Goal: Task Accomplishment & Management: Use online tool/utility

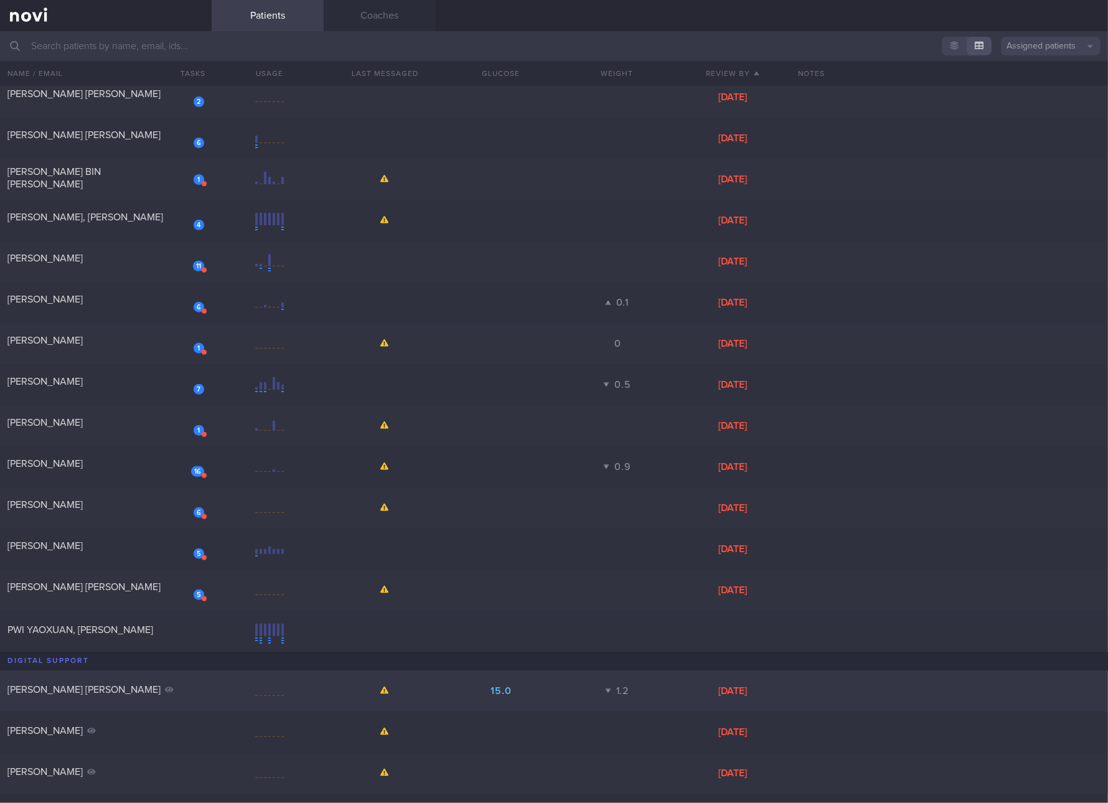
scroll to position [427, 0]
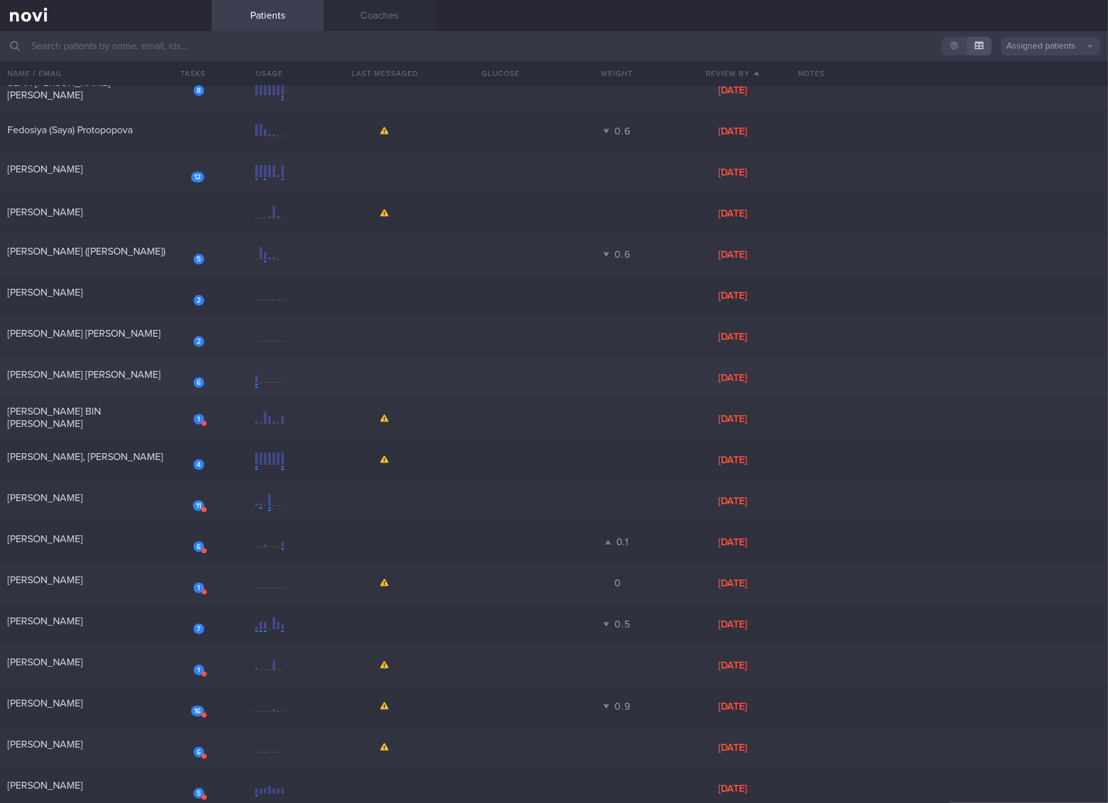
click at [339, 364] on div "6 [PERSON_NAME] [PERSON_NAME] [DATE]" at bounding box center [554, 377] width 1108 height 41
select select "9"
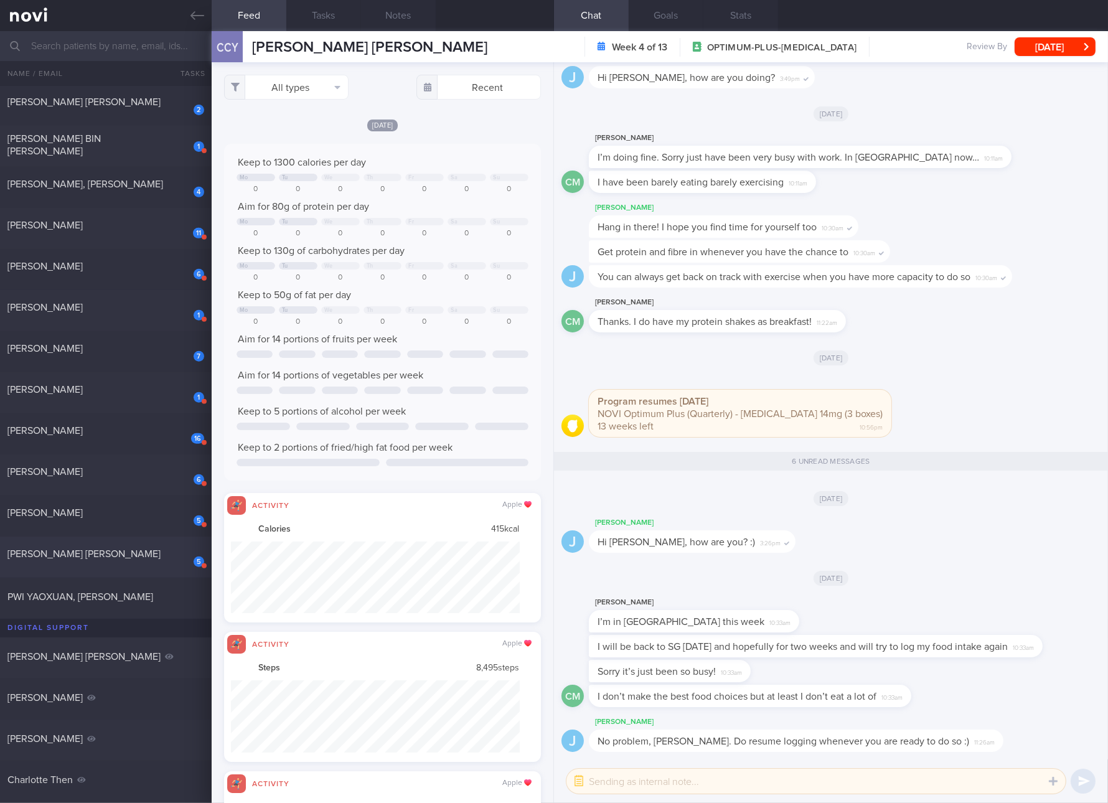
click at [167, 550] on div "[PERSON_NAME] [PERSON_NAME]" at bounding box center [104, 554] width 194 height 12
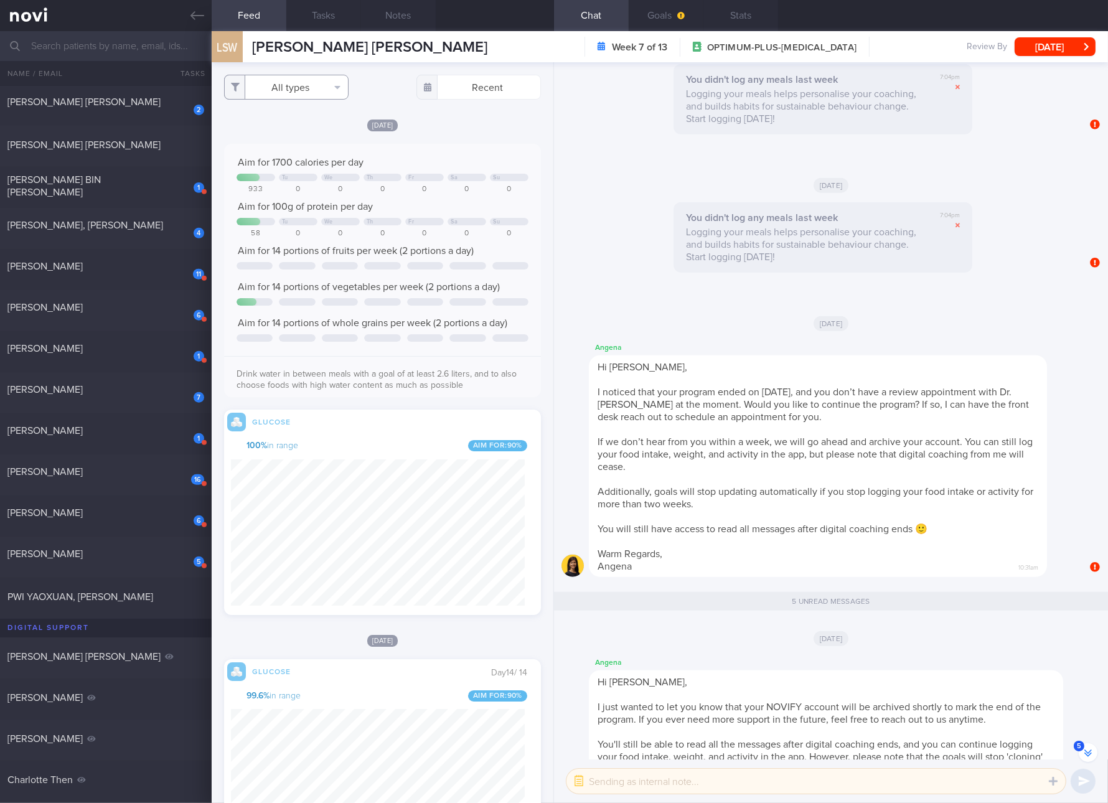
click at [299, 98] on button "All types" at bounding box center [286, 87] width 125 height 25
click at [301, 141] on button "Glucose" at bounding box center [286, 148] width 123 height 19
checkbox input "false"
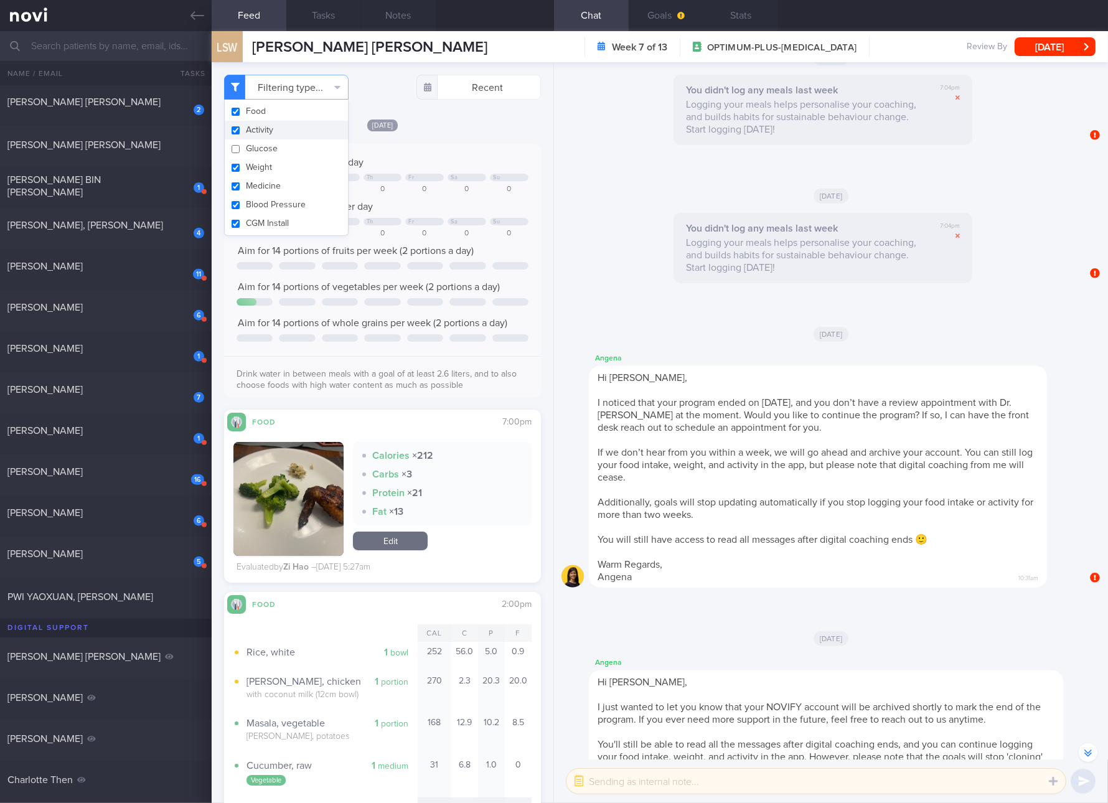
click at [279, 130] on button "Activity" at bounding box center [286, 130] width 123 height 19
checkbox input "false"
click at [273, 163] on button "Weight" at bounding box center [286, 167] width 123 height 19
checkbox input "false"
click at [273, 184] on button "Medicine" at bounding box center [286, 186] width 123 height 19
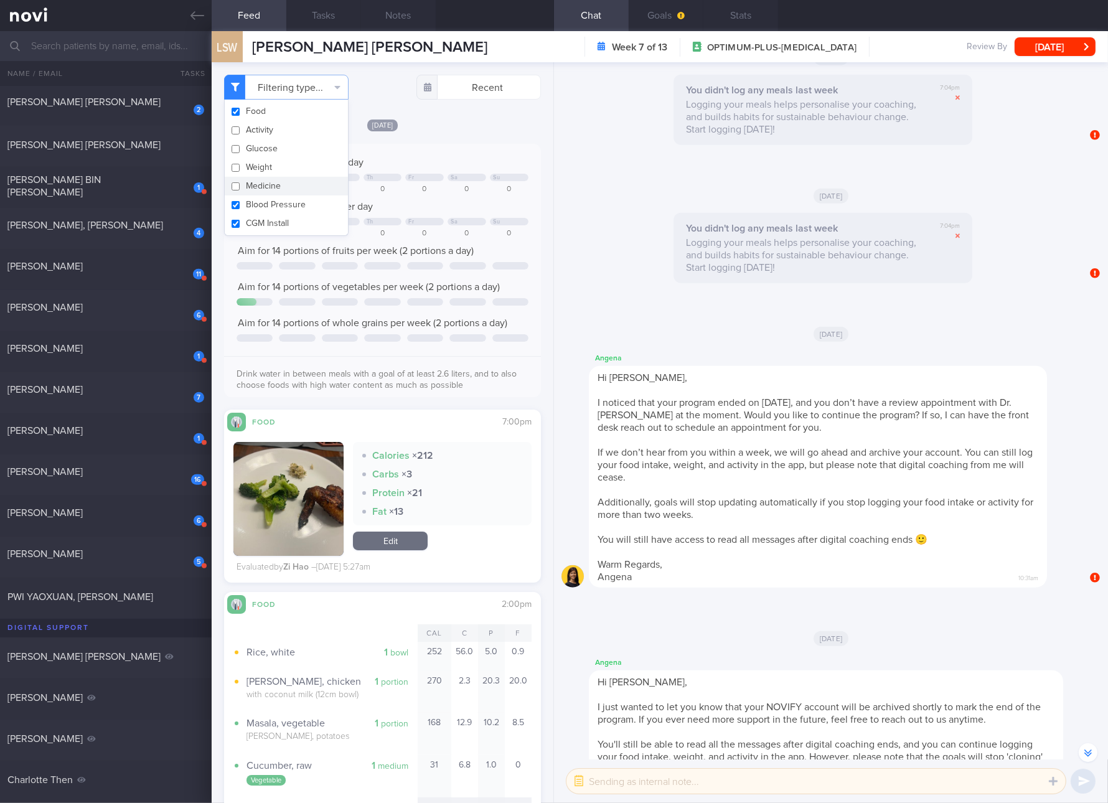
checkbox input "false"
click at [273, 213] on button "Blood Pressure" at bounding box center [286, 205] width 123 height 19
checkbox input "false"
click at [273, 215] on button "CGM Install" at bounding box center [286, 223] width 123 height 19
checkbox input "false"
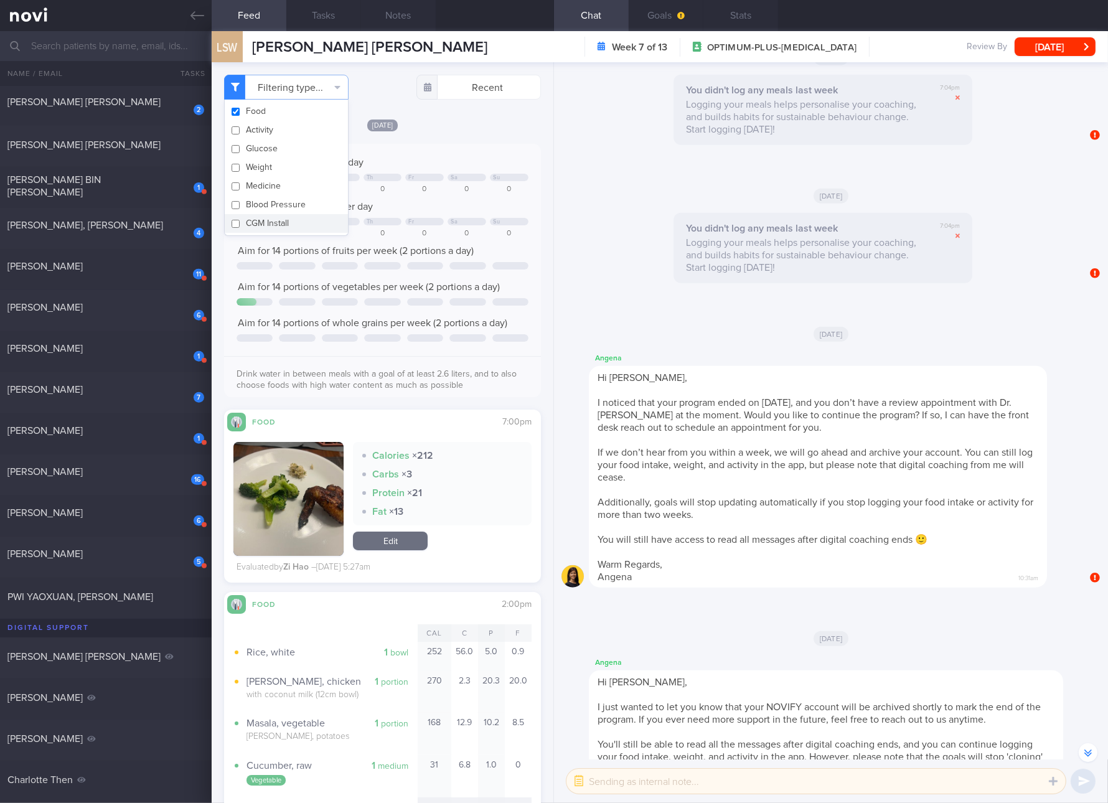
click at [399, 225] on div "Tu We Th Fr Sa Su" at bounding box center [383, 222] width 292 height 9
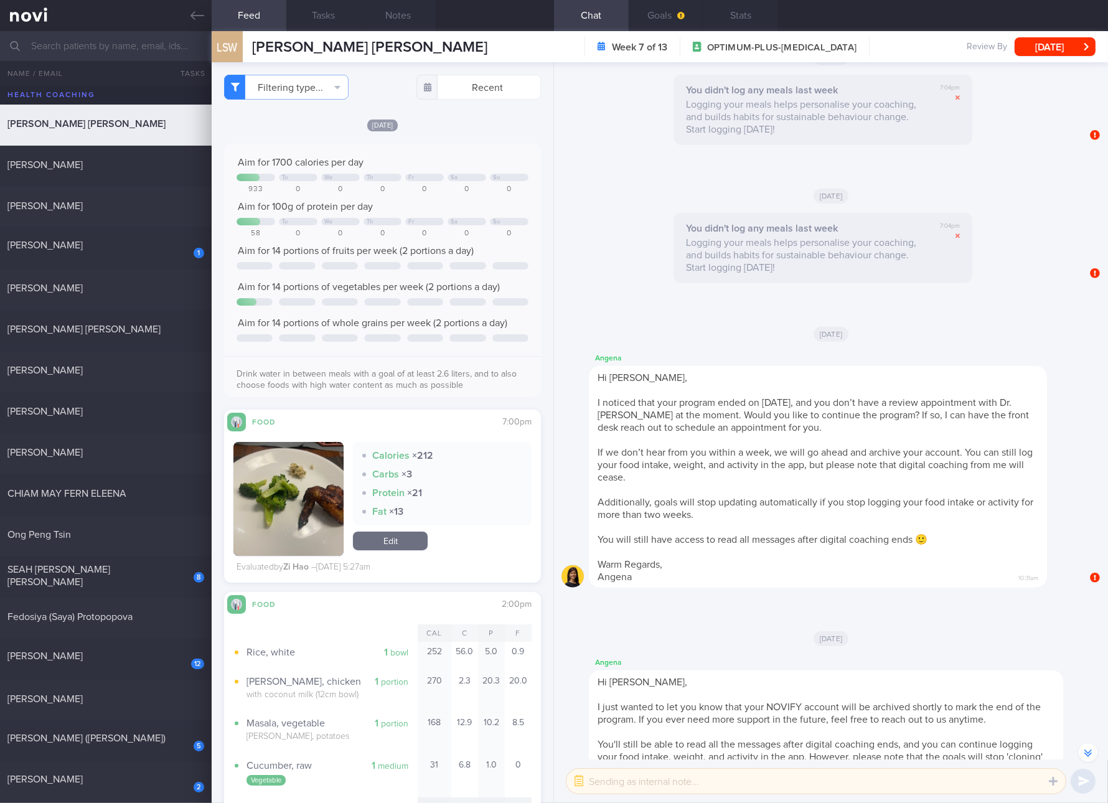
select select "9"
click at [125, 330] on div "[PERSON_NAME] [PERSON_NAME]" at bounding box center [104, 329] width 194 height 12
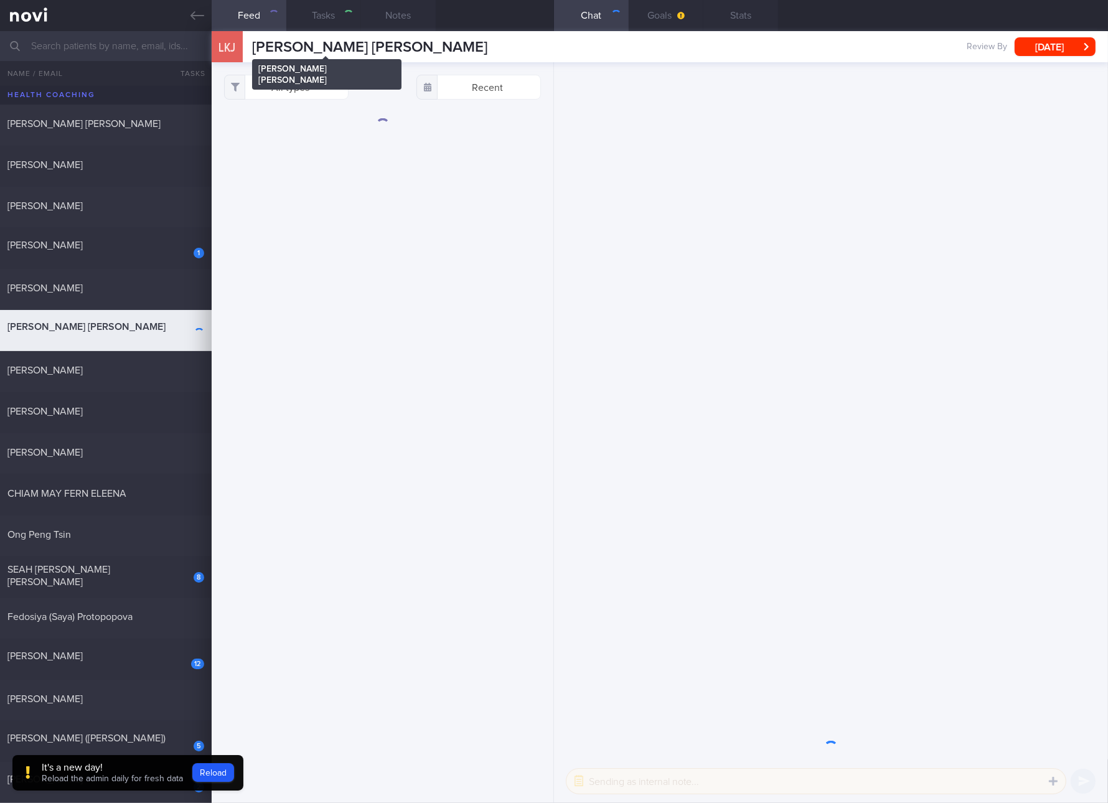
checkbox input "true"
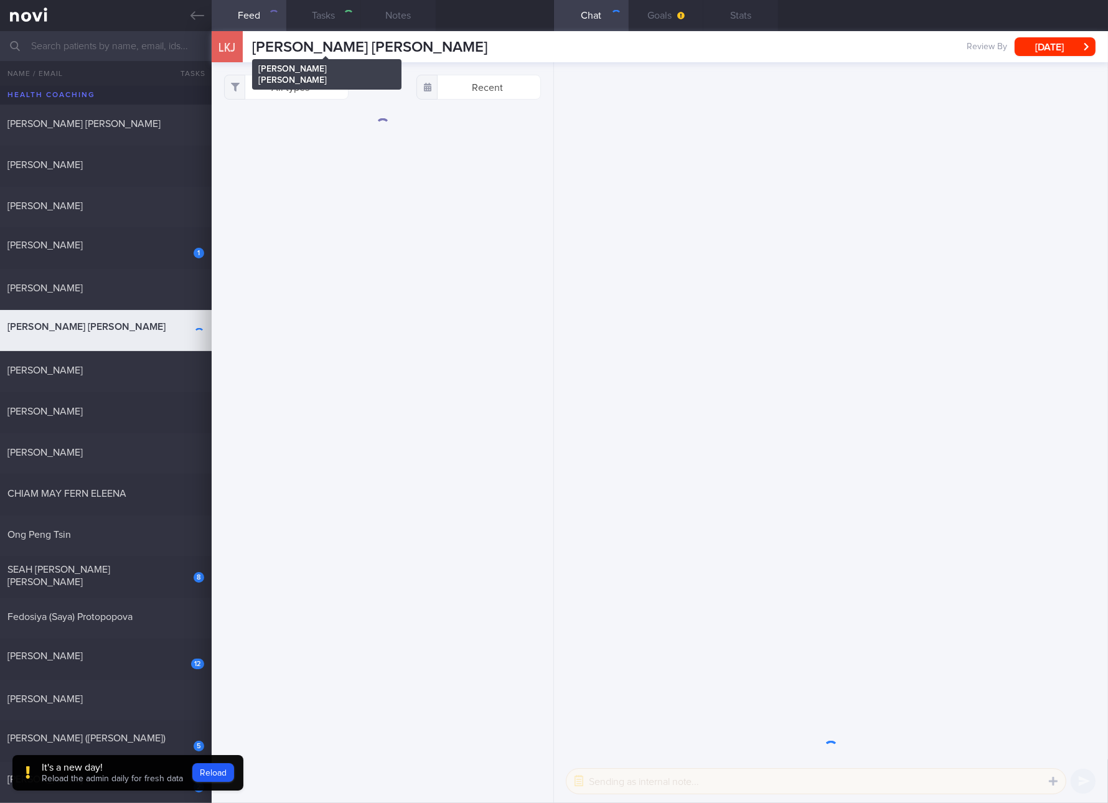
checkbox input "true"
select select "3"
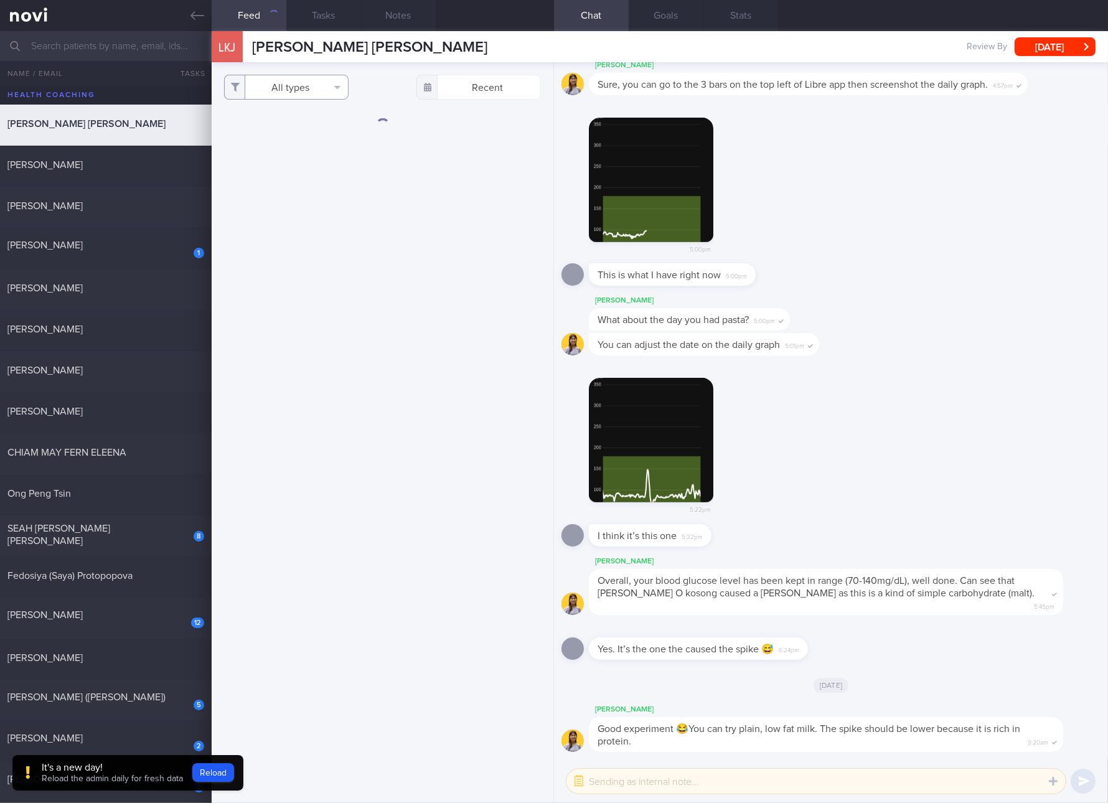
click at [332, 80] on button "All types" at bounding box center [286, 87] width 125 height 25
click at [319, 138] on button "Activity" at bounding box center [286, 130] width 123 height 19
checkbox input "false"
click at [319, 146] on button "Glucose" at bounding box center [286, 148] width 123 height 19
checkbox input "false"
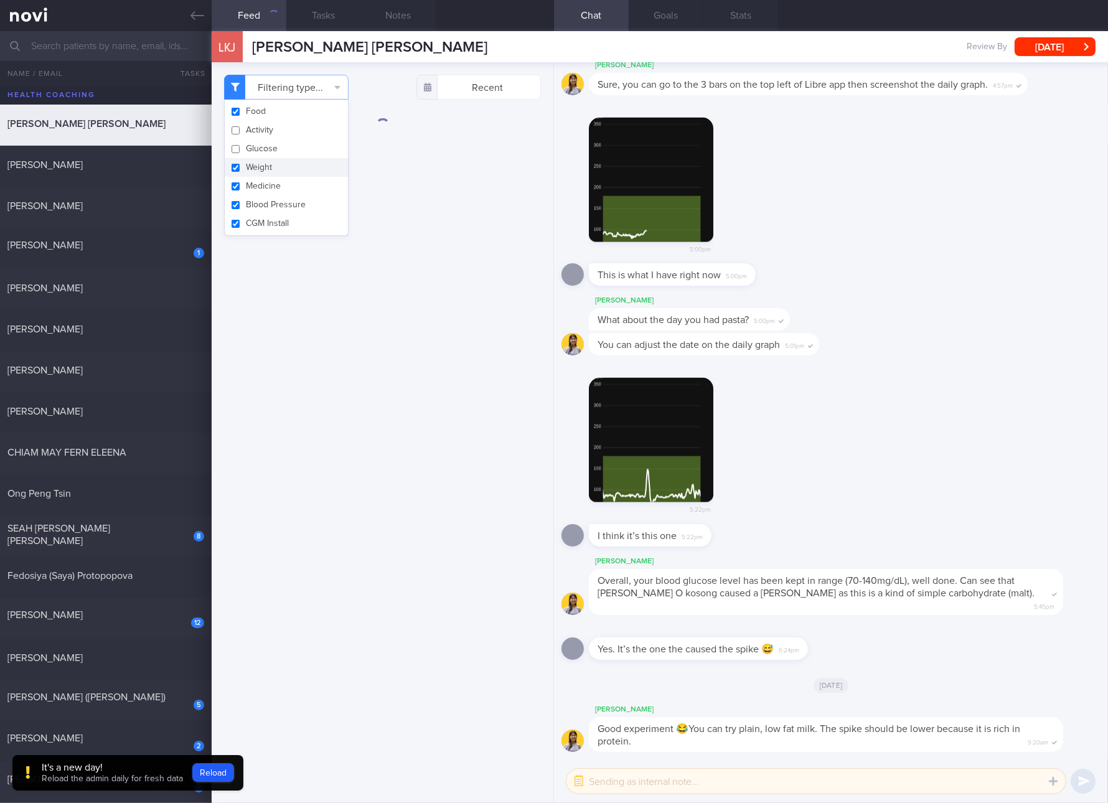
click at [288, 169] on button "Weight" at bounding box center [286, 167] width 123 height 19
checkbox input "false"
click at [288, 187] on button "Medicine" at bounding box center [286, 186] width 123 height 19
checkbox input "false"
click at [288, 211] on button "Blood Pressure" at bounding box center [286, 205] width 123 height 19
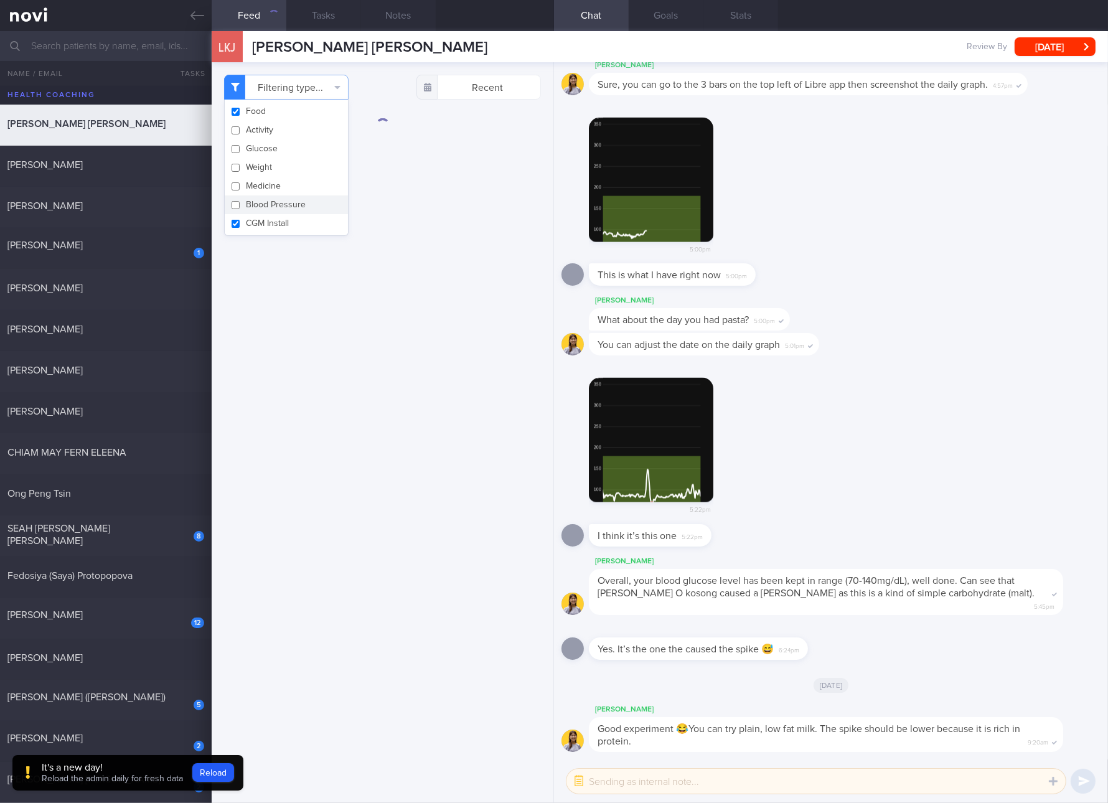
checkbox input "false"
click at [288, 225] on button "CGM Install" at bounding box center [286, 223] width 123 height 19
checkbox input "false"
click at [450, 260] on div "Filtering type... Food Activity Glucose Weight Medicine Blood Pressure CGM Inst…" at bounding box center [383, 432] width 342 height 741
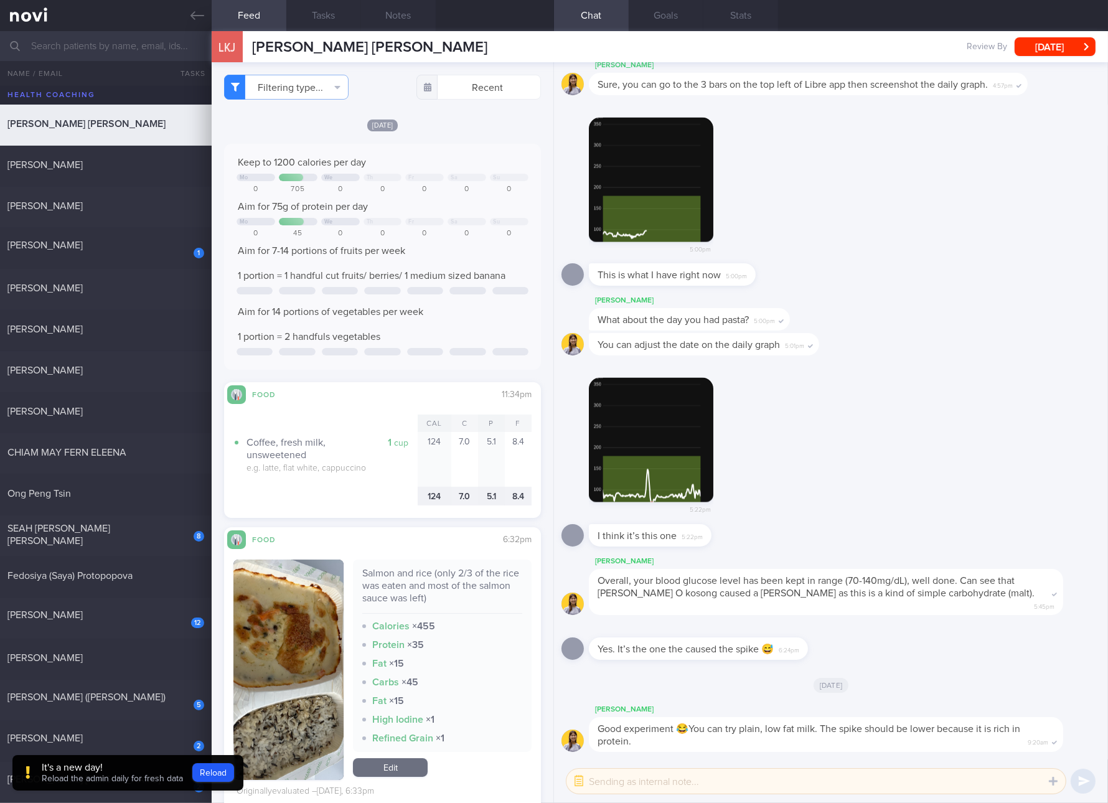
scroll to position [233, 0]
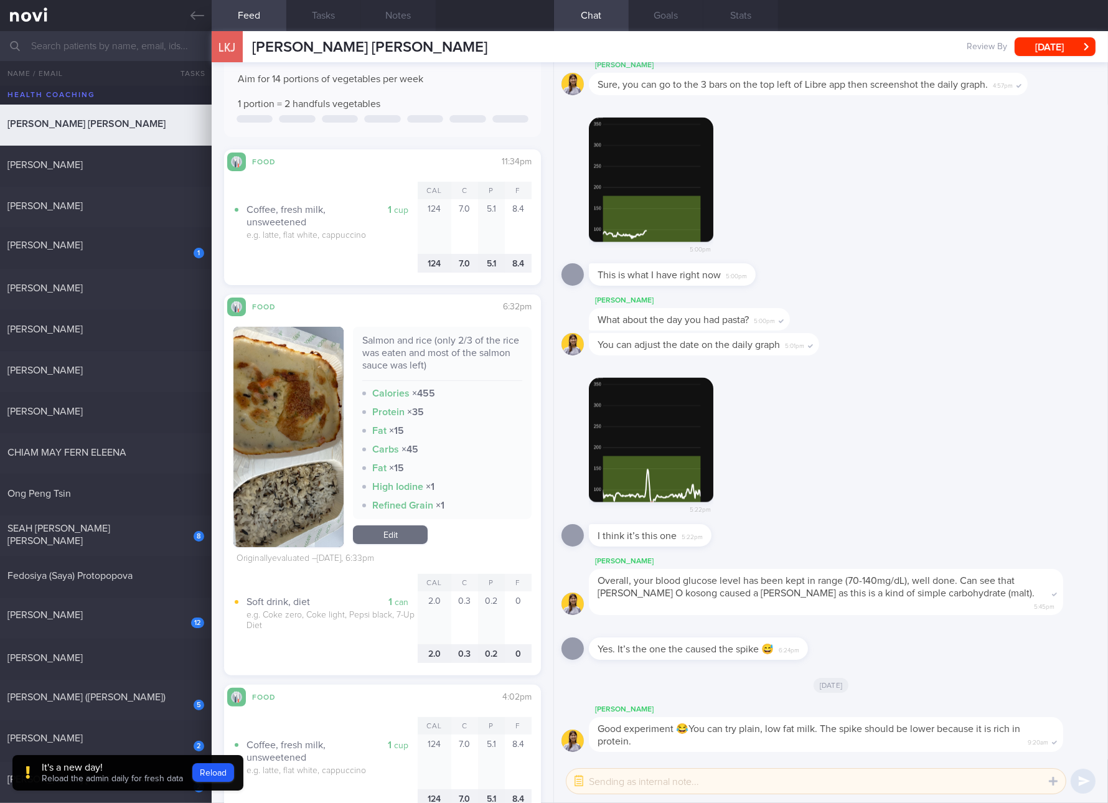
click at [427, 350] on div "Salmon and rice (only 2/3 of the rice was eaten and most of the salmon sauce wa…" at bounding box center [442, 357] width 160 height 47
copy div "Salmon and rice (only 2/3 of the rice was eaten and most of the salmon sauce wa…"
click at [288, 464] on button "button" at bounding box center [288, 437] width 110 height 220
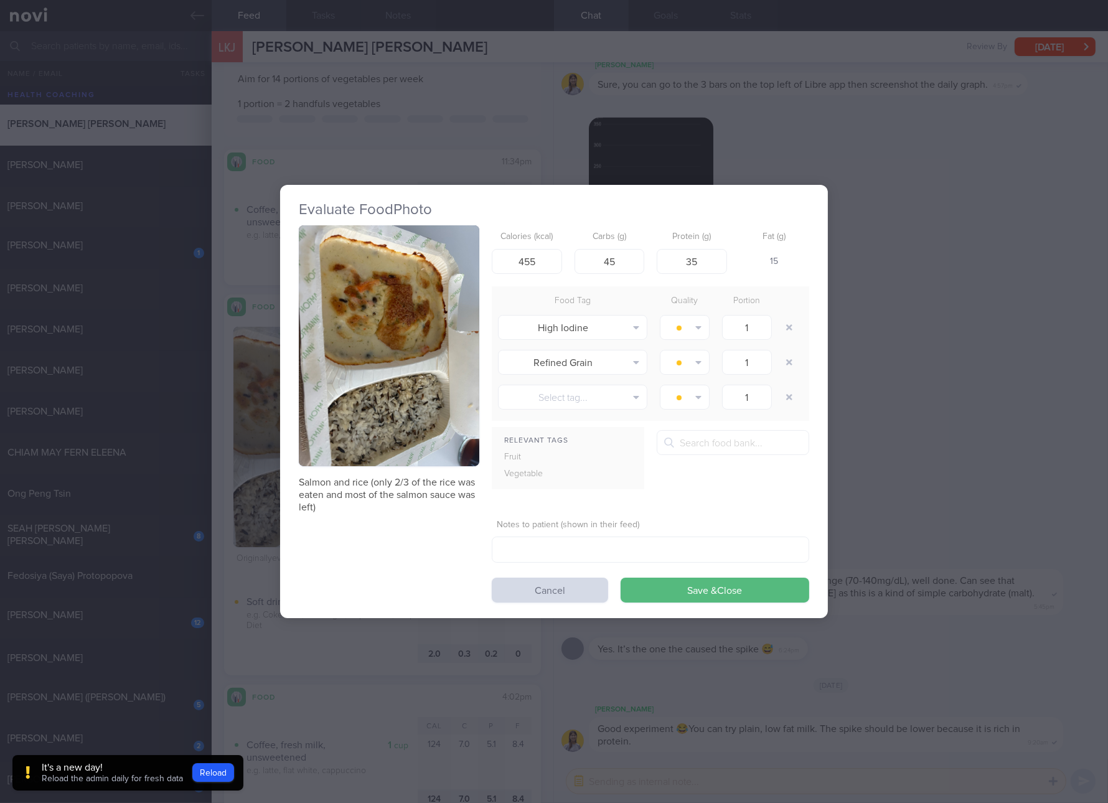
click at [397, 300] on button "button" at bounding box center [389, 345] width 181 height 241
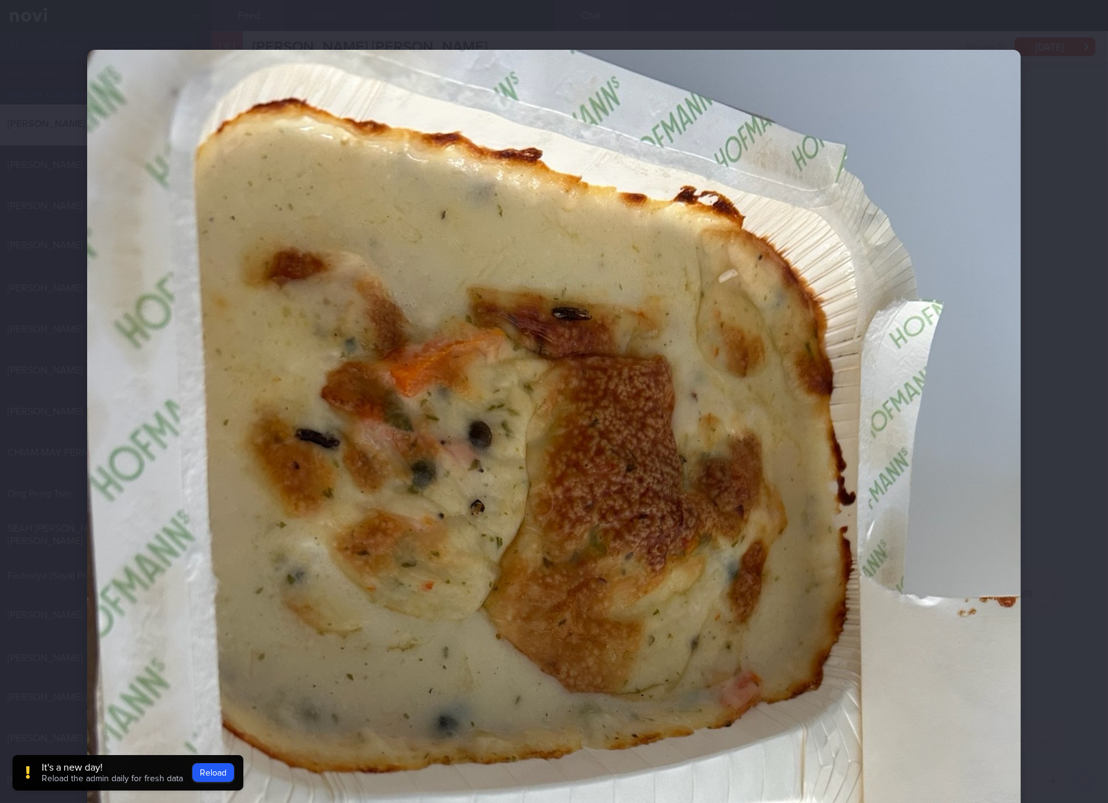
click at [894, 557] on img at bounding box center [554, 672] width 934 height 1245
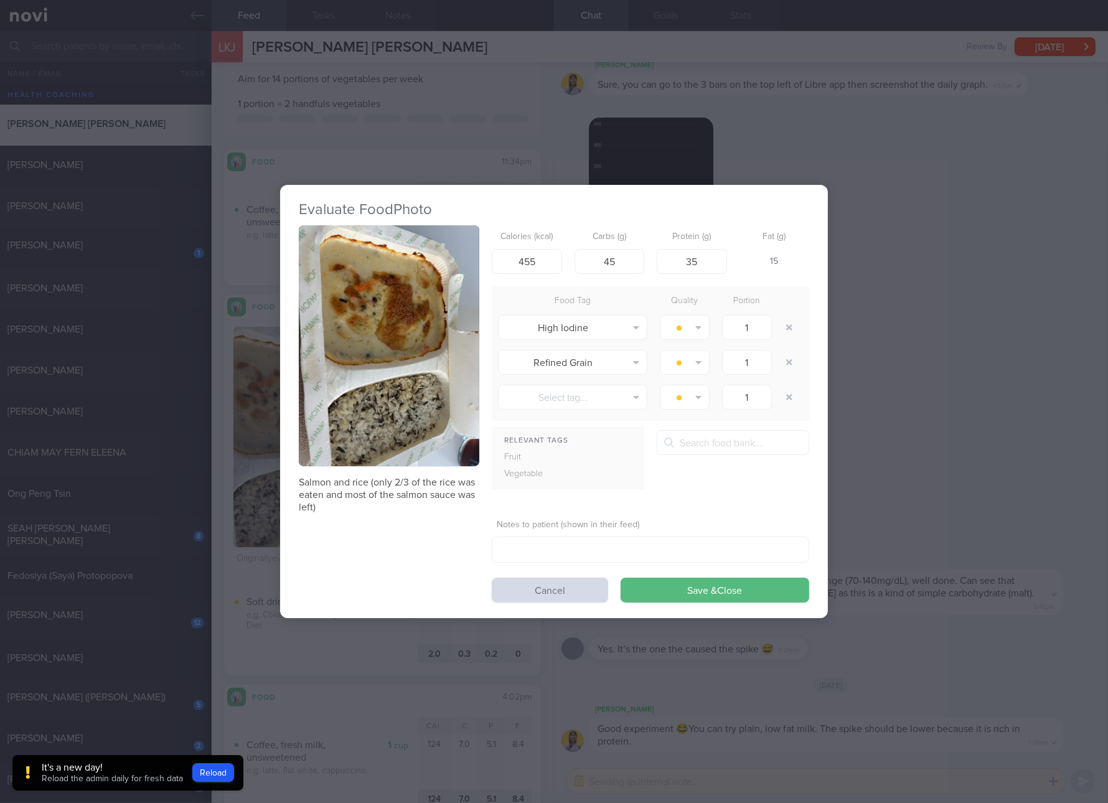
click at [975, 397] on div "Evaluate Food Photo Salmon and rice (only 2/3 of the rice was eaten and most of…" at bounding box center [554, 401] width 1108 height 803
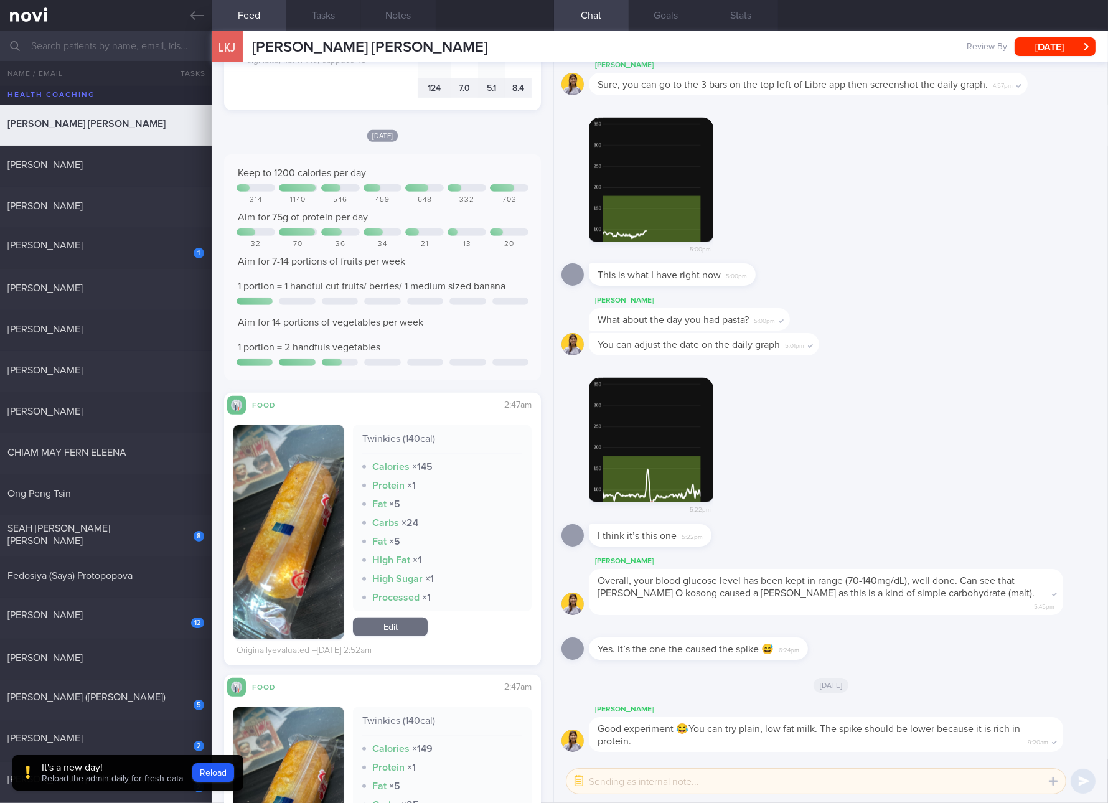
scroll to position [1167, 0]
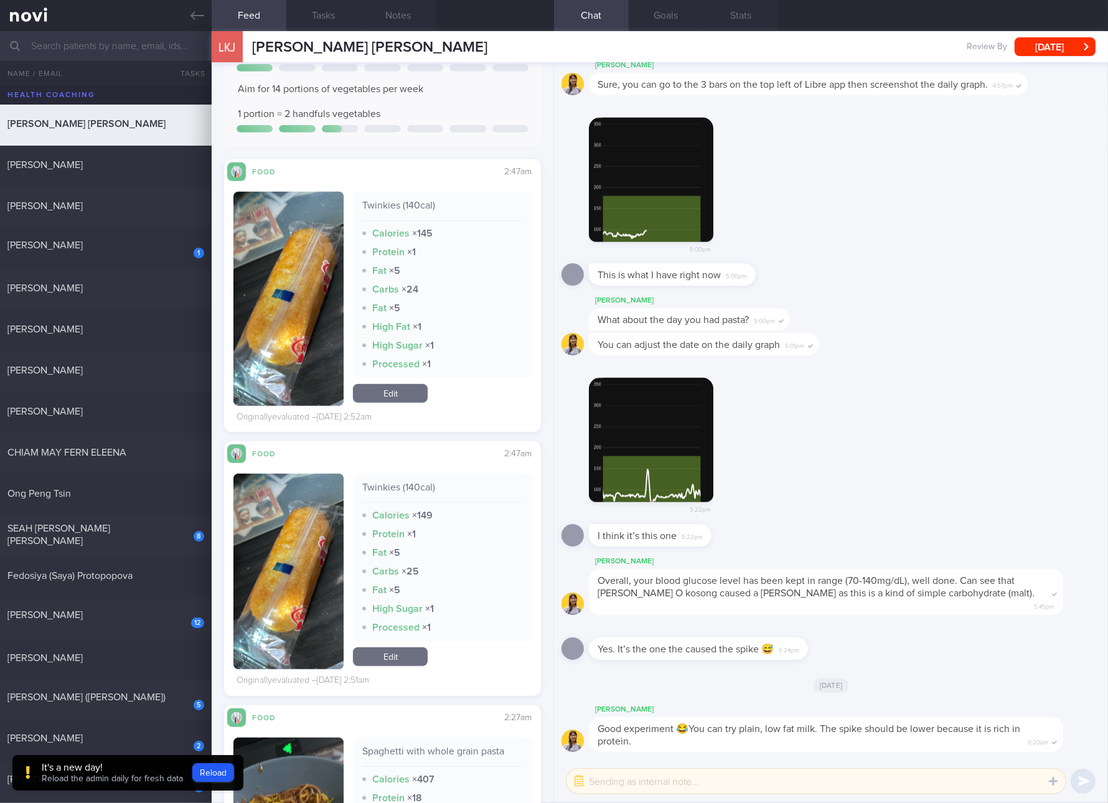
click at [399, 395] on link "Edit" at bounding box center [390, 393] width 75 height 19
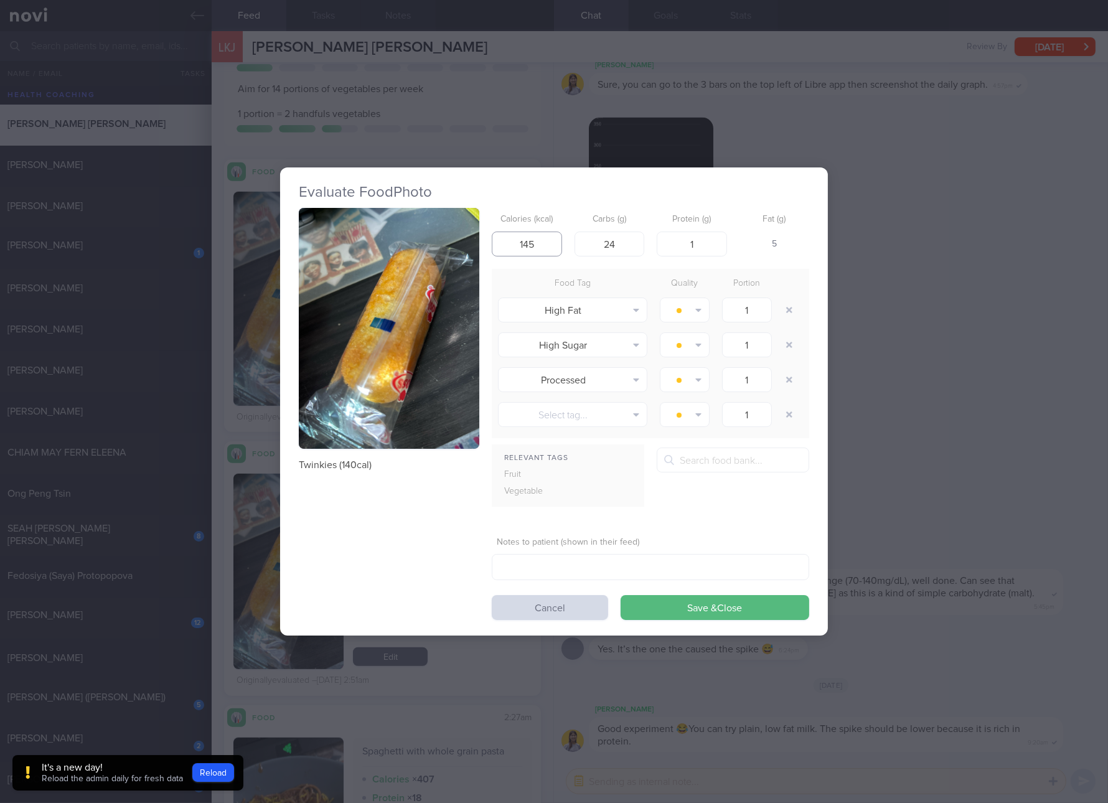
click at [552, 247] on input "145" at bounding box center [527, 244] width 70 height 25
type input "140"
click at [621, 595] on button "Save & Close" at bounding box center [715, 607] width 189 height 25
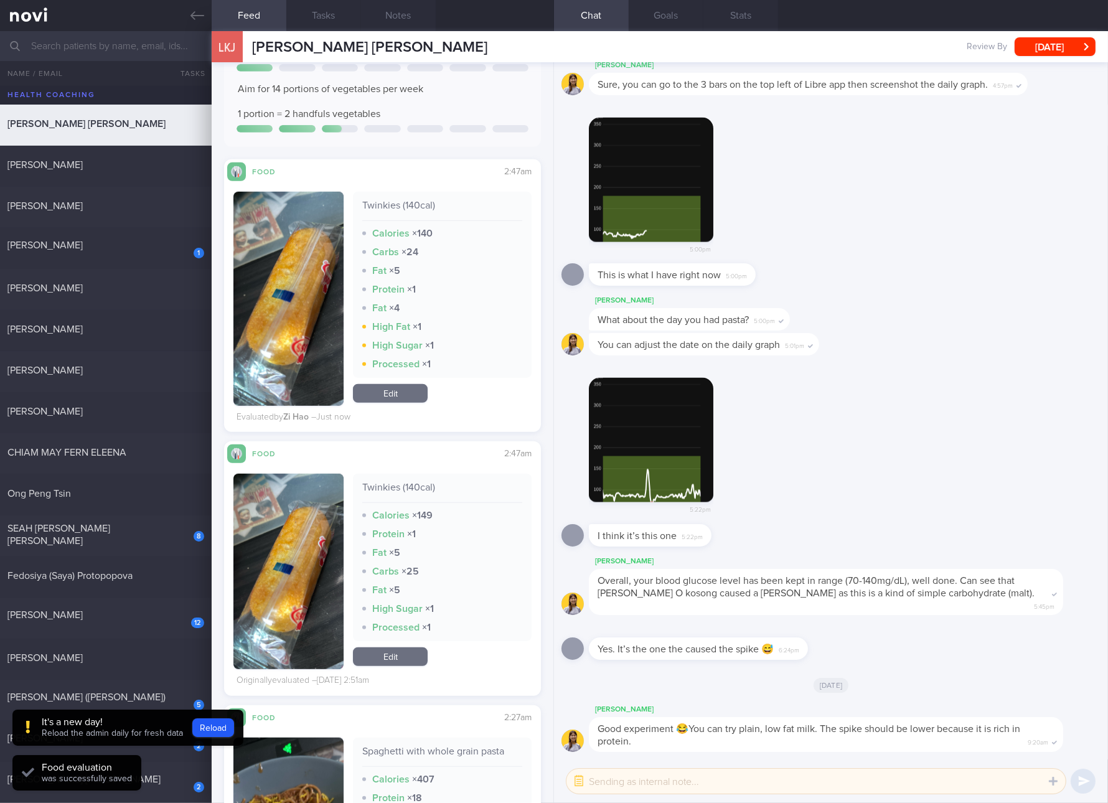
click at [425, 656] on div "Twinkies (140cal) Calories × 149 Protein × 1 Fat × 5 Carbs × 25 Fat × 5 High Su…" at bounding box center [442, 572] width 179 height 196
click at [414, 654] on link "Edit" at bounding box center [390, 657] width 75 height 19
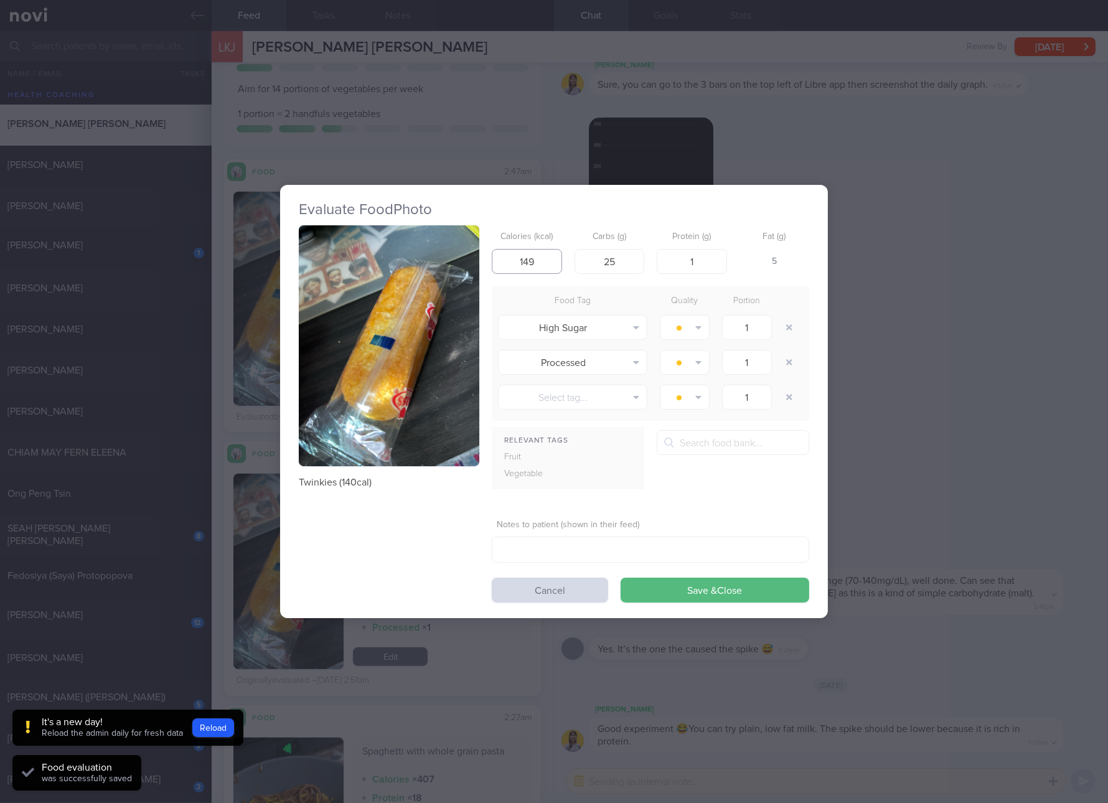
click at [524, 255] on input "149" at bounding box center [527, 261] width 70 height 25
type input "140"
click at [621, 578] on button "Save & Close" at bounding box center [715, 590] width 189 height 25
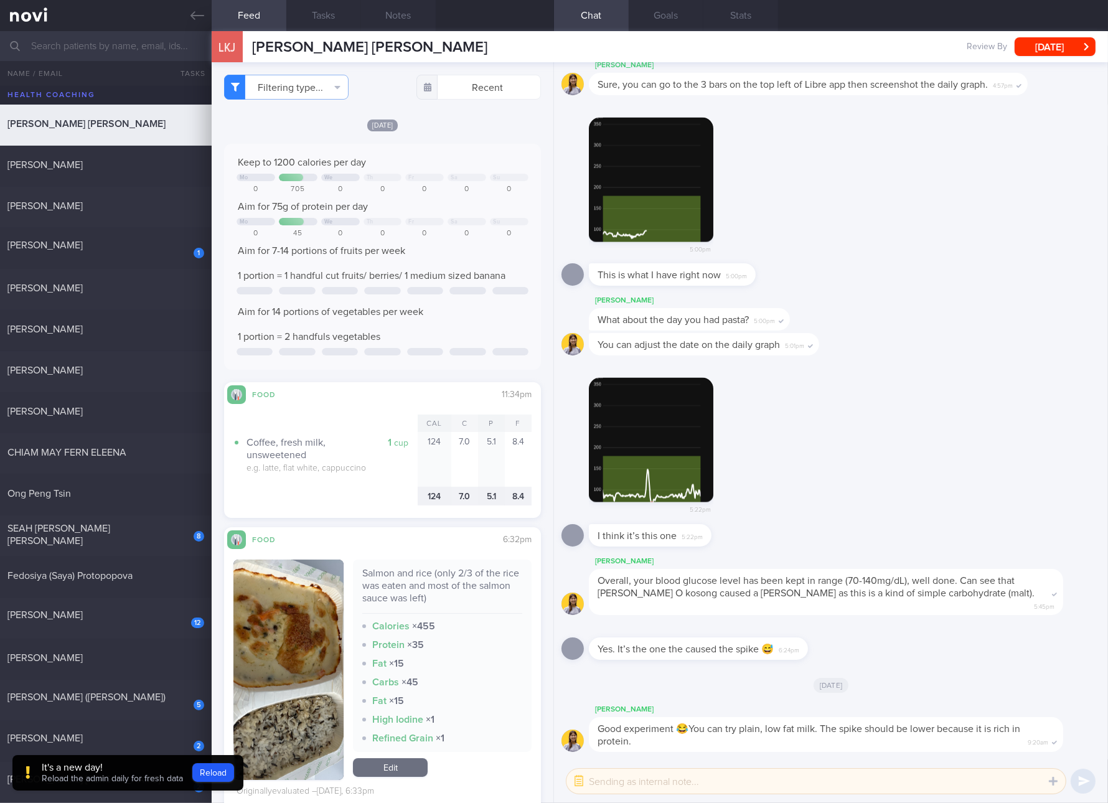
scroll to position [233, 0]
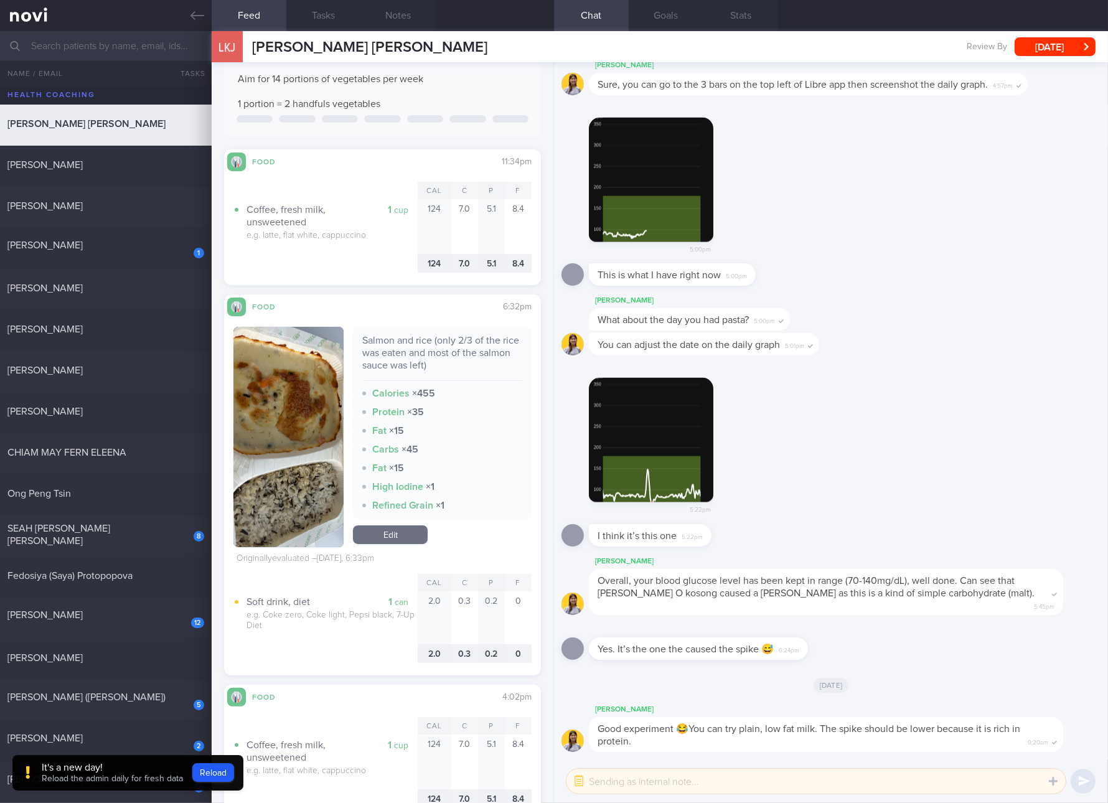
click at [392, 530] on link "Edit" at bounding box center [390, 534] width 75 height 19
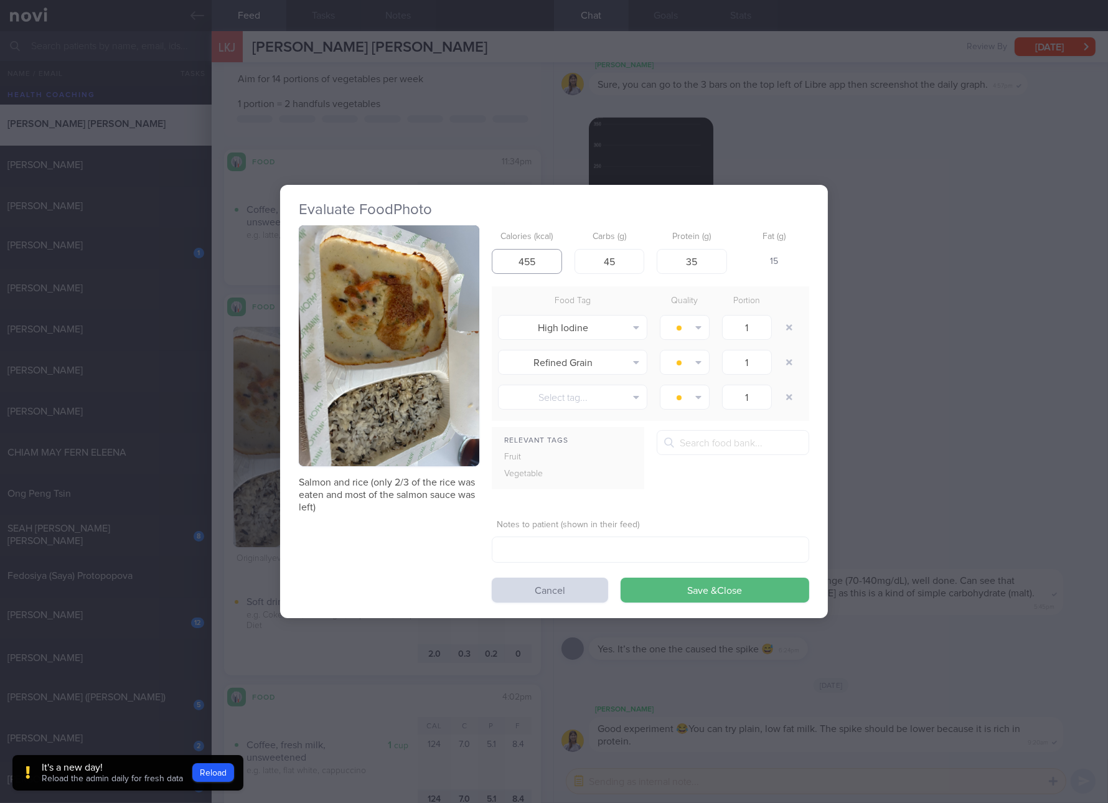
click at [542, 271] on input "455" at bounding box center [527, 261] width 70 height 25
type input "305"
type input "24"
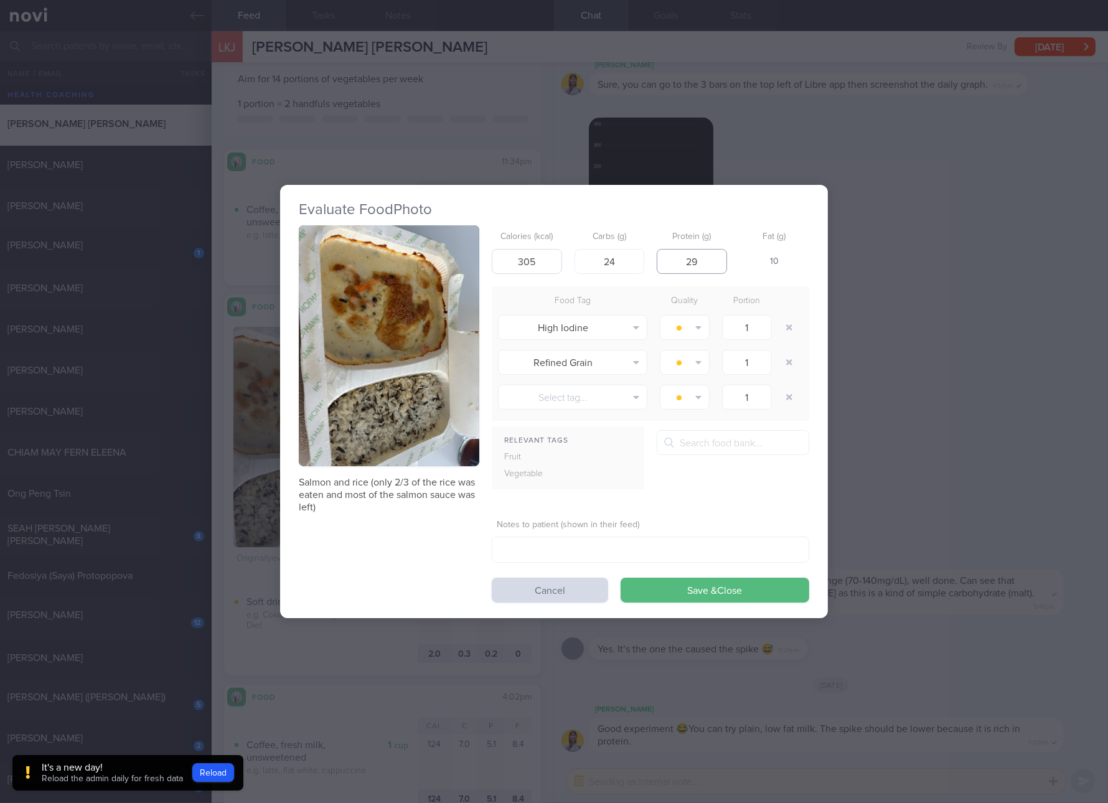
type input "29"
click at [621, 578] on button "Save & Close" at bounding box center [715, 590] width 189 height 25
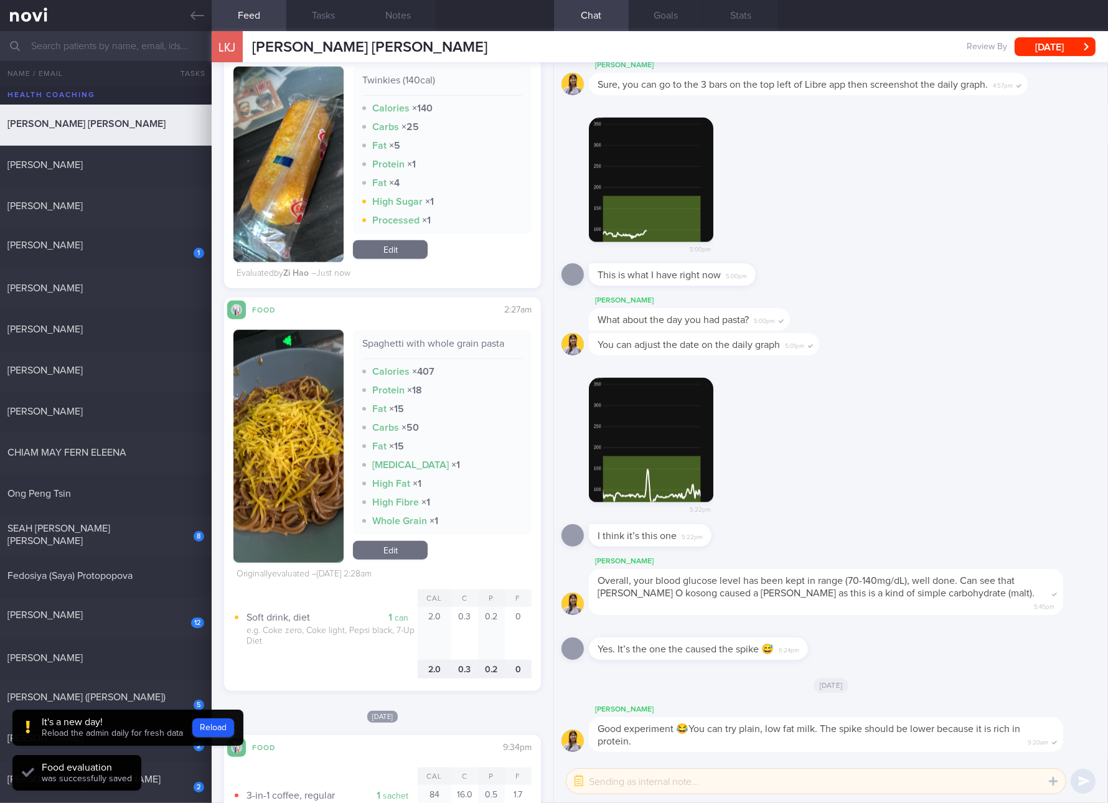
scroll to position [1634, 0]
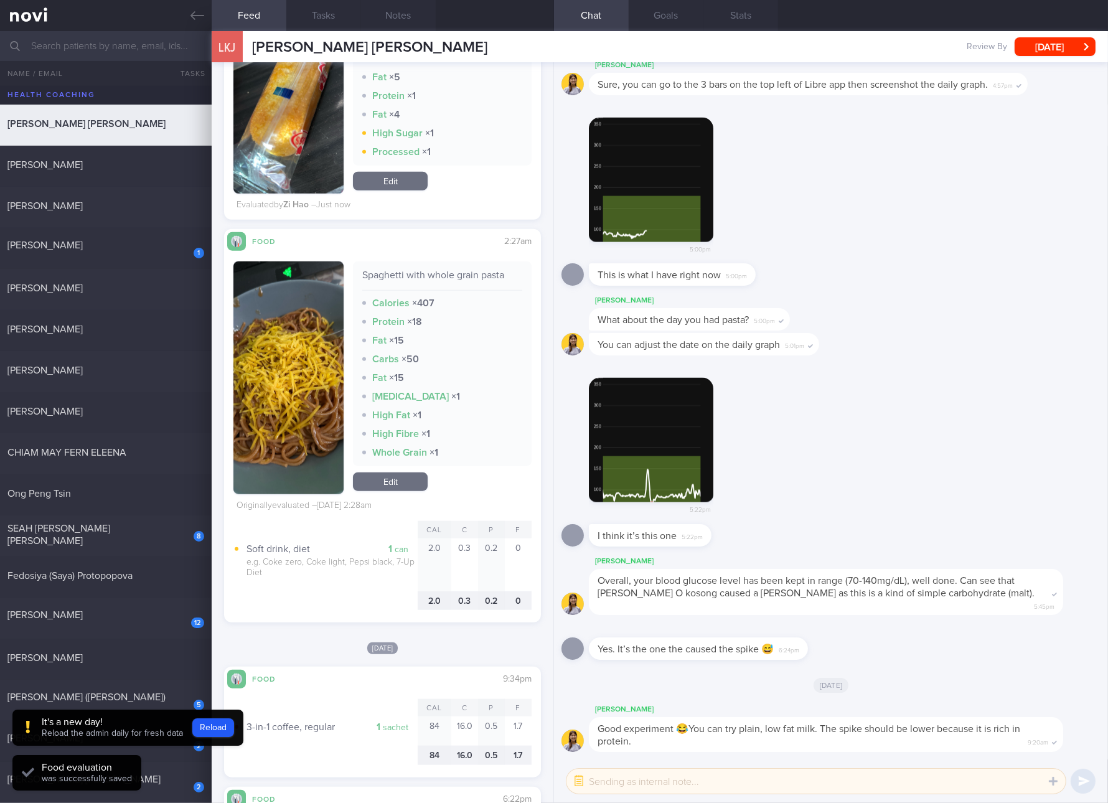
click at [418, 270] on div "Spaghetti with whole grain pasta" at bounding box center [442, 280] width 160 height 22
copy div "Spaghetti with whole grain pasta"
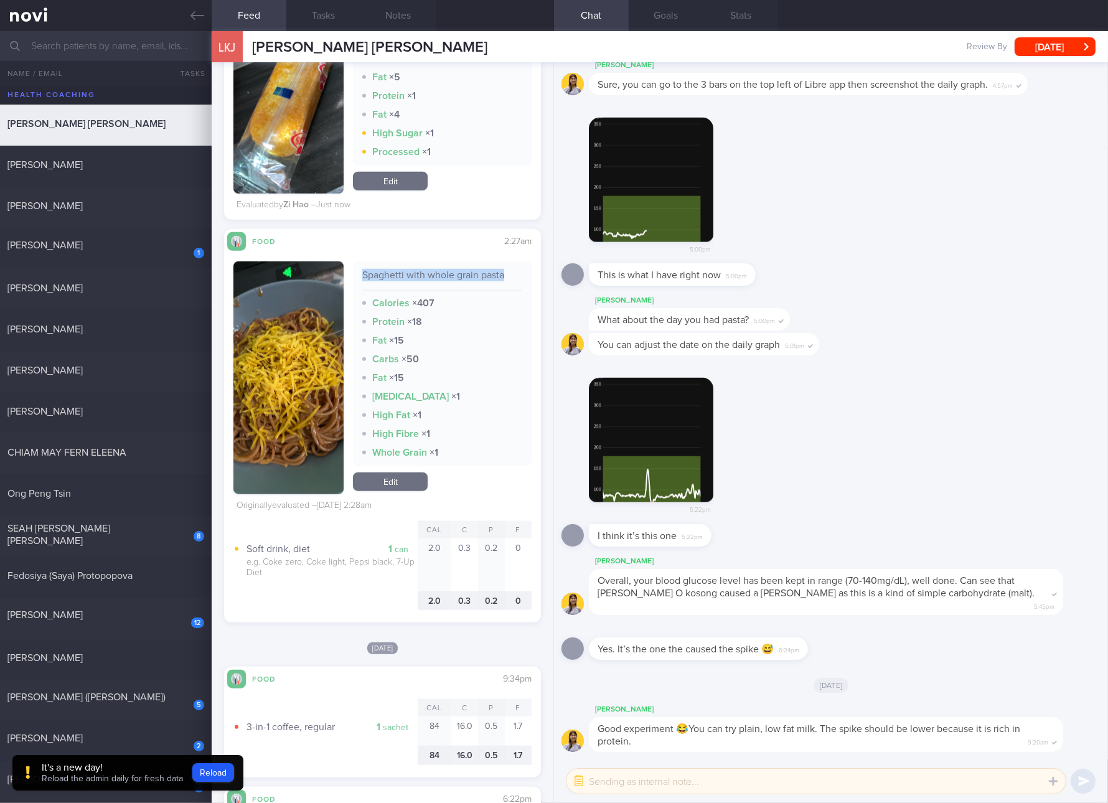
click at [288, 398] on button "button" at bounding box center [288, 377] width 110 height 233
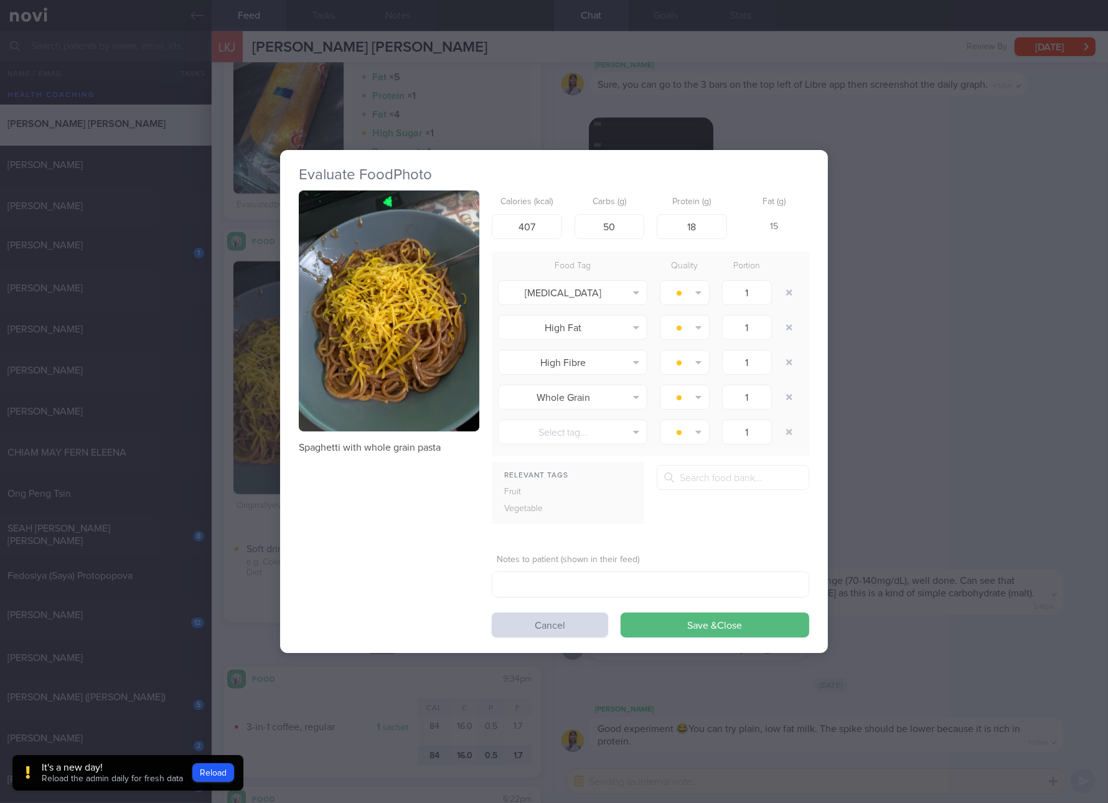
click at [428, 265] on button "button" at bounding box center [389, 311] width 181 height 241
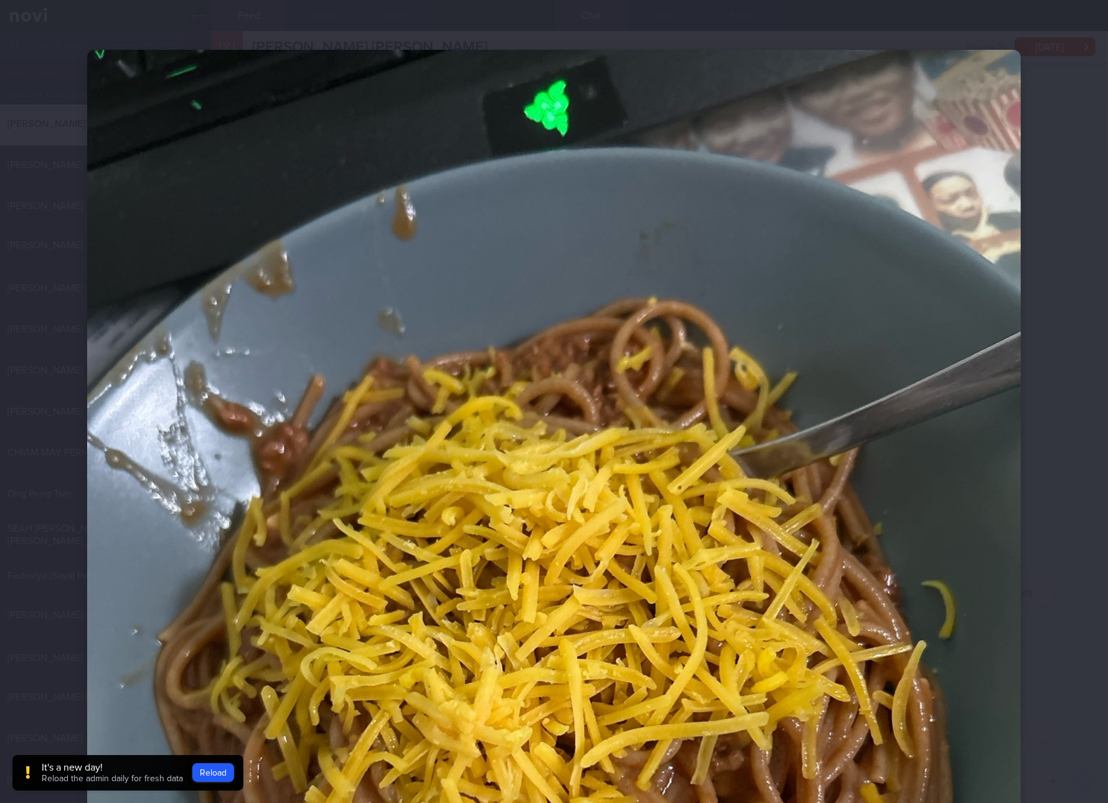
click at [877, 458] on img at bounding box center [554, 672] width 934 height 1245
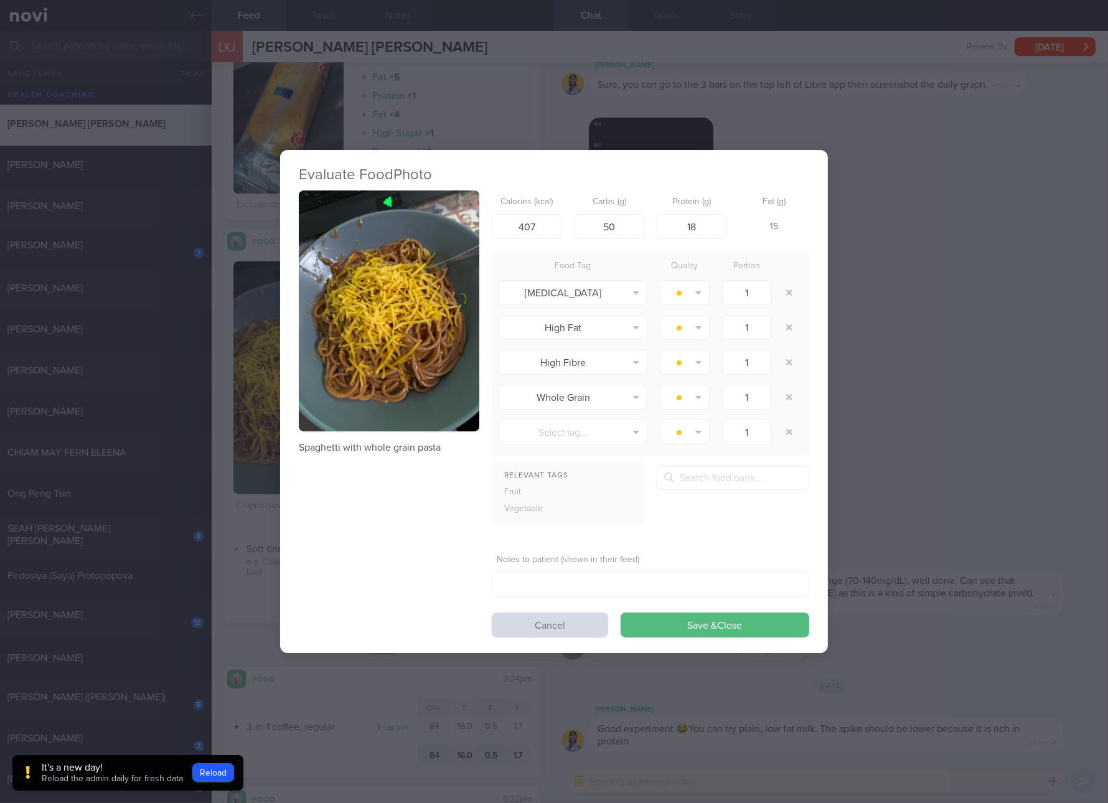
click at [1040, 483] on div "Evaluate Food Photo Spaghetti with whole grain pasta Calories (kcal) 407 Carbs …" at bounding box center [554, 401] width 1108 height 803
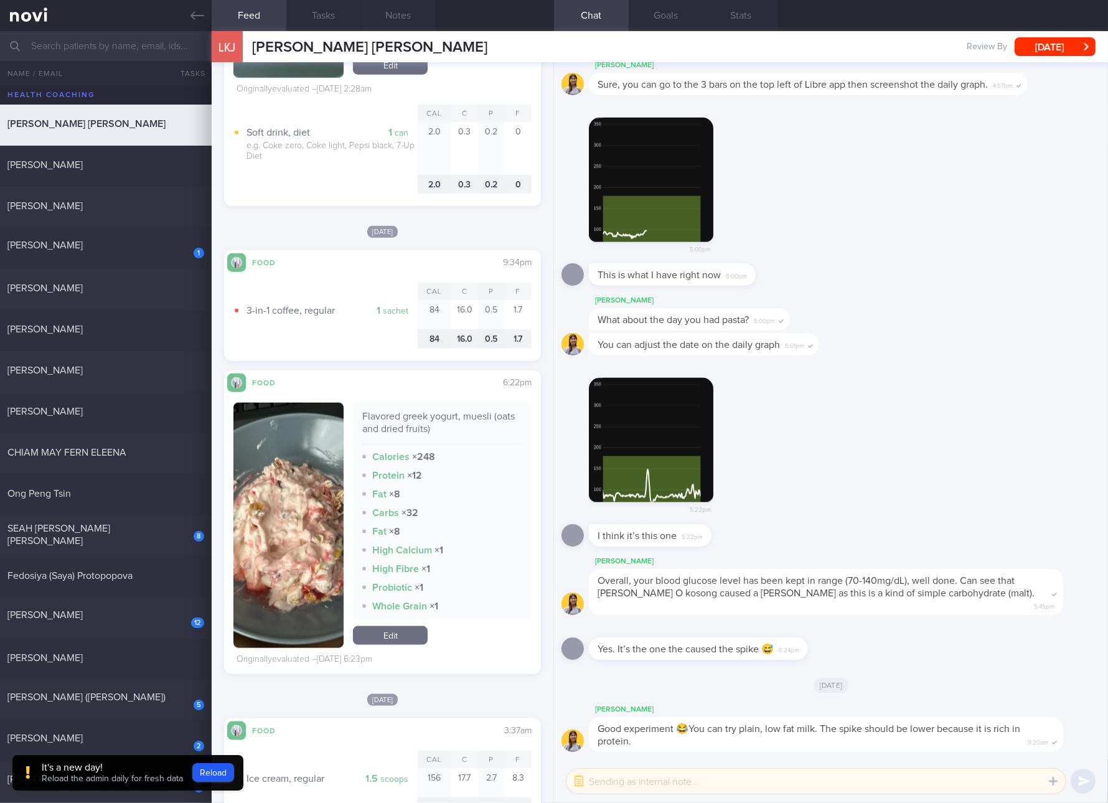
scroll to position [2101, 0]
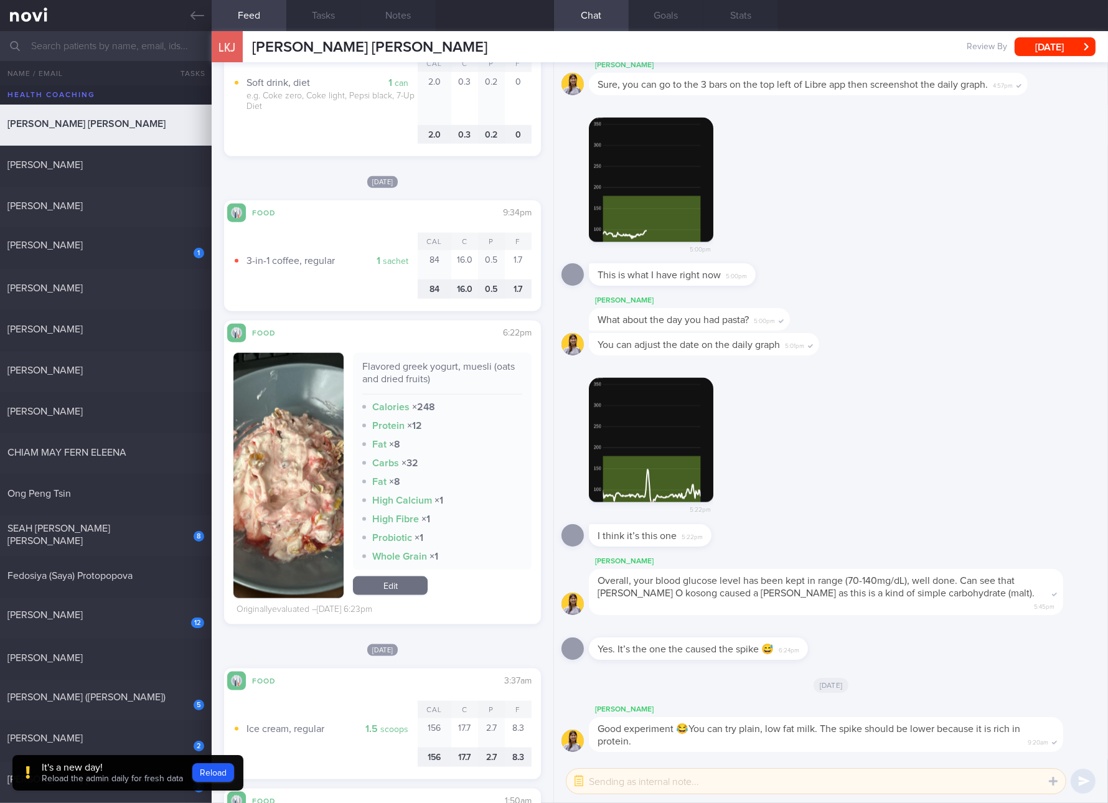
click at [447, 375] on div "Flavored greek yogurt, muesli (oats and dried fruits)" at bounding box center [442, 377] width 160 height 34
copy div "Flavored greek yogurt, muesli (oats and dried fruits)"
click at [272, 506] on button "button" at bounding box center [288, 475] width 110 height 245
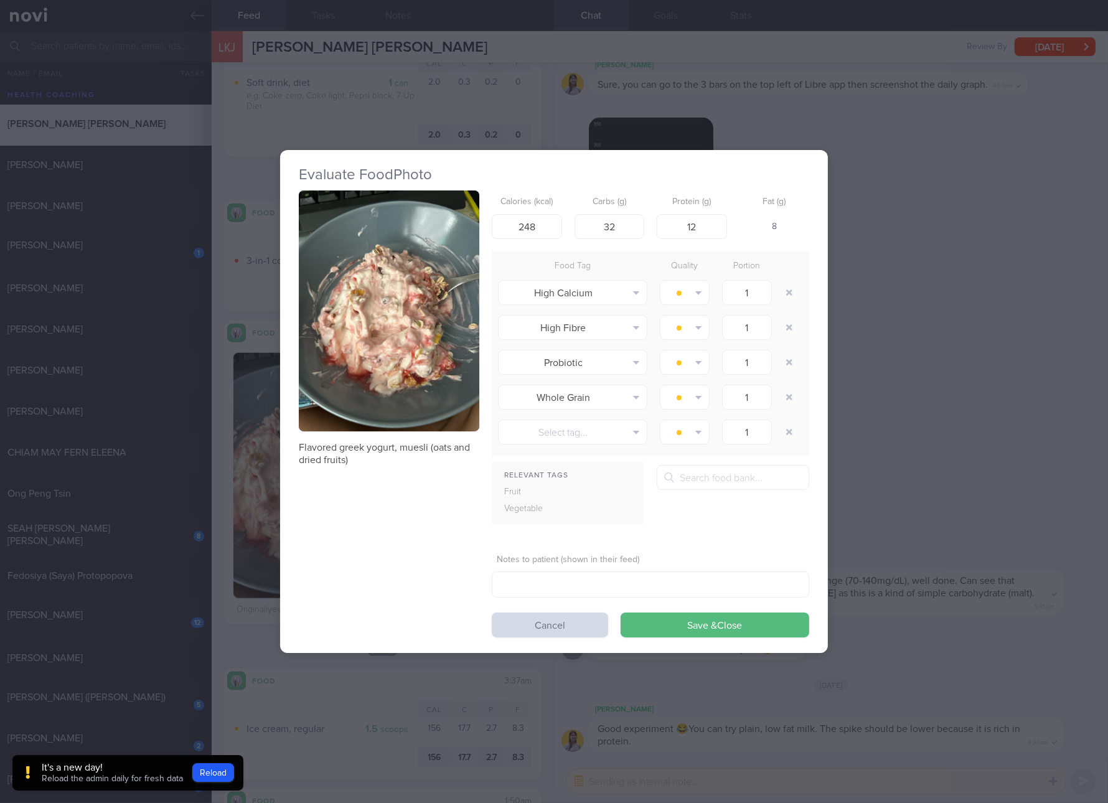
click at [417, 361] on button "button" at bounding box center [389, 311] width 181 height 241
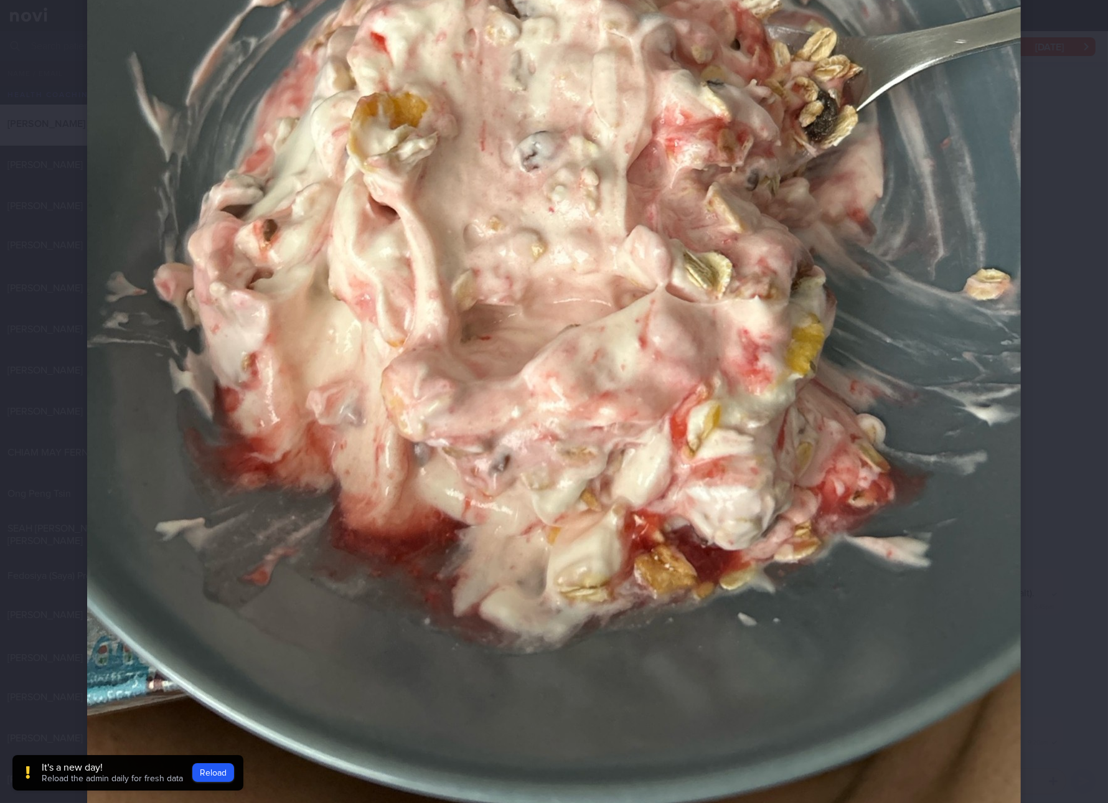
scroll to position [233, 0]
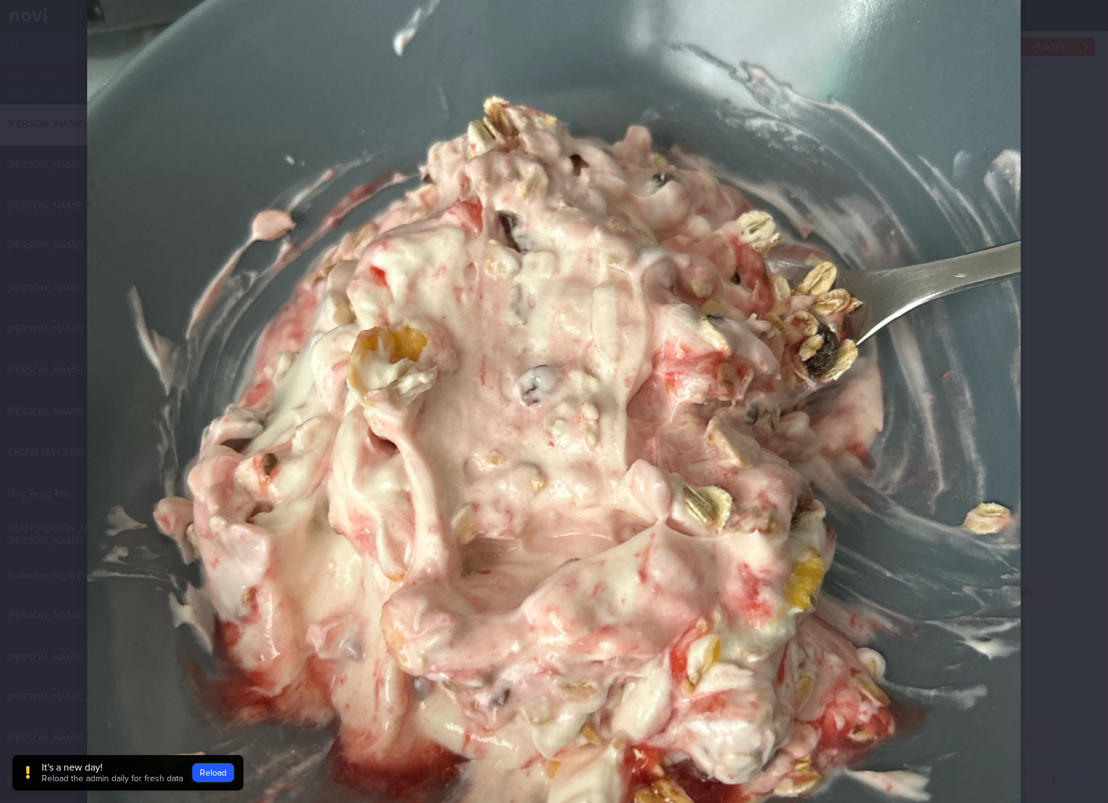
click at [1042, 466] on div at bounding box center [554, 439] width 1034 height 1345
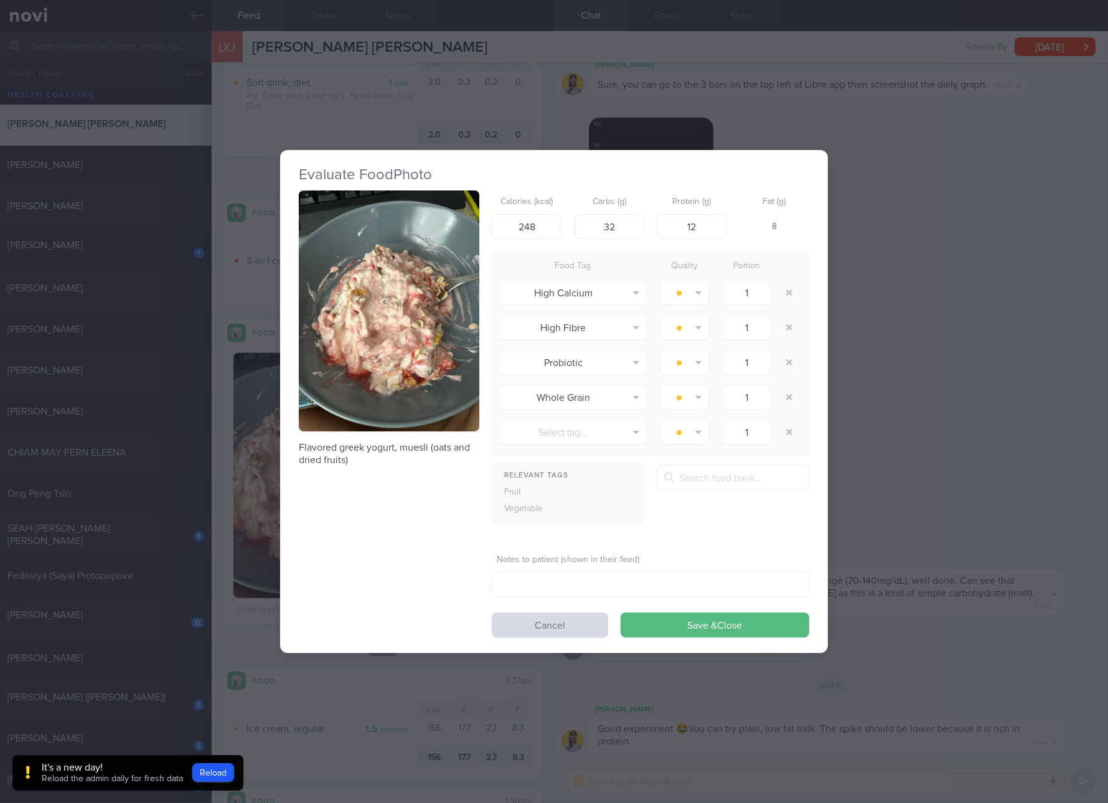
click at [977, 426] on div "Evaluate Food Photo Flavored greek yogurt, muesli (oats and dried fruits) Calor…" at bounding box center [554, 401] width 1108 height 803
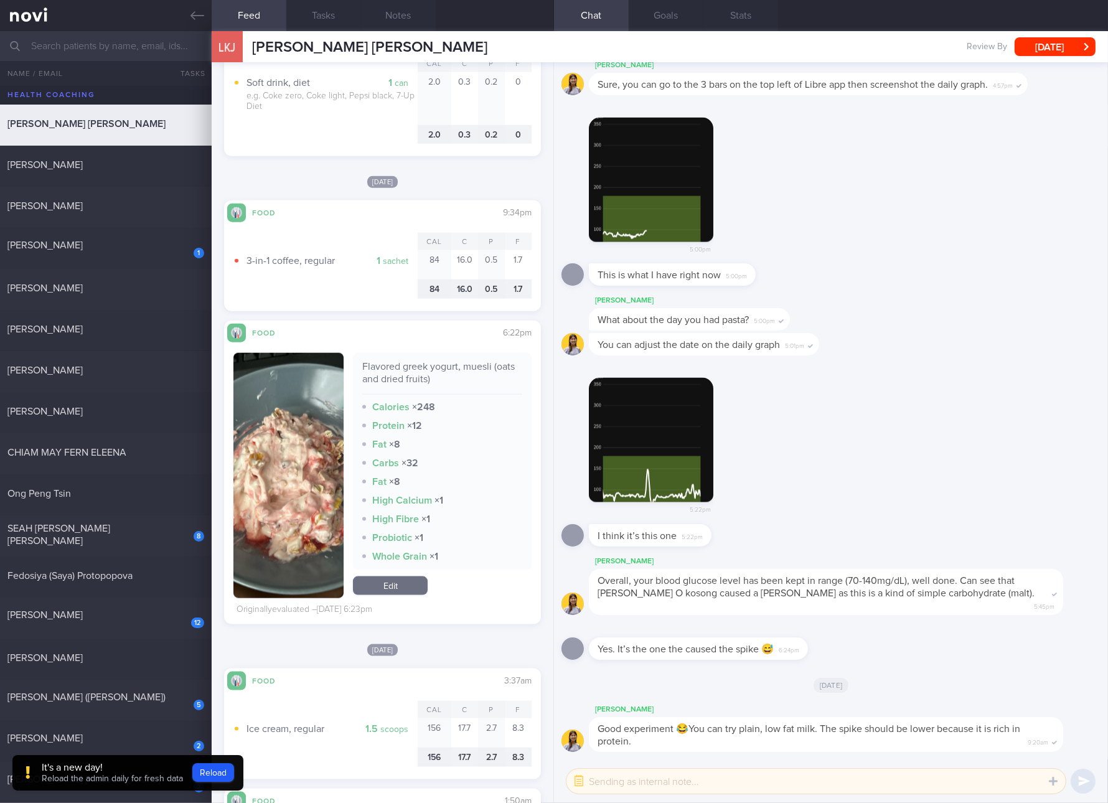
scroll to position [1868, 0]
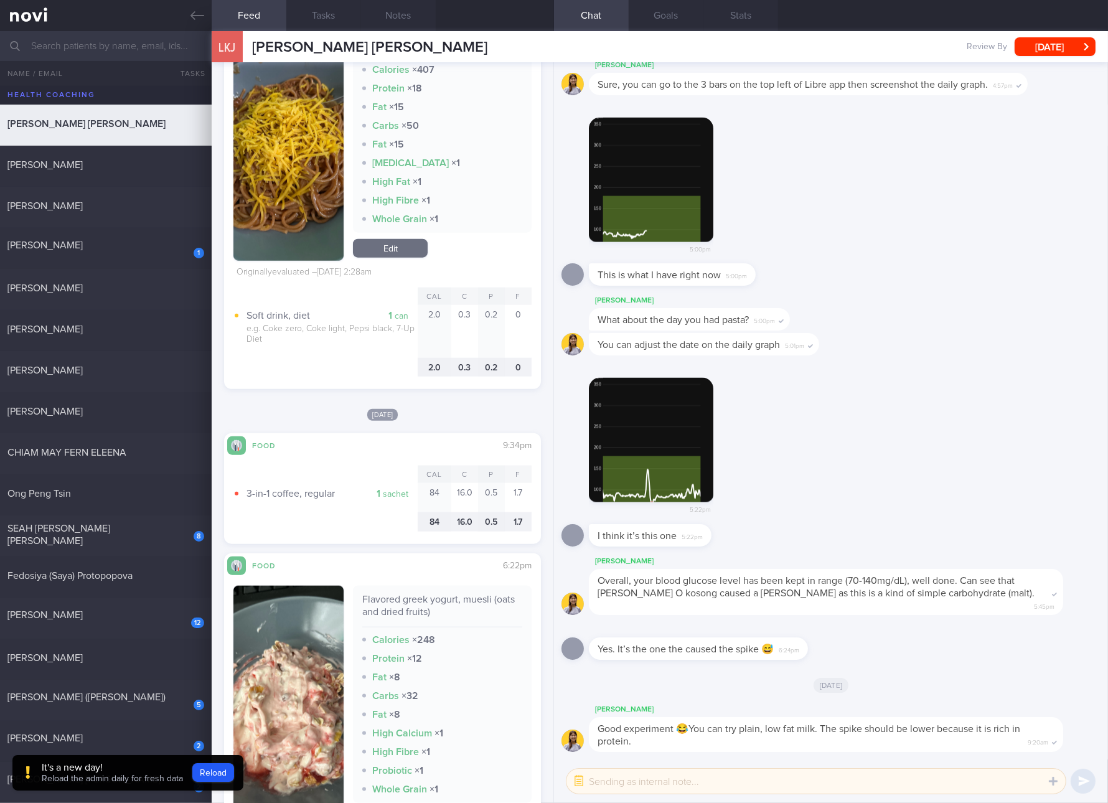
click at [384, 227] on div "Spaghetti with whole grain pasta Calories × 407 Protein × 18 Fat × 15 Carbs × 5…" at bounding box center [442, 130] width 179 height 205
click at [389, 248] on link "Edit" at bounding box center [390, 248] width 75 height 19
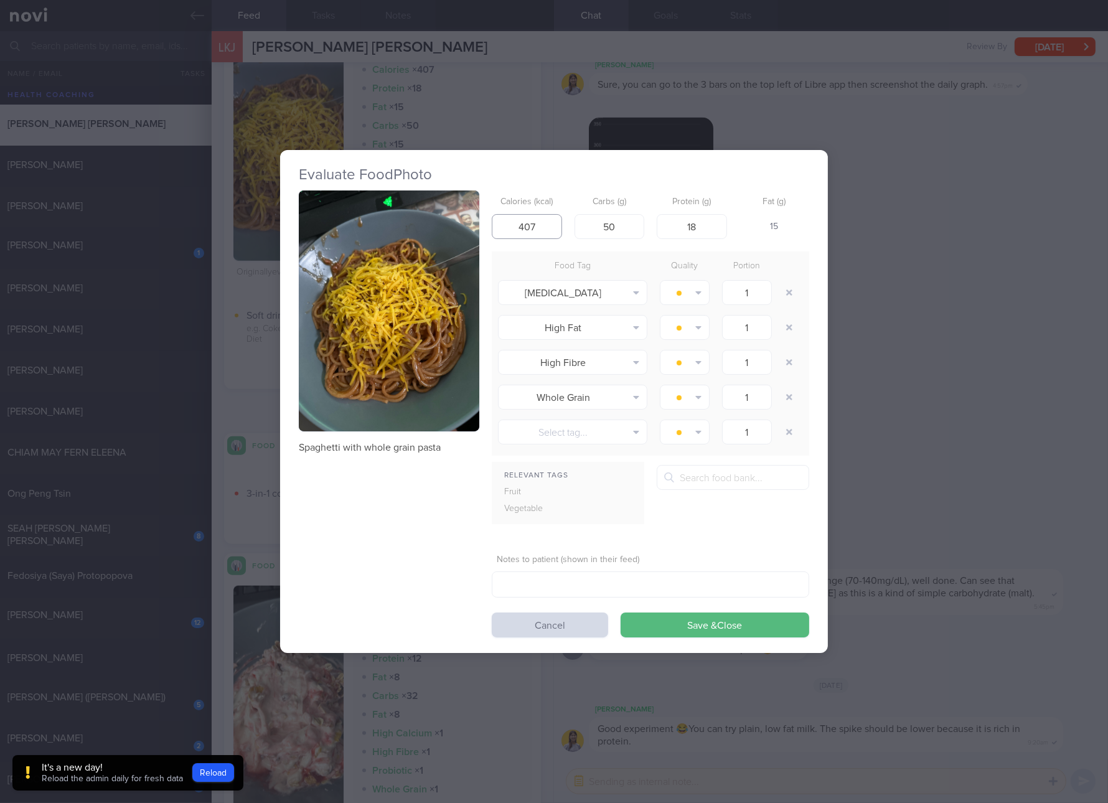
click at [527, 230] on input "407" at bounding box center [527, 226] width 70 height 25
type input "275"
type input "38"
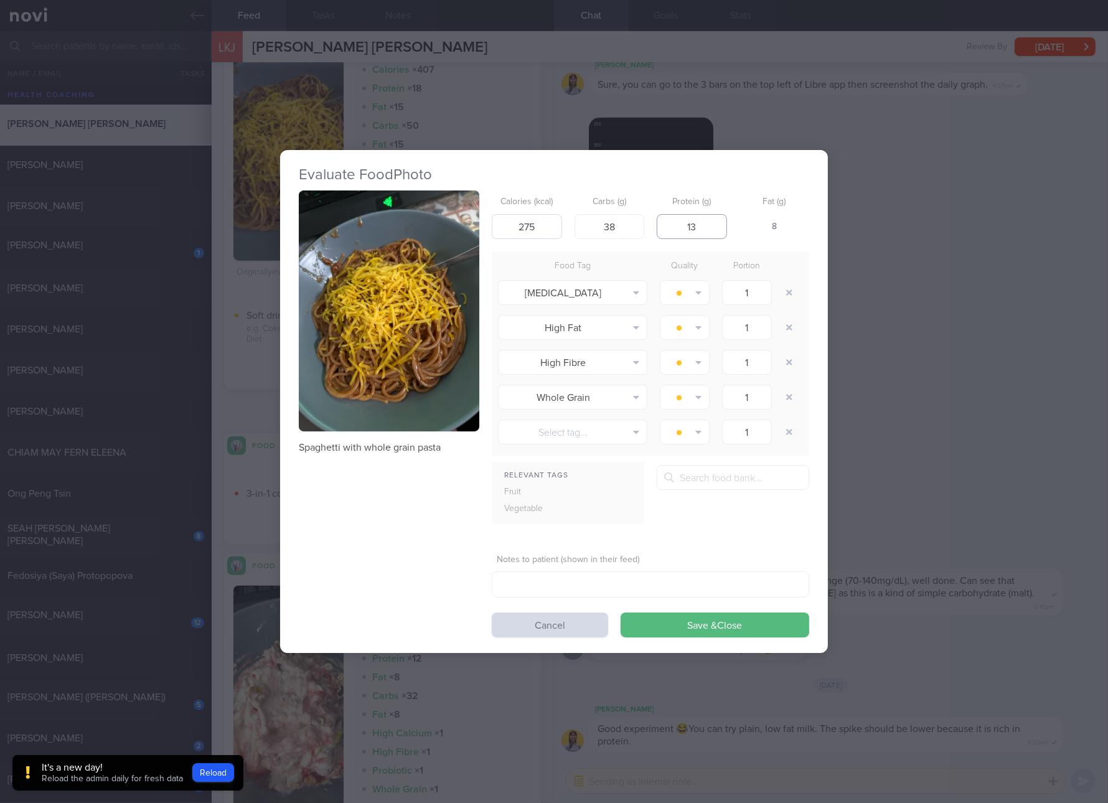
type input "13"
click at [621, 613] on button "Save & Close" at bounding box center [715, 625] width 189 height 25
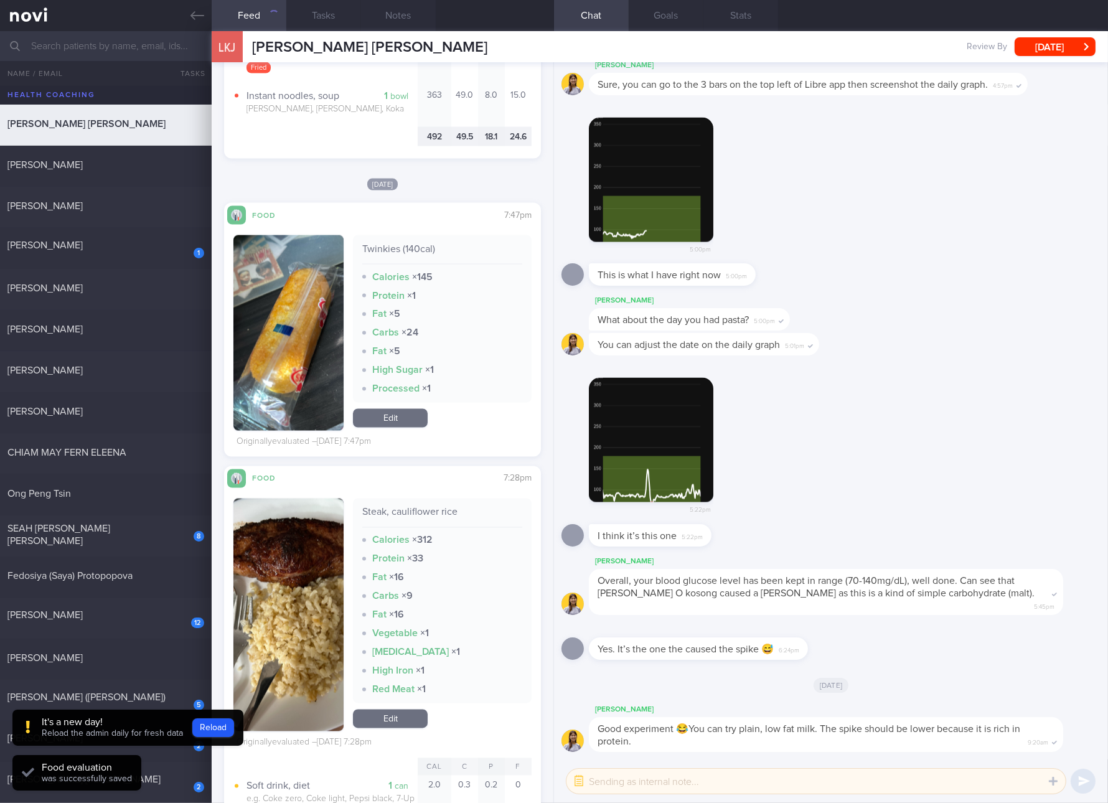
scroll to position [3035, 0]
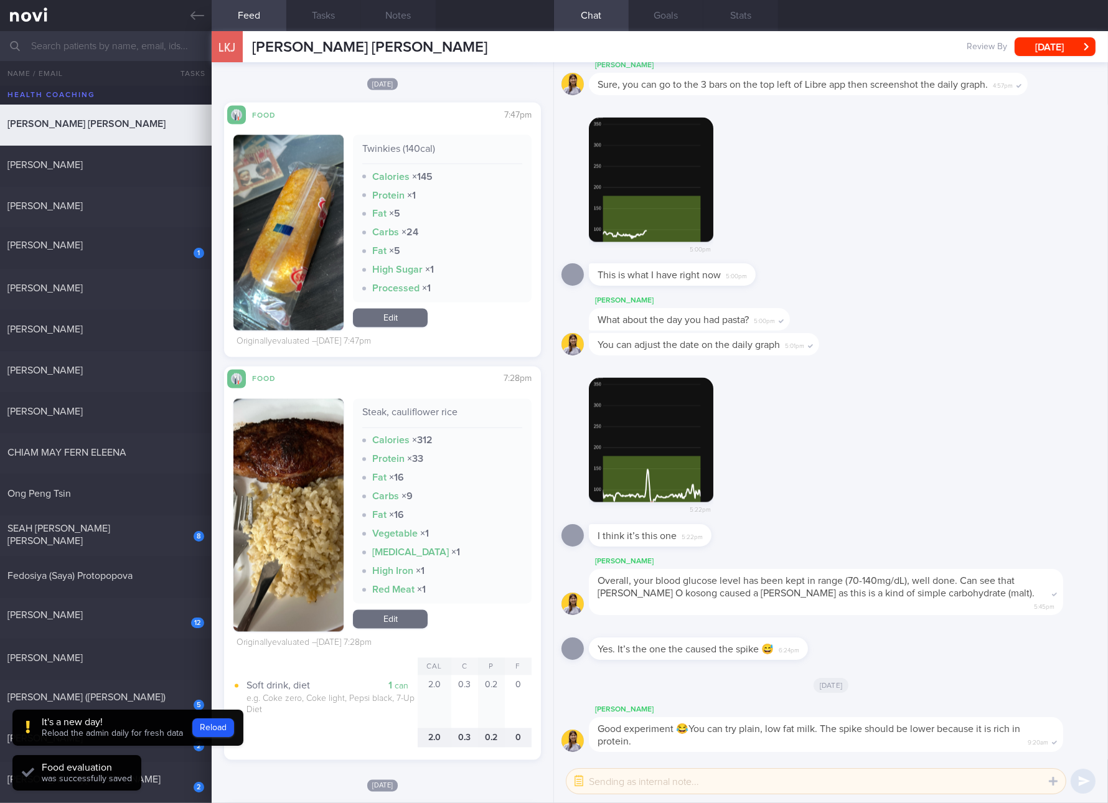
click at [408, 311] on link "Edit" at bounding box center [390, 318] width 75 height 19
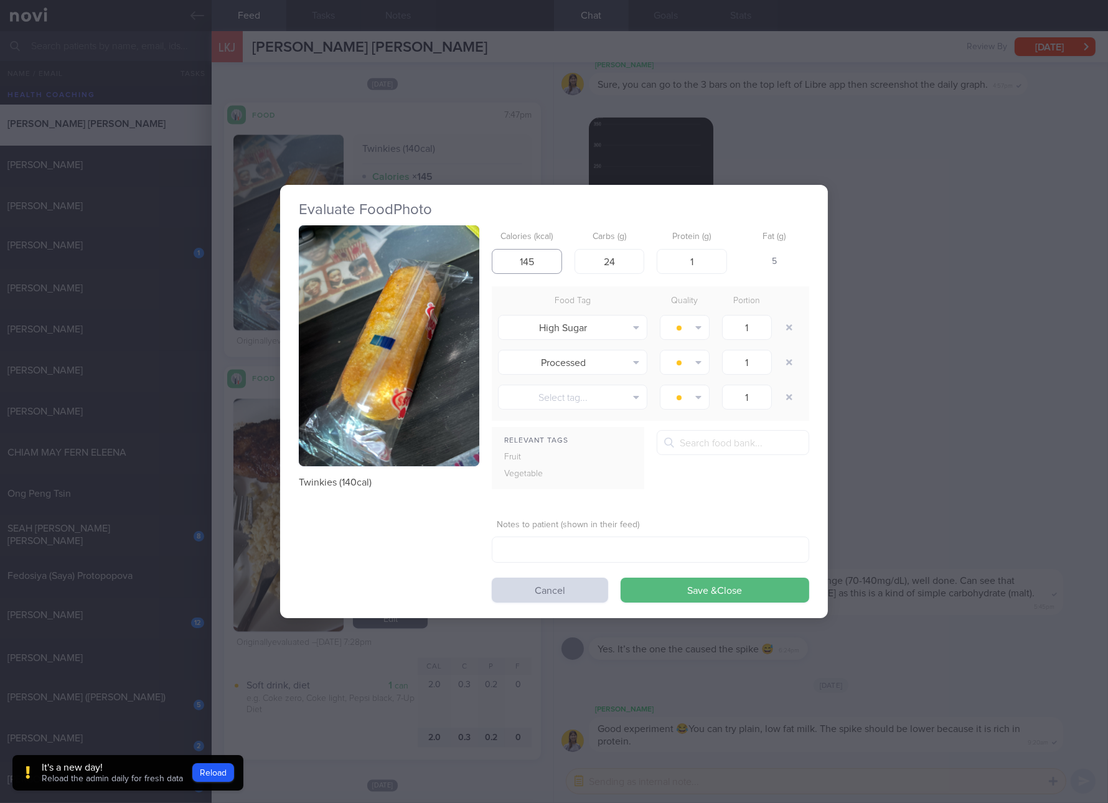
click at [531, 255] on input "145" at bounding box center [527, 261] width 70 height 25
type input "140"
click at [621, 578] on button "Save & Close" at bounding box center [715, 590] width 189 height 25
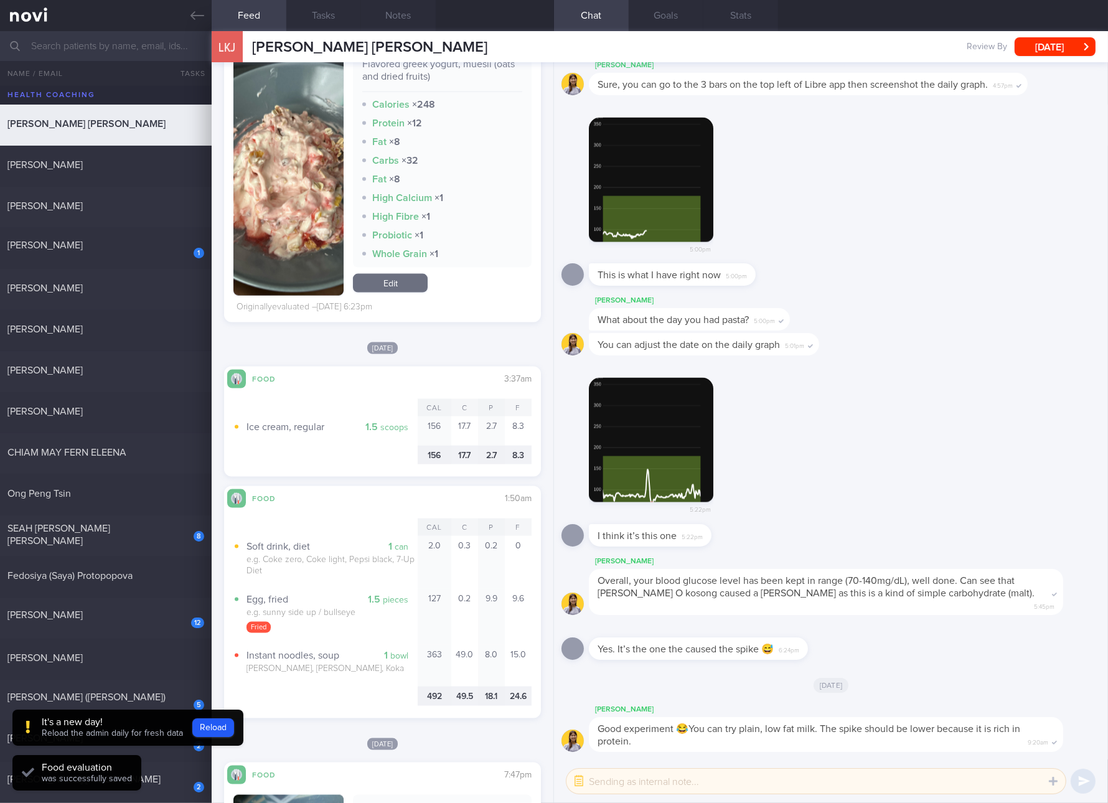
scroll to position [2335, 0]
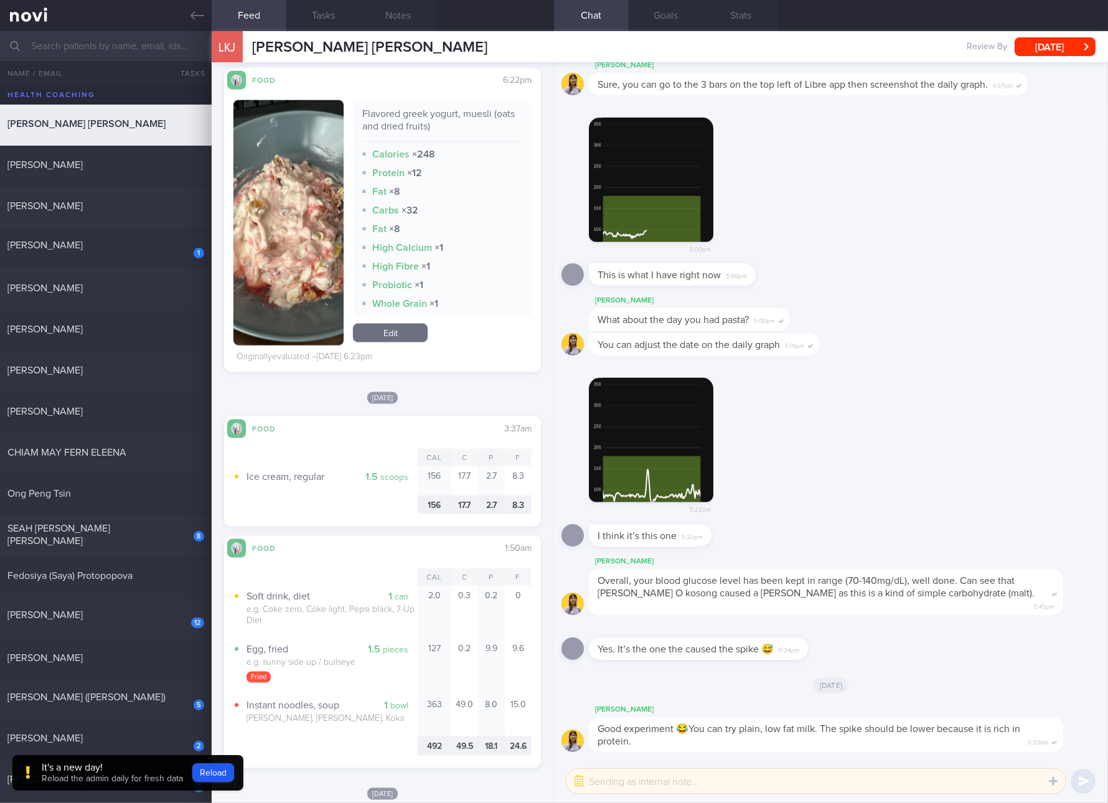
click at [905, 690] on div "[DATE]" at bounding box center [831, 684] width 539 height 35
click at [415, 330] on link "Edit" at bounding box center [390, 333] width 75 height 19
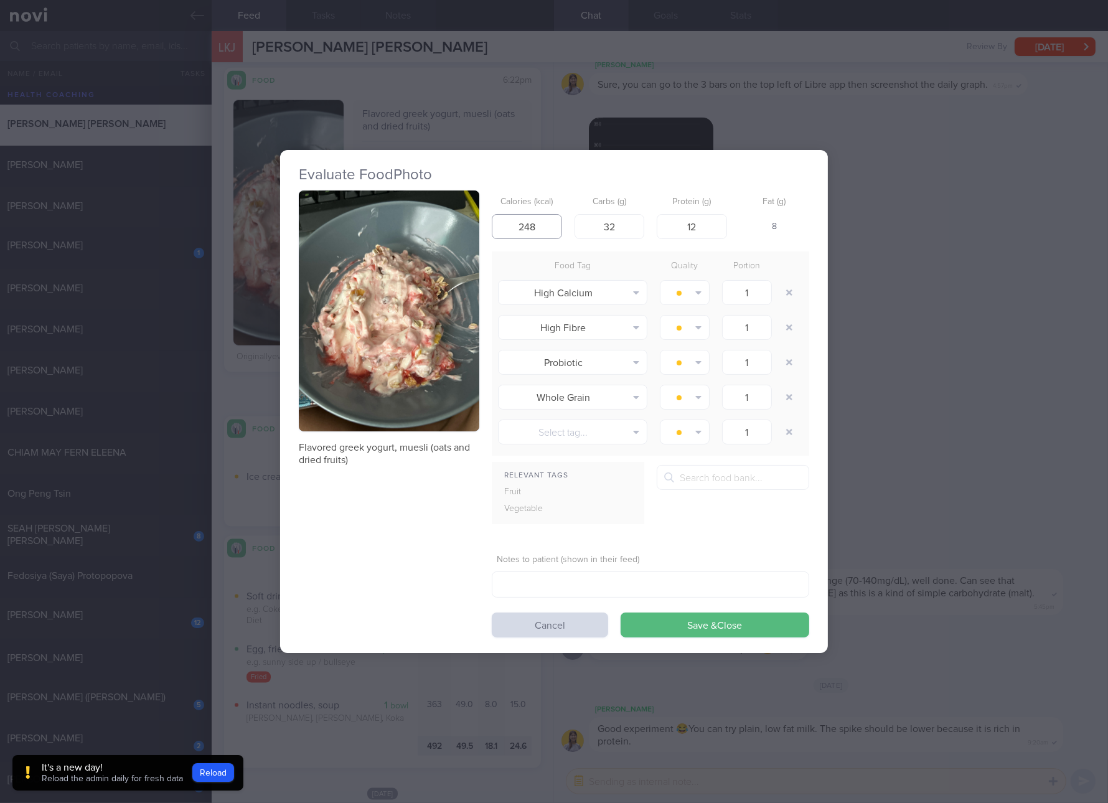
click at [530, 222] on input "248" at bounding box center [527, 226] width 70 height 25
type input "261"
type input "36"
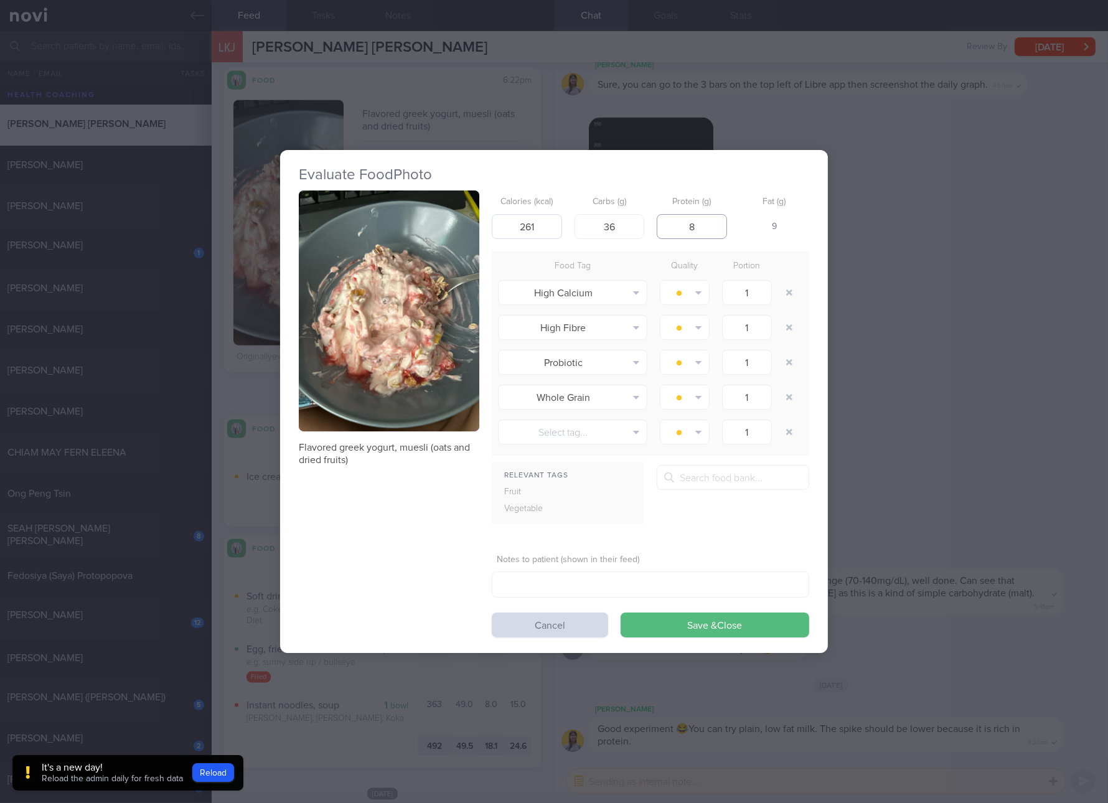
type input "8"
click at [621, 613] on button "Save & Close" at bounding box center [715, 625] width 189 height 25
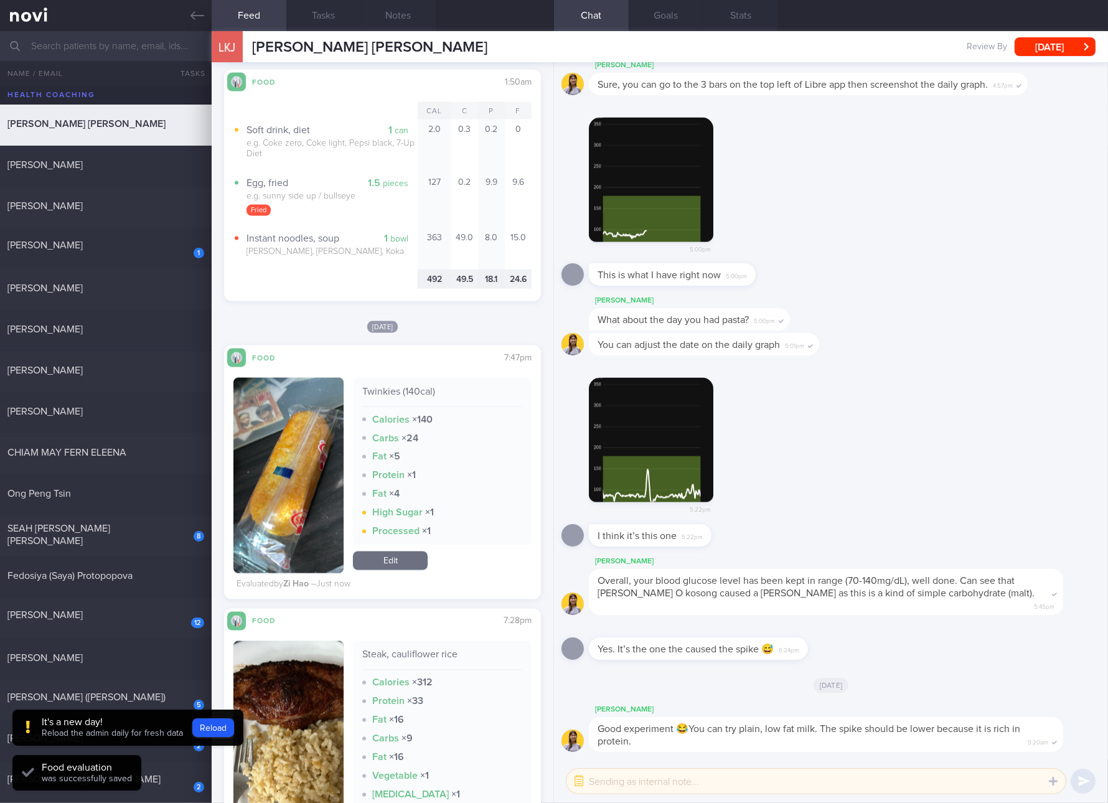
scroll to position [3035, 0]
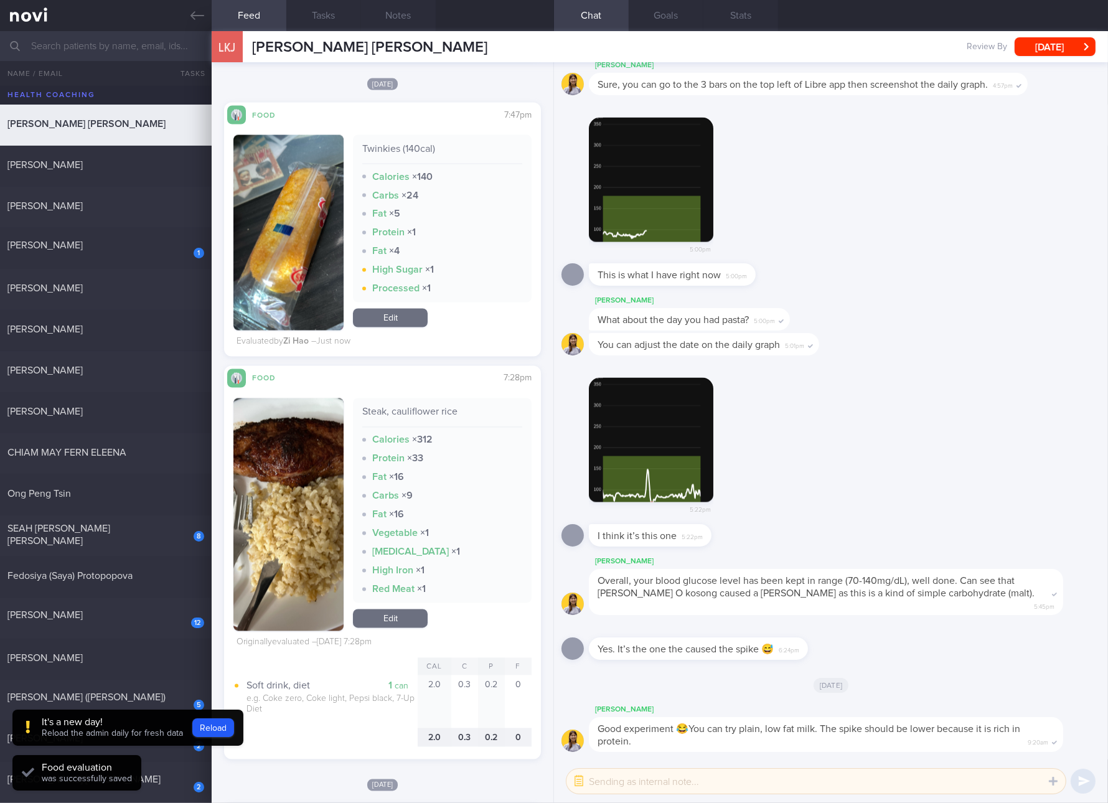
click at [428, 411] on div "Steak, cauliflower rice" at bounding box center [442, 417] width 160 height 22
copy div "Steak, cauliflower rice"
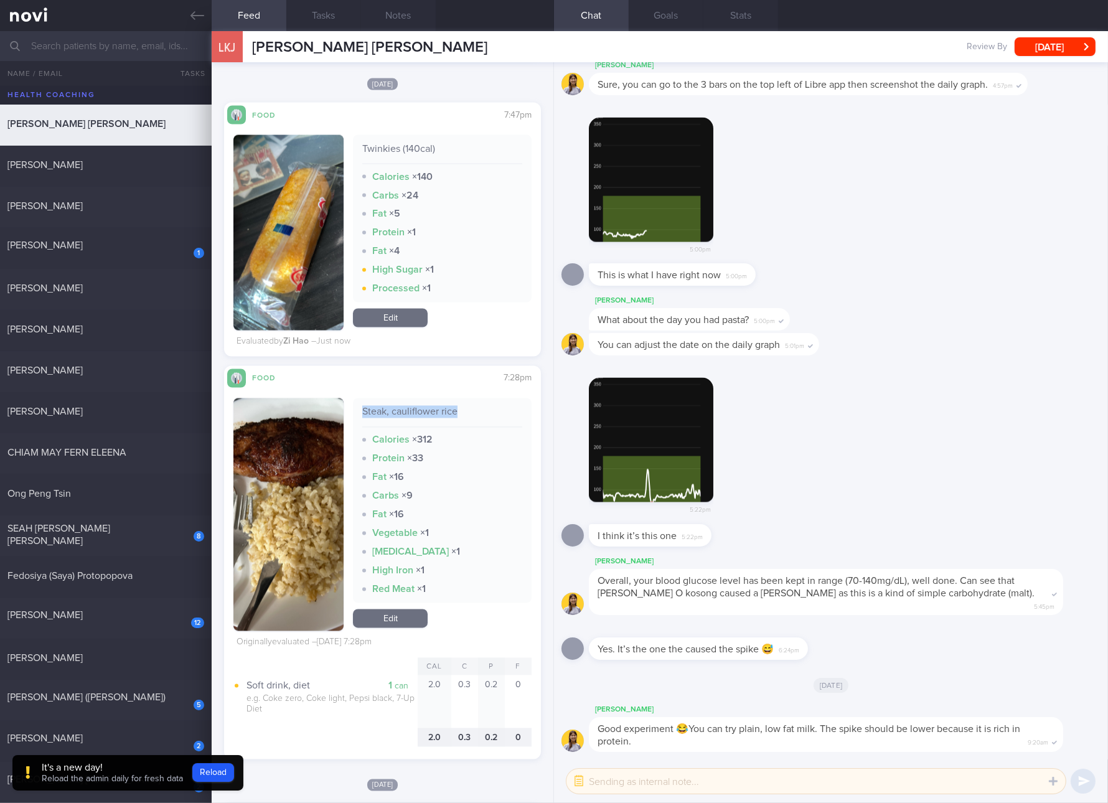
click at [312, 516] on button "button" at bounding box center [288, 514] width 110 height 233
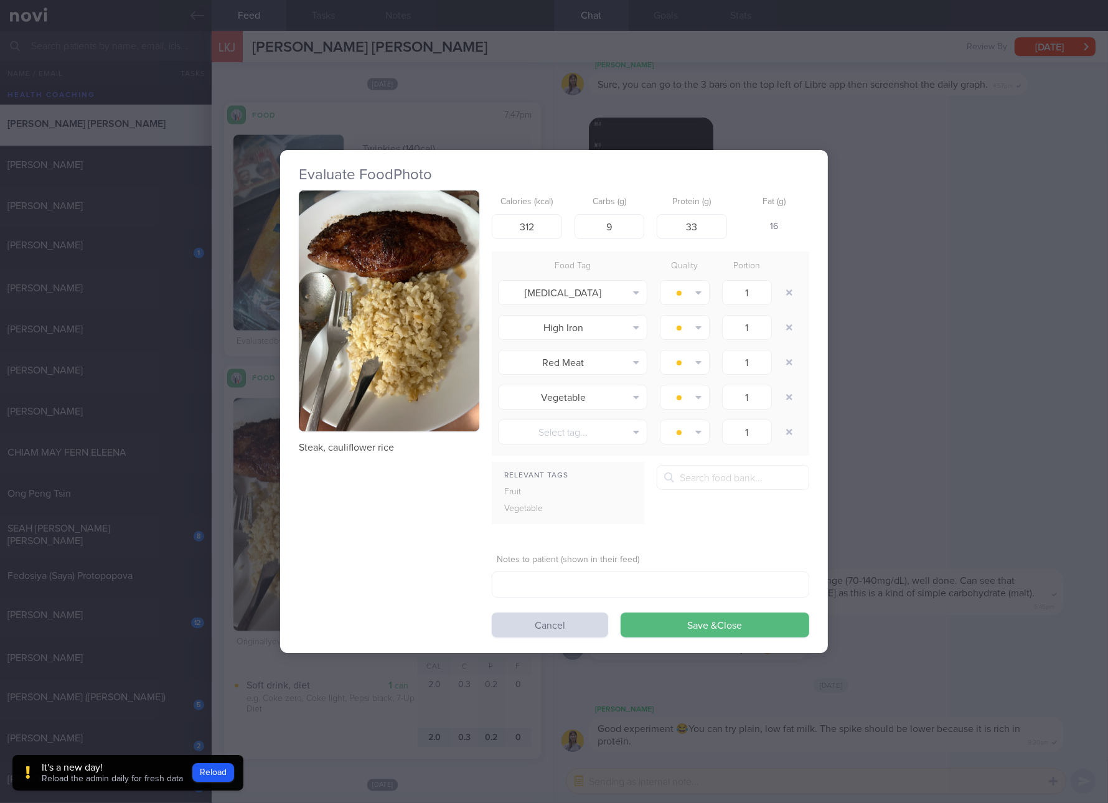
click at [443, 378] on button "button" at bounding box center [389, 311] width 181 height 241
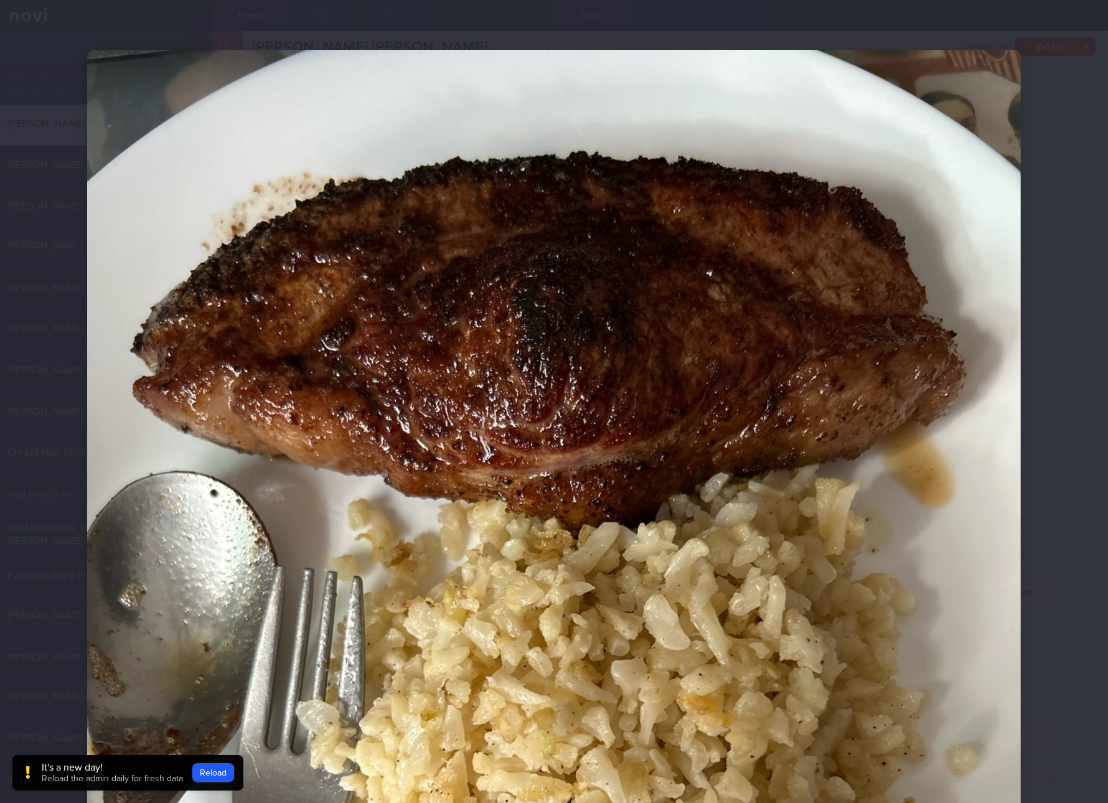
click at [1055, 517] on div at bounding box center [554, 672] width 1034 height 1345
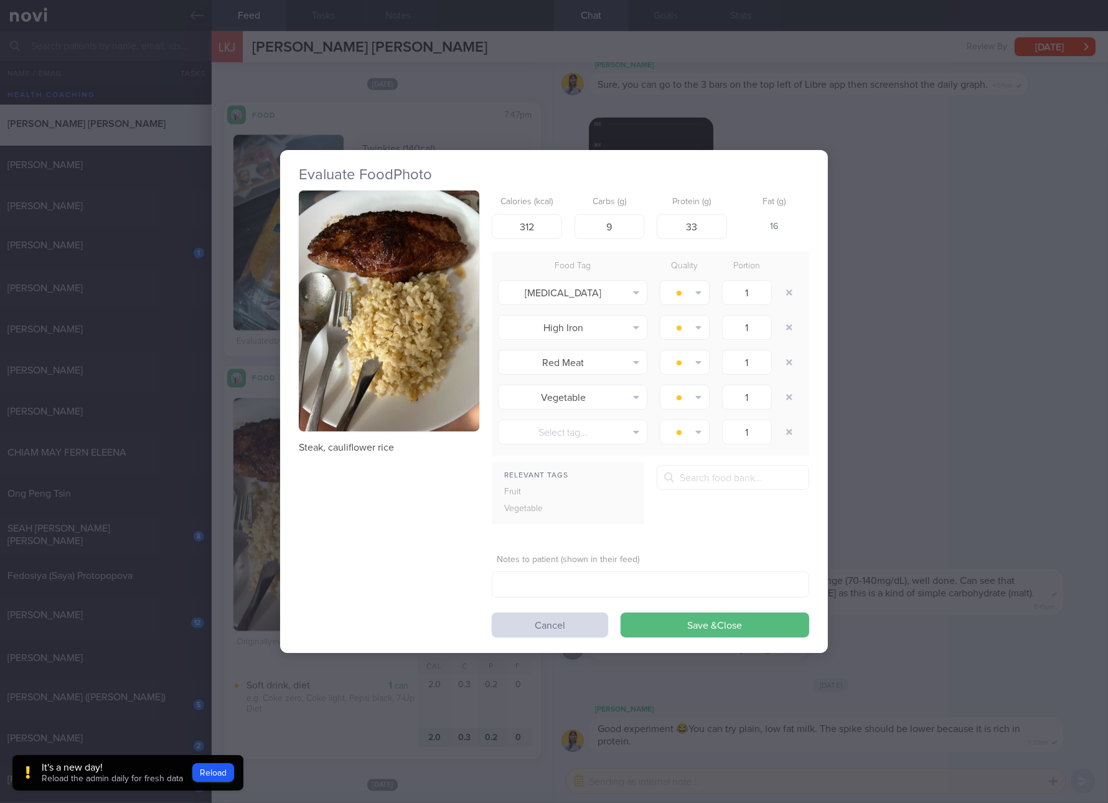
click at [1046, 336] on div "Evaluate Food Photo Steak, cauliflower rice Calories (kcal) 312 Carbs (g) 9 Pro…" at bounding box center [554, 401] width 1108 height 803
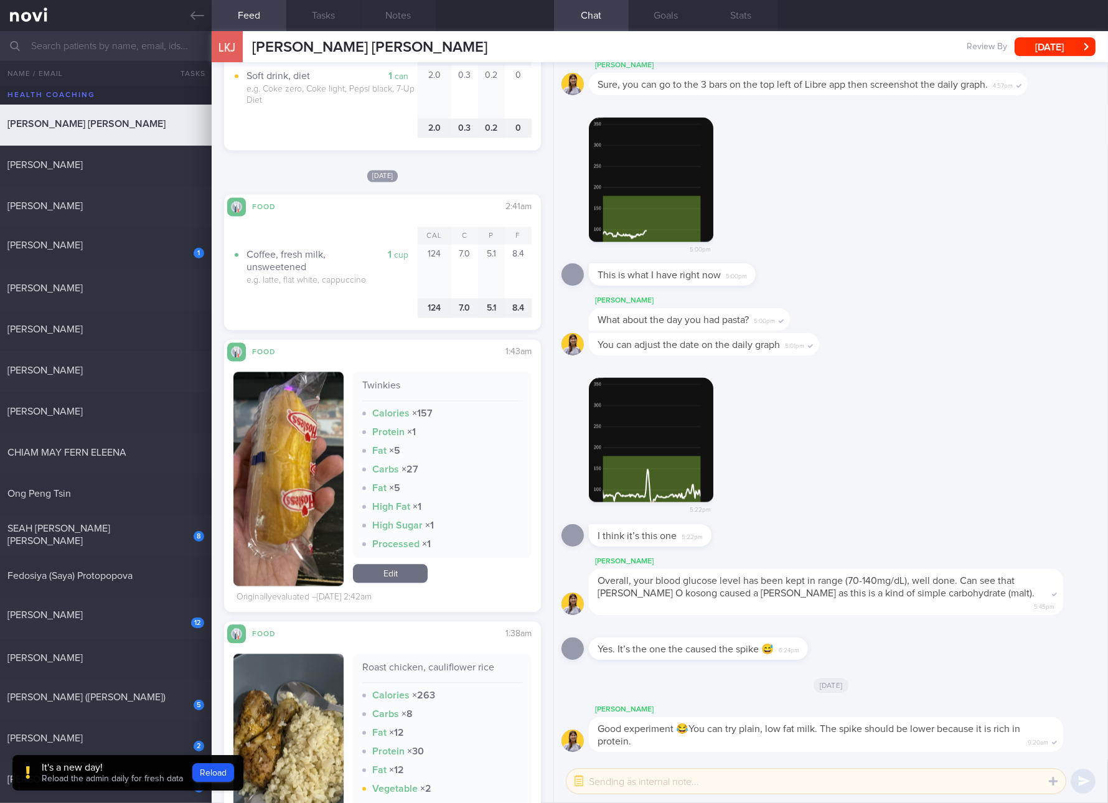
scroll to position [3736, 0]
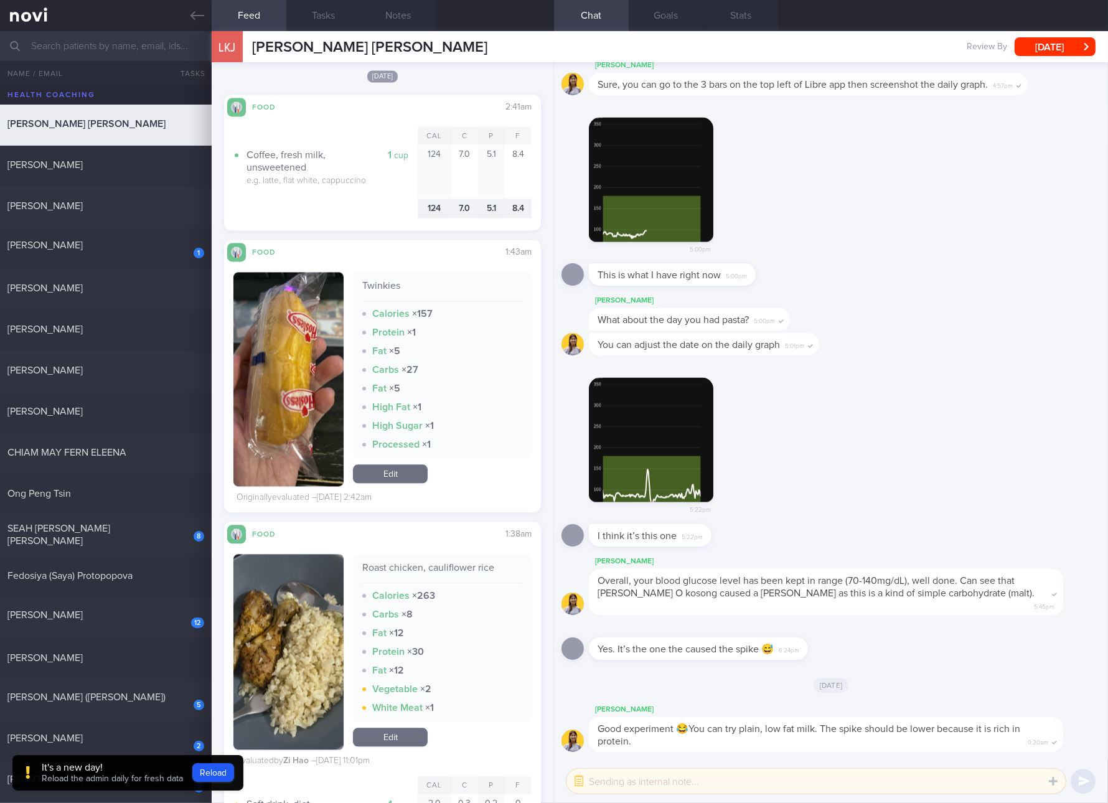
click at [397, 470] on link "Edit" at bounding box center [390, 473] width 75 height 19
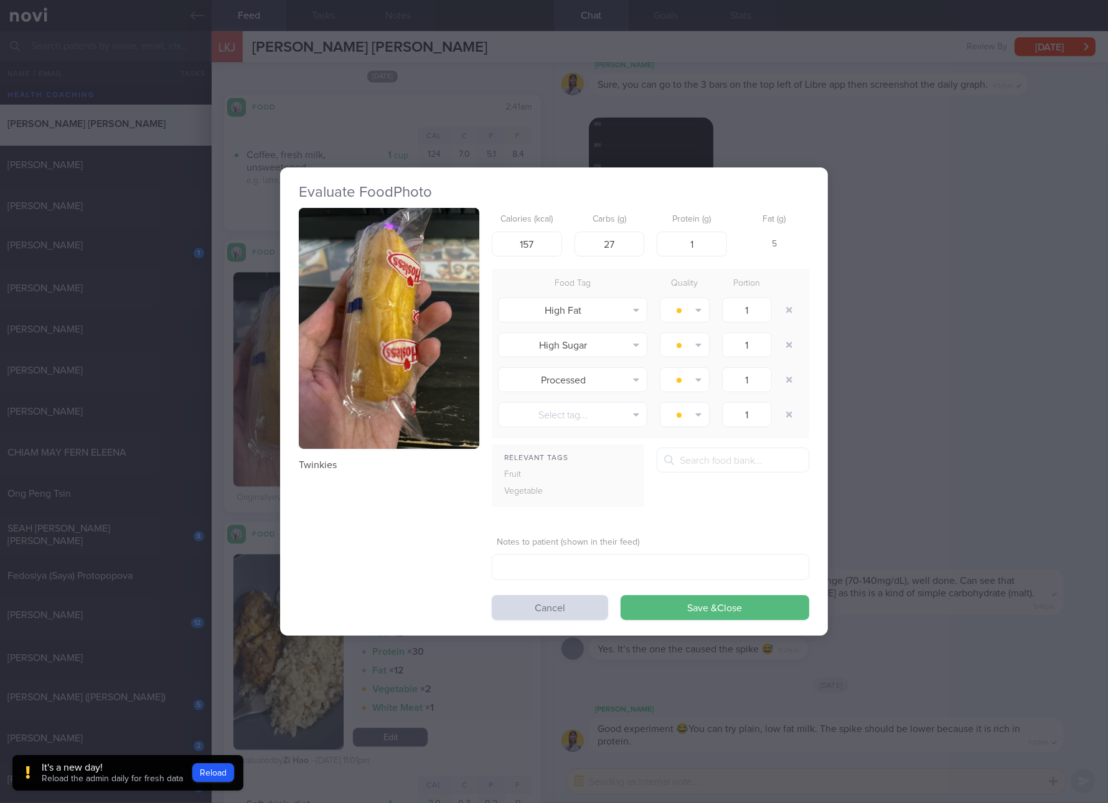
click at [933, 290] on div "Evaluate Food Photo Twinkies Calories (kcal) 157 Carbs (g) 27 Protein (g) 1 Fat…" at bounding box center [554, 401] width 1108 height 803
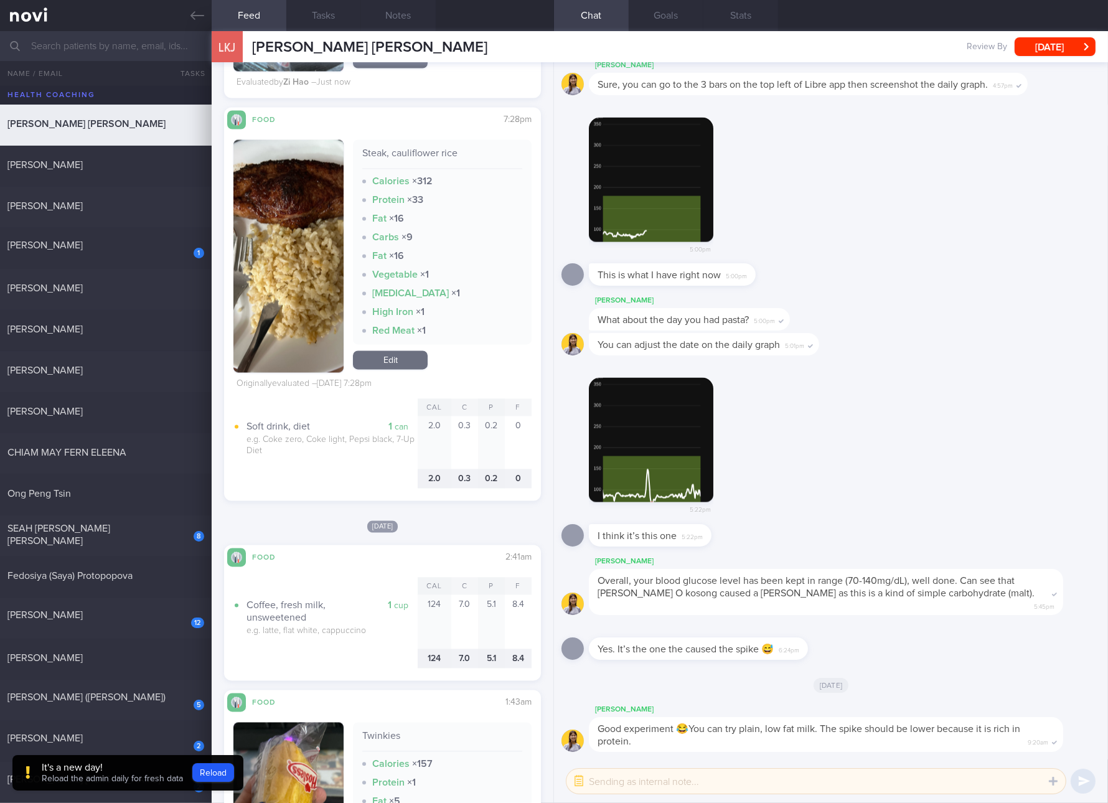
scroll to position [3502, 0]
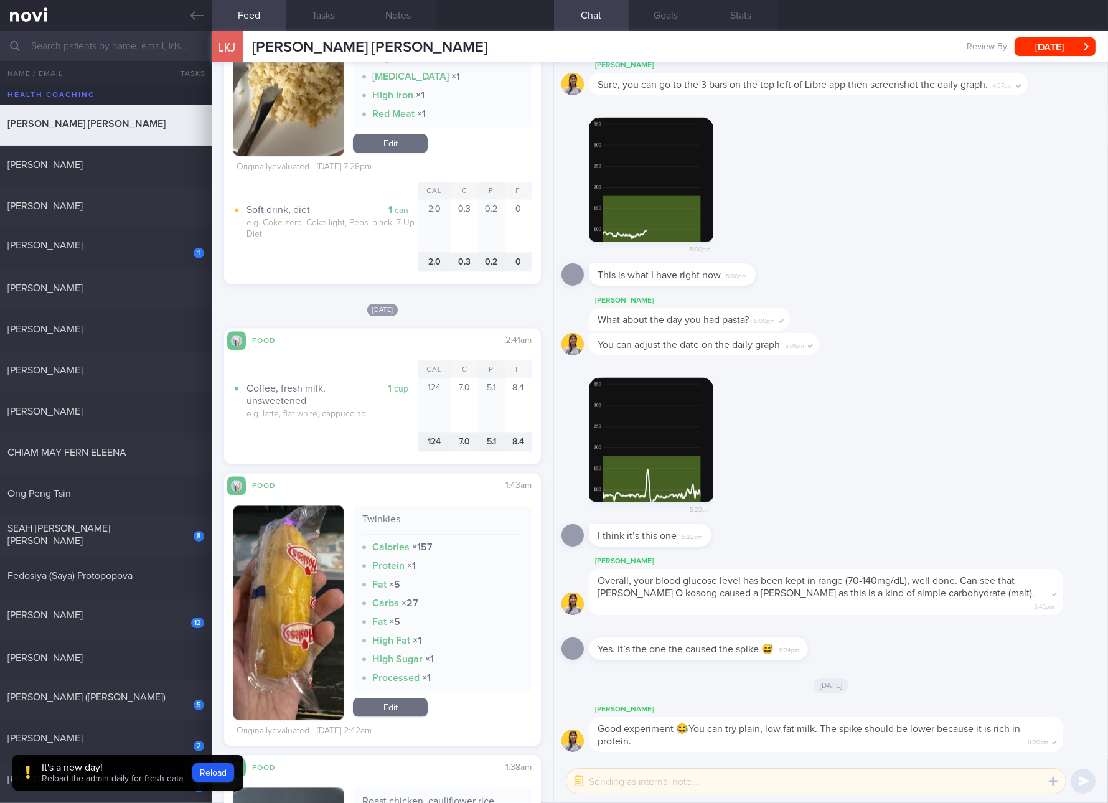
click at [396, 706] on link "Edit" at bounding box center [390, 707] width 75 height 19
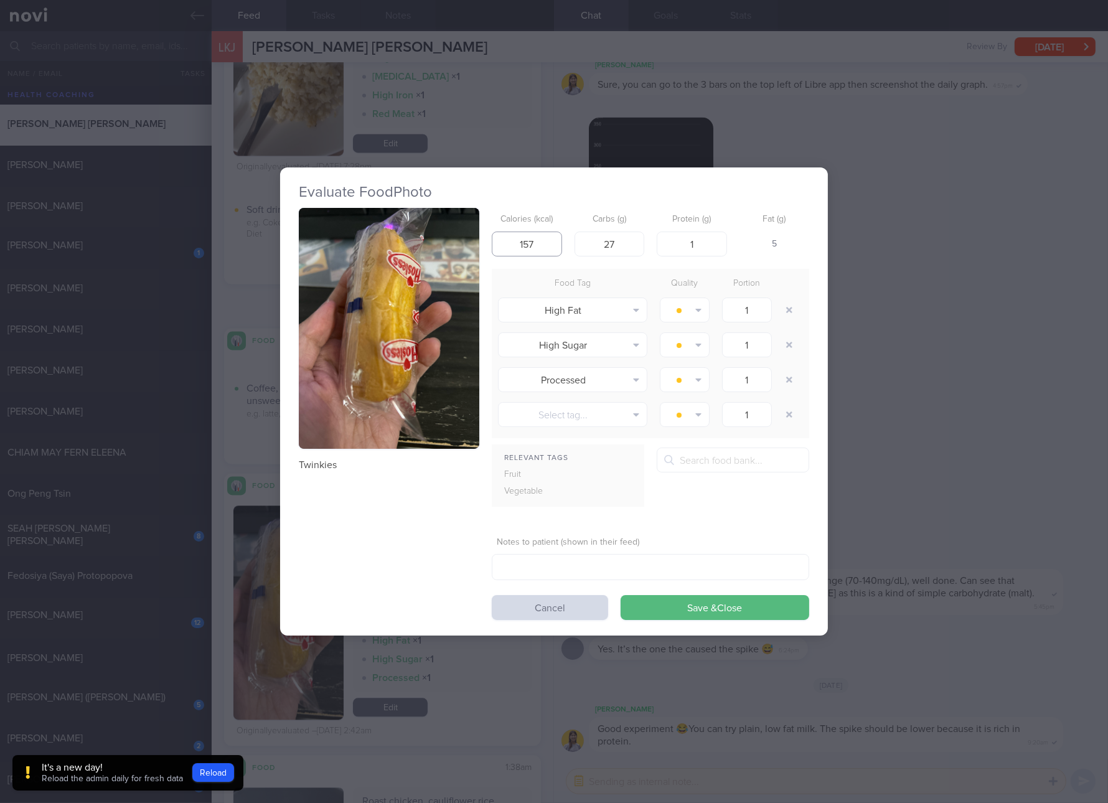
click at [539, 243] on input "157" at bounding box center [527, 244] width 70 height 25
type input "140"
type input "24"
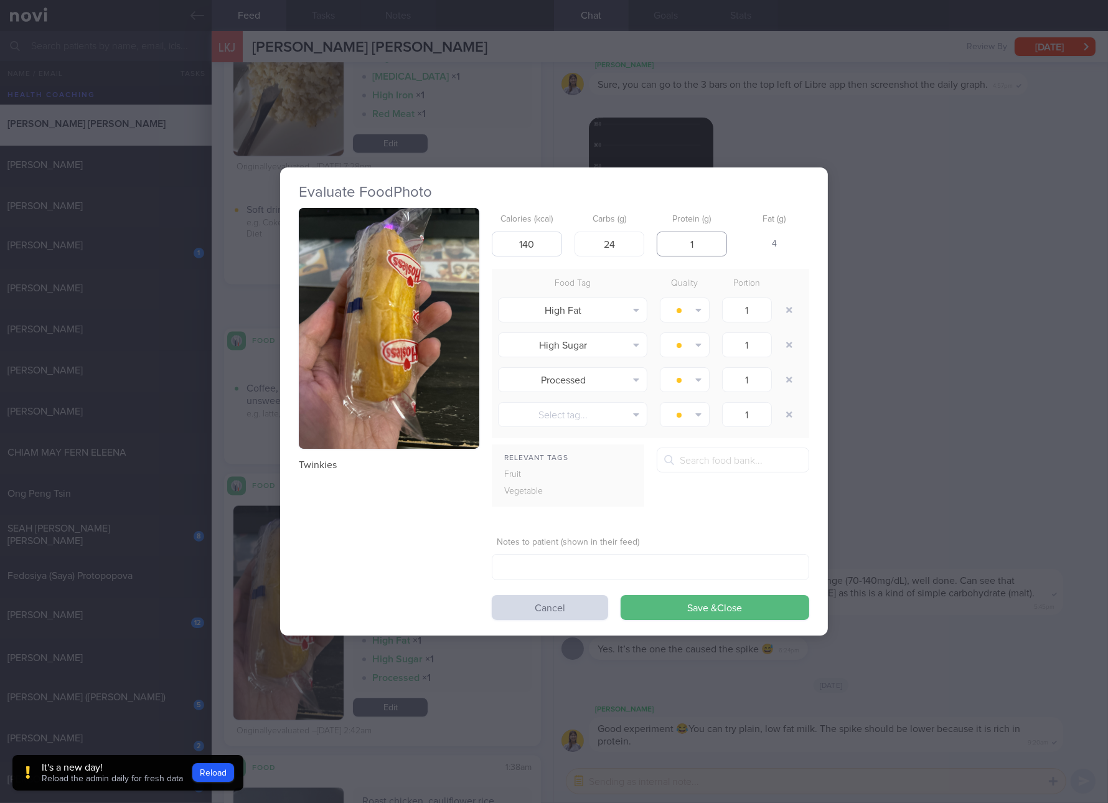
click at [621, 595] on button "Save & Close" at bounding box center [715, 607] width 189 height 25
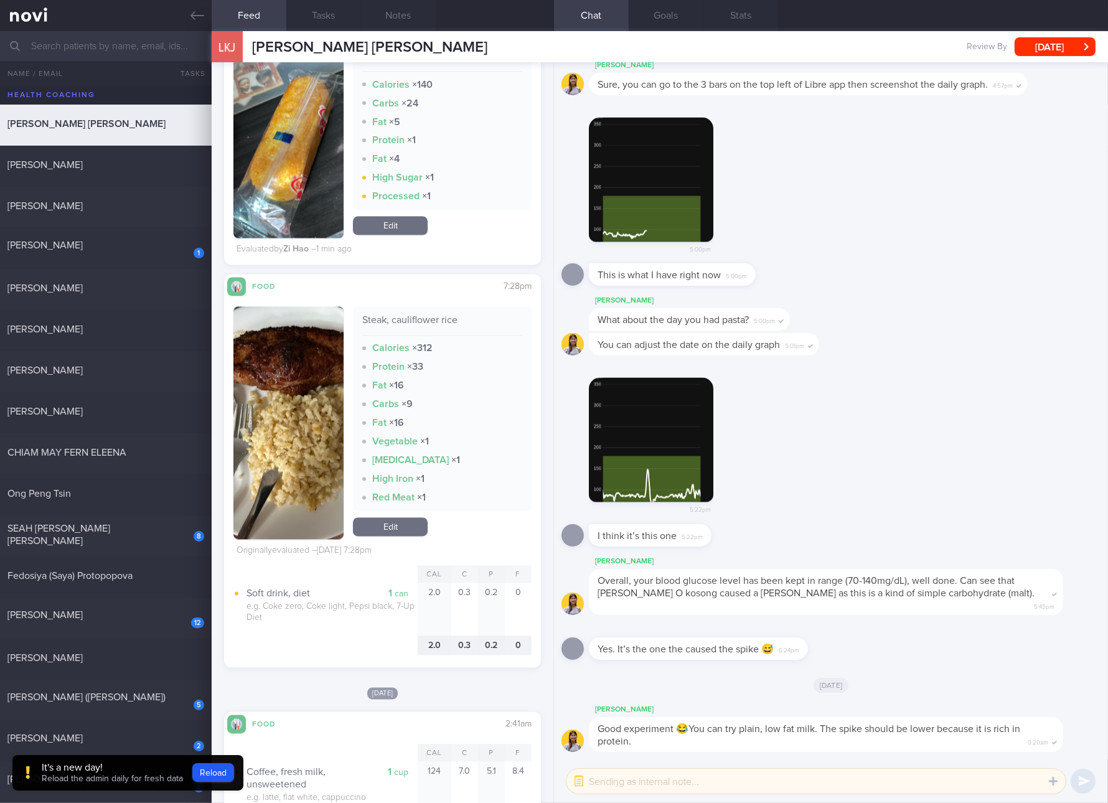
scroll to position [3035, 0]
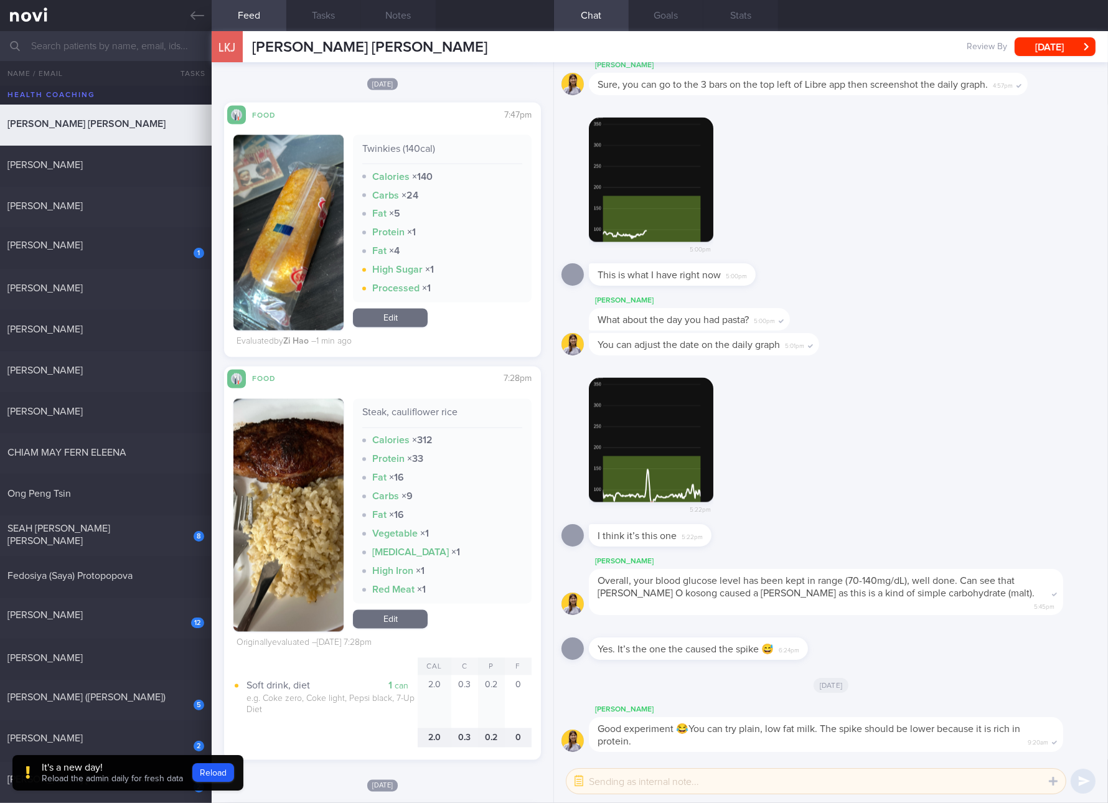
click at [336, 535] on button "button" at bounding box center [288, 515] width 110 height 233
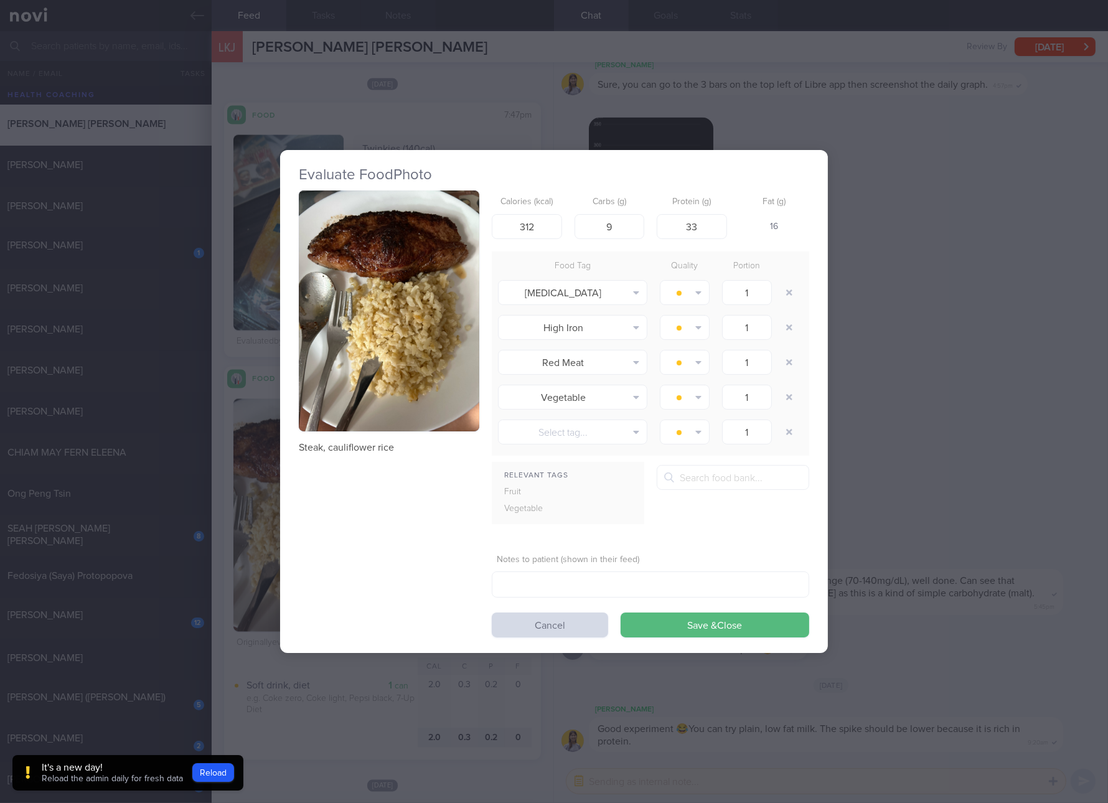
click at [393, 314] on button "button" at bounding box center [389, 311] width 181 height 241
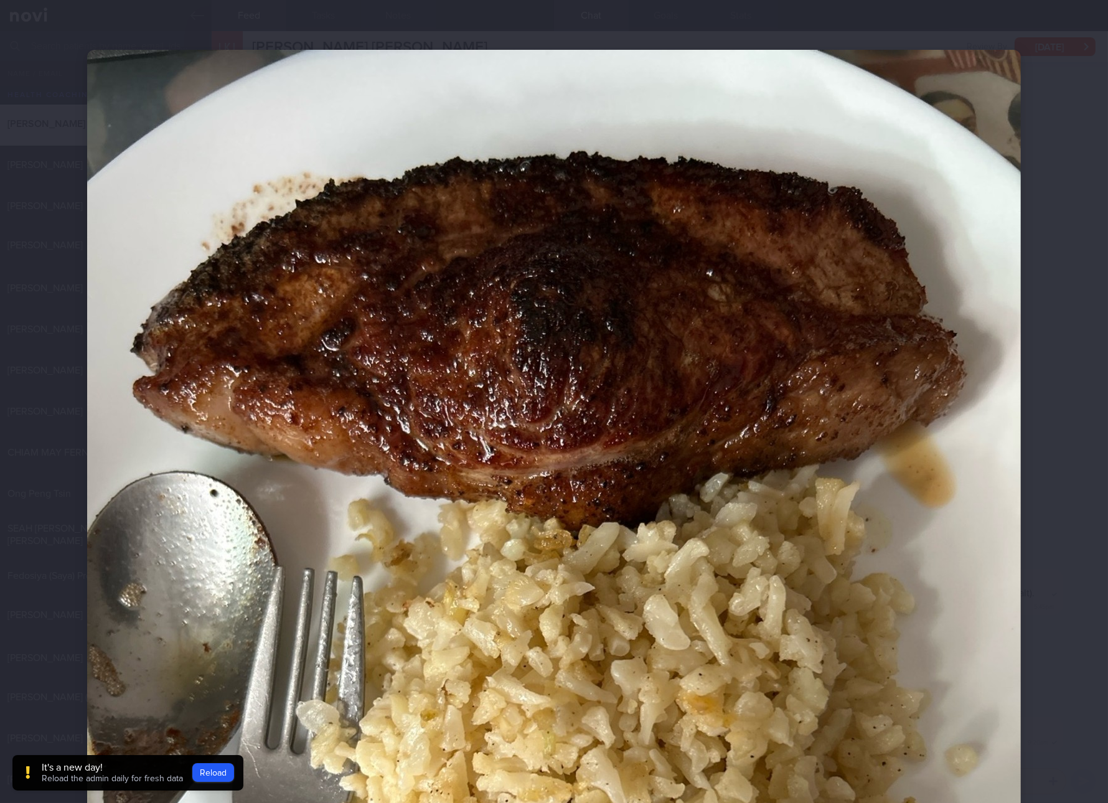
click at [601, 492] on img at bounding box center [554, 672] width 934 height 1245
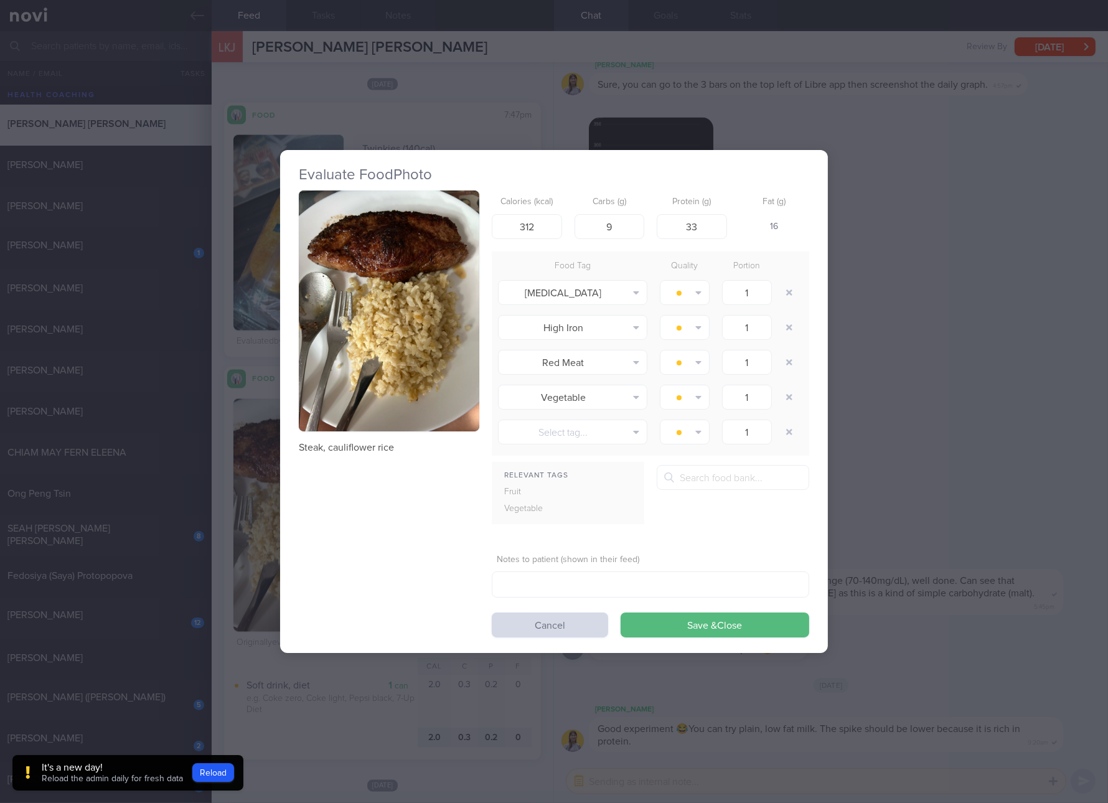
click at [926, 436] on div "Evaluate Food Photo Steak, cauliflower rice Calories (kcal) 312 Carbs (g) 9 Pro…" at bounding box center [554, 401] width 1108 height 803
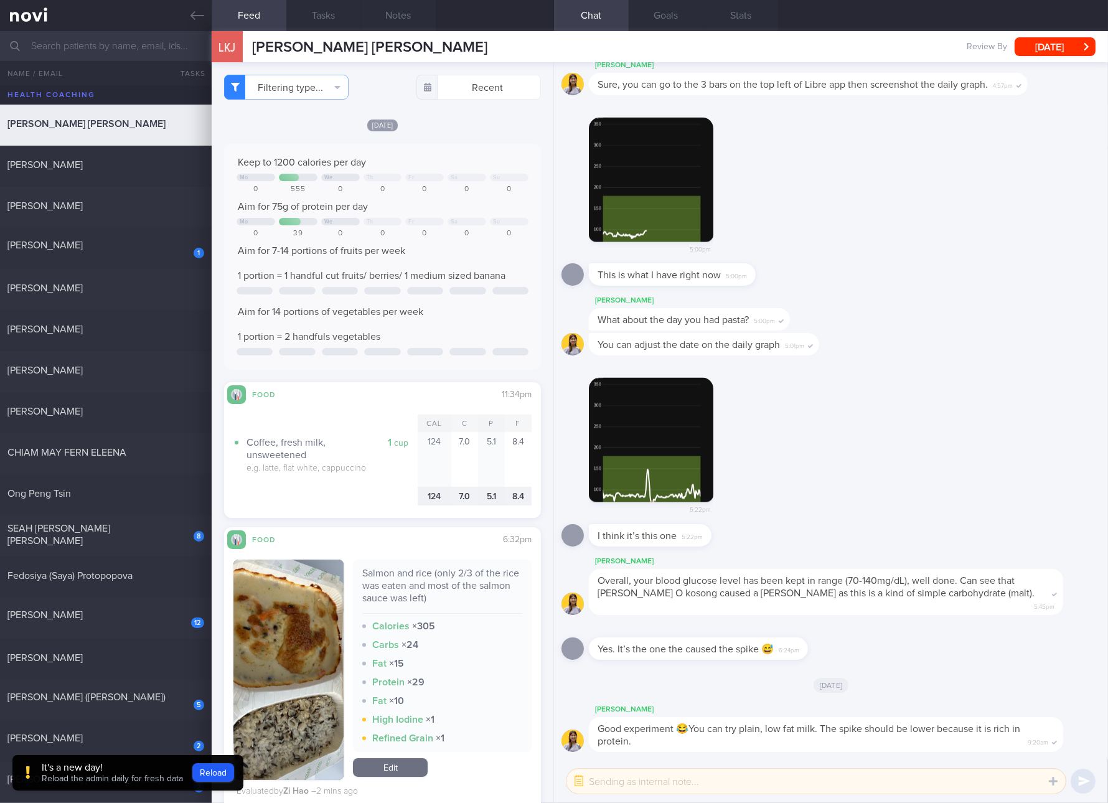
scroll to position [233, 0]
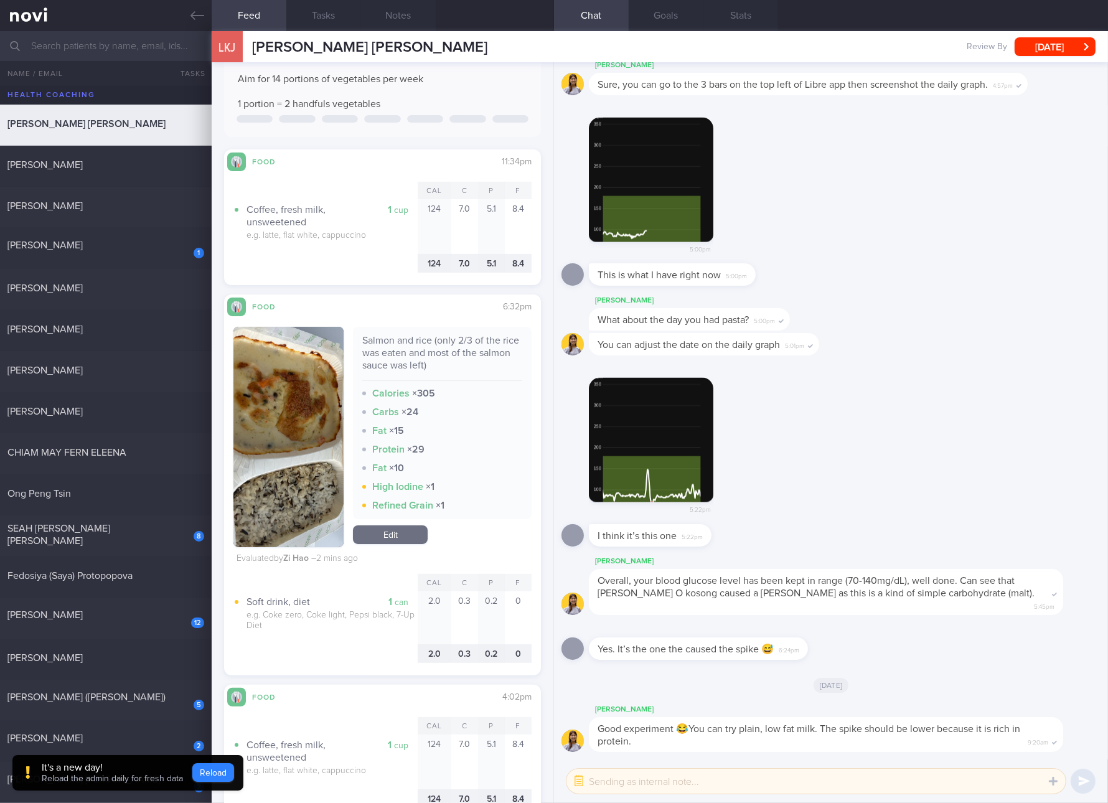
click at [215, 763] on button "Reload" at bounding box center [213, 772] width 42 height 19
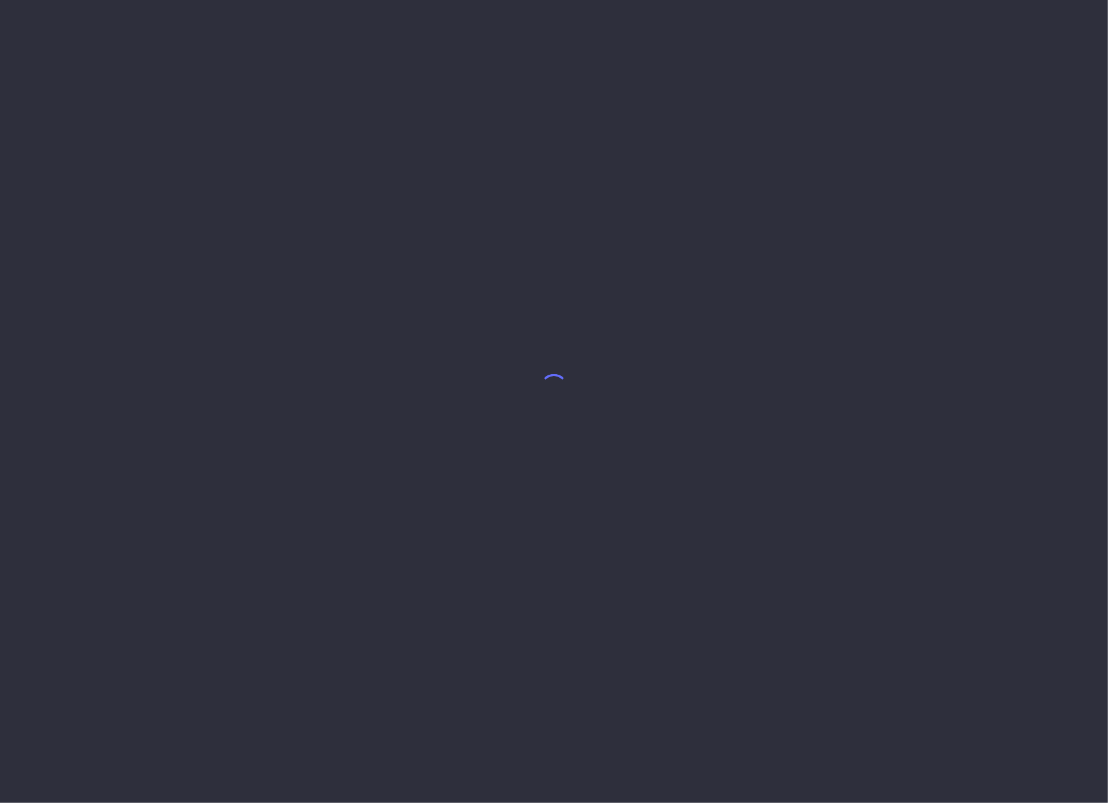
select select "3"
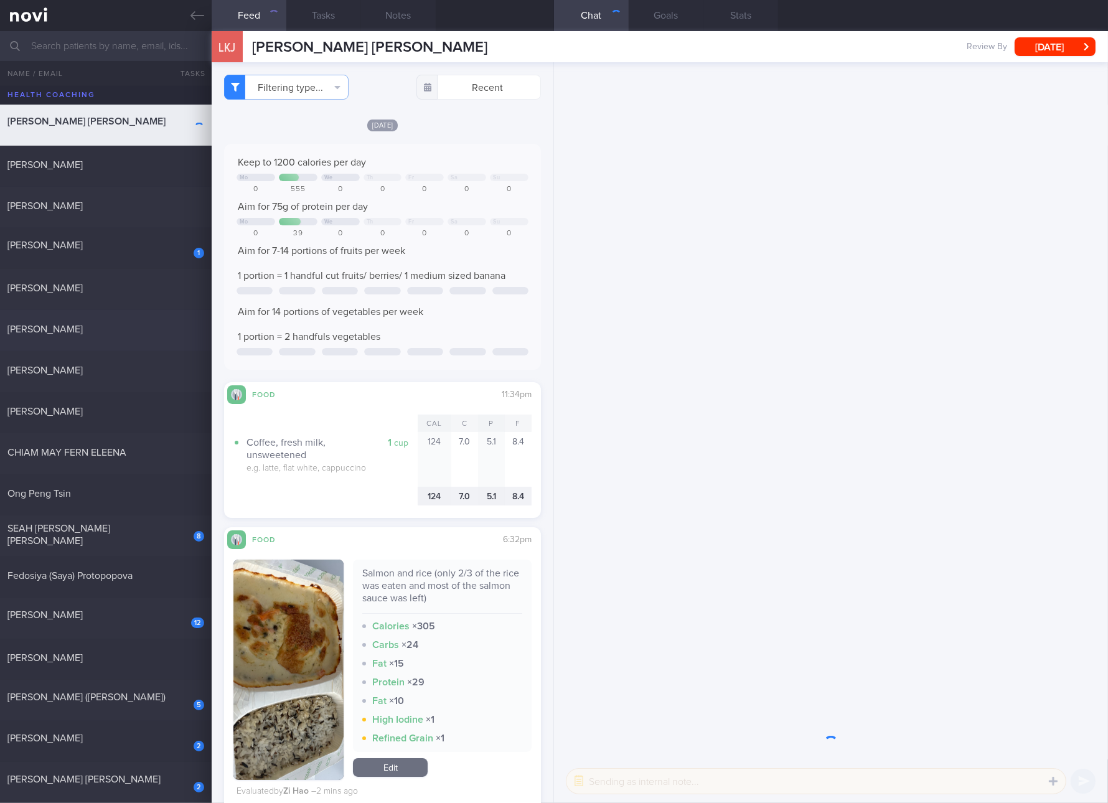
click at [135, 333] on div "[PERSON_NAME]" at bounding box center [104, 329] width 194 height 12
checkbox input "true"
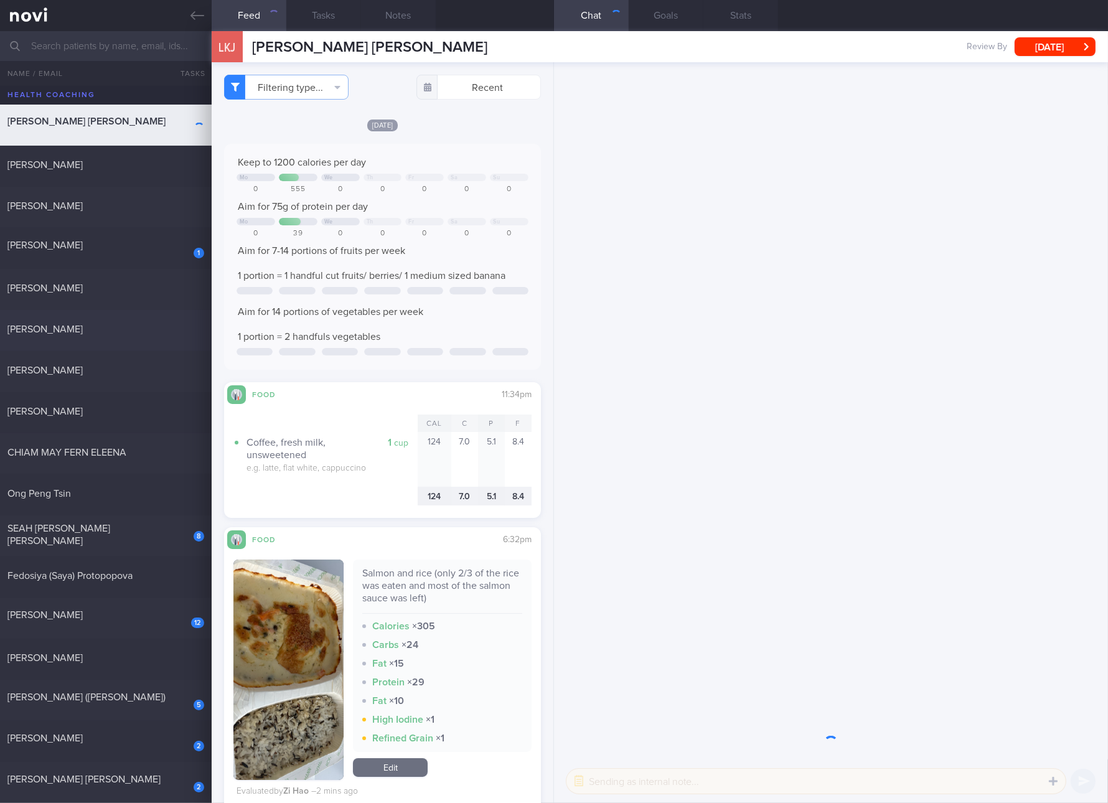
checkbox input "true"
select select "4"
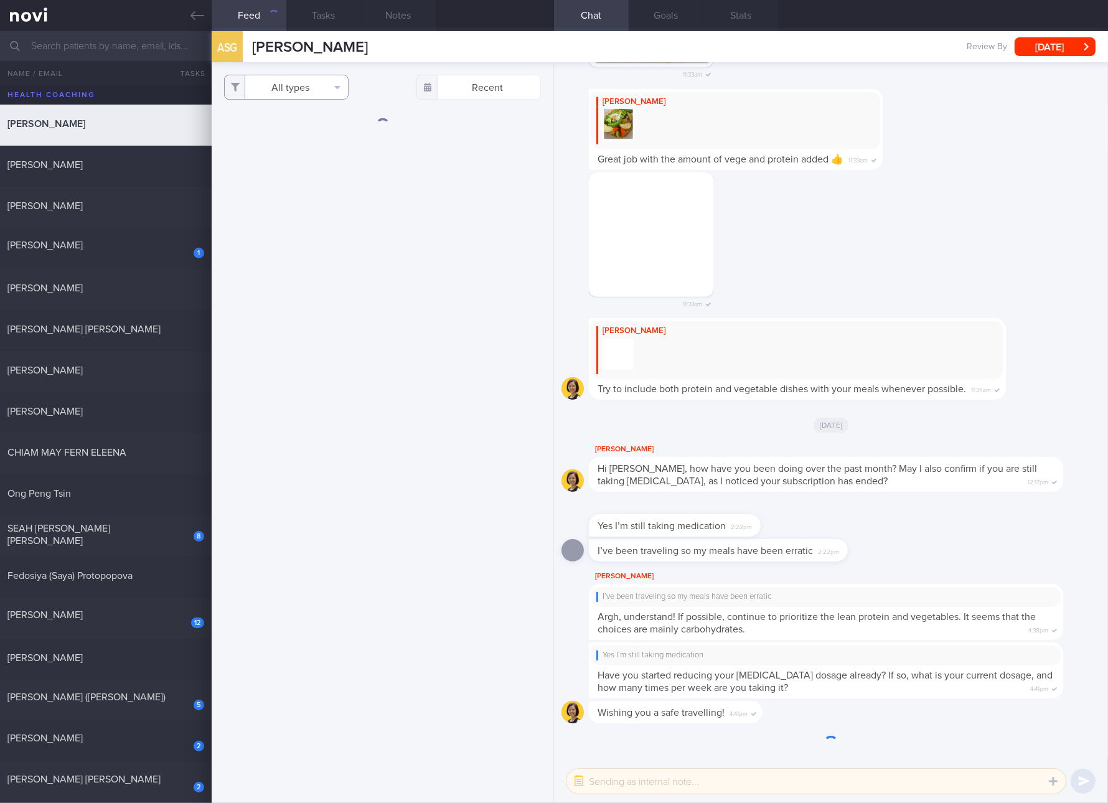
click at [322, 94] on button "All types" at bounding box center [286, 87] width 125 height 25
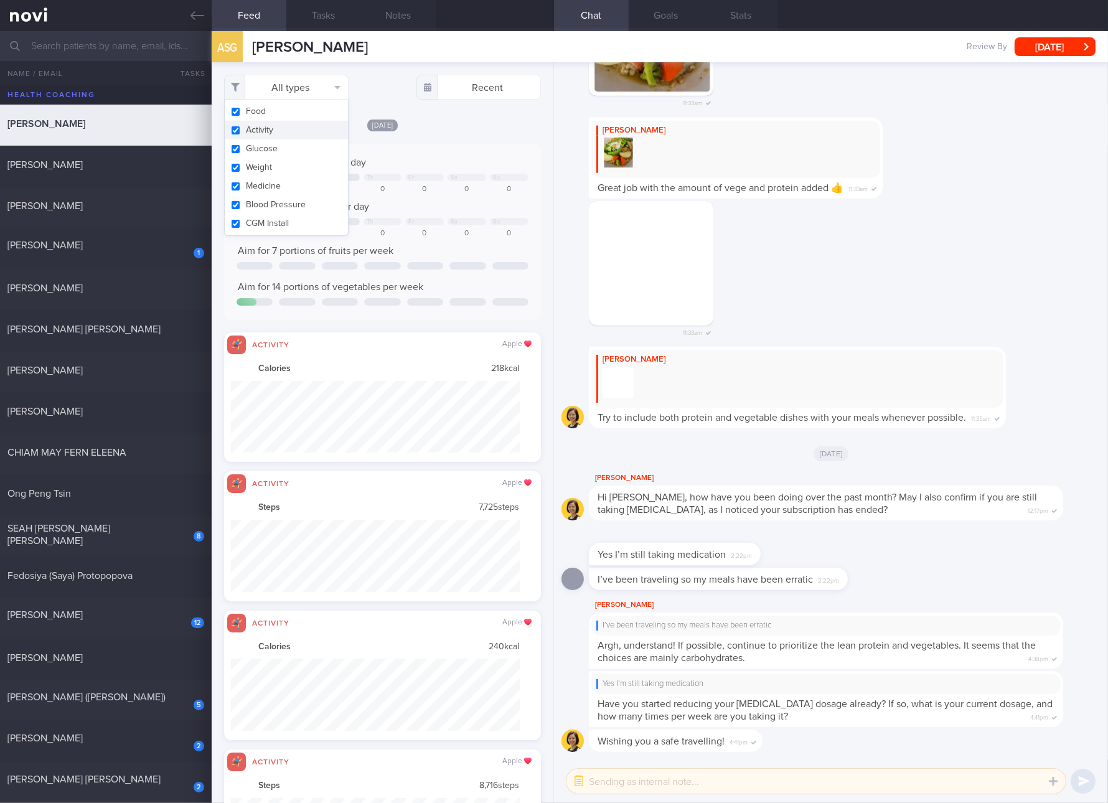
click at [292, 132] on button "Activity" at bounding box center [286, 130] width 123 height 19
checkbox input "false"
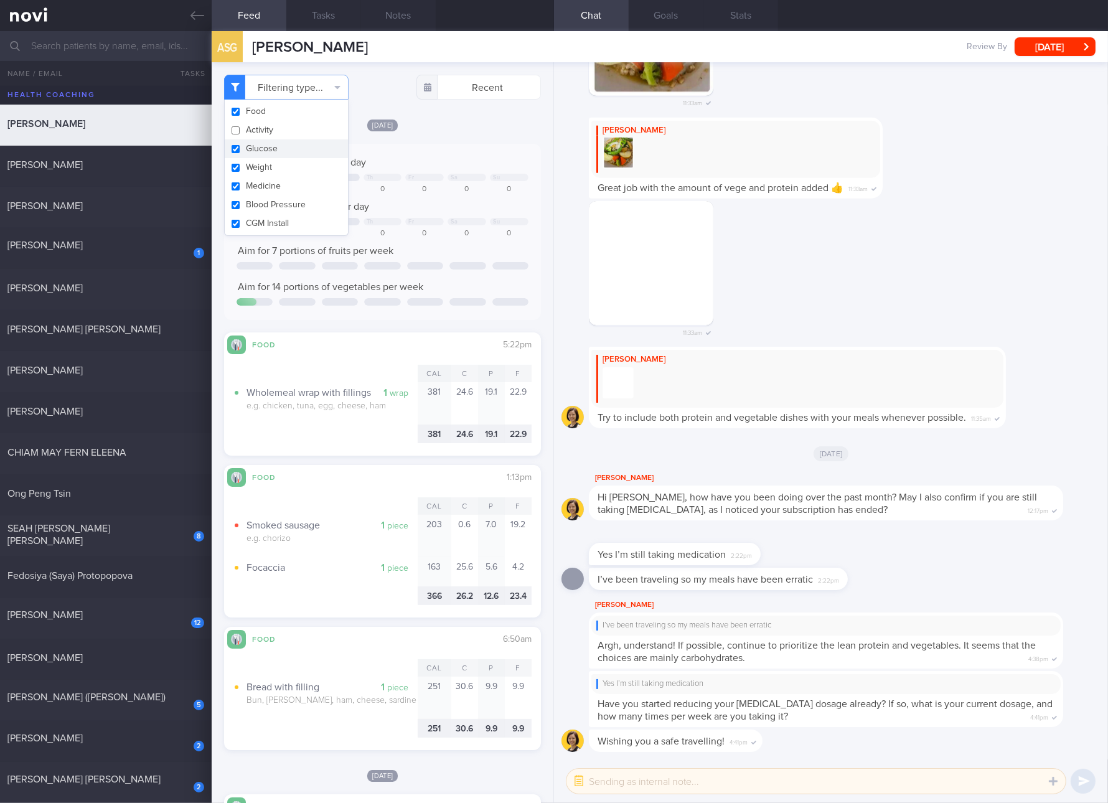
click at [269, 149] on button "Glucose" at bounding box center [286, 148] width 123 height 19
checkbox input "false"
click at [260, 171] on button "Weight" at bounding box center [286, 167] width 123 height 19
checkbox input "false"
click at [260, 186] on button "Medicine" at bounding box center [286, 186] width 123 height 19
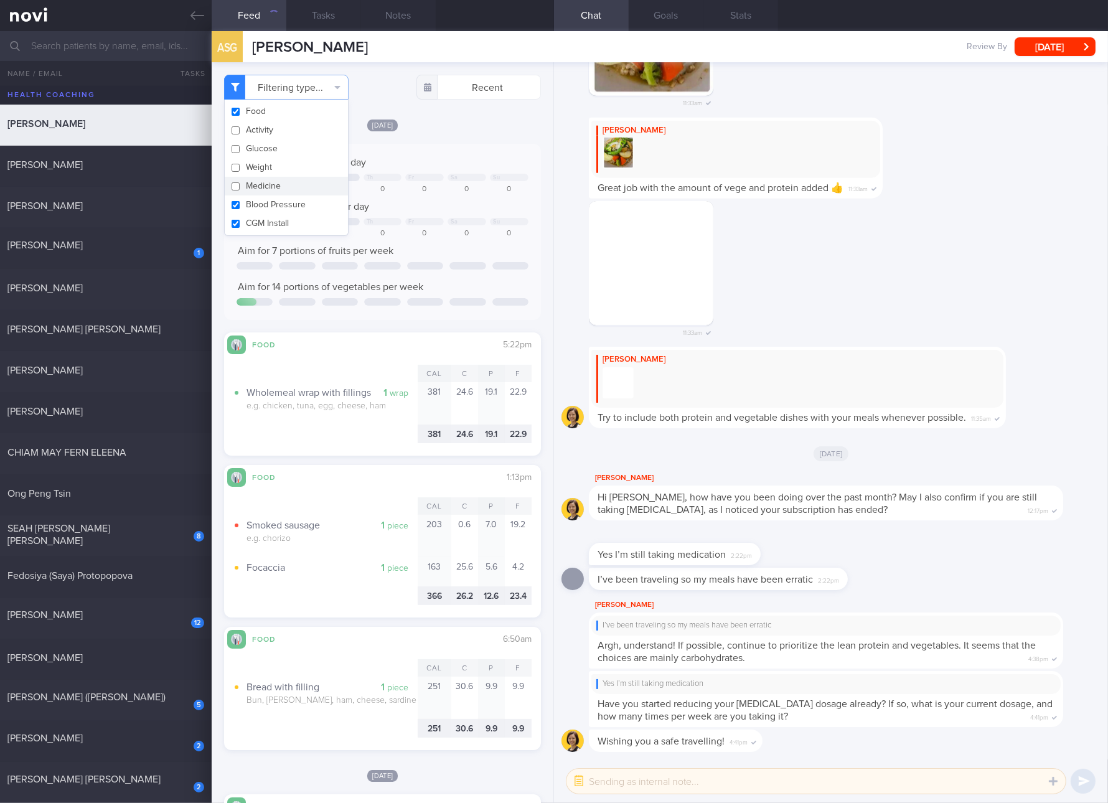
checkbox input "false"
click at [260, 200] on button "Blood Pressure" at bounding box center [286, 205] width 123 height 19
checkbox input "false"
click at [259, 217] on button "CGM Install" at bounding box center [286, 223] width 123 height 19
checkbox input "false"
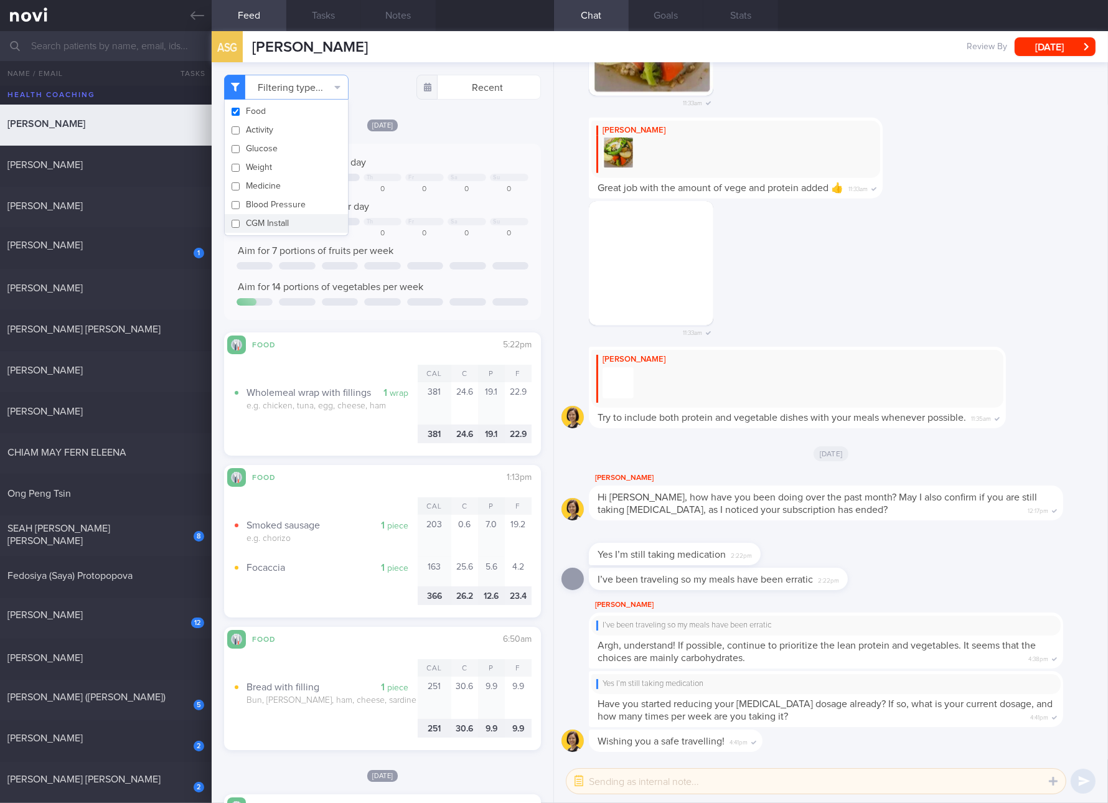
click at [484, 284] on div "Aim for 14 portions of vegetables per week" at bounding box center [383, 287] width 292 height 12
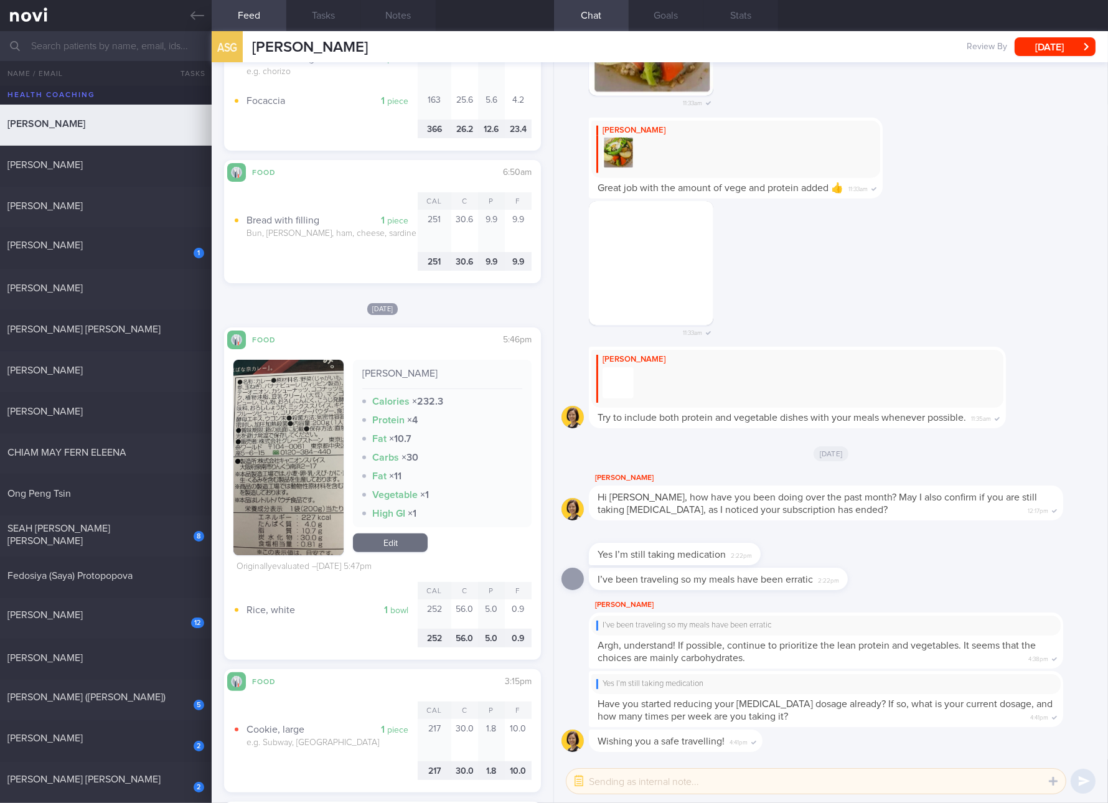
click at [280, 456] on button "button" at bounding box center [288, 458] width 110 height 196
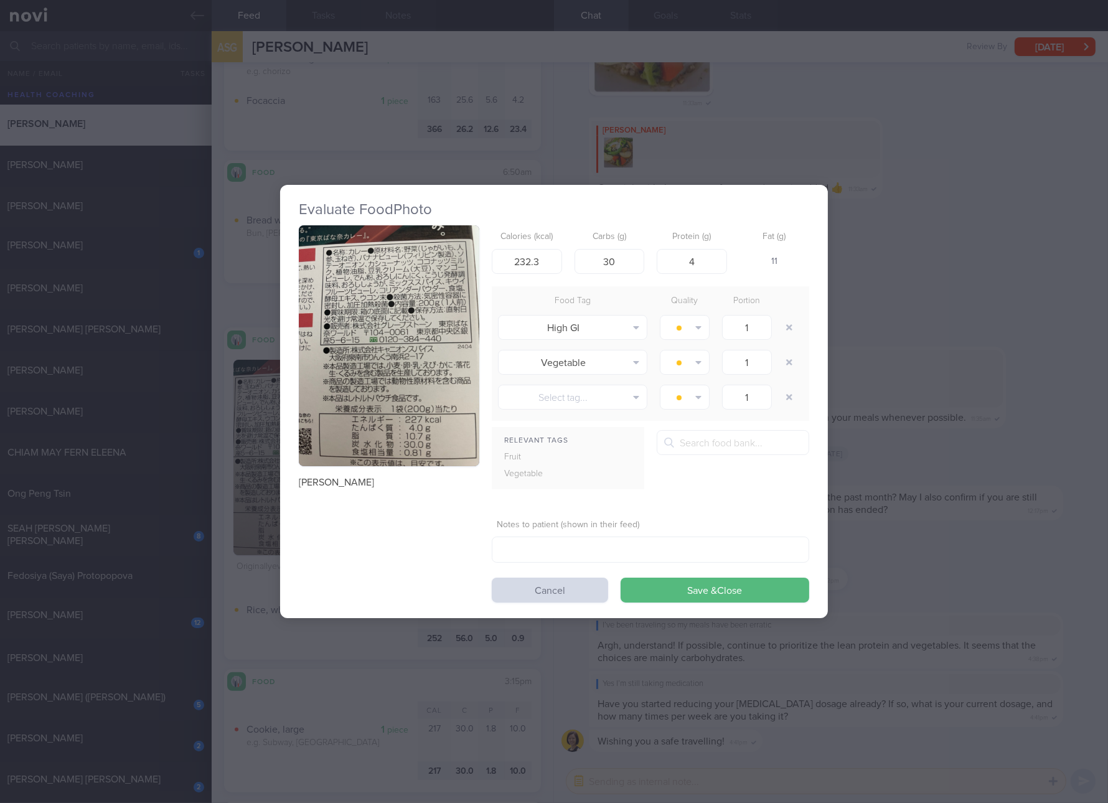
click at [382, 385] on img "button" at bounding box center [389, 345] width 181 height 241
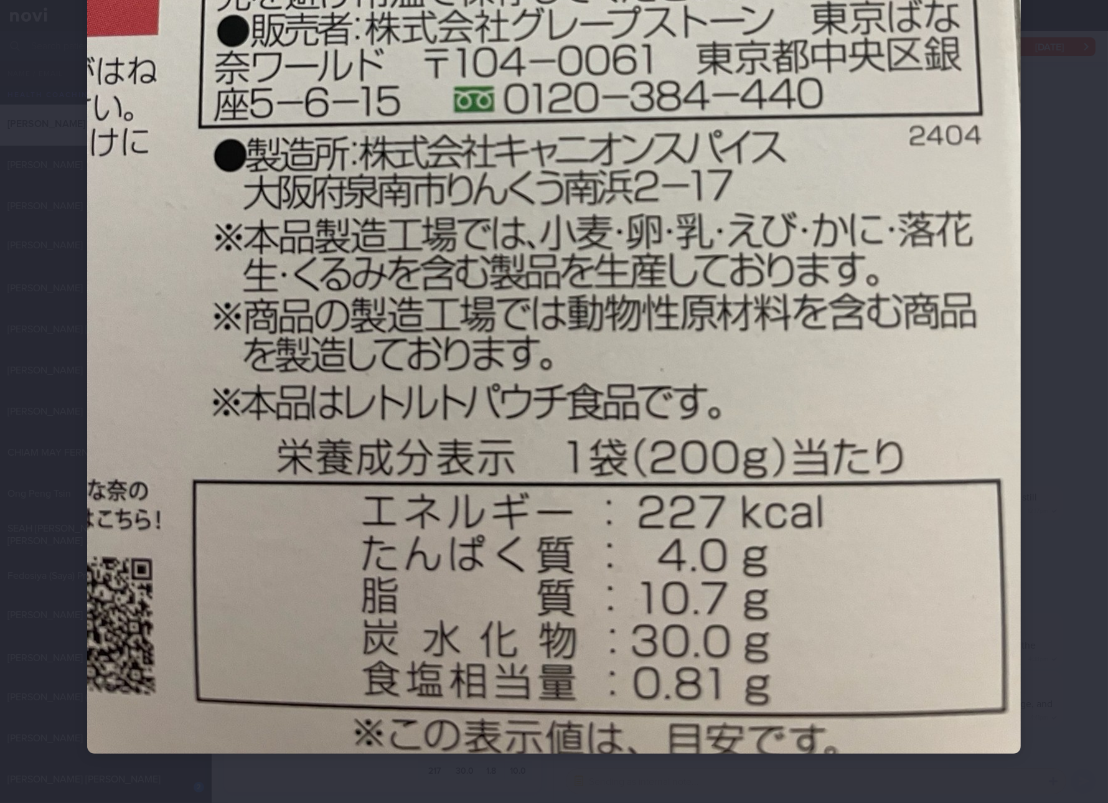
click at [763, 532] on img at bounding box center [554, 131] width 934 height 1245
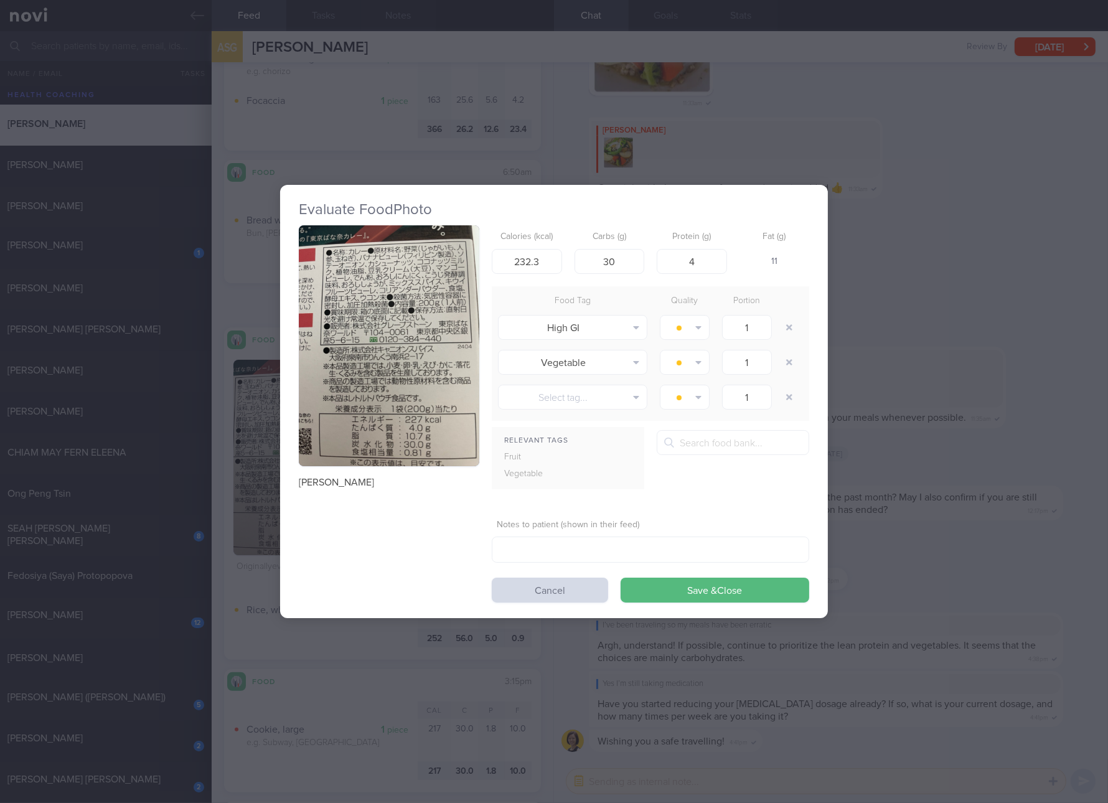
click at [472, 353] on button "button" at bounding box center [389, 345] width 181 height 241
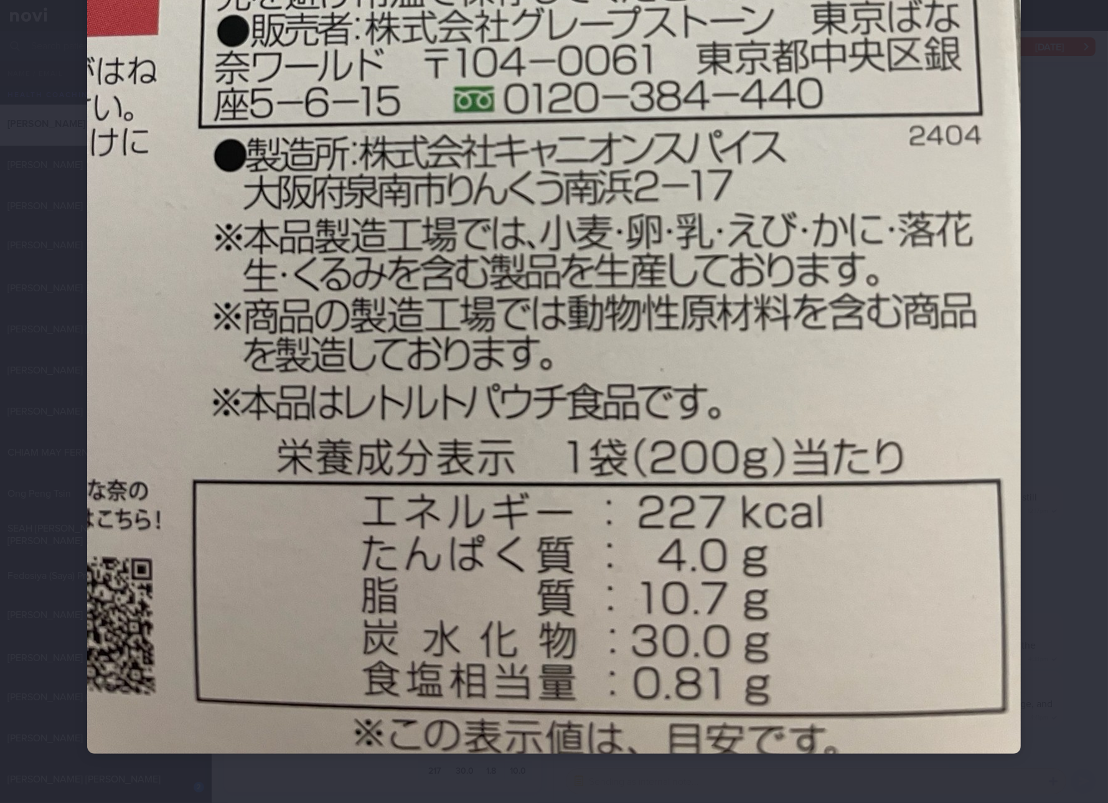
click at [647, 426] on img at bounding box center [554, 131] width 934 height 1245
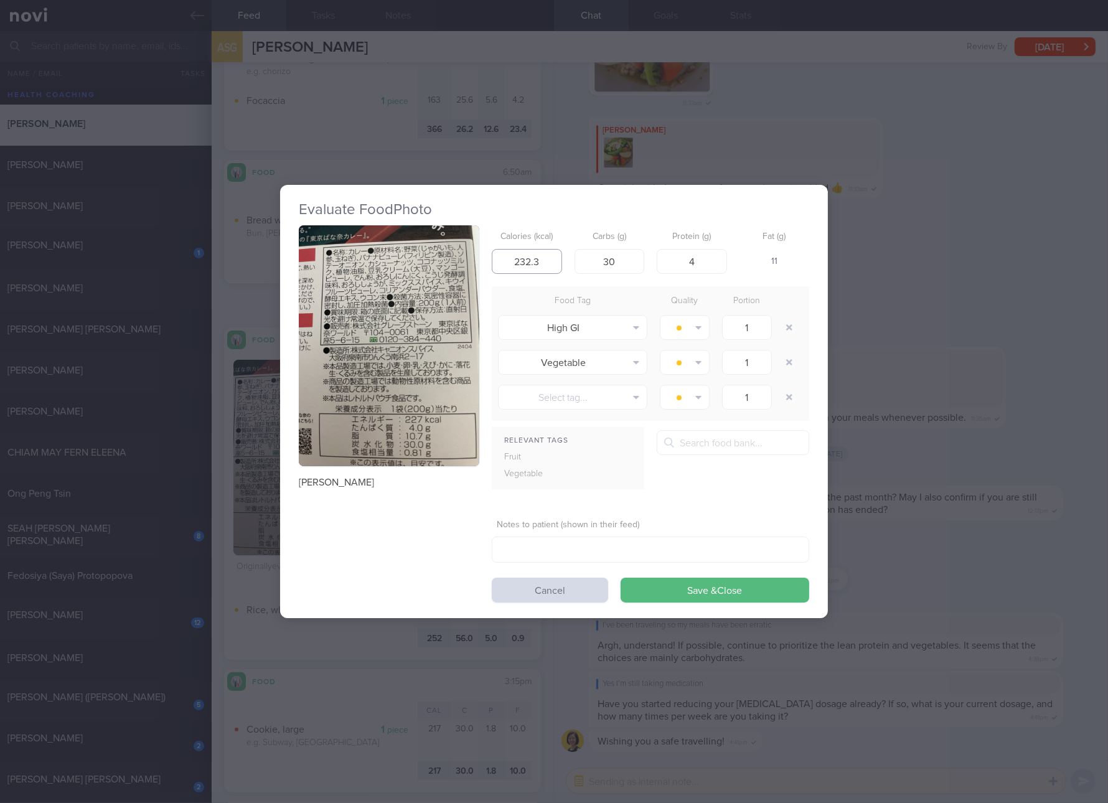
click at [548, 263] on input "232.3" at bounding box center [527, 261] width 70 height 25
type input "227"
click at [486, 369] on div "[PERSON_NAME] Calories (kcal) 227 Carbs (g) 30 Protein (g) 4 Fat (g) 10 Food Ta…" at bounding box center [554, 413] width 511 height 377
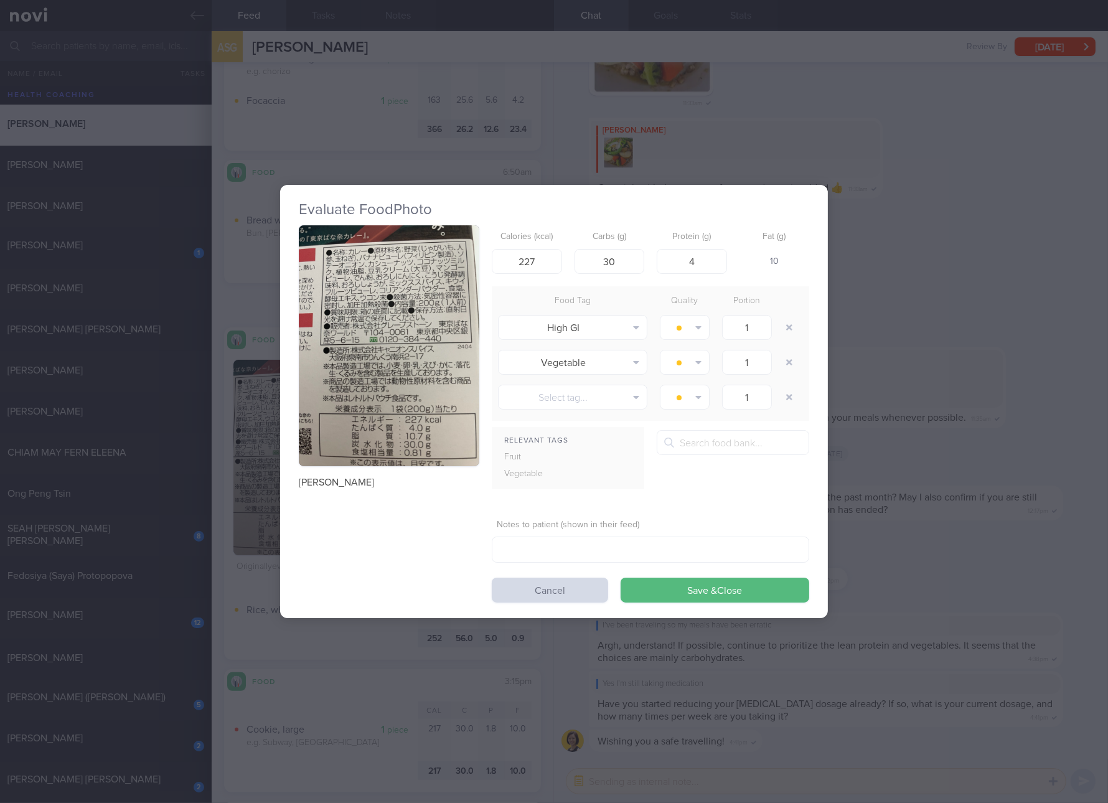
click at [420, 369] on button "button" at bounding box center [389, 345] width 181 height 241
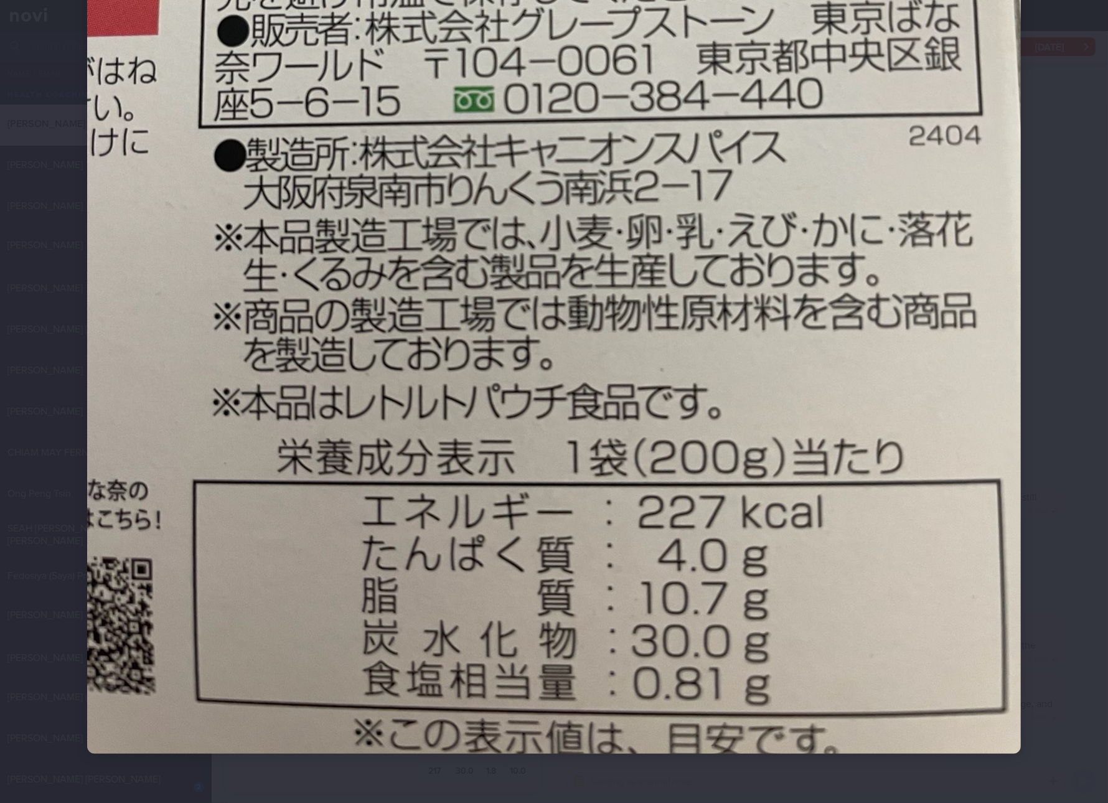
click at [580, 500] on img at bounding box center [554, 131] width 934 height 1245
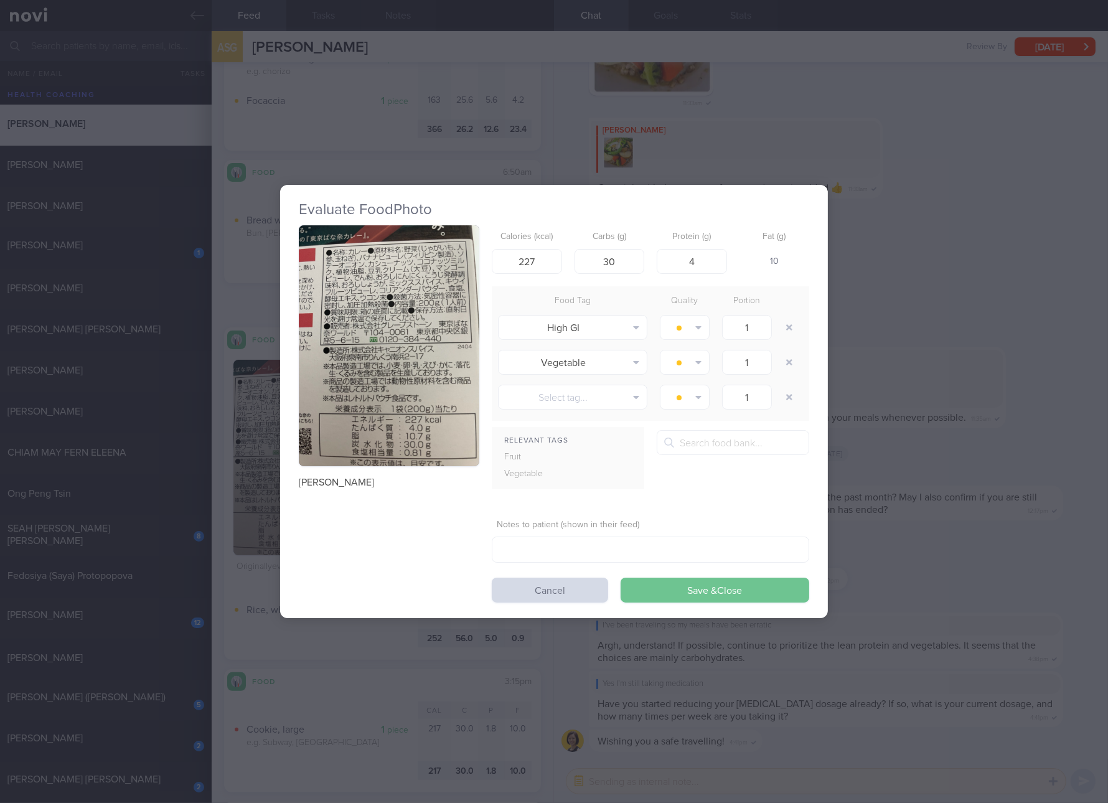
click at [714, 593] on button "Save & Close" at bounding box center [715, 590] width 189 height 25
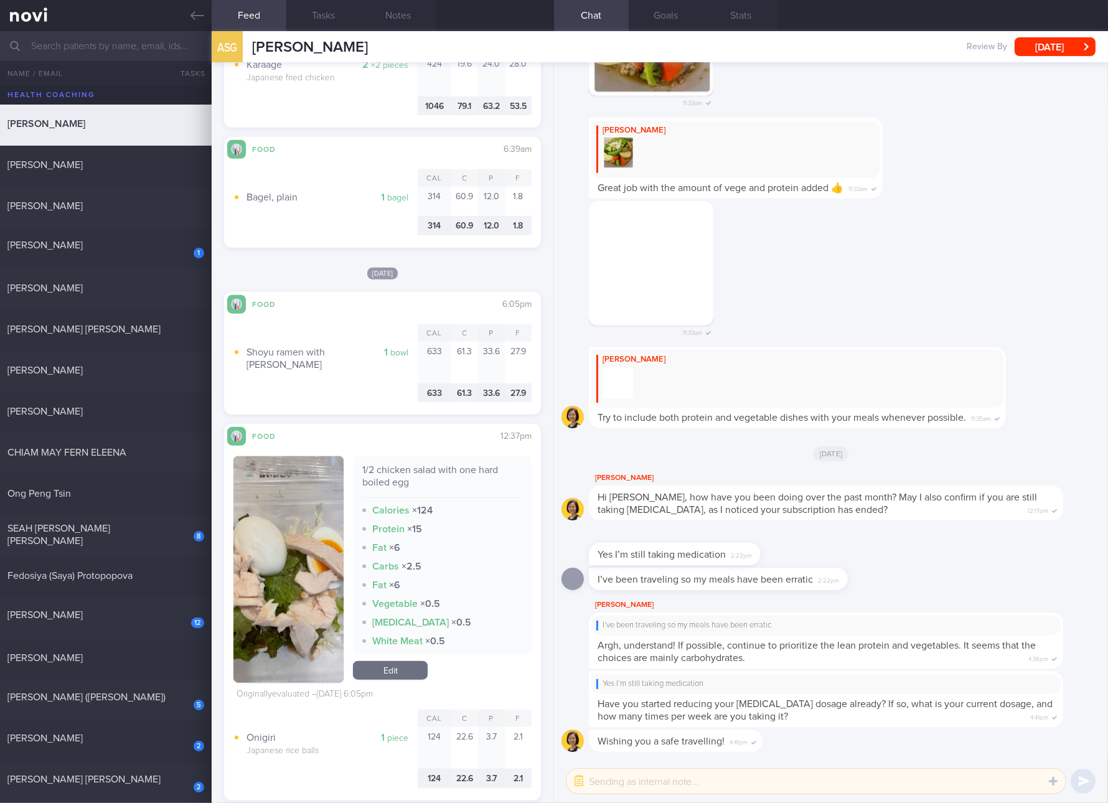
click at [402, 464] on div "1/2 chicken salad with one hard boiled egg" at bounding box center [442, 481] width 160 height 34
copy div "1/2 chicken salad with one hard boiled egg"
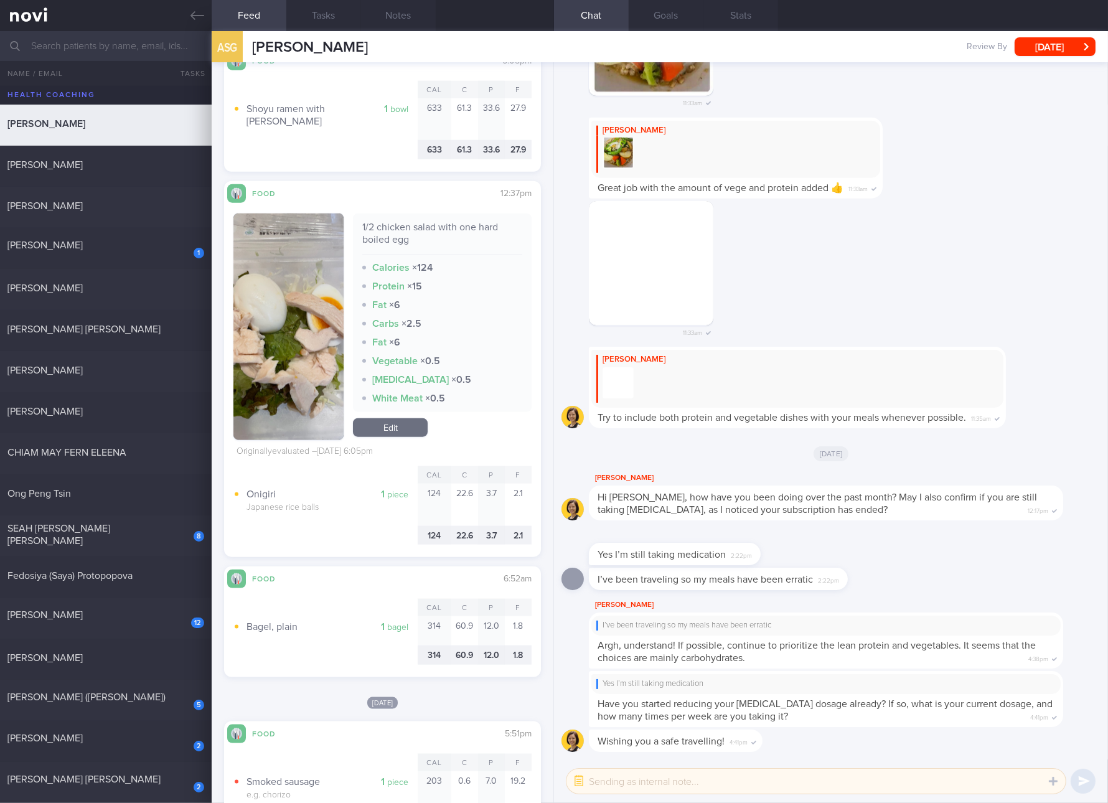
click at [329, 330] on img "button" at bounding box center [288, 327] width 110 height 227
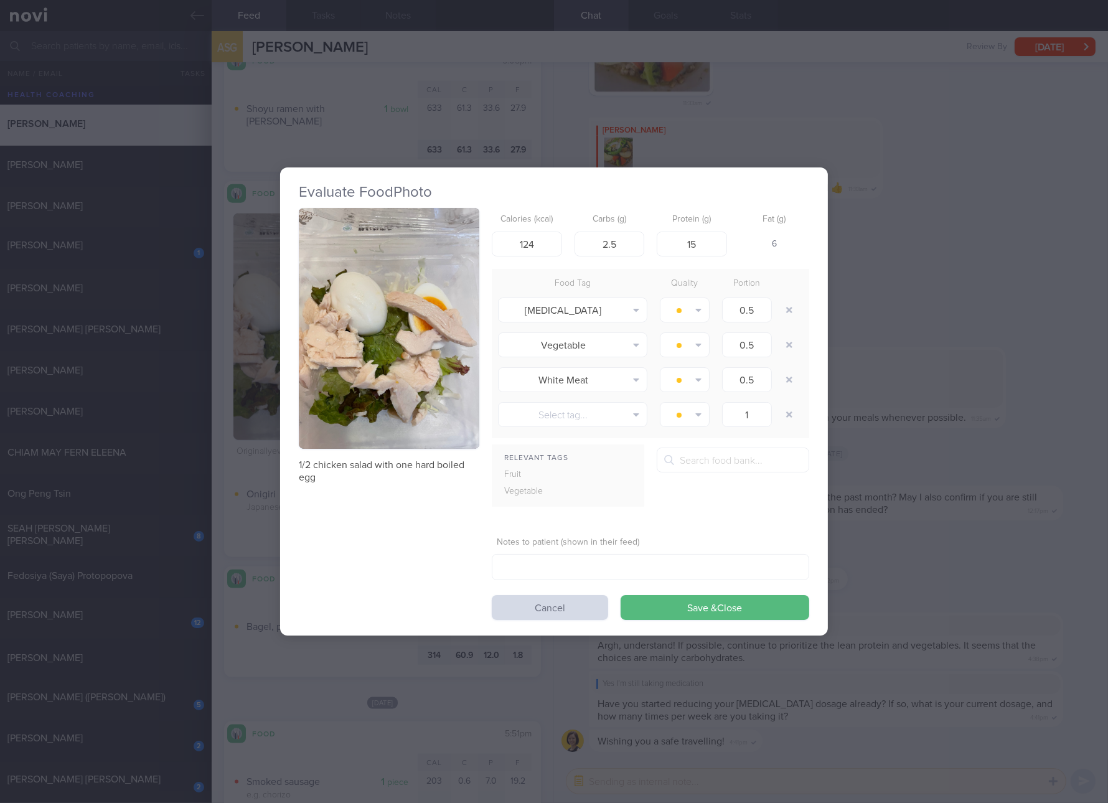
click at [443, 295] on button "button" at bounding box center [389, 328] width 181 height 241
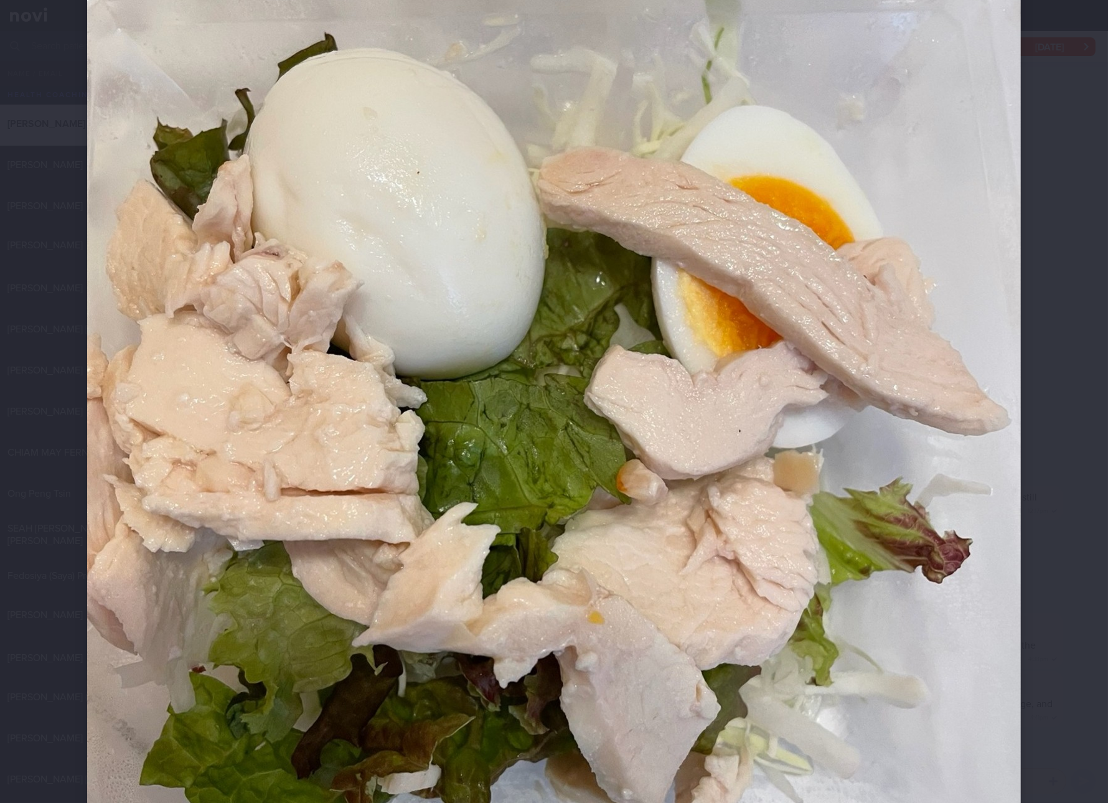
scroll to position [233, 0]
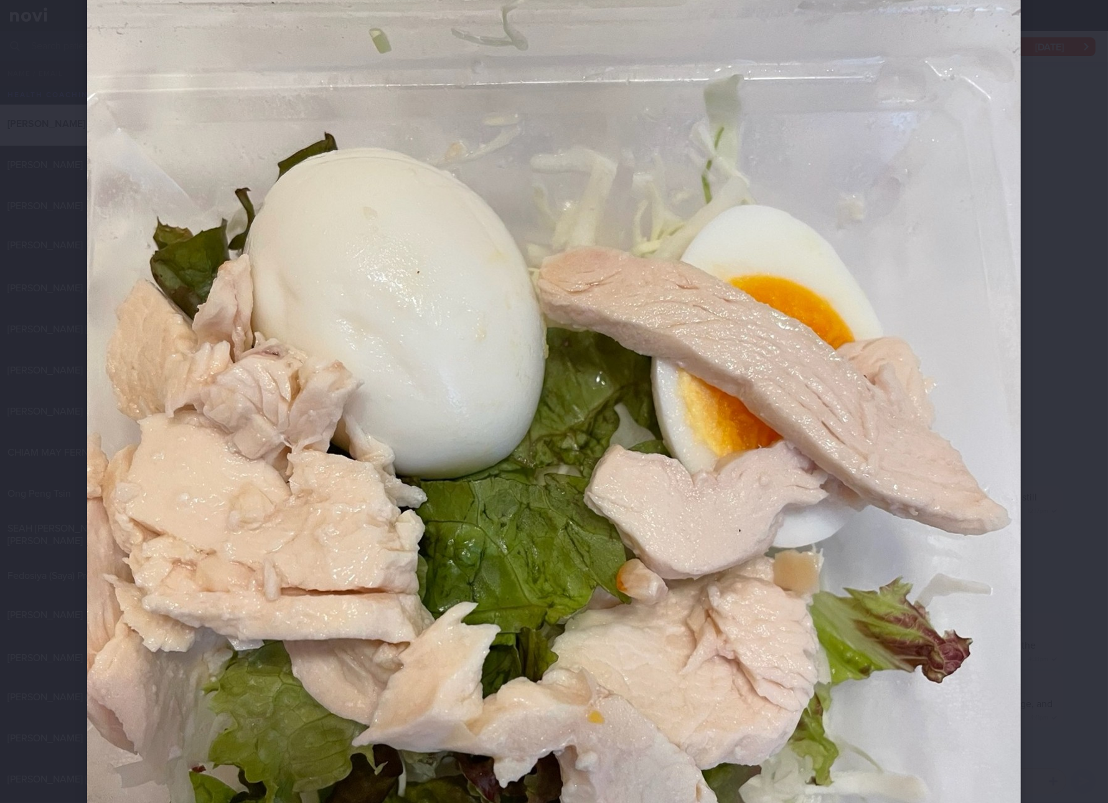
click at [1041, 413] on div at bounding box center [554, 439] width 1034 height 1345
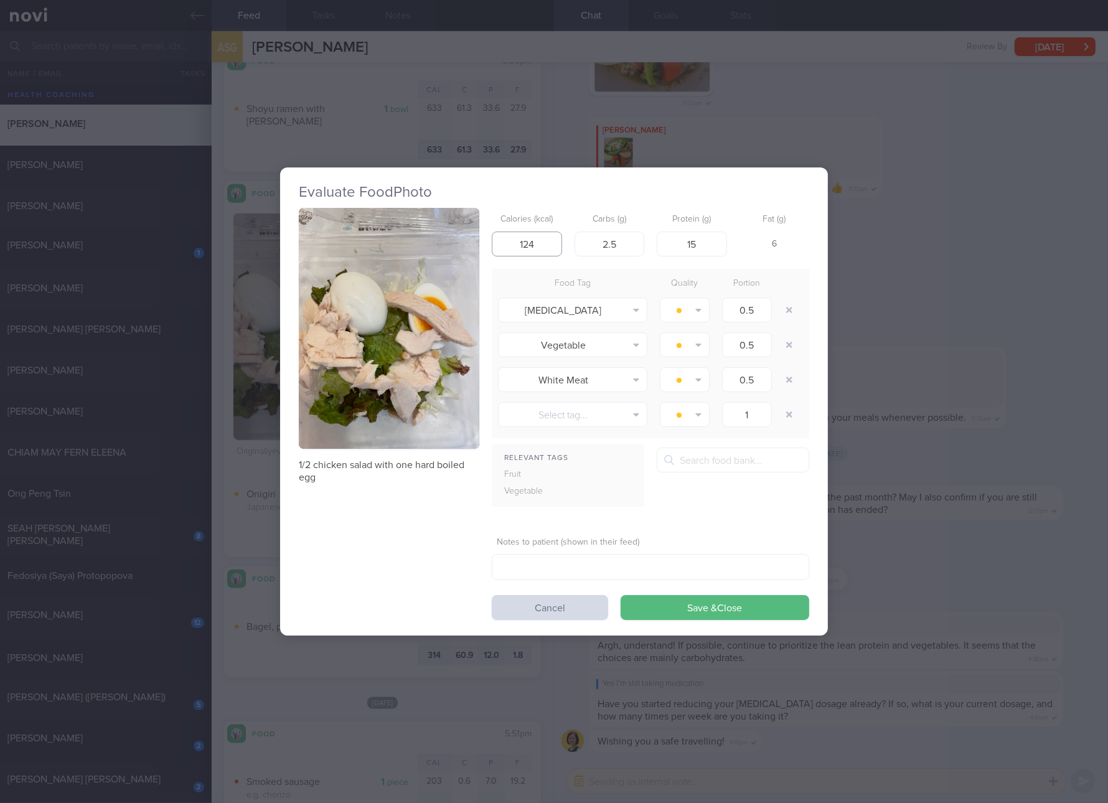
click at [554, 244] on input "124" at bounding box center [527, 244] width 70 height 25
click at [943, 448] on div "Evaluate Food Photo 1/2 chicken salad with one hard boiled egg Calories (kcal) …" at bounding box center [554, 401] width 1108 height 803
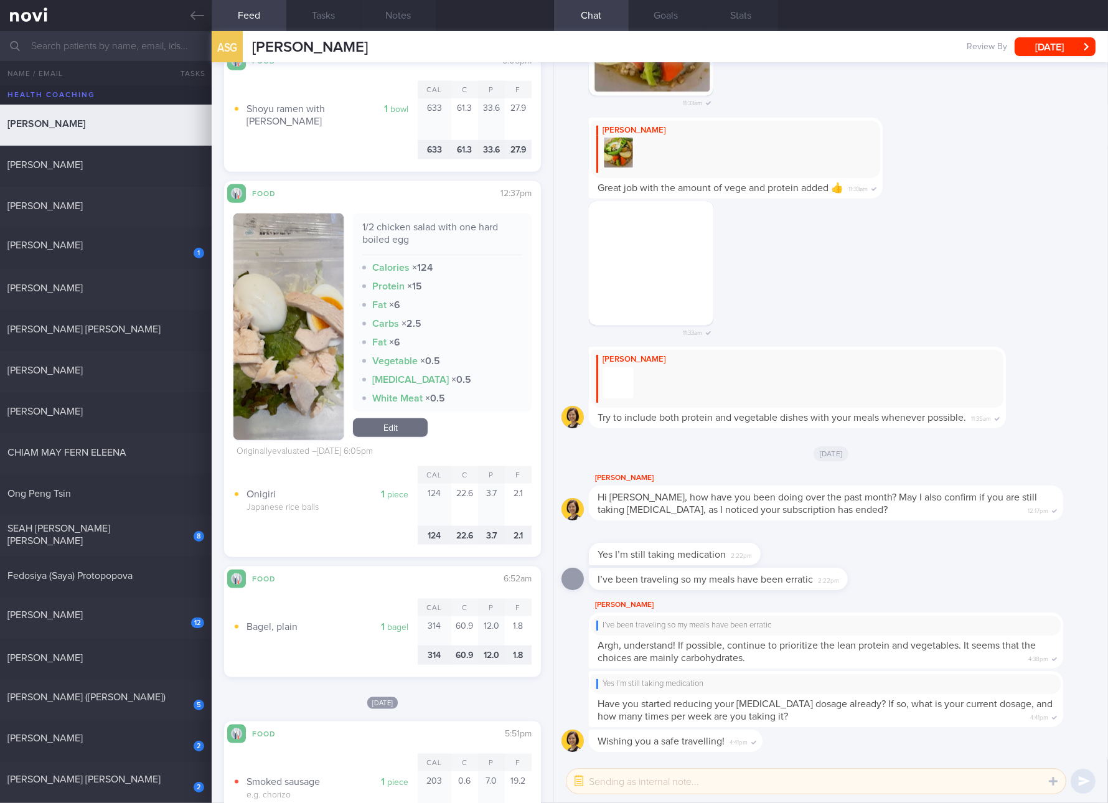
click at [410, 418] on link "Edit" at bounding box center [390, 427] width 75 height 19
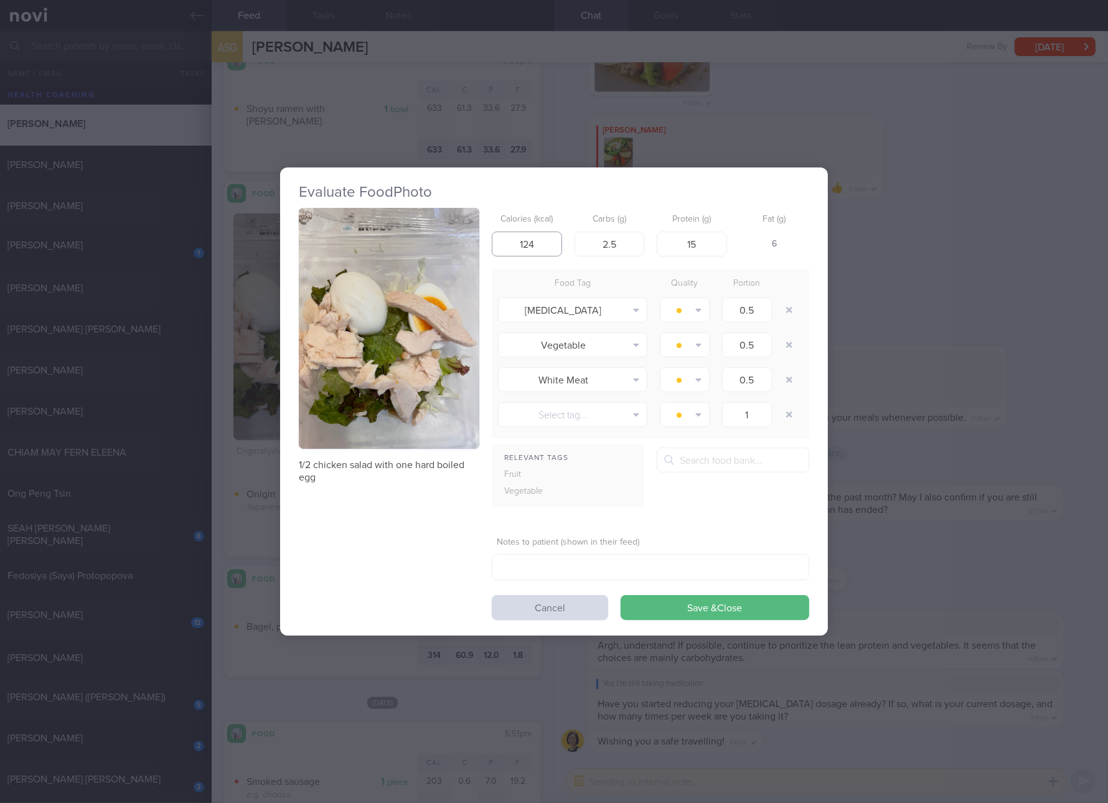
click at [545, 252] on input "124" at bounding box center [527, 244] width 70 height 25
type input "138"
type input "3"
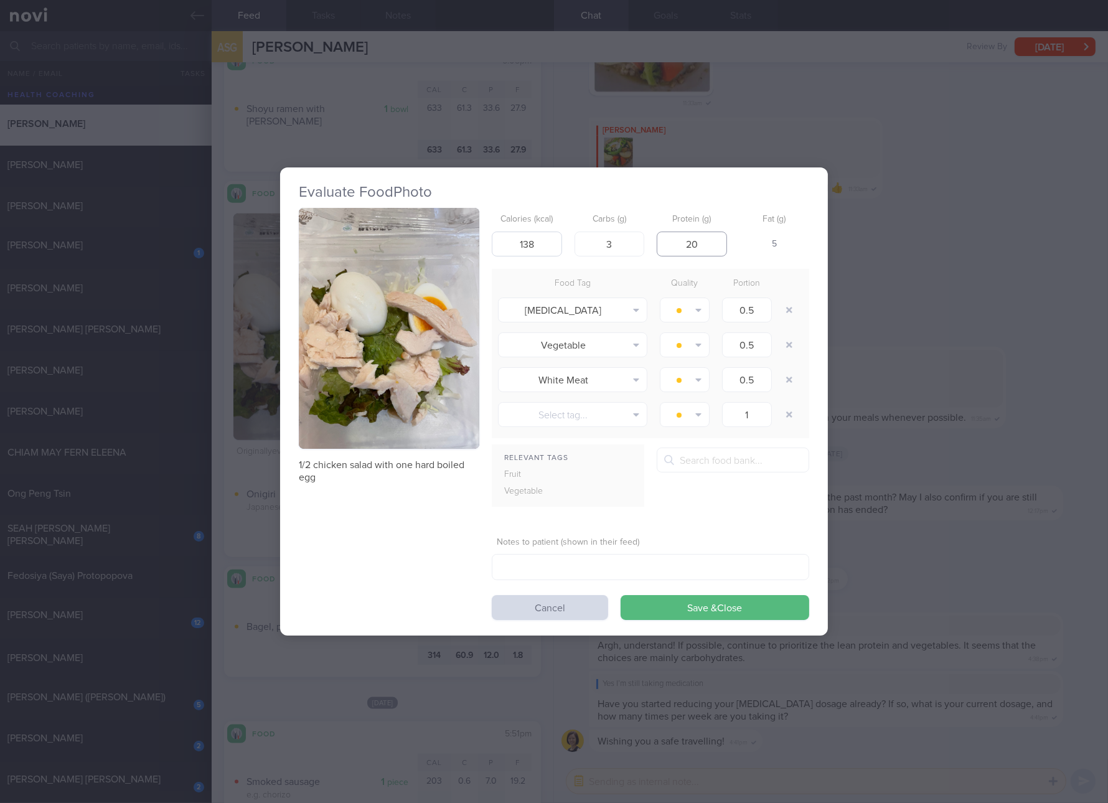
type input "20"
click at [621, 595] on button "Save & Close" at bounding box center [715, 607] width 189 height 25
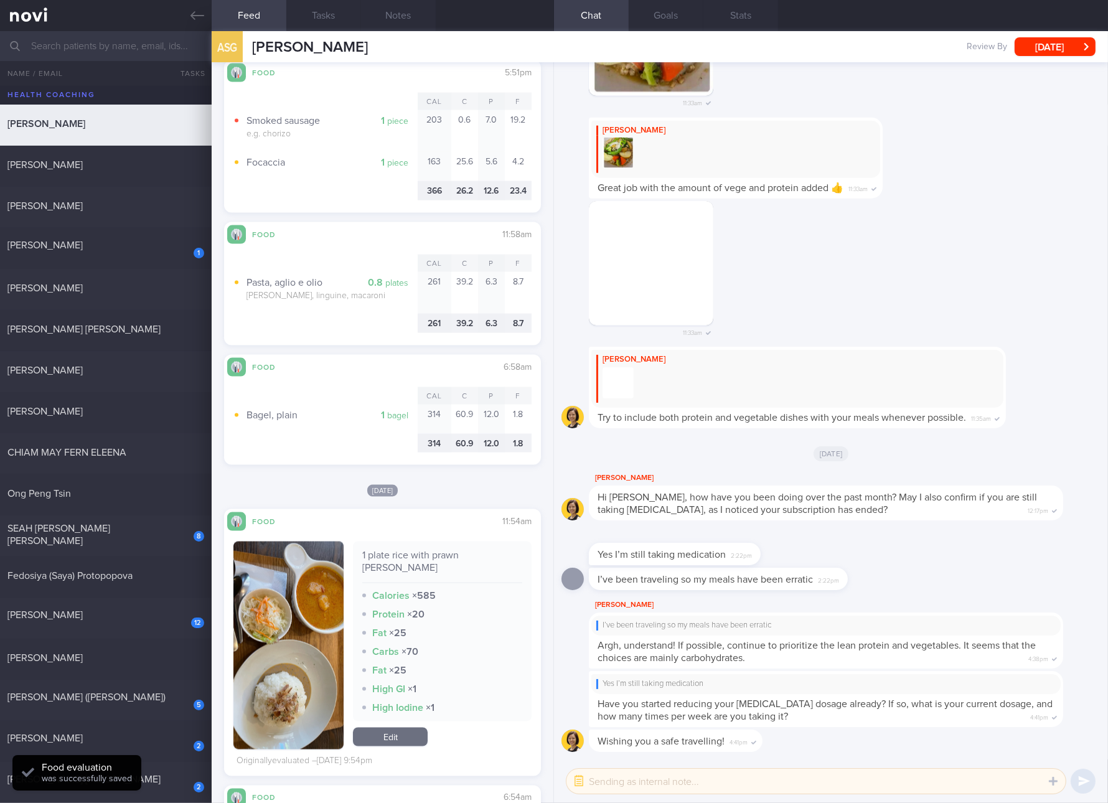
scroll to position [2568, 0]
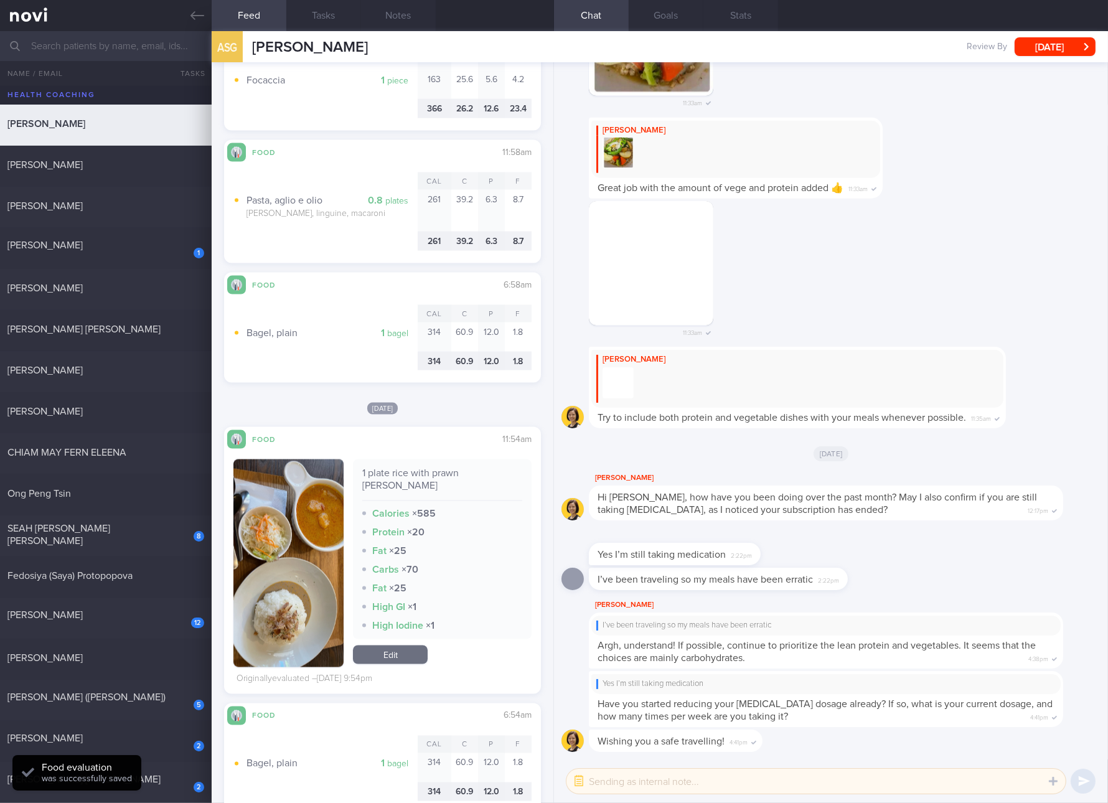
click at [444, 468] on div "1 plate rice with prawn [PERSON_NAME]" at bounding box center [442, 484] width 160 height 34
copy div "1 plate rice with prawn [PERSON_NAME]"
click at [271, 560] on button "button" at bounding box center [288, 563] width 110 height 208
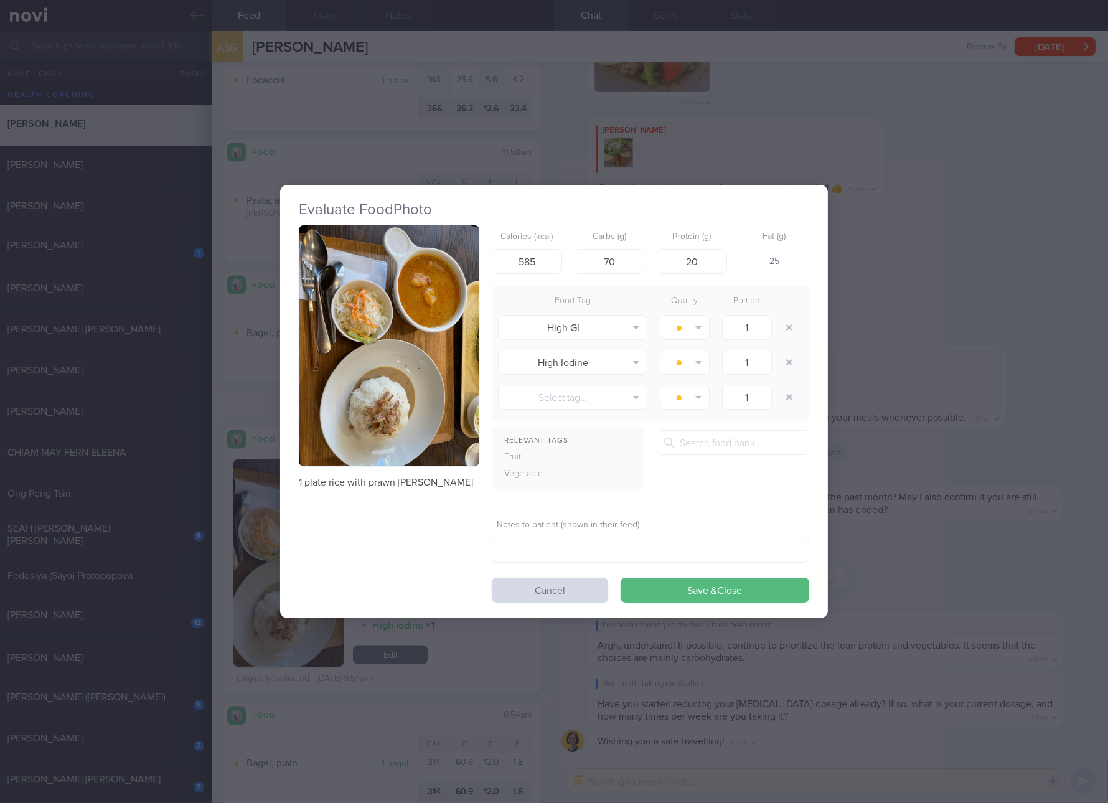
click at [402, 325] on button "button" at bounding box center [389, 345] width 181 height 241
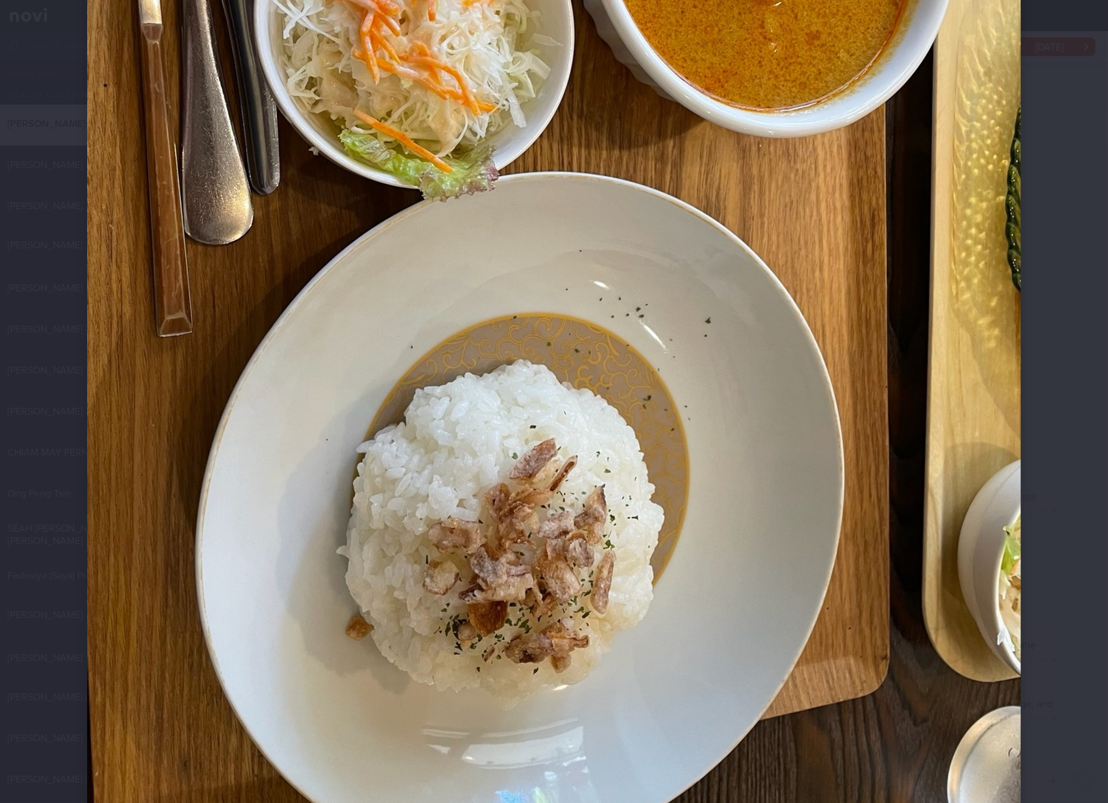
scroll to position [233, 0]
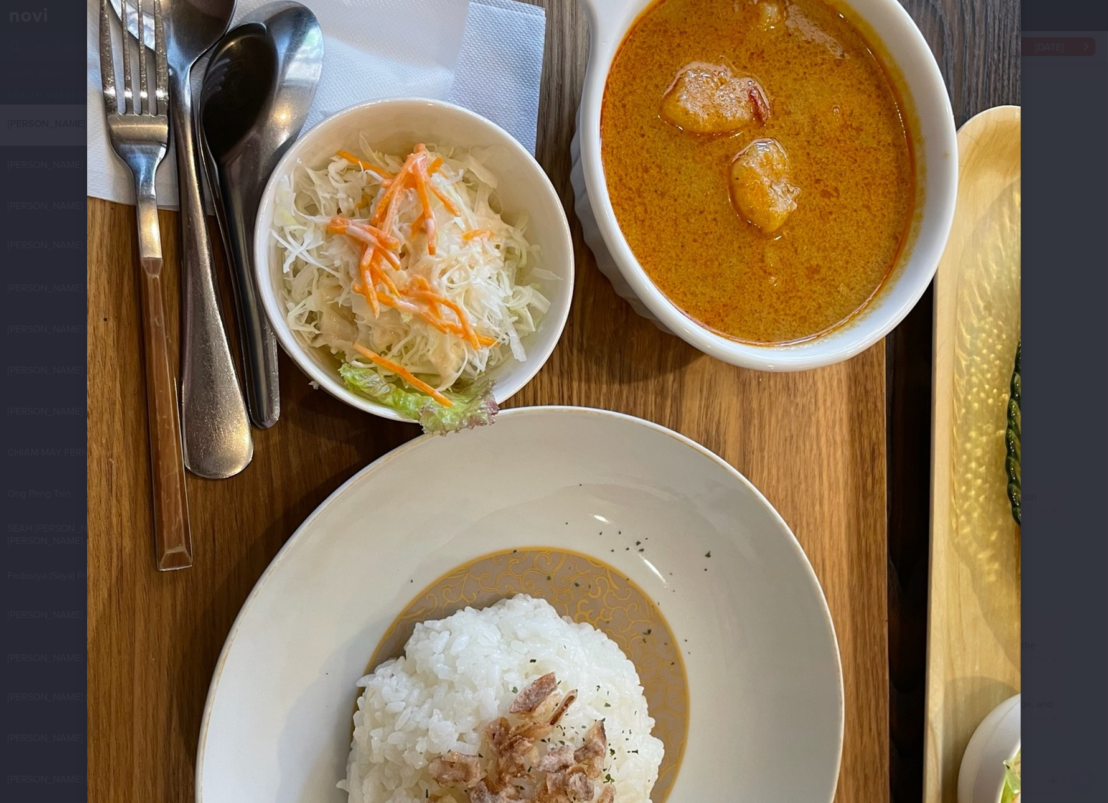
click at [1062, 474] on div at bounding box center [554, 439] width 1034 height 1345
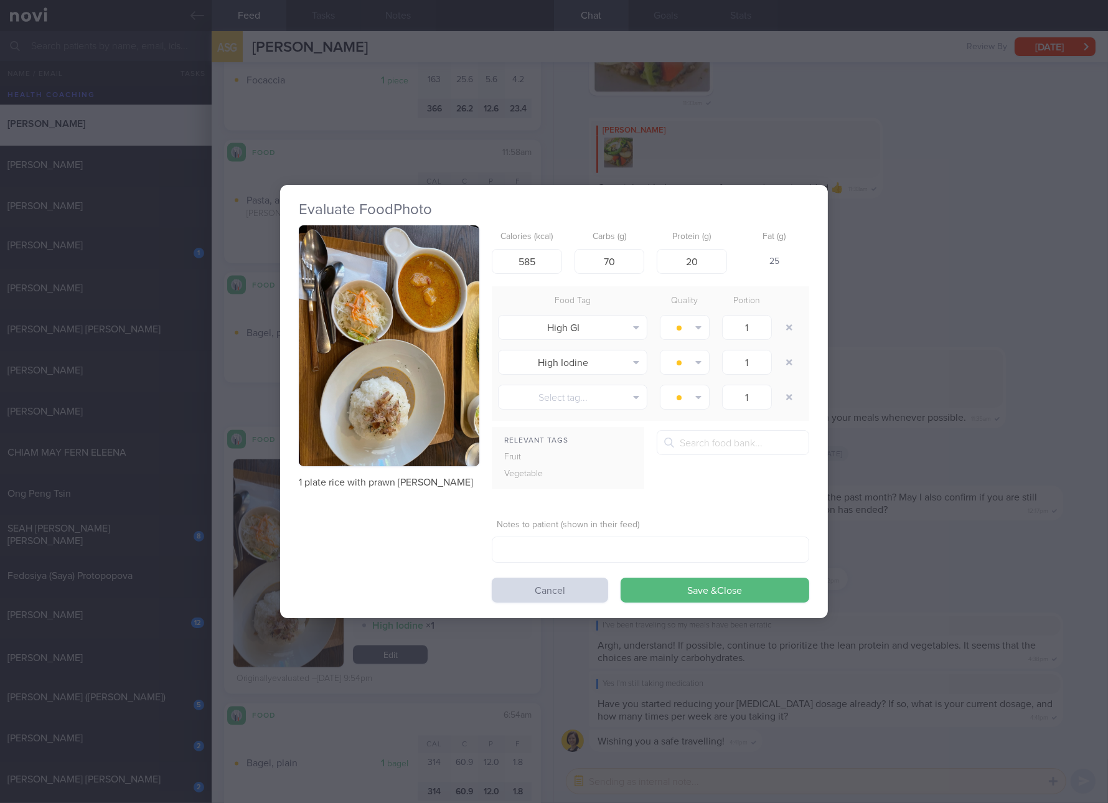
click at [966, 509] on div "Evaluate Food Photo 1 plate rice with prawn [PERSON_NAME] Calories (kcal) 585 C…" at bounding box center [554, 401] width 1108 height 803
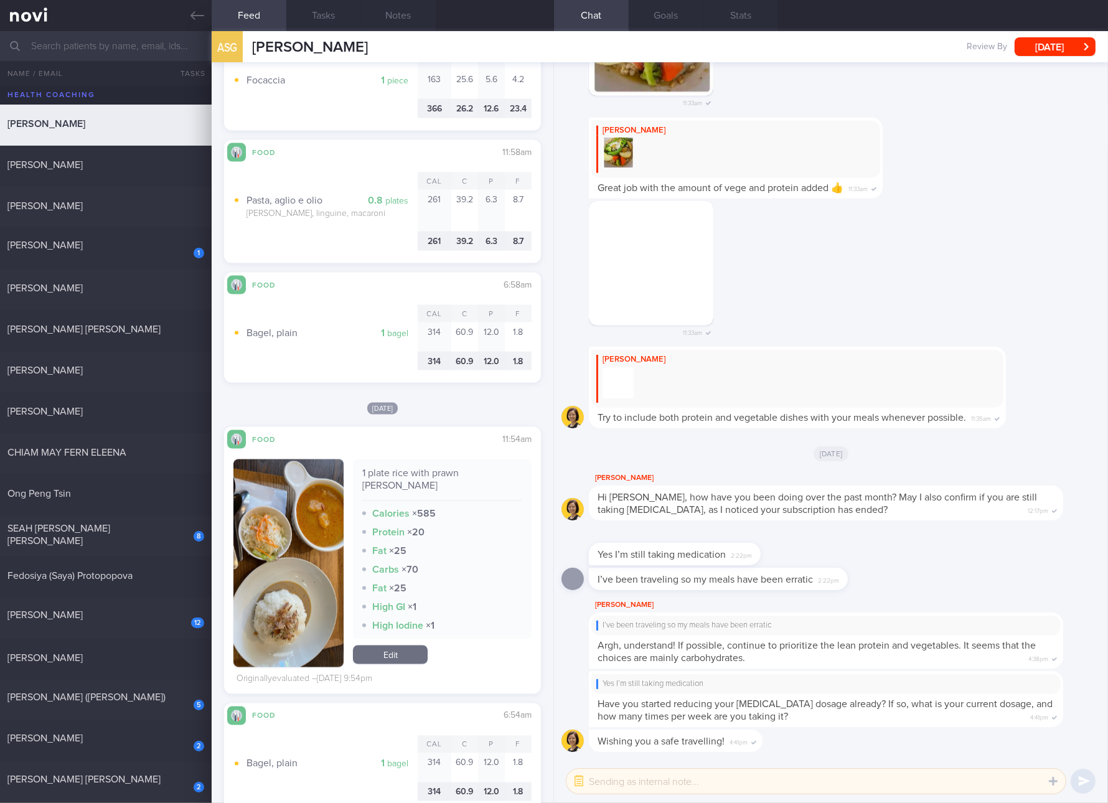
click at [386, 646] on link "Edit" at bounding box center [390, 655] width 75 height 19
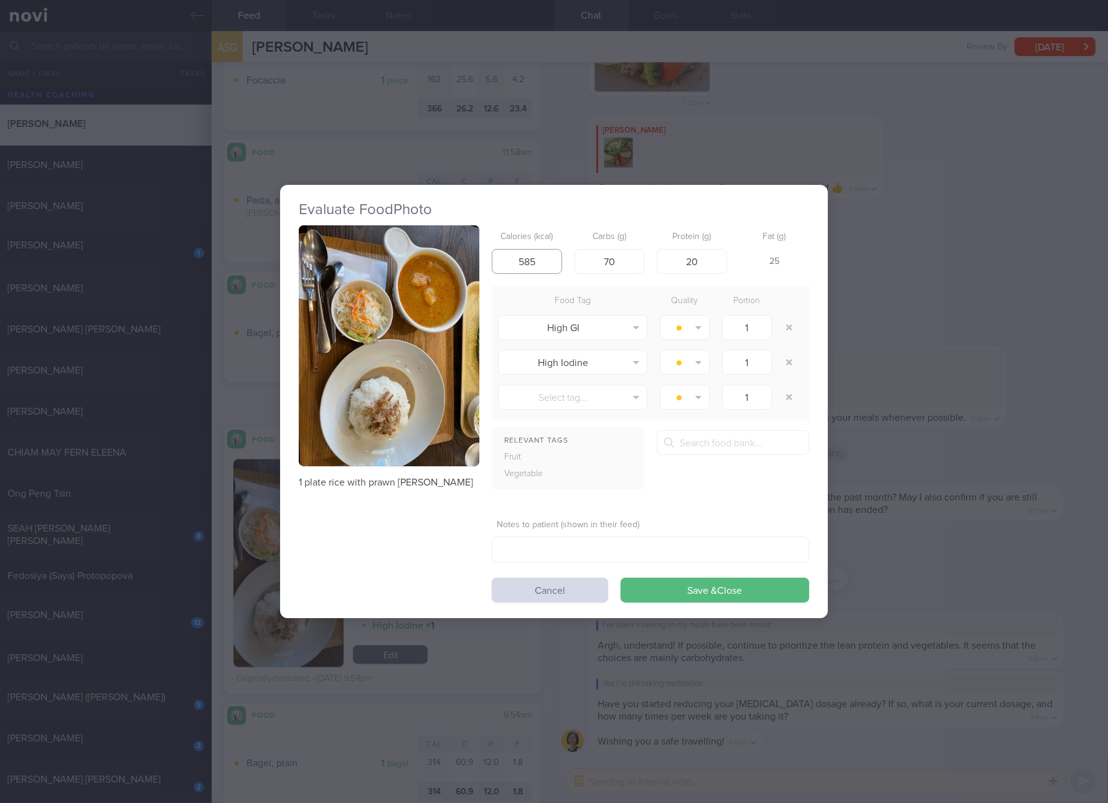
click at [557, 261] on input "585" at bounding box center [527, 261] width 70 height 25
type input "493"
type input "54"
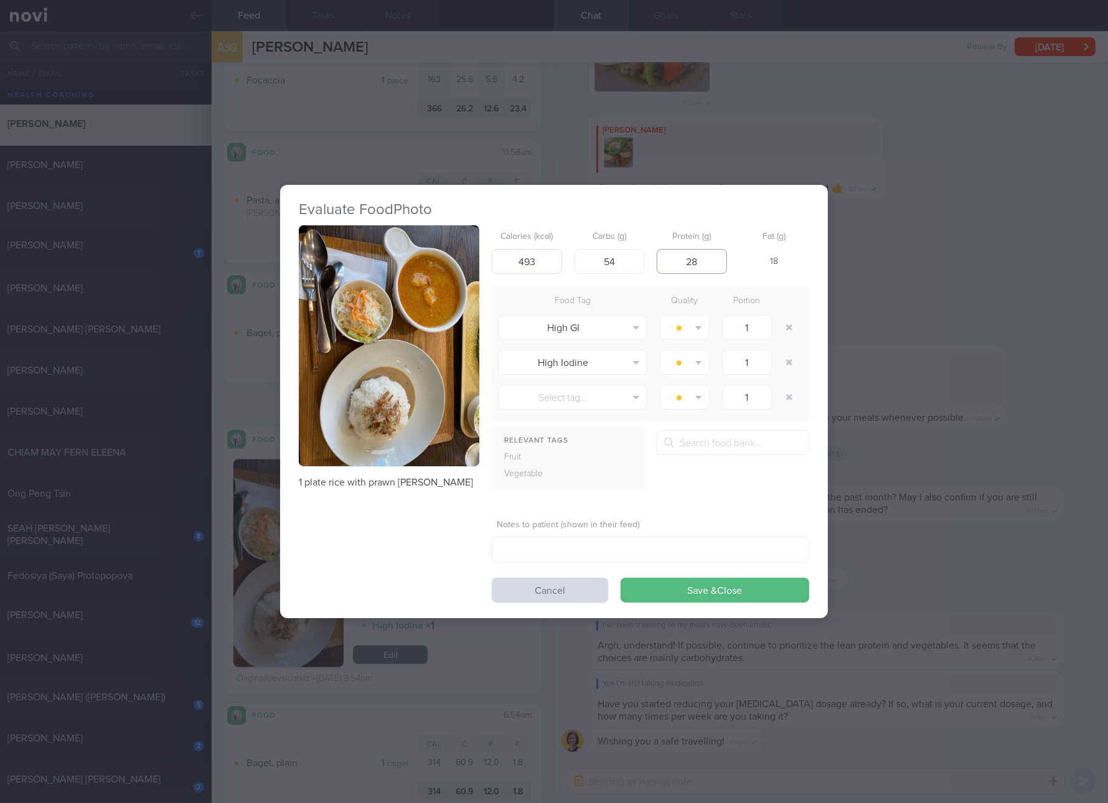
type input "28"
click at [621, 578] on button "Save & Close" at bounding box center [715, 590] width 189 height 25
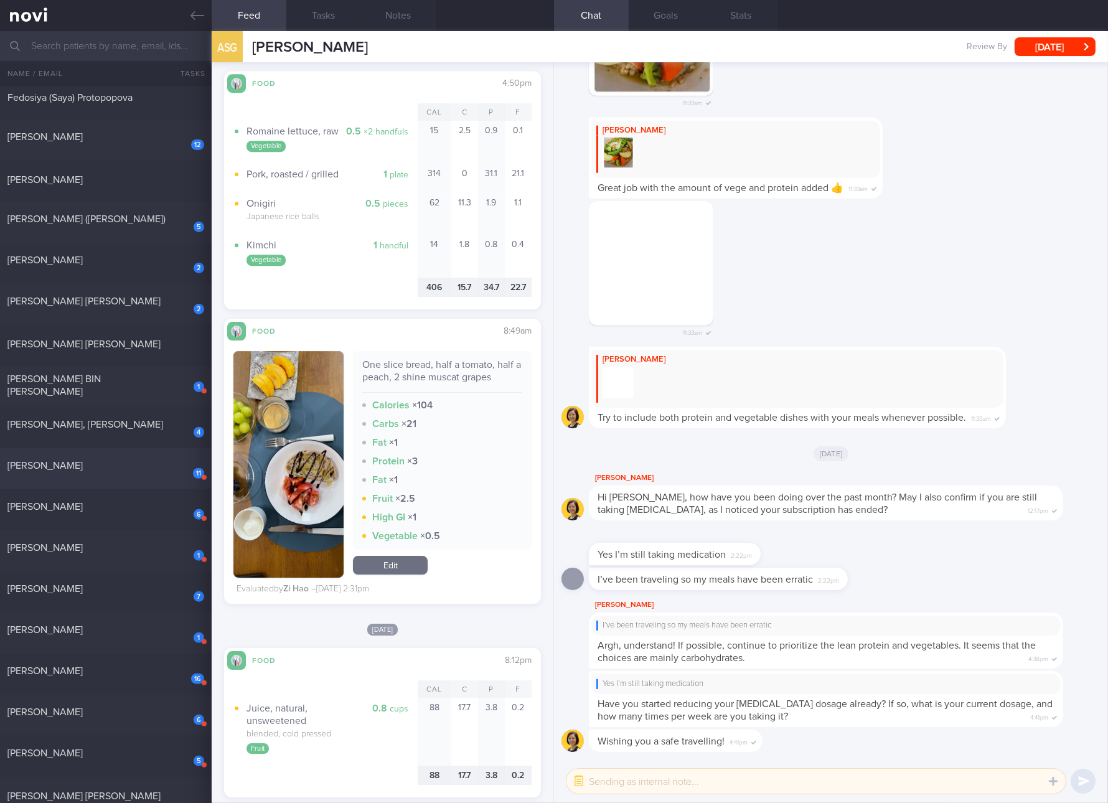
scroll to position [467, 0]
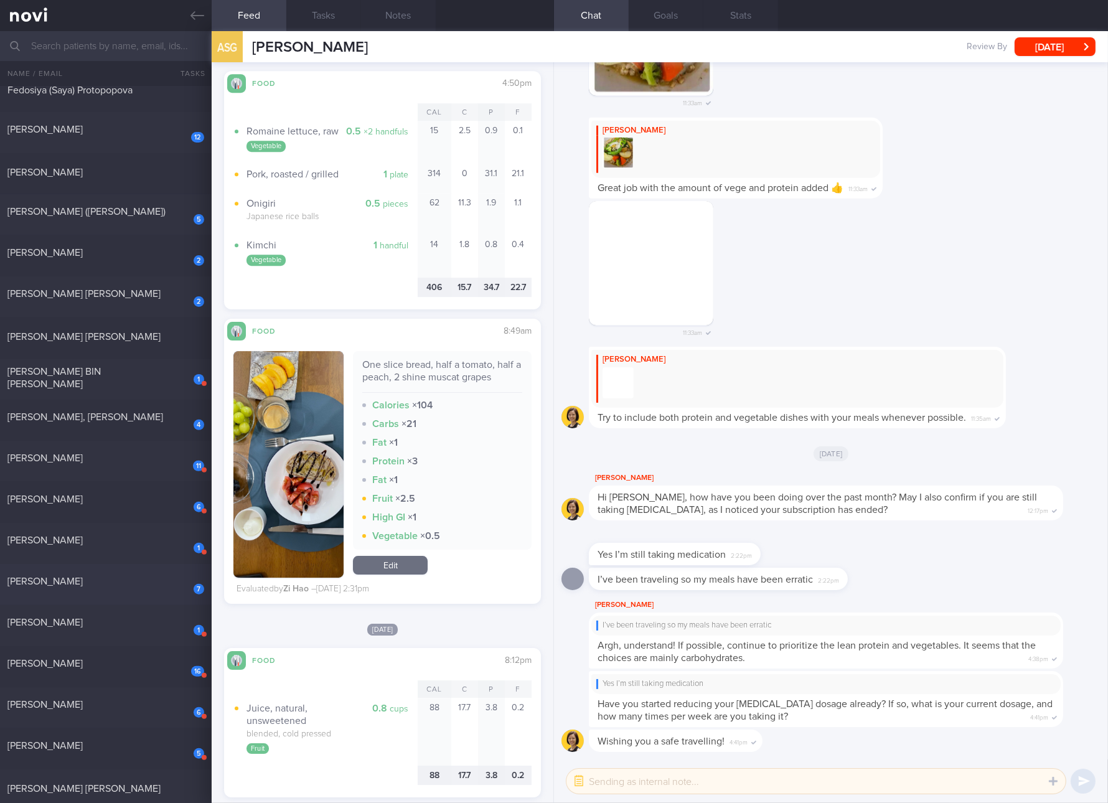
click at [154, 581] on div "[PERSON_NAME]" at bounding box center [104, 581] width 194 height 12
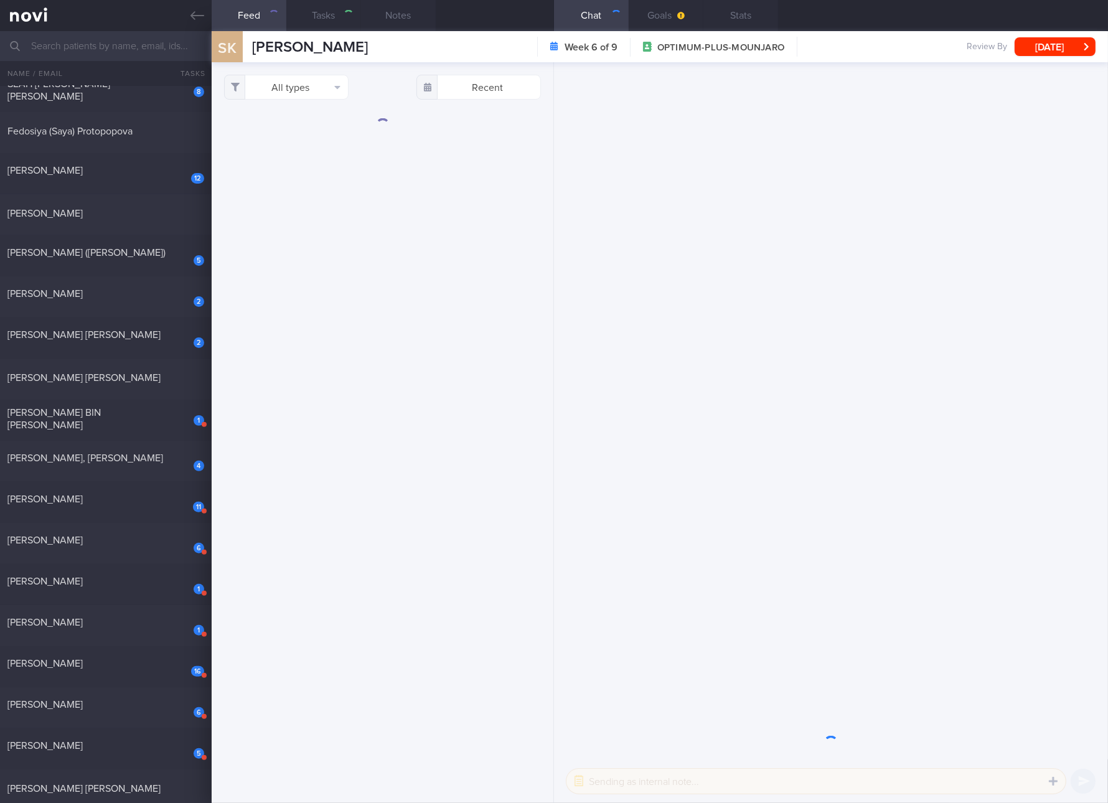
select select "9"
checkbox input "true"
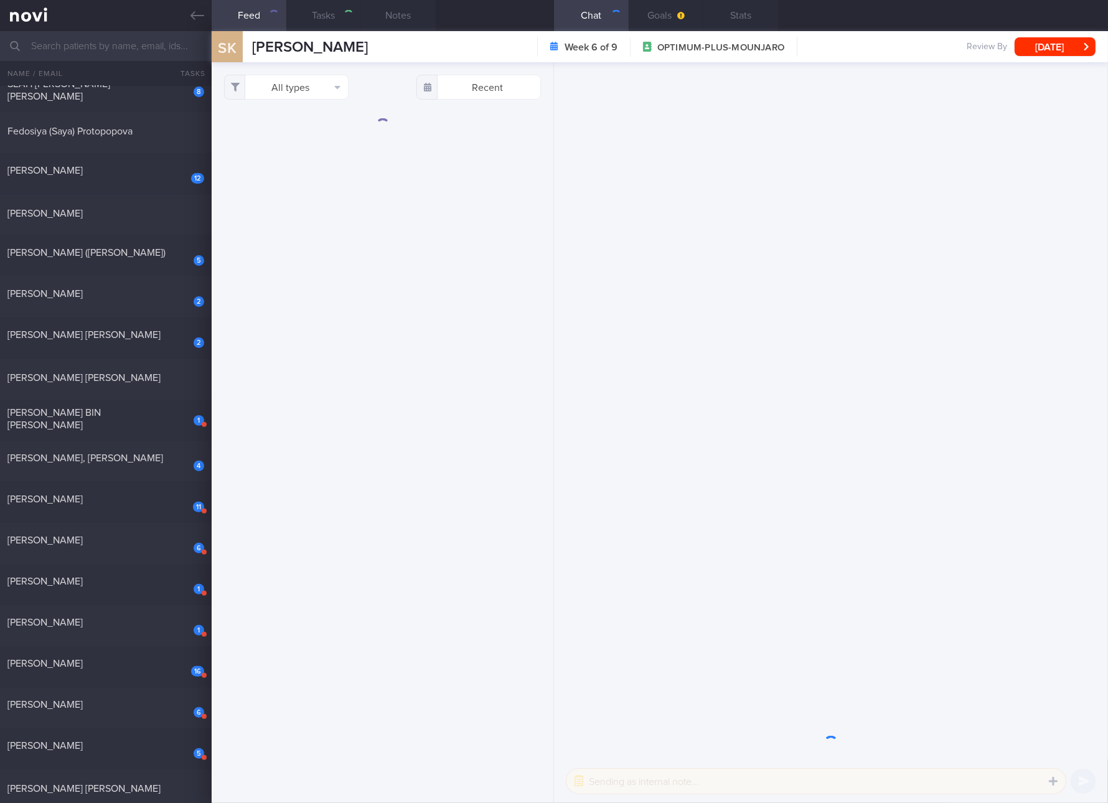
checkbox input "true"
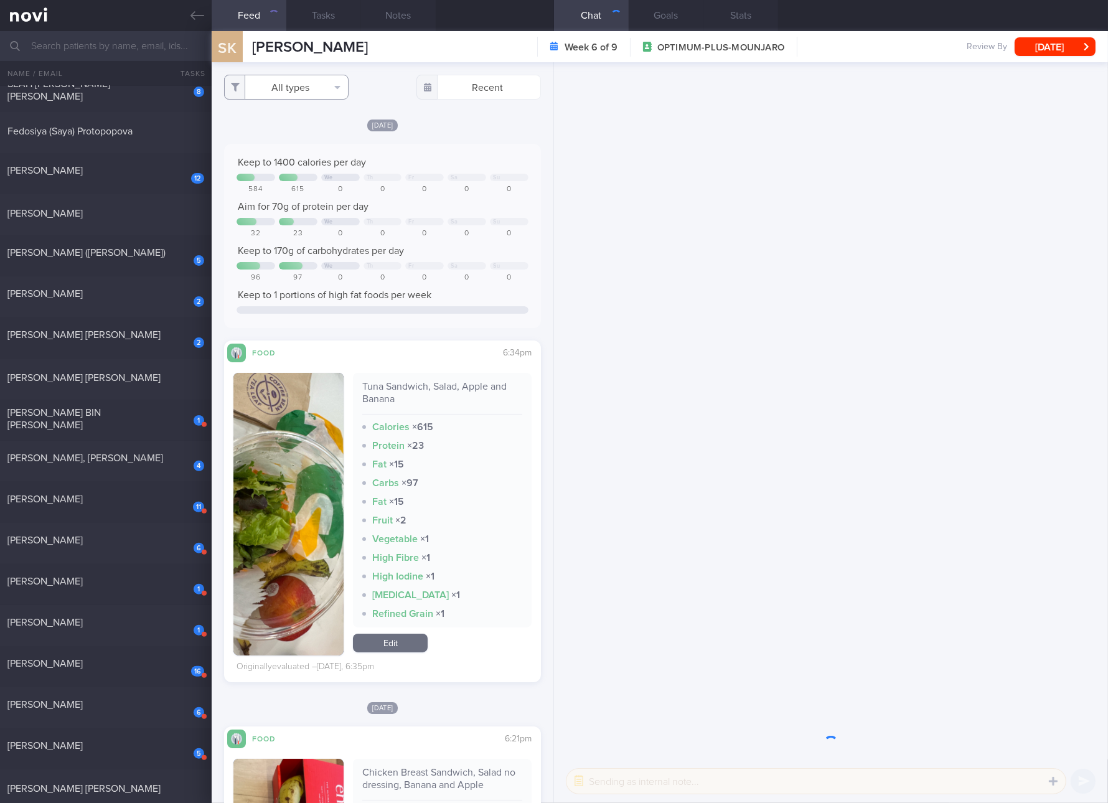
click at [318, 91] on button "All types" at bounding box center [286, 87] width 125 height 25
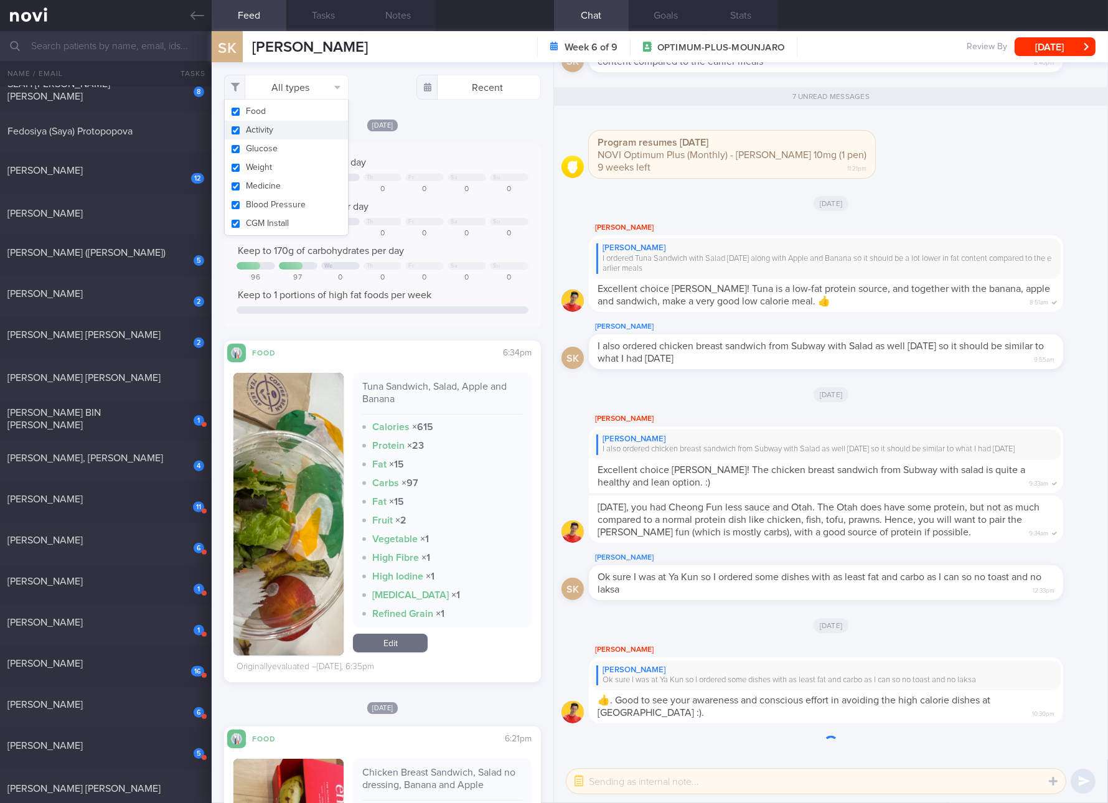
click at [304, 138] on button "Activity" at bounding box center [286, 130] width 123 height 19
checkbox input "false"
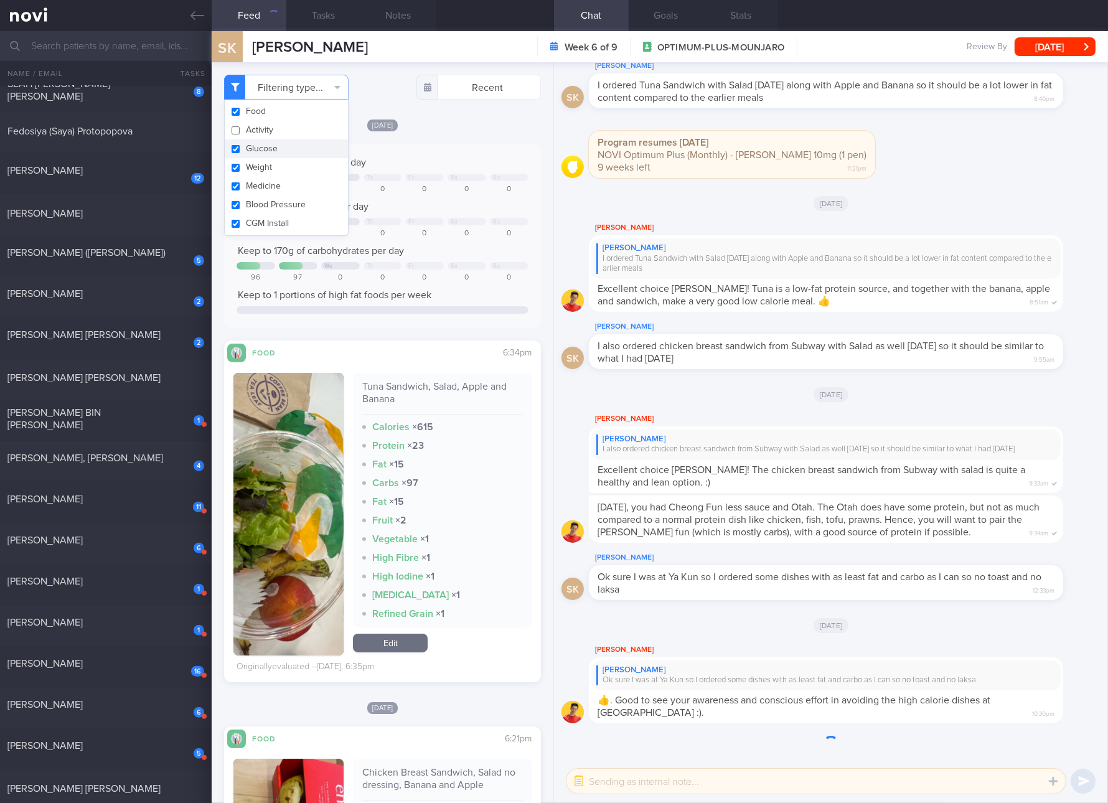
click at [299, 156] on button "Glucose" at bounding box center [286, 148] width 123 height 19
checkbox input "false"
click at [298, 172] on button "Weight" at bounding box center [286, 167] width 123 height 19
checkbox input "false"
click at [295, 180] on button "Medicine" at bounding box center [286, 186] width 123 height 19
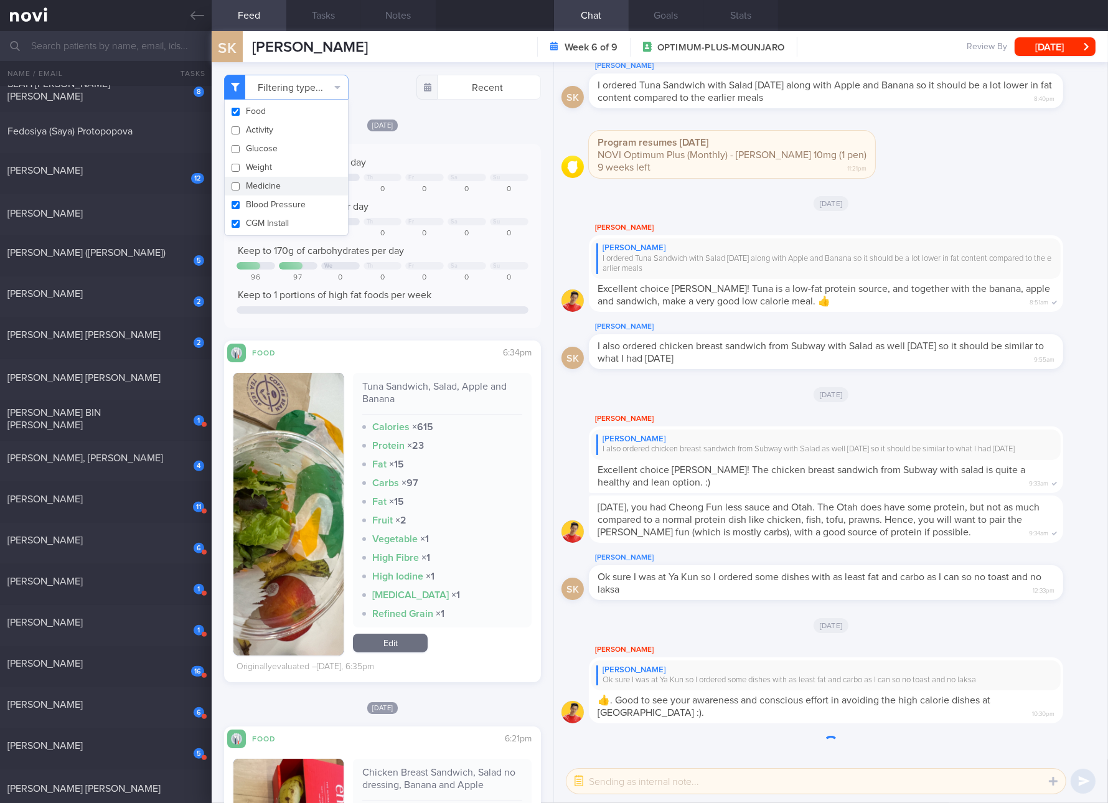
checkbox input "false"
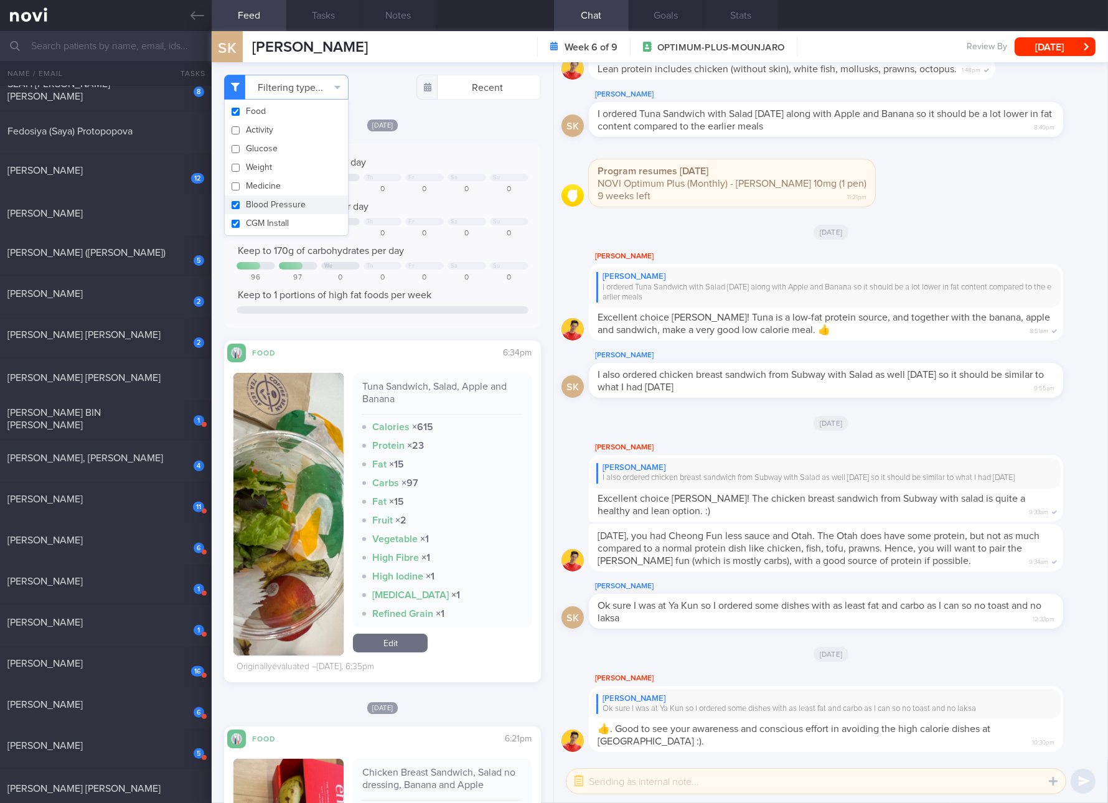
click at [295, 207] on button "Blood Pressure" at bounding box center [286, 205] width 123 height 19
checkbox input "false"
click at [293, 233] on div "Food Activity Glucose Weight Medicine Blood Pressure [MEDICAL_DATA] Install" at bounding box center [286, 168] width 125 height 136
click at [504, 237] on div "0" at bounding box center [509, 233] width 39 height 9
click at [428, 387] on div "Tuna Sandwich, Salad, Apple and Banana" at bounding box center [442, 397] width 160 height 34
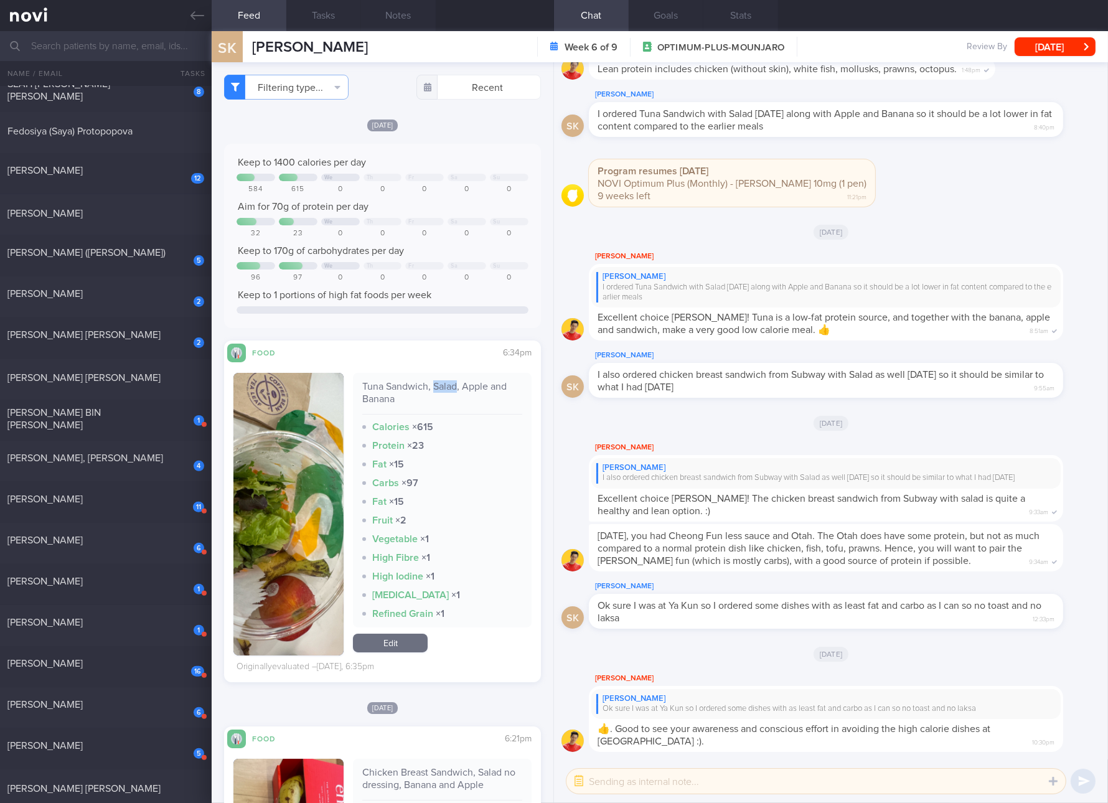
click at [428, 387] on div "Tuna Sandwich, Salad, Apple and Banana" at bounding box center [442, 397] width 160 height 34
copy div "Tuna Sandwich, Salad, Apple and Banana"
click at [296, 484] on button "button" at bounding box center [288, 514] width 110 height 283
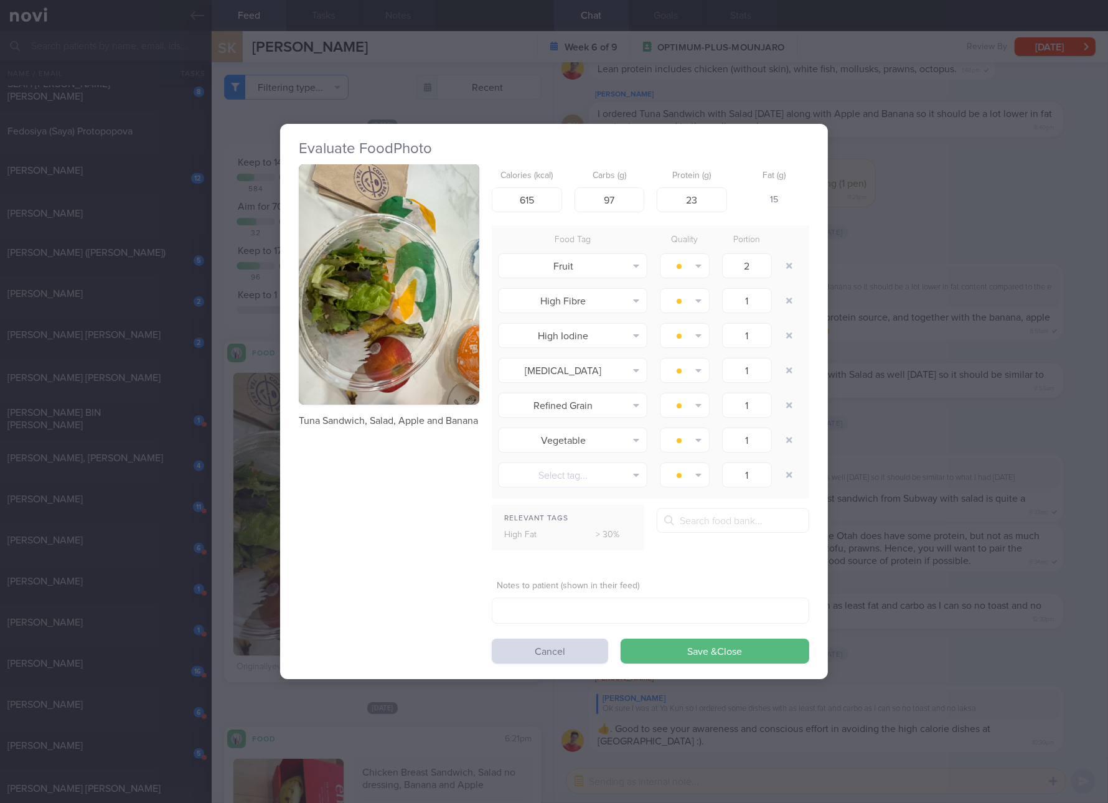
click at [402, 316] on button "button" at bounding box center [389, 284] width 181 height 241
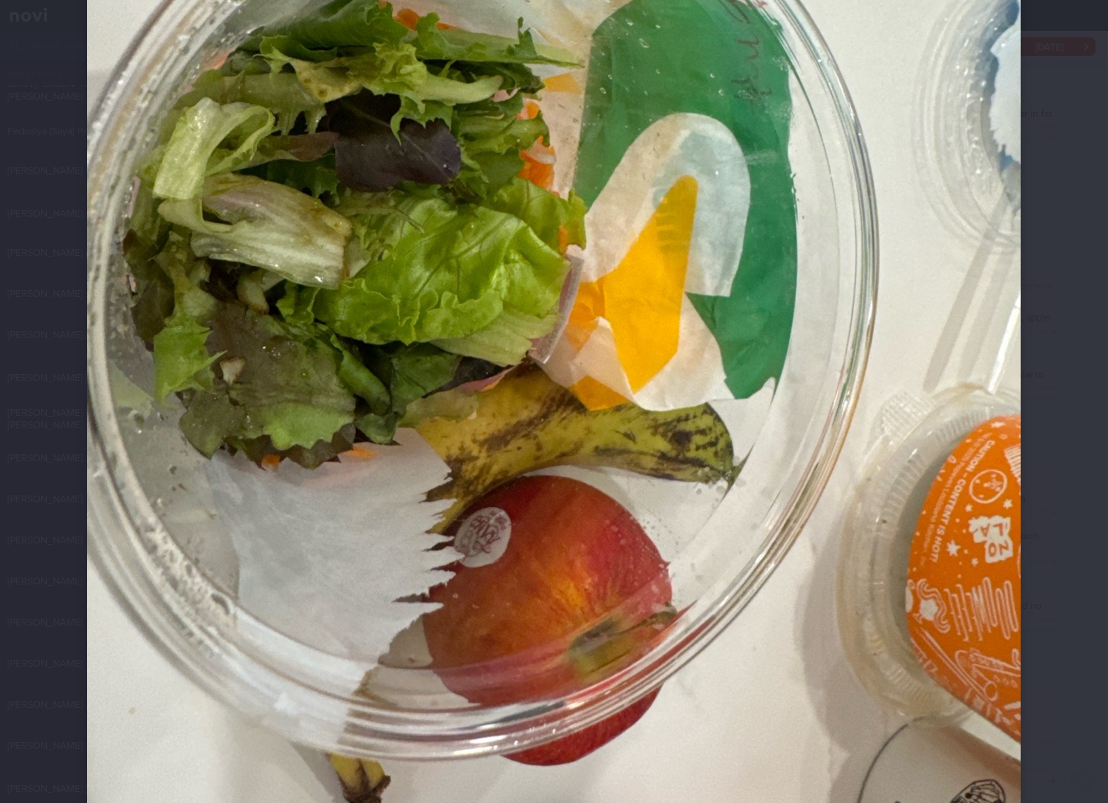
scroll to position [233, 0]
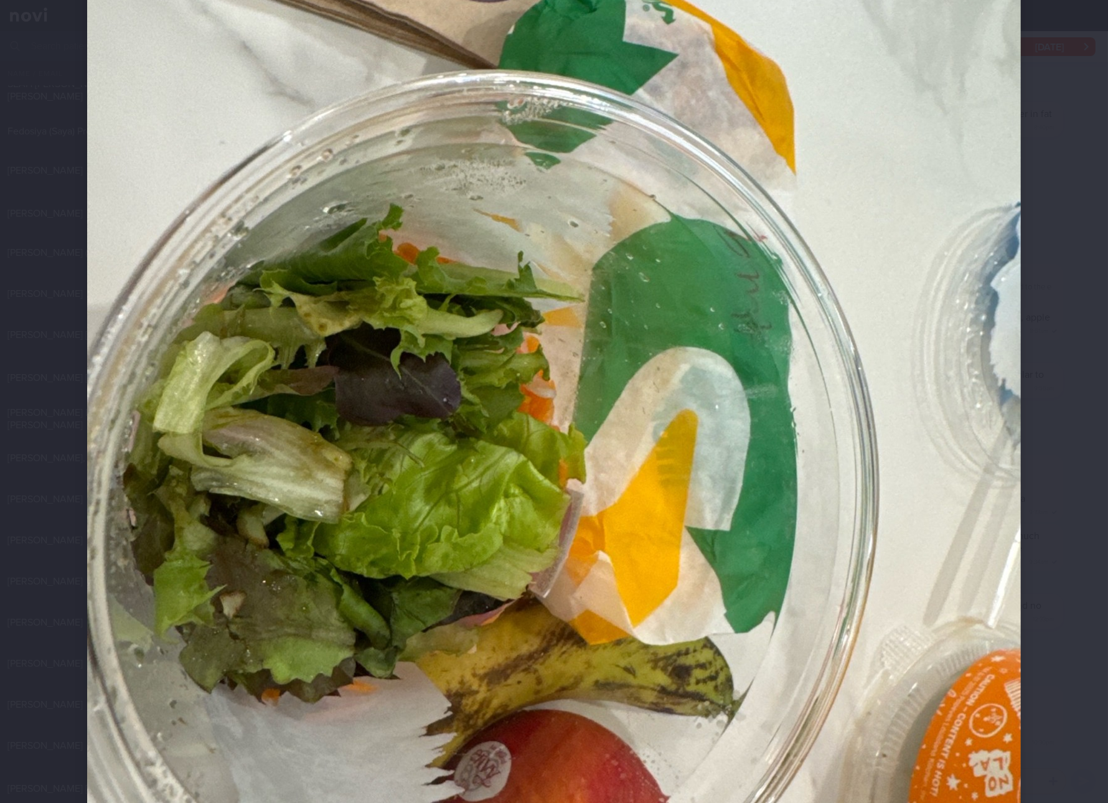
click at [799, 366] on img at bounding box center [554, 439] width 934 height 1245
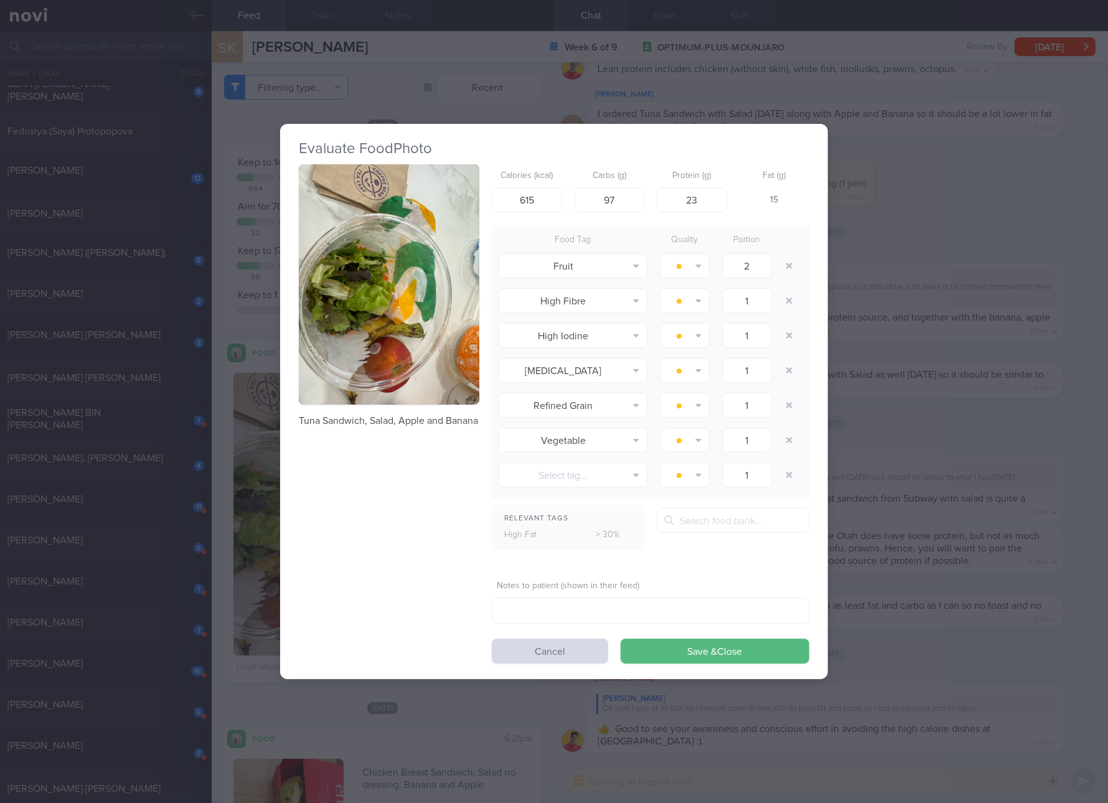
click at [422, 317] on button "button" at bounding box center [389, 284] width 181 height 241
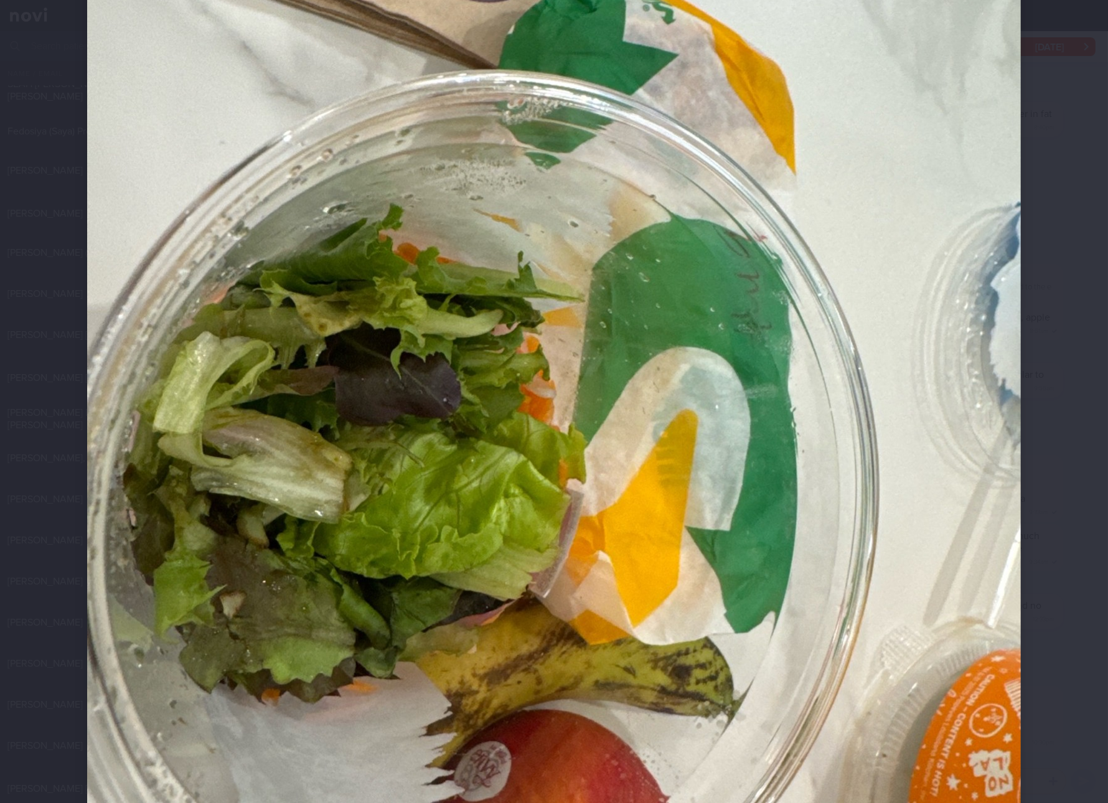
click at [1049, 405] on div at bounding box center [554, 439] width 1034 height 1345
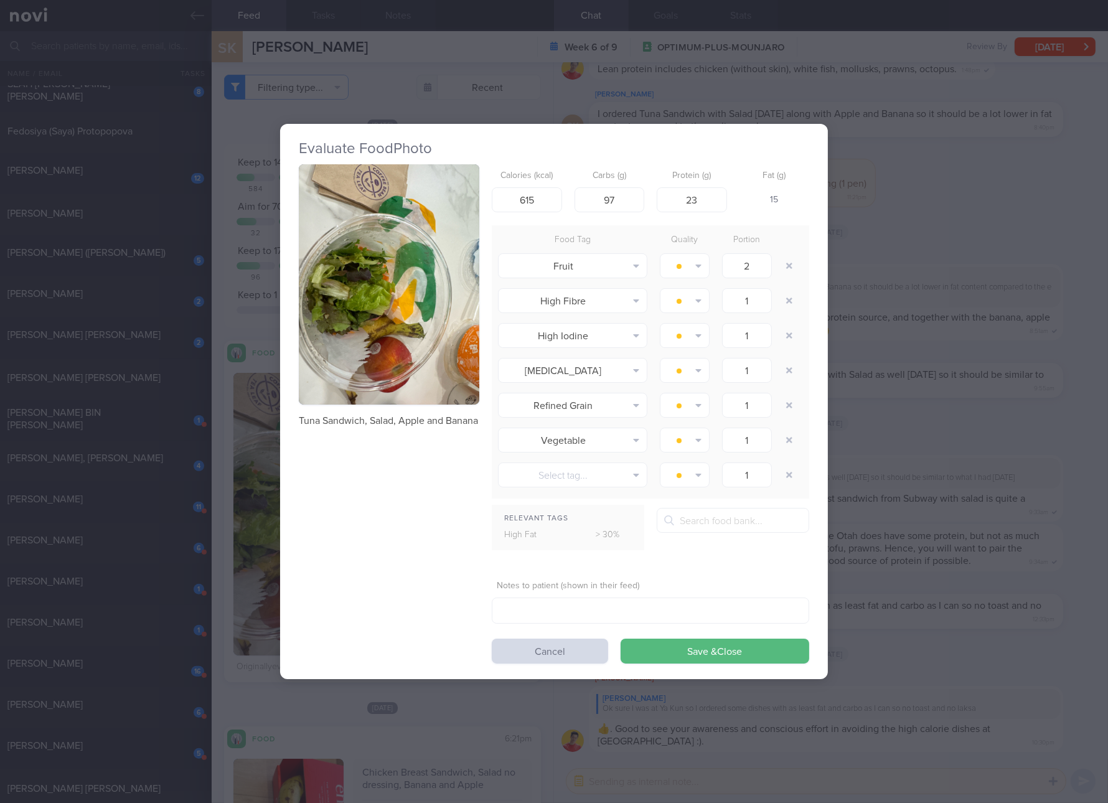
click at [980, 288] on div "Evaluate Food Photo Tuna Sandwich, Salad, Apple and [GEOGRAPHIC_DATA] Calories …" at bounding box center [554, 401] width 1108 height 803
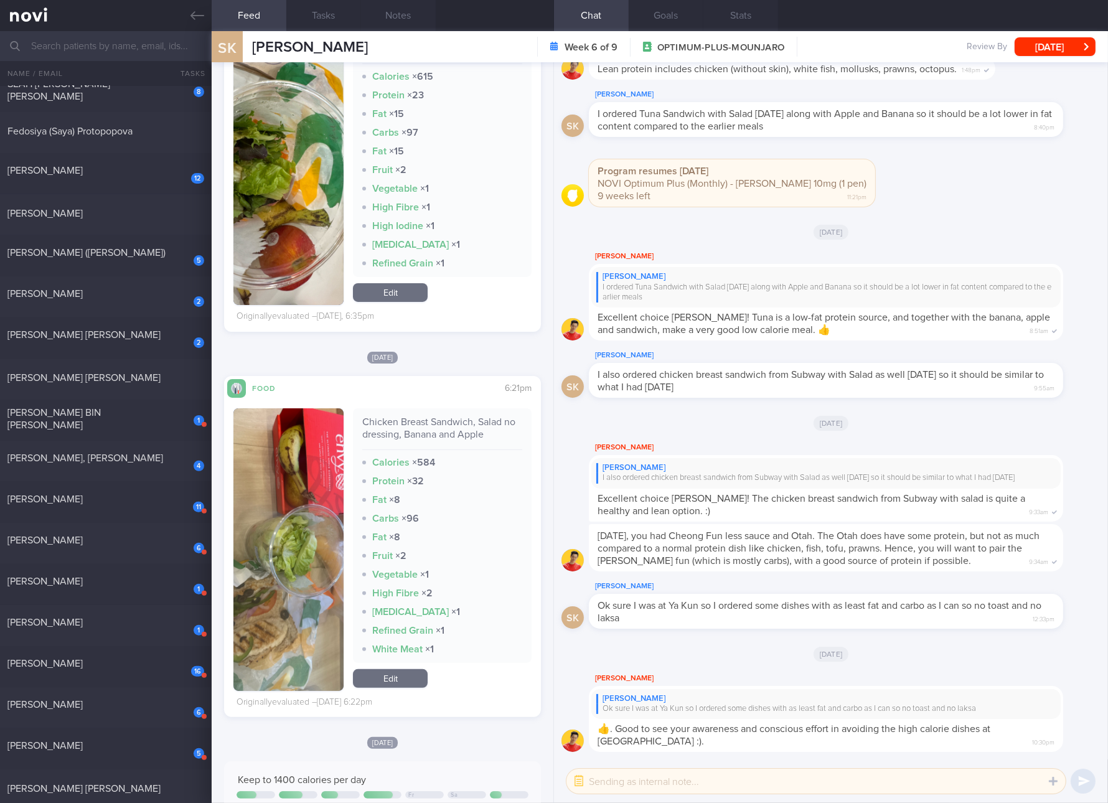
scroll to position [467, 0]
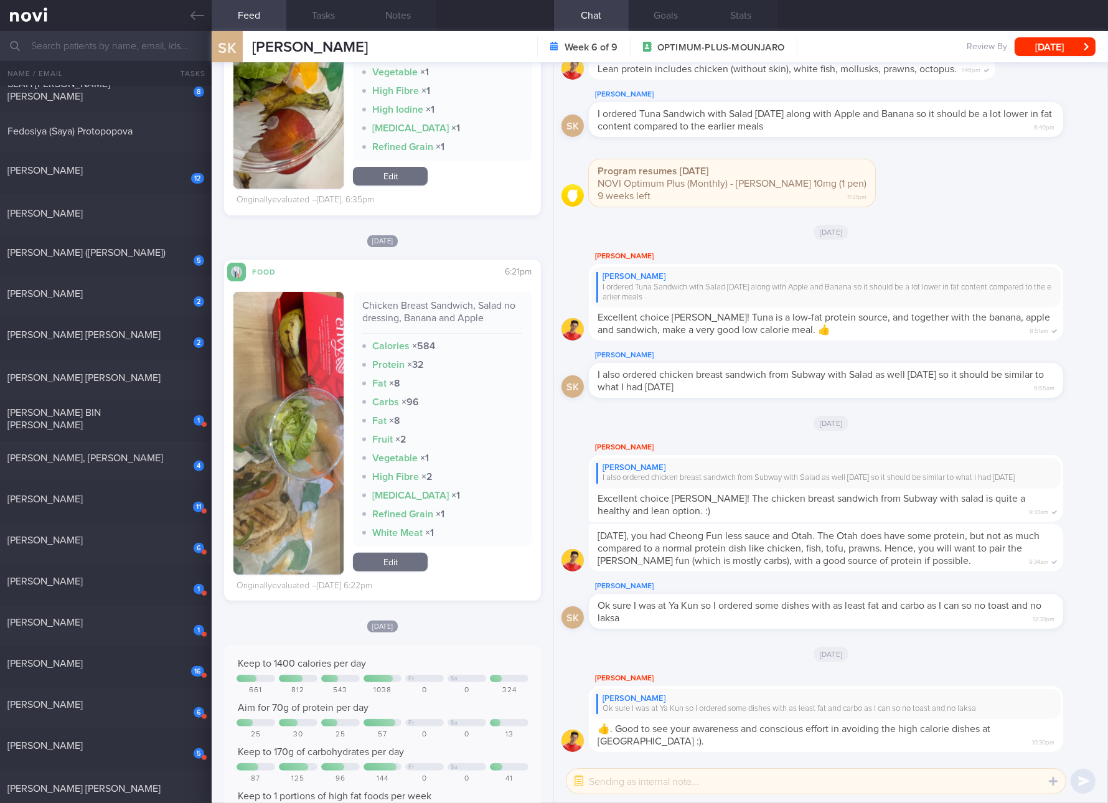
click at [457, 310] on div "Chicken Breast Sandwich, Salad no dressing, Banana and Apple" at bounding box center [442, 316] width 160 height 34
copy div "Chicken Breast Sandwich, Salad no dressing, Banana and Apple"
drag, startPoint x: 311, startPoint y: 481, endPoint x: 318, endPoint y: 480, distance: 7.6
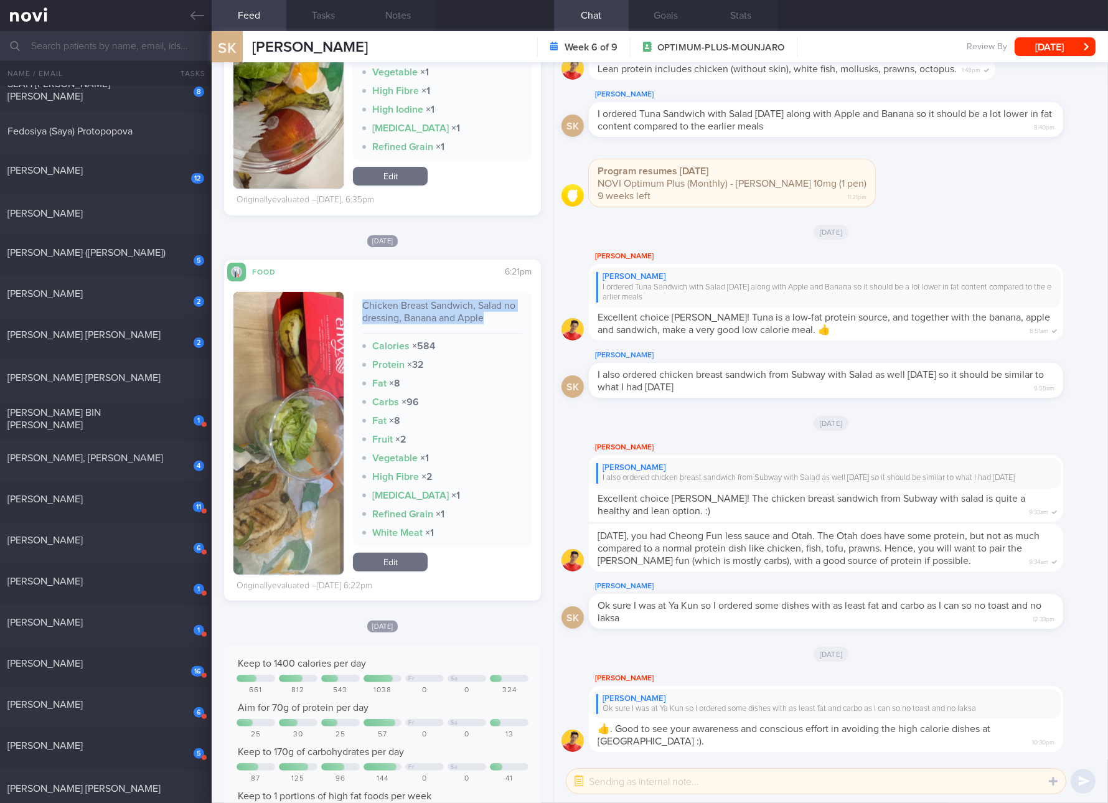
click at [310, 481] on img "button" at bounding box center [288, 433] width 110 height 283
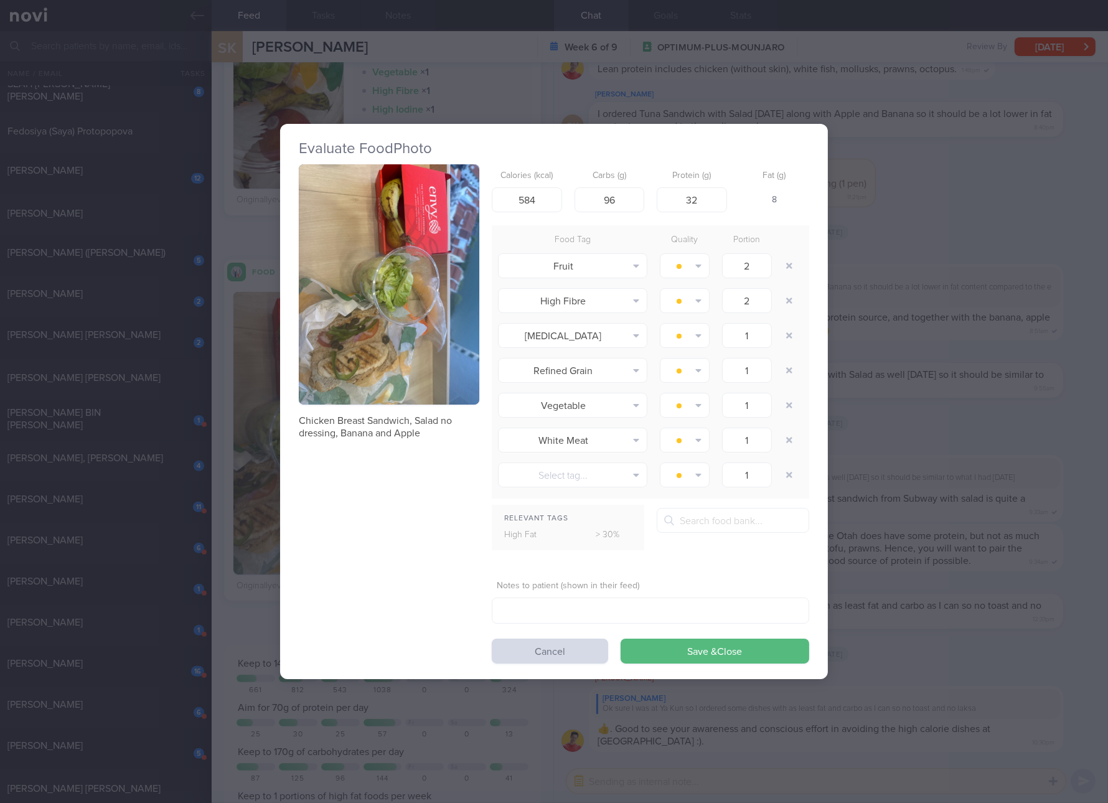
click at [389, 281] on button "button" at bounding box center [389, 284] width 181 height 241
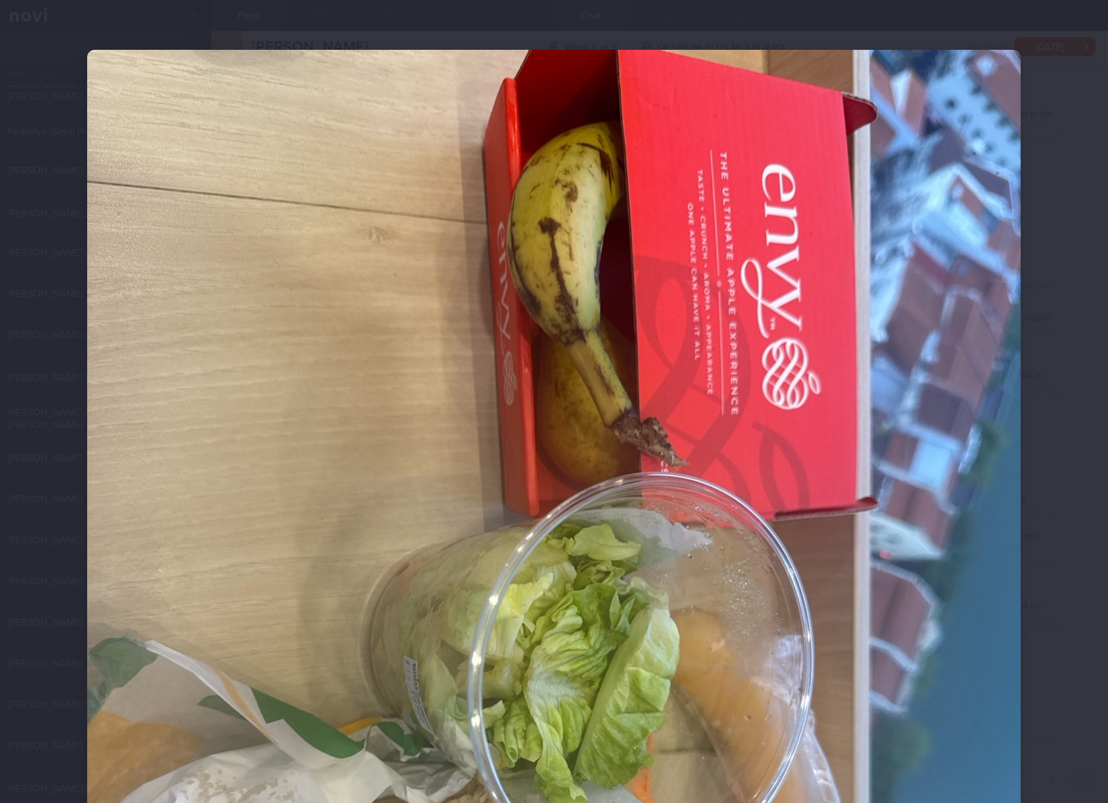
scroll to position [467, 0]
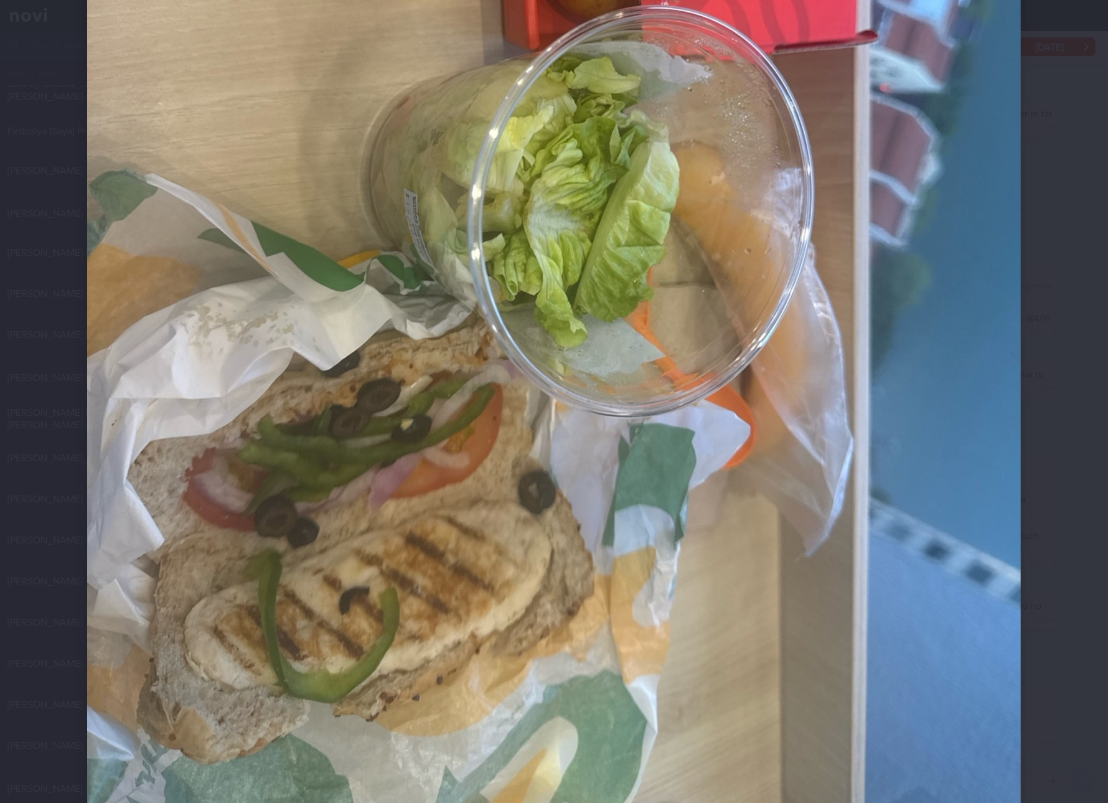
click at [771, 395] on img at bounding box center [554, 205] width 934 height 1245
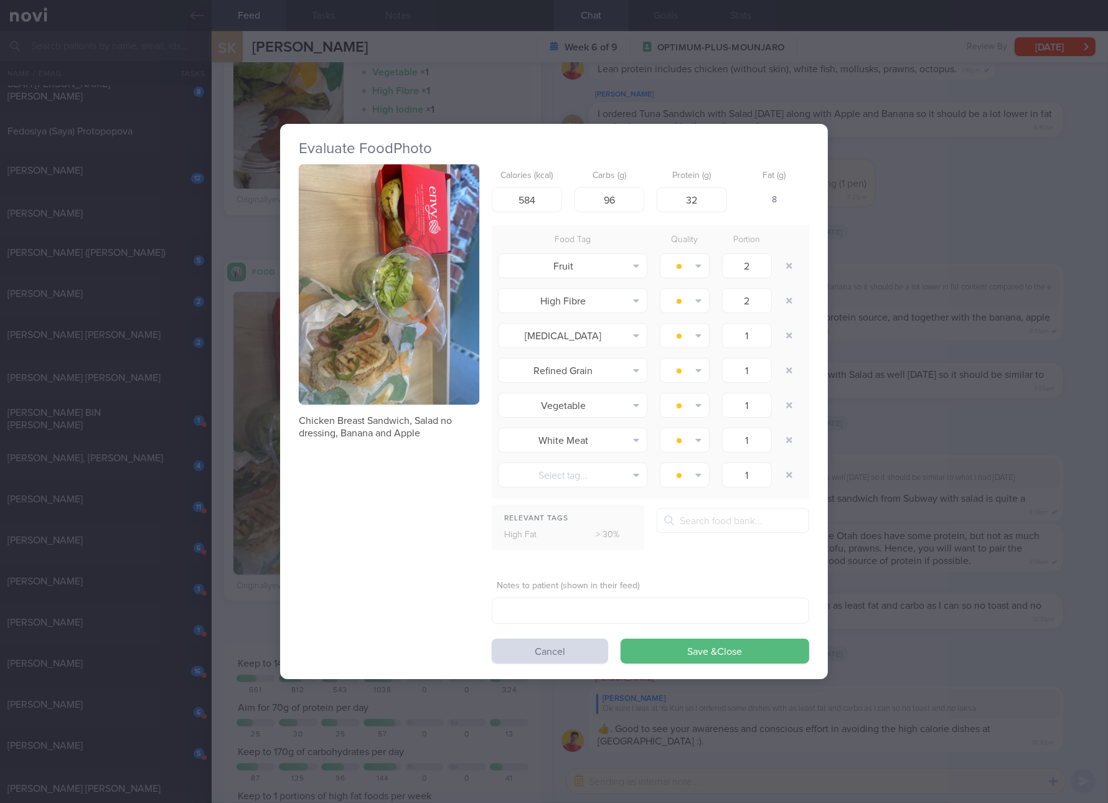
click at [948, 331] on div "Evaluate Food Photo Chicken Breast Sandwich, Salad no dressing, Banana and Appl…" at bounding box center [554, 401] width 1108 height 803
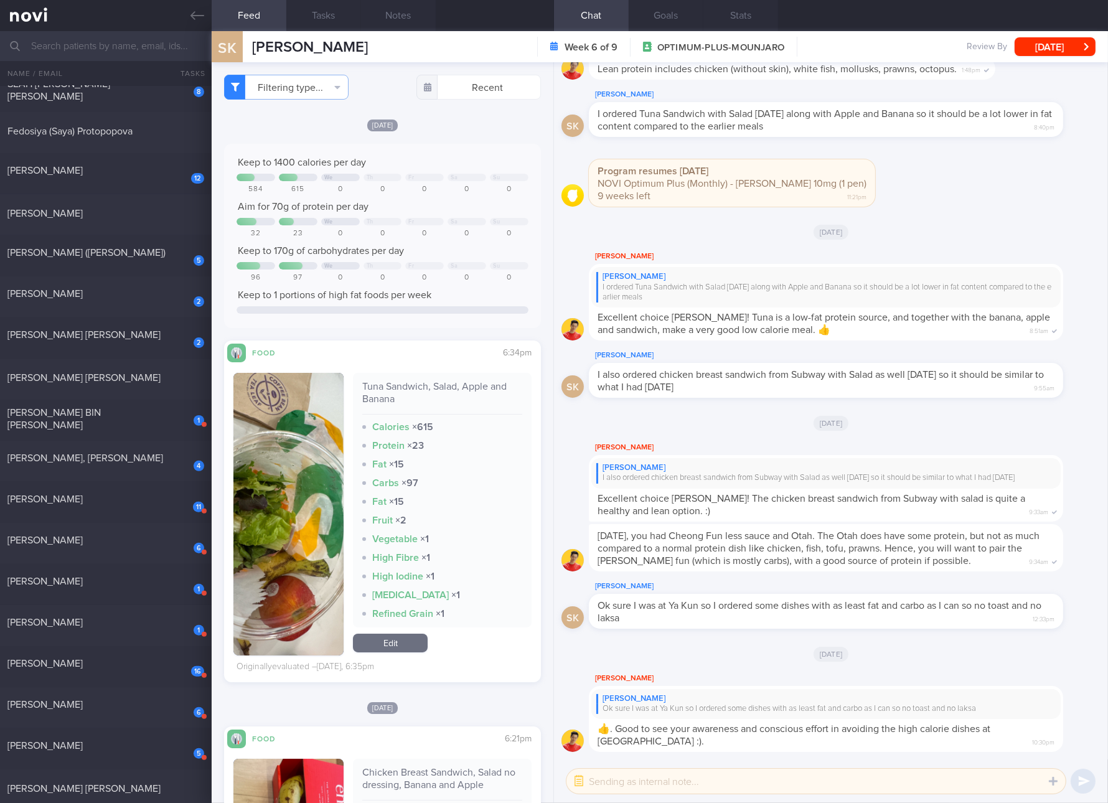
click at [418, 648] on link "Edit" at bounding box center [390, 643] width 75 height 19
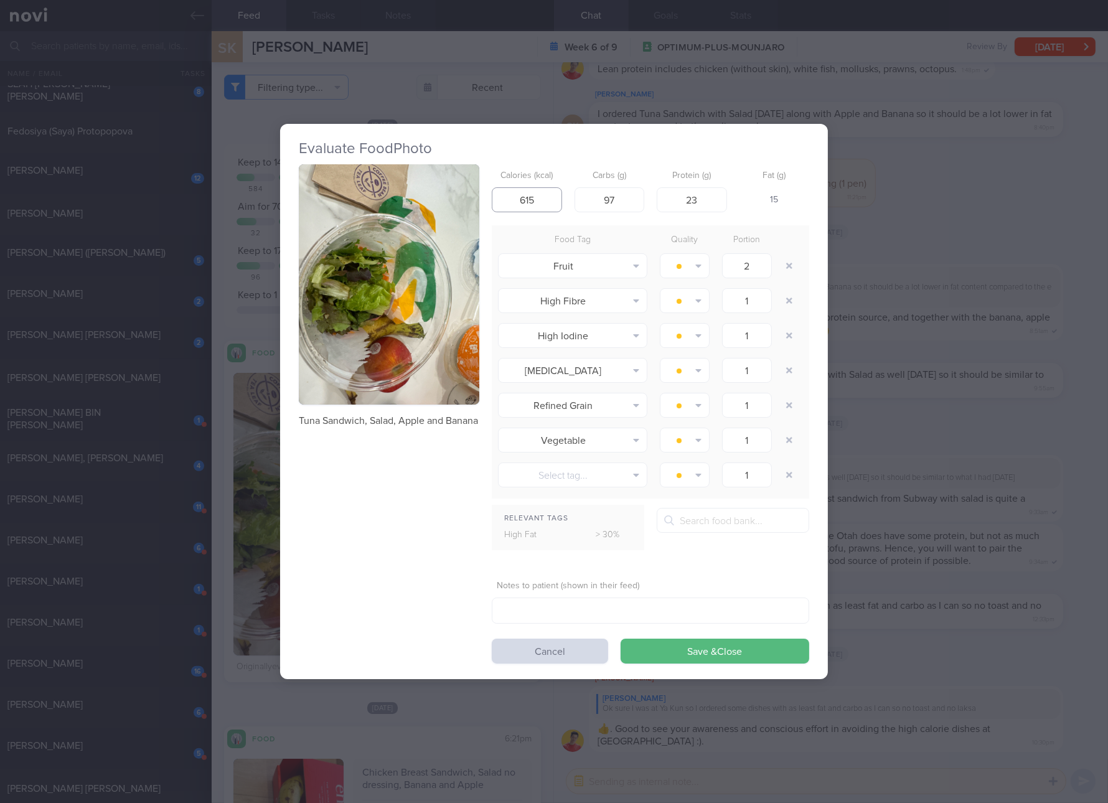
click at [537, 204] on input "615" at bounding box center [527, 199] width 70 height 25
type input "455"
type input "74"
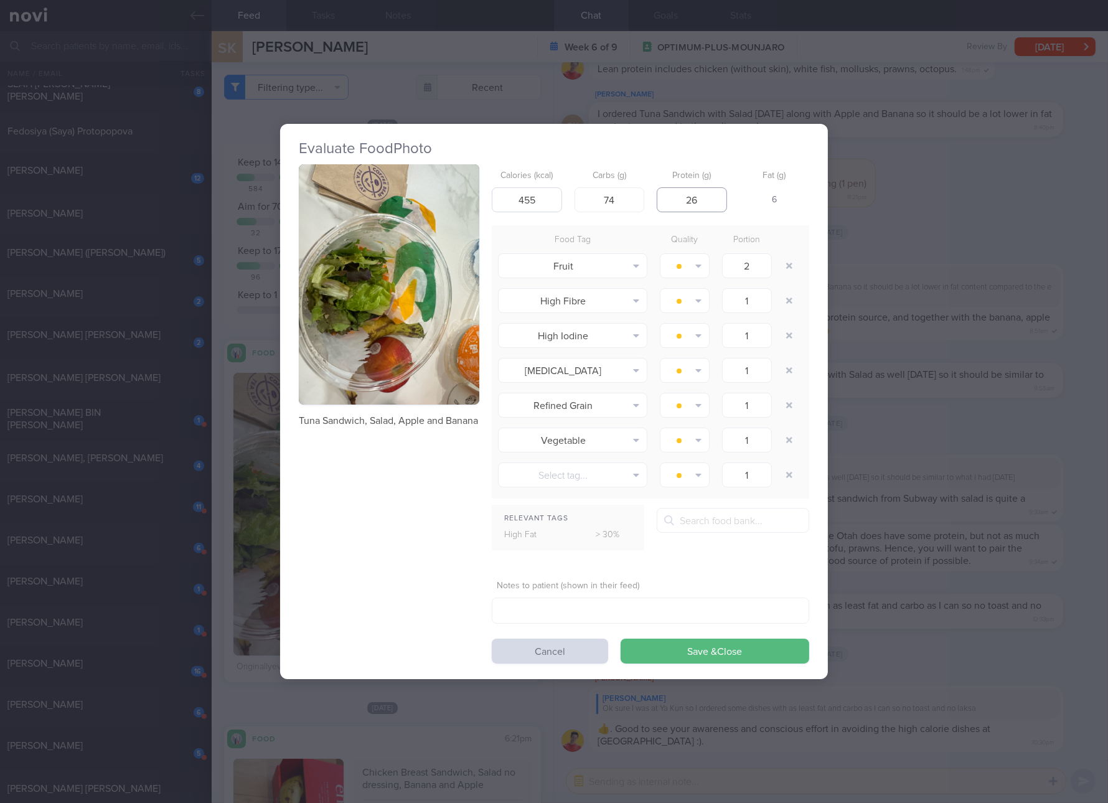
type input "26"
click at [621, 639] on button "Save & Close" at bounding box center [715, 651] width 189 height 25
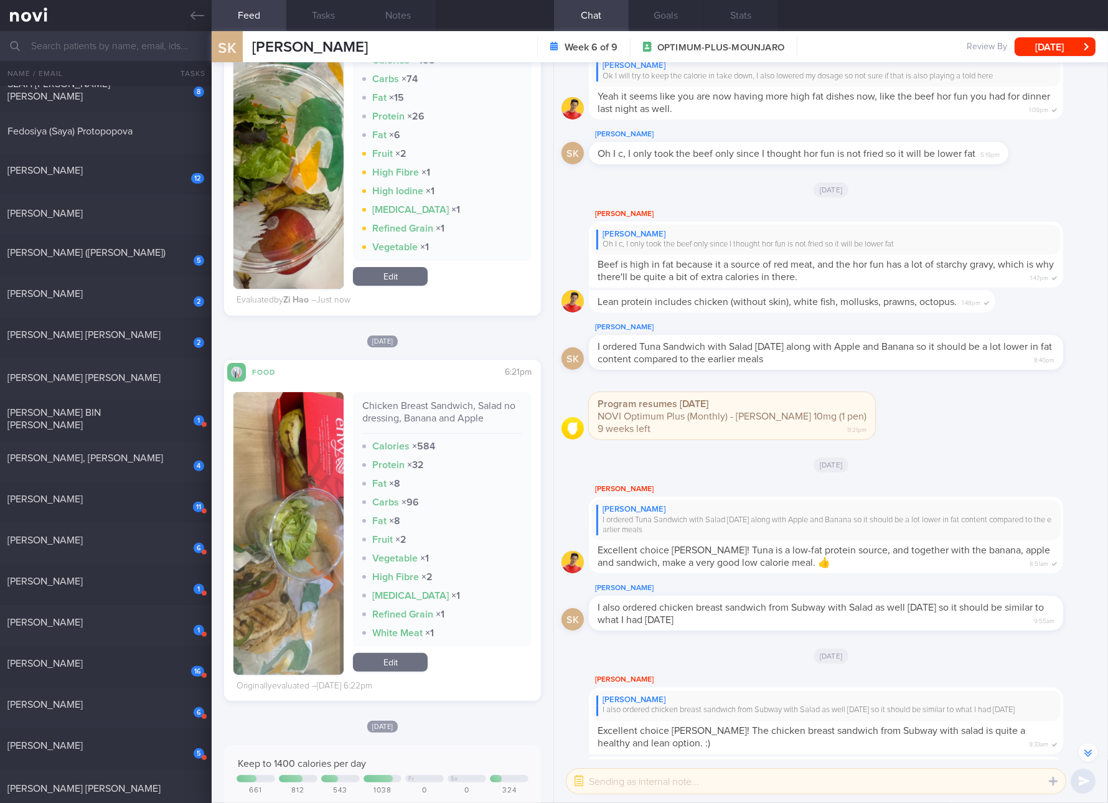
scroll to position [467, 0]
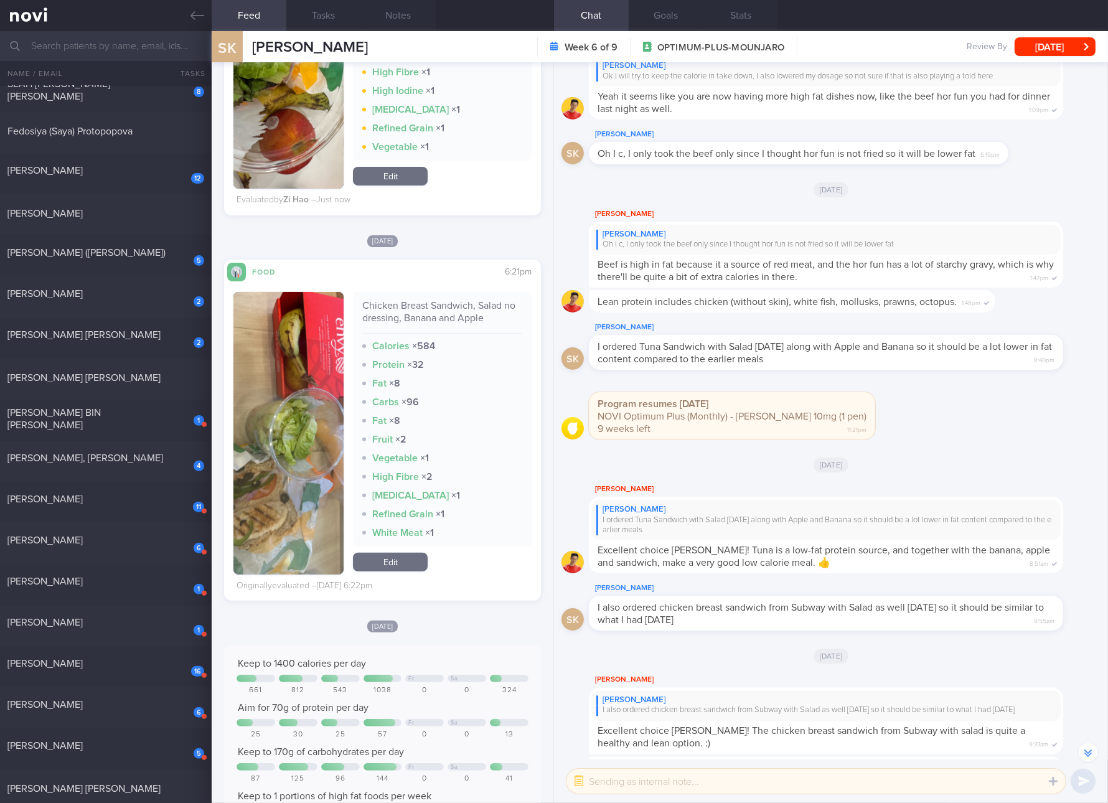
click at [396, 561] on link "Edit" at bounding box center [390, 562] width 75 height 19
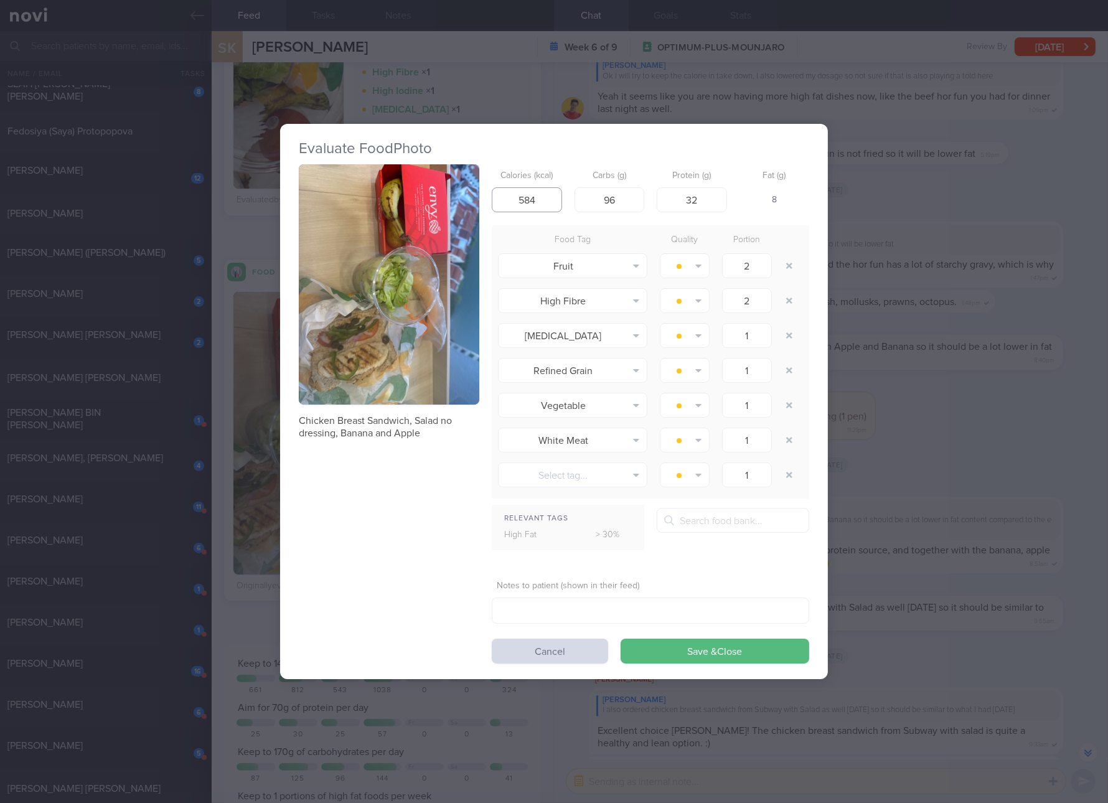
click at [545, 202] on input "584" at bounding box center [527, 199] width 70 height 25
type input "488"
type input "88"
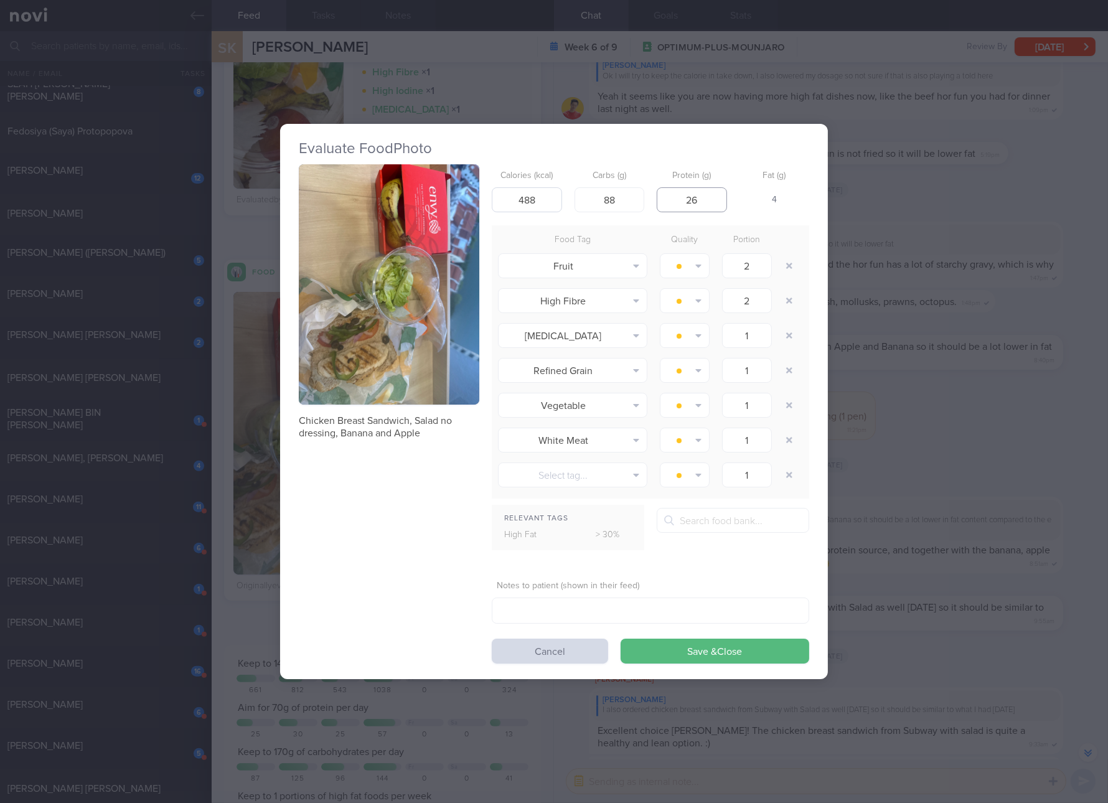
type input "26"
click at [621, 639] on button "Save & Close" at bounding box center [715, 651] width 189 height 25
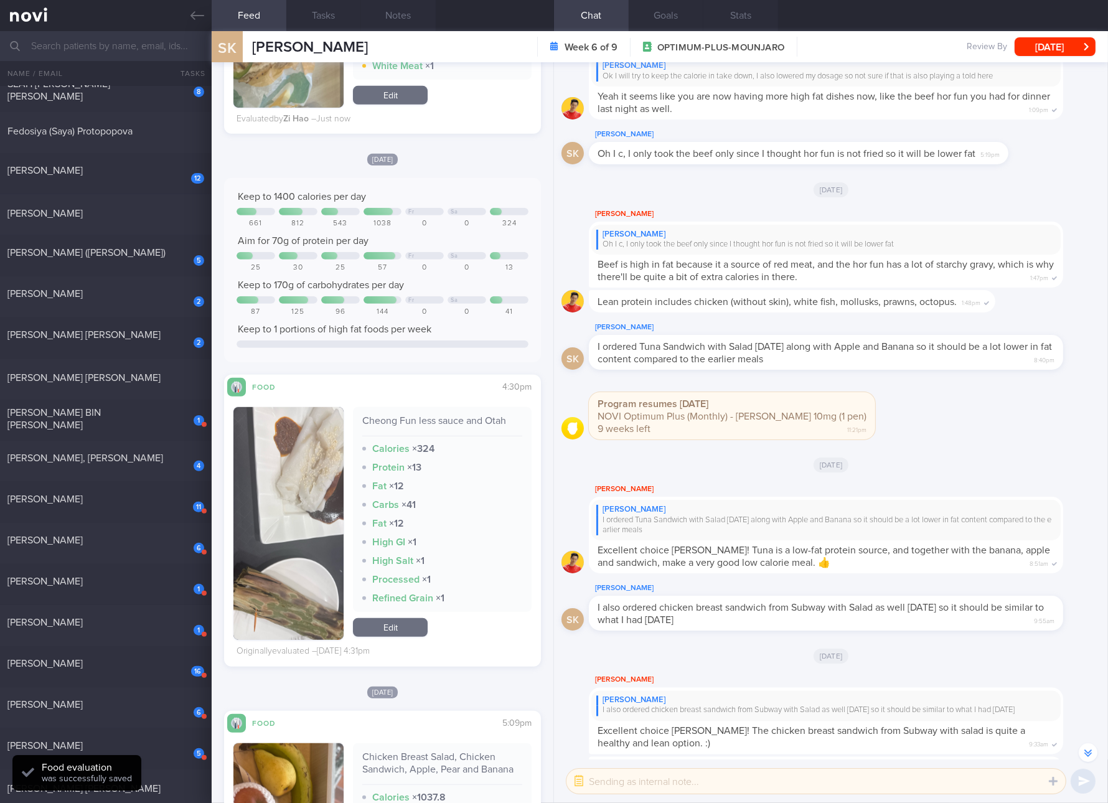
scroll to position [1167, 0]
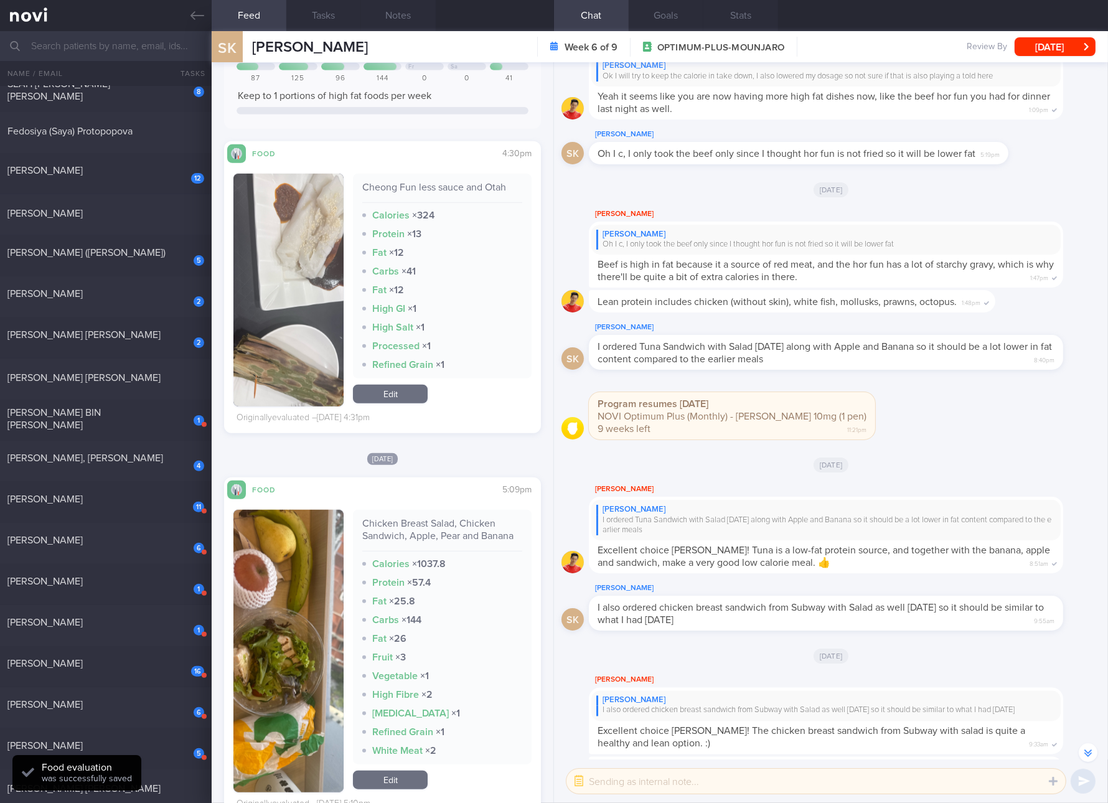
click at [474, 179] on div "Cheong Fun less sauce and Otah Calories × 324 Protein × 13 Fat × 12 Carbs × 41 …" at bounding box center [442, 276] width 179 height 205
copy div "Cheong Fun less sauce and Otah"
click at [448, 527] on div "Chicken Breast Salad, Chicken Sandwich, Apple, Pear and Banana" at bounding box center [442, 534] width 160 height 34
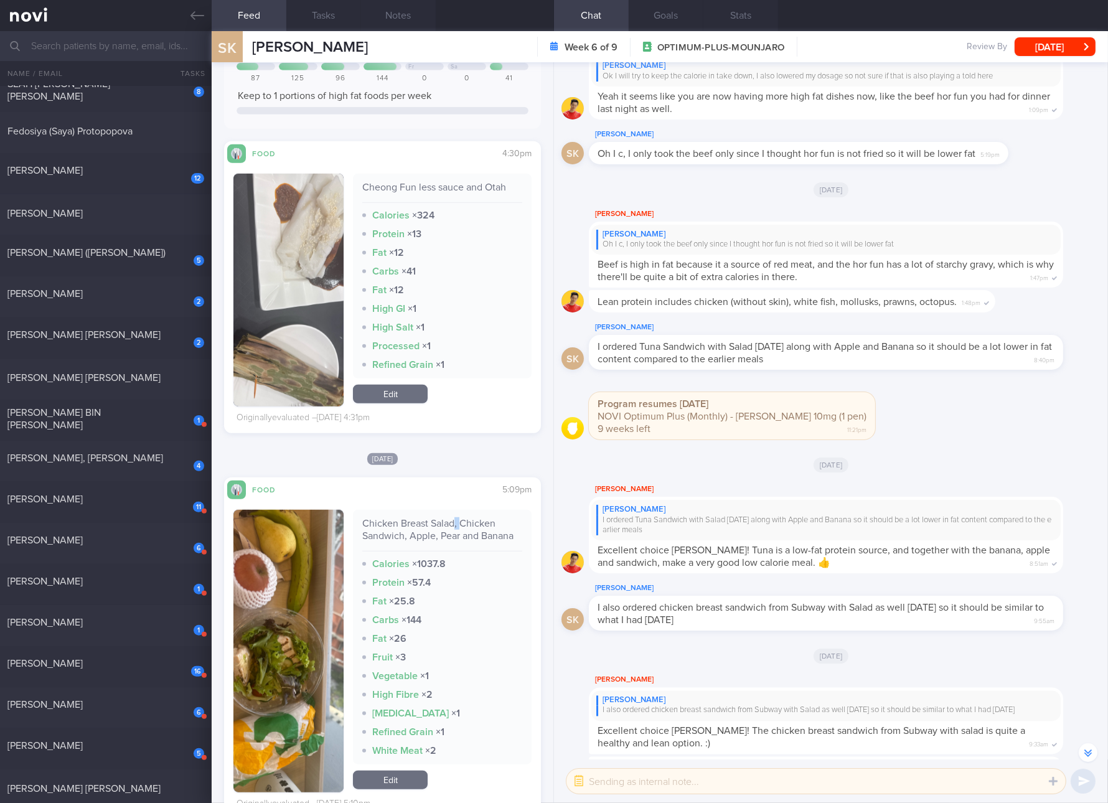
click at [448, 527] on div "Chicken Breast Salad, Chicken Sandwich, Apple, Pear and Banana" at bounding box center [442, 534] width 160 height 34
copy div "Chicken Breast Salad, Chicken Sandwich, Apple, Pear and Banana"
click at [402, 395] on link "Edit" at bounding box center [390, 394] width 75 height 19
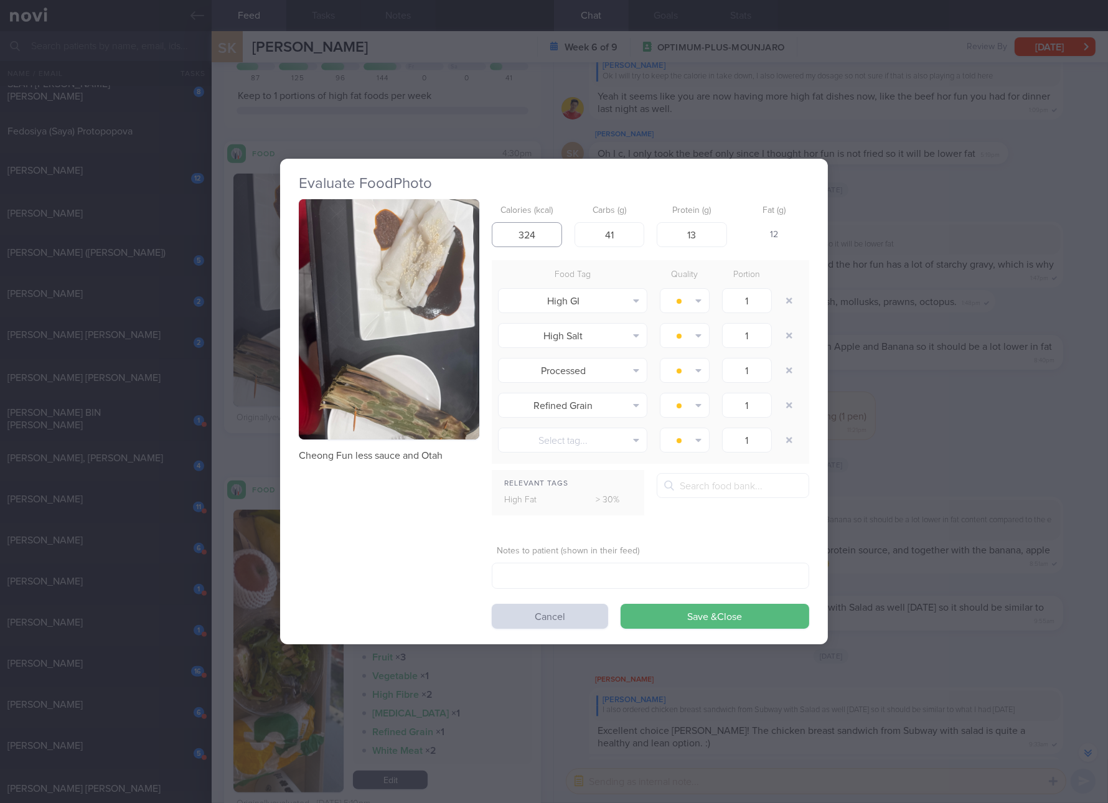
click at [533, 228] on input "324" at bounding box center [527, 234] width 70 height 25
click at [949, 388] on div "Evaluate Food Photo Cheong Fun less sauce and Otah Calories (kcal) 324 Carbs (g…" at bounding box center [554, 401] width 1108 height 803
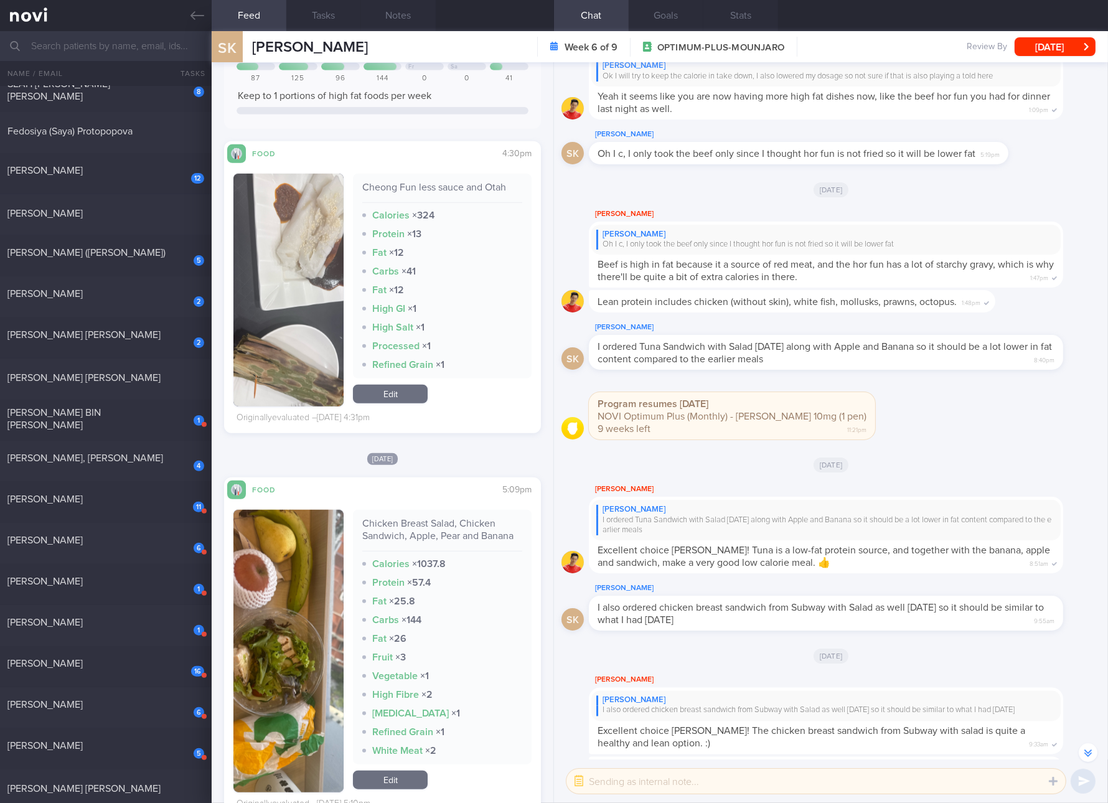
scroll to position [1400, 0]
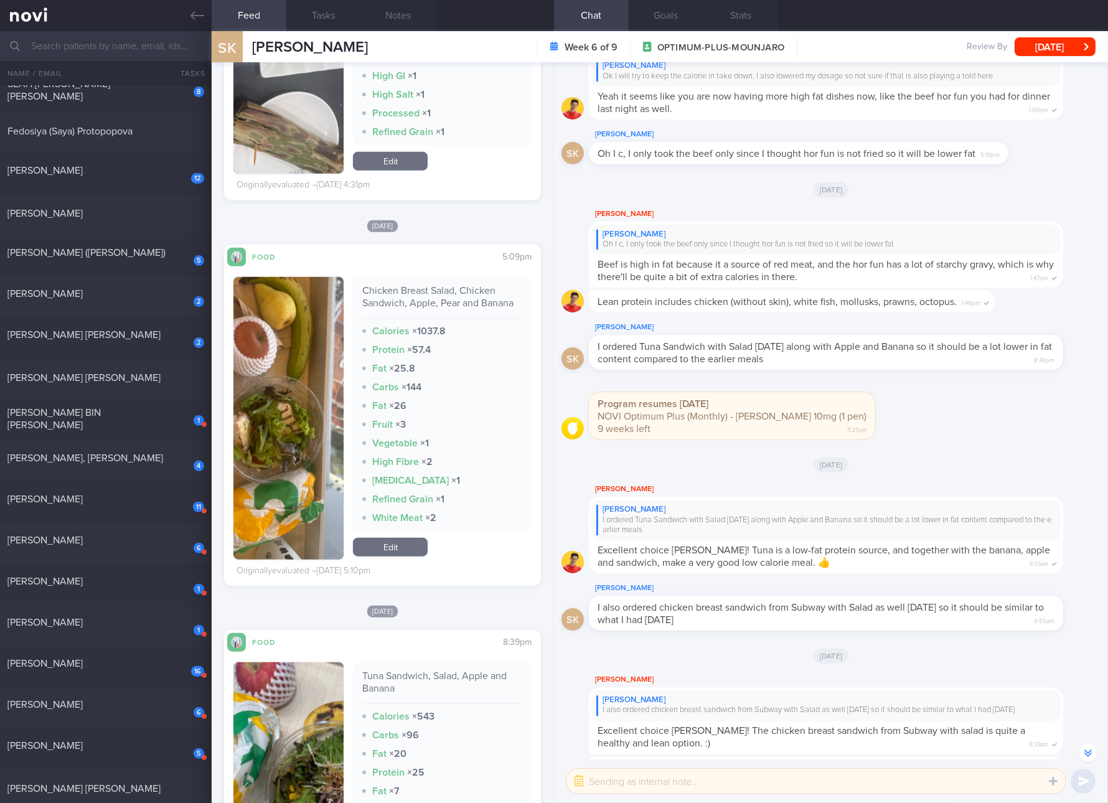
click at [427, 305] on div "Chicken Breast Salad, Chicken Sandwich, Apple, Pear and Banana" at bounding box center [442, 302] width 160 height 34
copy div "Chicken Breast Salad, Chicken Sandwich, Apple, Pear and Banana"
click at [304, 453] on button "button" at bounding box center [288, 418] width 110 height 283
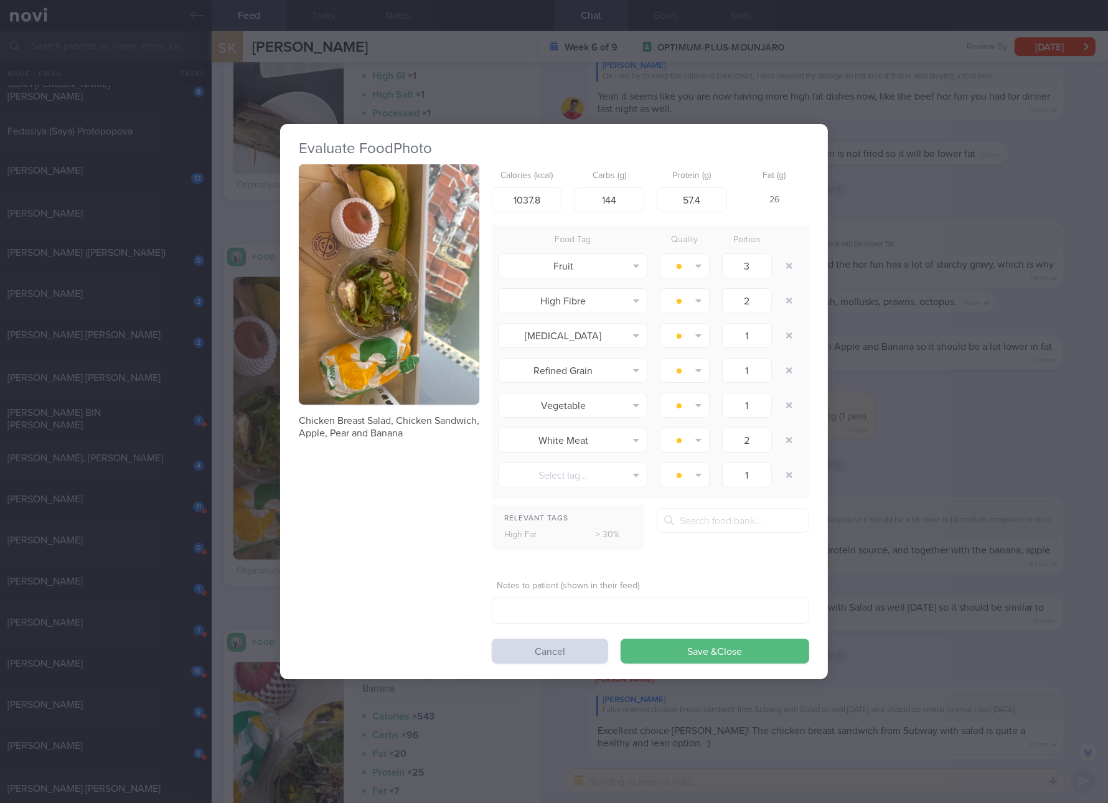
click at [400, 349] on button "button" at bounding box center [389, 284] width 181 height 241
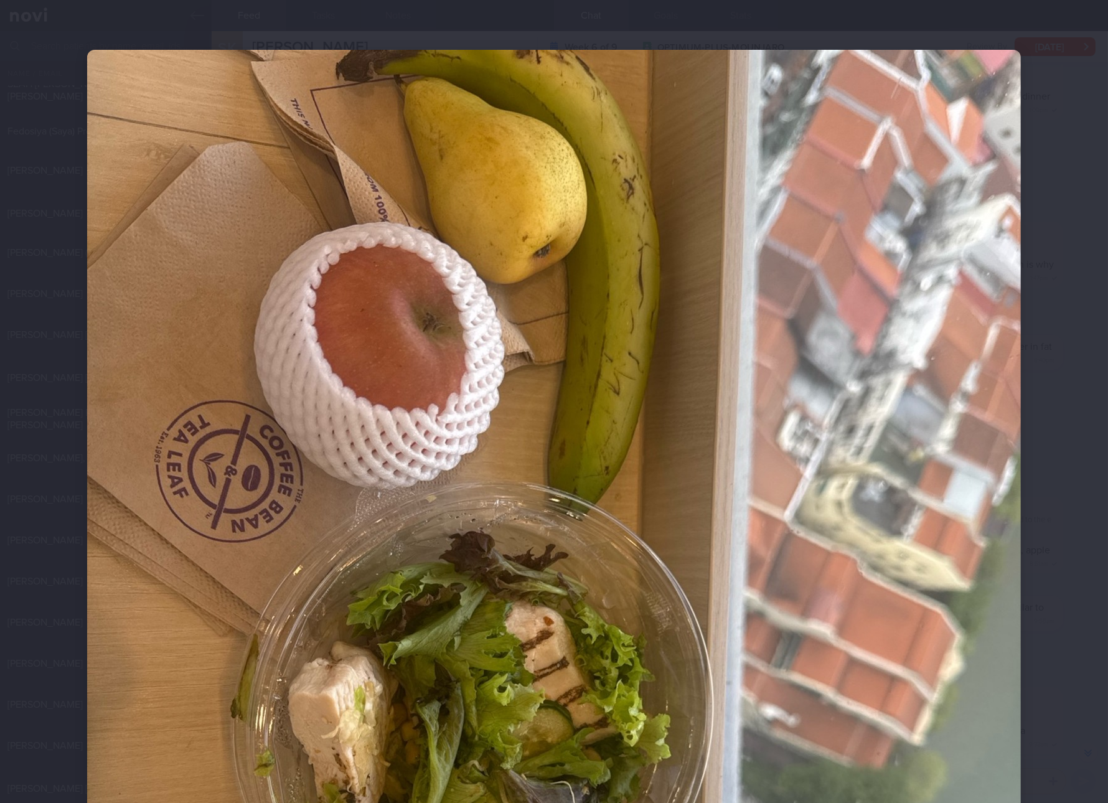
click at [1027, 578] on div at bounding box center [554, 672] width 1034 height 1345
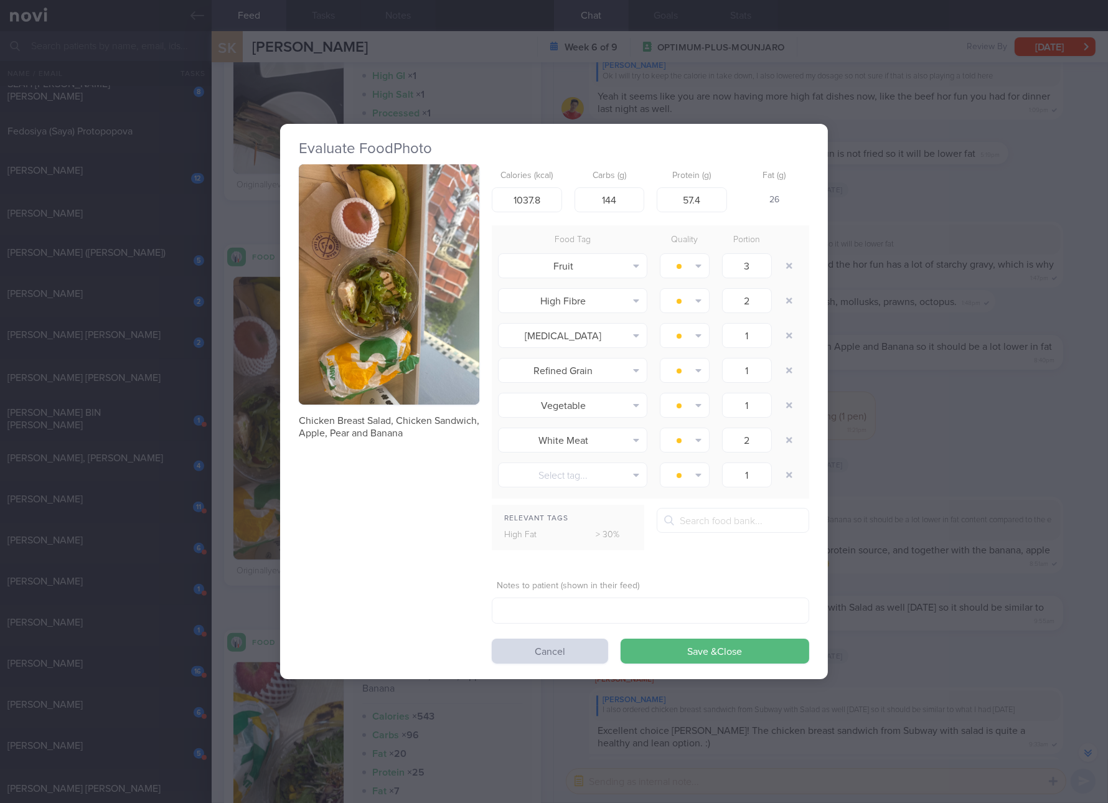
click at [928, 496] on div "Evaluate Food Photo Chicken Breast Salad, Chicken Sandwich, Apple, Pear and Ban…" at bounding box center [554, 401] width 1108 height 803
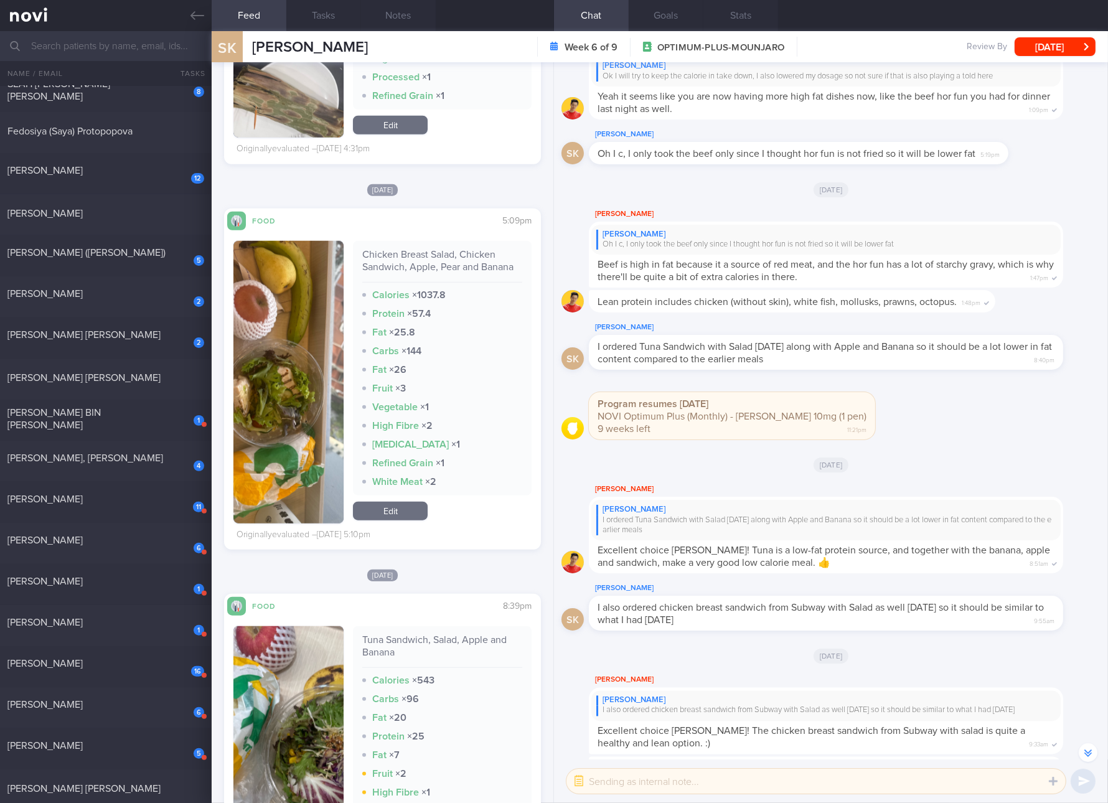
scroll to position [1400, 0]
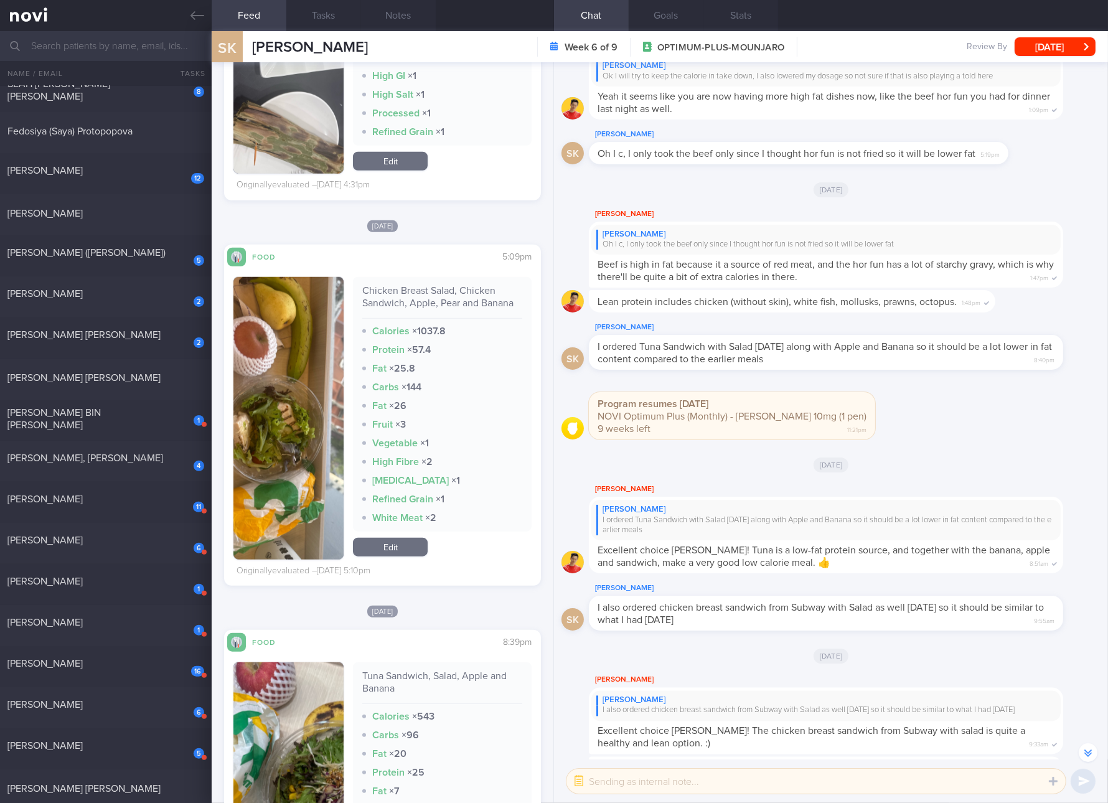
click at [667, 395] on div "Program resumes [DATE] NOVI Optimum Plus (Monthly) - [PERSON_NAME] 10mg (1 pen)…" at bounding box center [732, 415] width 286 height 47
click at [415, 551] on link "Edit" at bounding box center [390, 547] width 75 height 19
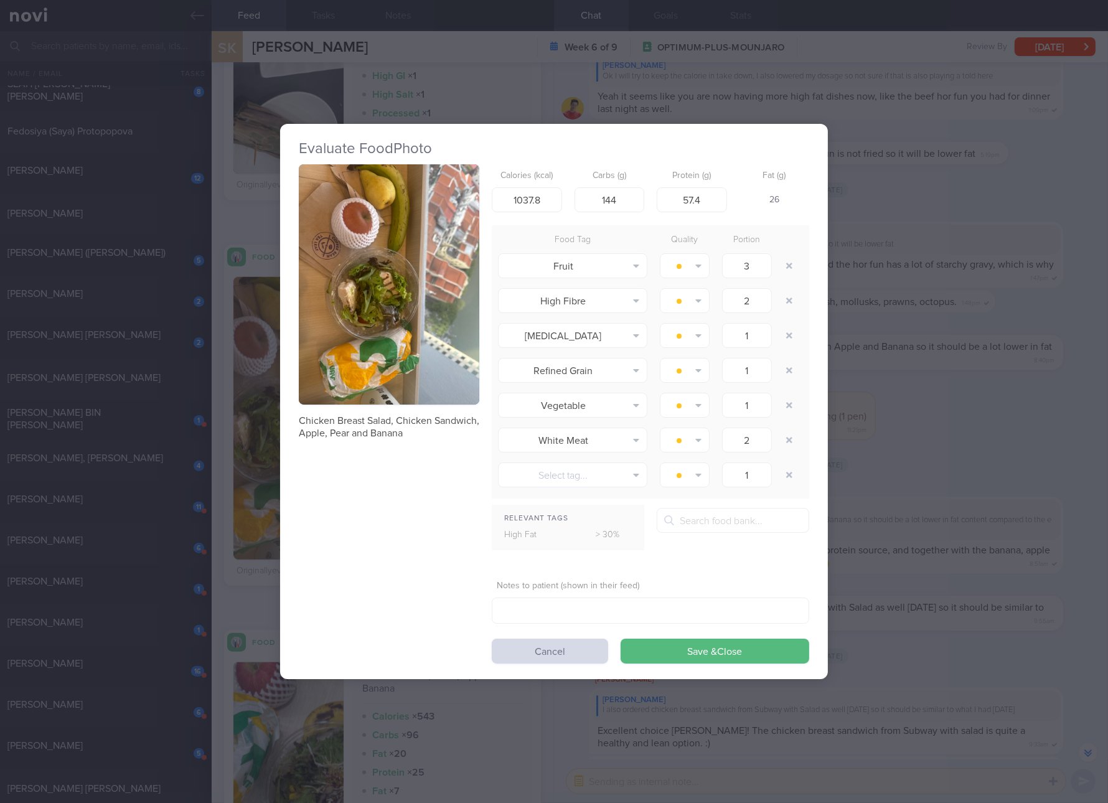
click at [532, 179] on label "Calories (kcal)" at bounding box center [527, 176] width 60 height 11
click at [532, 194] on input "1037.8" at bounding box center [527, 199] width 70 height 25
type input "714"
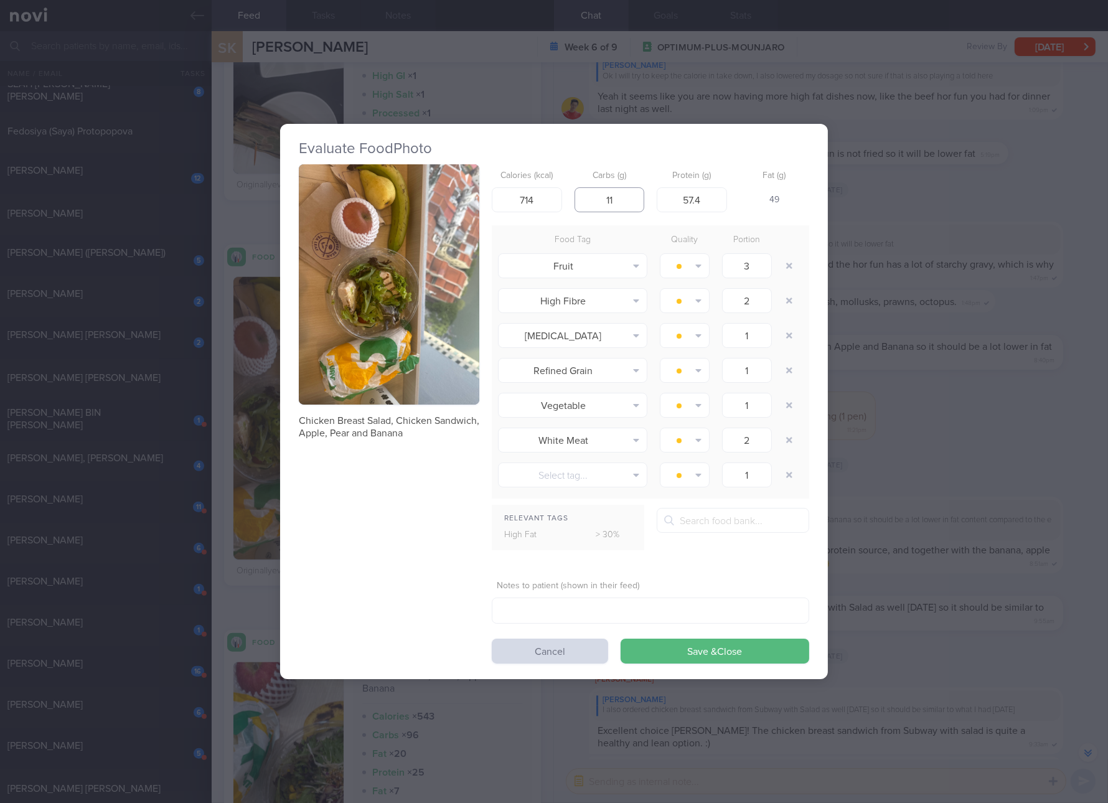
click at [641, 203] on input "11" at bounding box center [610, 199] width 70 height 25
type input "117"
type input "43"
click at [621, 639] on button "Save & Close" at bounding box center [715, 651] width 189 height 25
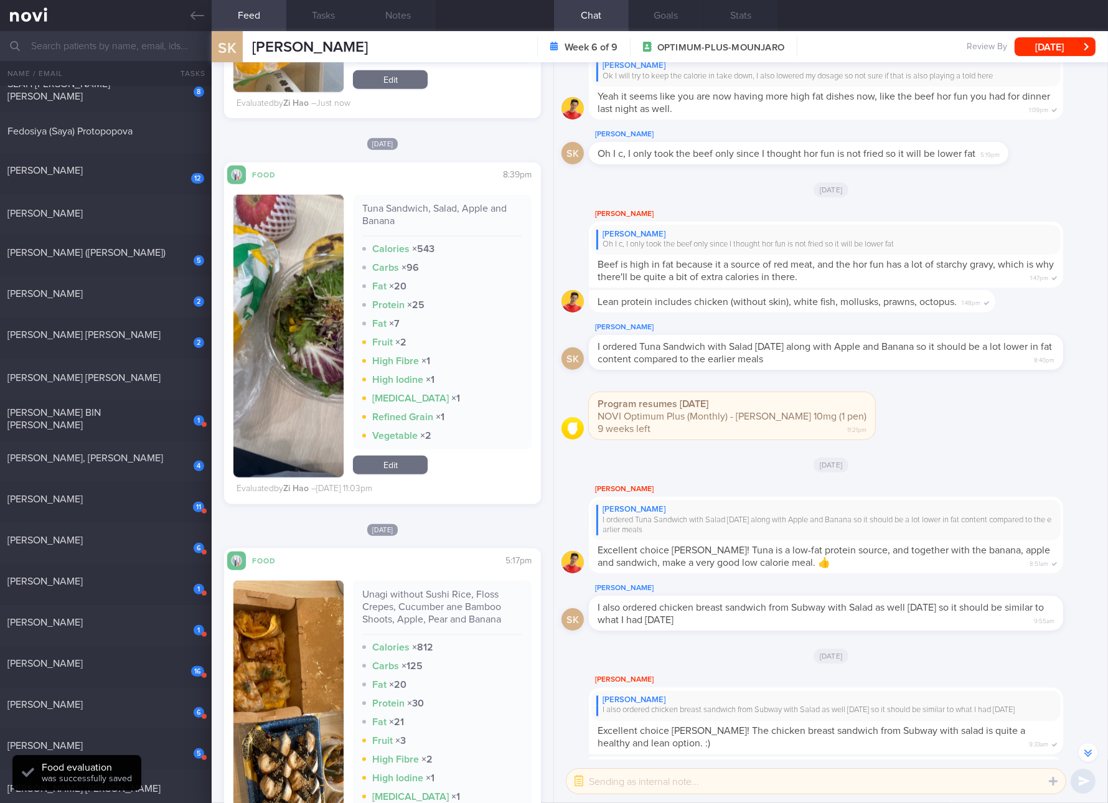
scroll to position [2101, 0]
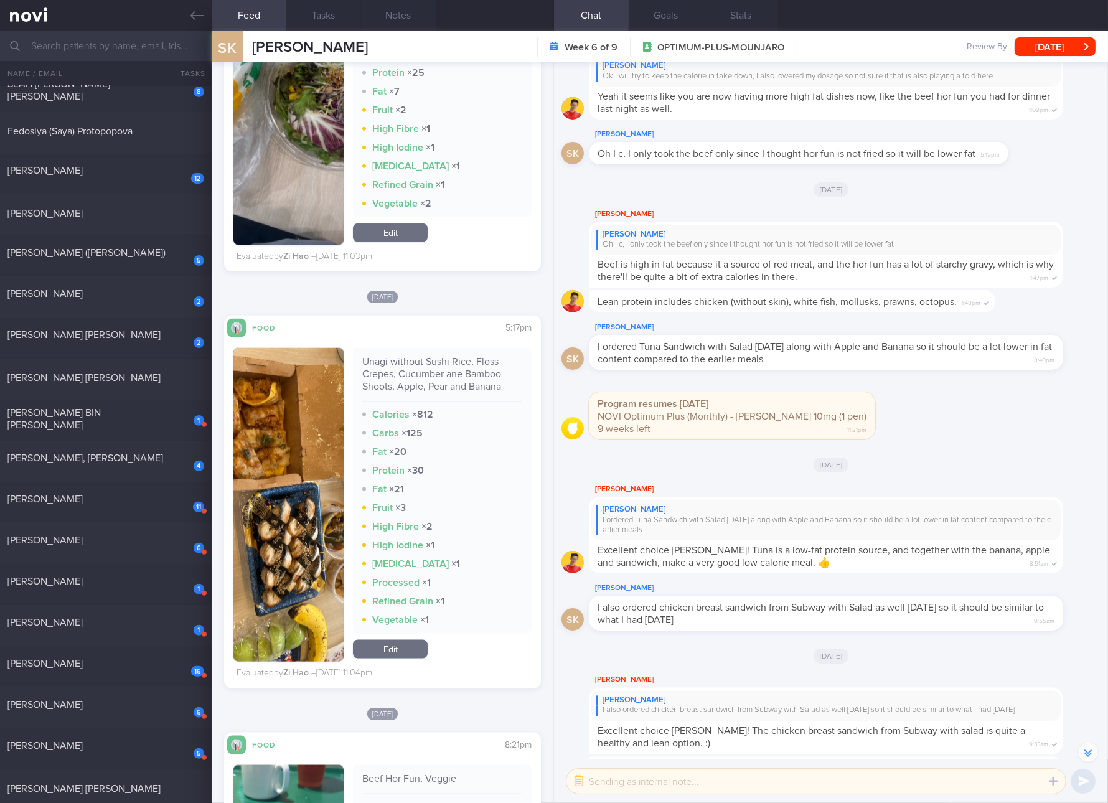
drag, startPoint x: 136, startPoint y: 262, endPoint x: 600, endPoint y: 90, distance: 494.7
click at [136, 262] on div "5 Bee [PERSON_NAME] (Jasmine)" at bounding box center [106, 256] width 212 height 19
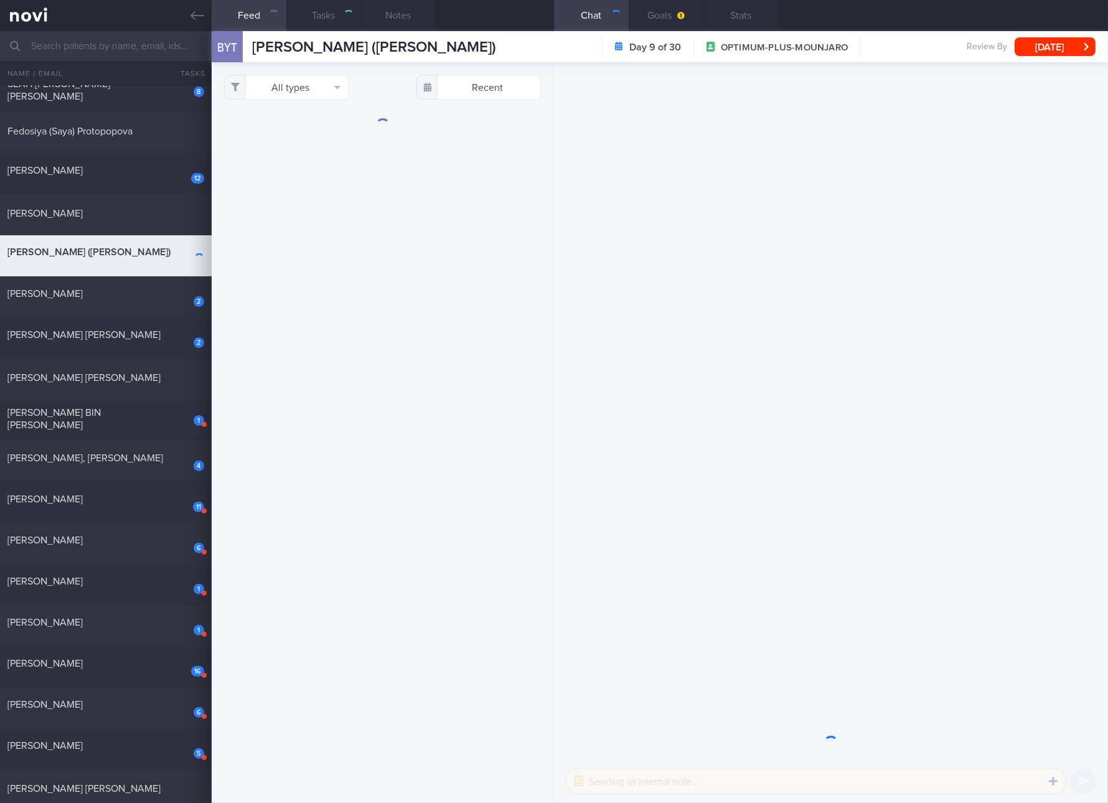
checkbox input "true"
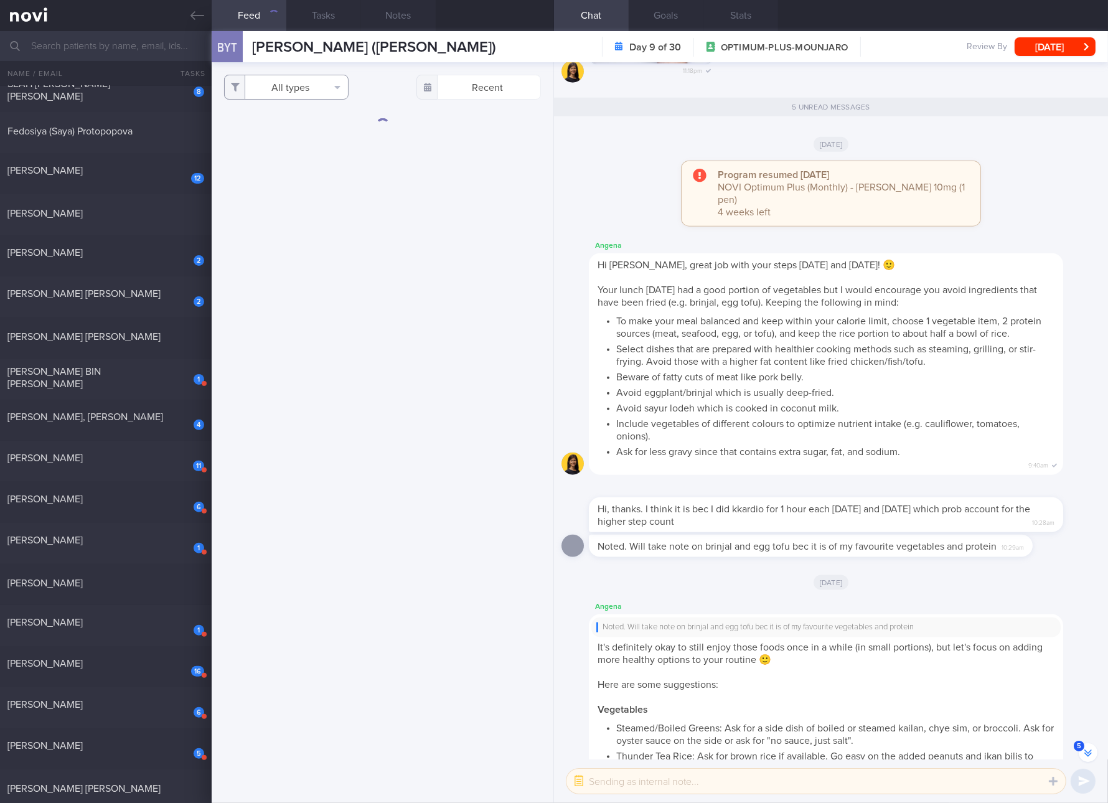
scroll to position [-238, 0]
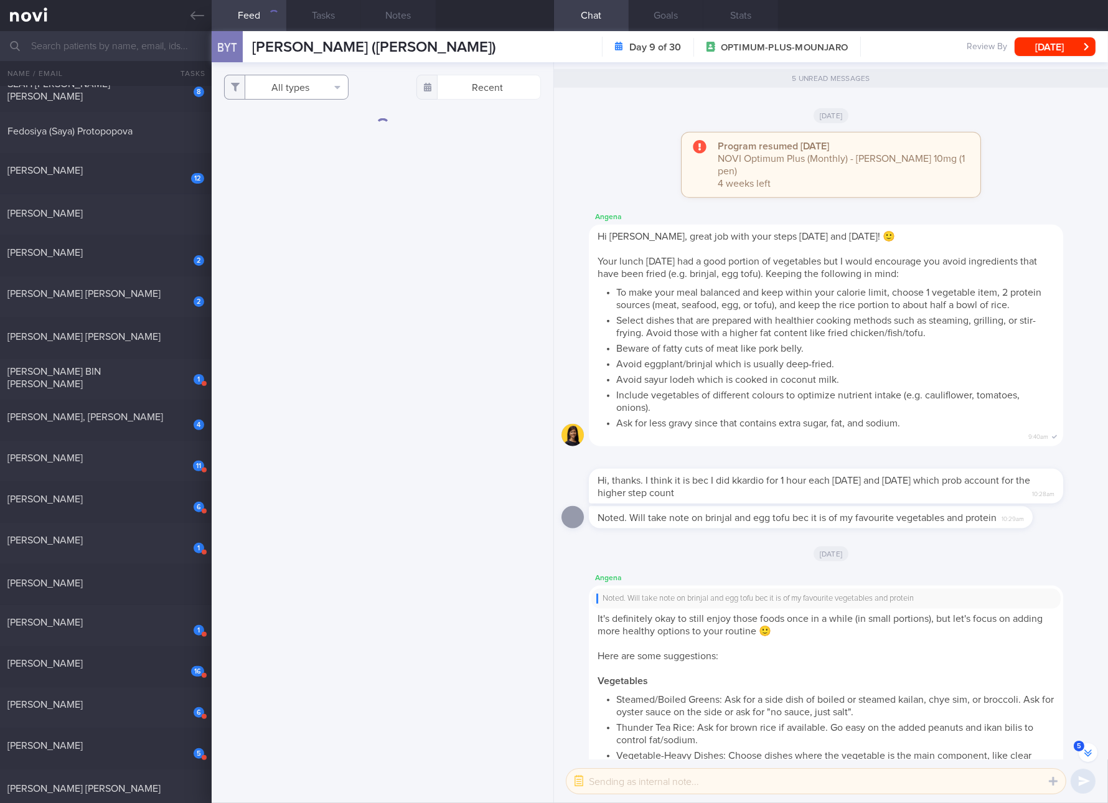
click at [308, 82] on button "All types" at bounding box center [286, 87] width 125 height 25
click at [296, 127] on button "Activity" at bounding box center [286, 130] width 123 height 19
checkbox input "false"
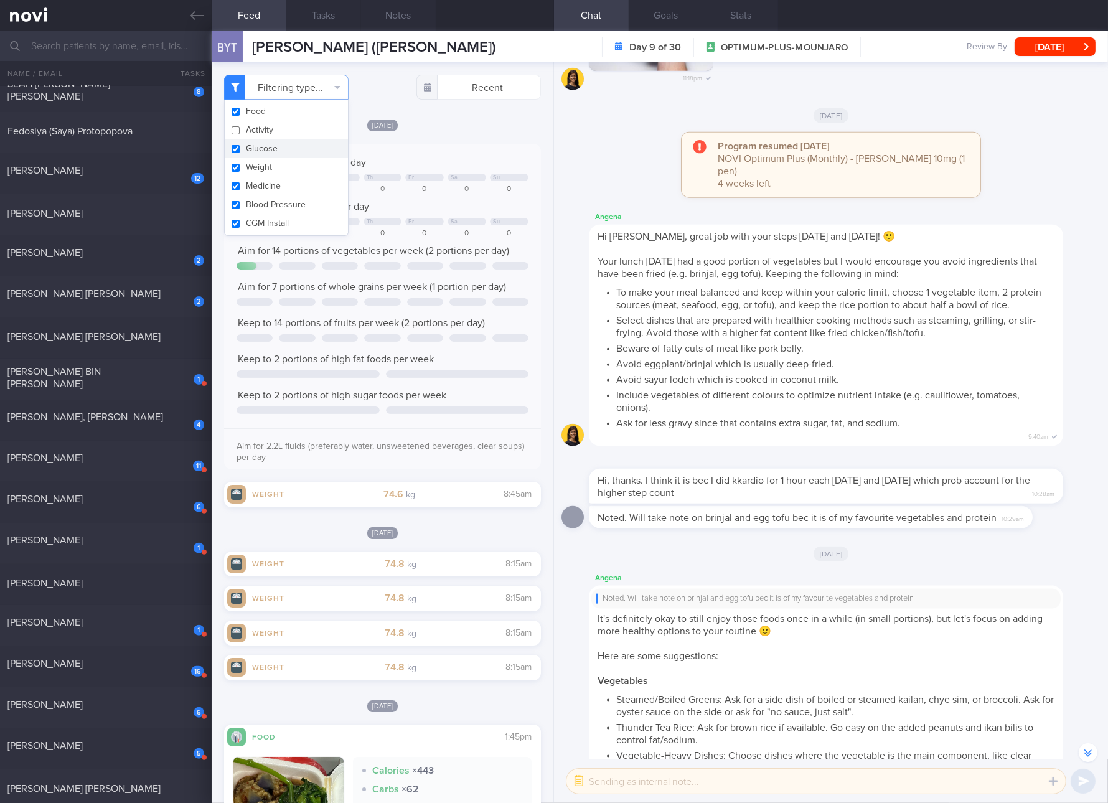
click at [285, 149] on button "Glucose" at bounding box center [286, 148] width 123 height 19
checkbox input "false"
click at [277, 171] on button "Weight" at bounding box center [286, 167] width 123 height 19
checkbox input "false"
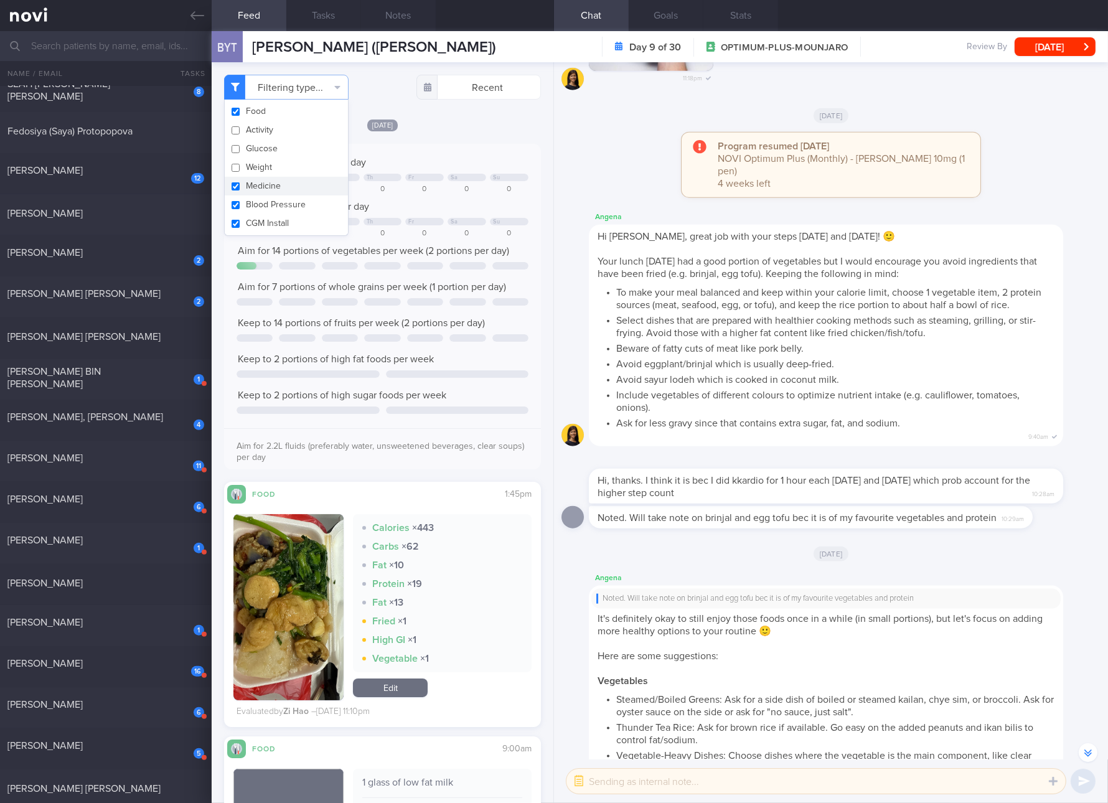
click at [277, 179] on button "Medicine" at bounding box center [286, 186] width 123 height 19
checkbox input "false"
click at [277, 215] on button "CGM Install" at bounding box center [286, 223] width 123 height 19
checkbox input "false"
click at [282, 205] on button "Blood Pressure" at bounding box center [286, 205] width 123 height 19
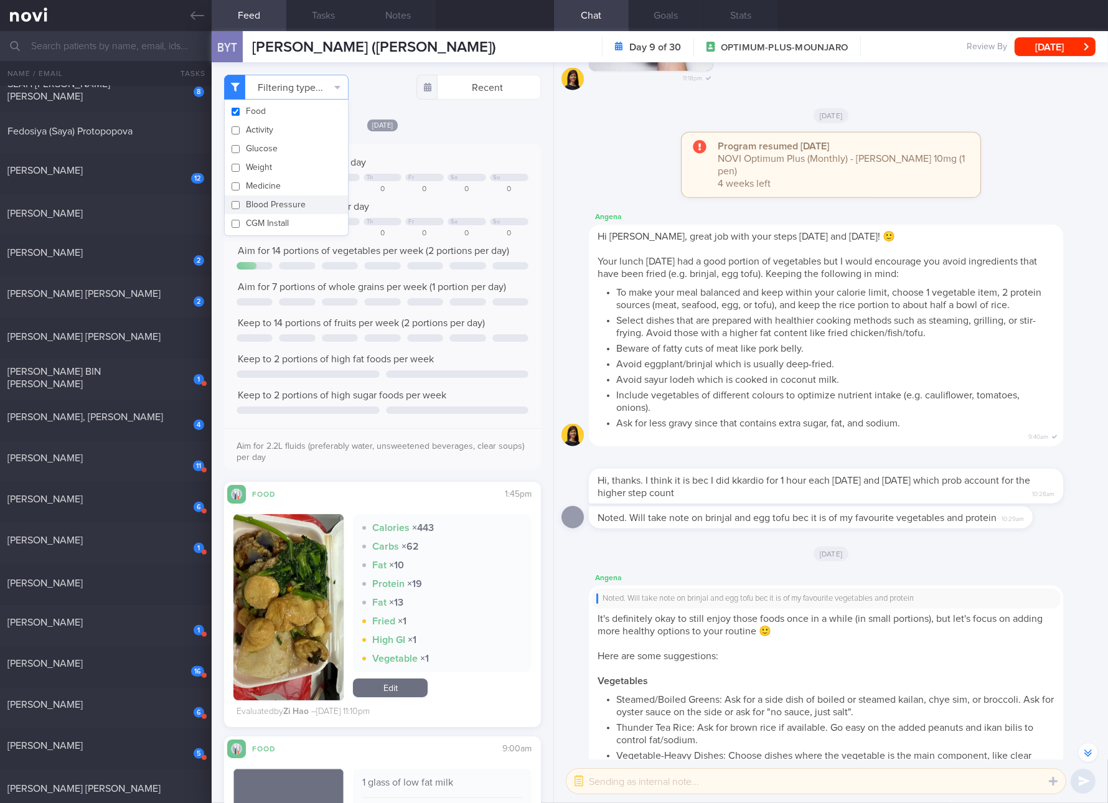
checkbox input "false"
click at [425, 273] on div "Keep to 1200 calories per day Mo Tu Th Fr Sa Su 0 0 546 0 0 0 0 Aim for 90g of …" at bounding box center [383, 311] width 292 height 310
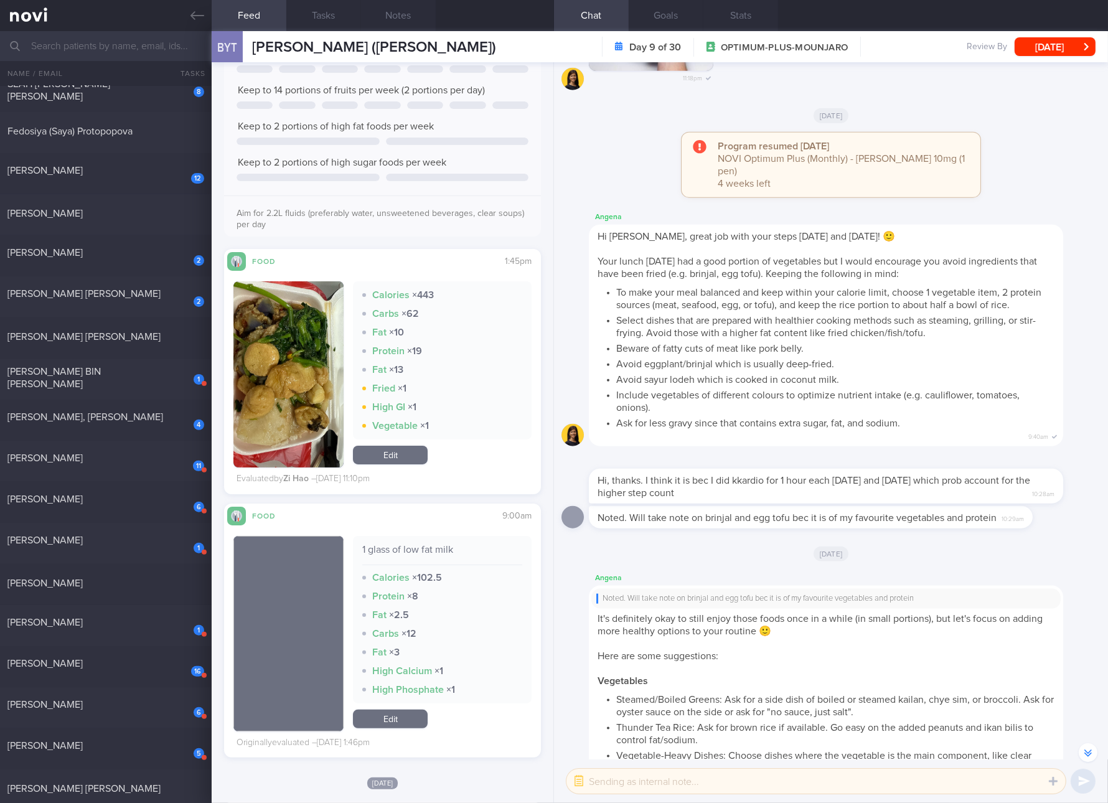
drag, startPoint x: 116, startPoint y: 215, endPoint x: 685, endPoint y: 75, distance: 585.5
click at [116, 215] on div "[PERSON_NAME]" at bounding box center [104, 213] width 194 height 12
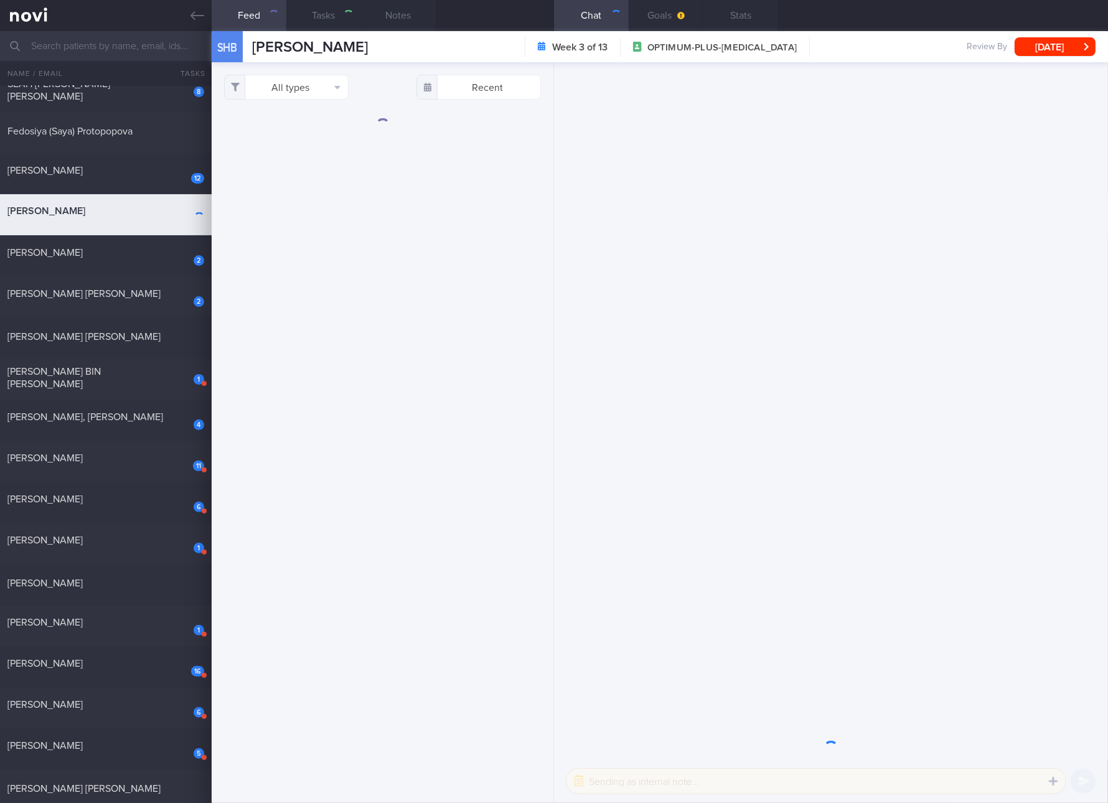
select select "8"
checkbox input "true"
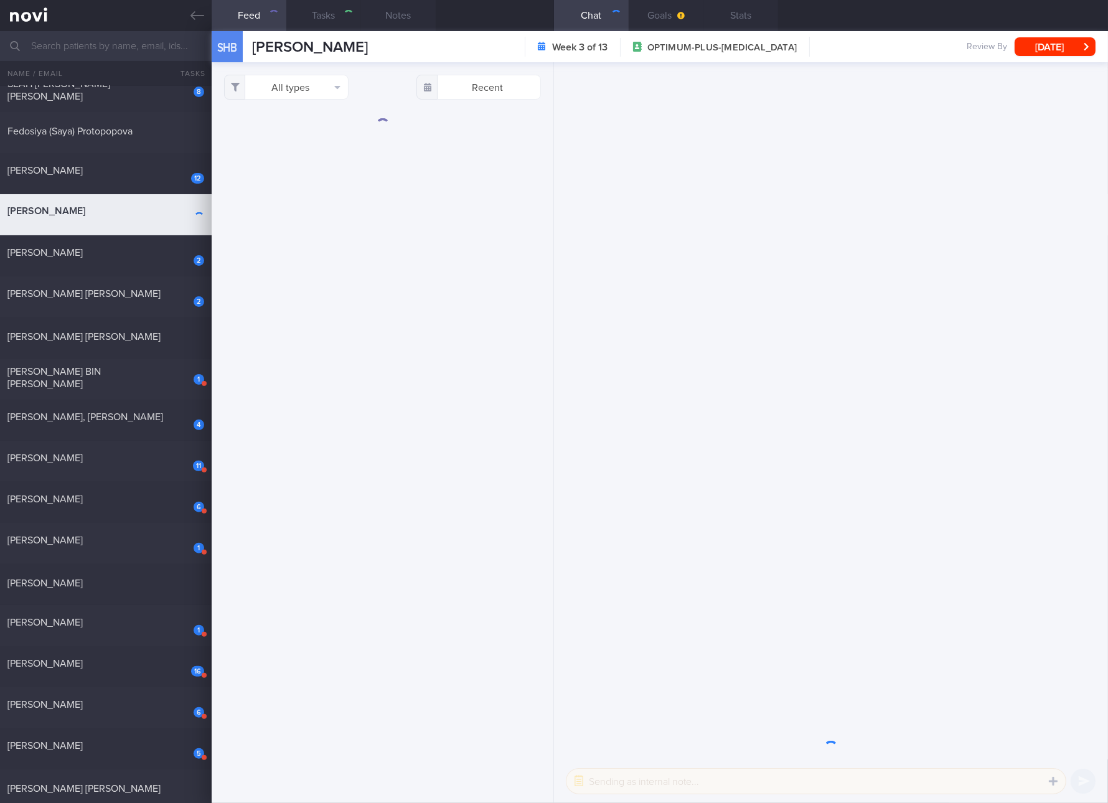
checkbox input "true"
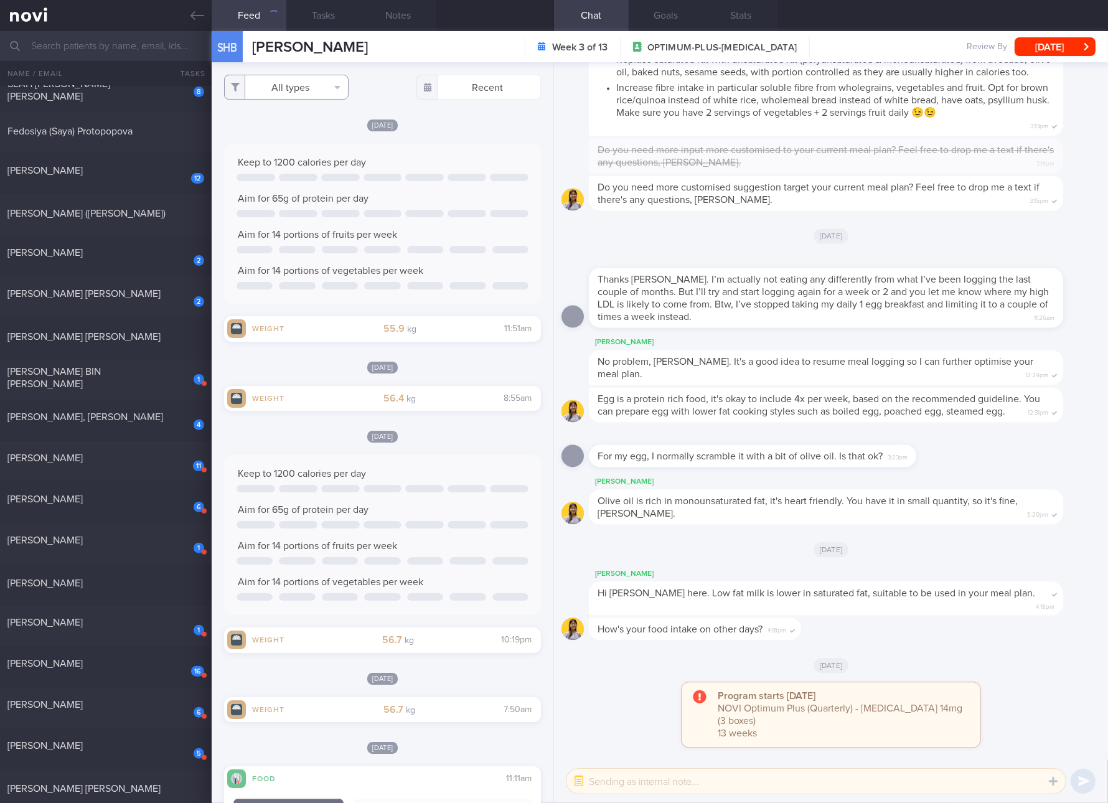
click at [326, 87] on button "All types" at bounding box center [286, 87] width 125 height 25
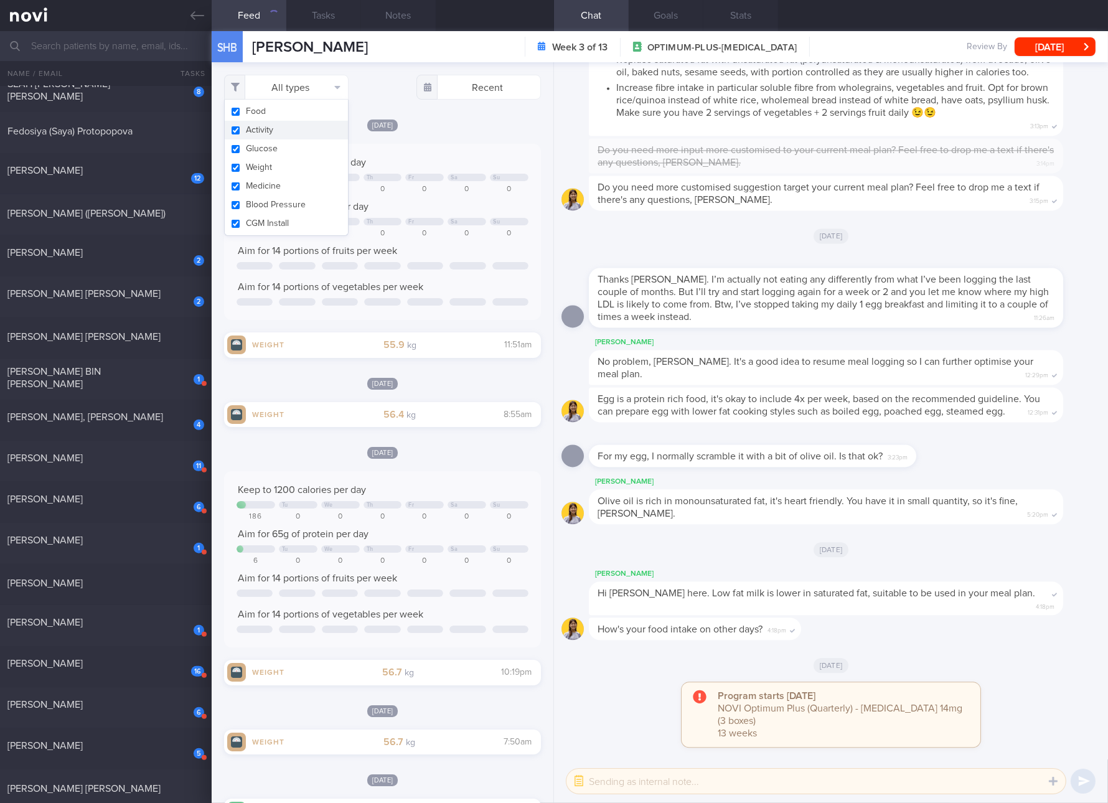
click at [296, 129] on button "Activity" at bounding box center [286, 130] width 123 height 19
checkbox input "false"
click at [294, 156] on button "Glucose" at bounding box center [286, 148] width 123 height 19
checkbox input "false"
click at [291, 171] on button "Weight" at bounding box center [286, 167] width 123 height 19
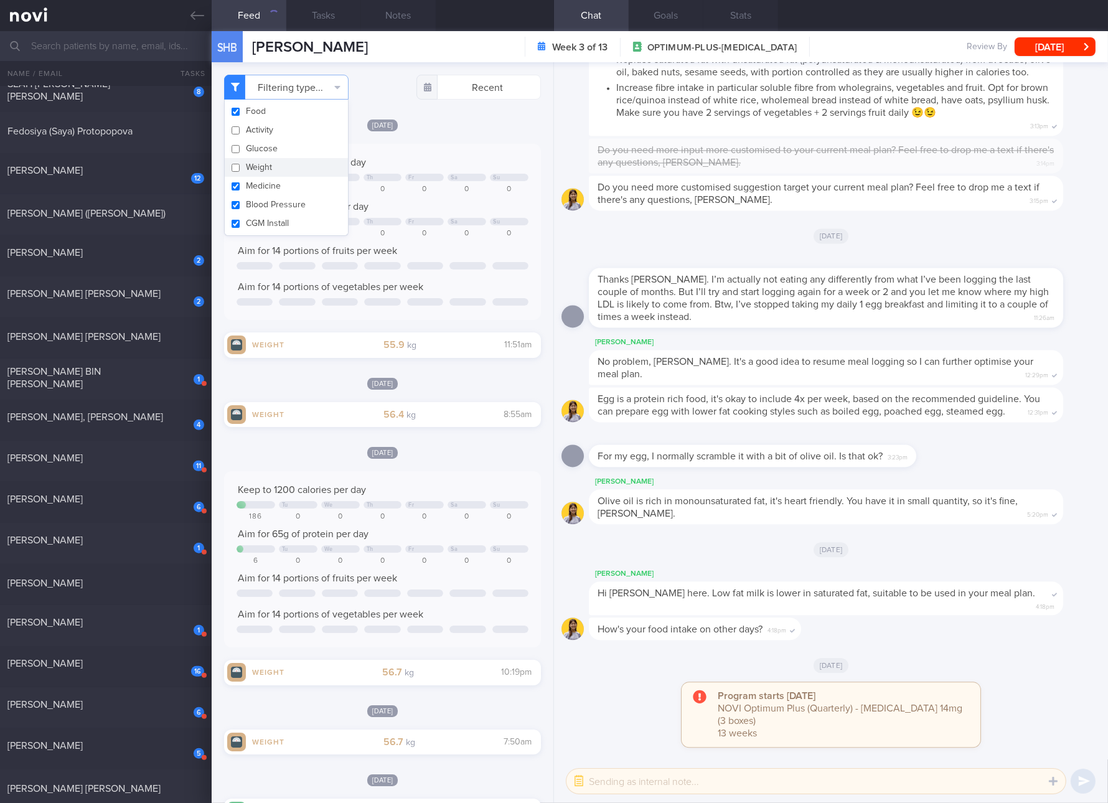
checkbox input "false"
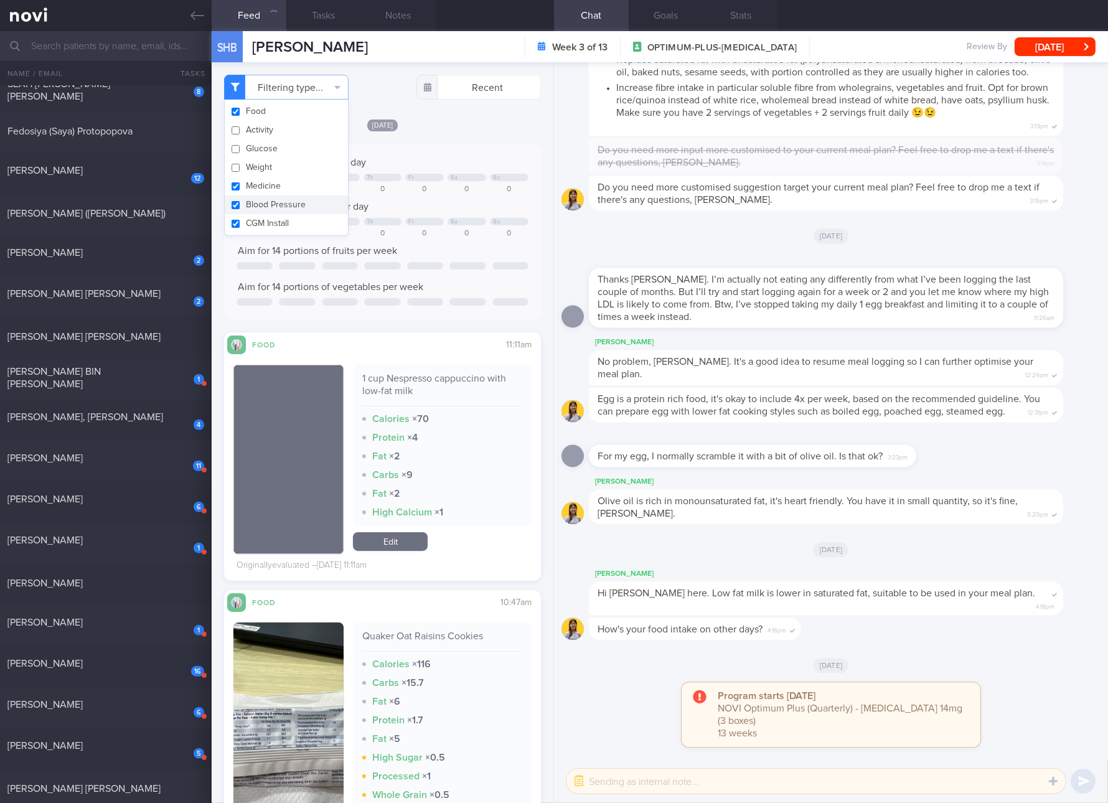
click at [285, 196] on button "Blood Pressure" at bounding box center [286, 205] width 123 height 19
checkbox input "false"
click at [284, 191] on button "Medicine" at bounding box center [286, 186] width 123 height 19
checkbox input "false"
click at [279, 220] on button "CGM Install" at bounding box center [286, 223] width 123 height 19
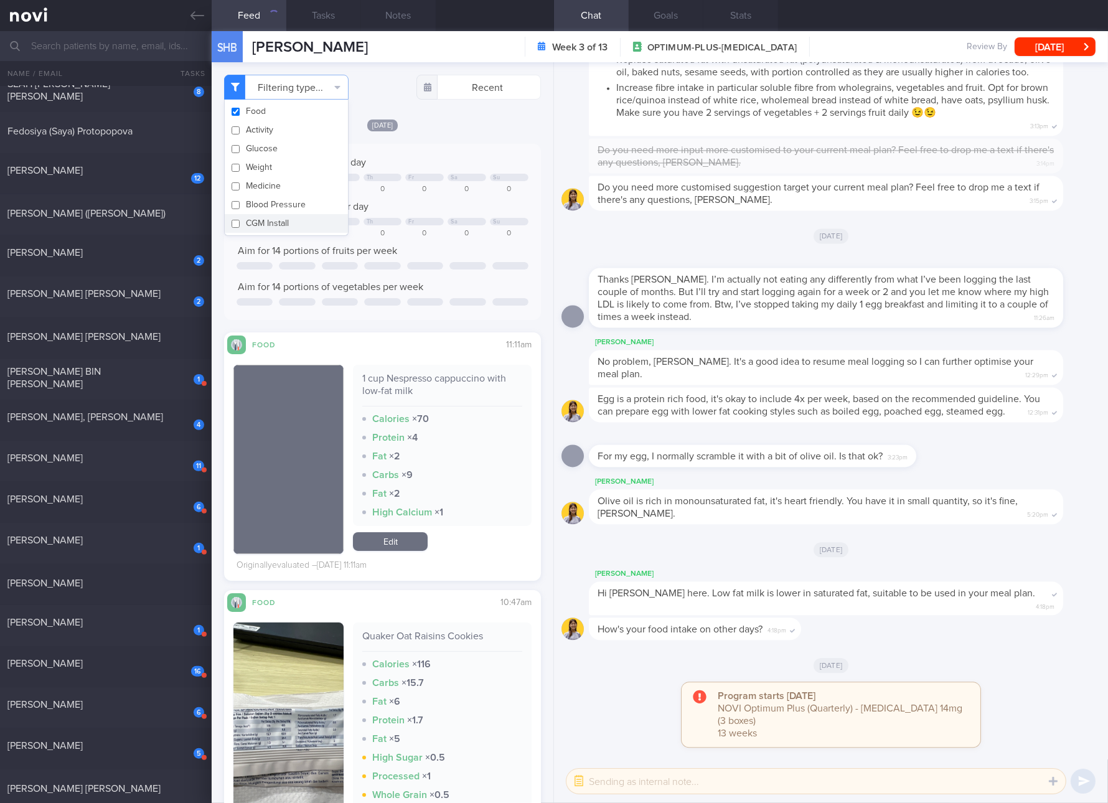
checkbox input "false"
click at [401, 253] on div "Aim for 14 portions of fruits per week" at bounding box center [383, 251] width 292 height 12
drag, startPoint x: 144, startPoint y: 341, endPoint x: 664, endPoint y: 98, distance: 573.0
click at [144, 341] on div "[PERSON_NAME] [PERSON_NAME]" at bounding box center [104, 337] width 194 height 12
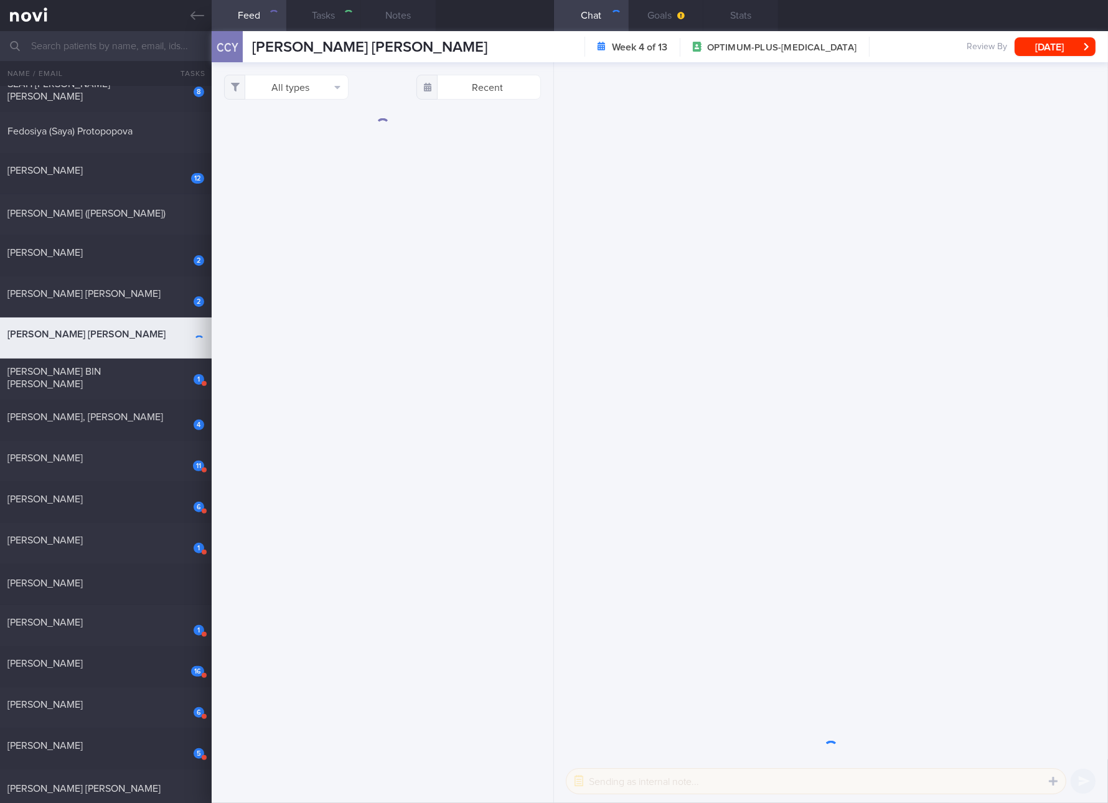
select select "9"
checkbox input "true"
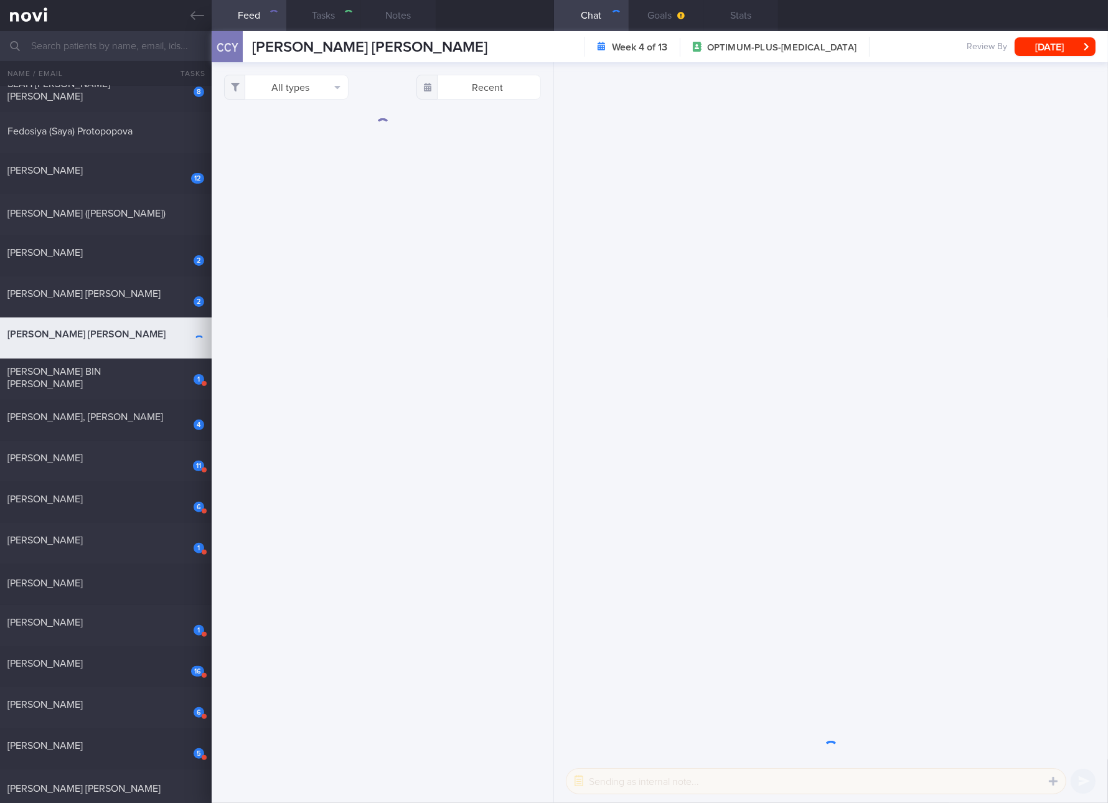
checkbox input "true"
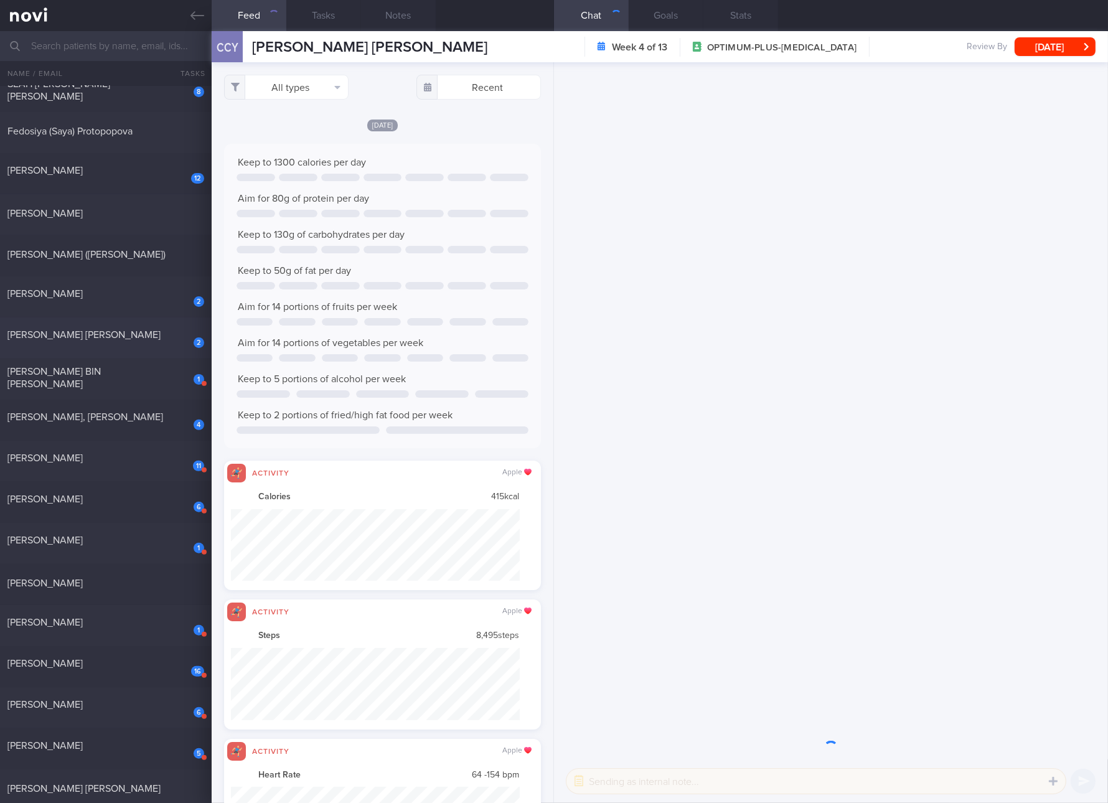
scroll to position [72, 289]
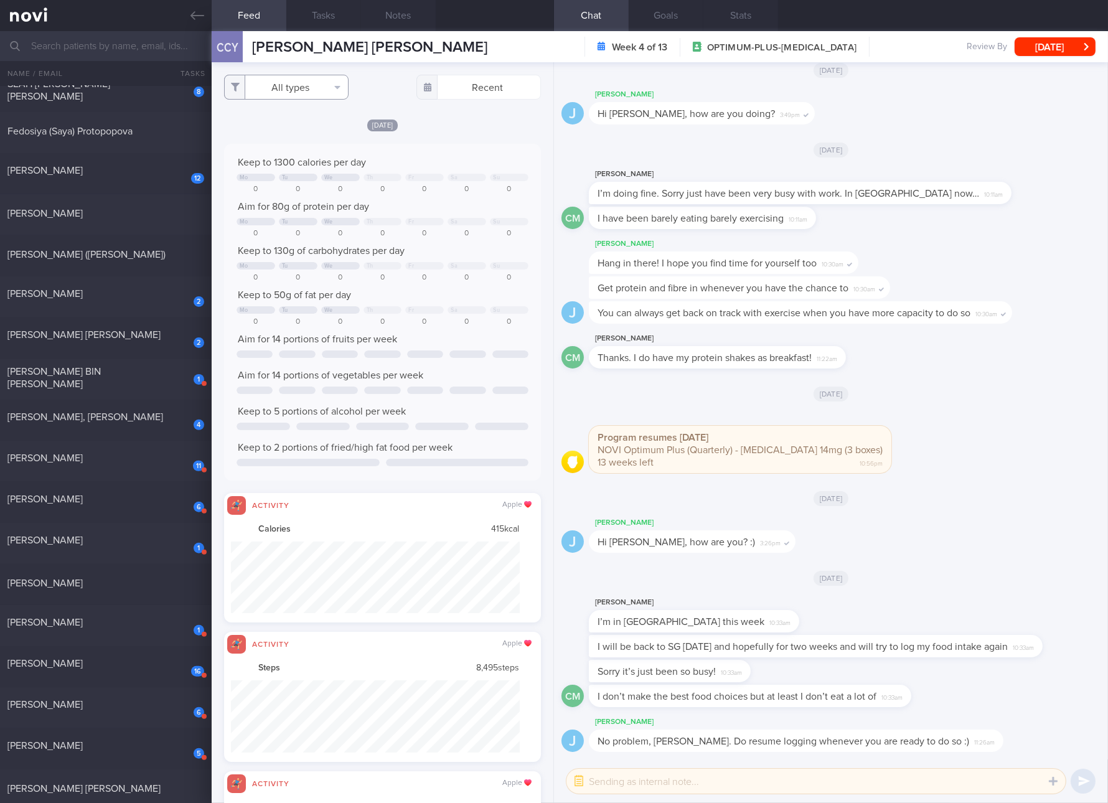
click at [290, 93] on button "All types" at bounding box center [286, 87] width 125 height 25
click at [271, 135] on button "Activity" at bounding box center [286, 130] width 123 height 19
checkbox input "false"
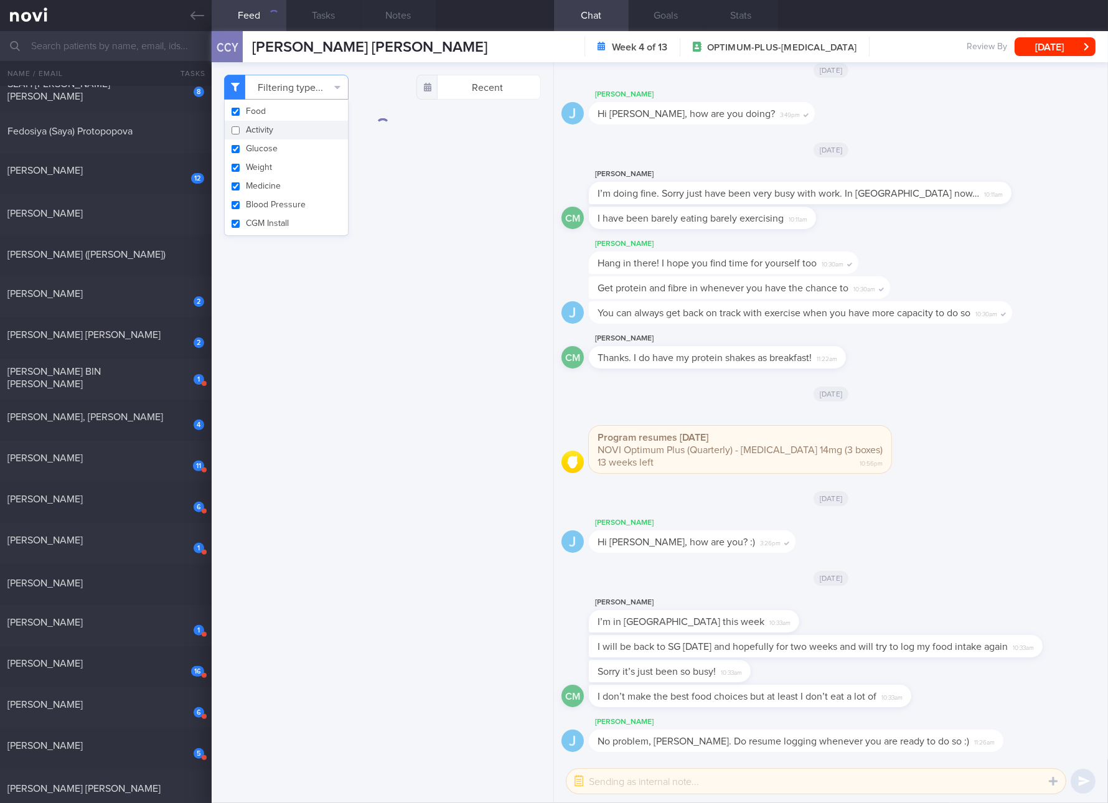
click at [271, 154] on button "Glucose" at bounding box center [286, 148] width 123 height 19
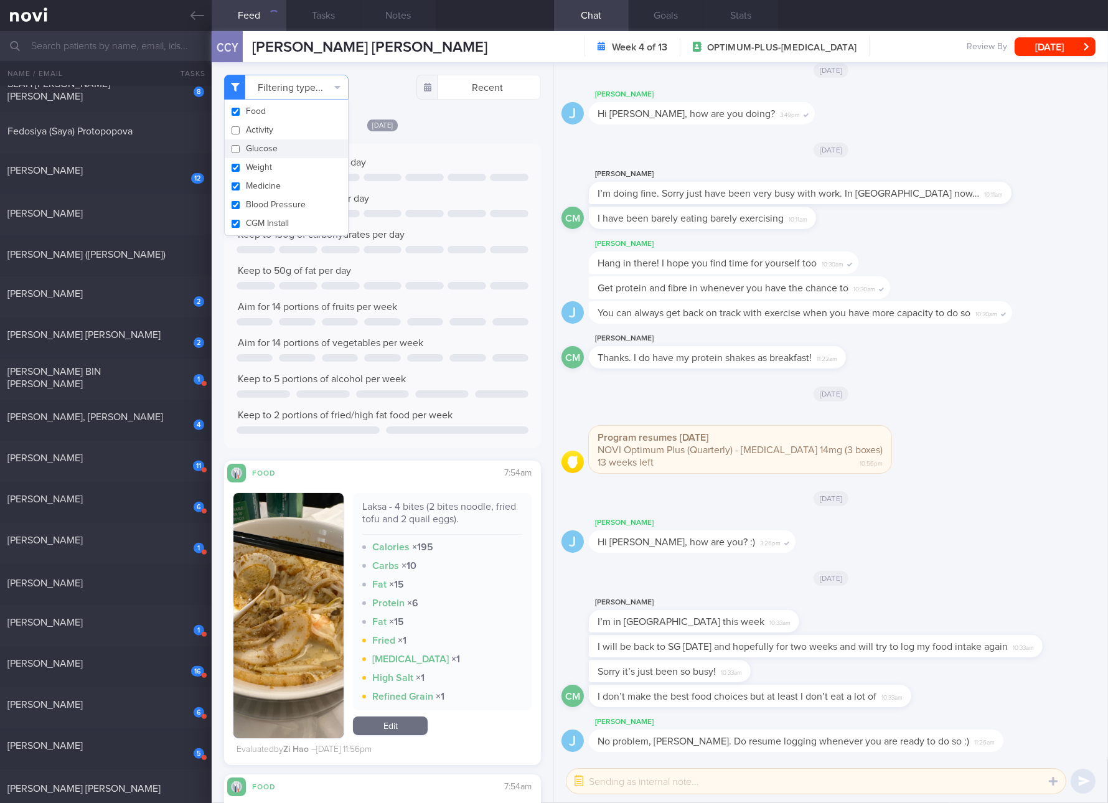
checkbox input "false"
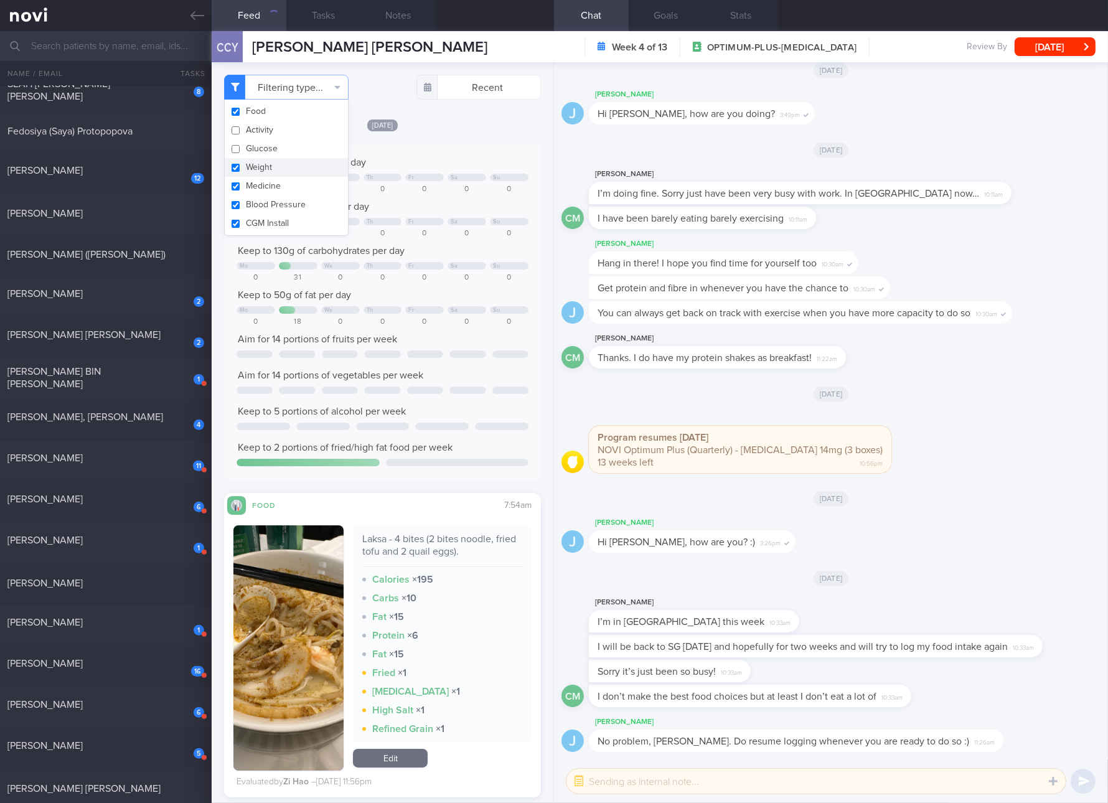
click at [270, 170] on button "Weight" at bounding box center [286, 167] width 123 height 19
checkbox input "false"
click at [266, 189] on button "Medicine" at bounding box center [286, 186] width 123 height 19
checkbox input "false"
click at [266, 204] on button "Blood Pressure" at bounding box center [286, 205] width 123 height 19
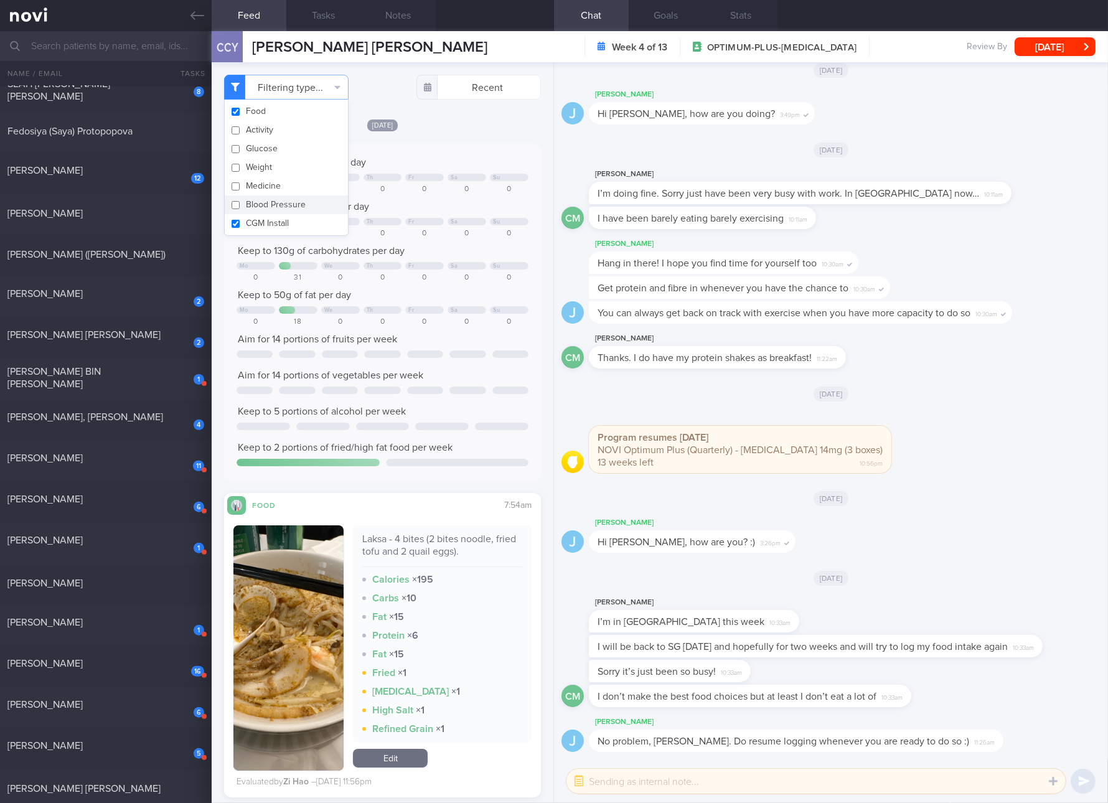
click at [266, 213] on button "Blood Pressure" at bounding box center [286, 205] width 123 height 19
click at [284, 209] on button "Blood Pressure" at bounding box center [286, 205] width 123 height 19
checkbox input "false"
click at [288, 228] on button "CGM Install" at bounding box center [286, 223] width 123 height 19
checkbox input "false"
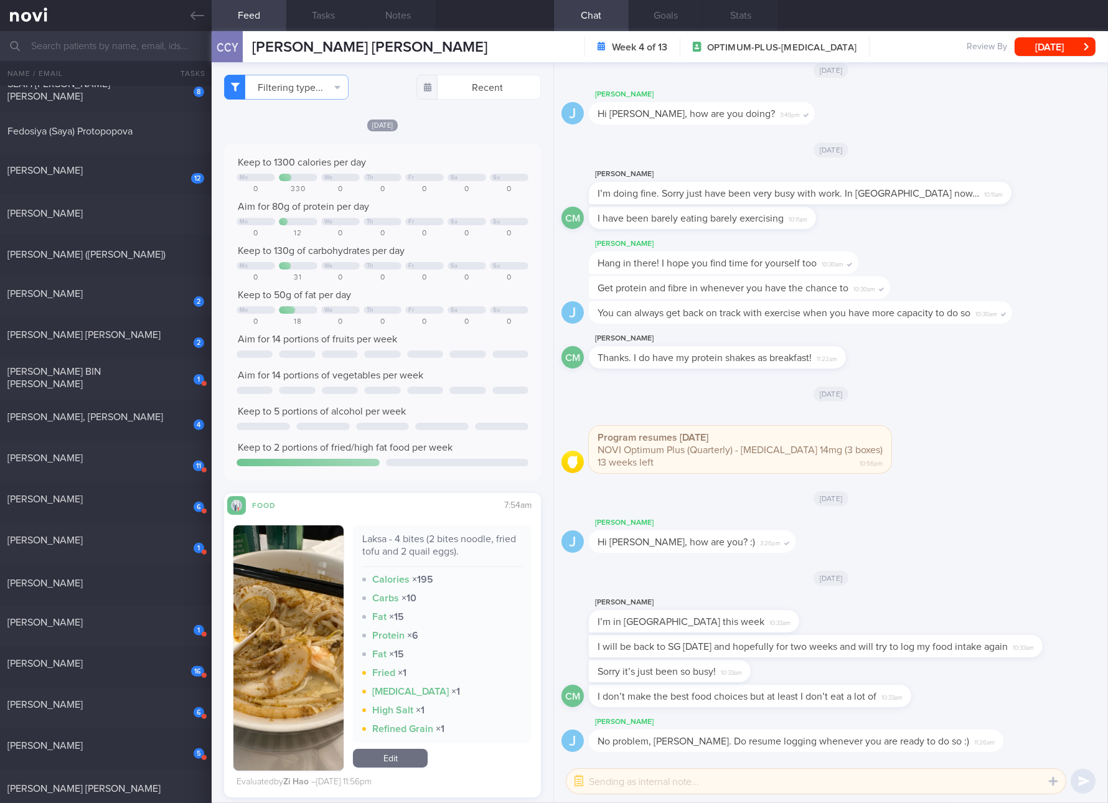
click at [456, 308] on div at bounding box center [467, 309] width 39 height 7
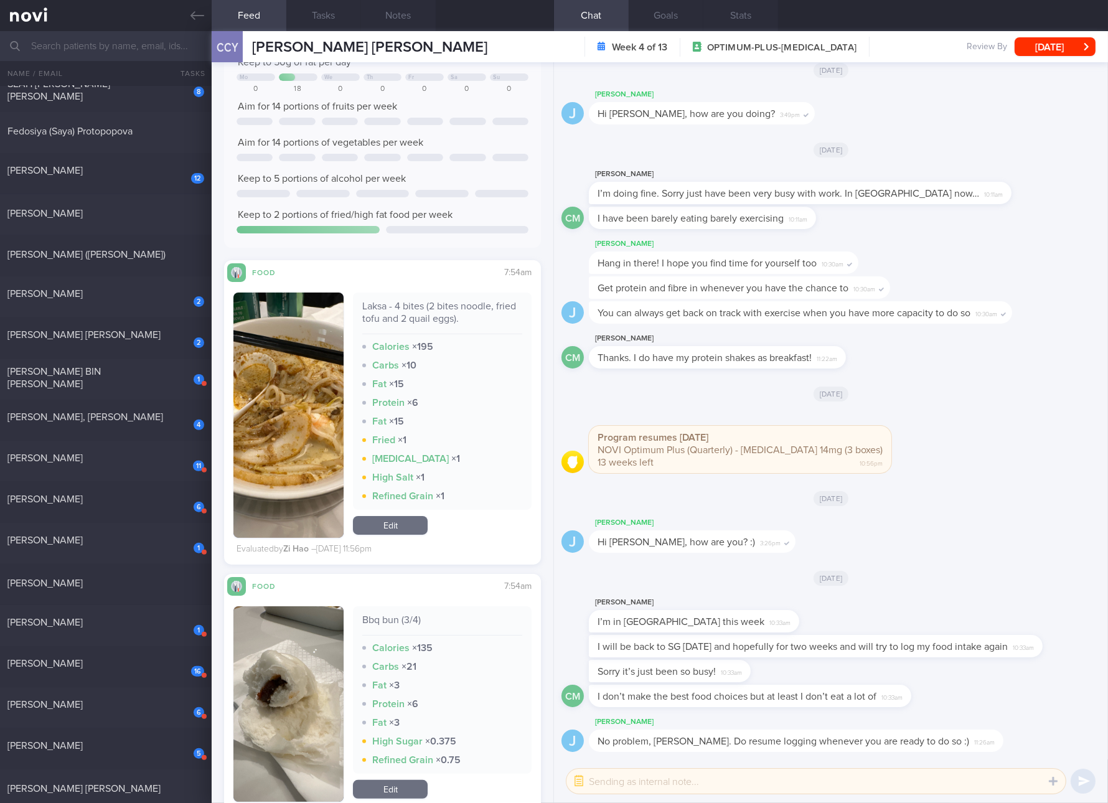
click at [621, 433] on strong "Program resumes [DATE]" at bounding box center [653, 438] width 111 height 10
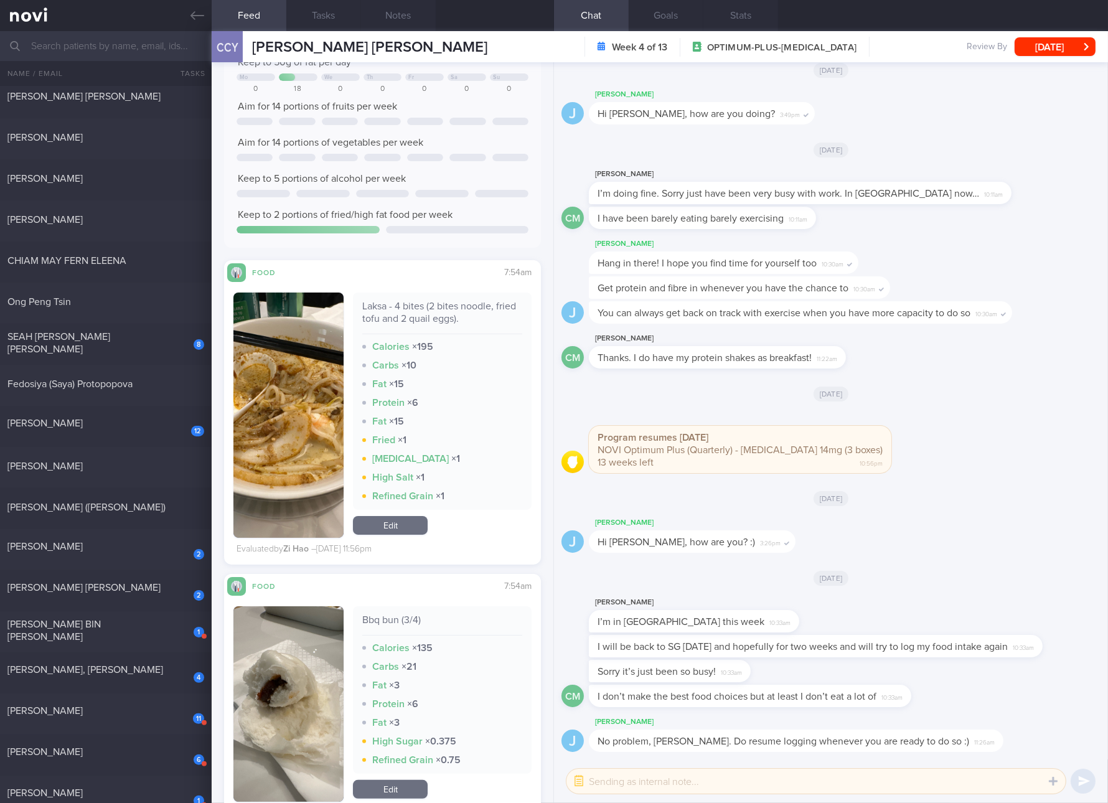
drag, startPoint x: 133, startPoint y: 342, endPoint x: 575, endPoint y: 84, distance: 511.2
click at [110, 341] on span "SEAH [PERSON_NAME] [PERSON_NAME]" at bounding box center [58, 343] width 103 height 22
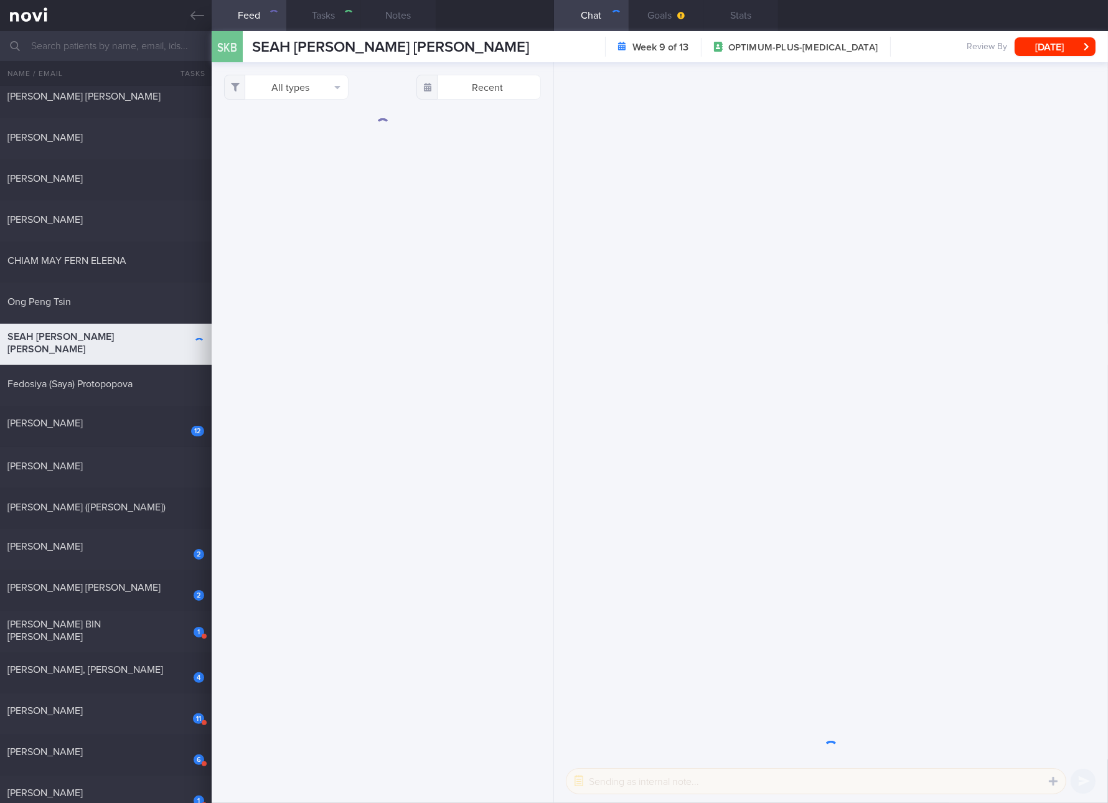
select select "7"
checkbox input "true"
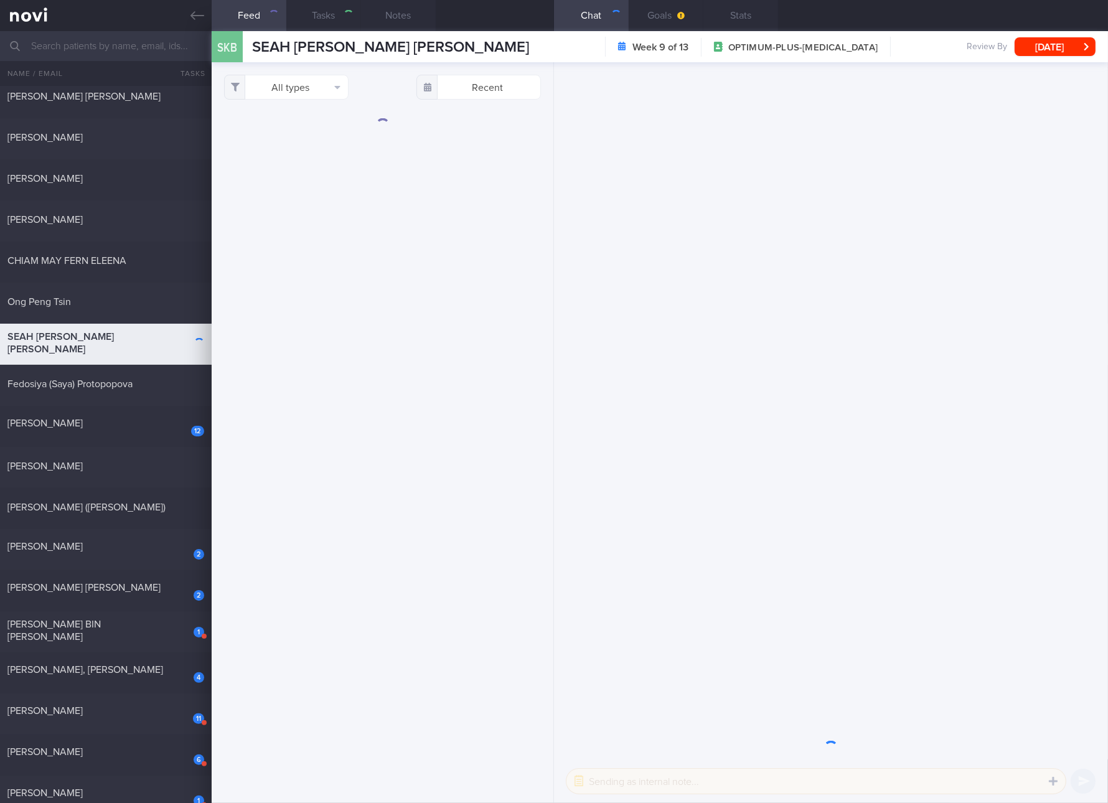
checkbox input "true"
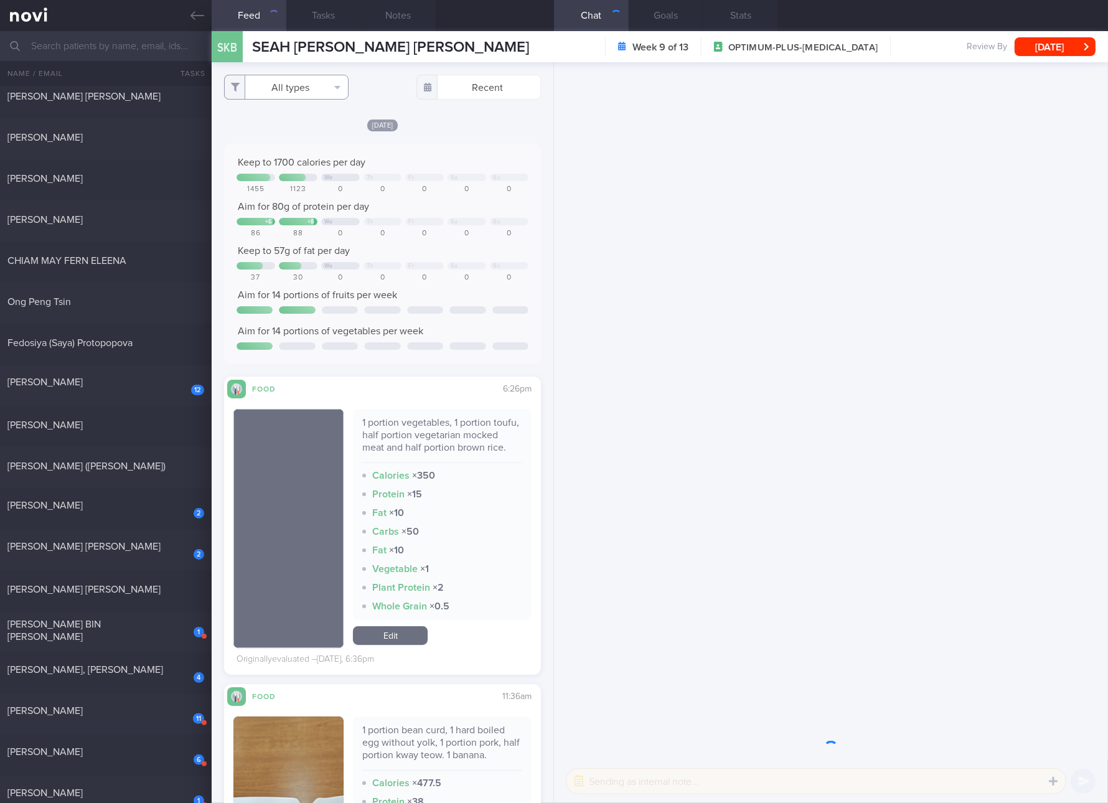
click at [327, 84] on button "All types" at bounding box center [286, 87] width 125 height 25
click at [311, 131] on button "Activity" at bounding box center [286, 130] width 123 height 19
checkbox input "false"
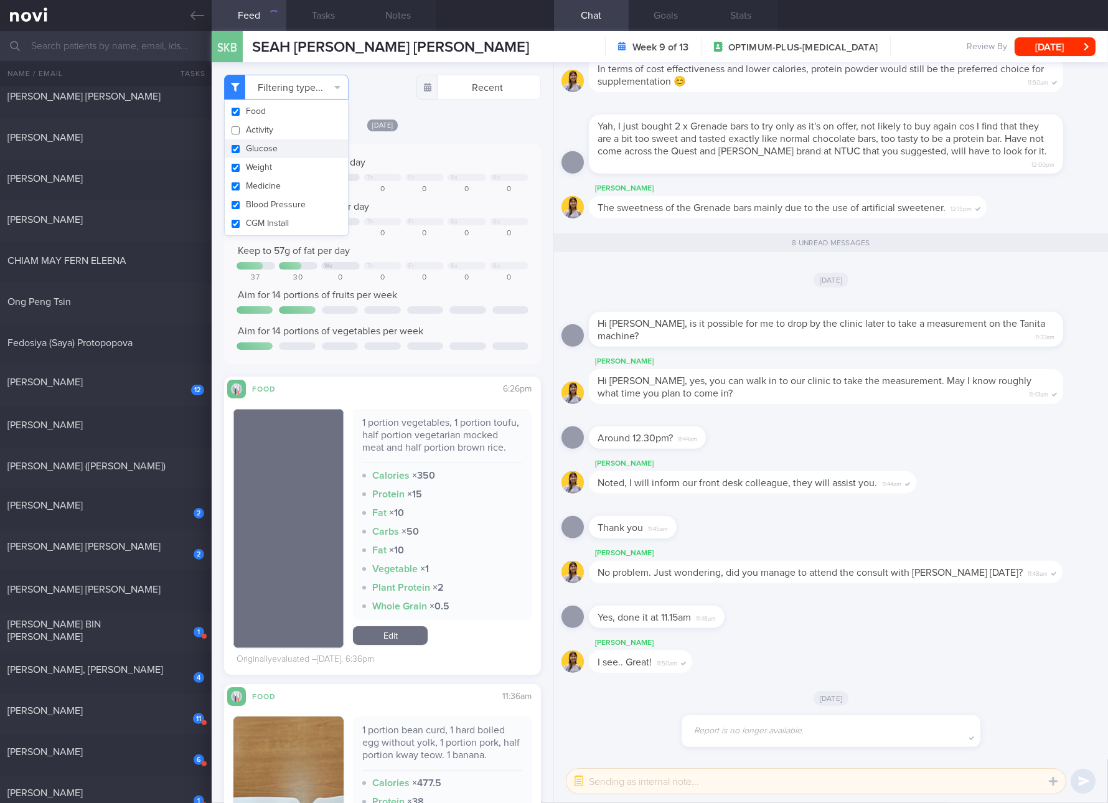
click at [299, 143] on button "Glucose" at bounding box center [286, 148] width 123 height 19
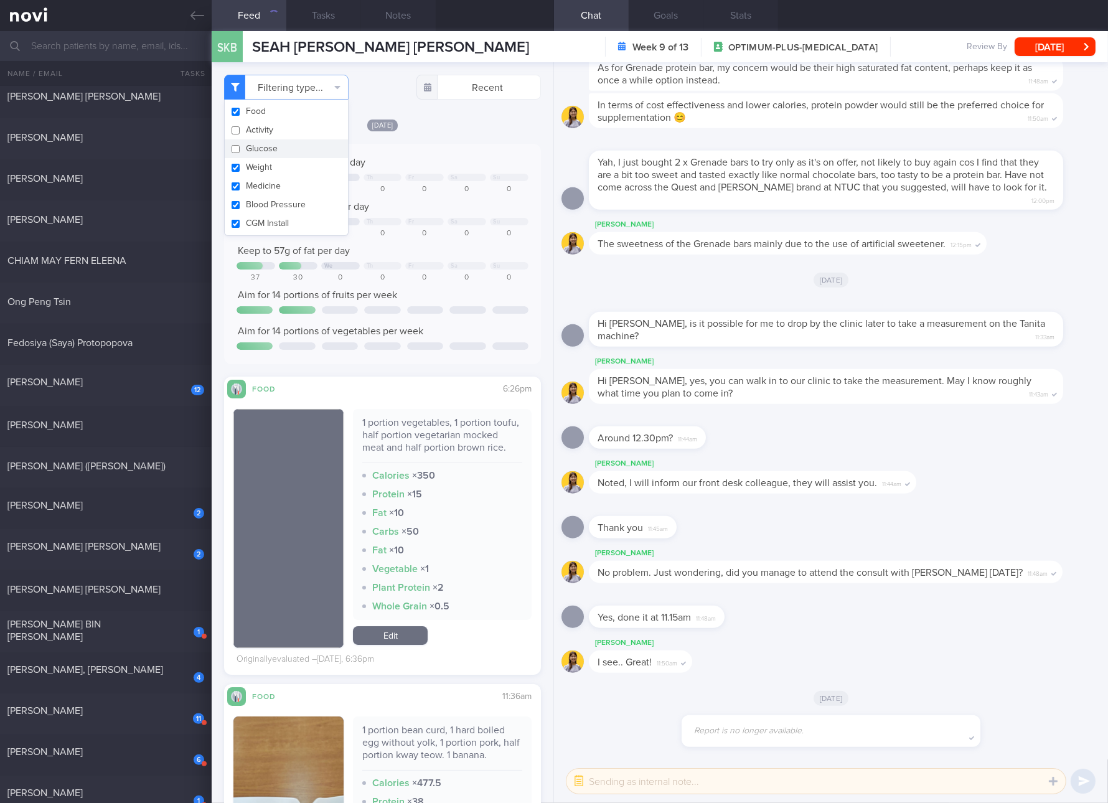
checkbox input "false"
click at [285, 171] on button "Weight" at bounding box center [286, 167] width 123 height 19
checkbox input "false"
click at [280, 187] on button "Medicine" at bounding box center [286, 186] width 123 height 19
checkbox input "false"
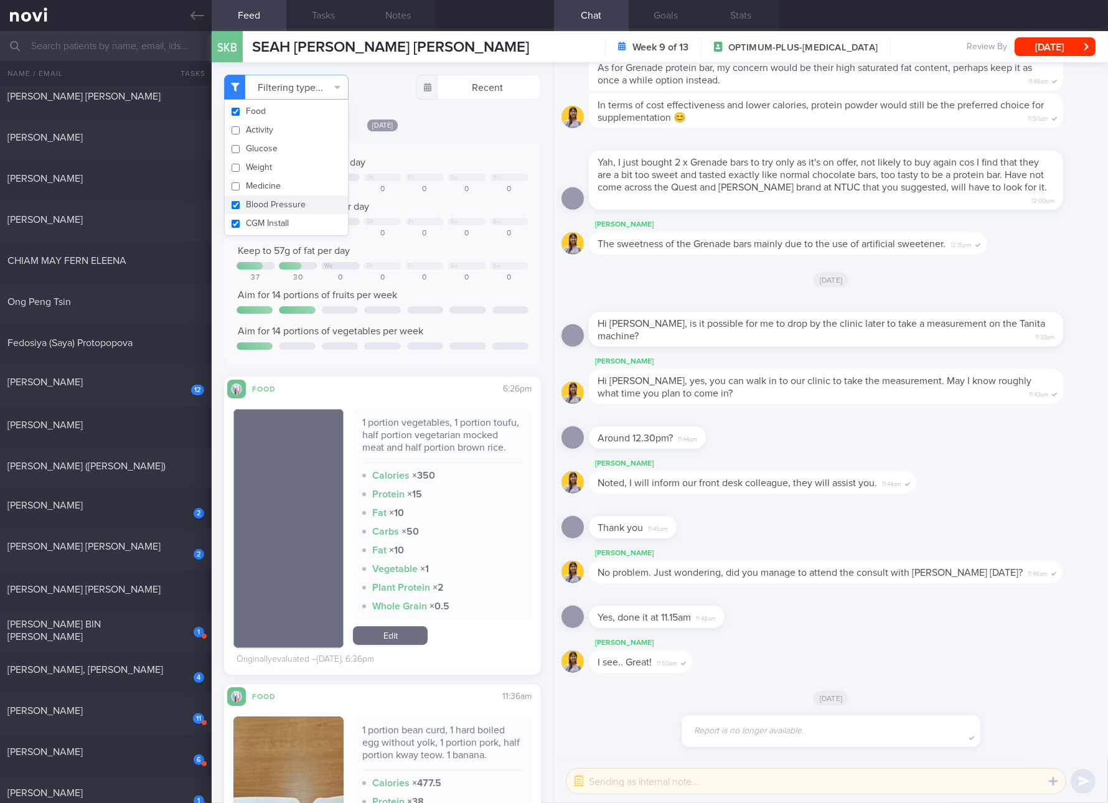
click at [278, 205] on button "Blood Pressure" at bounding box center [286, 205] width 123 height 19
checkbox input "false"
click at [275, 221] on button "CGM Install" at bounding box center [286, 223] width 123 height 19
checkbox input "false"
click at [471, 276] on div "0" at bounding box center [467, 277] width 39 height 9
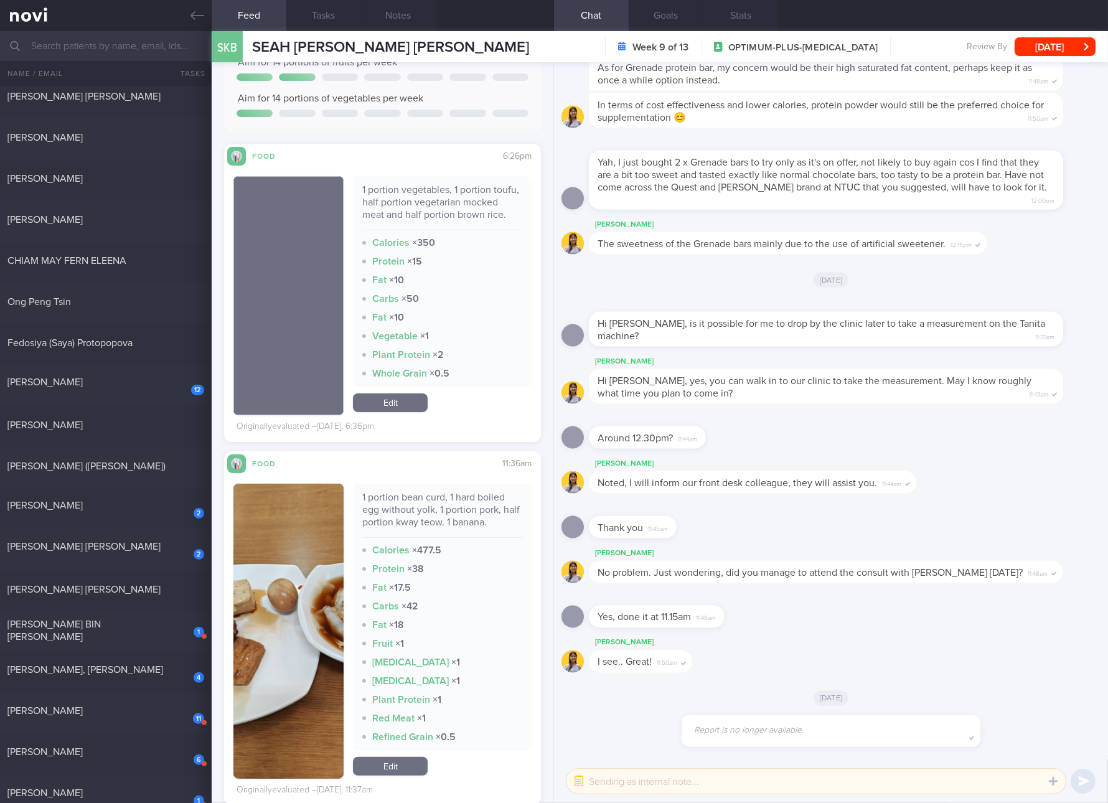
click at [426, 199] on div "1 portion vegetables, 1 portion toufu, half portion vegetarian mocked meat and …" at bounding box center [442, 207] width 160 height 47
copy div "1 portion vegetables, 1 portion toufu, half portion vegetarian mocked meat and …"
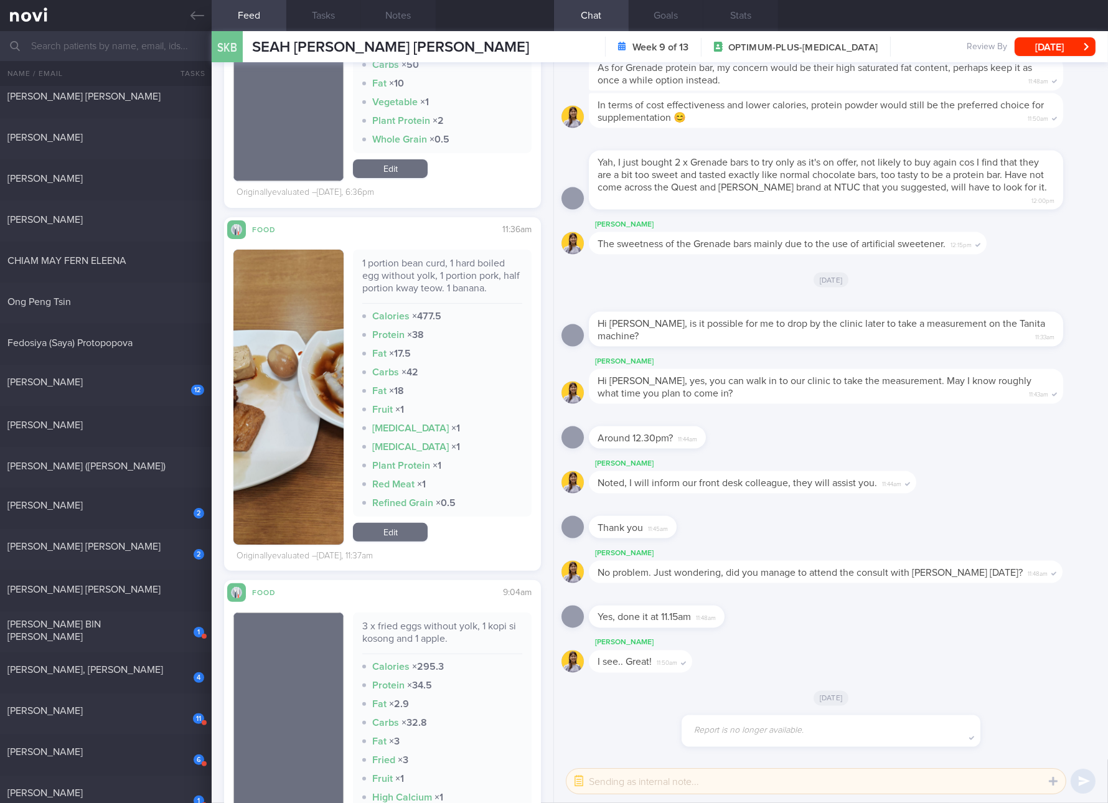
scroll to position [700, 0]
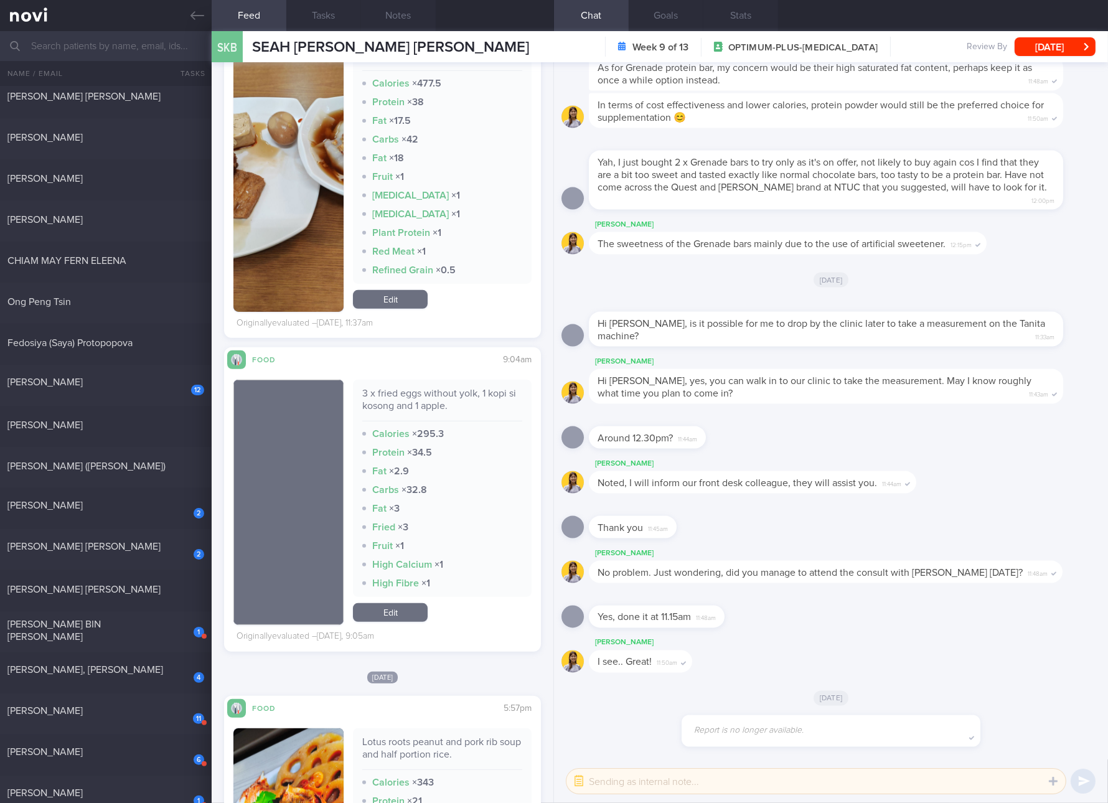
click at [655, 409] on div "[PERSON_NAME] Hi [PERSON_NAME], yes, you can walk in to our clinic to take the …" at bounding box center [831, 382] width 539 height 57
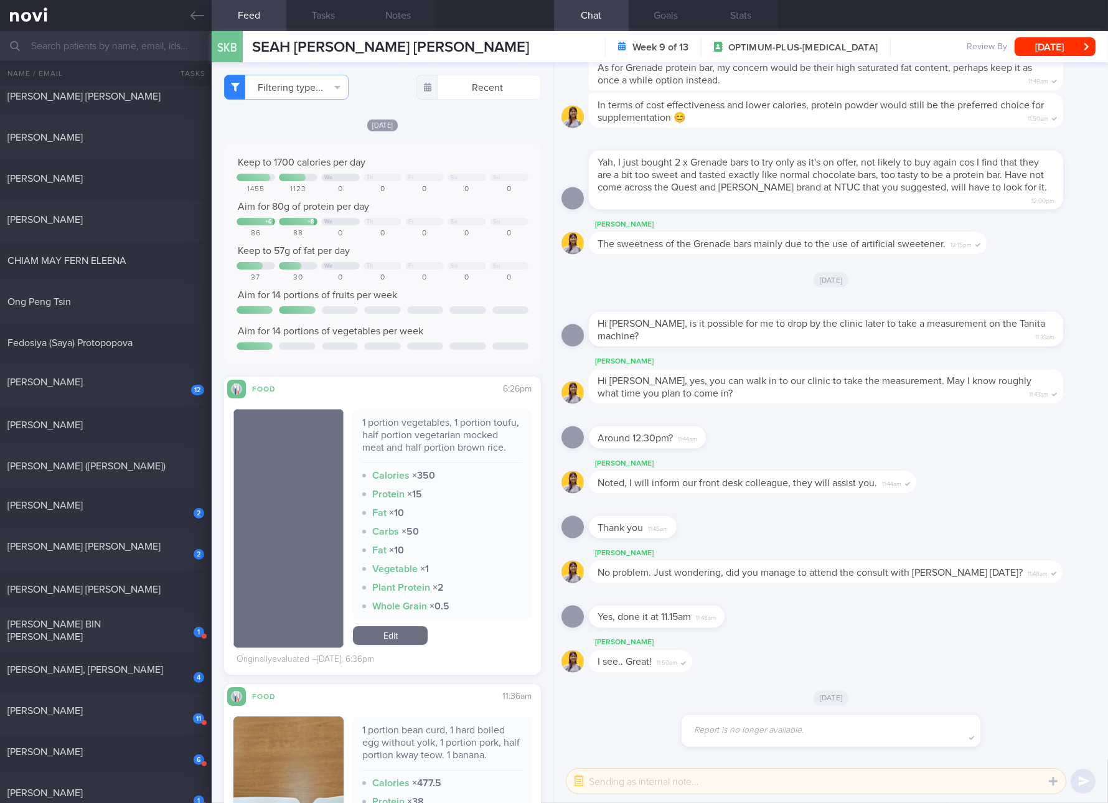
scroll to position [233, 0]
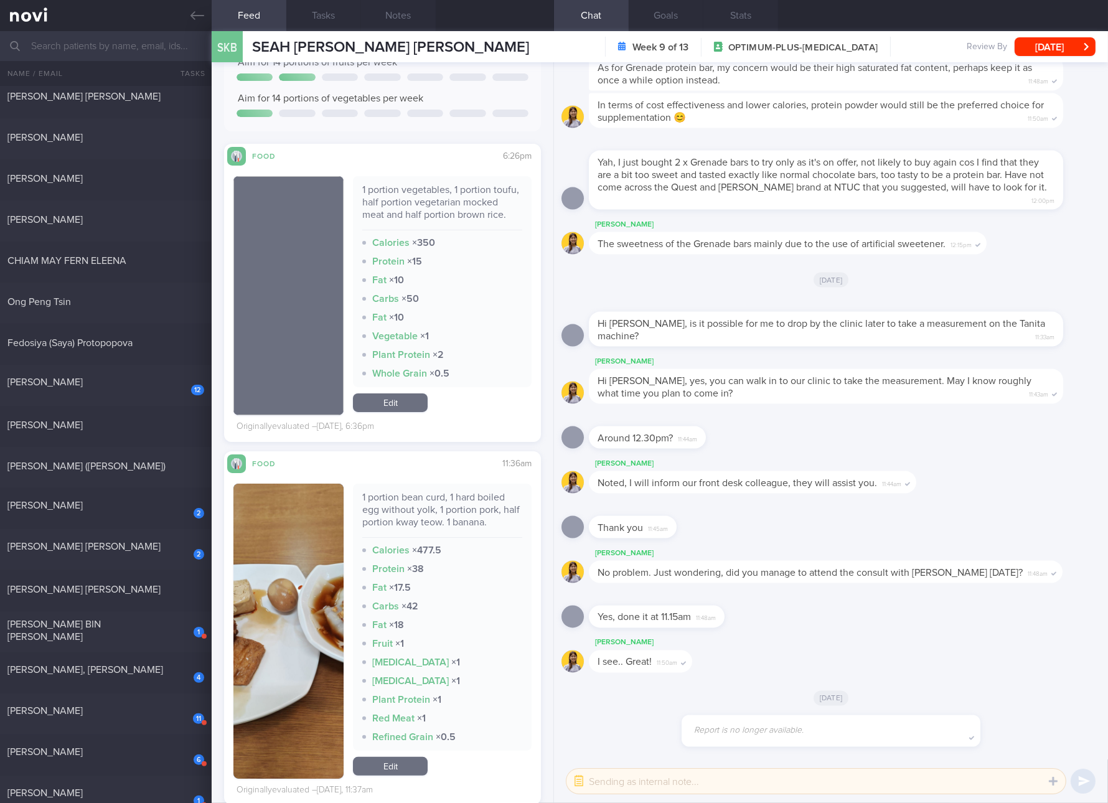
click at [434, 518] on div "1 portion bean curd, 1 hard boiled egg without yolk, 1 portion pork, half porti…" at bounding box center [442, 514] width 160 height 47
copy div "1 portion bean curd, 1 hard boiled egg without yolk, 1 portion pork, half porti…"
click at [278, 690] on img "button" at bounding box center [288, 631] width 110 height 295
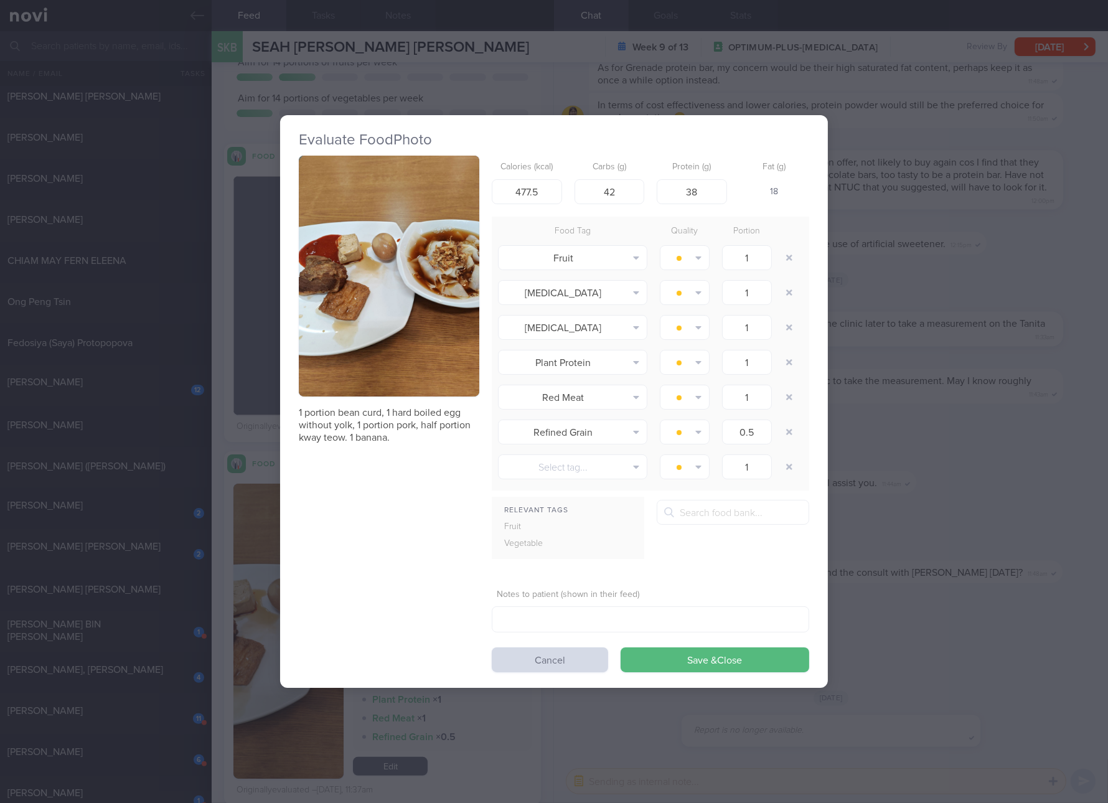
click at [402, 342] on button "button" at bounding box center [389, 276] width 181 height 241
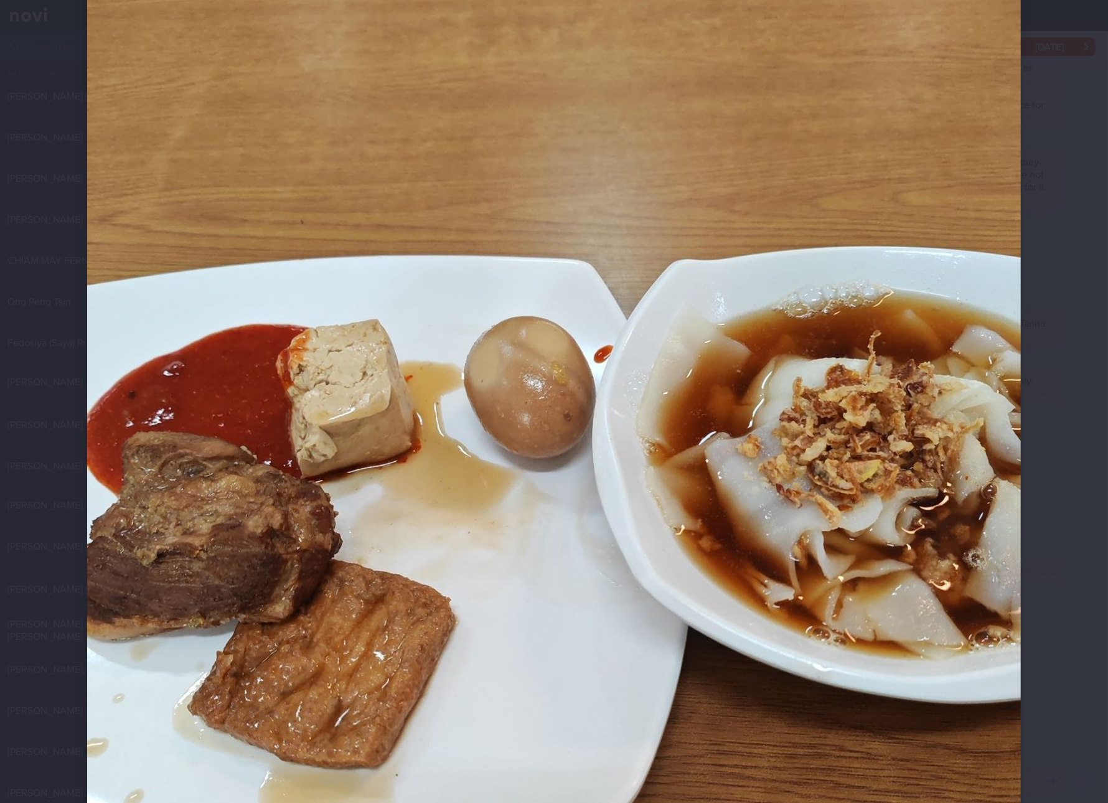
scroll to position [233, 0]
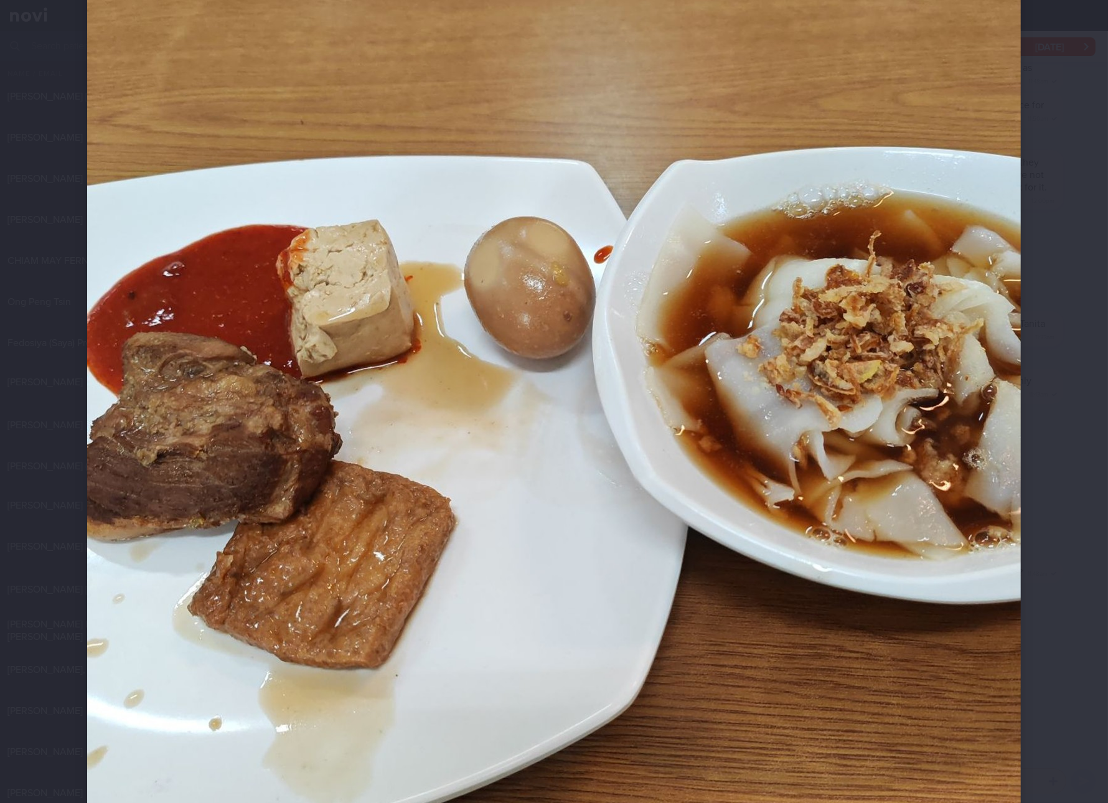
click at [715, 441] on img at bounding box center [554, 439] width 934 height 1245
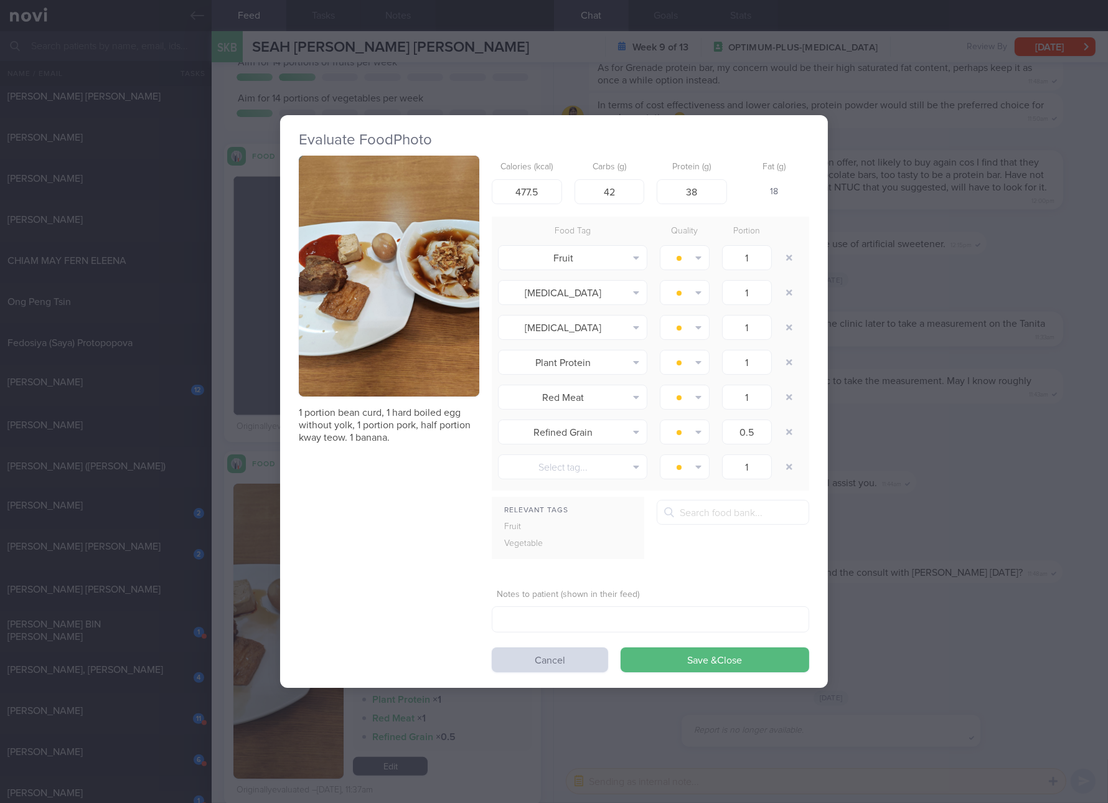
click at [933, 535] on div "Evaluate Food Photo 1 portion bean curd, 1 hard boiled egg without yolk, 1 port…" at bounding box center [554, 401] width 1108 height 803
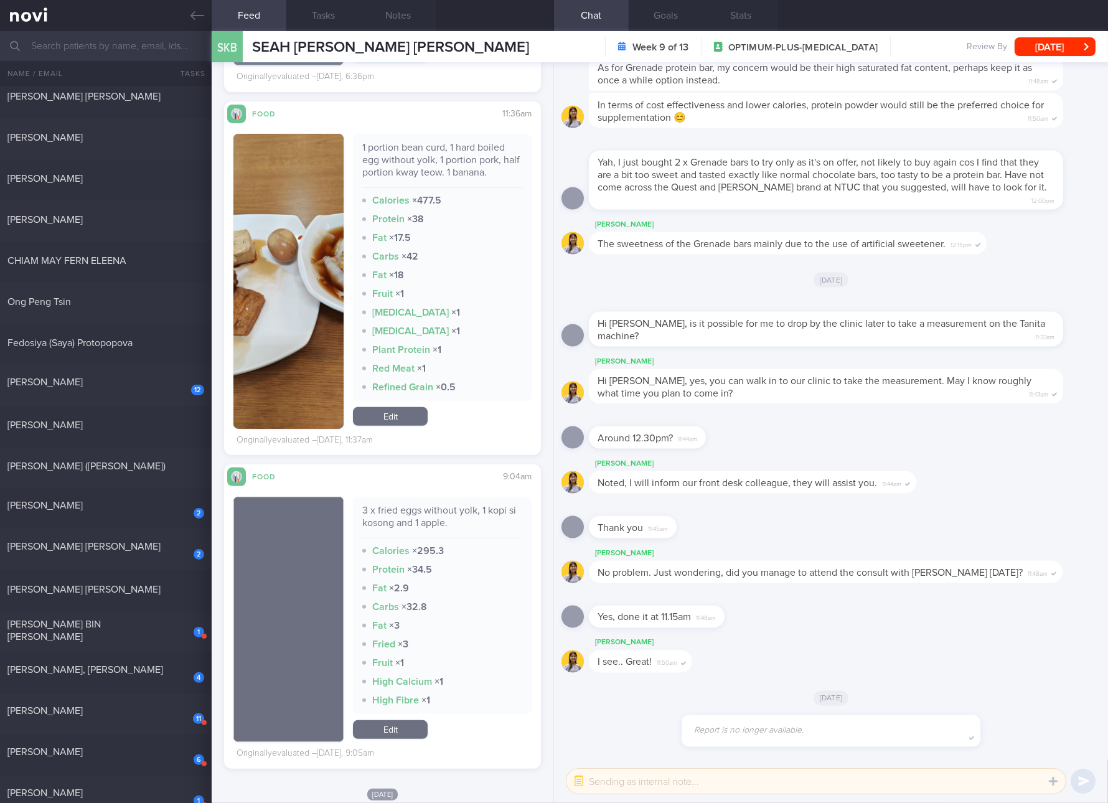
scroll to position [467, 0]
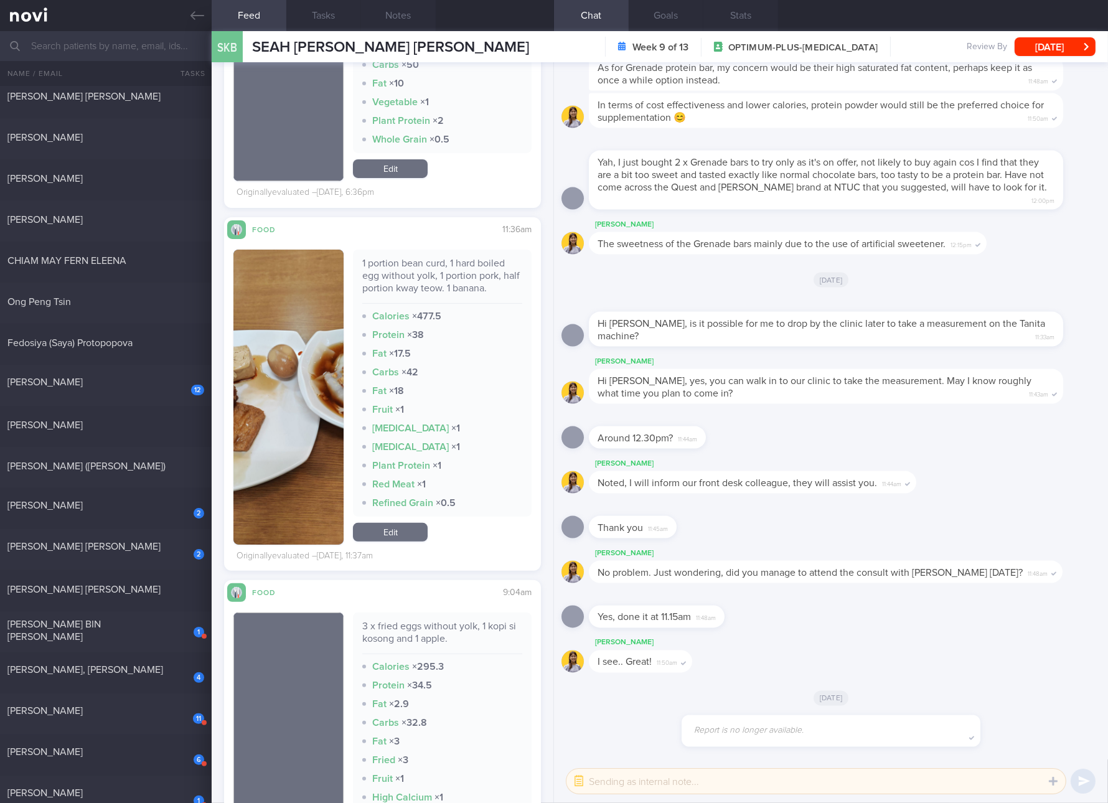
click at [985, 443] on div "Around 12.30pm? 11:44am" at bounding box center [831, 434] width 539 height 45
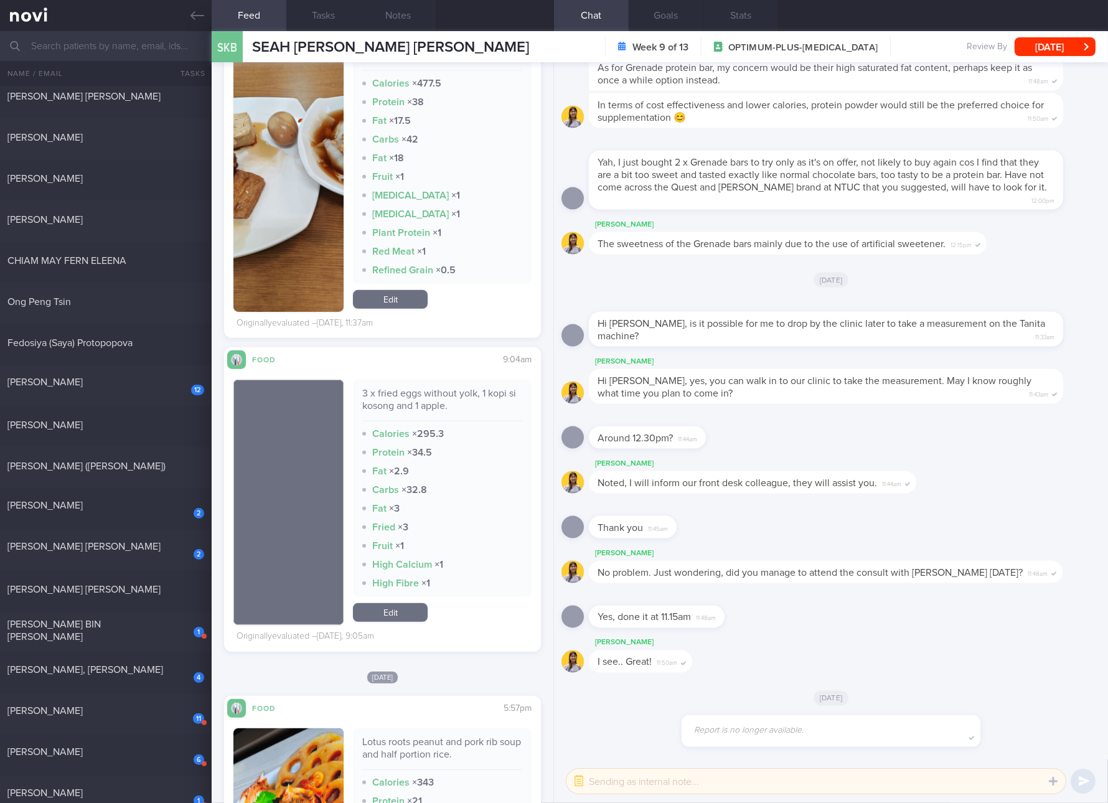
click at [425, 415] on div "3 x fried eggs without yolk, 1 kopi si kosong and 1 apple." at bounding box center [442, 404] width 160 height 34
copy div "3 x fried eggs without yolk, 1 kopi si kosong and 1 apple."
click at [1004, 473] on div "[PERSON_NAME] Noted, I will inform our front desk colleague, they will assist y…" at bounding box center [831, 478] width 539 height 45
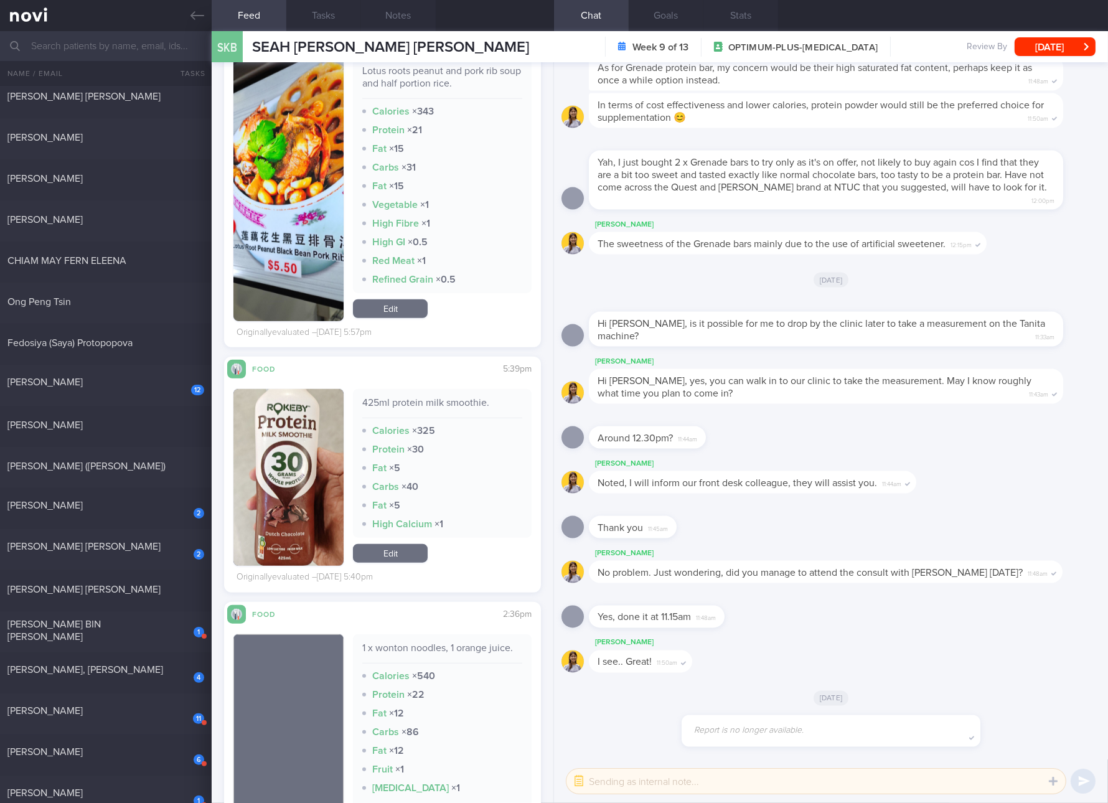
scroll to position [1400, 0]
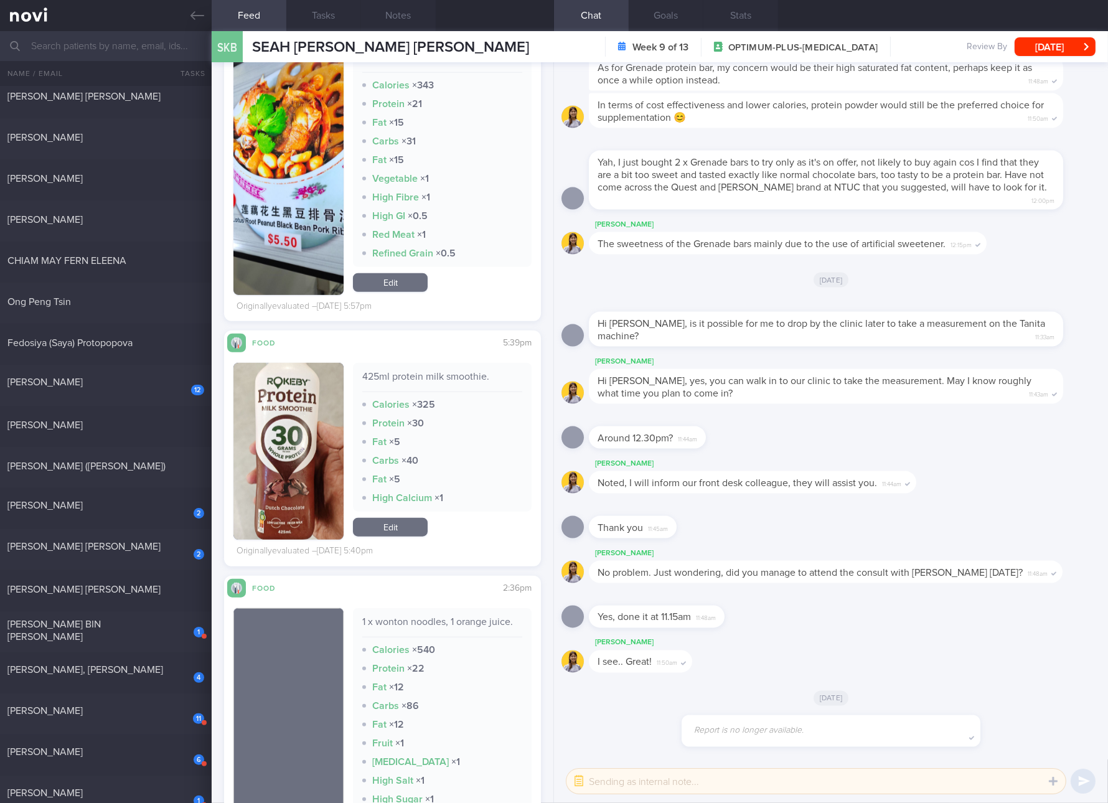
click at [267, 466] on img "button" at bounding box center [288, 451] width 110 height 177
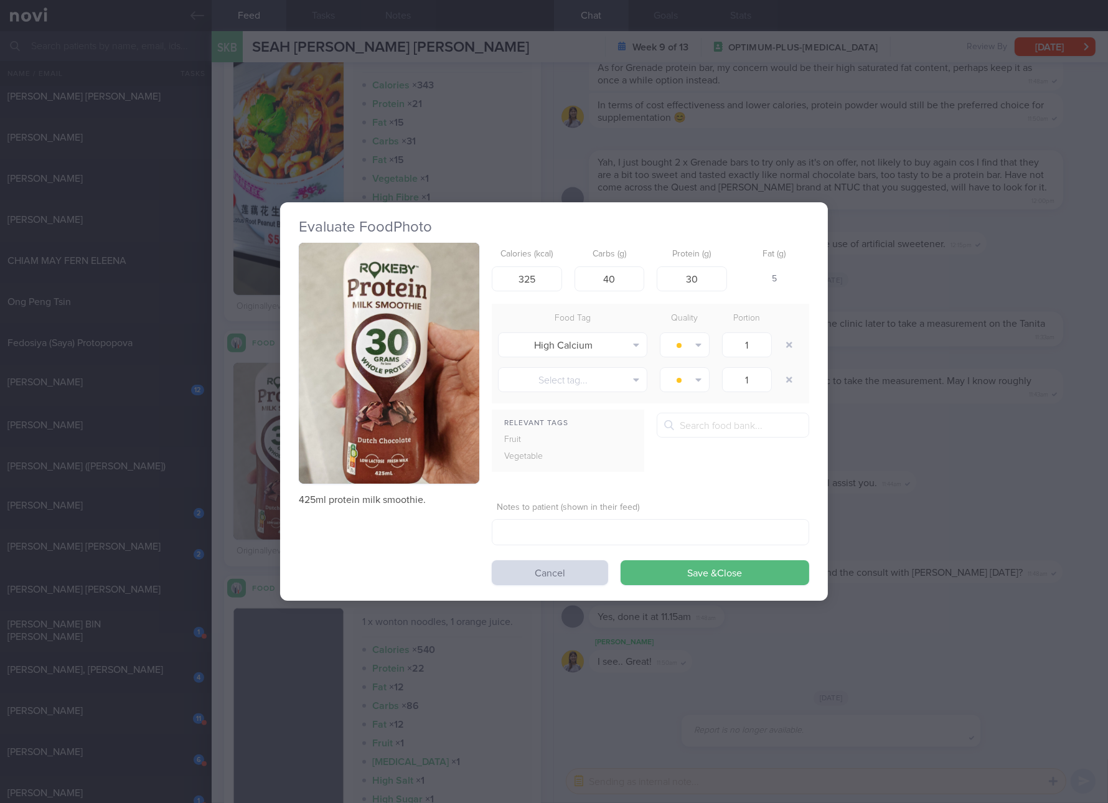
click at [387, 451] on button "button" at bounding box center [389, 363] width 181 height 241
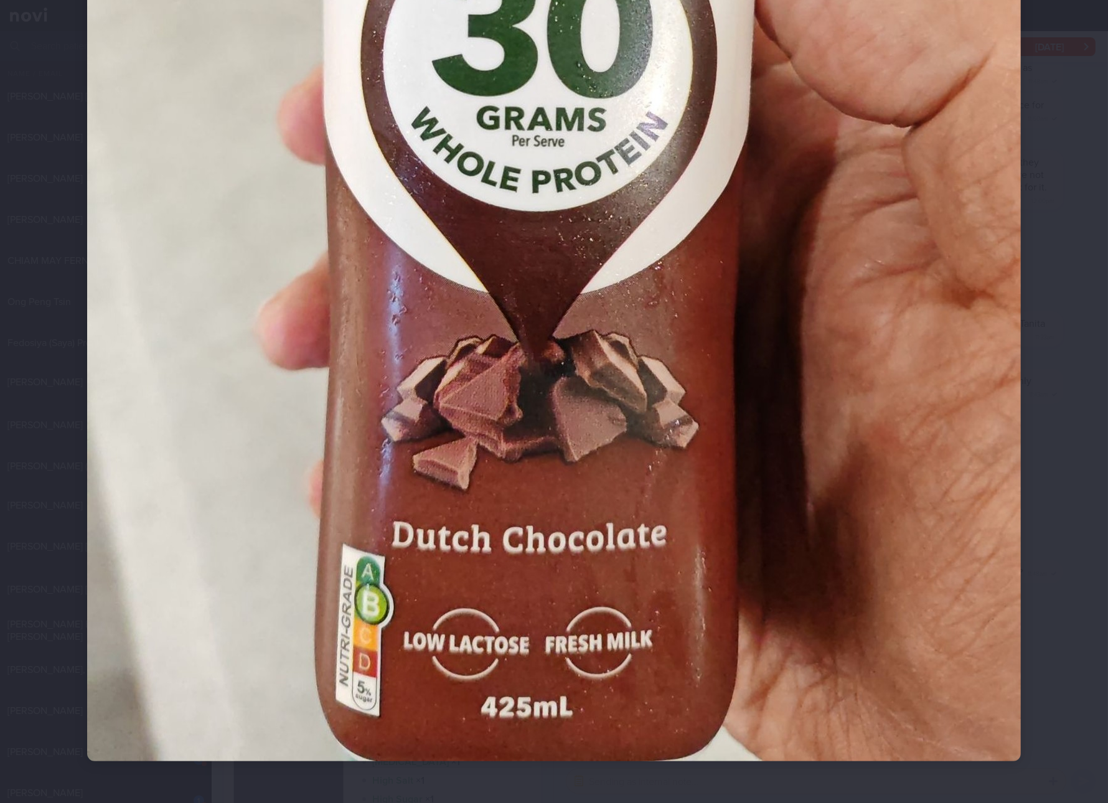
scroll to position [541, 0]
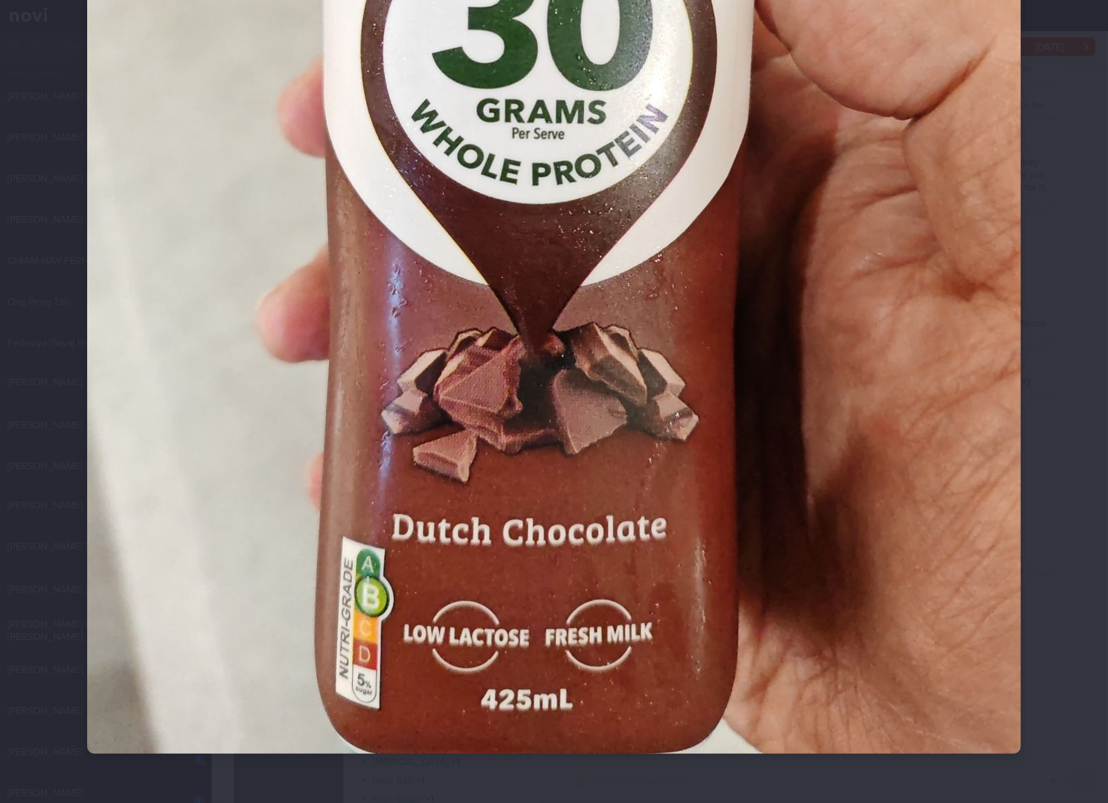
click at [390, 451] on img at bounding box center [554, 131] width 934 height 1245
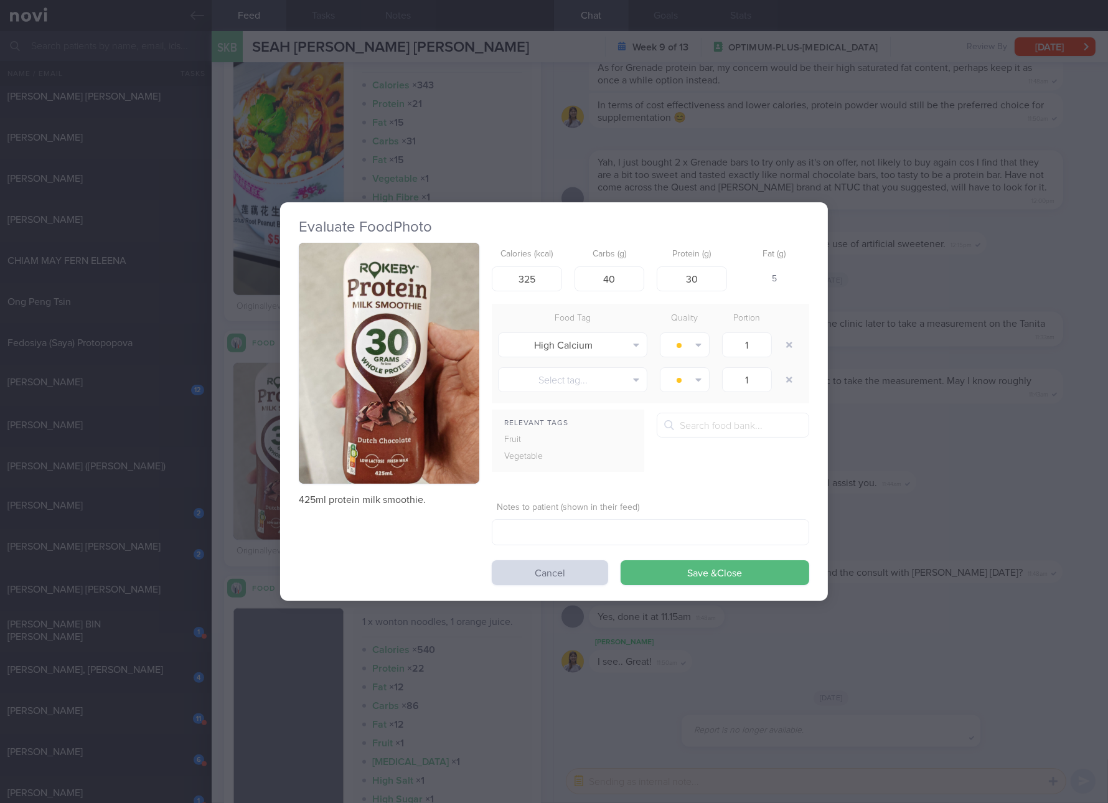
click at [923, 426] on div "Evaluate Food Photo 425ml protein milk smoothie. Calories (kcal) 325 Carbs (g) …" at bounding box center [554, 401] width 1108 height 803
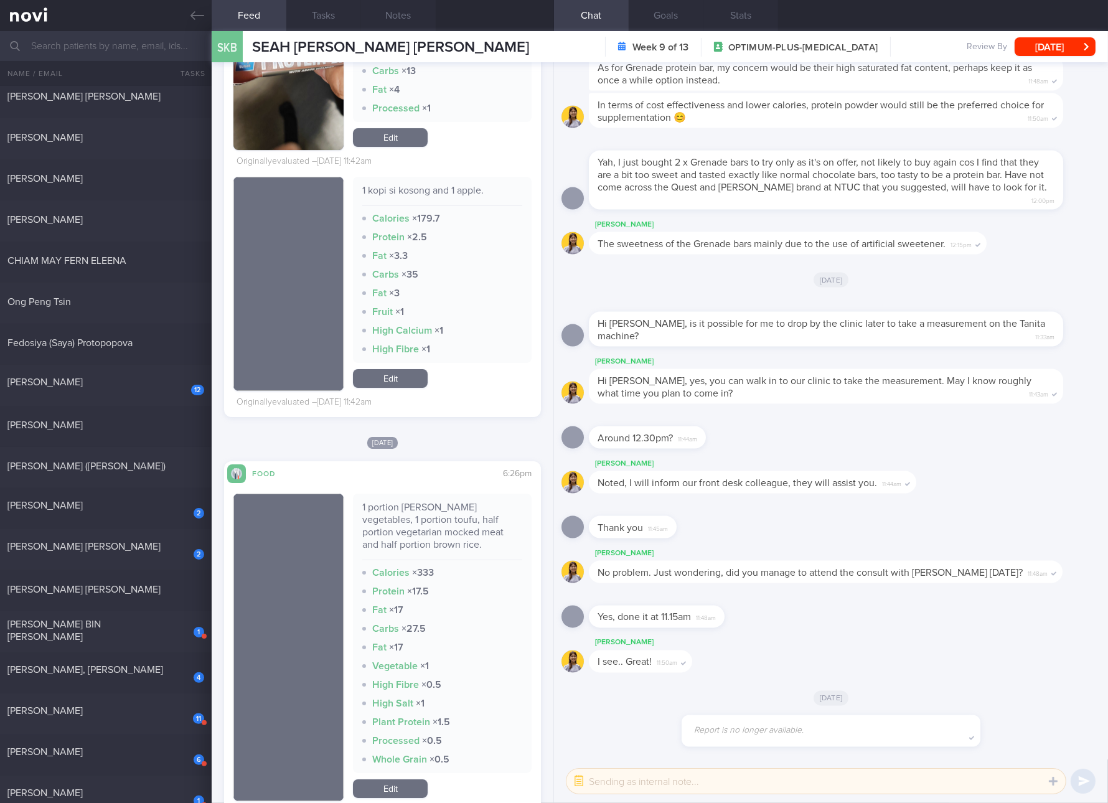
scroll to position [5836, 0]
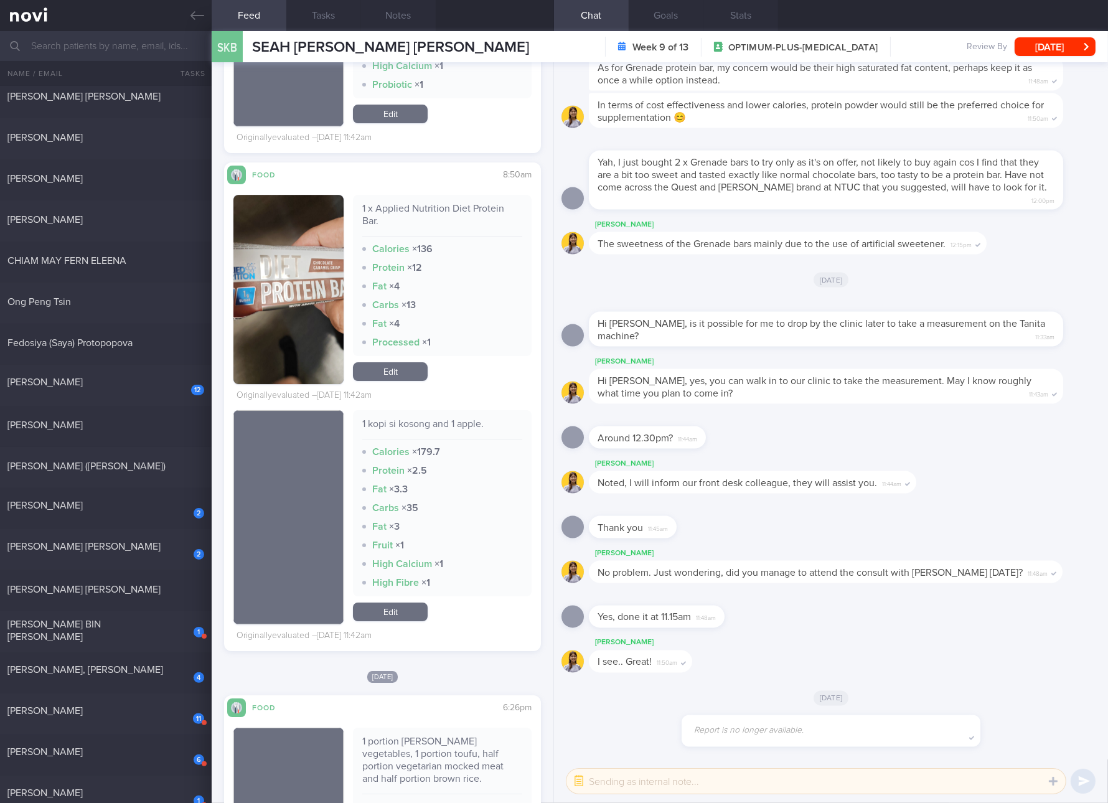
click at [389, 369] on link "Edit" at bounding box center [390, 371] width 75 height 19
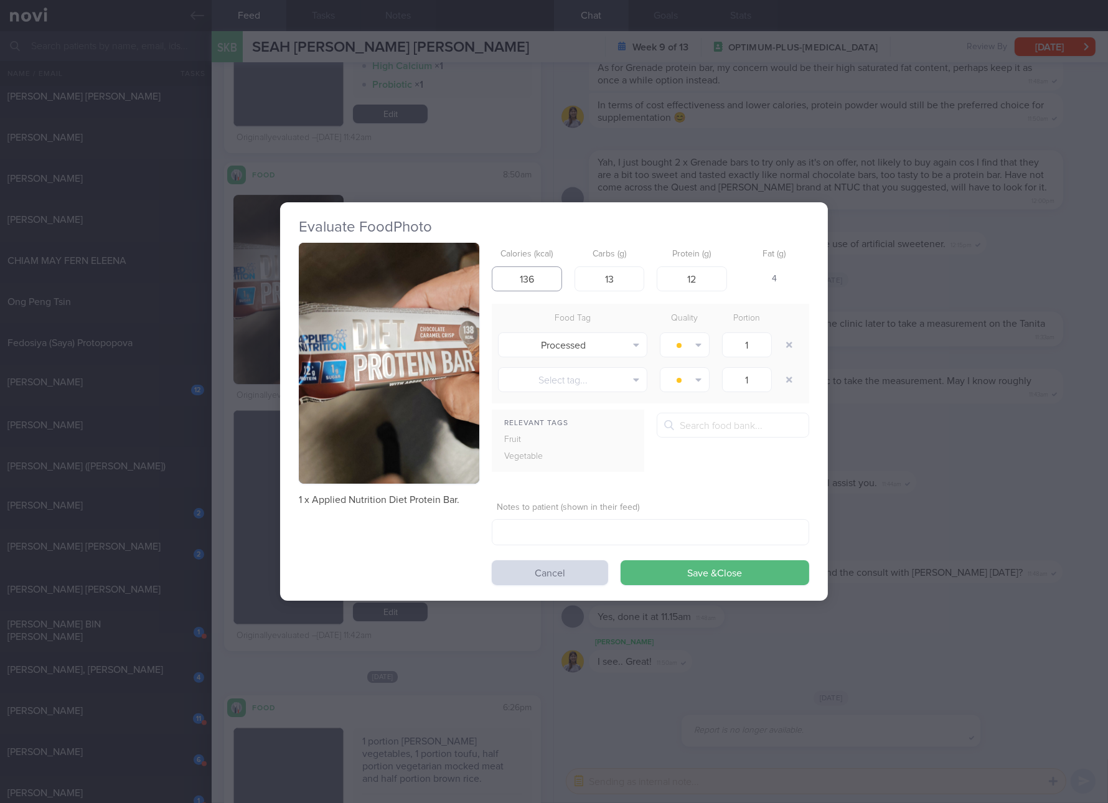
click at [512, 270] on input "136" at bounding box center [527, 278] width 70 height 25
type input "138"
type input "16"
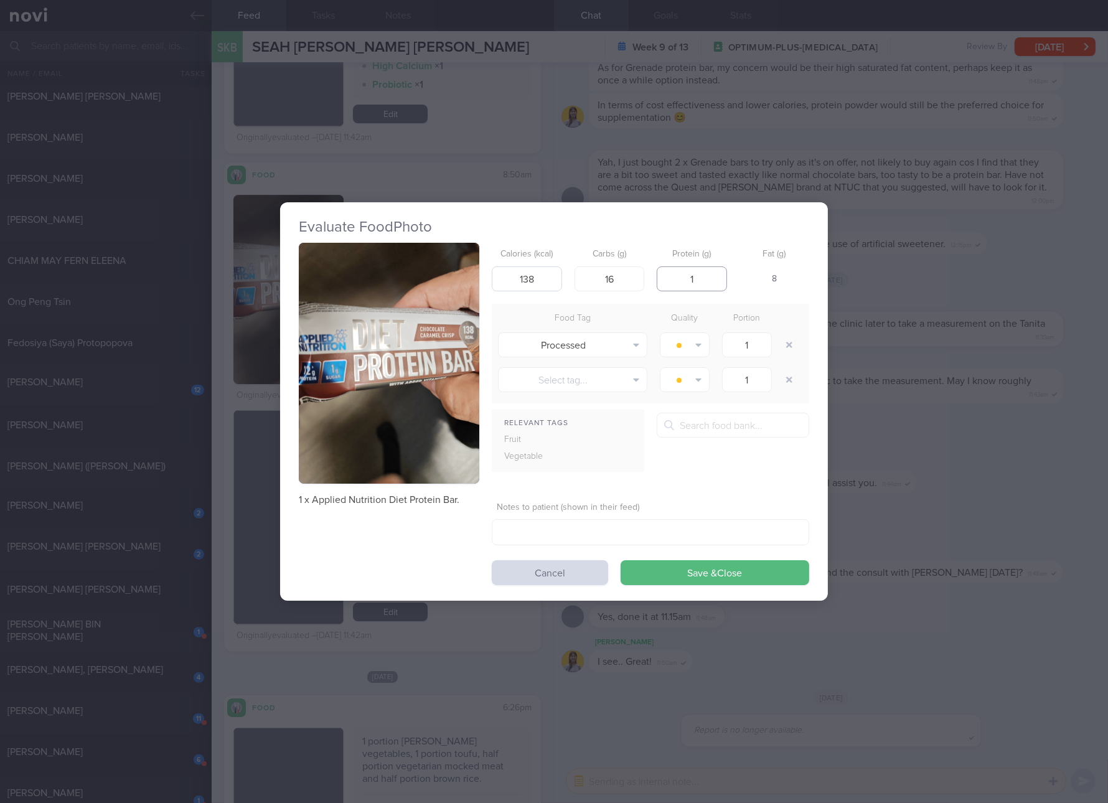
type input "12"
click at [621, 560] on button "Save & Close" at bounding box center [715, 572] width 189 height 25
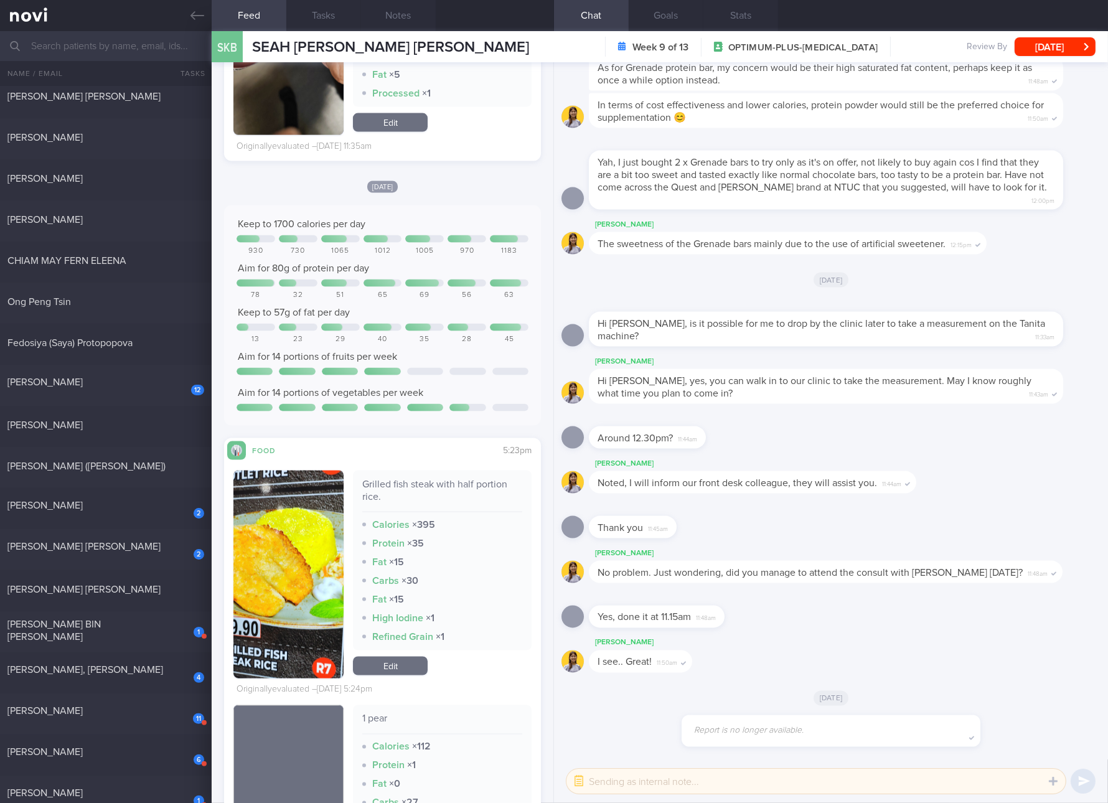
scroll to position [2335, 0]
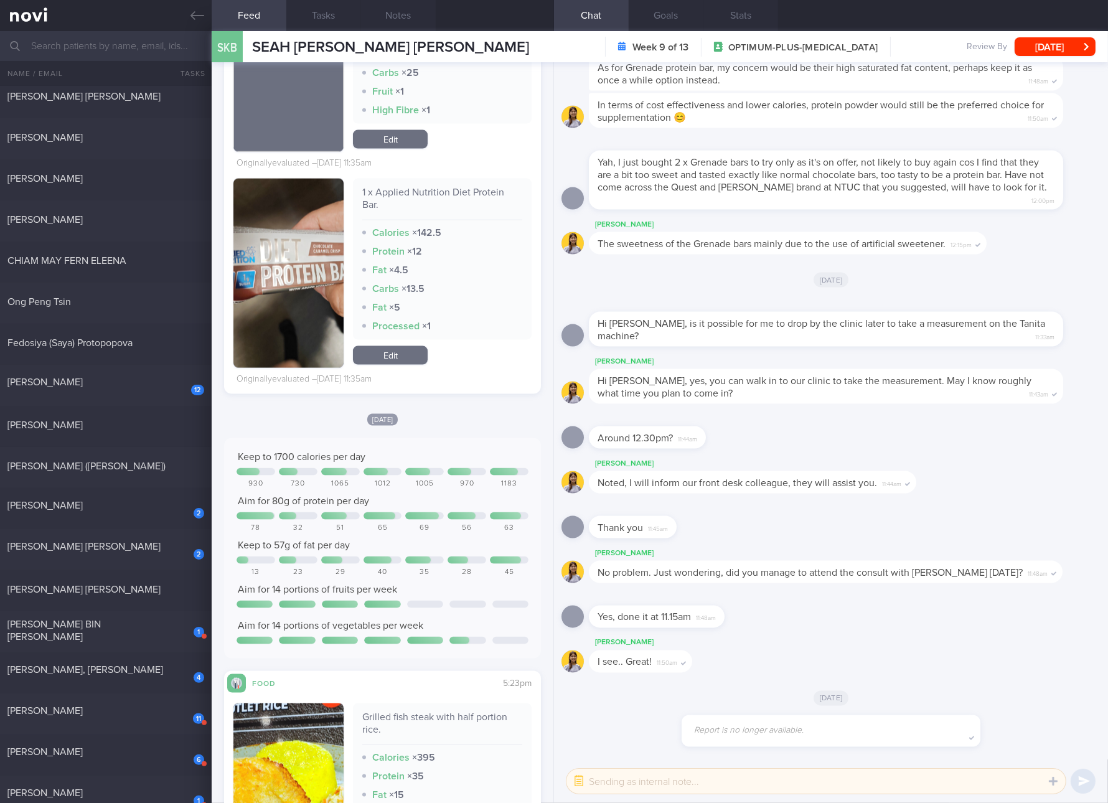
click at [390, 353] on link "Edit" at bounding box center [390, 355] width 75 height 19
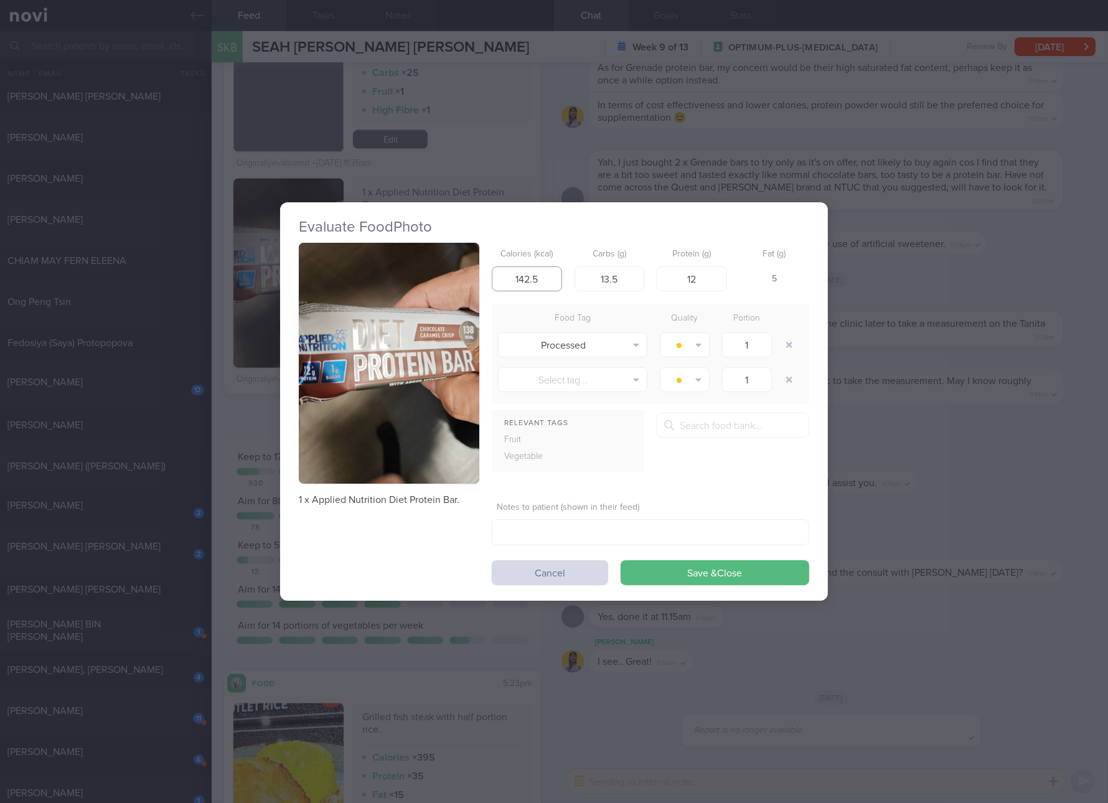
click at [545, 275] on input "142.5" at bounding box center [527, 278] width 70 height 25
type input "138"
type input "16"
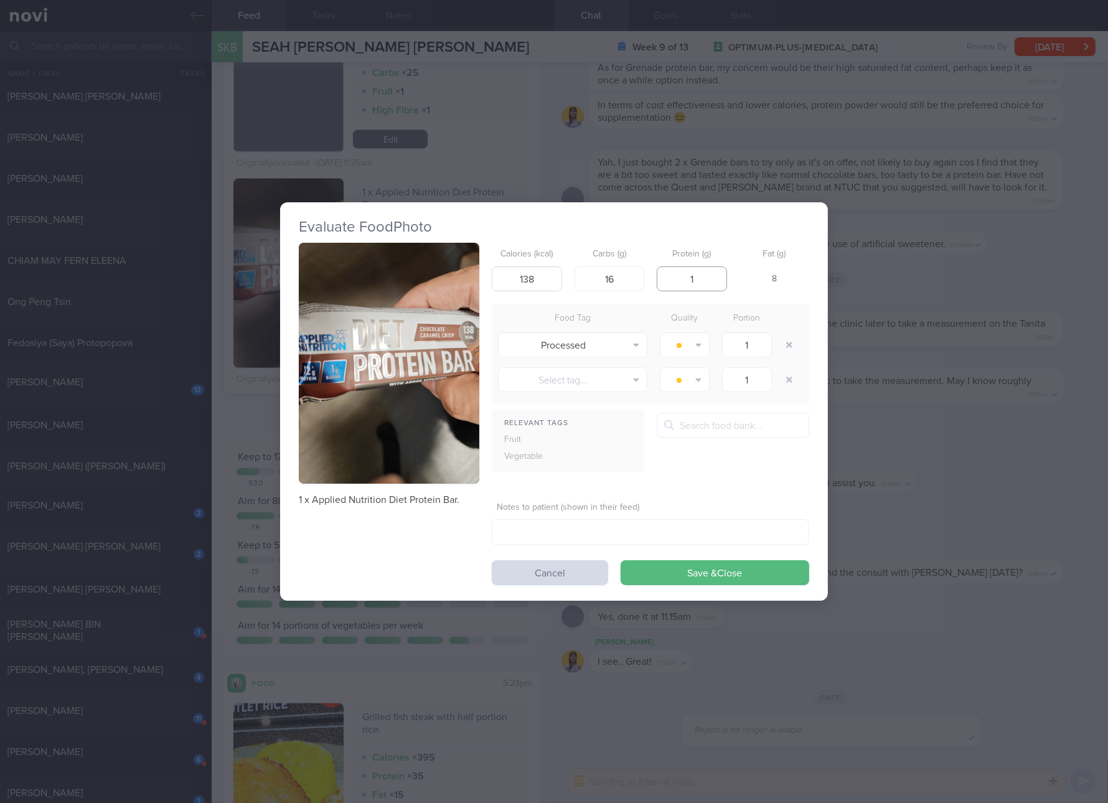
type input "12"
click at [621, 560] on button "Save & Close" at bounding box center [715, 572] width 189 height 25
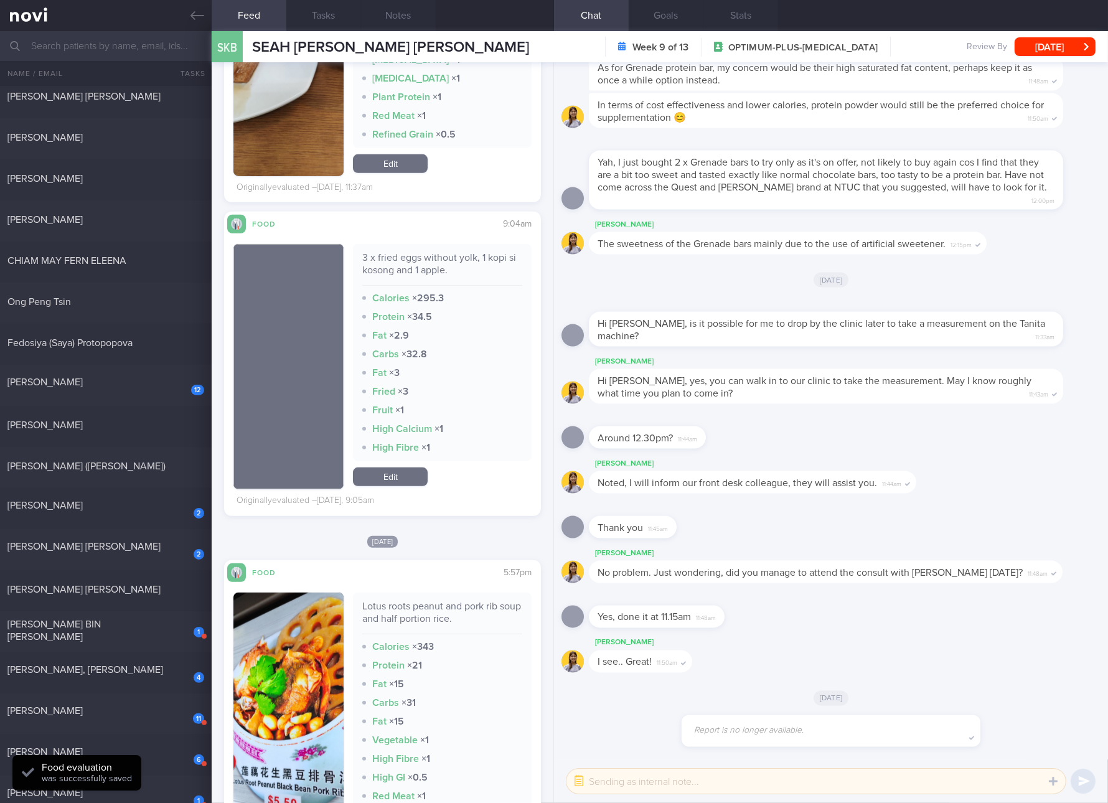
scroll to position [700, 0]
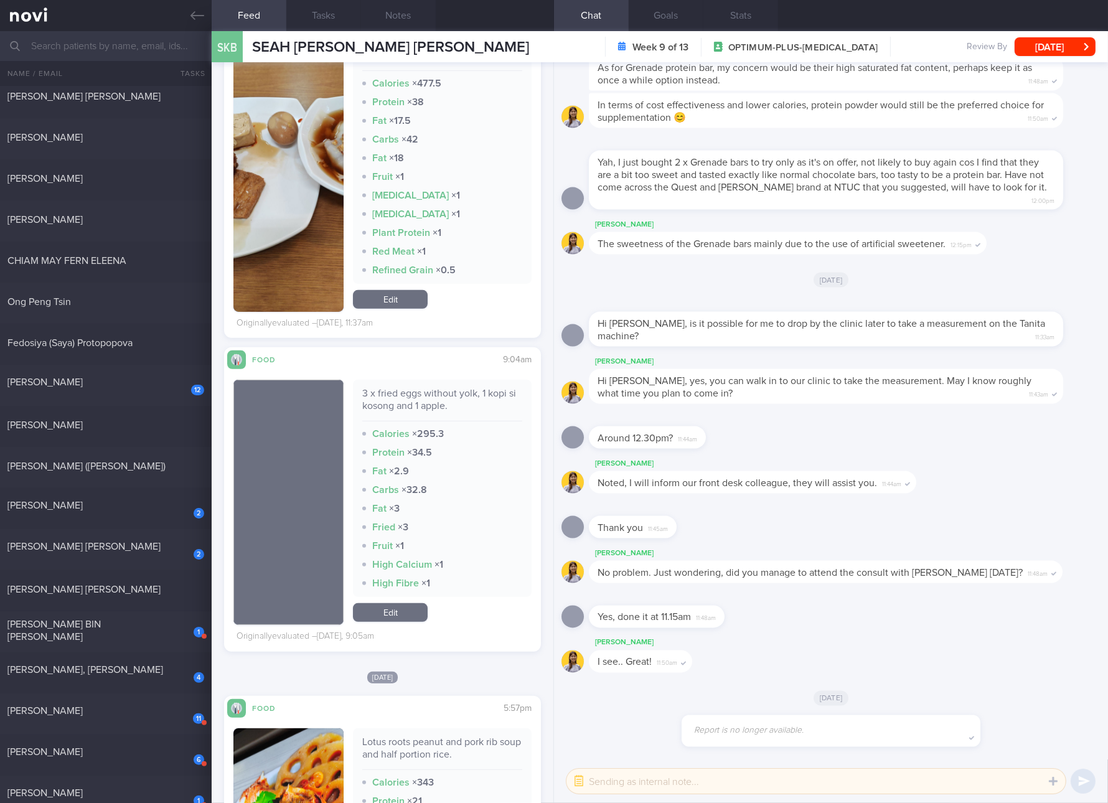
click at [389, 622] on link "Edit" at bounding box center [390, 612] width 75 height 19
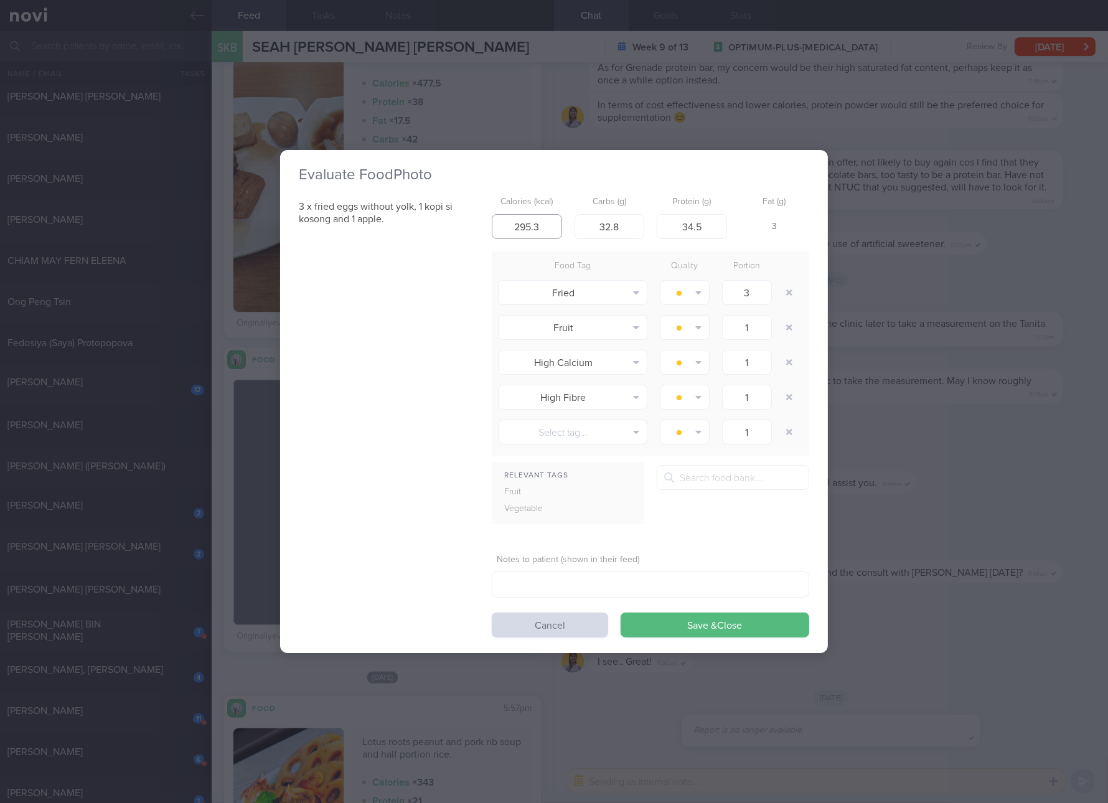
click at [521, 217] on input "295.3" at bounding box center [527, 226] width 70 height 25
type input "156"
type input "25"
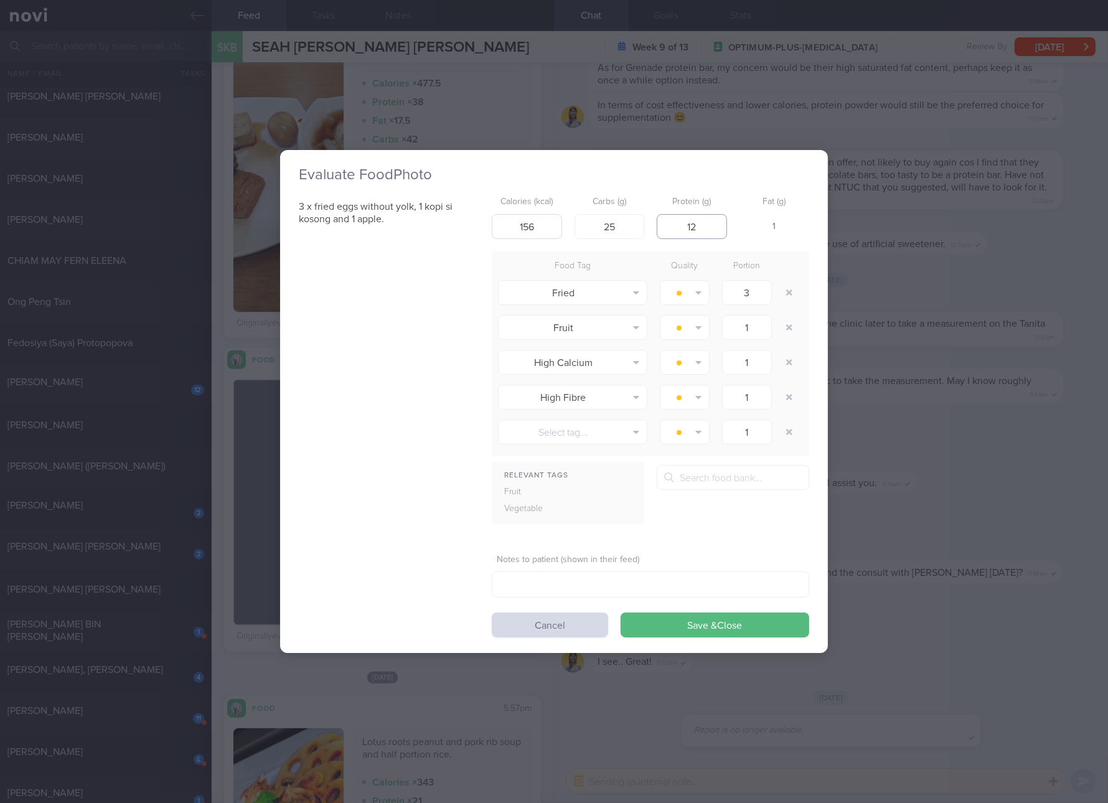
type input "12"
click at [621, 613] on button "Save & Close" at bounding box center [715, 625] width 189 height 25
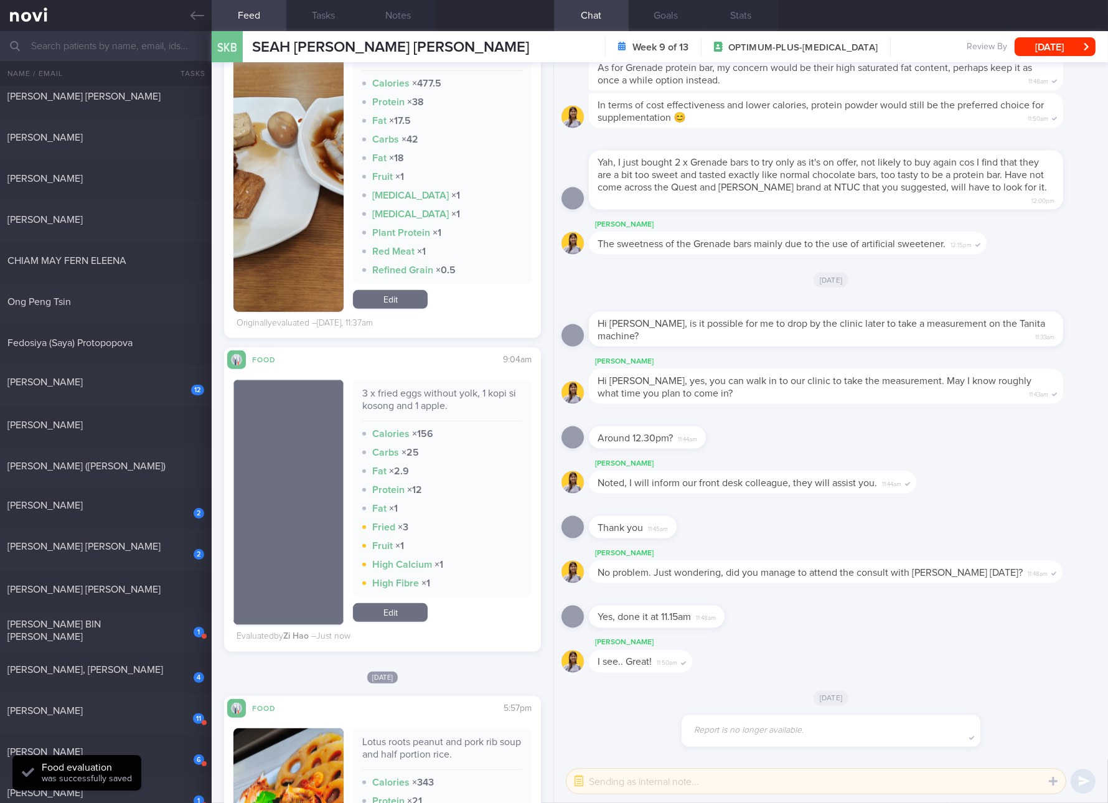
scroll to position [1167, 0]
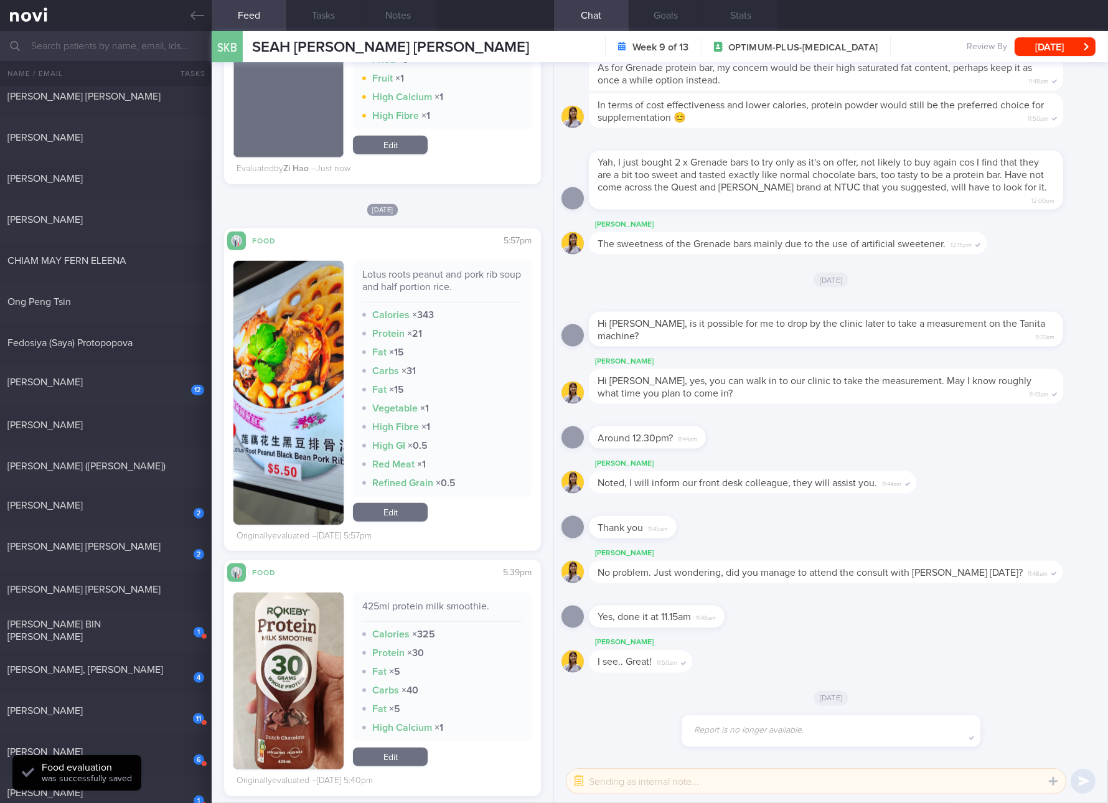
click at [468, 290] on div "Lotus roots peanut and pork rib soup and half portion rice." at bounding box center [442, 285] width 160 height 34
drag, startPoint x: 392, startPoint y: 521, endPoint x: 456, endPoint y: 434, distance: 107.3
click at [392, 521] on link "Edit" at bounding box center [390, 512] width 75 height 19
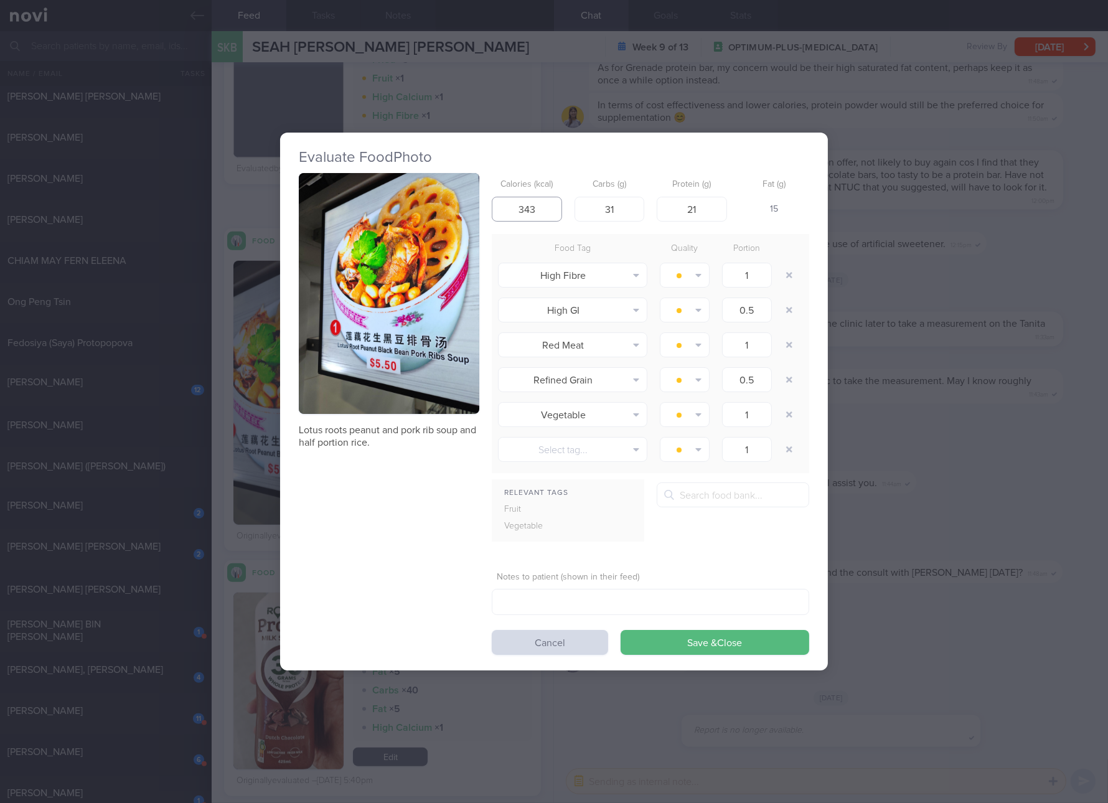
click at [529, 204] on input "343" at bounding box center [527, 209] width 70 height 25
type input "351"
type input "69"
type input "36"
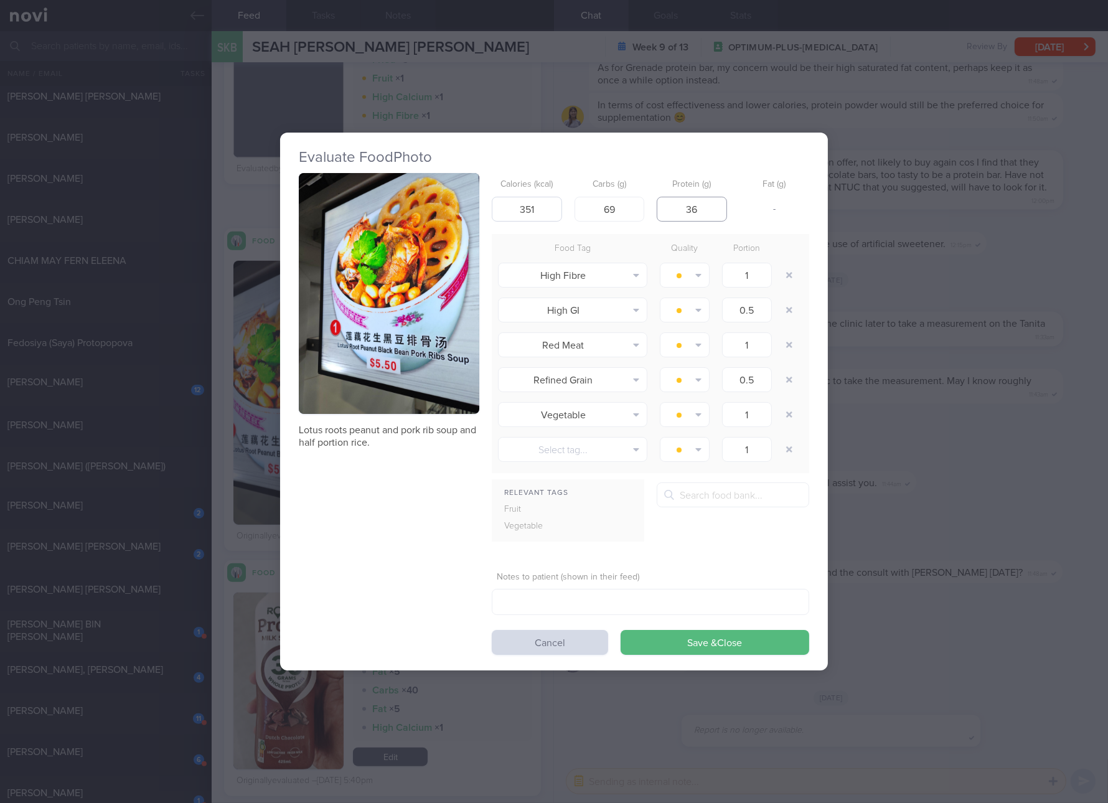
click at [621, 630] on button "Save & Close" at bounding box center [715, 642] width 189 height 25
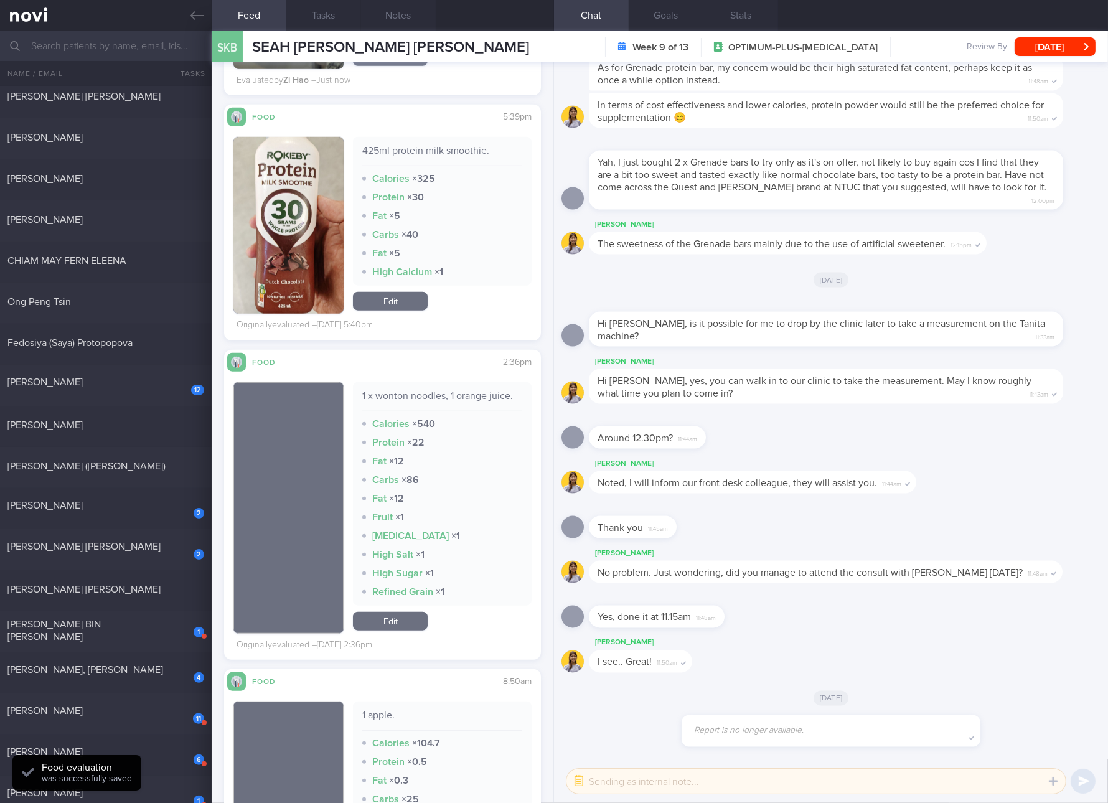
scroll to position [1634, 0]
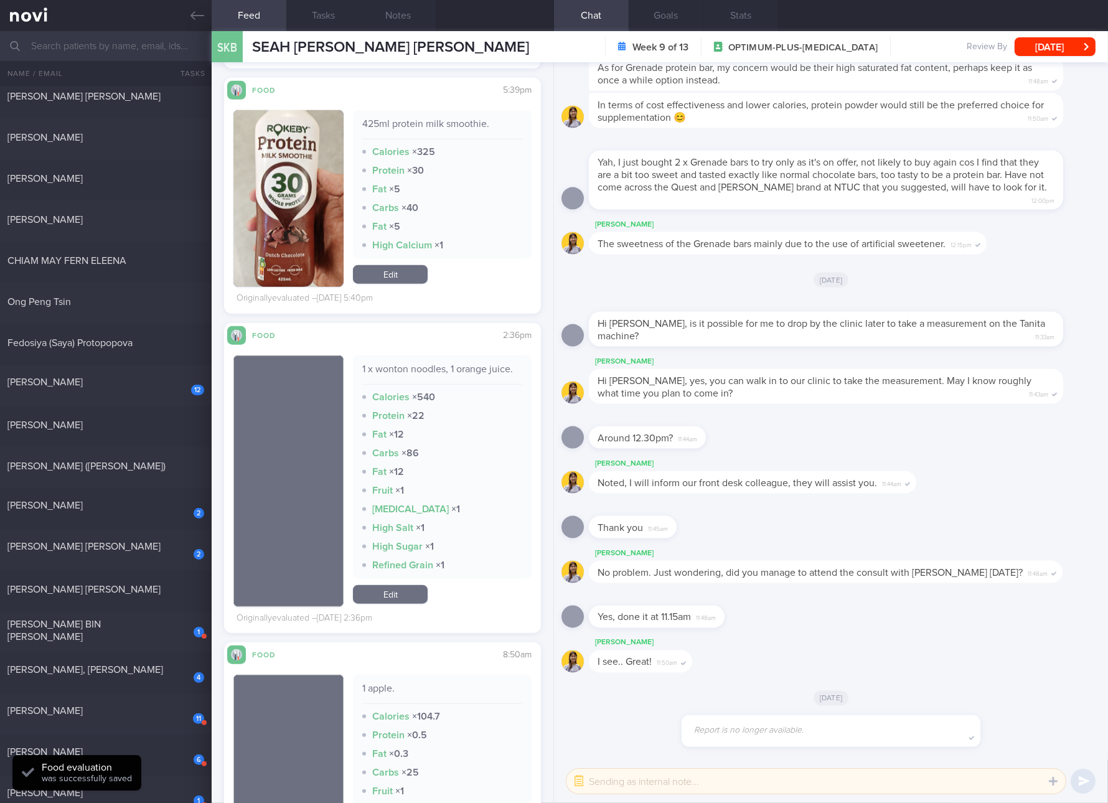
click at [486, 370] on div "1 x wonton noodles, 1 orange juice." at bounding box center [442, 374] width 160 height 22
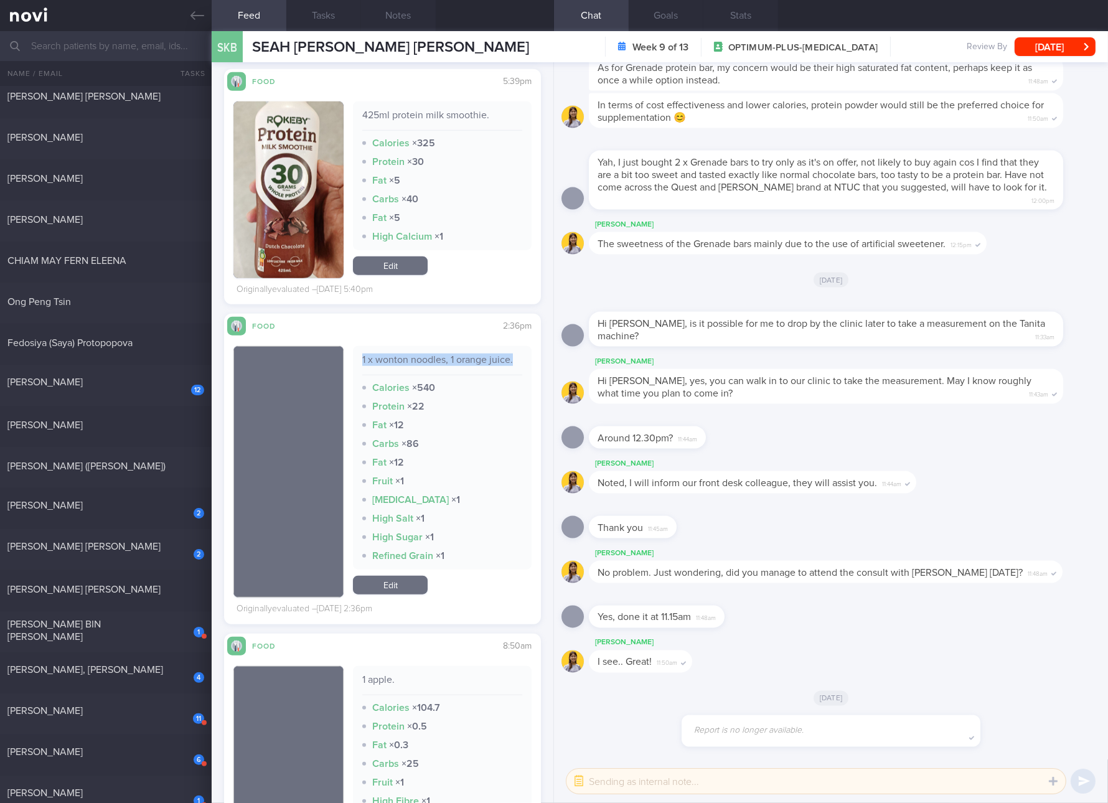
click at [411, 577] on link "Edit" at bounding box center [390, 585] width 75 height 19
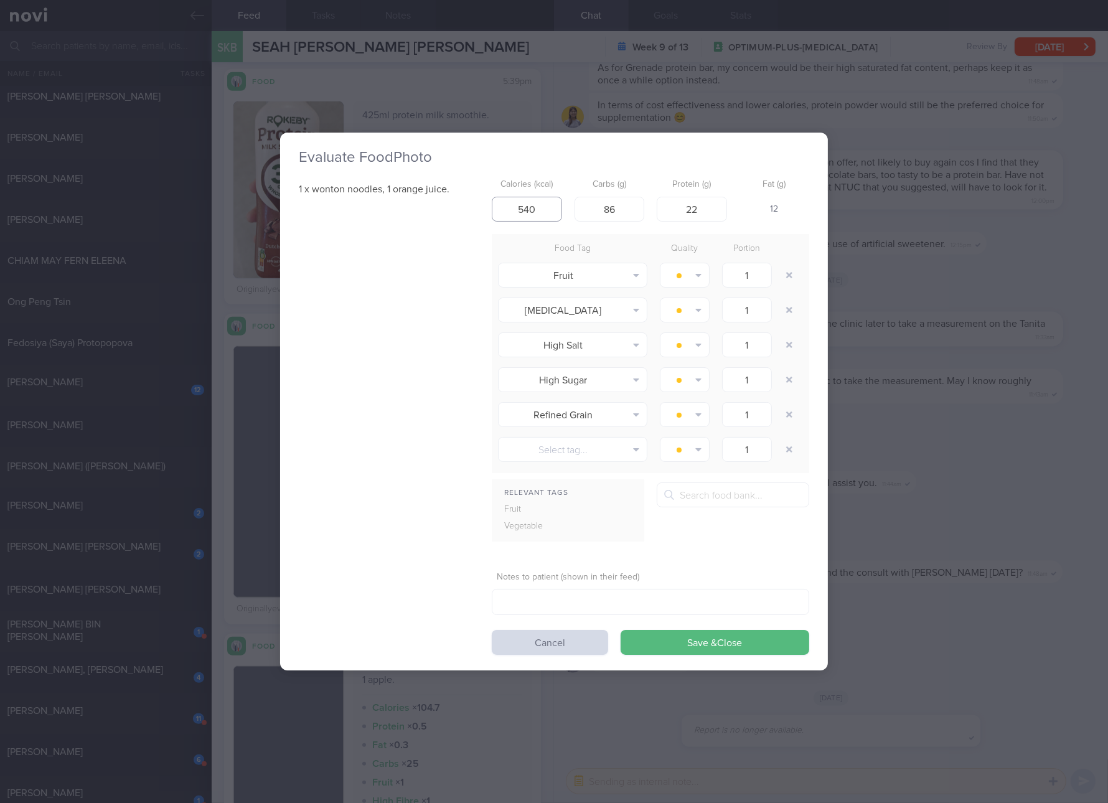
click at [543, 210] on input "540" at bounding box center [527, 209] width 70 height 25
type input "432"
type input "74"
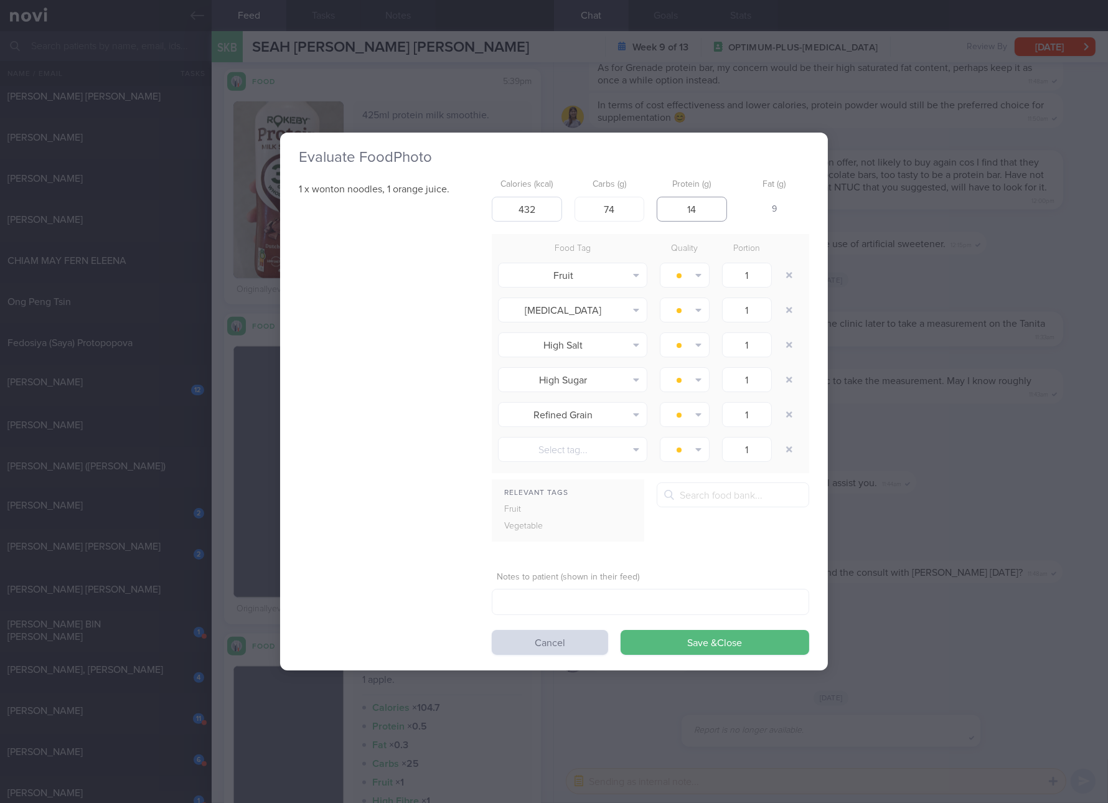
type input "14"
click at [621, 630] on button "Save & Close" at bounding box center [715, 642] width 189 height 25
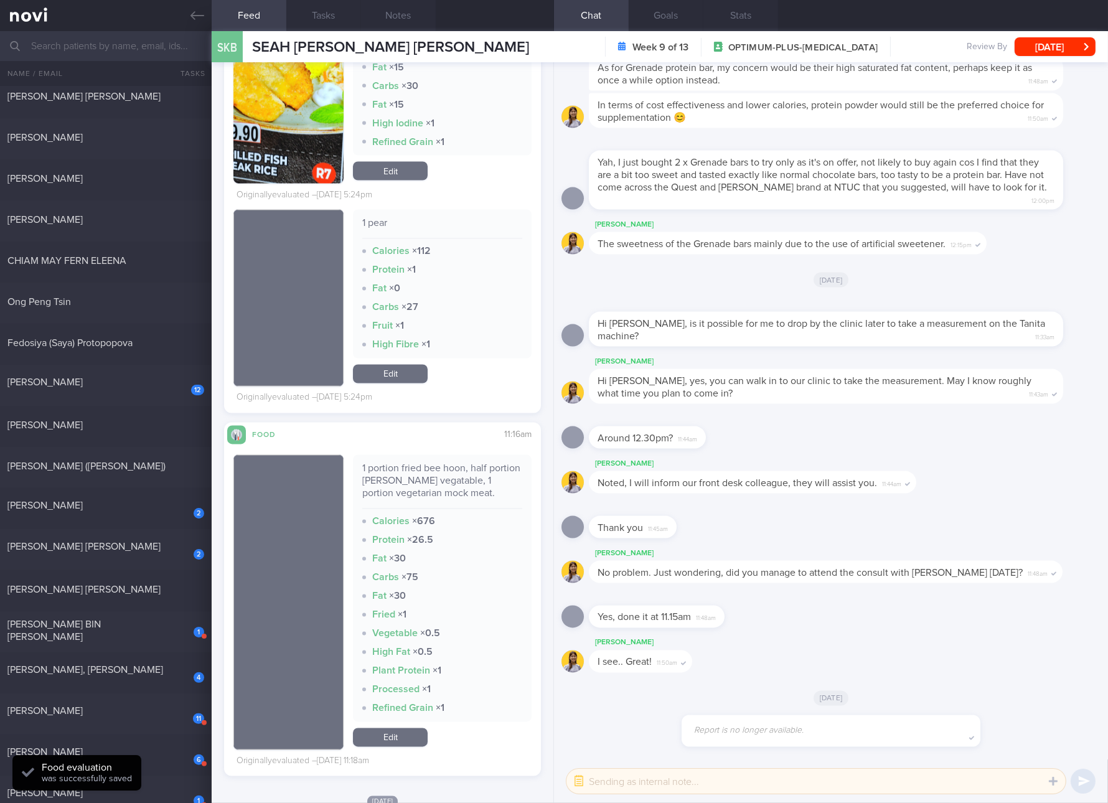
scroll to position [3268, 0]
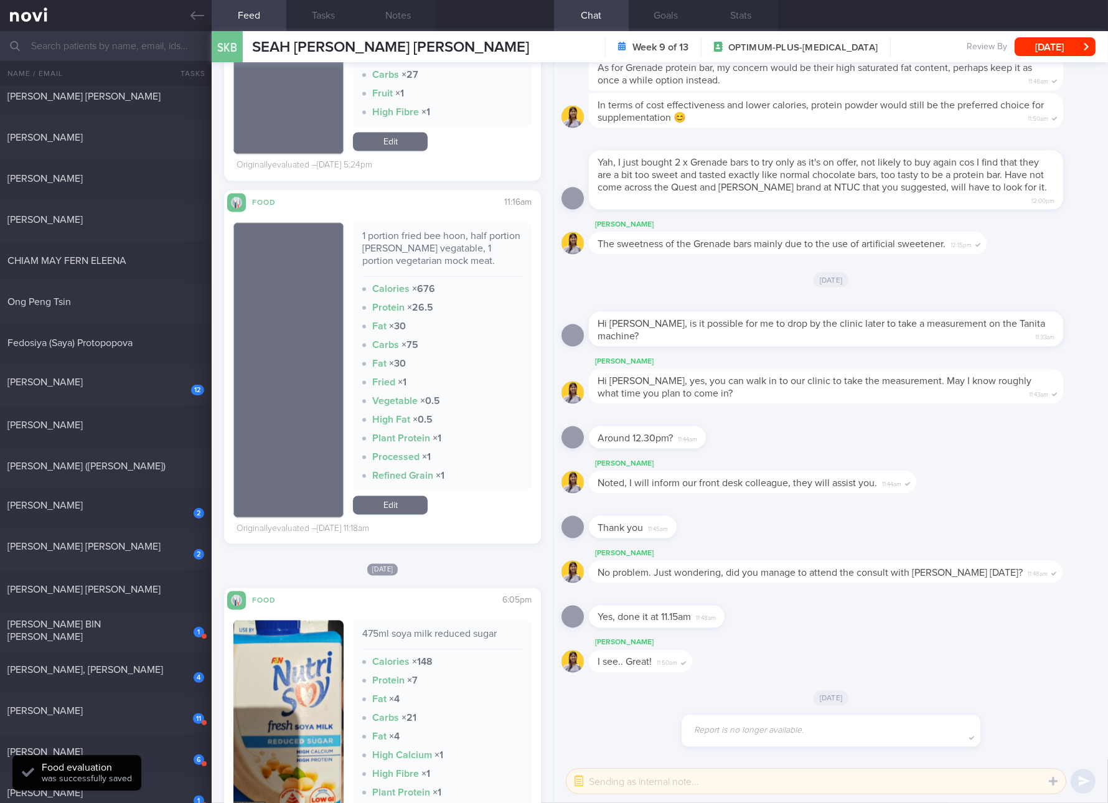
click at [419, 242] on div "1 portion fried bee hoon, half portion [PERSON_NAME] vegatable, 1 portion veget…" at bounding box center [442, 253] width 160 height 47
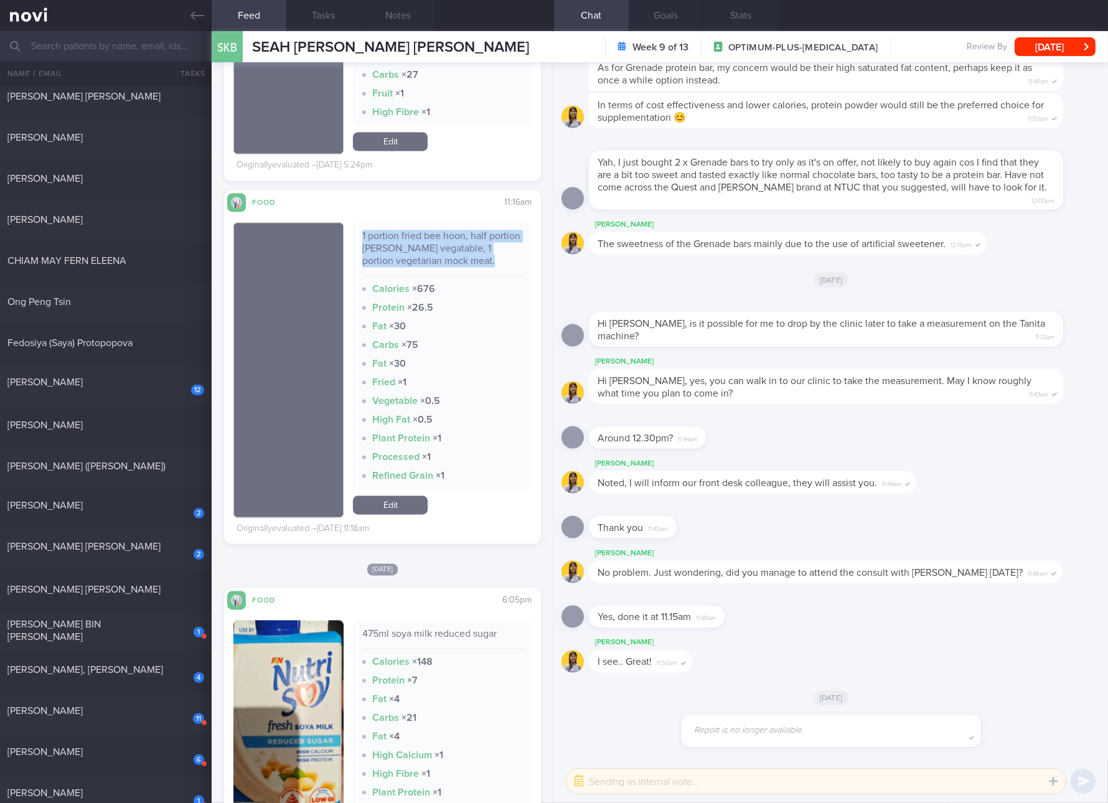
click at [419, 242] on div "1 portion fried bee hoon, half portion [PERSON_NAME] vegatable, 1 portion veget…" at bounding box center [442, 253] width 160 height 47
click at [392, 508] on link "Edit" at bounding box center [390, 505] width 75 height 19
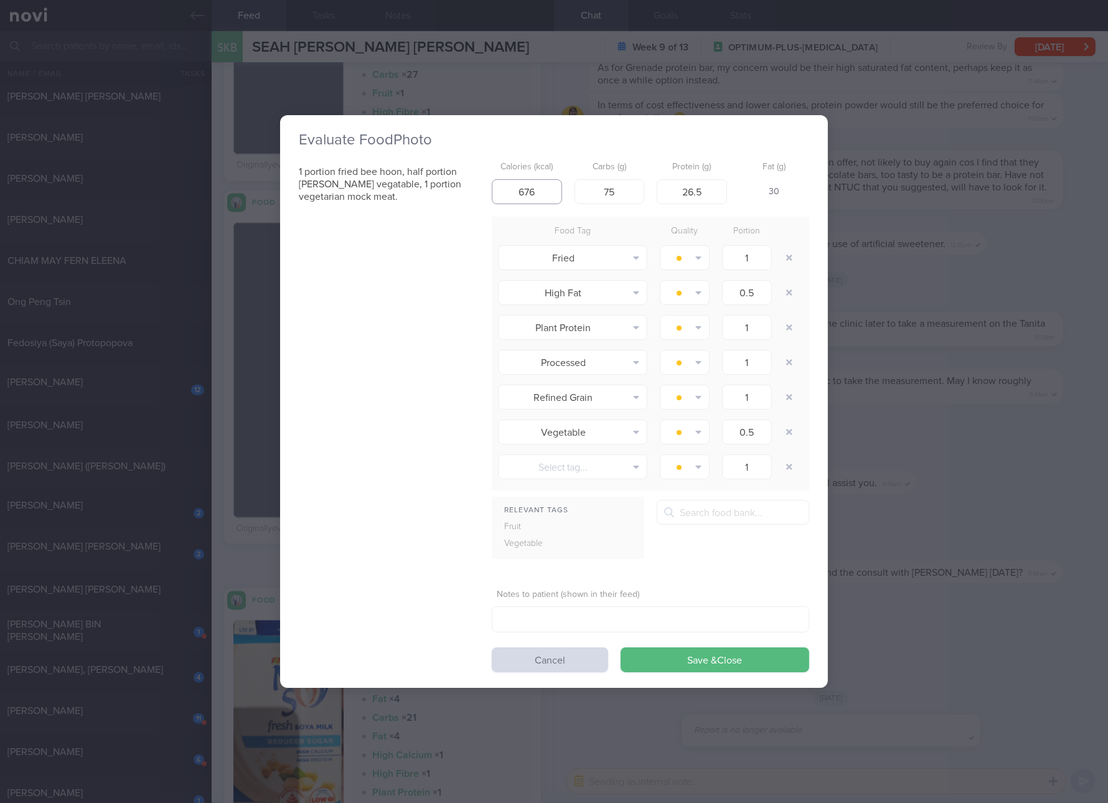
click at [539, 194] on input "676" at bounding box center [527, 191] width 70 height 25
click at [574, 659] on button "Cancel" at bounding box center [550, 660] width 116 height 25
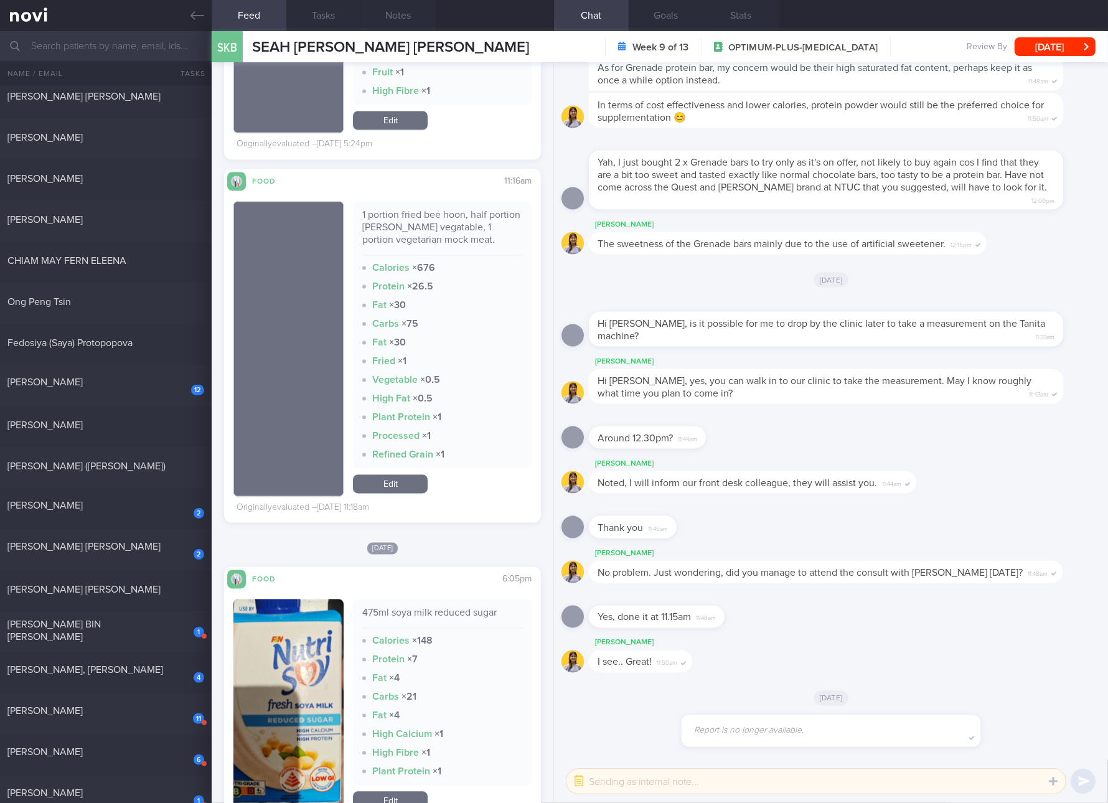
scroll to position [3268, 0]
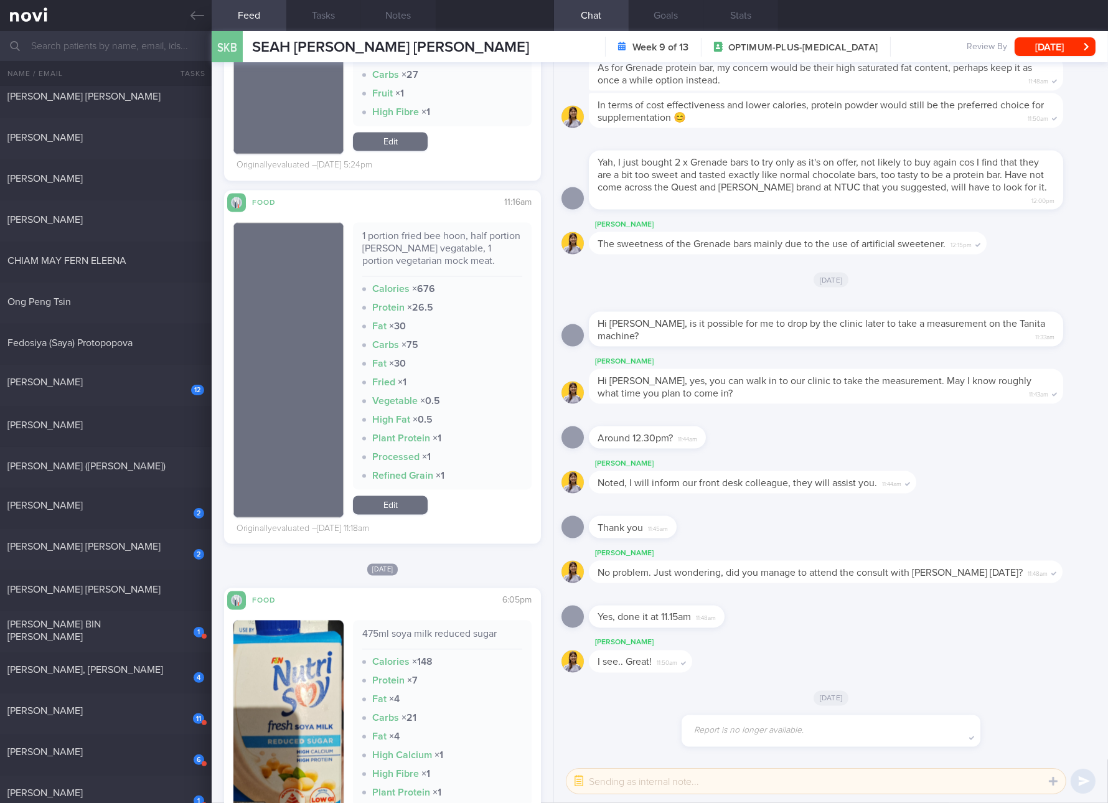
click at [395, 506] on link "Edit" at bounding box center [390, 505] width 75 height 19
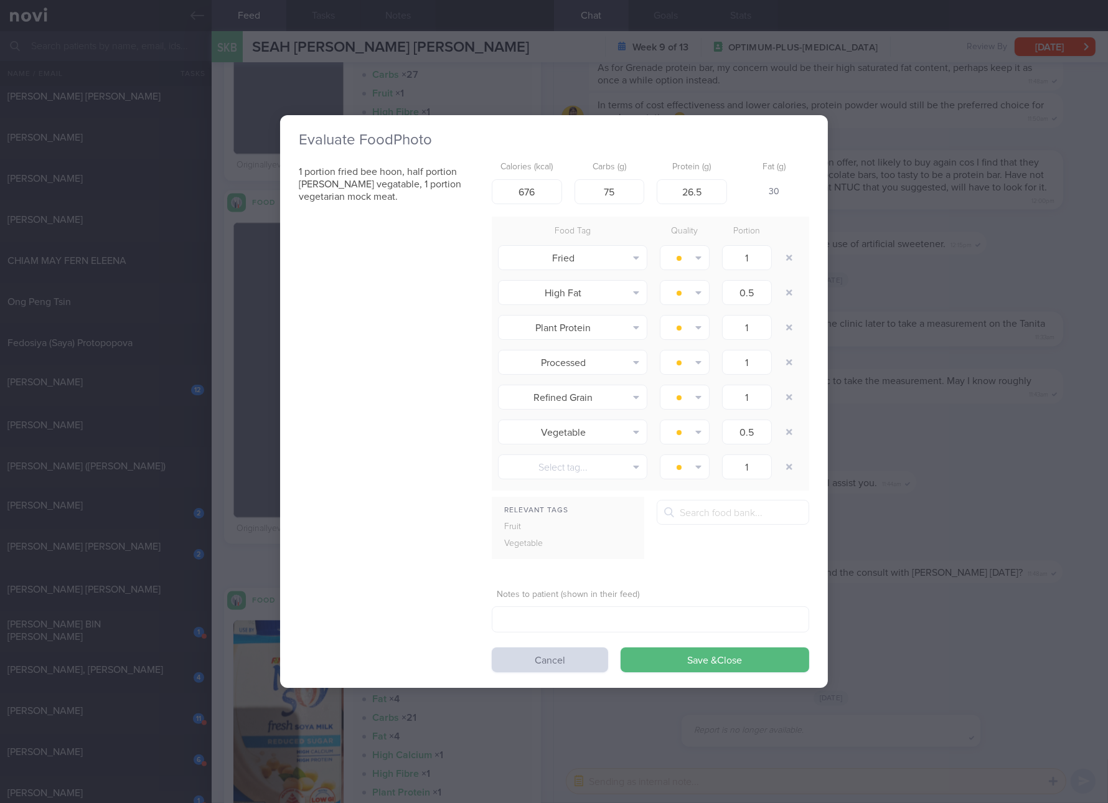
click at [542, 179] on div "Calories (kcal) 676" at bounding box center [527, 180] width 70 height 49
click at [543, 183] on input "676" at bounding box center [527, 191] width 70 height 25
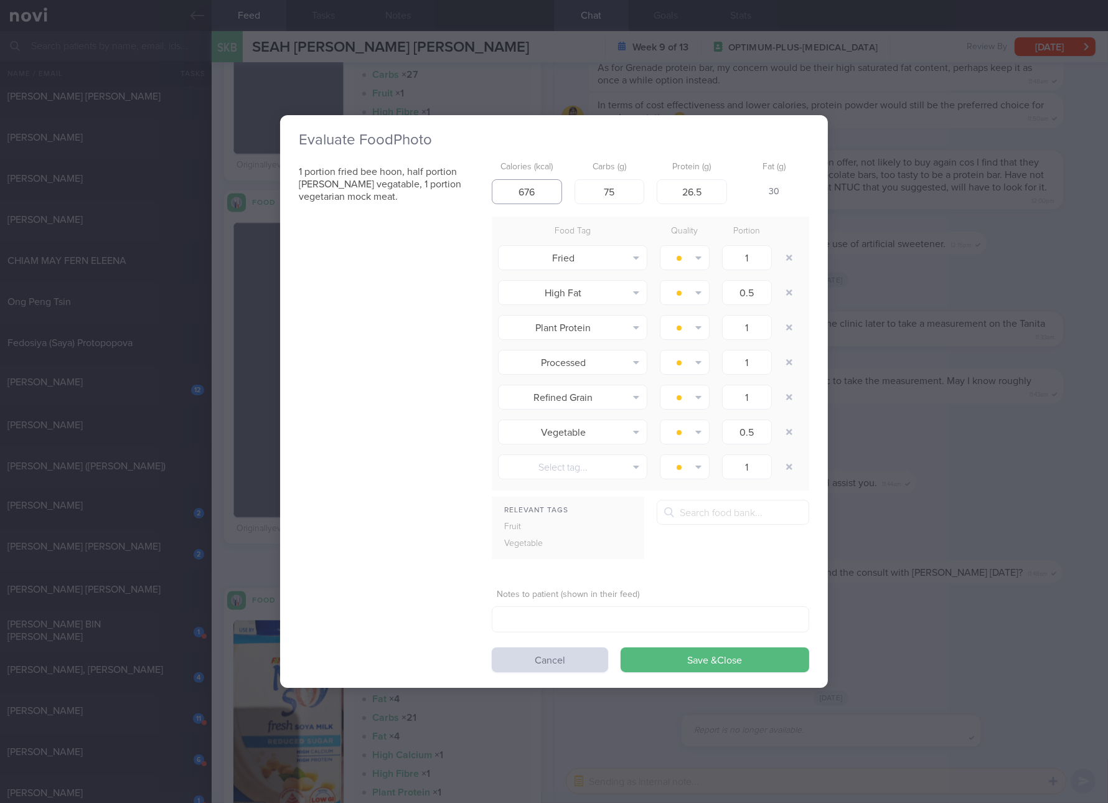
click at [543, 183] on input "676" at bounding box center [527, 191] width 70 height 25
click at [539, 185] on input "676" at bounding box center [527, 191] width 70 height 25
type input "623"
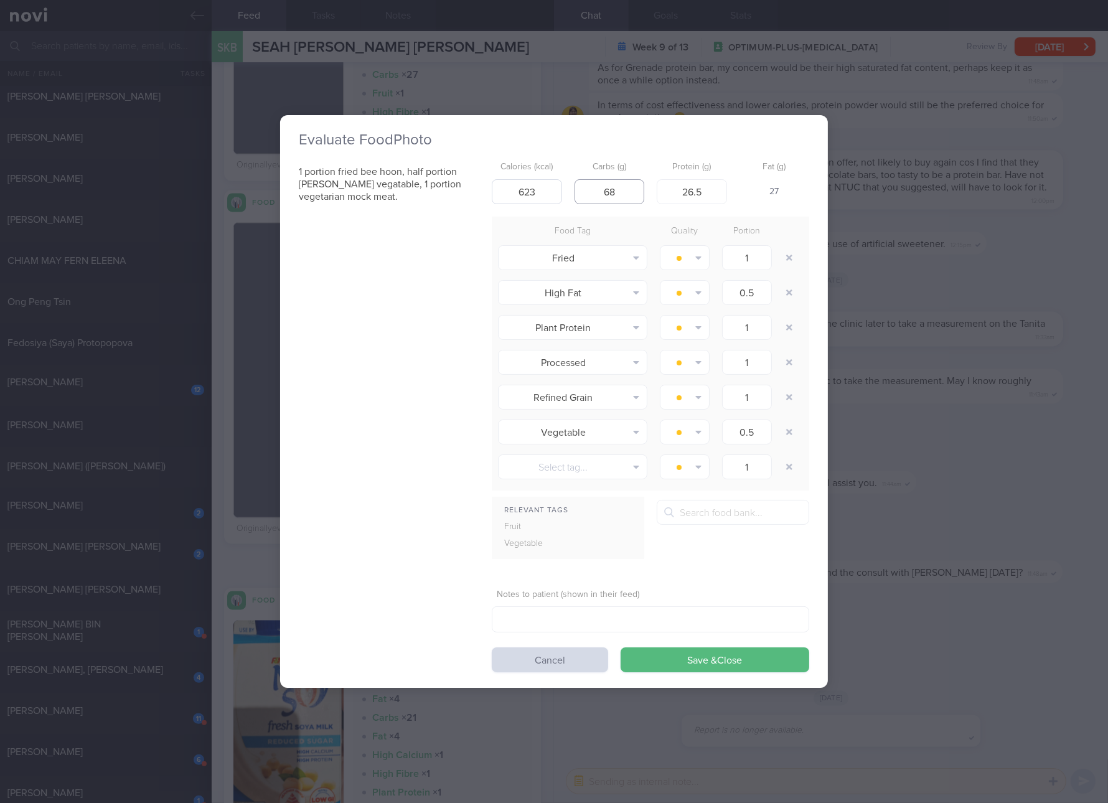
type input "68"
type input "23"
click at [621, 648] on button "Save & Close" at bounding box center [715, 660] width 189 height 25
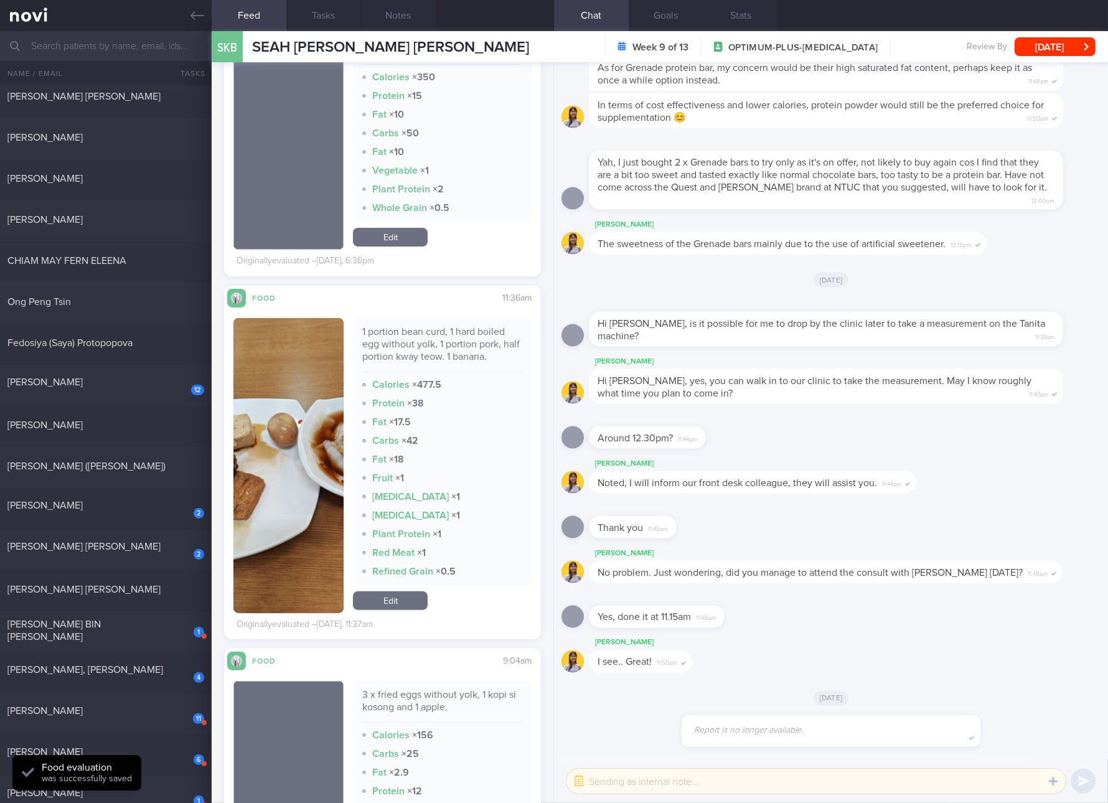
scroll to position [467, 0]
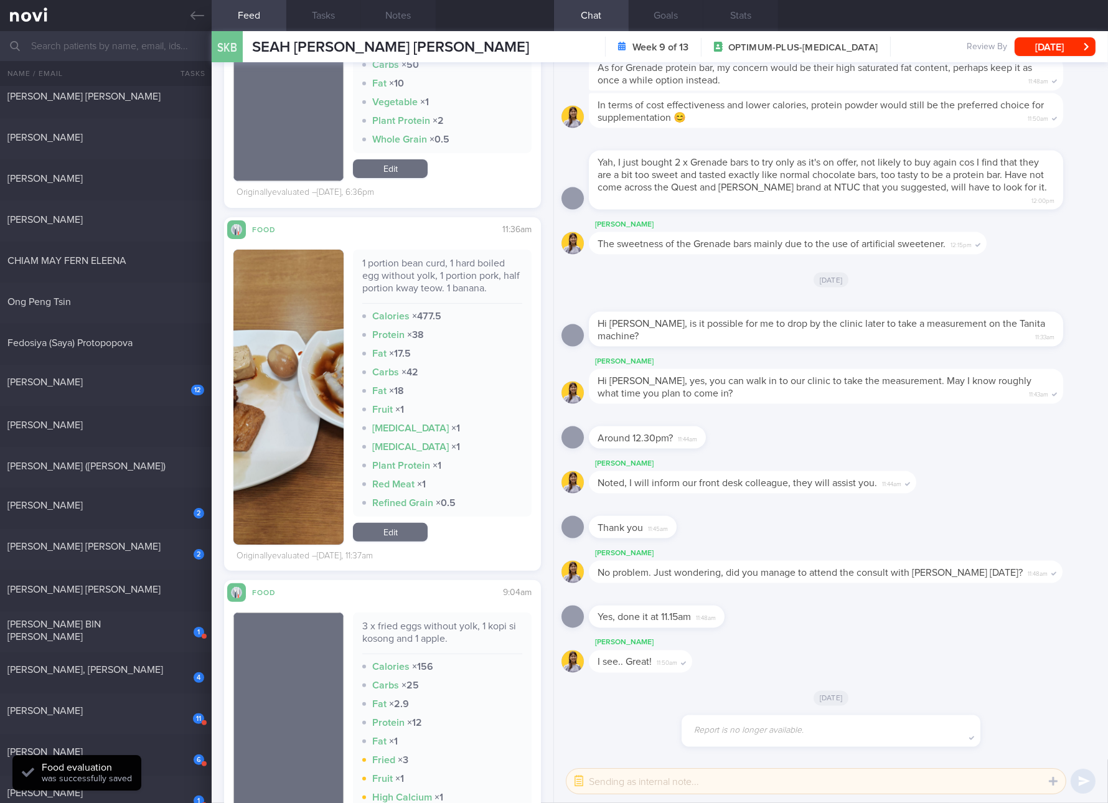
click at [381, 537] on link "Edit" at bounding box center [390, 532] width 75 height 19
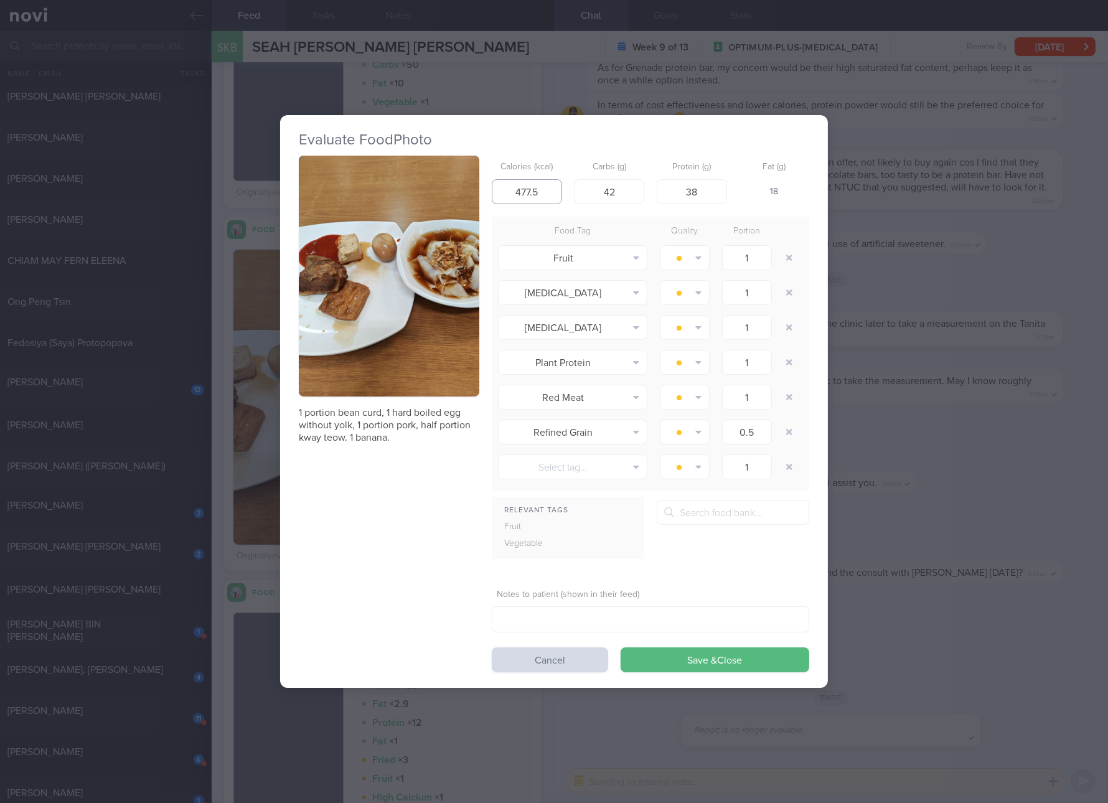
click at [541, 194] on input "477.5" at bounding box center [527, 191] width 70 height 25
type input "436"
type input "43"
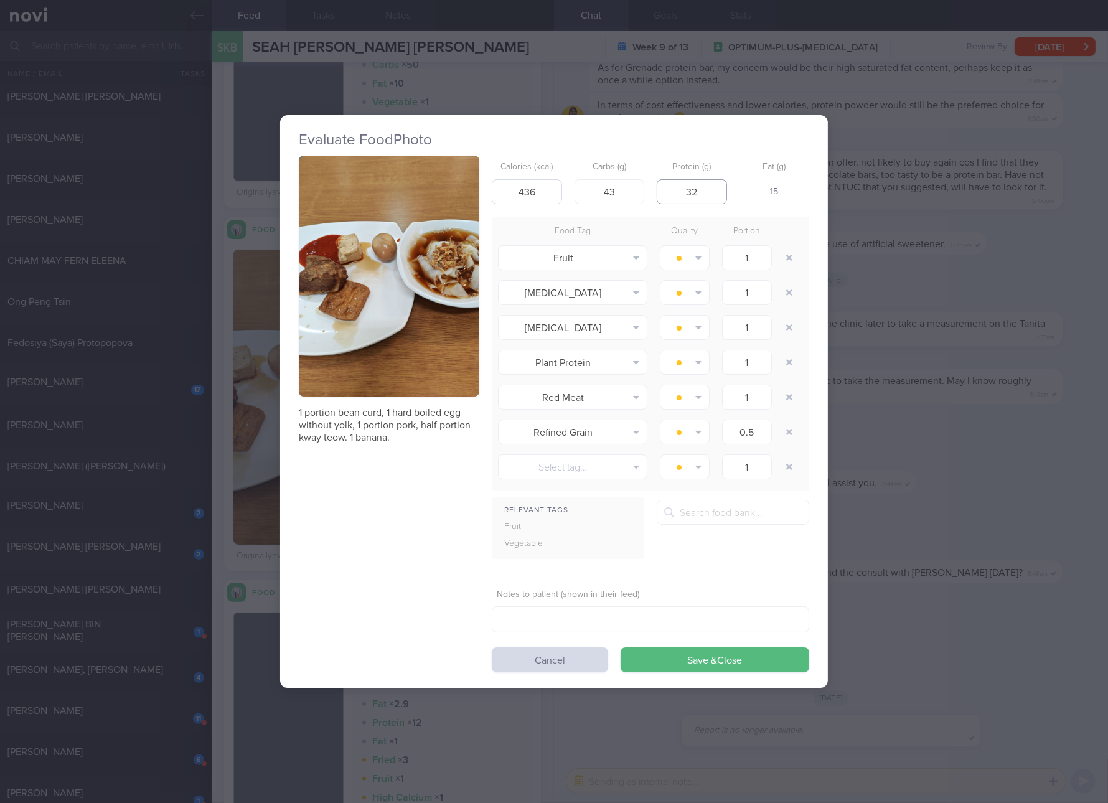
type input "32"
click at [621, 648] on button "Save & Close" at bounding box center [715, 660] width 189 height 25
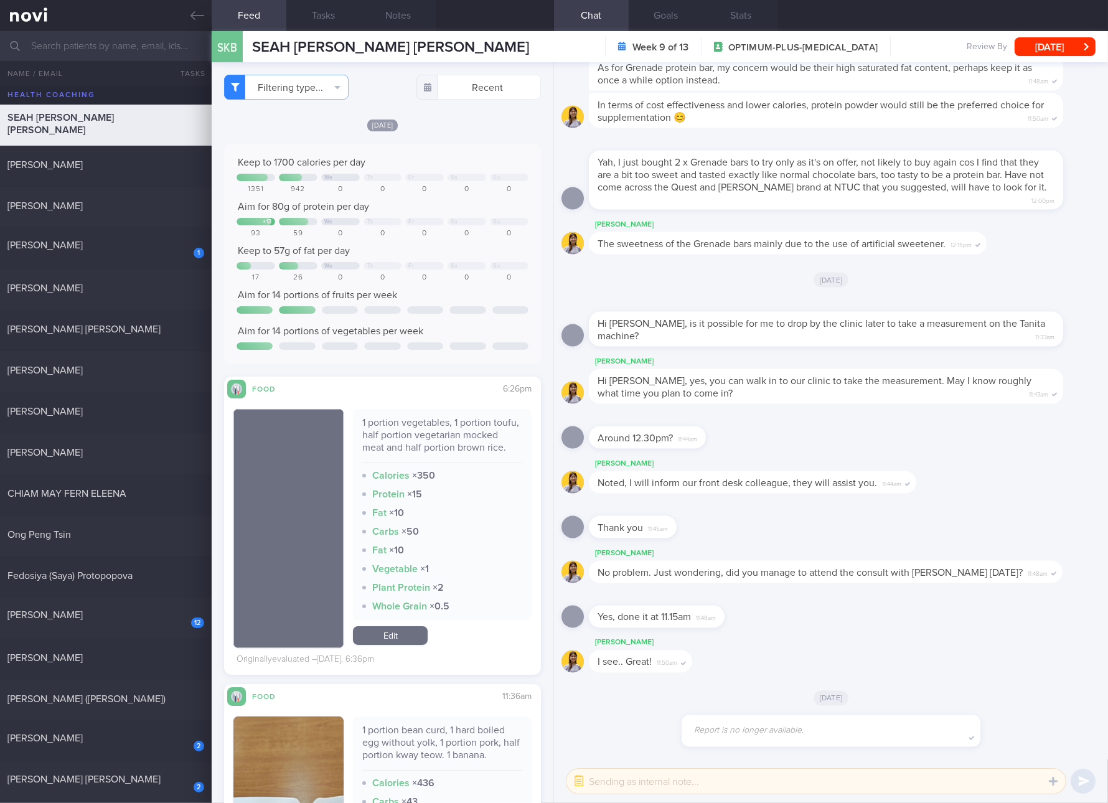
drag, startPoint x: 181, startPoint y: 497, endPoint x: 399, endPoint y: 68, distance: 480.9
click at [181, 497] on div "CHIAM MAY FERN ELEENA" at bounding box center [104, 494] width 194 height 12
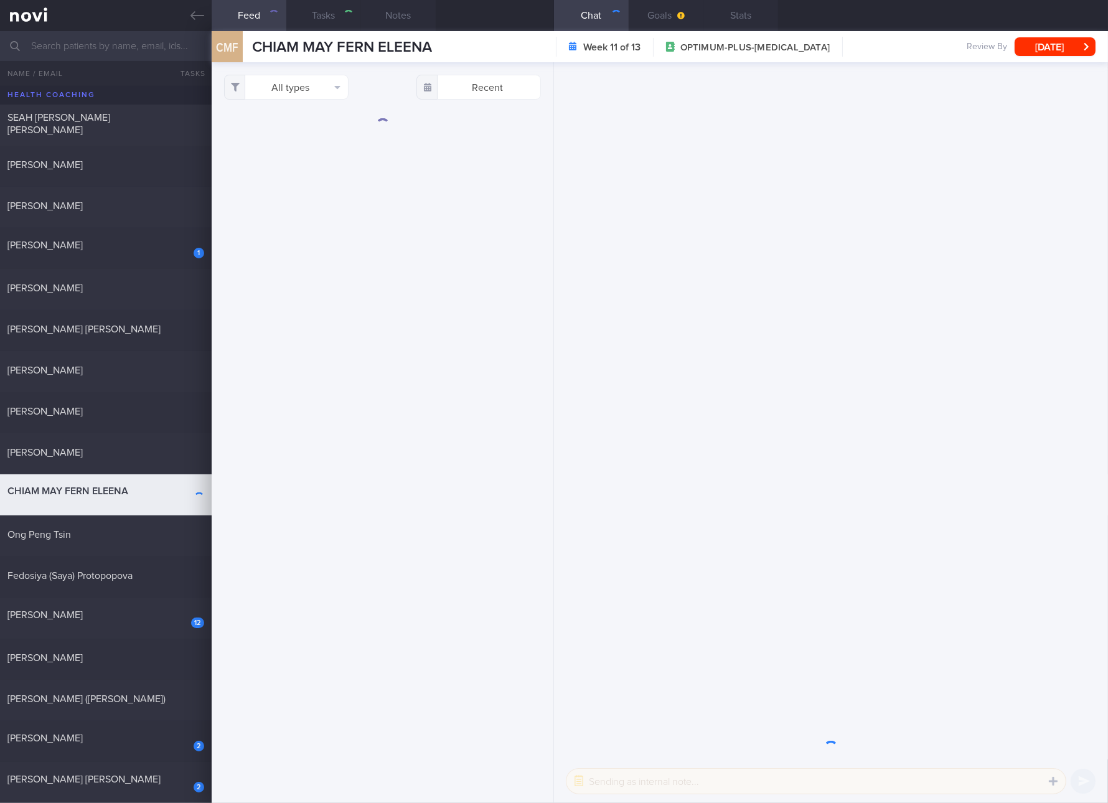
checkbox input "true"
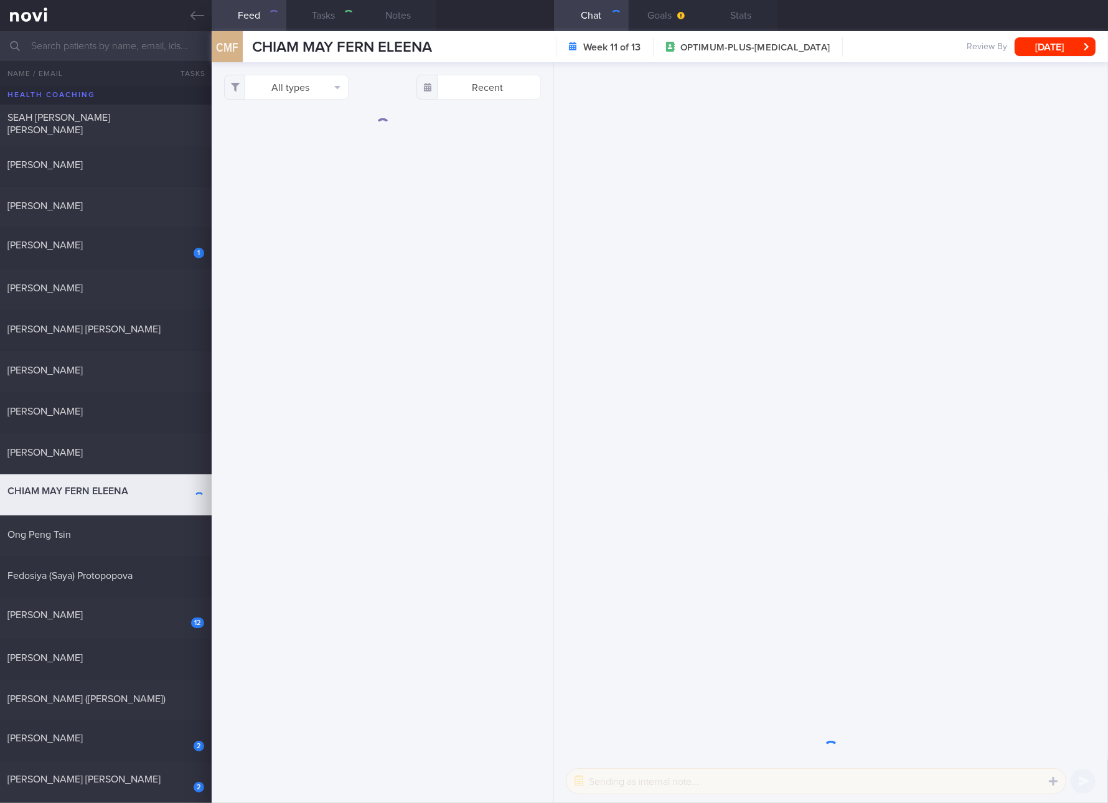
checkbox input "true"
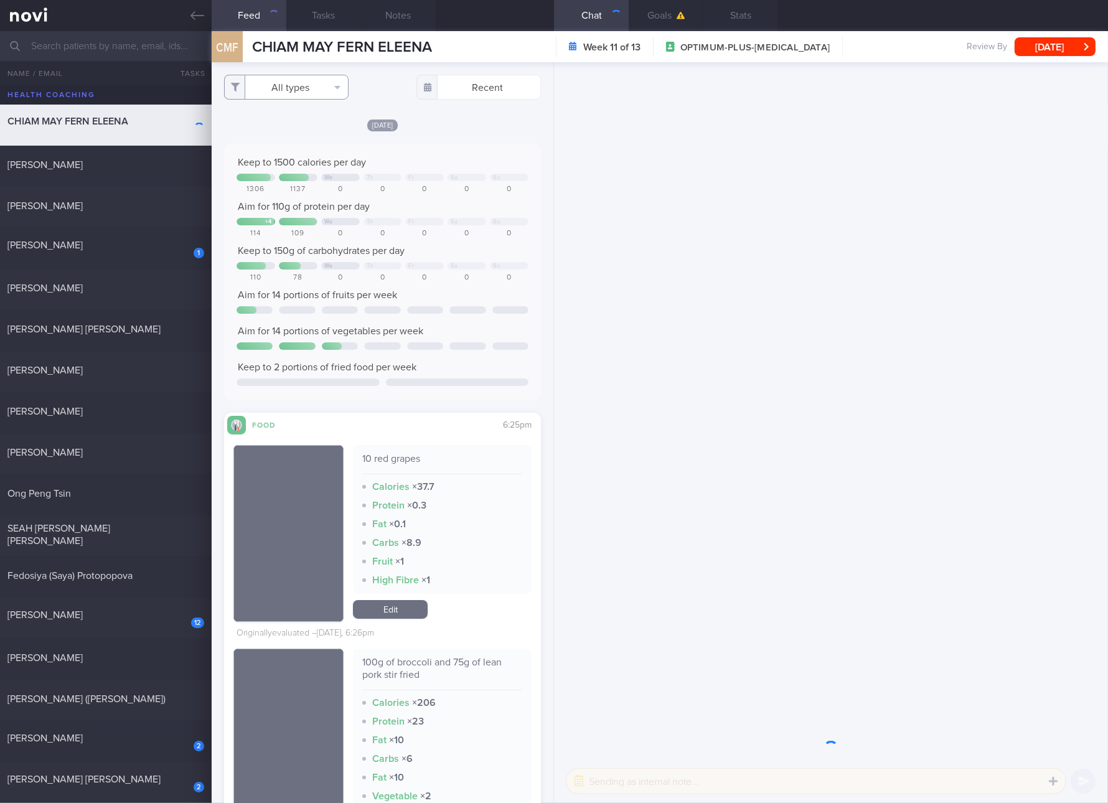
click at [326, 87] on button "All types" at bounding box center [286, 87] width 125 height 25
click at [292, 139] on button "Glucose" at bounding box center [286, 148] width 123 height 19
checkbox input "false"
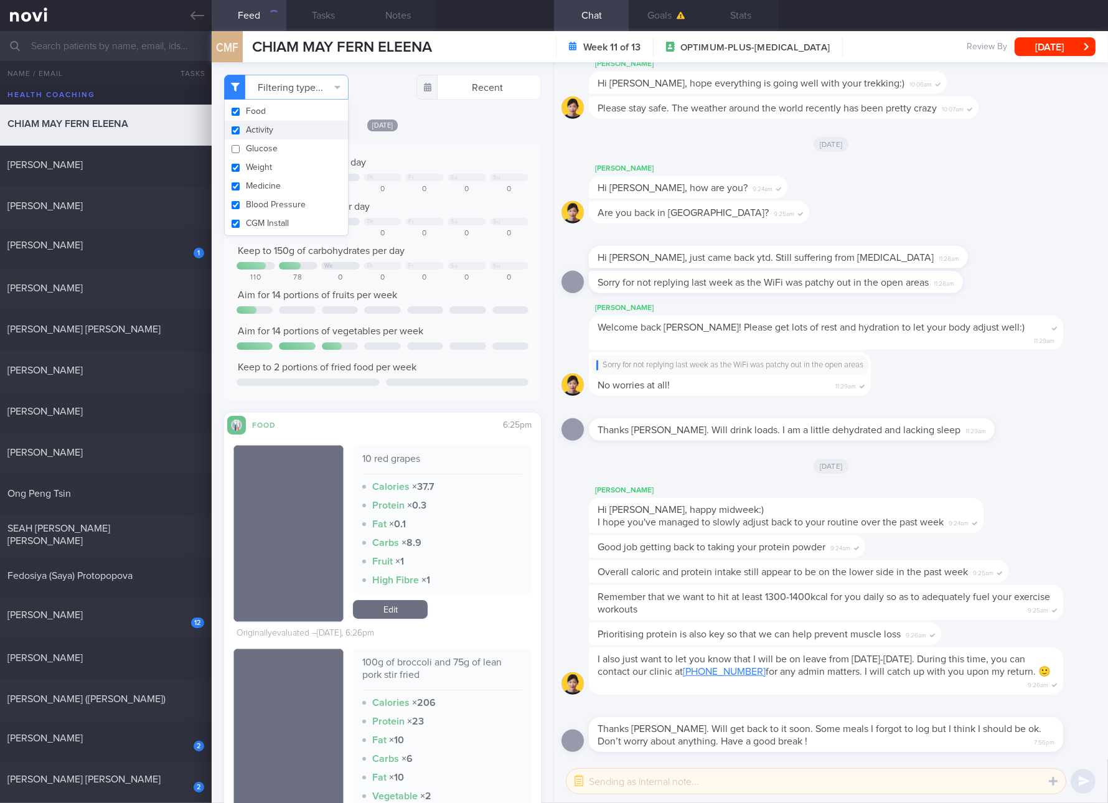
click at [271, 132] on button "Activity" at bounding box center [286, 130] width 123 height 19
checkbox input "false"
click at [271, 164] on button "Weight" at bounding box center [286, 167] width 123 height 19
checkbox input "false"
click at [271, 185] on button "Medicine" at bounding box center [286, 186] width 123 height 19
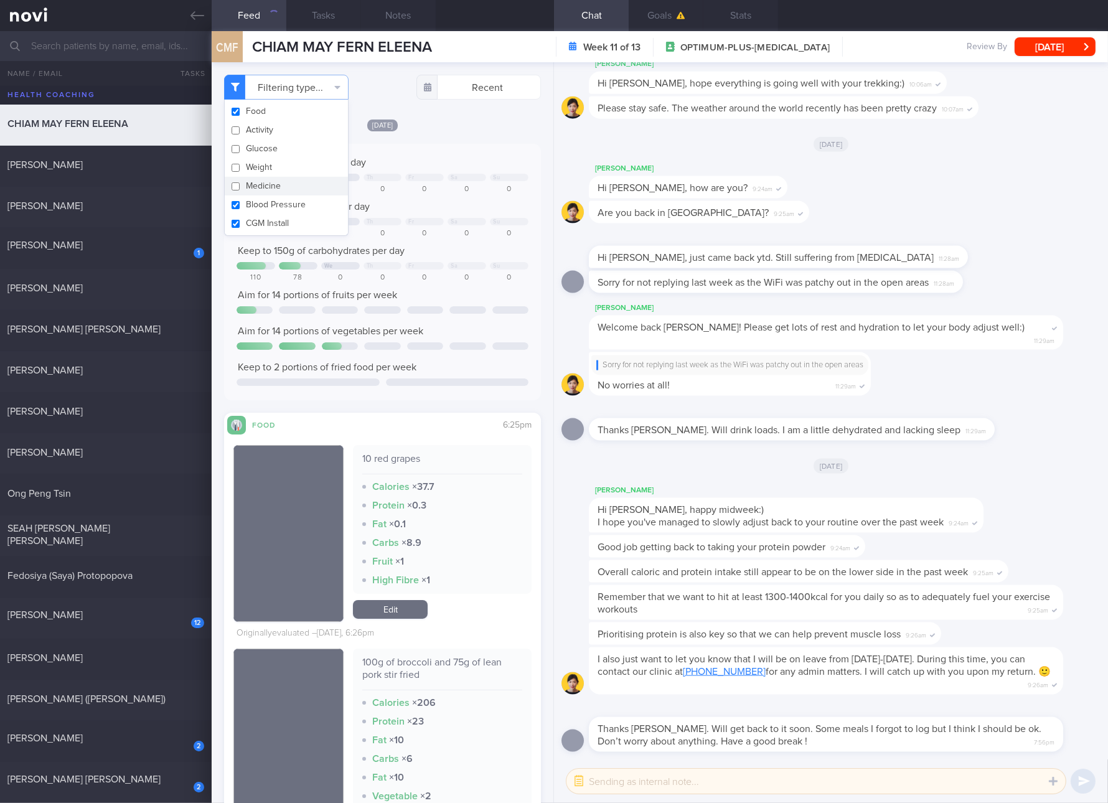
checkbox input "false"
click at [271, 210] on button "Blood Pressure" at bounding box center [286, 205] width 123 height 19
checkbox input "false"
click at [271, 227] on button "CGM Install" at bounding box center [286, 223] width 123 height 19
checkbox input "false"
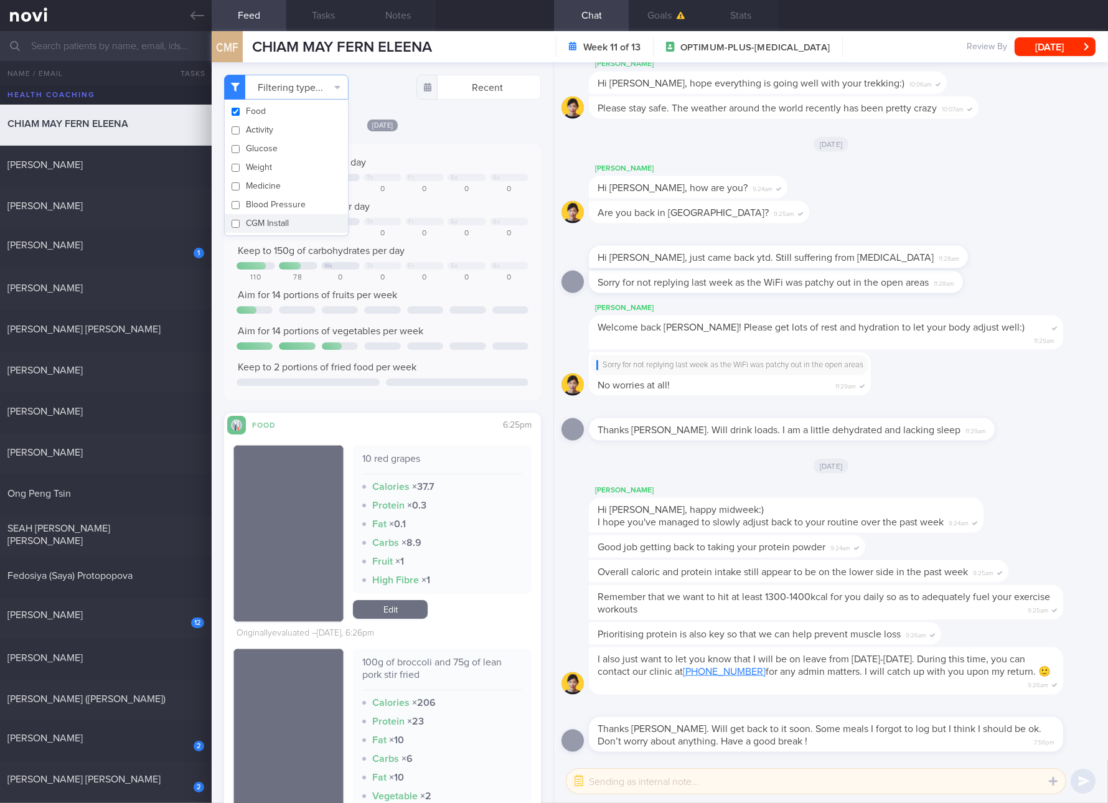
click at [395, 253] on span "Keep to 150g of carbohydrates per day" at bounding box center [321, 251] width 167 height 10
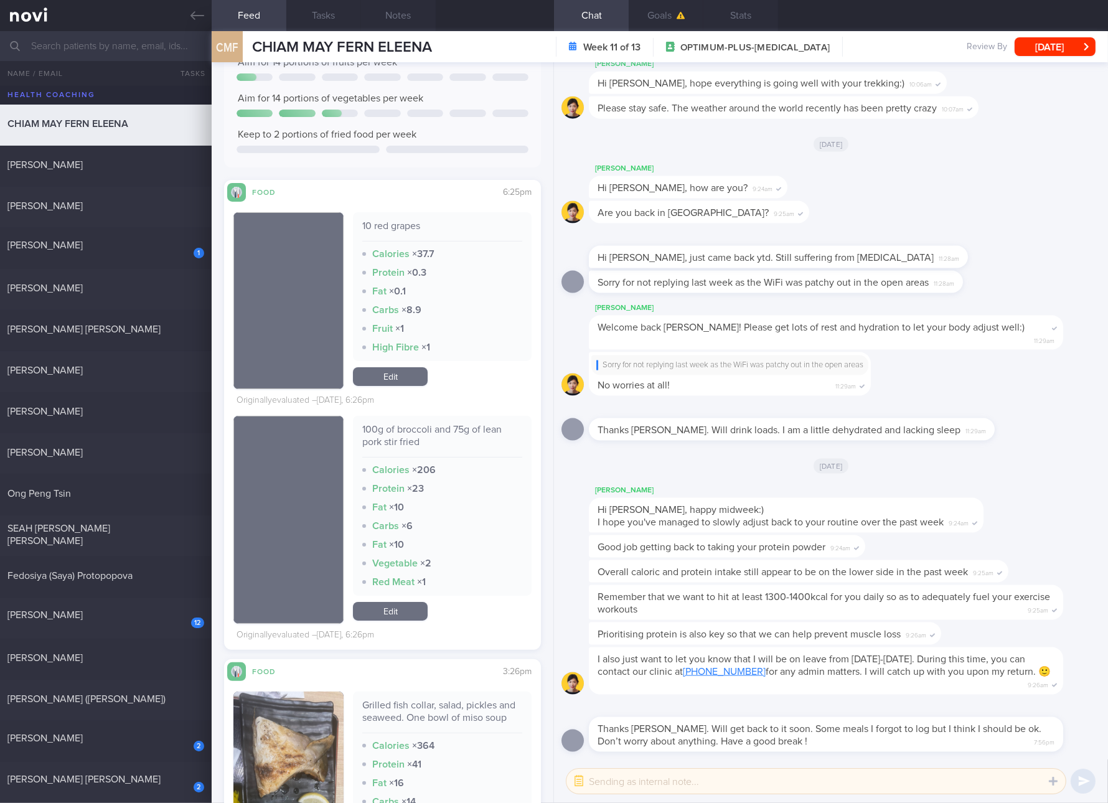
scroll to position [467, 0]
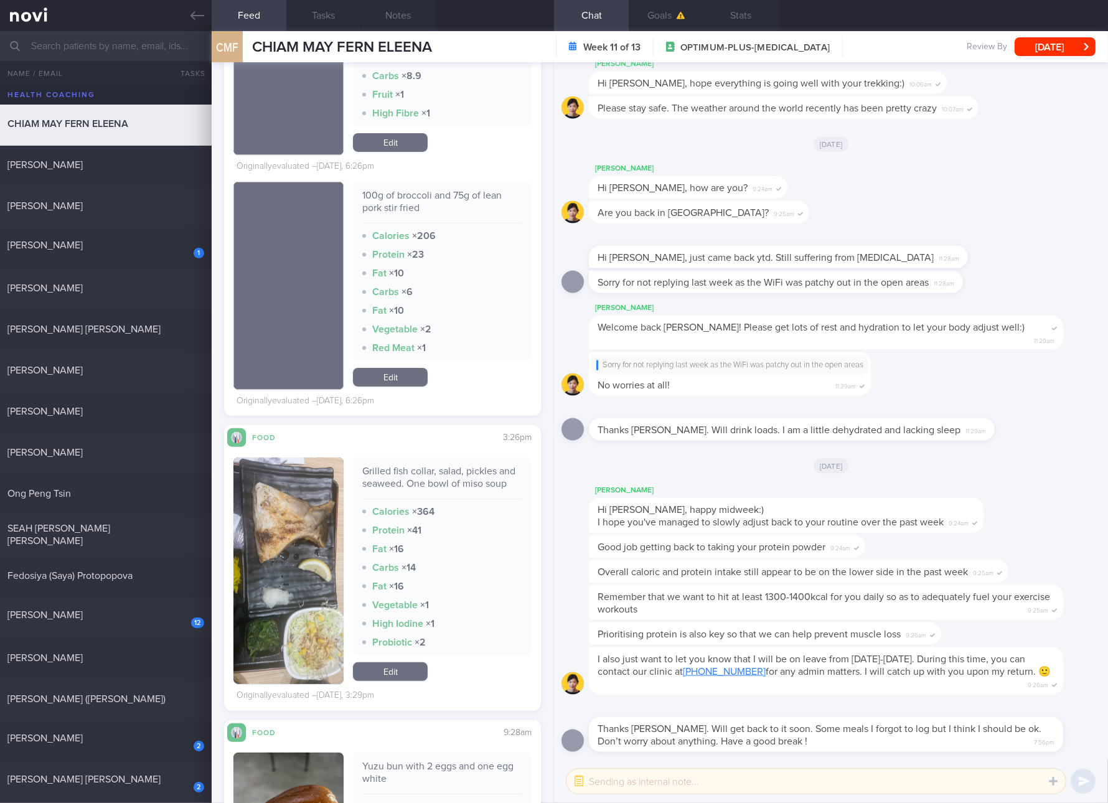
click at [459, 469] on div "Grilled fish collar, salad, pickles and seaweed. One bowl of miso soup" at bounding box center [442, 482] width 160 height 34
click at [301, 570] on button "button" at bounding box center [288, 571] width 110 height 227
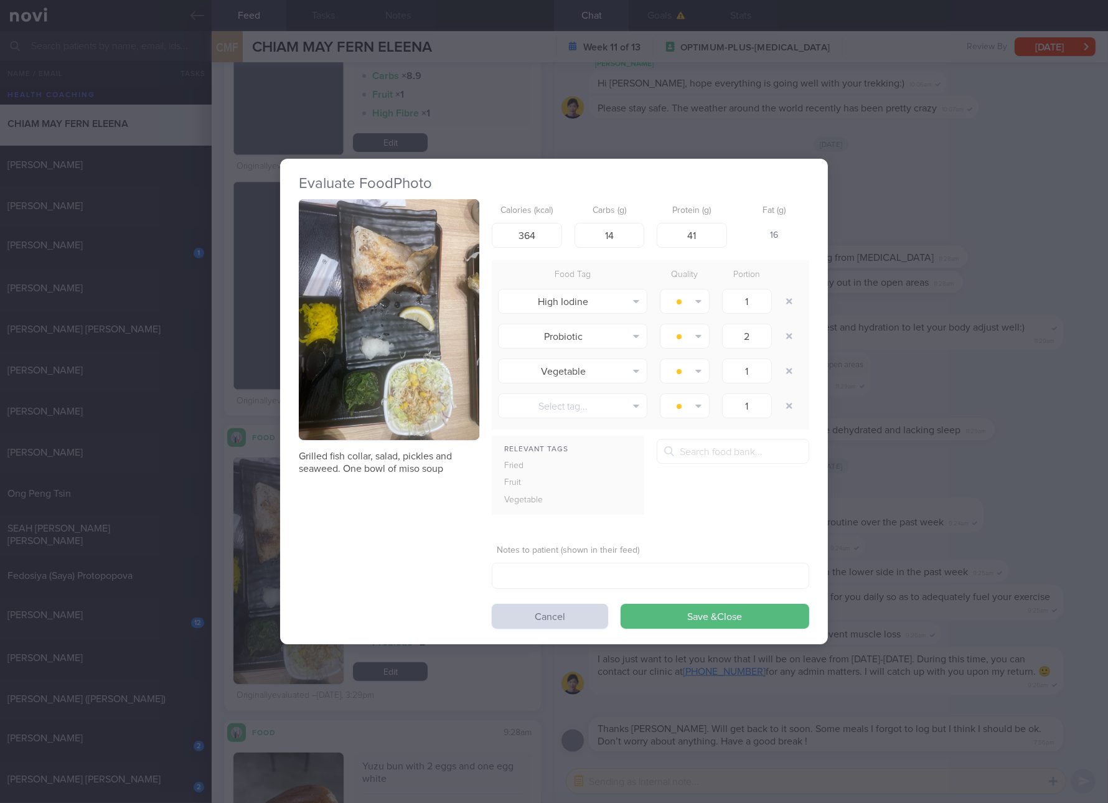
click at [410, 384] on button "button" at bounding box center [389, 319] width 181 height 241
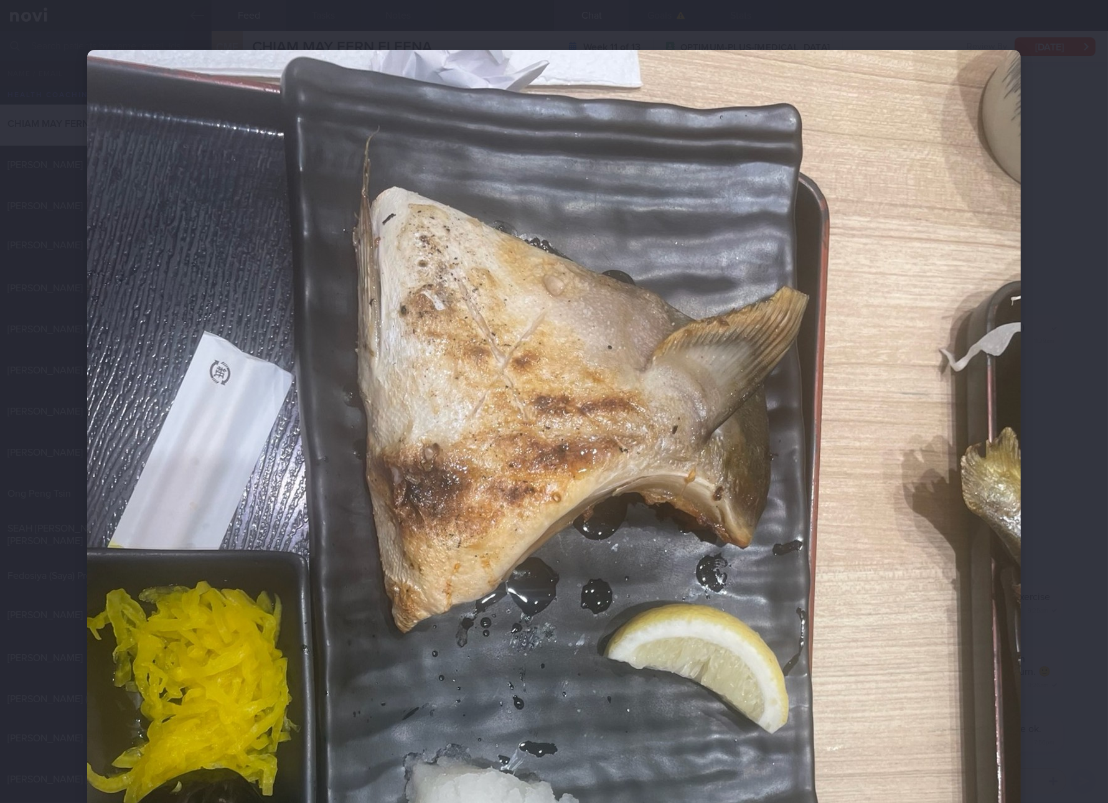
click at [1043, 606] on div at bounding box center [554, 672] width 1034 height 1345
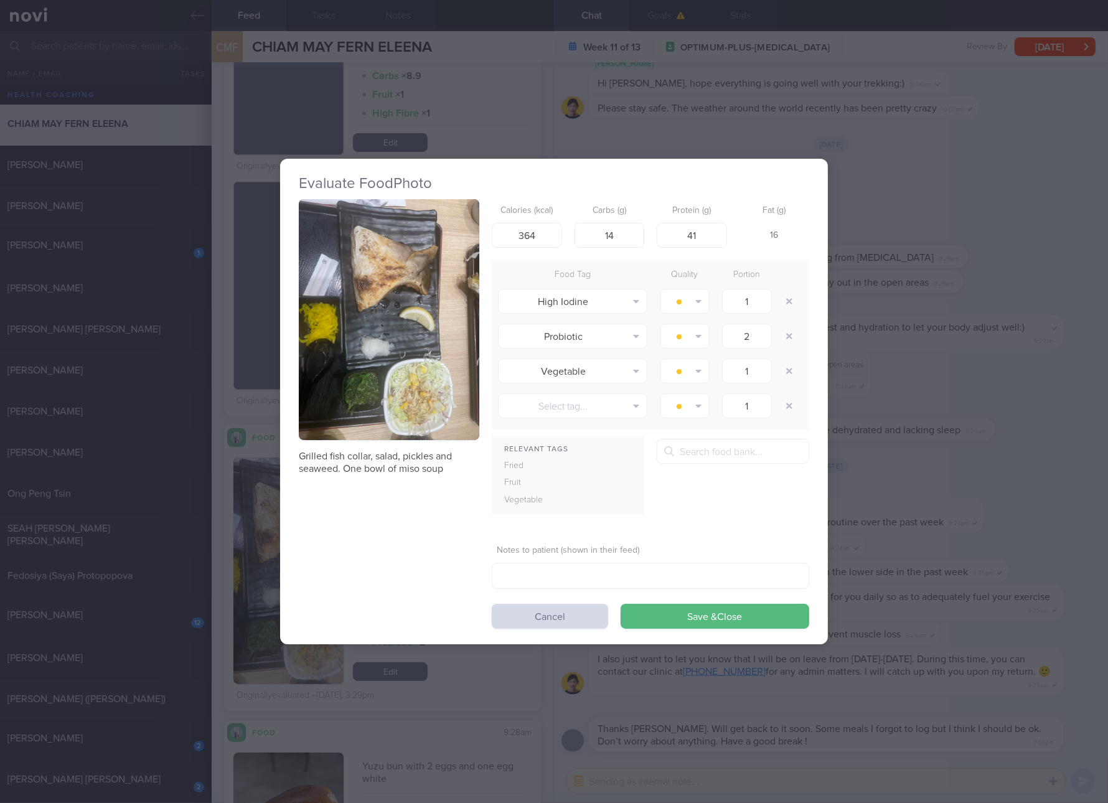
click at [919, 609] on div "Evaluate Food Photo Grilled fish collar, salad, pickles and seaweed. One bowl o…" at bounding box center [554, 401] width 1108 height 803
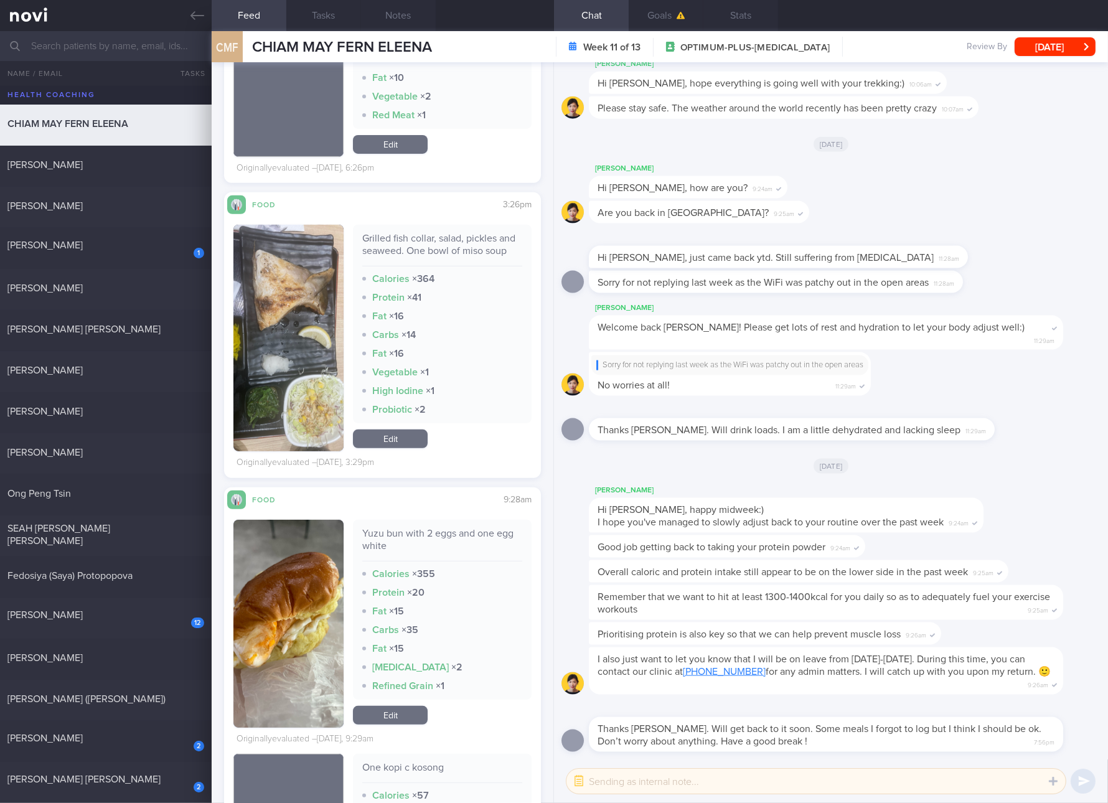
scroll to position [934, 0]
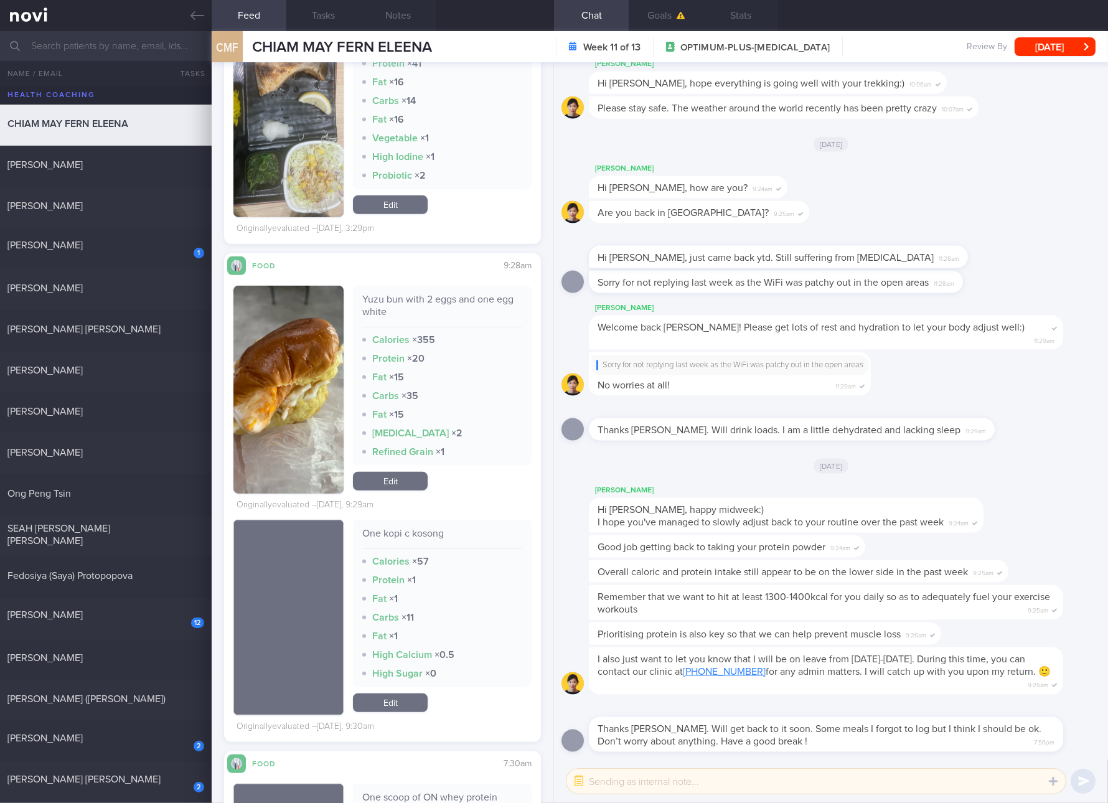
click at [441, 310] on div "Yuzu bun with 2 eggs and one egg white" at bounding box center [442, 310] width 160 height 34
click at [294, 440] on button "button" at bounding box center [288, 390] width 110 height 208
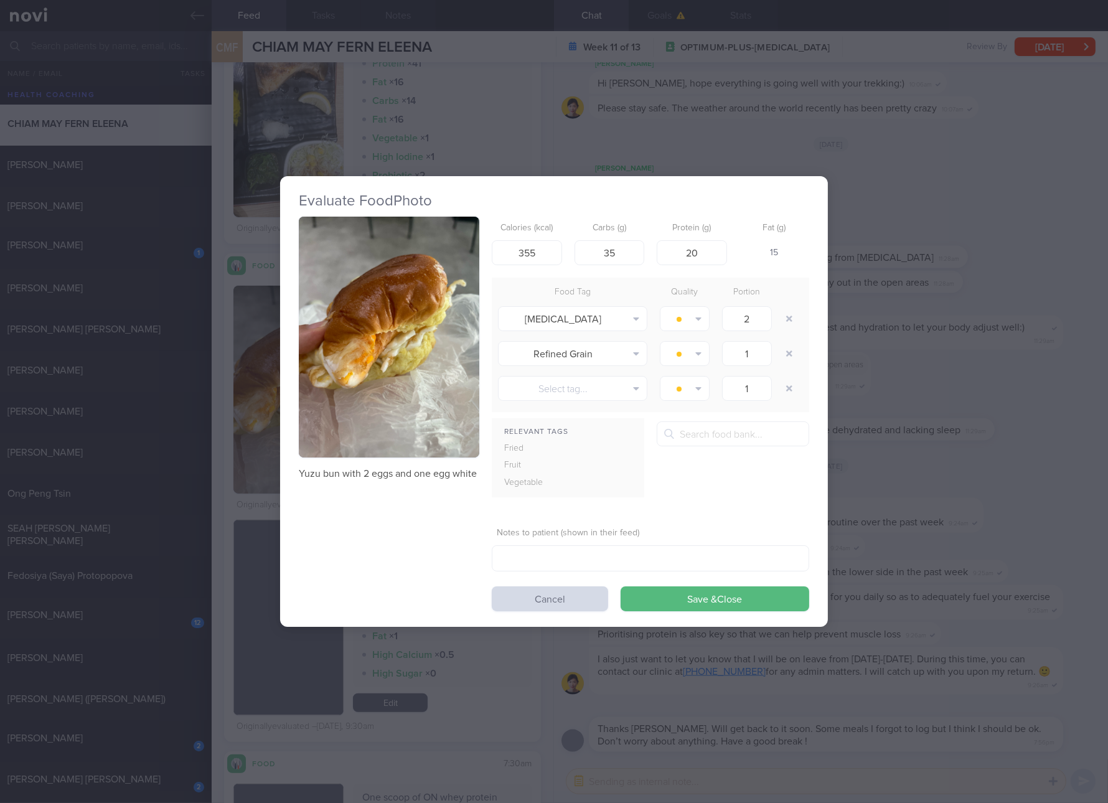
click at [406, 315] on button "button" at bounding box center [389, 337] width 181 height 241
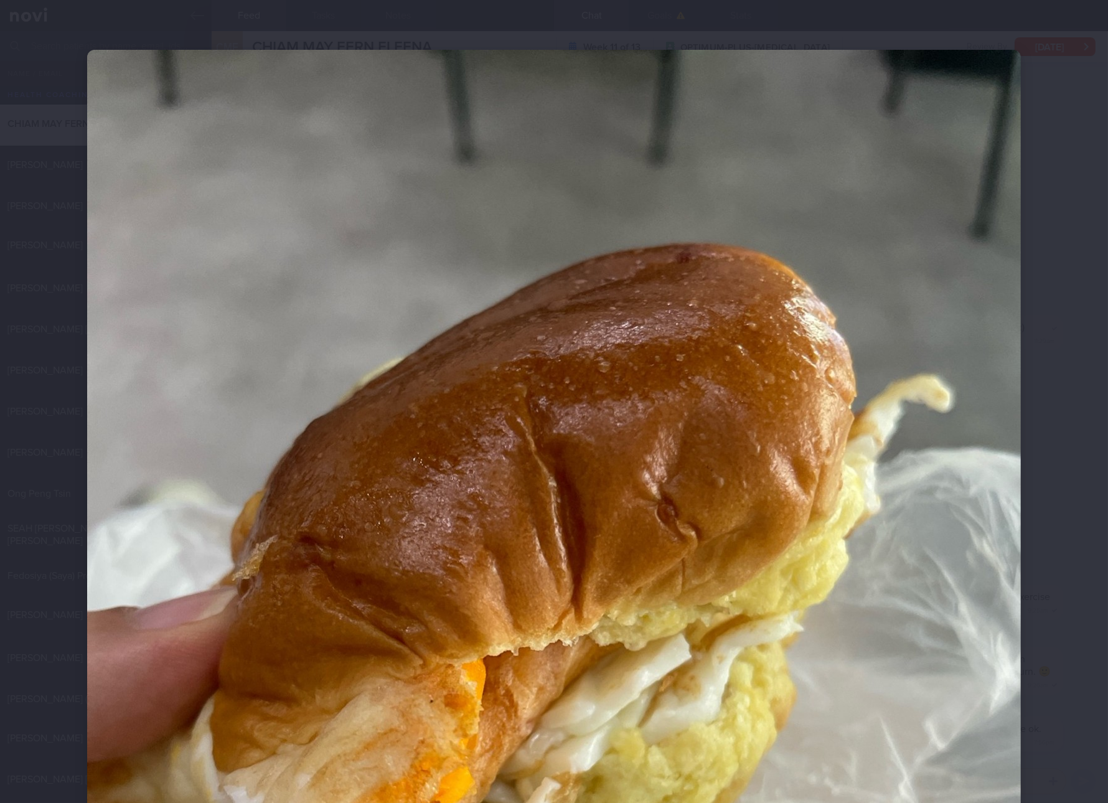
click at [1042, 588] on div at bounding box center [554, 672] width 1034 height 1345
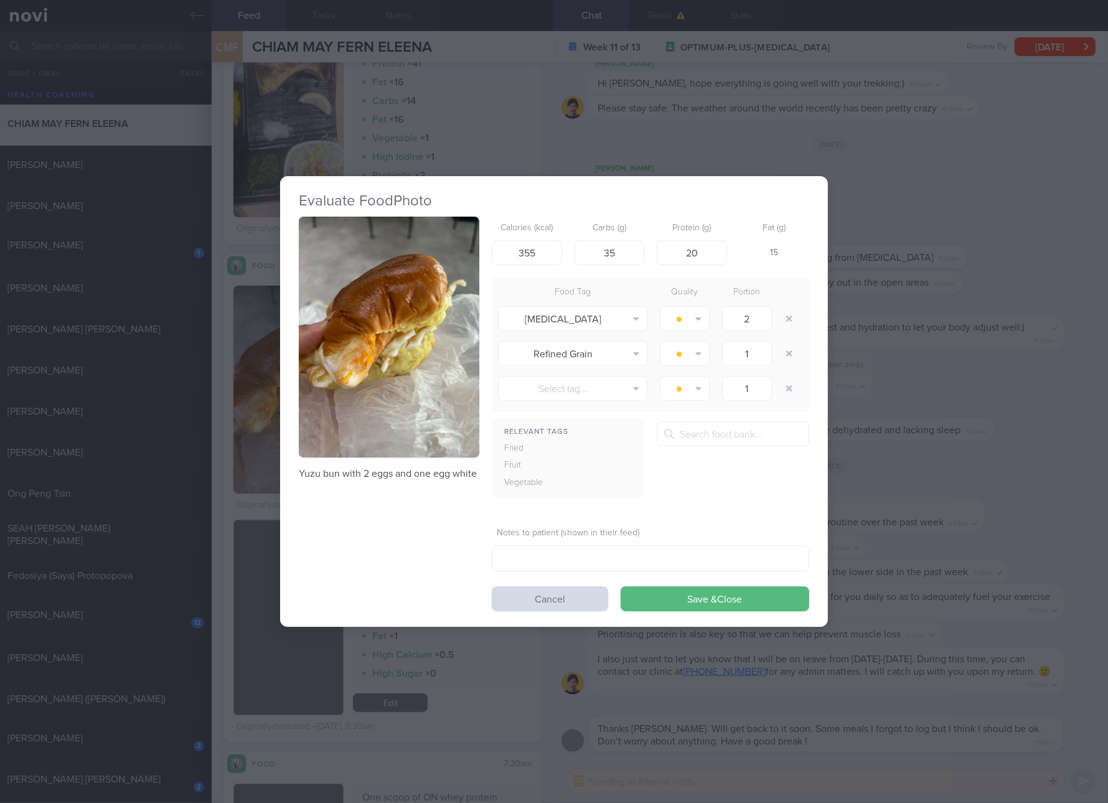
click at [836, 564] on div "Evaluate Food Photo Yuzu bun with 2 eggs and one egg white Calories (kcal) 355 …" at bounding box center [554, 401] width 1108 height 803
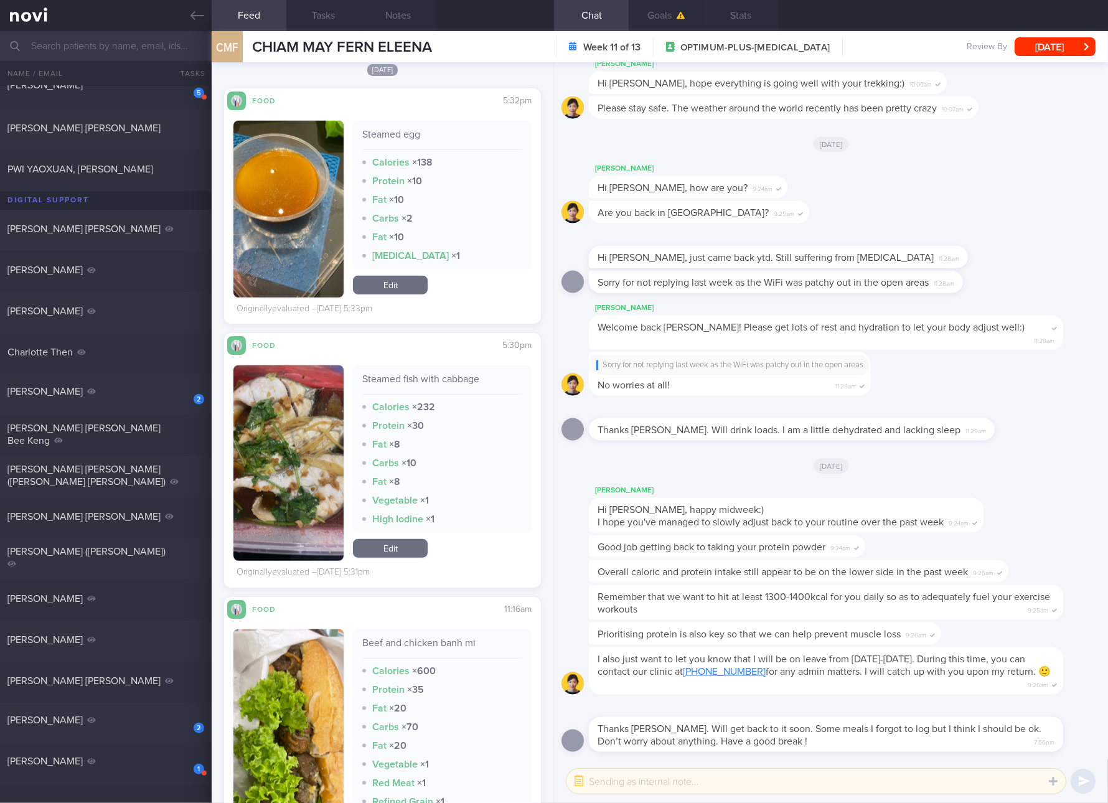
scroll to position [2101, 0]
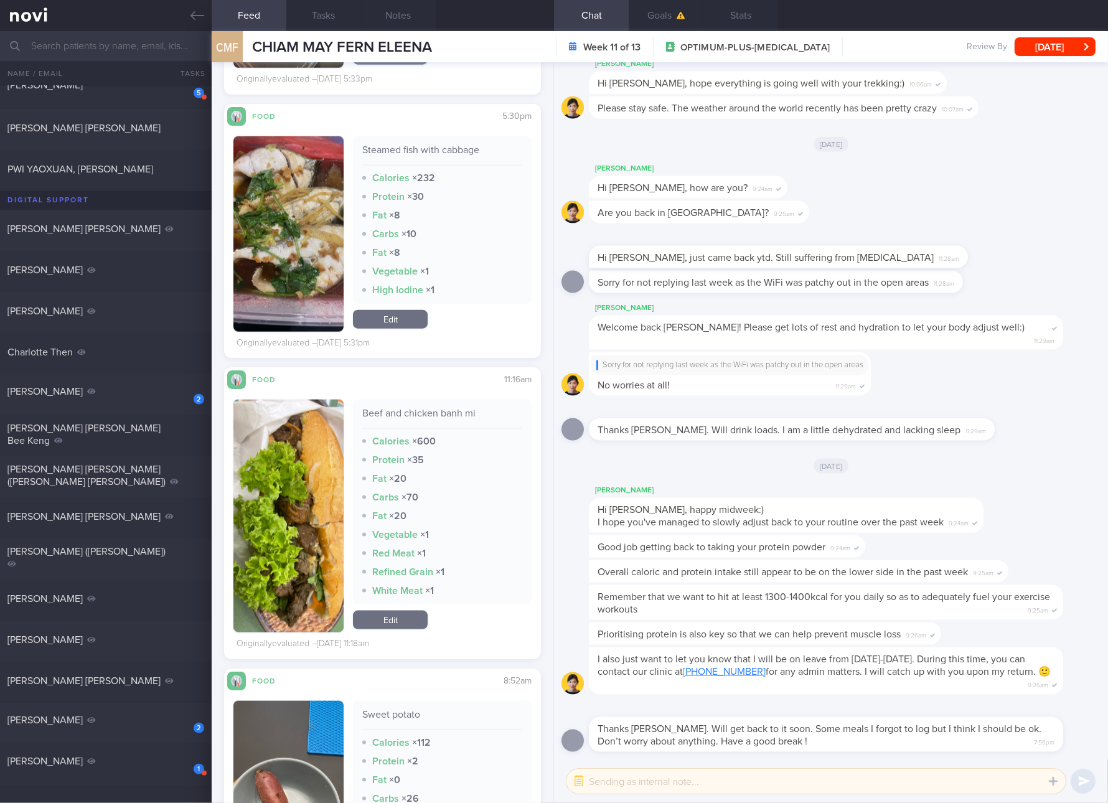
click at [446, 417] on div "Beef and chicken banh mi" at bounding box center [442, 418] width 160 height 22
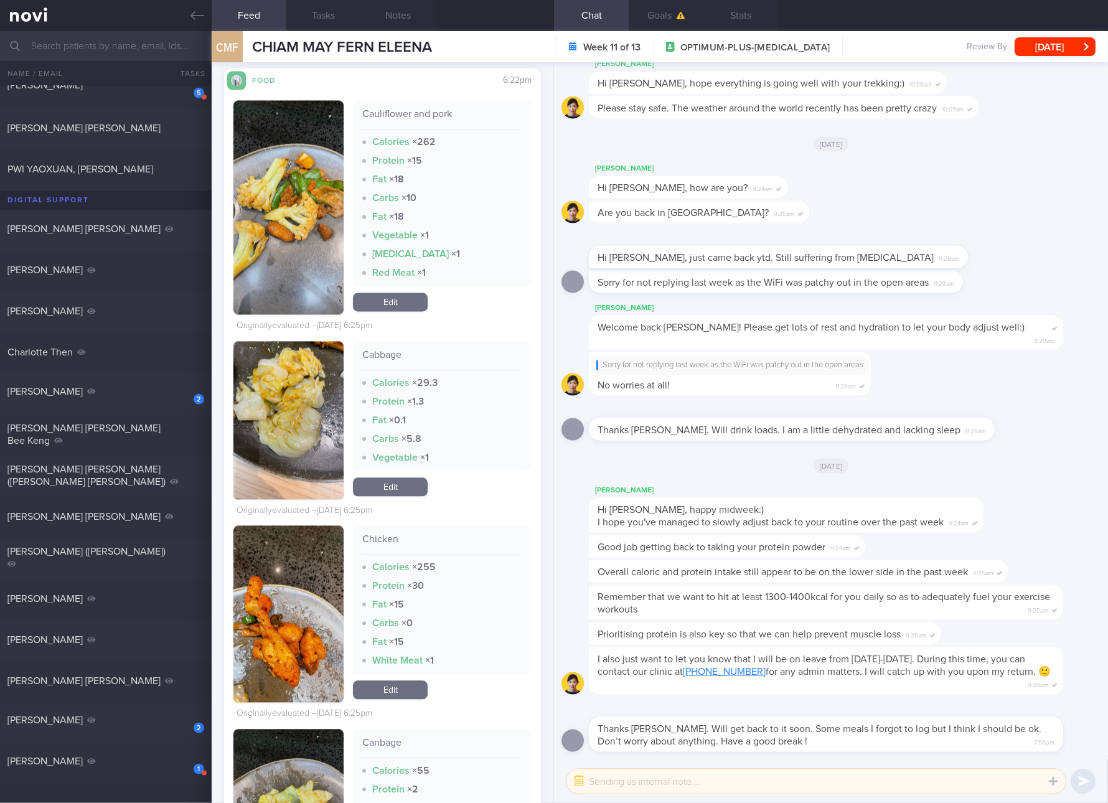
scroll to position [3736, 0]
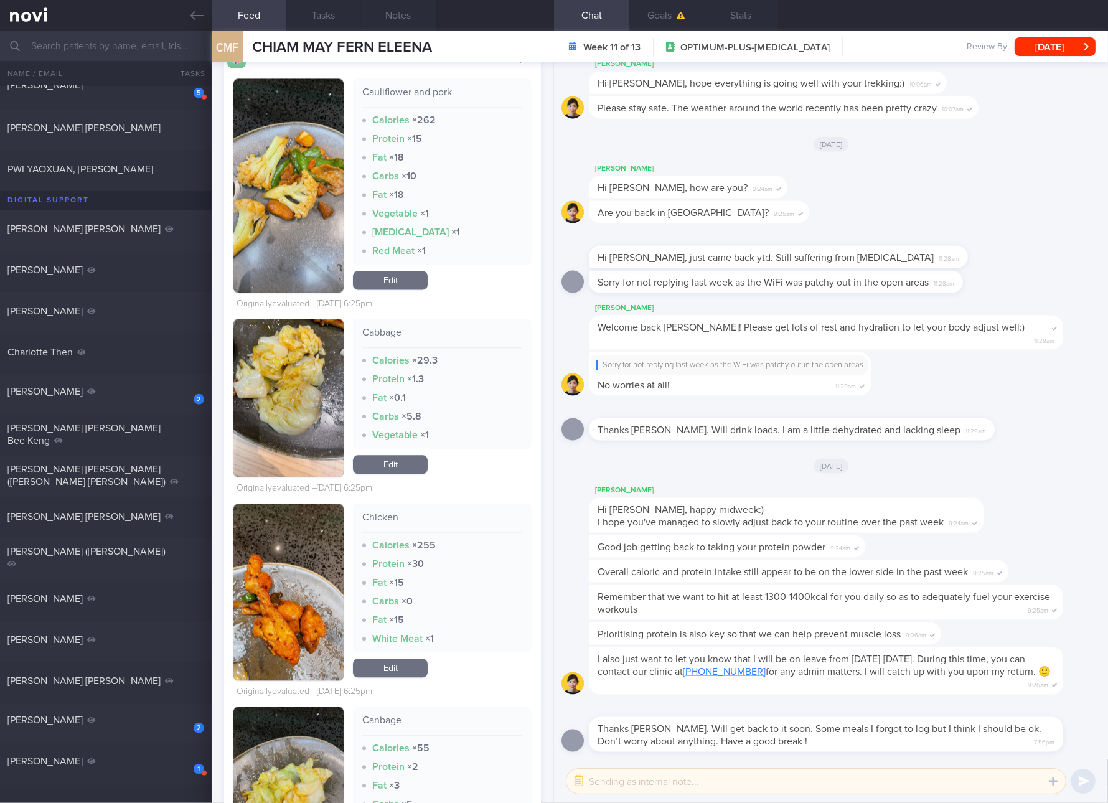
click at [398, 104] on div "Cauliflower and pork" at bounding box center [442, 97] width 160 height 22
click at [309, 220] on button "button" at bounding box center [288, 185] width 110 height 214
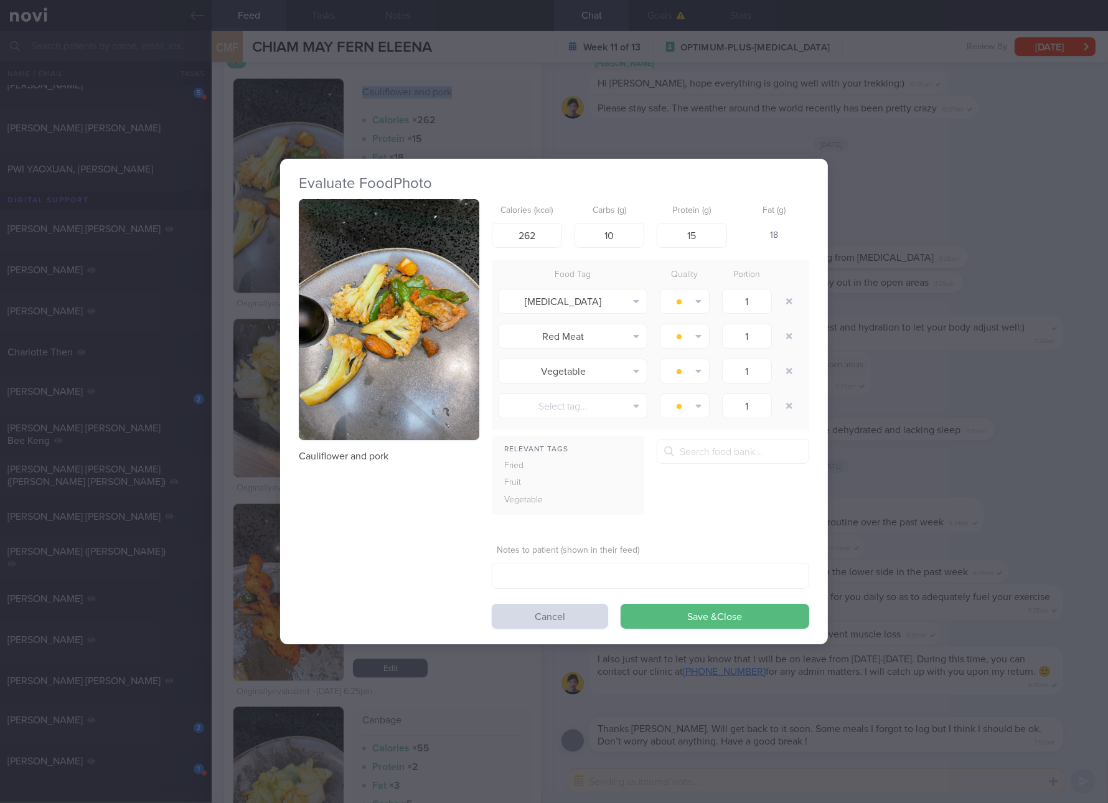
click at [376, 225] on button "button" at bounding box center [389, 319] width 181 height 241
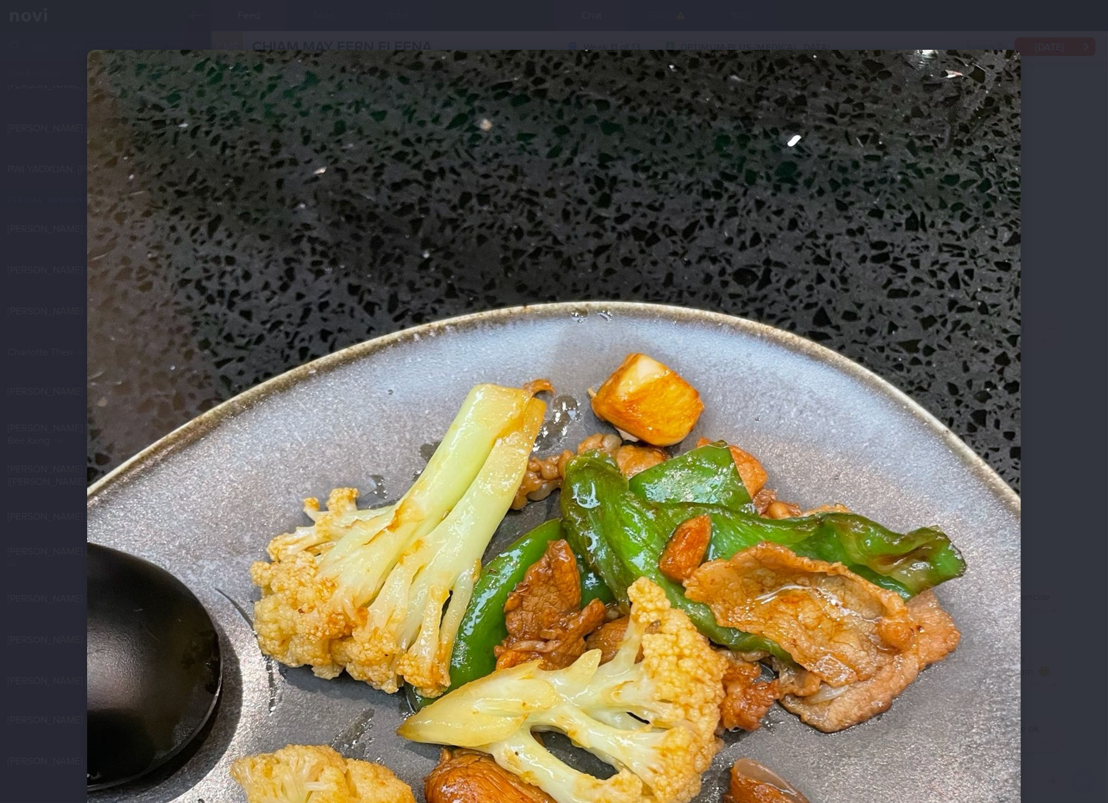
click at [1059, 593] on div at bounding box center [554, 672] width 1034 height 1345
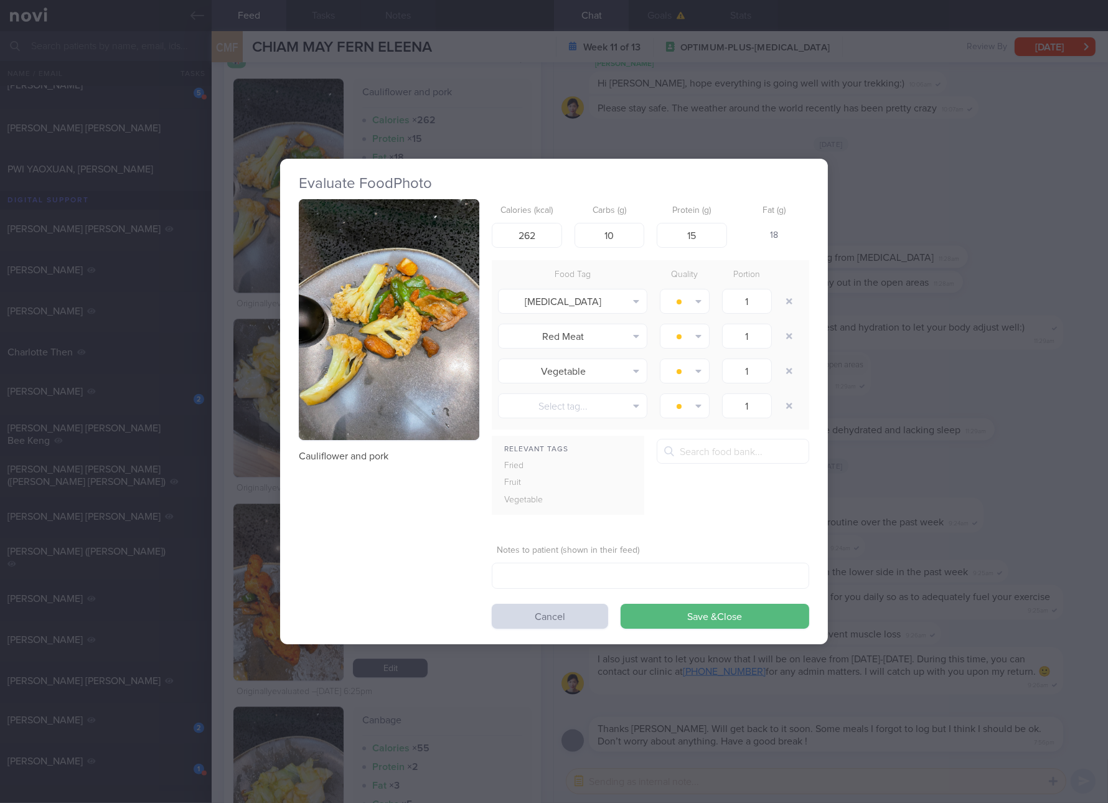
click at [900, 439] on div "Evaluate Food Photo Cauliflower and pork Calories (kcal) 262 Carbs (g) 10 Prote…" at bounding box center [554, 401] width 1108 height 803
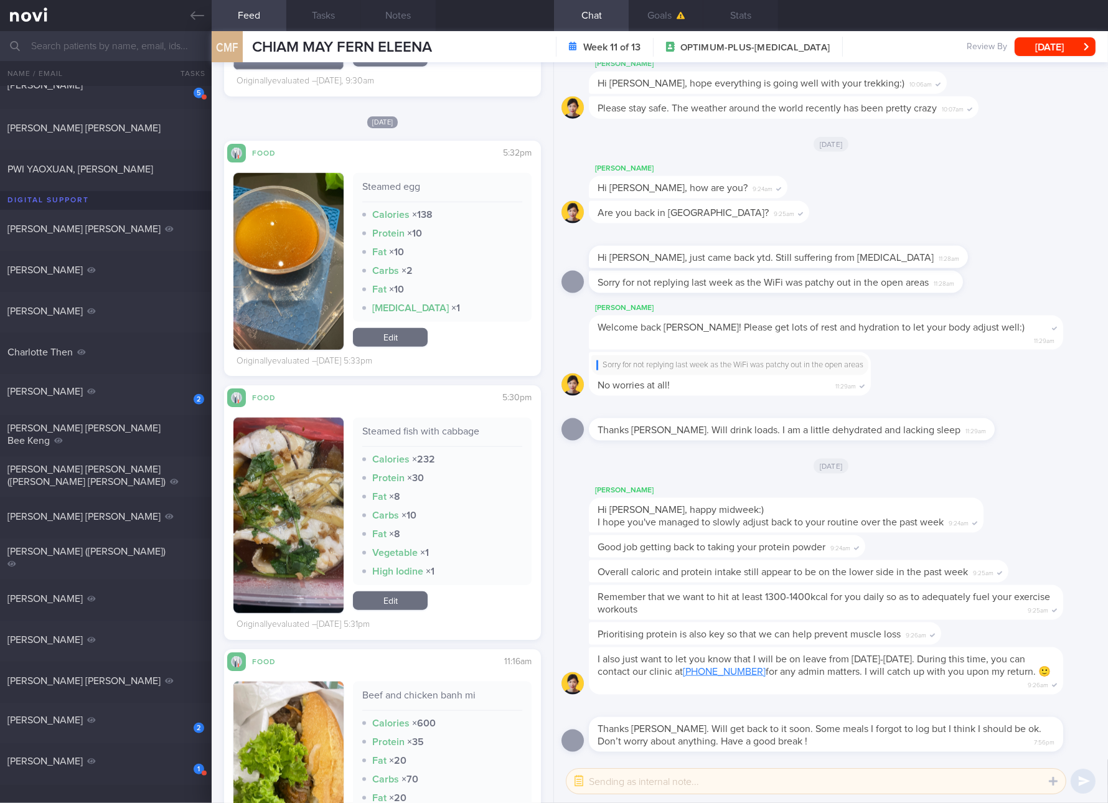
scroll to position [2049, 0]
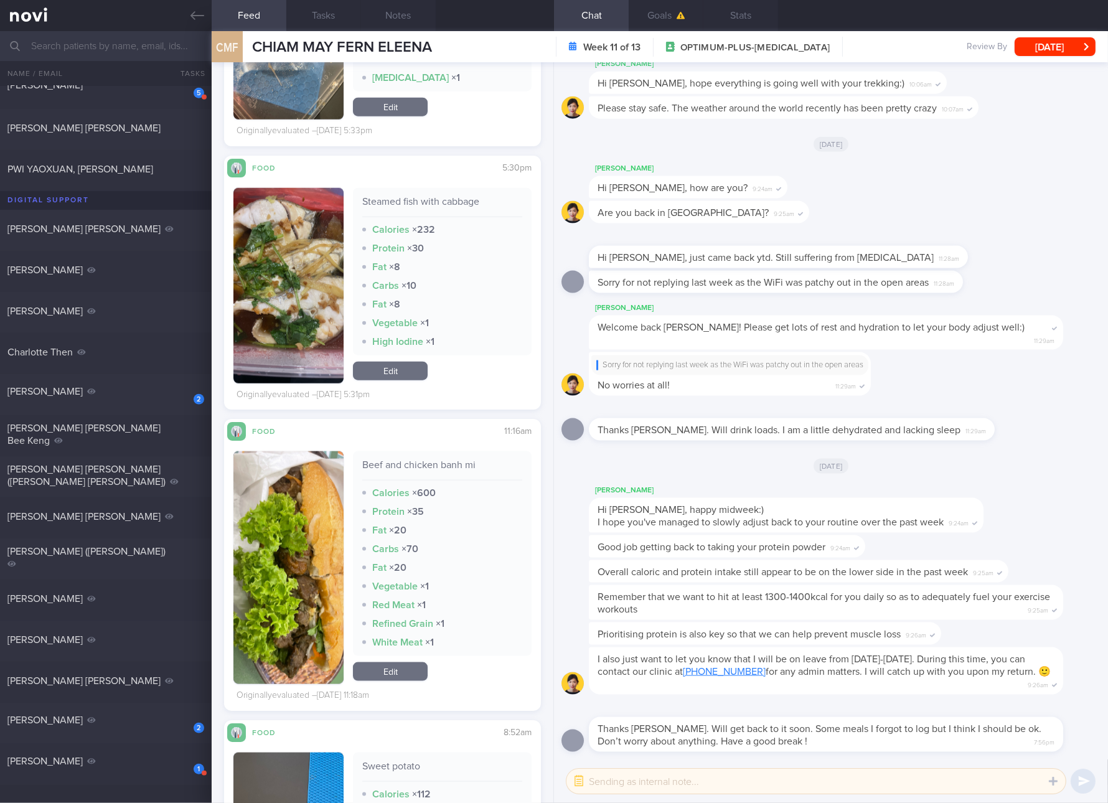
click at [382, 661] on div "Beef and chicken banh mi Calories × 600 Protein × 35 Fat × 20 Carbs × 70 Fat × …" at bounding box center [442, 567] width 179 height 233
click at [384, 667] on link "Edit" at bounding box center [390, 671] width 75 height 19
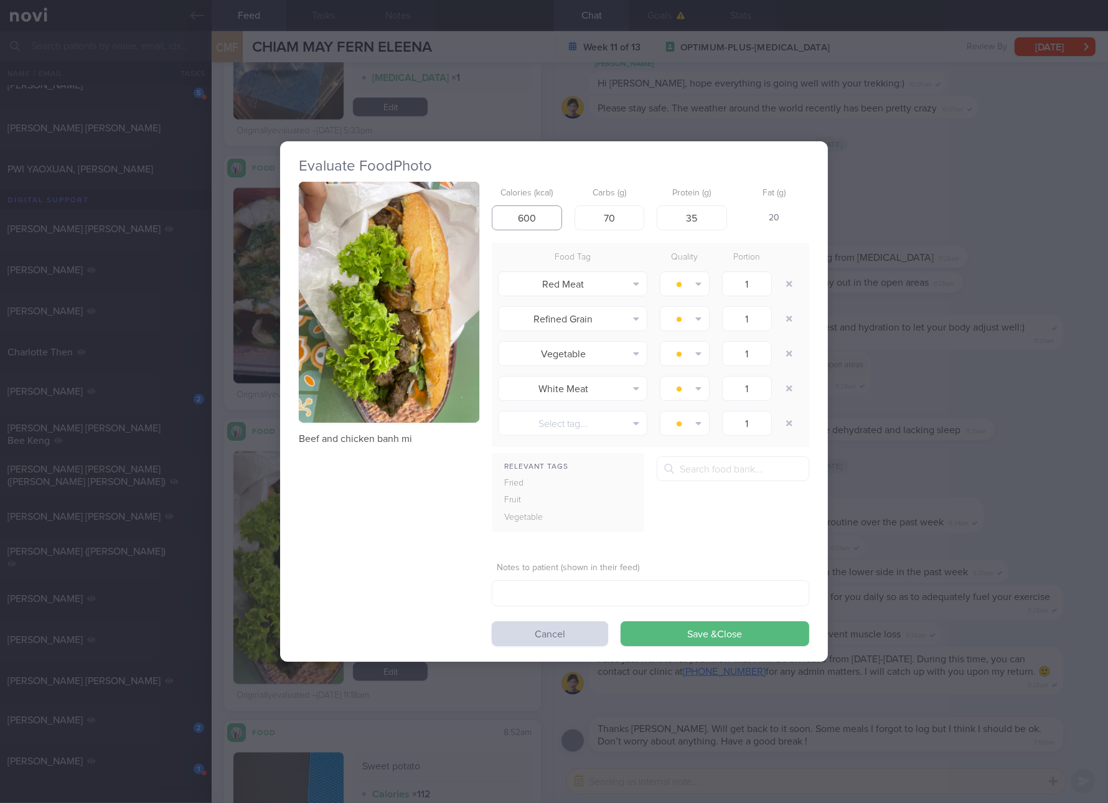
click at [543, 217] on input "600" at bounding box center [527, 217] width 70 height 25
type input "587"
type input "63"
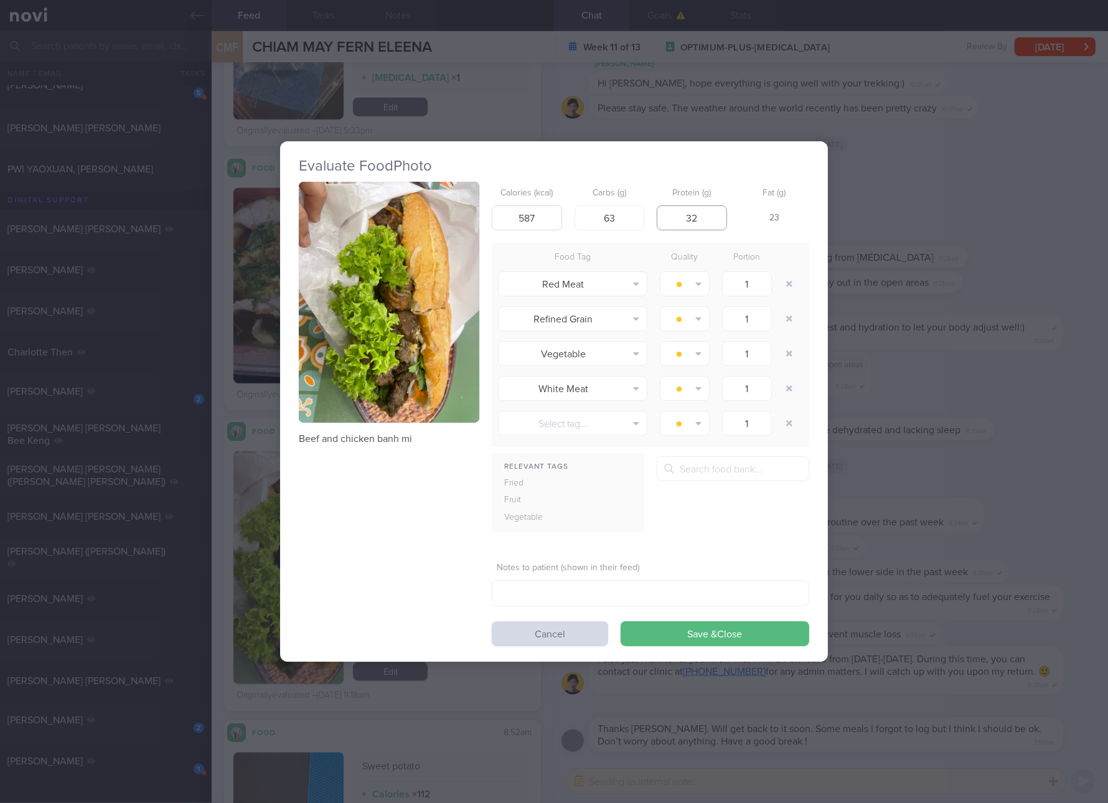
type input "32"
click at [621, 621] on button "Save & Close" at bounding box center [715, 633] width 189 height 25
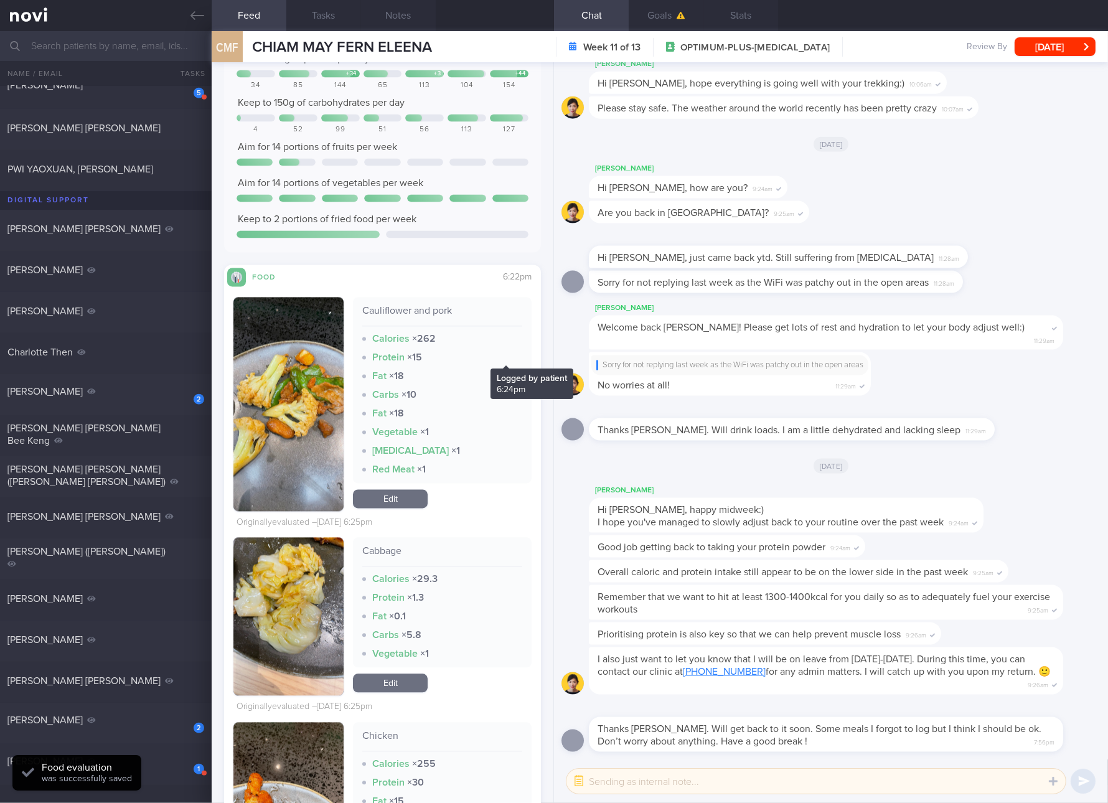
scroll to position [3450, 0]
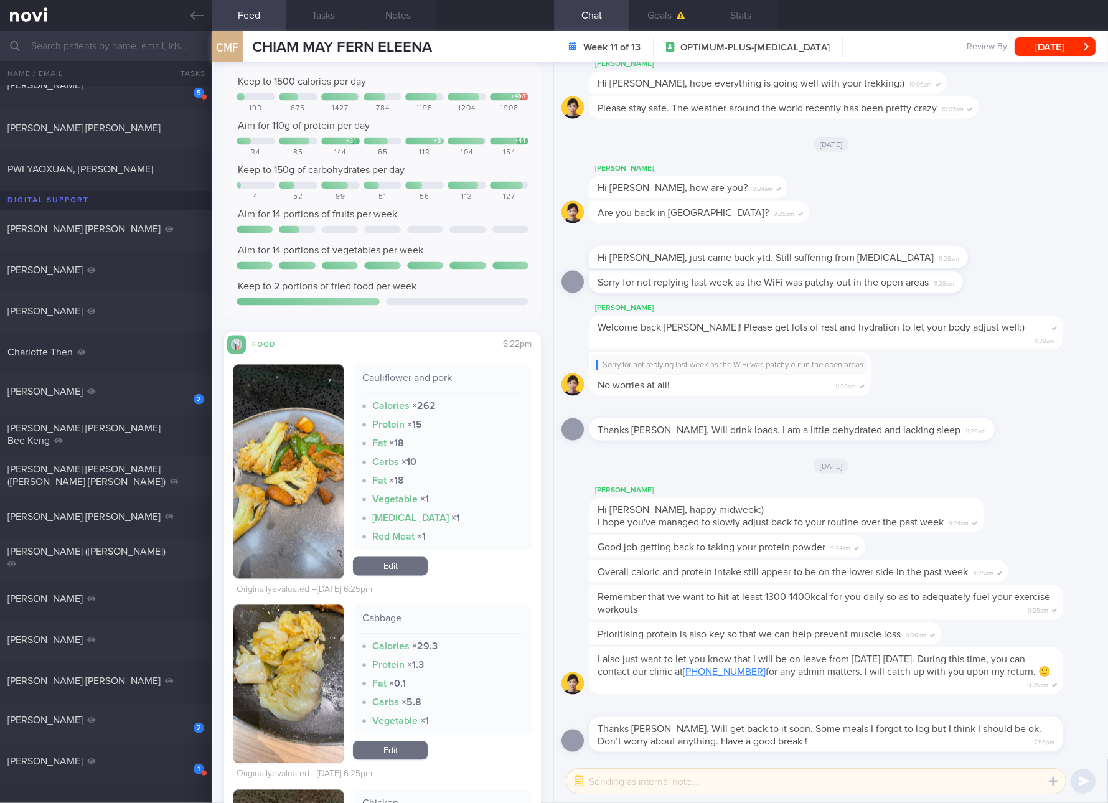
click at [390, 575] on link "Edit" at bounding box center [390, 566] width 75 height 19
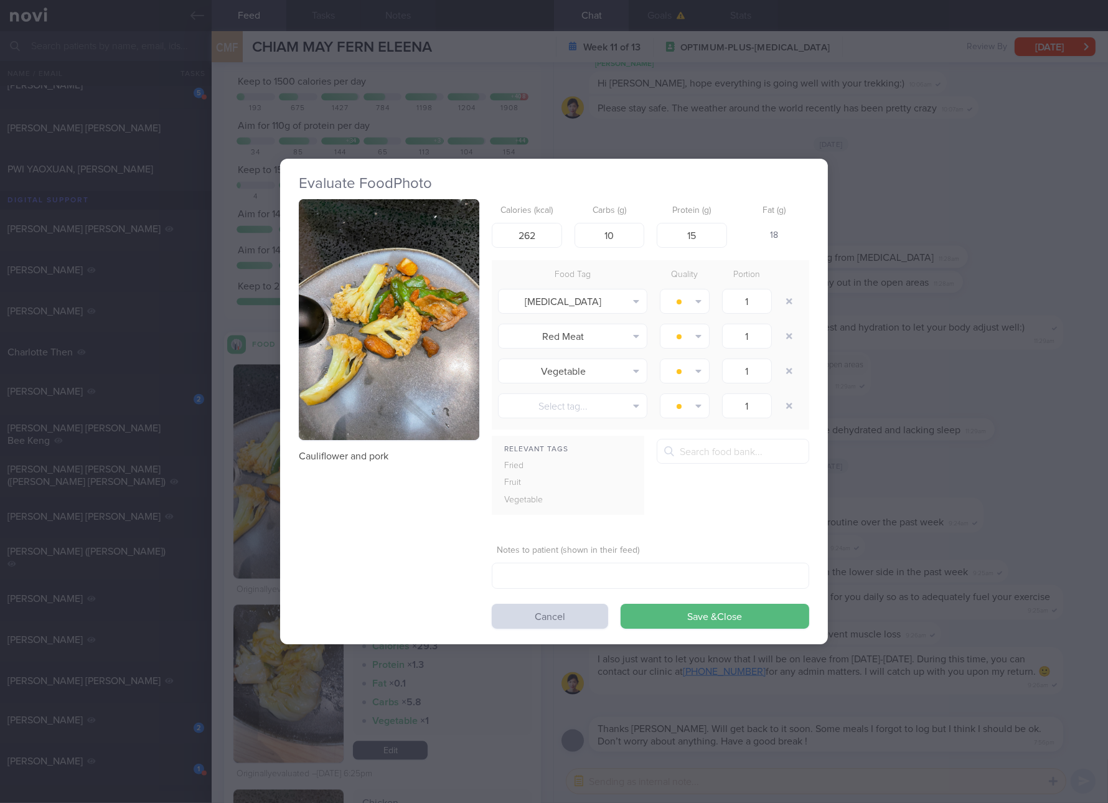
click at [401, 337] on button "button" at bounding box center [389, 319] width 181 height 241
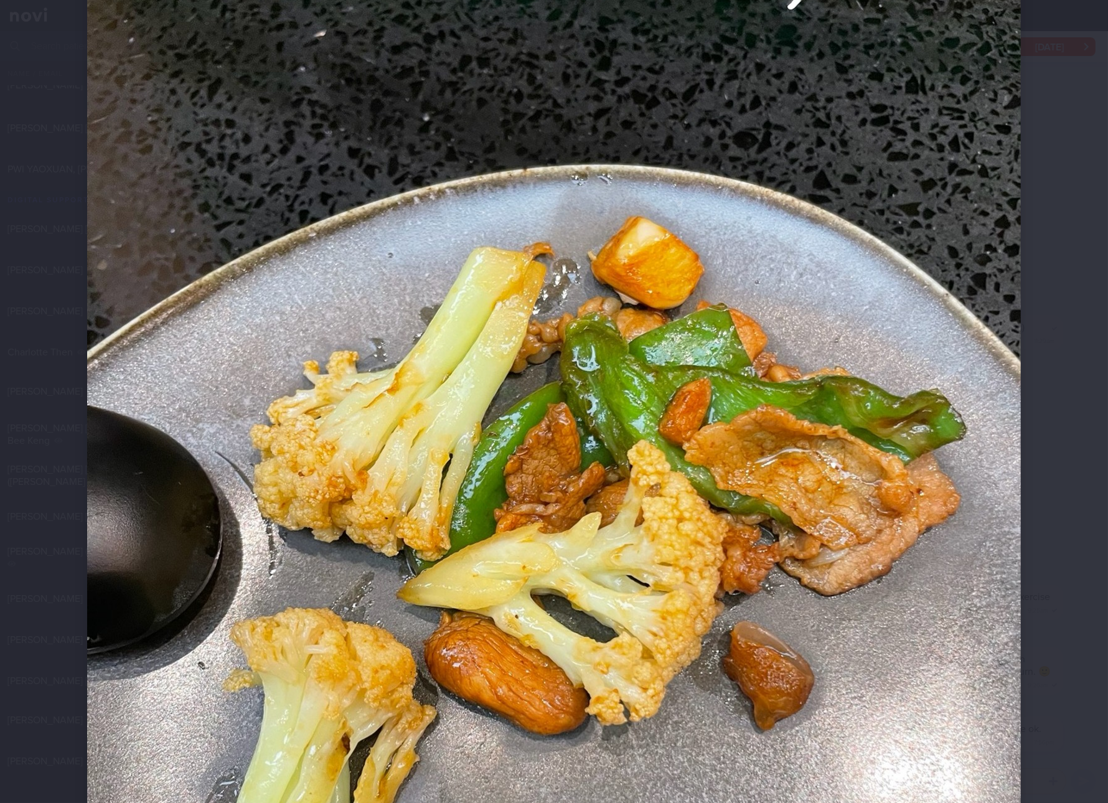
scroll to position [233, 0]
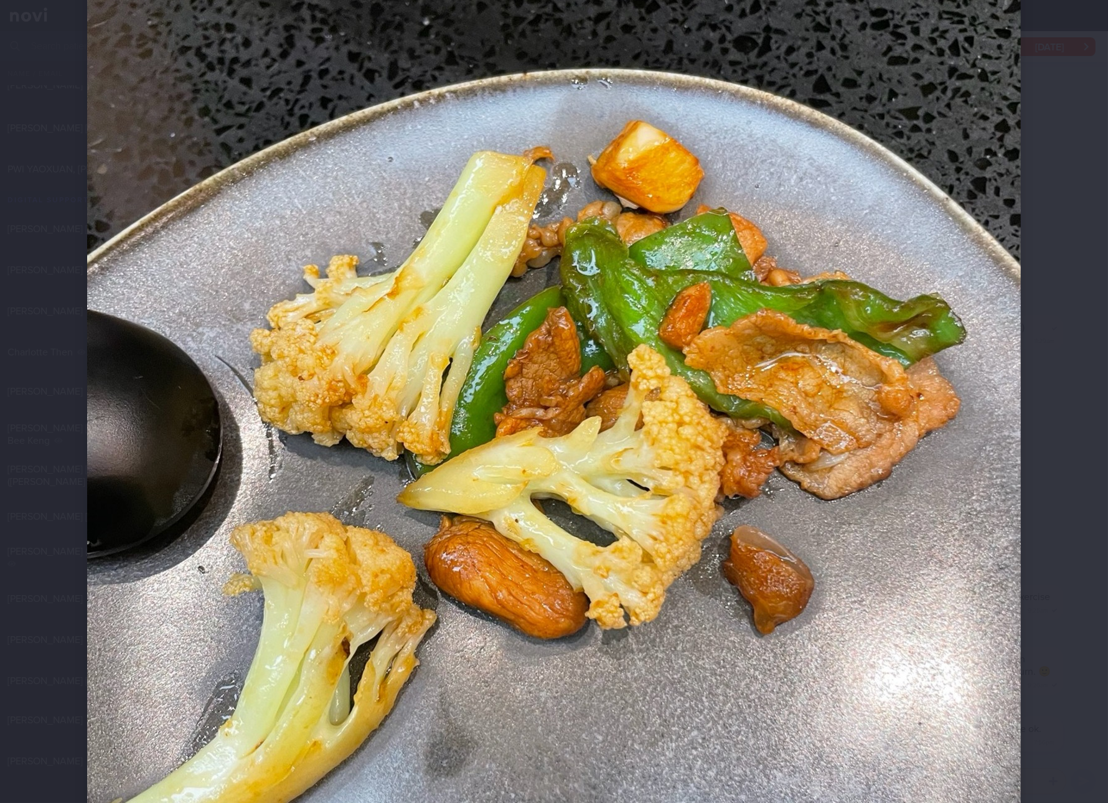
click at [427, 336] on img at bounding box center [554, 439] width 934 height 1245
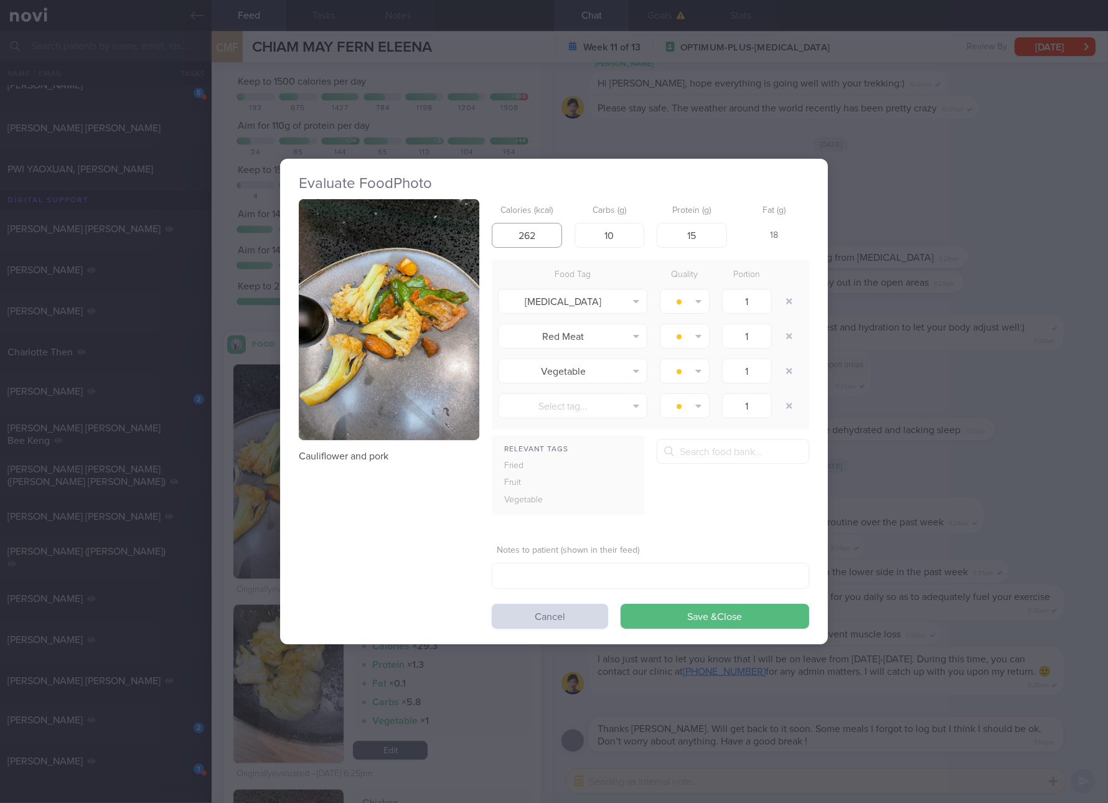
click at [529, 242] on input "262" at bounding box center [527, 235] width 70 height 25
type input "187"
type input "10"
type input "1"
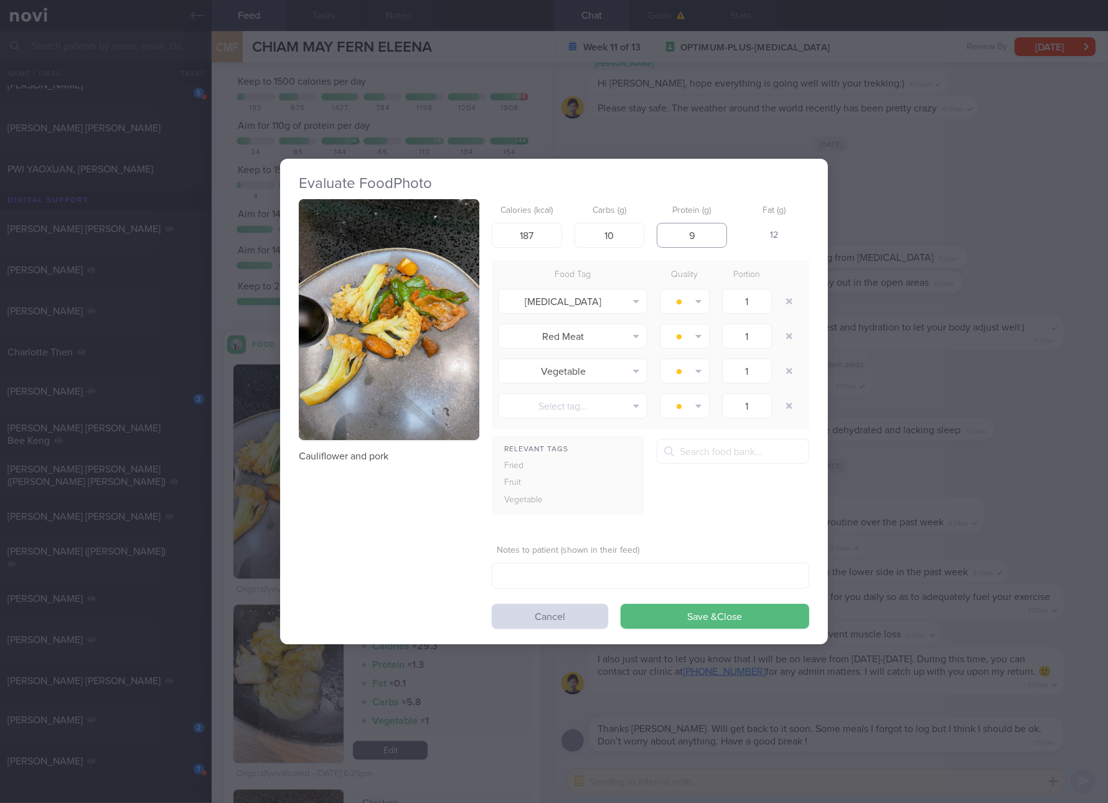
type input "9"
click at [621, 604] on button "Save & Close" at bounding box center [715, 616] width 189 height 25
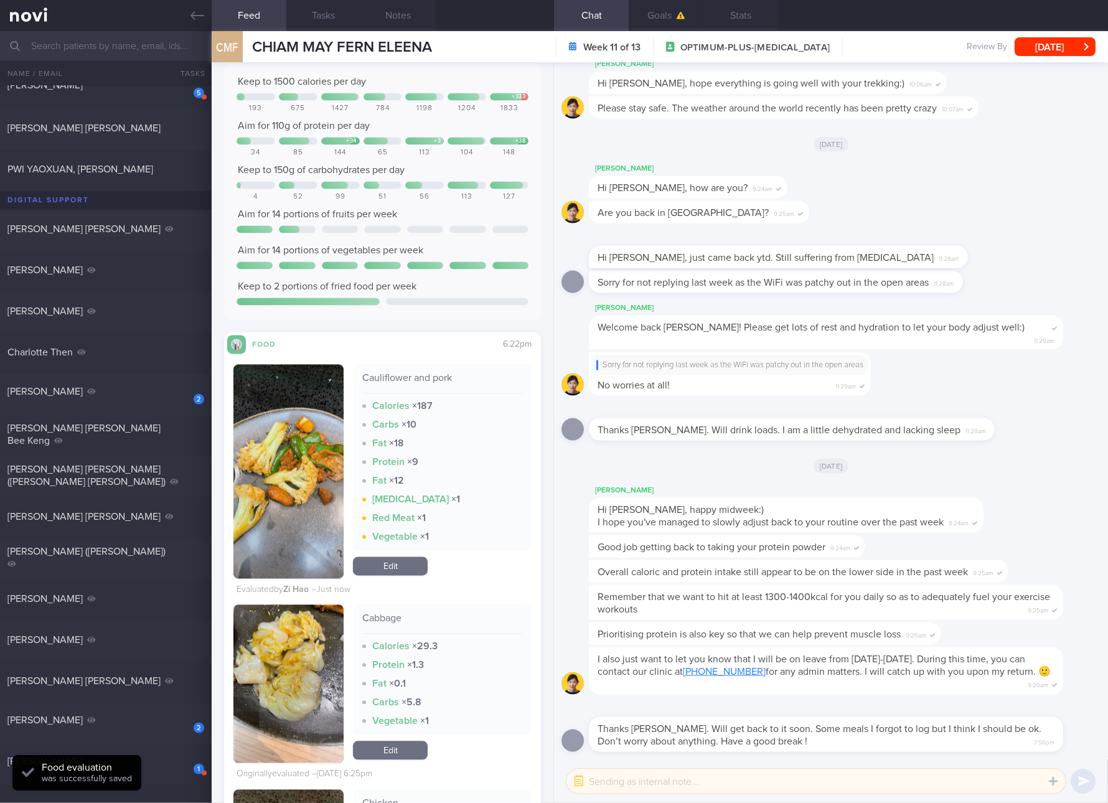
click at [395, 575] on link "Edit" at bounding box center [390, 566] width 75 height 19
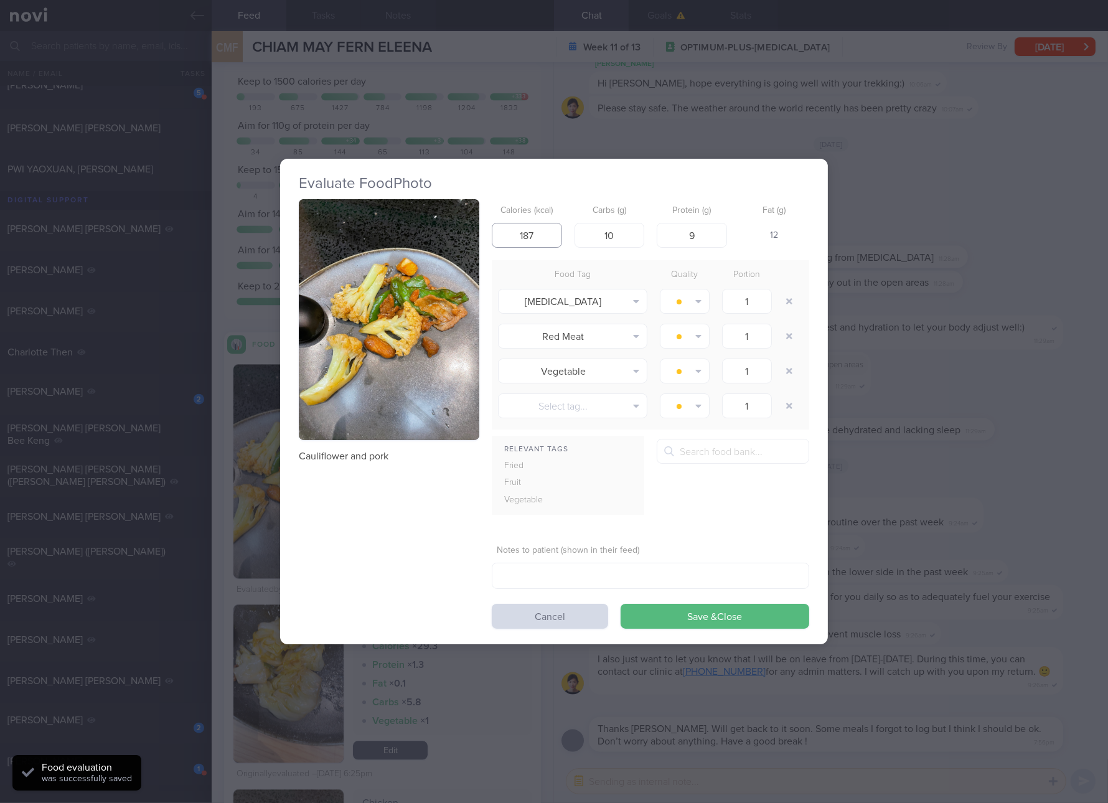
click at [543, 233] on input "187" at bounding box center [527, 235] width 70 height 25
click at [529, 237] on input "187" at bounding box center [527, 235] width 70 height 25
type input "167"
click at [621, 604] on button "Save & Close" at bounding box center [715, 616] width 189 height 25
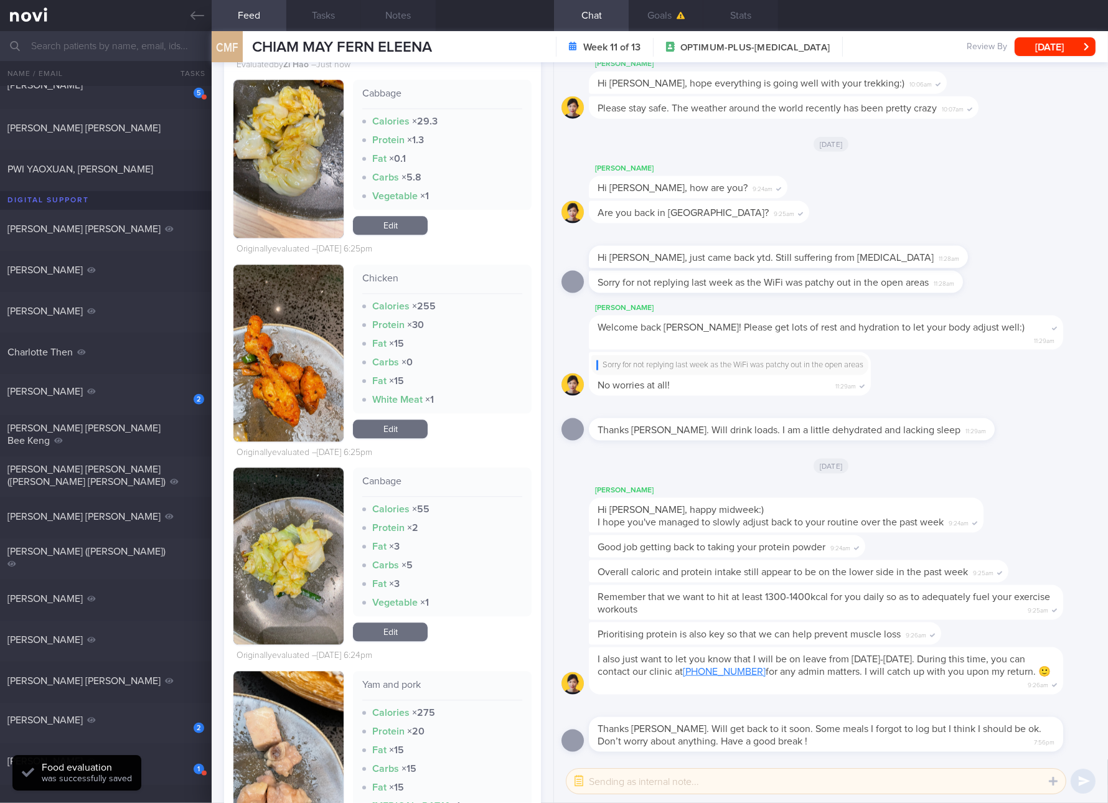
scroll to position [4150, 0]
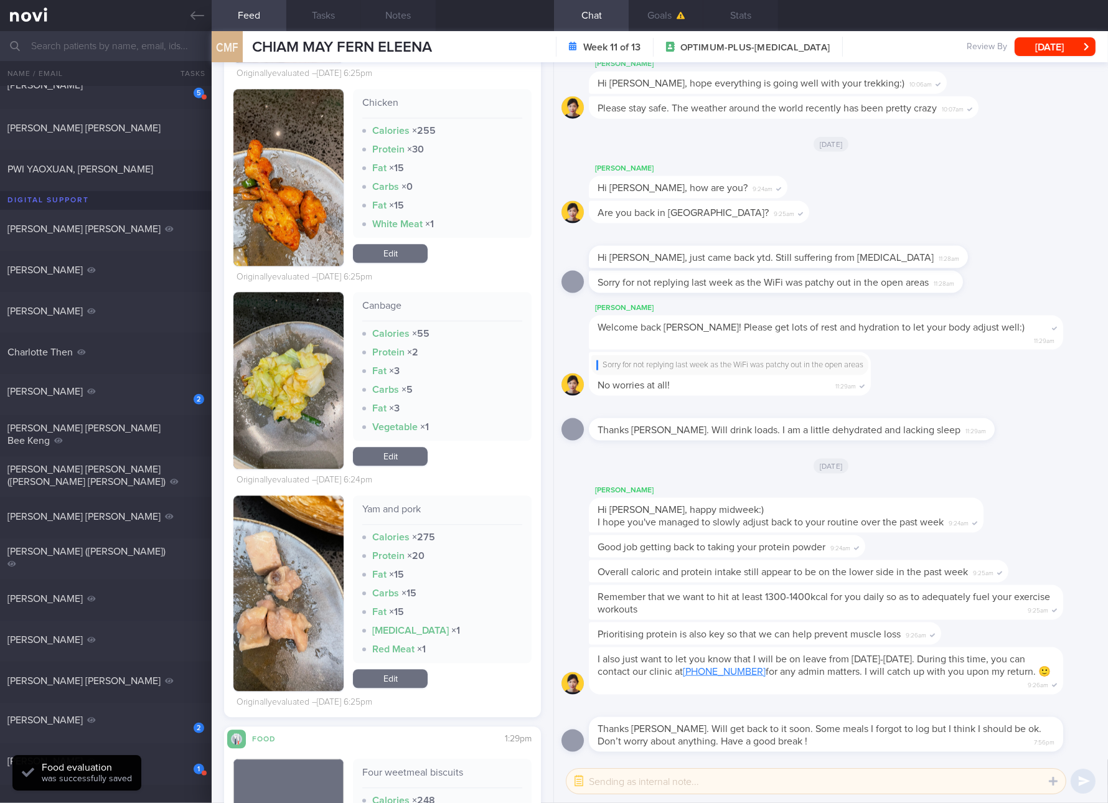
click at [296, 202] on button "button" at bounding box center [288, 177] width 110 height 177
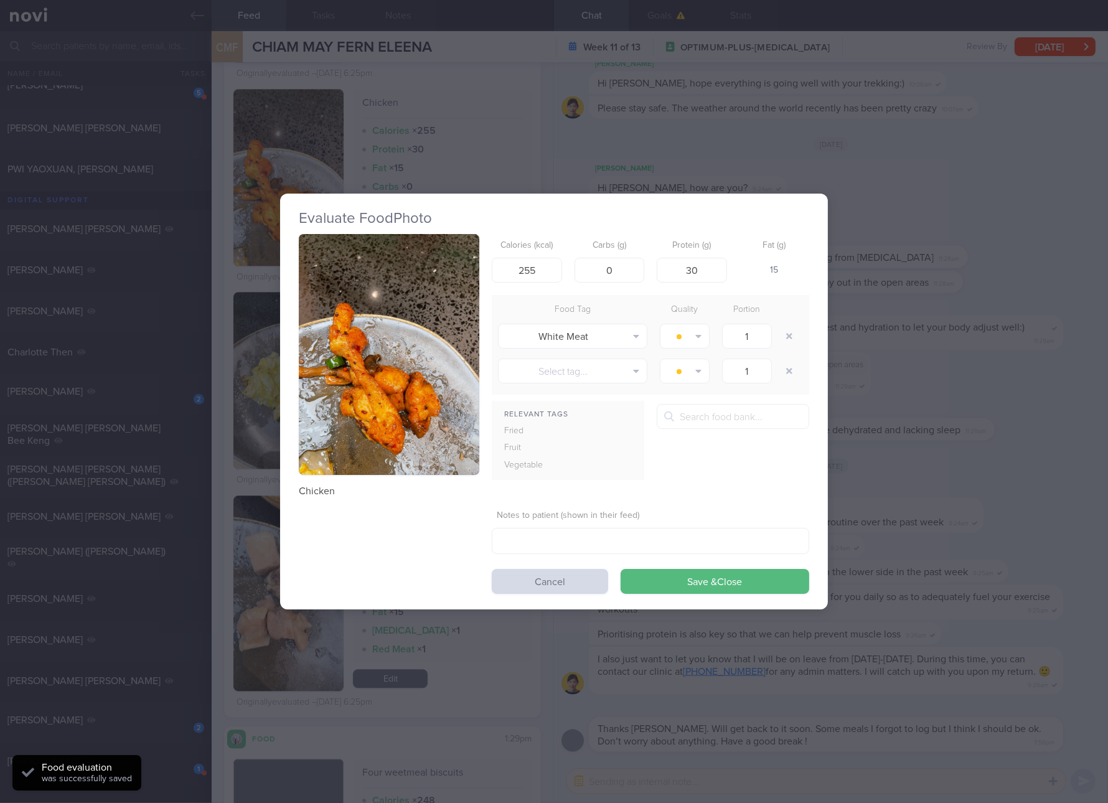
click at [420, 359] on button "button" at bounding box center [389, 354] width 181 height 241
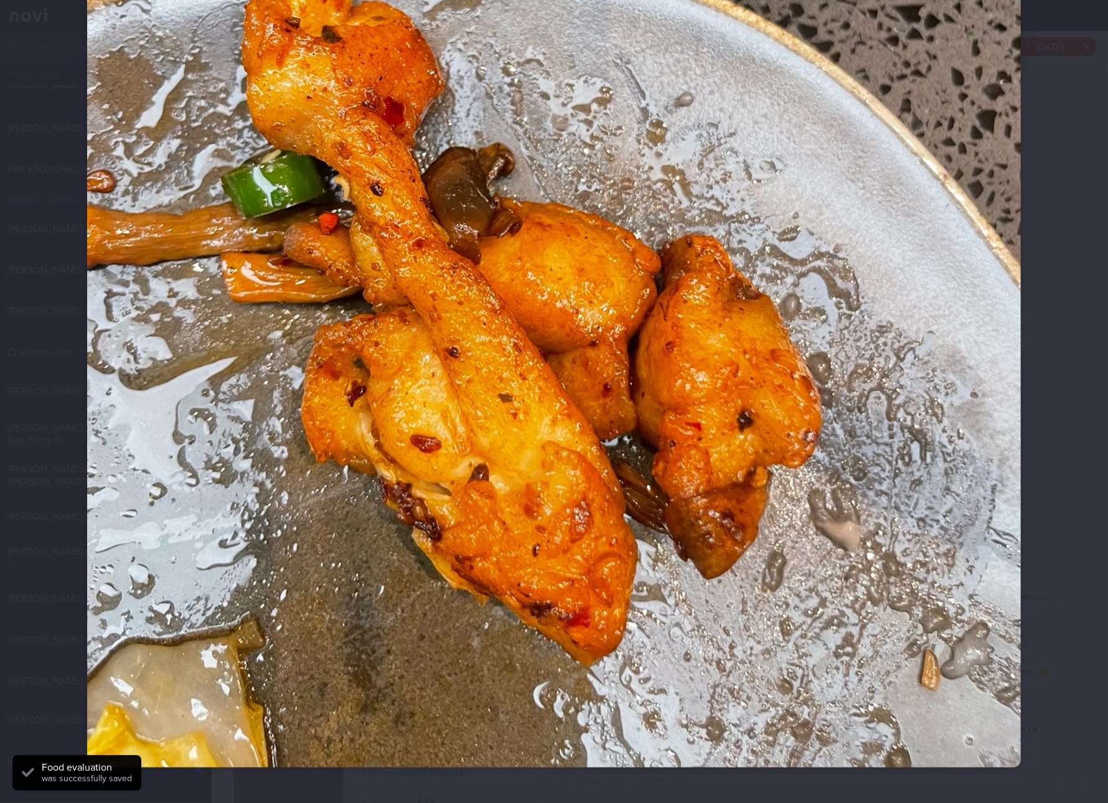
scroll to position [541, 0]
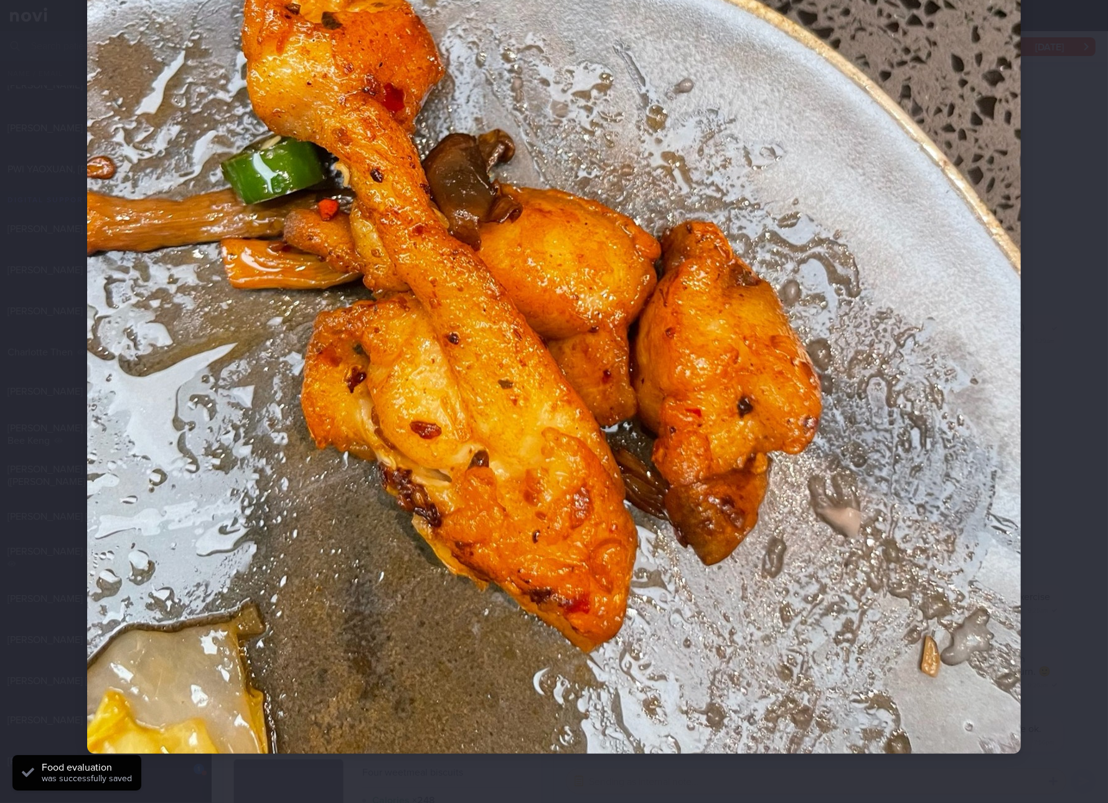
click at [668, 341] on img at bounding box center [554, 131] width 934 height 1245
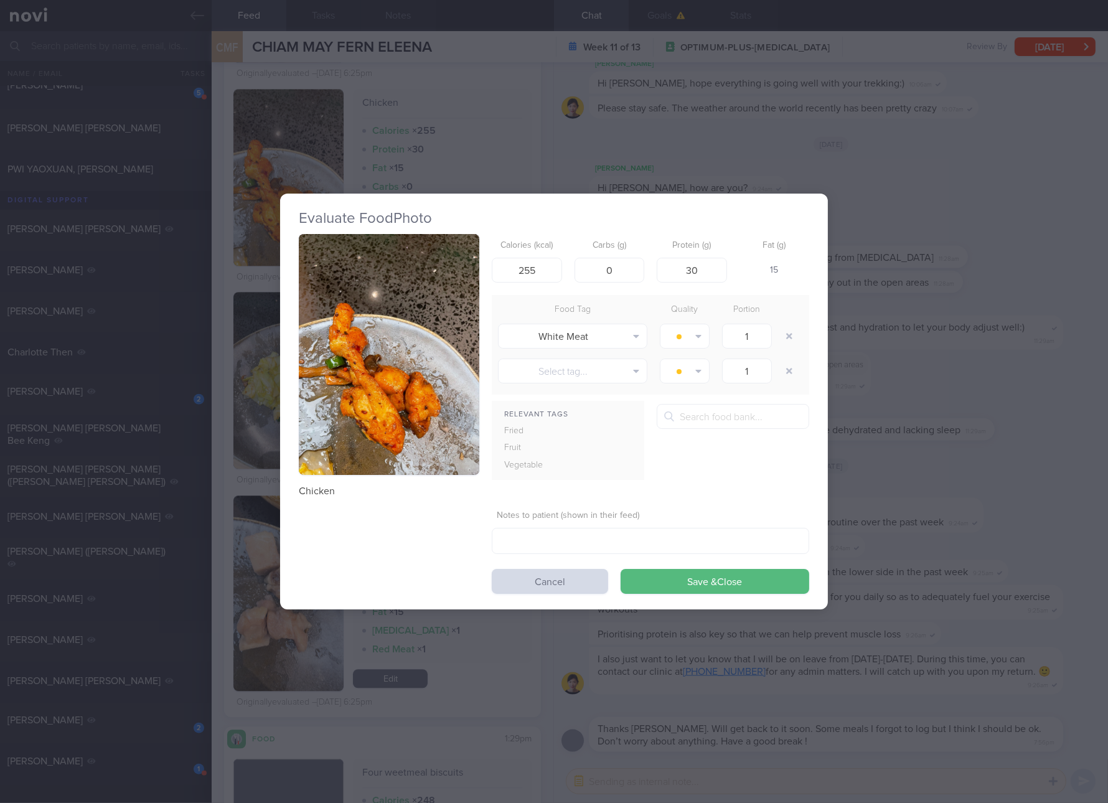
click at [444, 331] on img "button" at bounding box center [389, 354] width 181 height 241
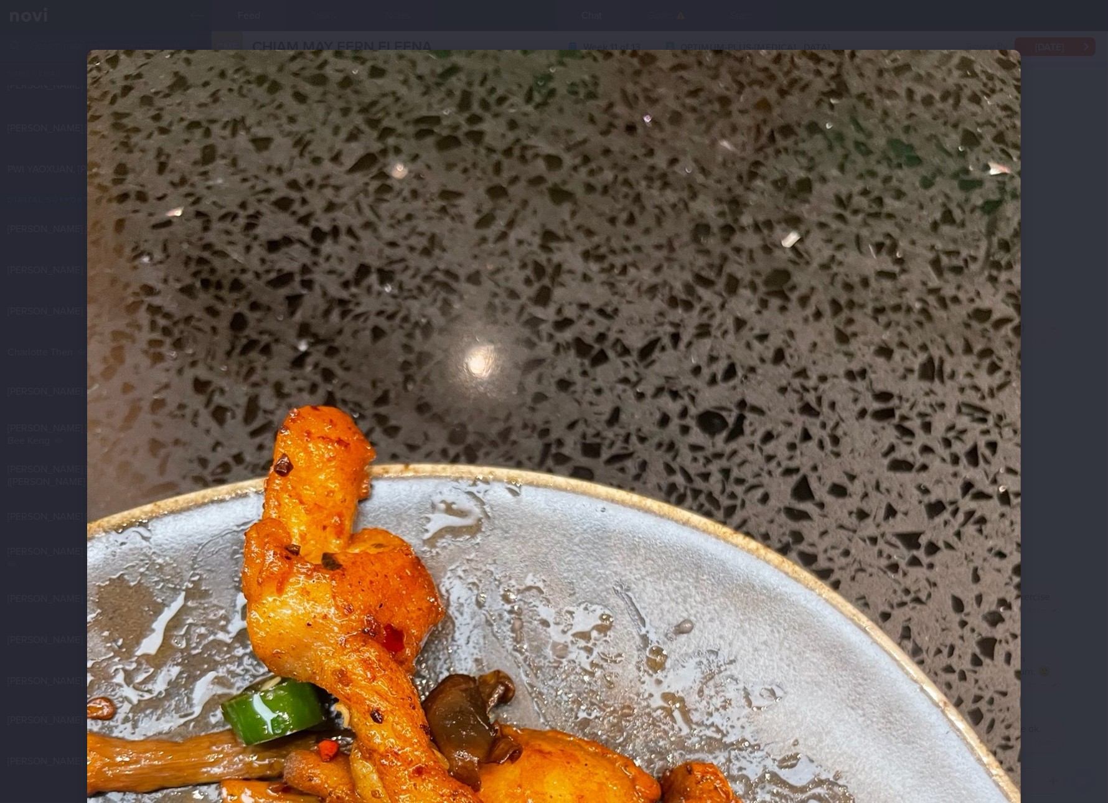
click at [840, 582] on img at bounding box center [554, 672] width 934 height 1245
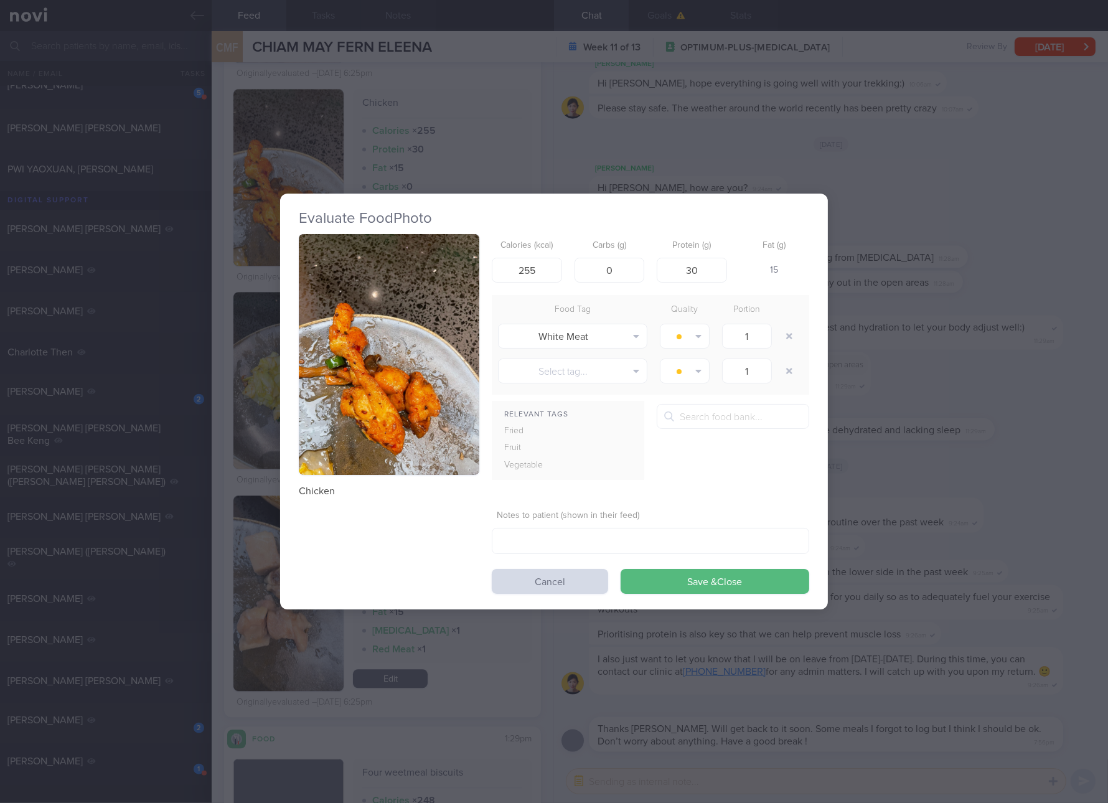
click at [996, 435] on div "Evaluate Food Photo Chicken Calories (kcal) 255 Carbs (g) 0 Protein (g) 30 Fat …" at bounding box center [554, 401] width 1108 height 803
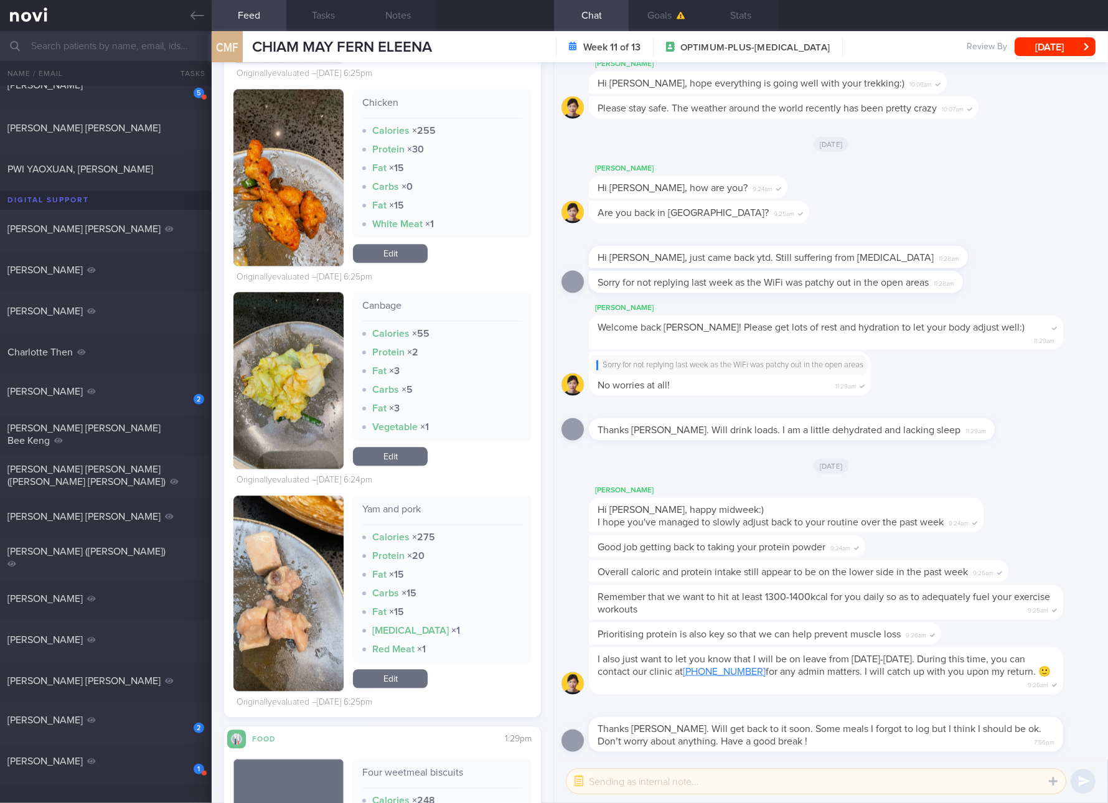
click at [312, 624] on button "button" at bounding box center [288, 594] width 110 height 196
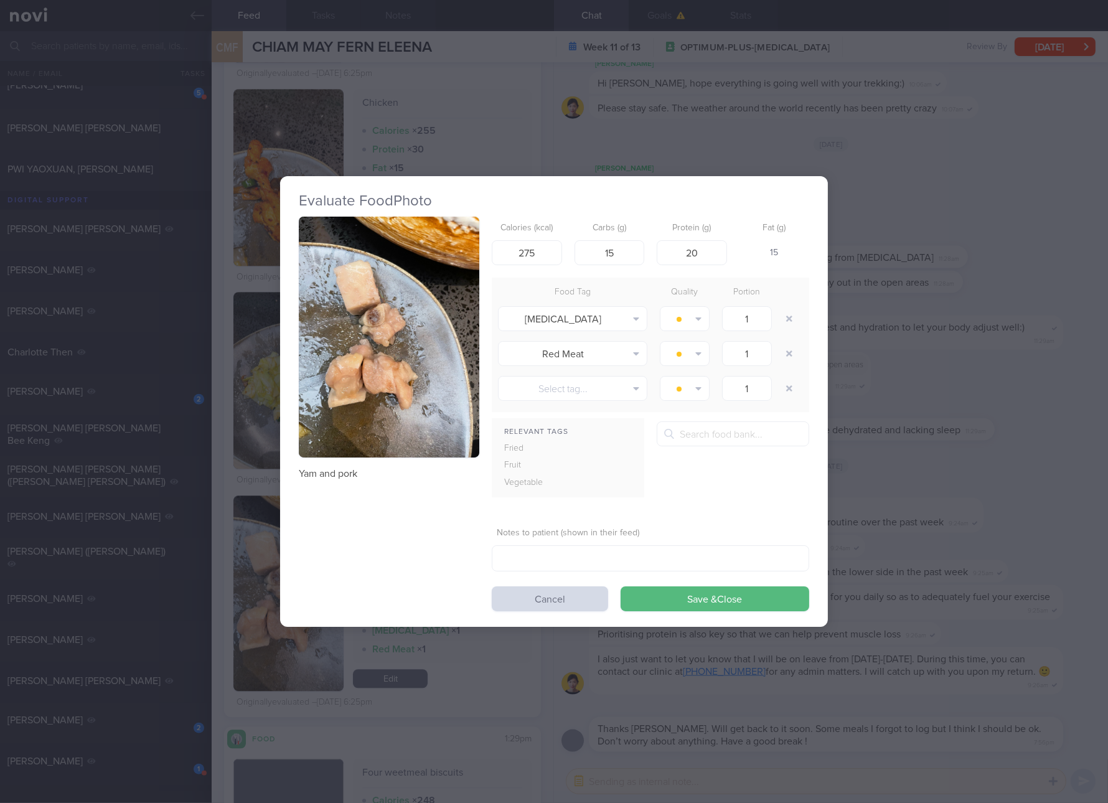
click at [436, 356] on button "button" at bounding box center [389, 337] width 181 height 241
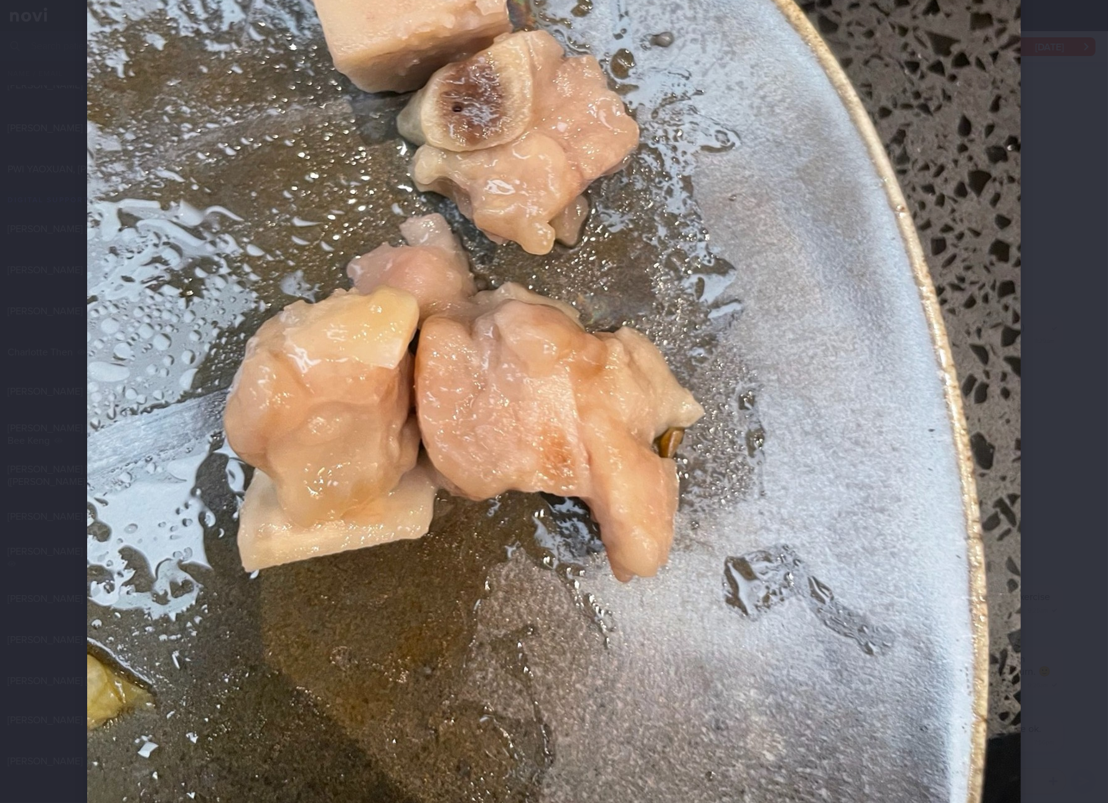
scroll to position [233, 0]
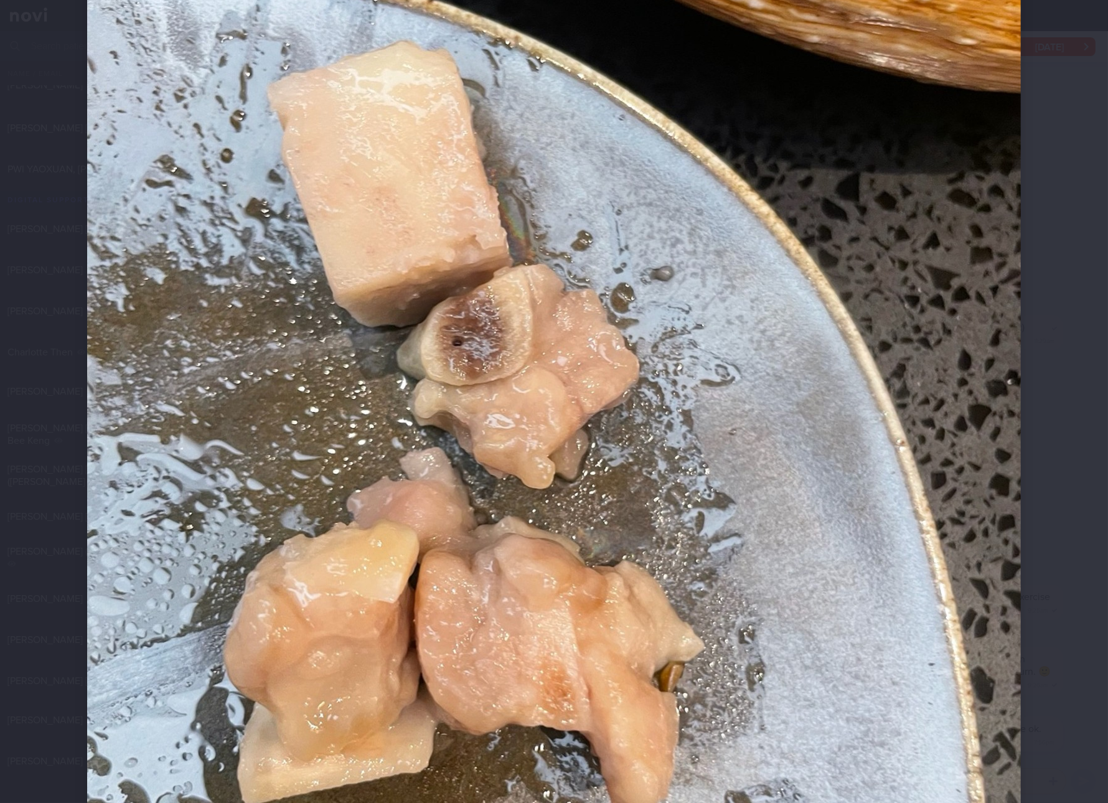
click at [1040, 621] on div at bounding box center [554, 439] width 1034 height 1345
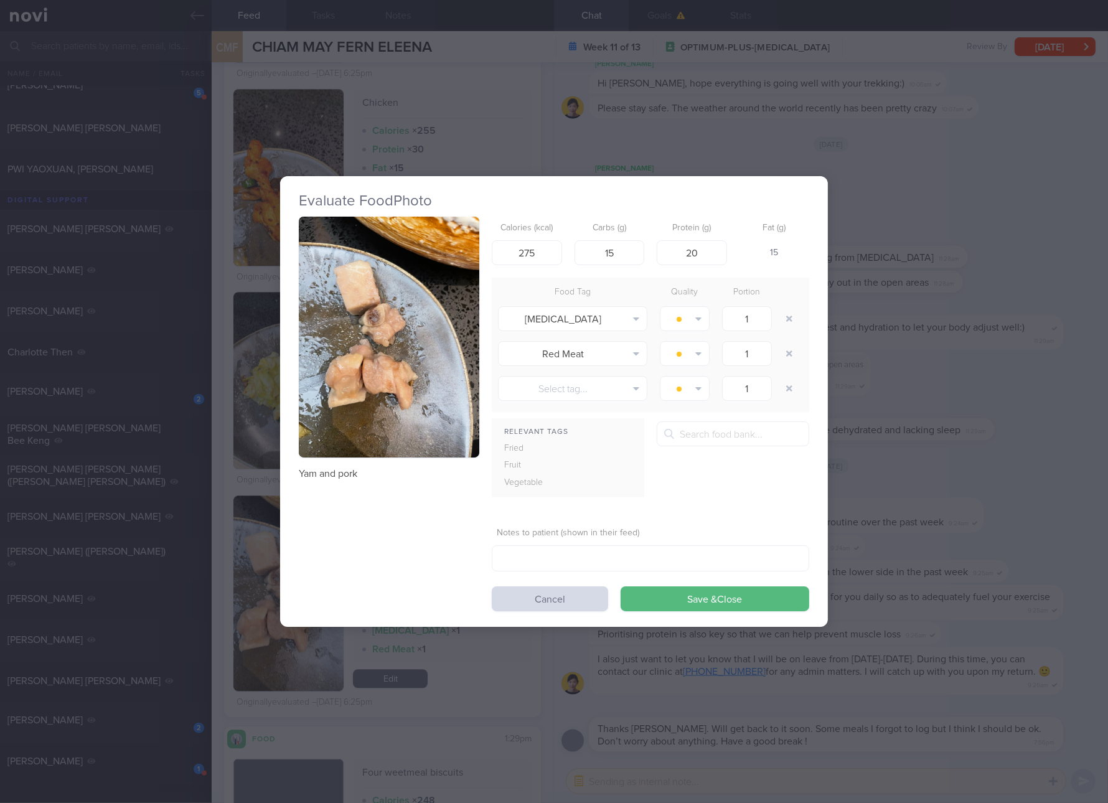
click at [319, 468] on p "Yam and pork" at bounding box center [389, 474] width 181 height 12
click at [979, 525] on div "Evaluate Food Photo Yam and pork Calories (kcal) 275 Carbs (g) 15 Protein (g) 2…" at bounding box center [554, 401] width 1108 height 803
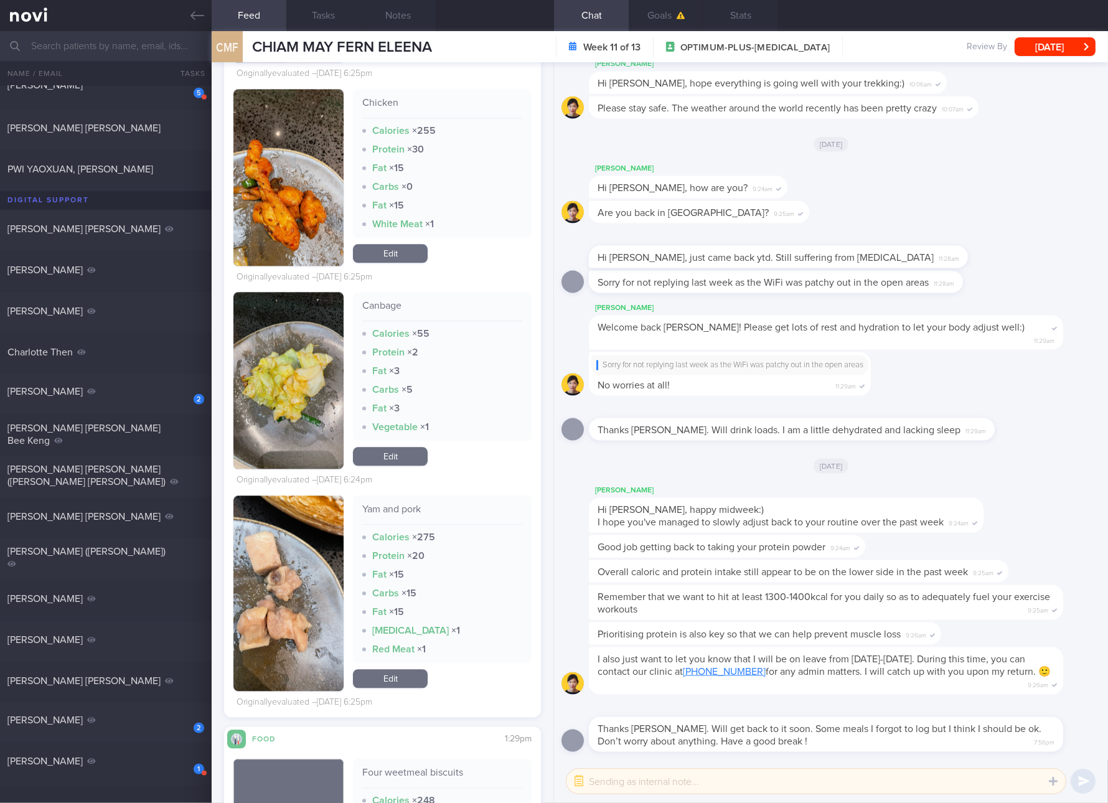
scroll to position [3917, 0]
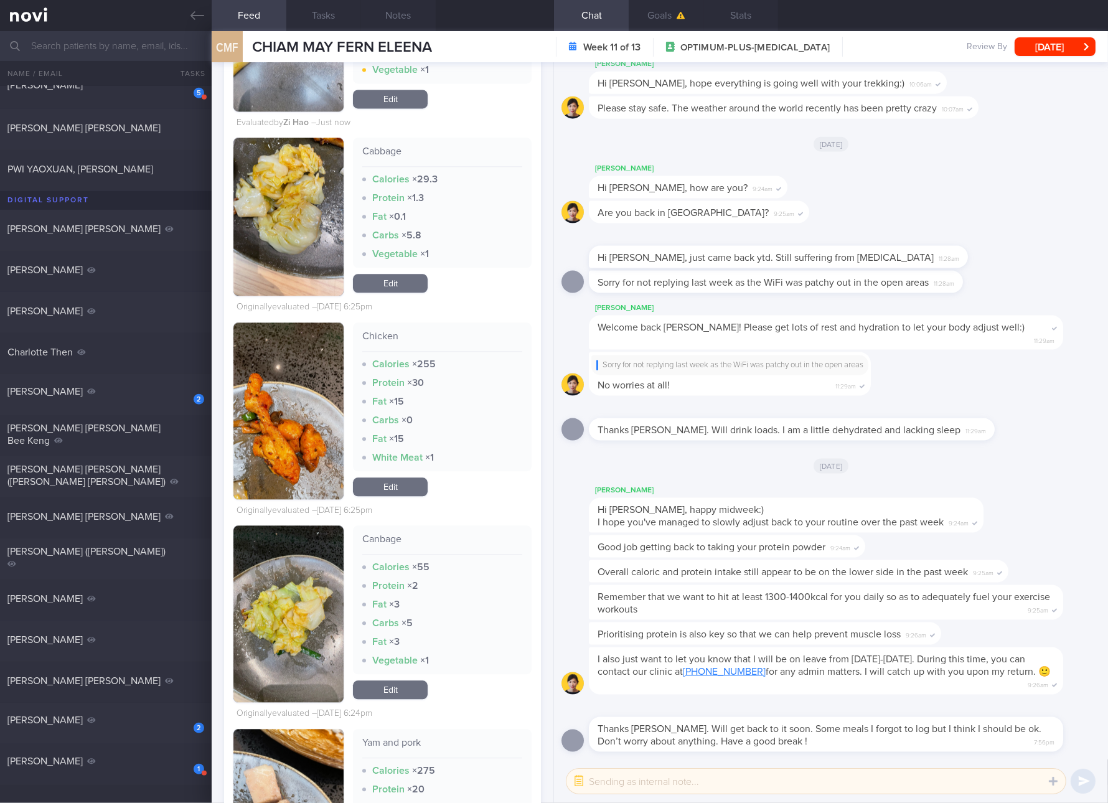
click at [402, 496] on link "Edit" at bounding box center [390, 487] width 75 height 19
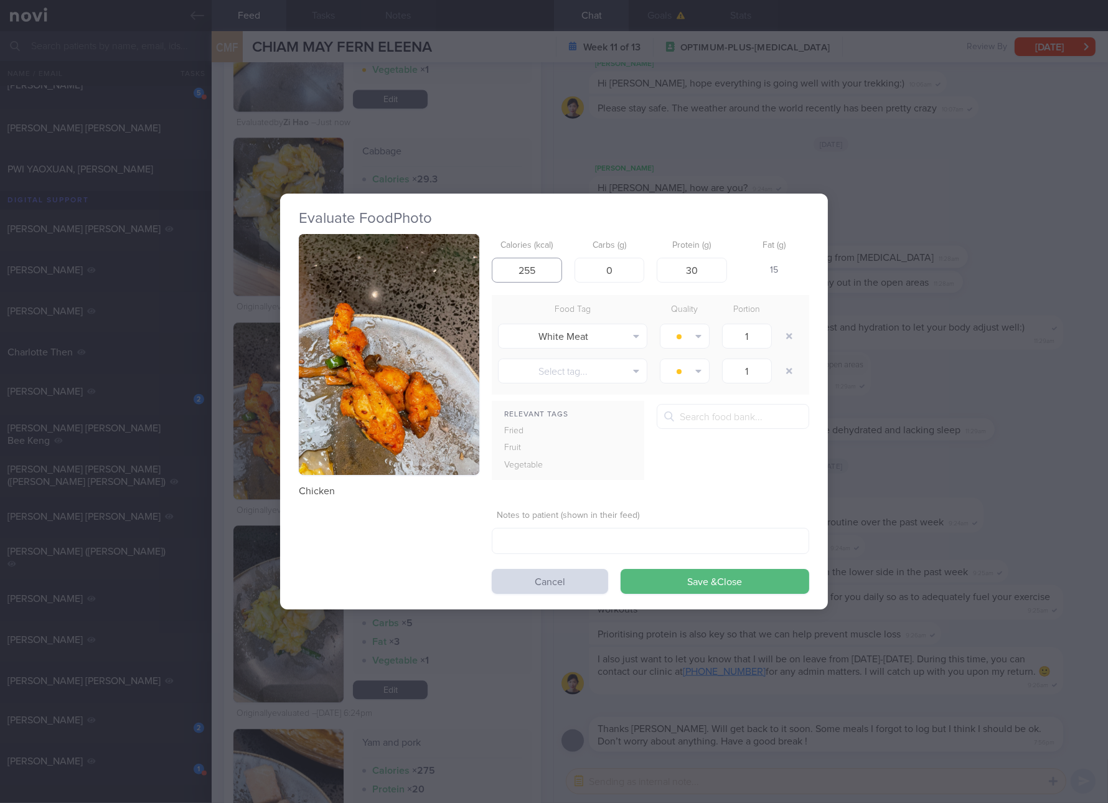
click at [529, 272] on input "255" at bounding box center [527, 270] width 70 height 25
type input "242"
type input "9"
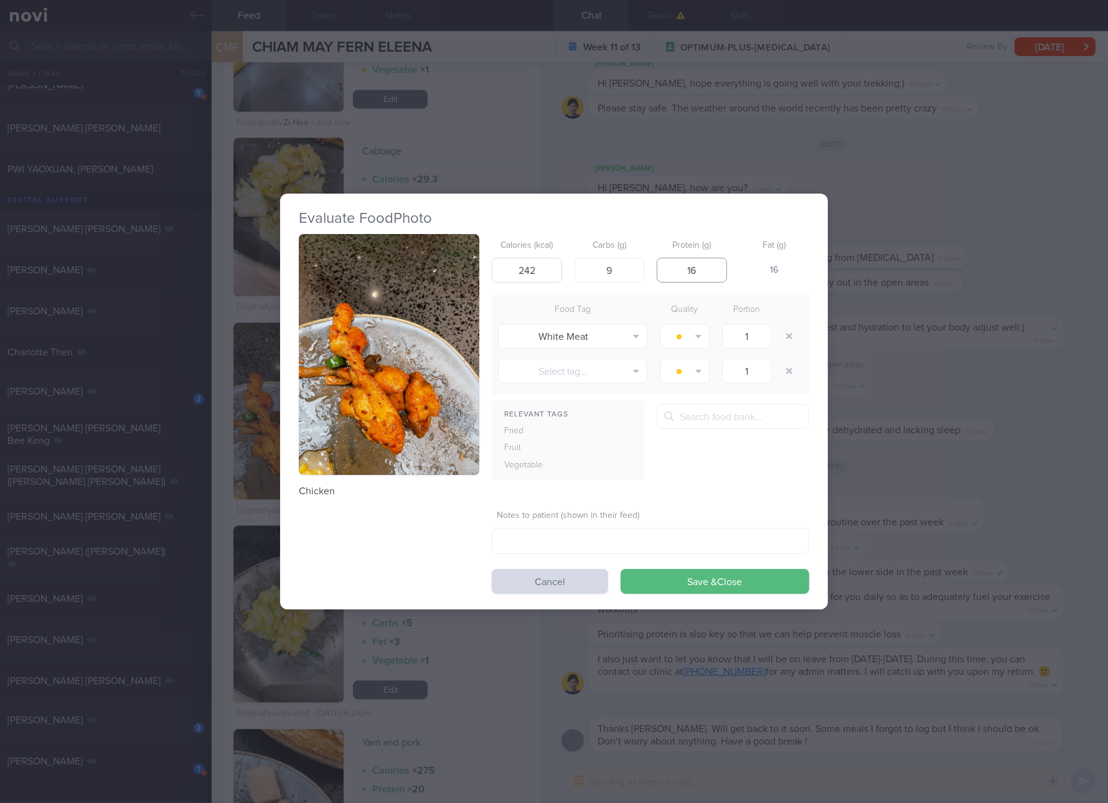
type input "16"
click at [621, 569] on button "Save & Close" at bounding box center [715, 581] width 189 height 25
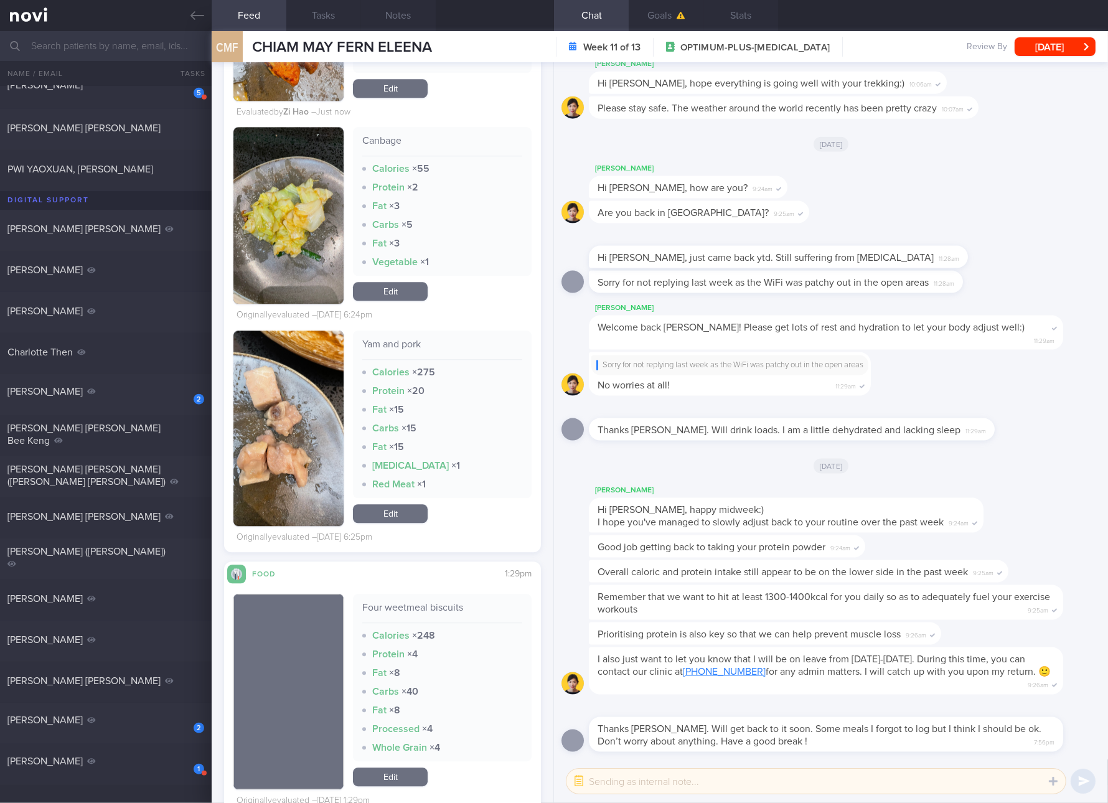
scroll to position [4384, 0]
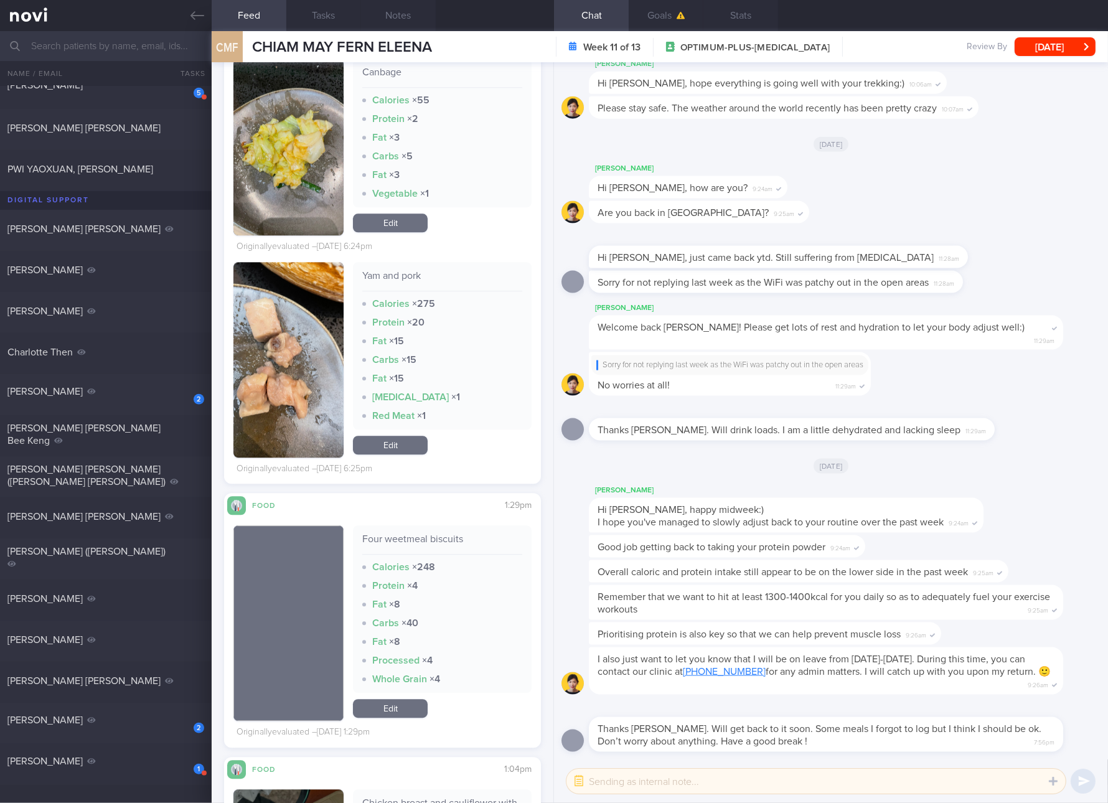
click at [455, 555] on div "Four weetmeal biscuits" at bounding box center [442, 544] width 160 height 22
click at [385, 455] on link "Edit" at bounding box center [390, 445] width 75 height 19
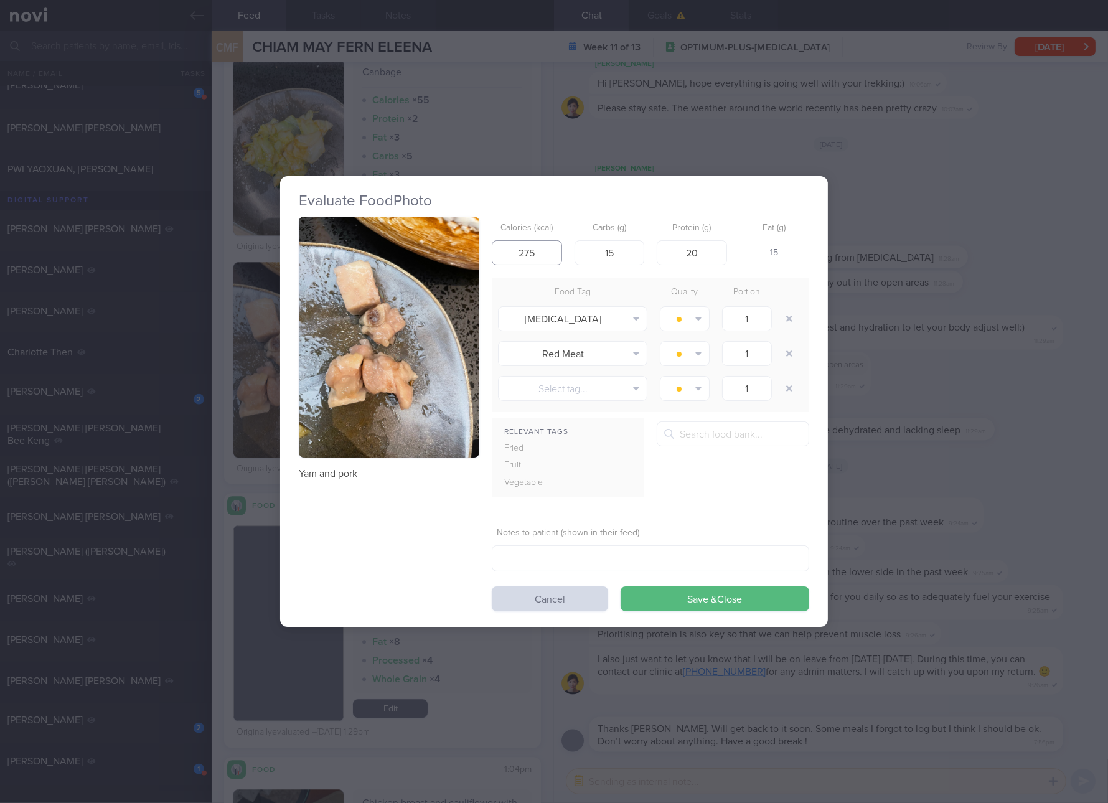
click at [554, 252] on input "275" at bounding box center [527, 252] width 70 height 25
type input "111"
type input "14"
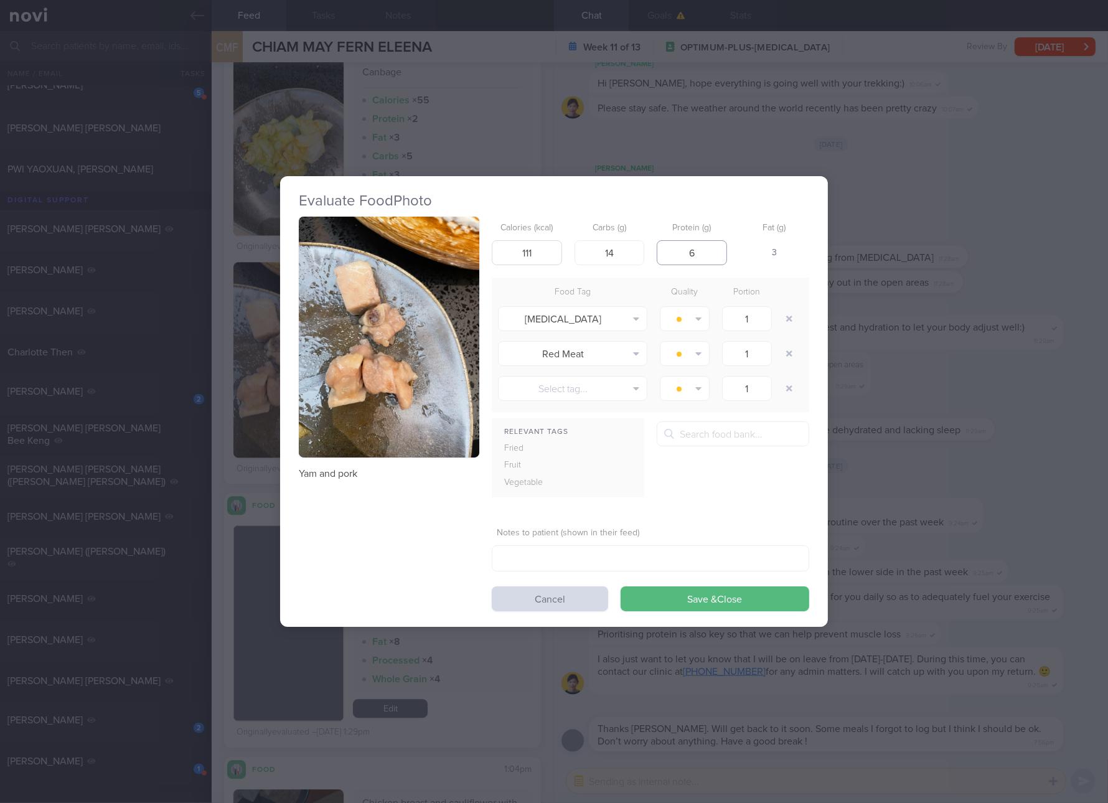
type input "6"
click at [621, 587] on button "Save & Close" at bounding box center [715, 599] width 189 height 25
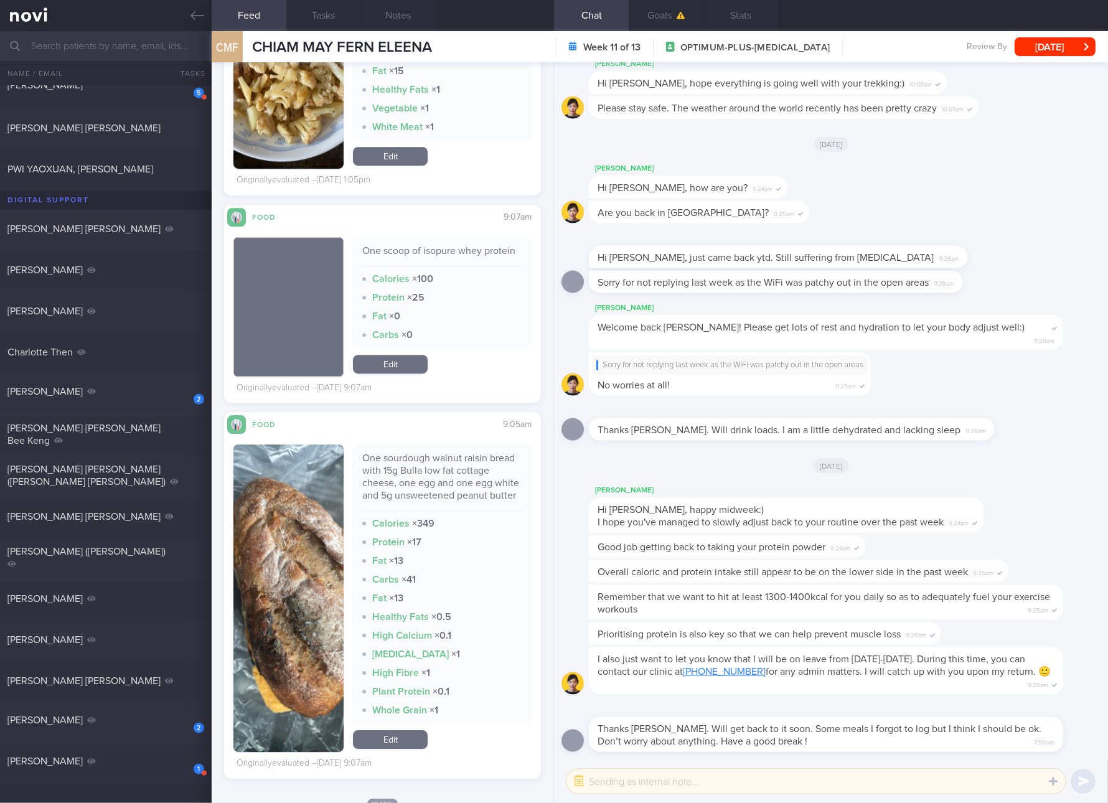
scroll to position [5318, 0]
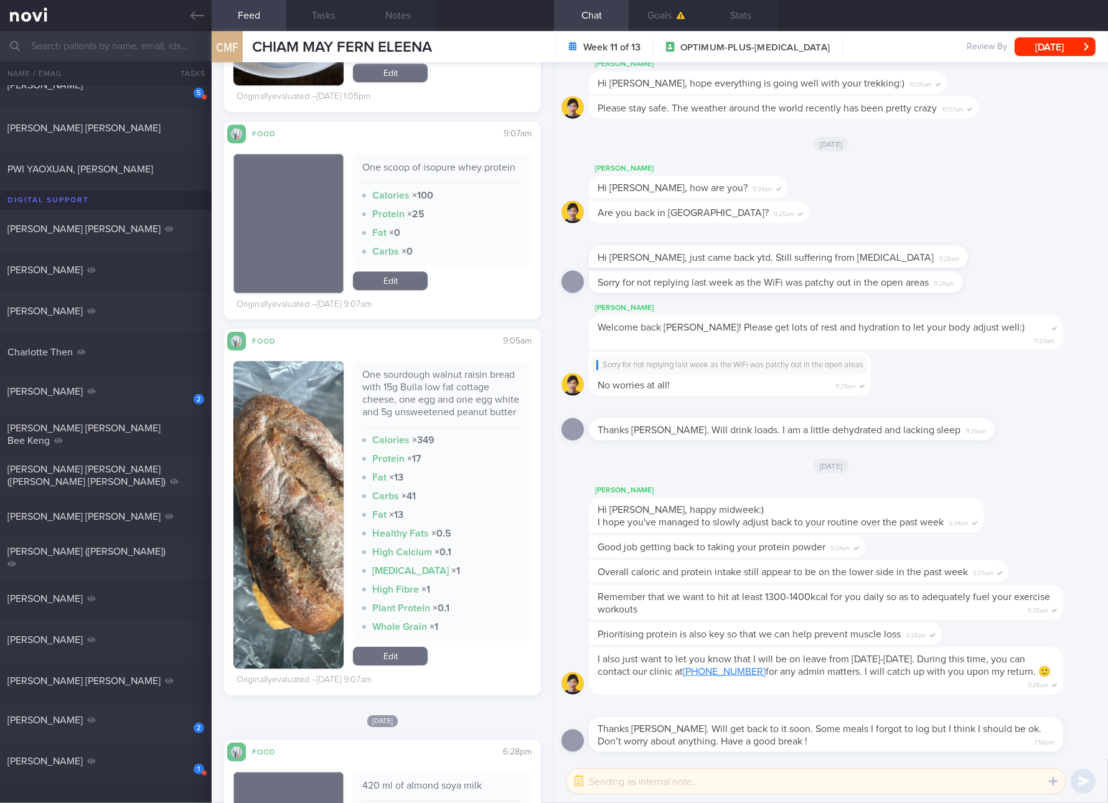
click at [433, 397] on div "One sourdough walnut raisin bread with 15g Bulla low fat cottage cheese, one eg…" at bounding box center [442, 398] width 160 height 59
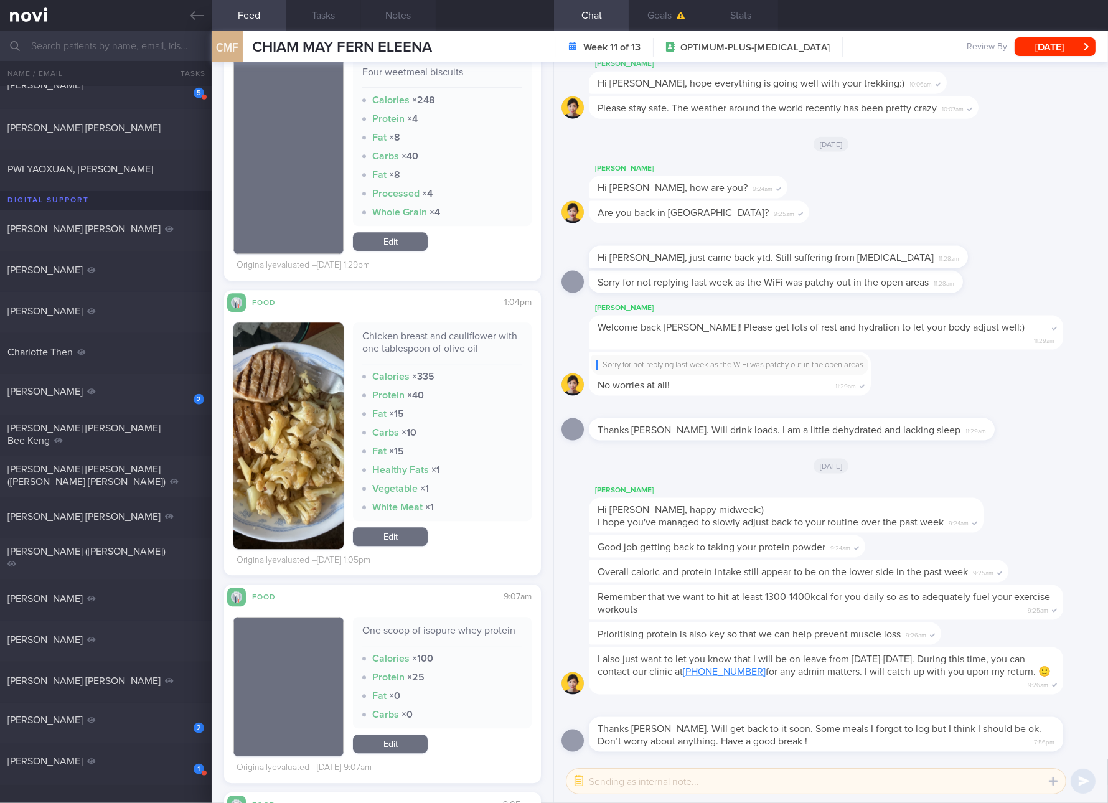
scroll to position [4617, 0]
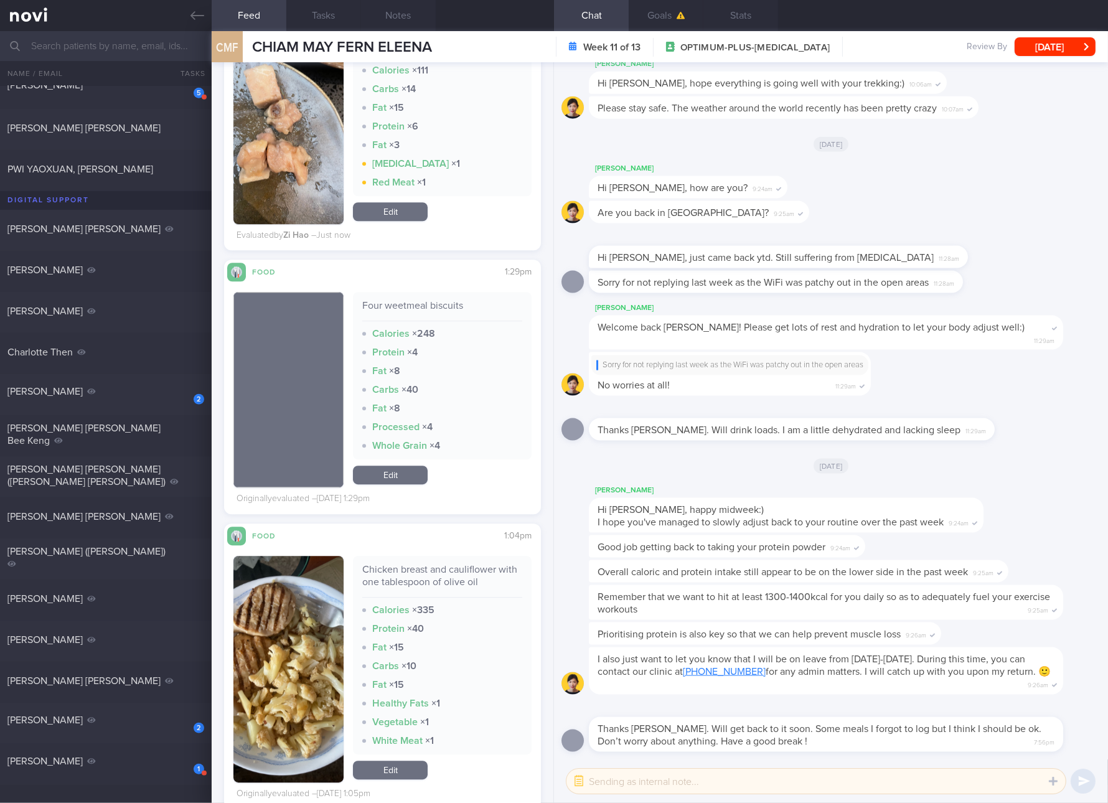
click at [398, 484] on link "Edit" at bounding box center [390, 475] width 75 height 19
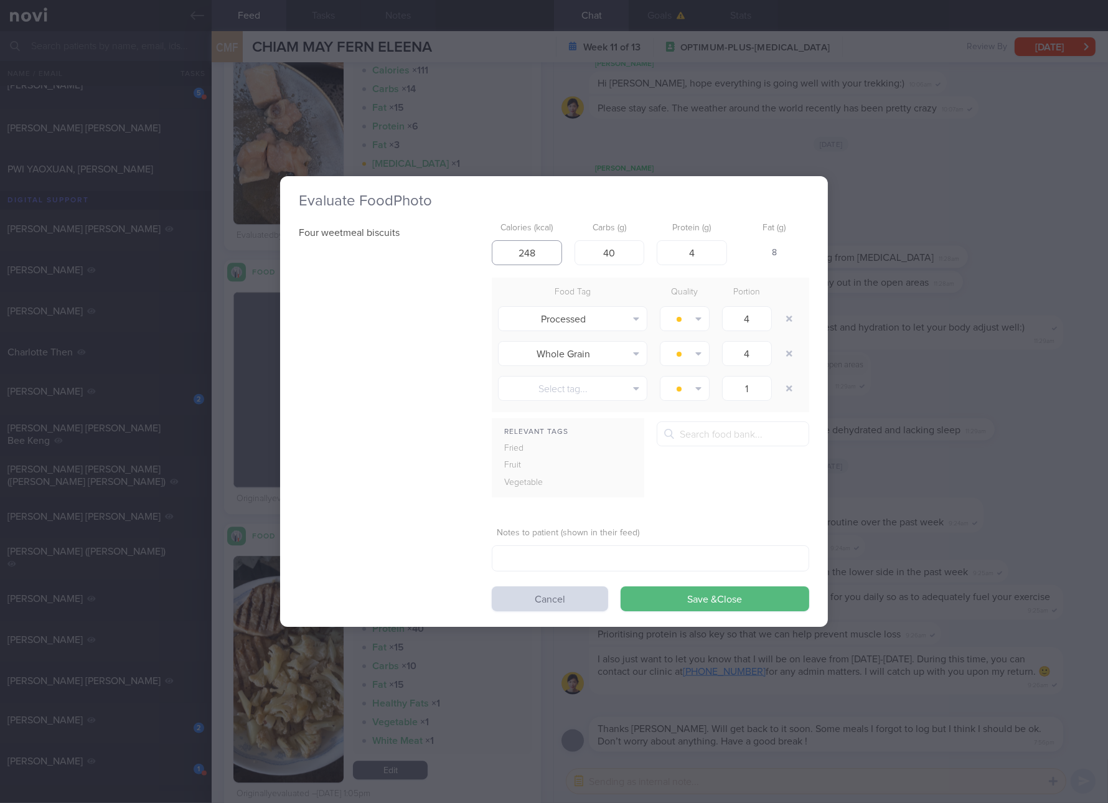
click at [538, 243] on input "248" at bounding box center [527, 252] width 70 height 25
type input "229"
click at [621, 587] on button "Save & Close" at bounding box center [715, 599] width 189 height 25
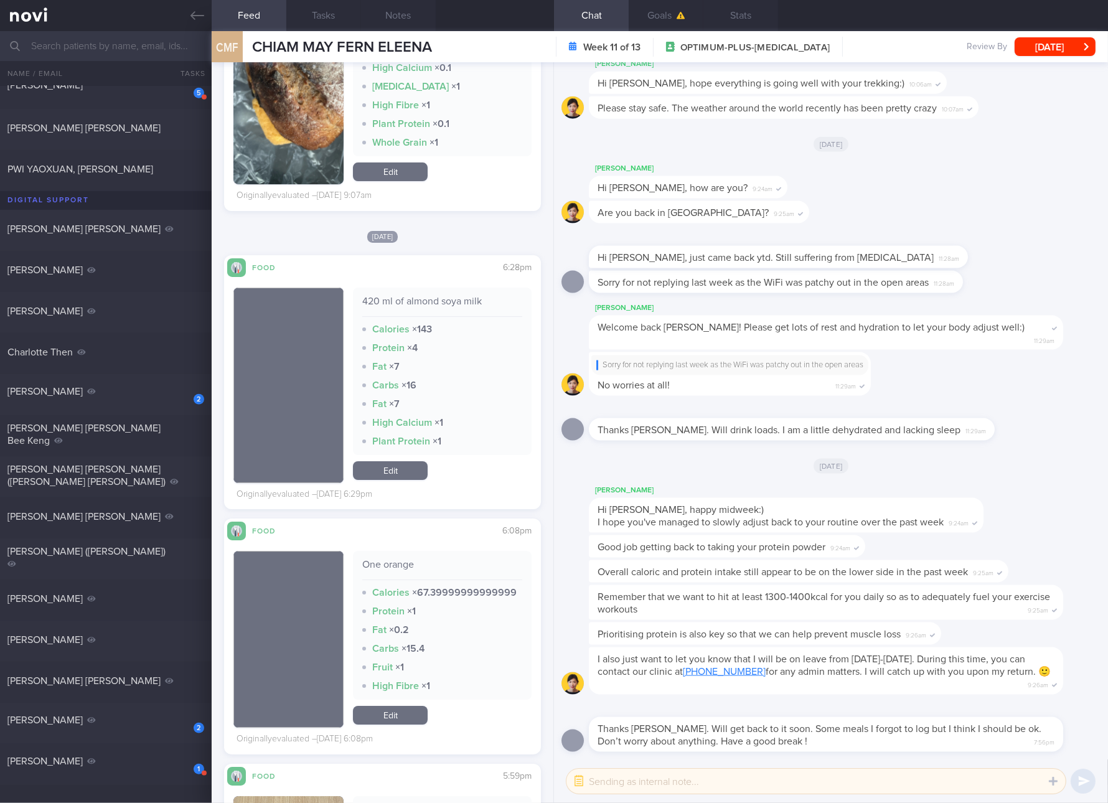
scroll to position [6018, 0]
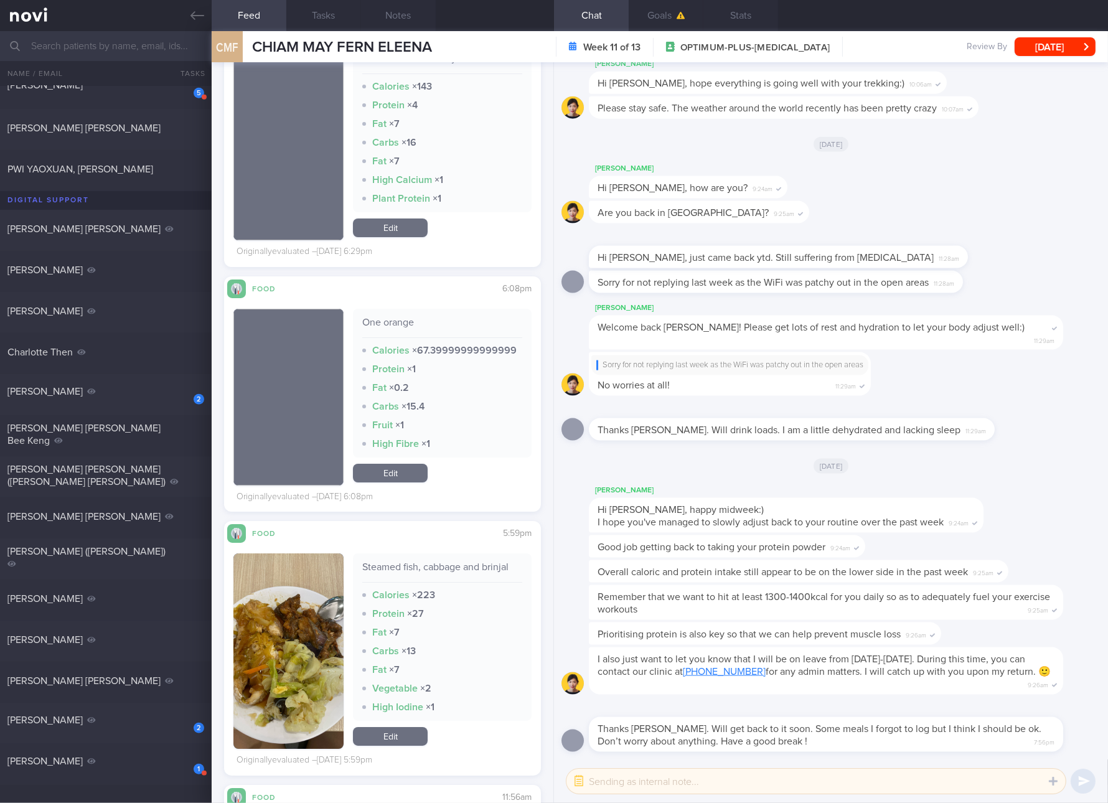
click at [417, 486] on div "One orange Calories × 67.39999999999999 Protein × 1 Fat × 0.2 Carbs × 15.4 Frui…" at bounding box center [442, 397] width 179 height 177
click at [410, 486] on div "One orange Calories × 67.39999999999999 Protein × 1 Fat × 0.2 Carbs × 15.4 Frui…" at bounding box center [442, 397] width 179 height 177
click at [408, 483] on link "Edit" at bounding box center [390, 473] width 75 height 19
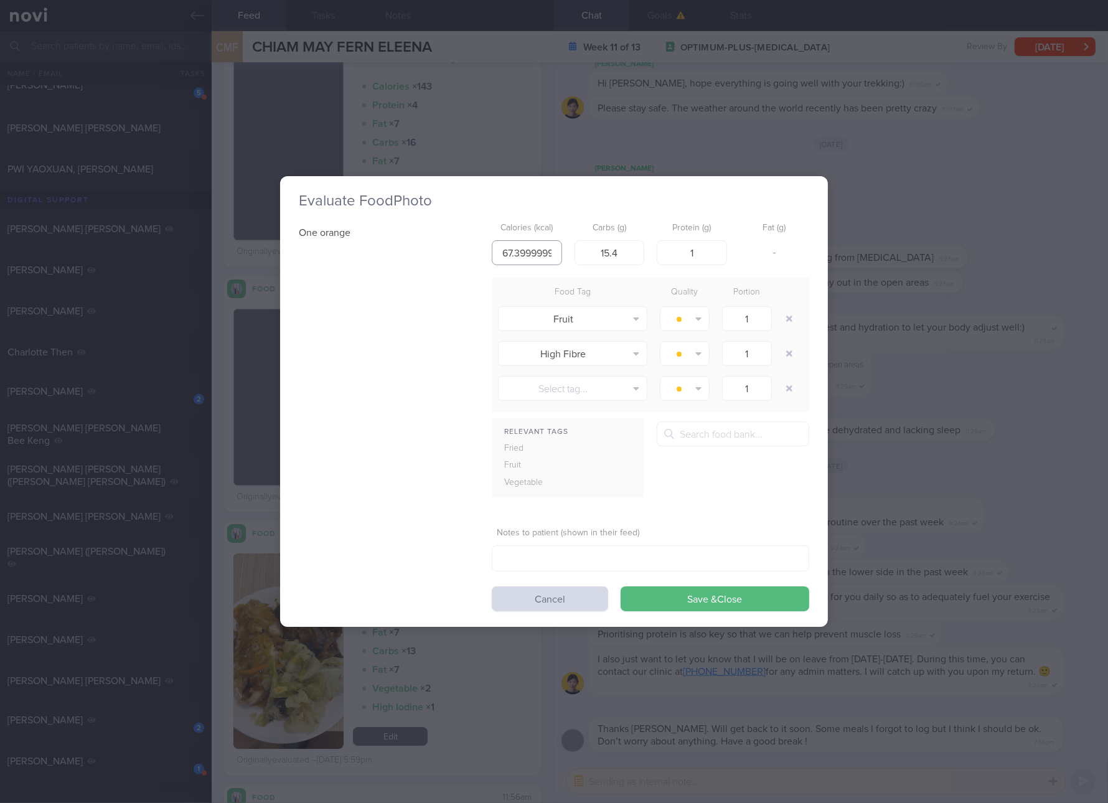
click at [523, 260] on input "67.39999999999999" at bounding box center [527, 252] width 70 height 25
type input "67"
click at [621, 587] on button "Save & Close" at bounding box center [715, 599] width 189 height 25
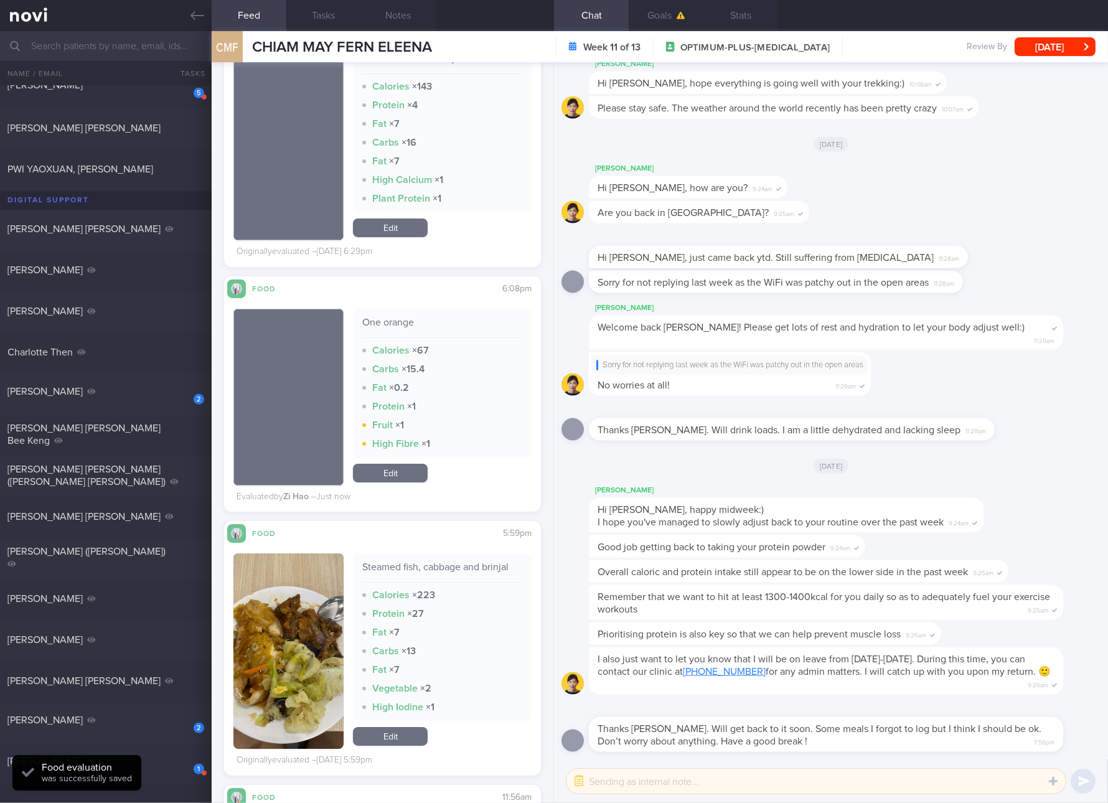
scroll to position [6252, 0]
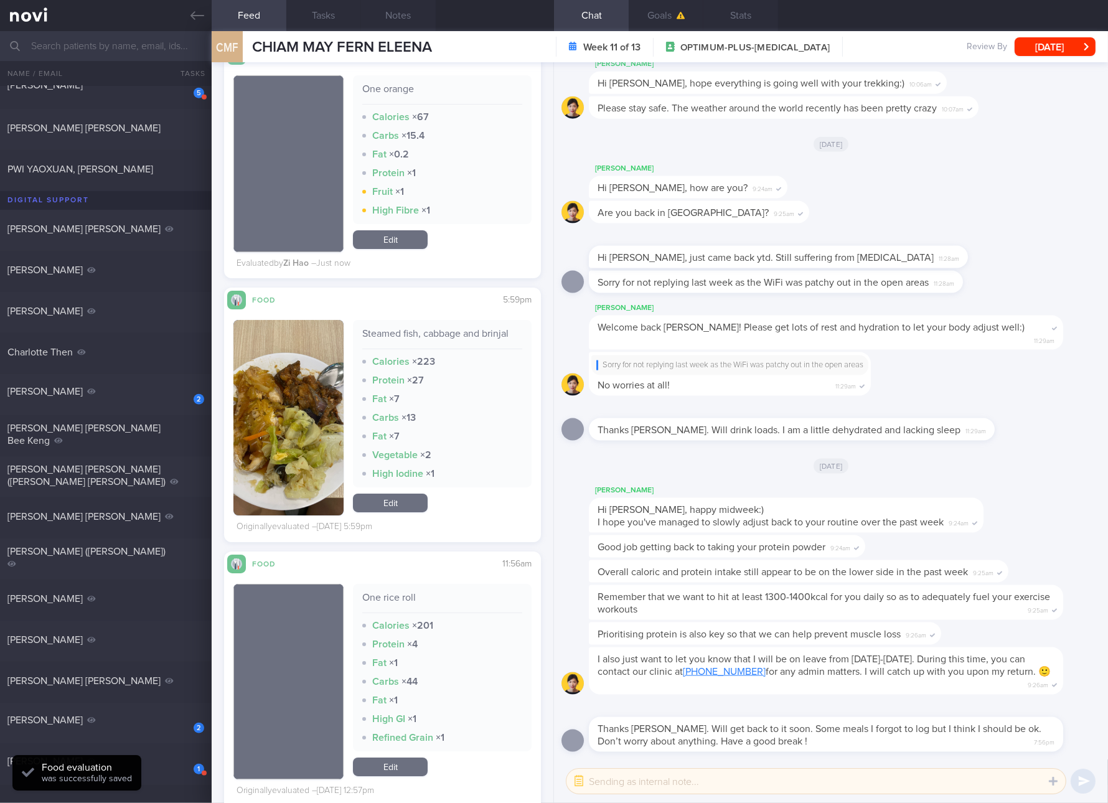
click at [453, 349] on div "Steamed fish, cabbage and brinjal" at bounding box center [442, 338] width 160 height 22
drag, startPoint x: 285, startPoint y: 423, endPoint x: 294, endPoint y: 418, distance: 10.9
click at [285, 423] on button "button" at bounding box center [288, 418] width 110 height 196
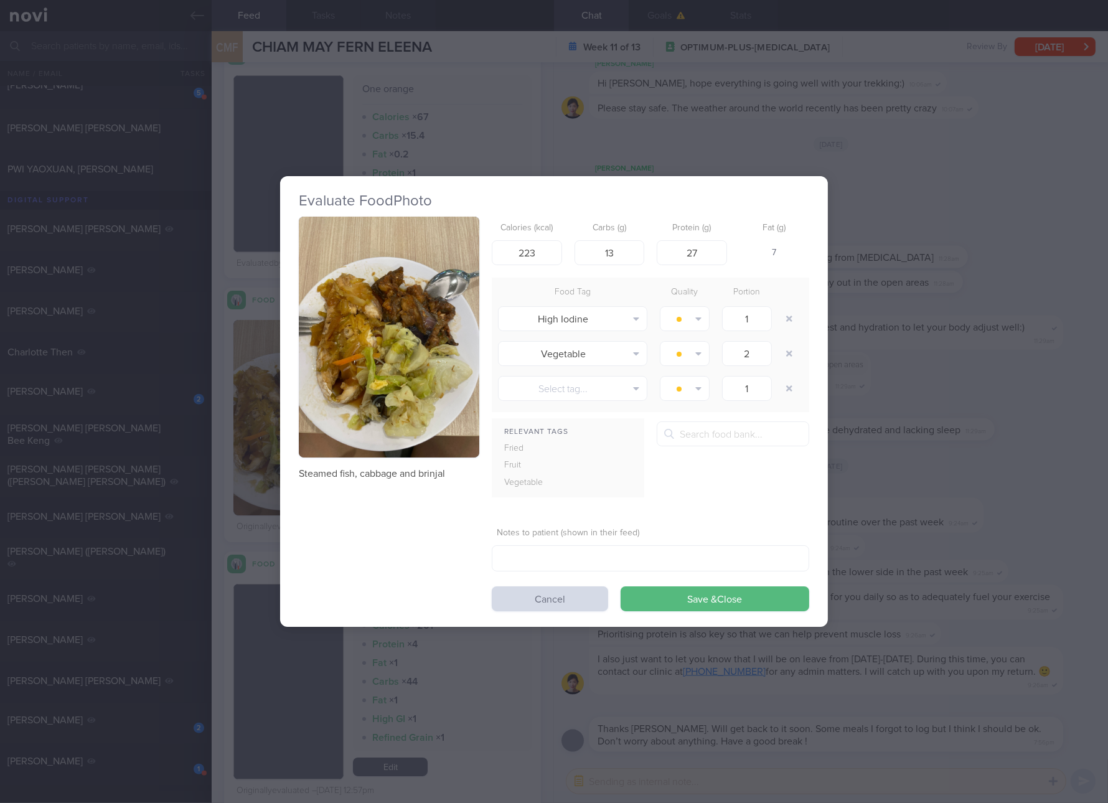
click at [397, 365] on img "button" at bounding box center [389, 337] width 181 height 241
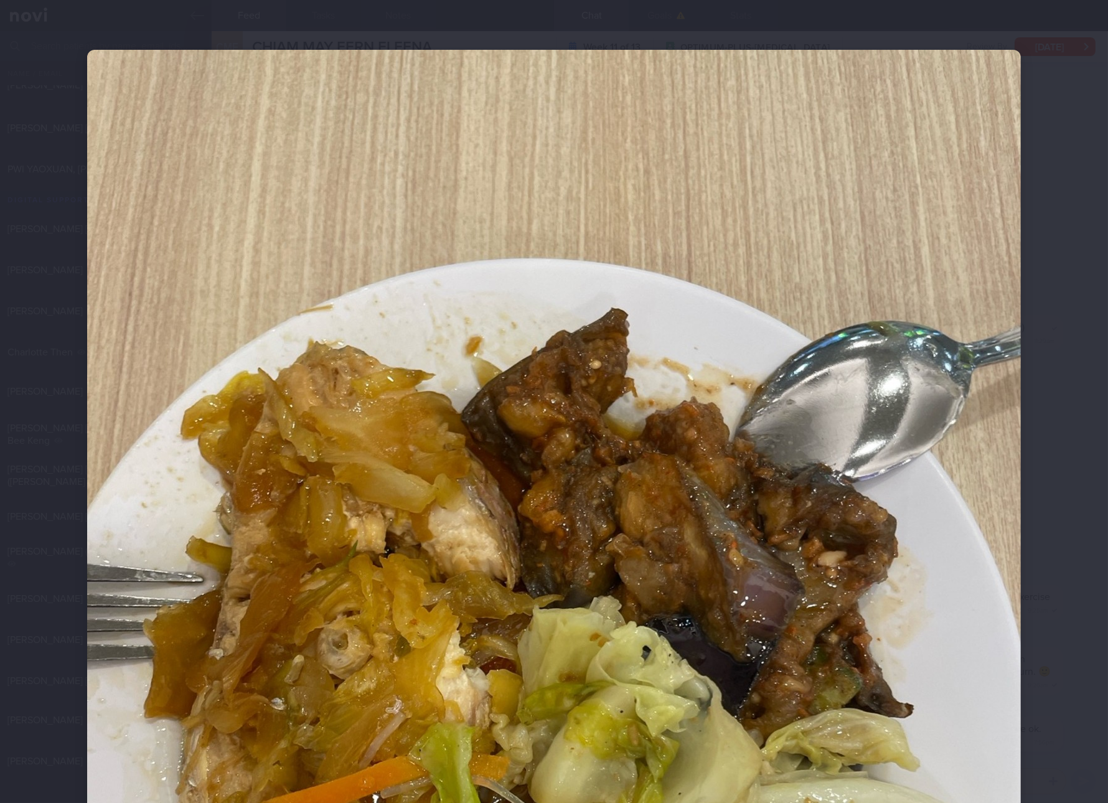
click at [1067, 595] on div at bounding box center [554, 401] width 1108 height 803
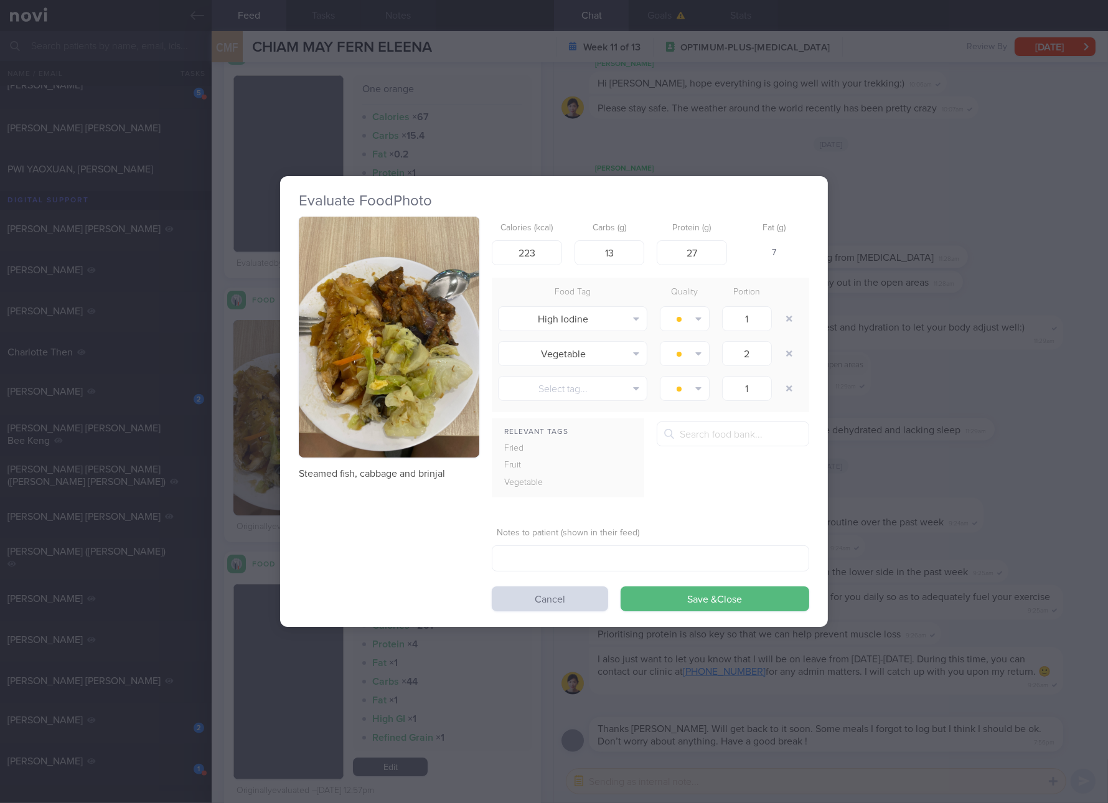
click at [888, 483] on div "Evaluate Food Photo Steamed fish, cabbage and brinjal Calories (kcal) 223 Carbs…" at bounding box center [554, 401] width 1108 height 803
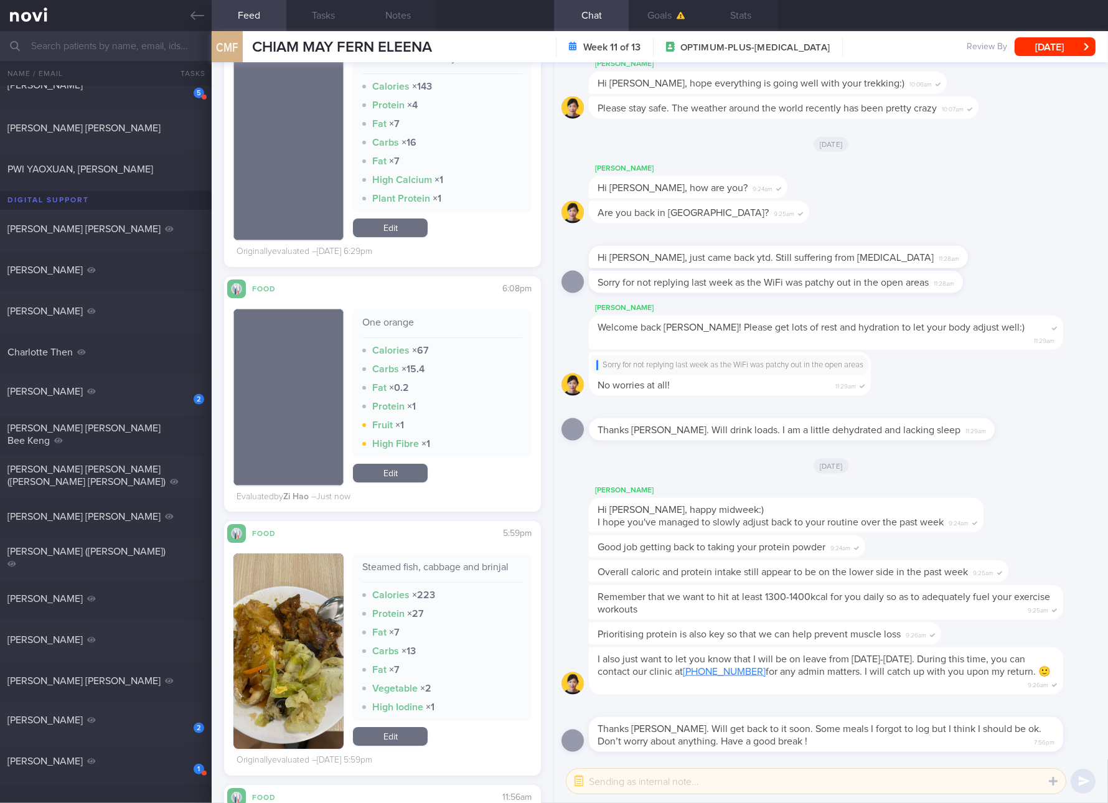
scroll to position [6252, 0]
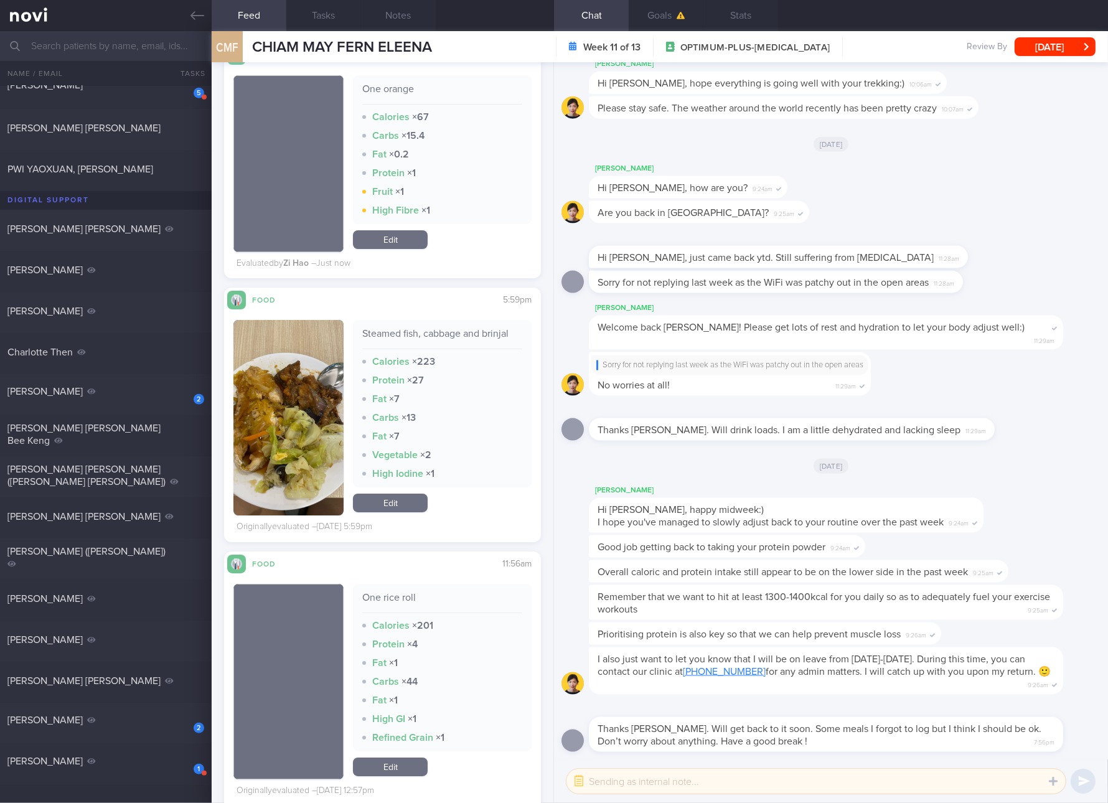
click at [405, 512] on link "Edit" at bounding box center [390, 503] width 75 height 19
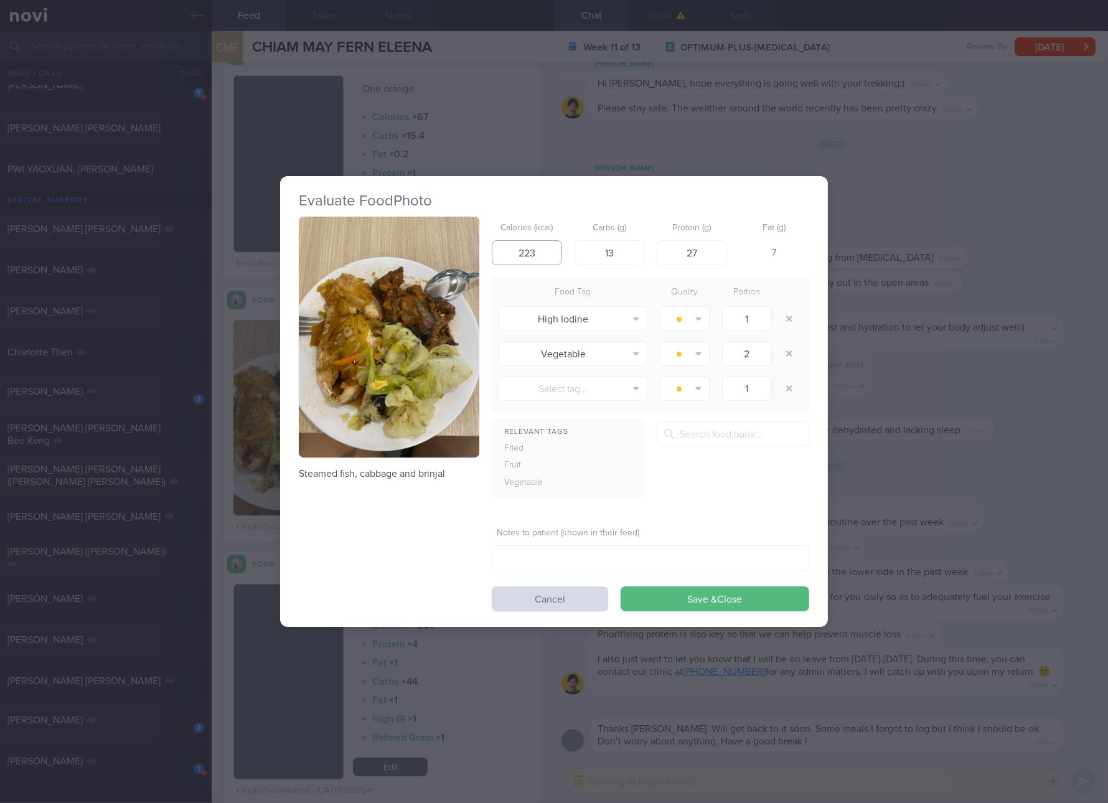
click at [527, 240] on input "223" at bounding box center [527, 252] width 70 height 25
type input "5"
type input "251"
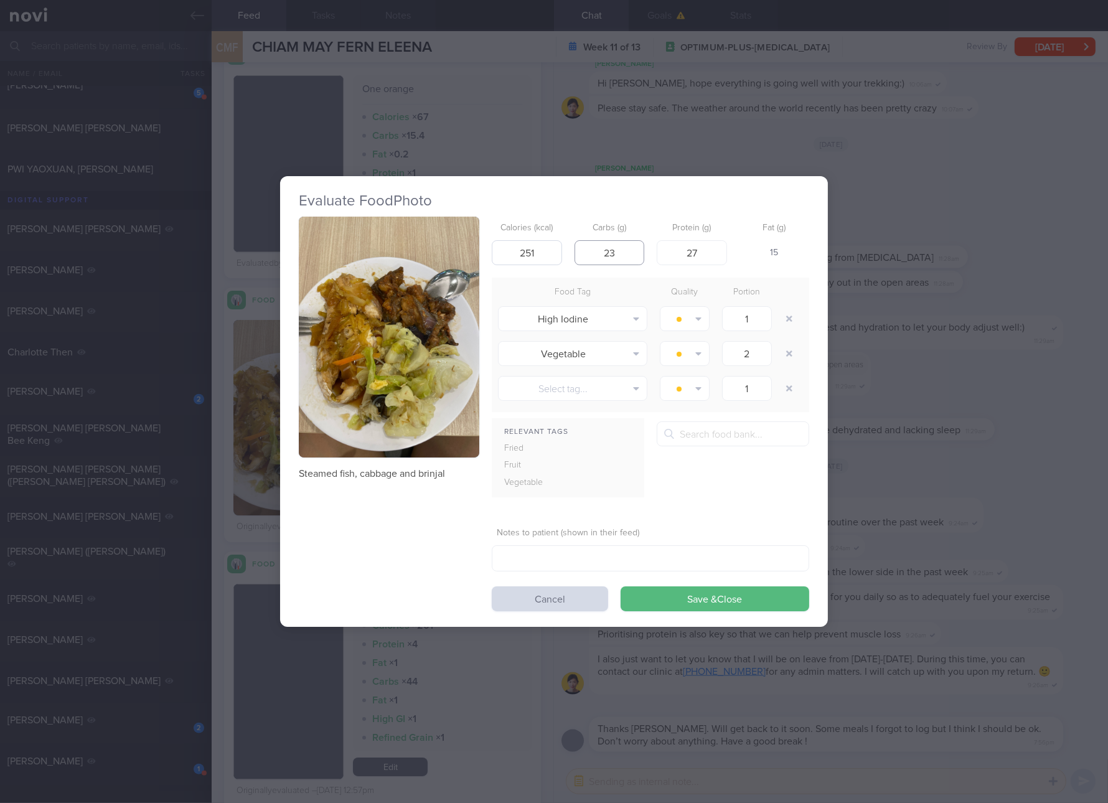
type input "23"
type input "17"
click at [621, 587] on button "Save & Close" at bounding box center [715, 599] width 189 height 25
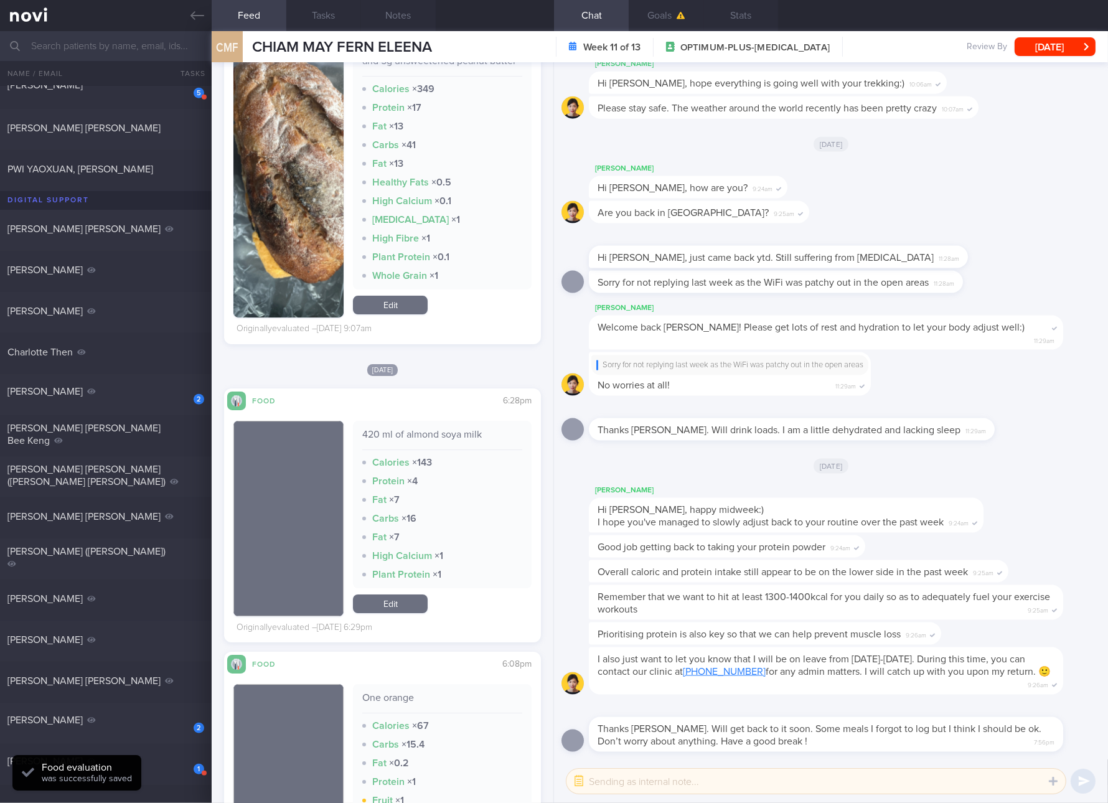
scroll to position [5551, 0]
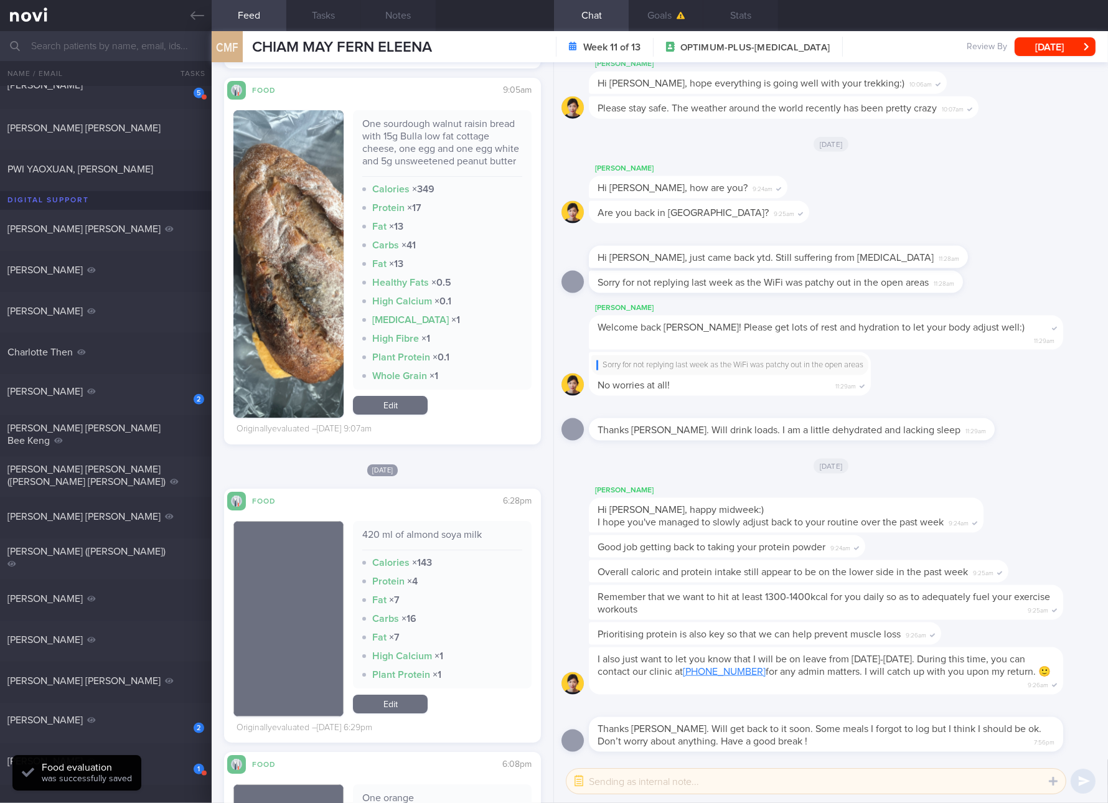
click at [389, 415] on link "Edit" at bounding box center [390, 405] width 75 height 19
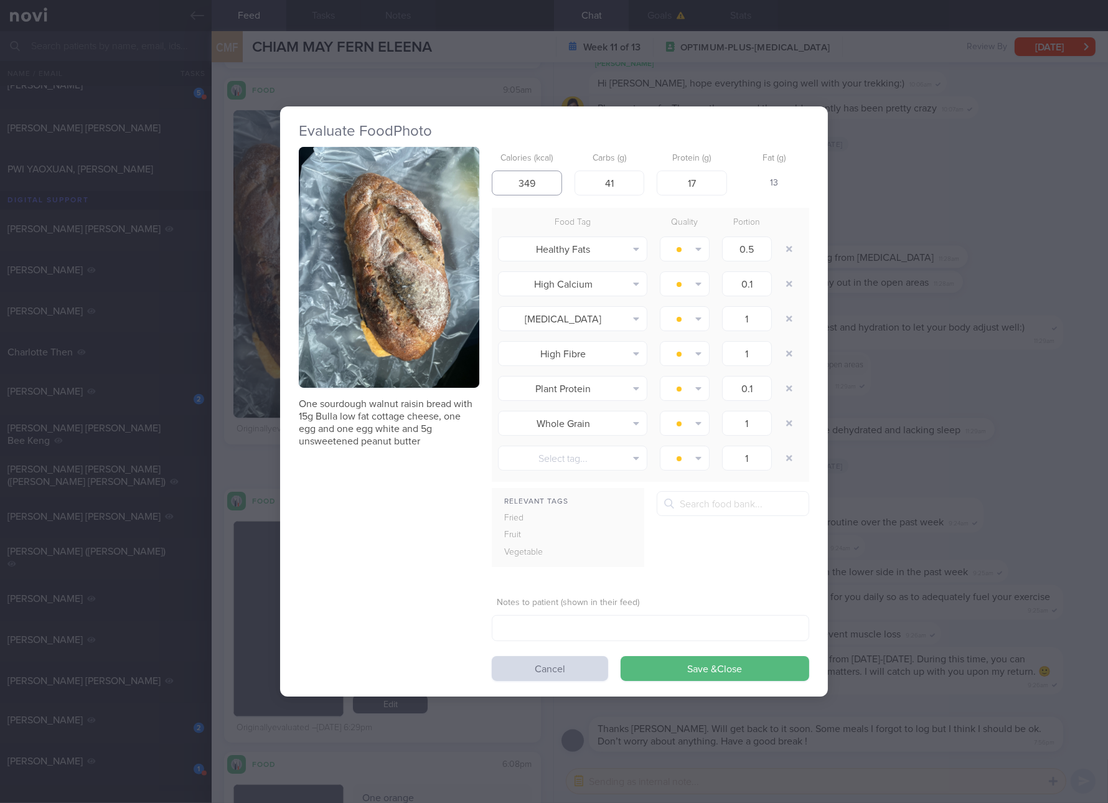
click at [555, 179] on input "349" at bounding box center [527, 183] width 70 height 25
type input "251"
type input "23"
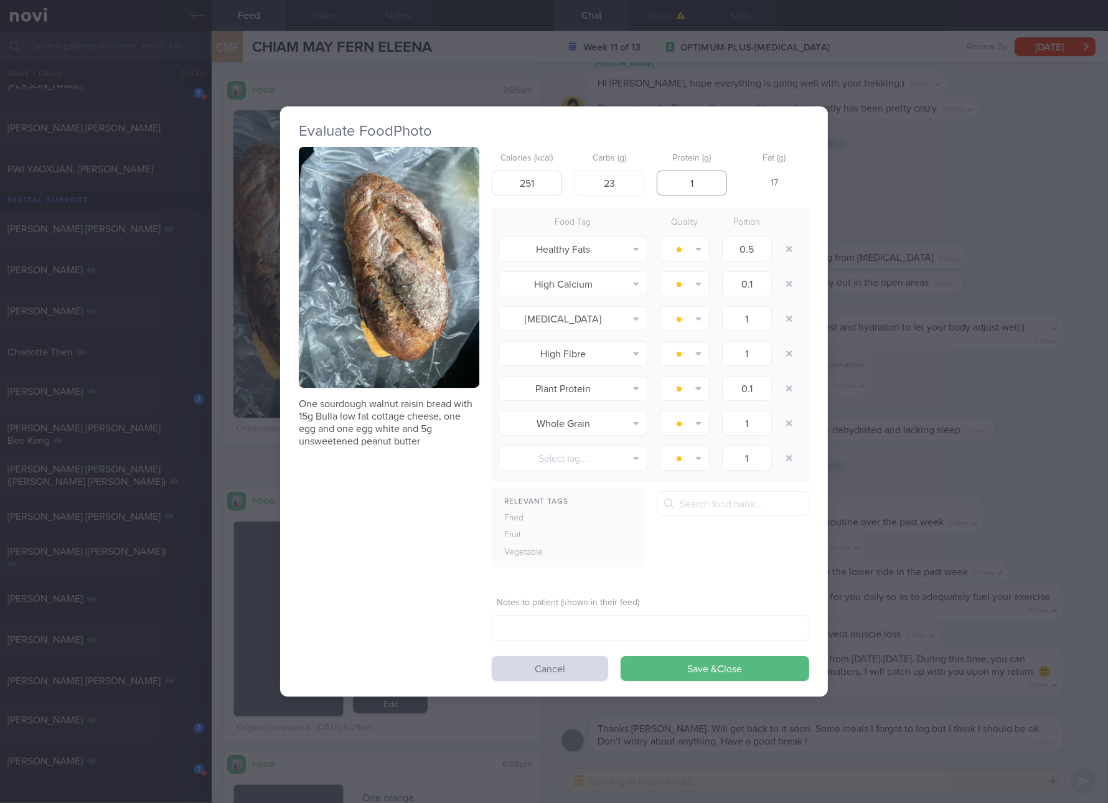
type input "17"
click at [621, 656] on button "Save & Close" at bounding box center [715, 668] width 189 height 25
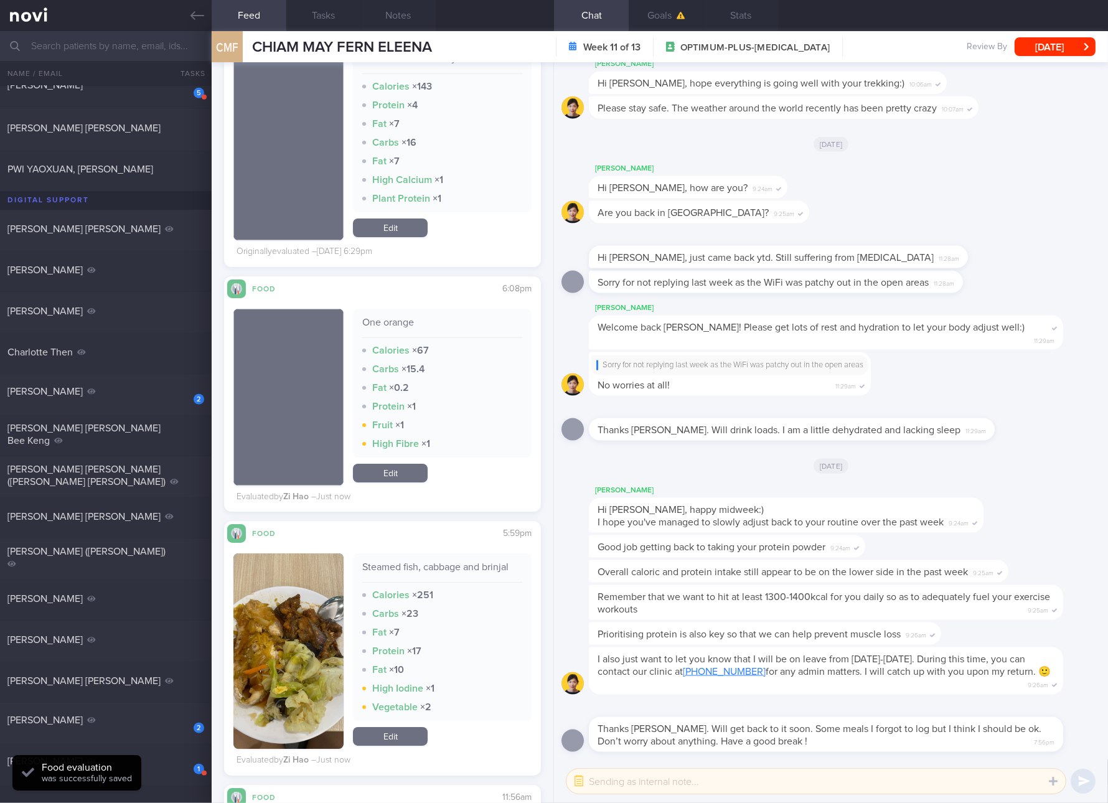
scroll to position [6252, 0]
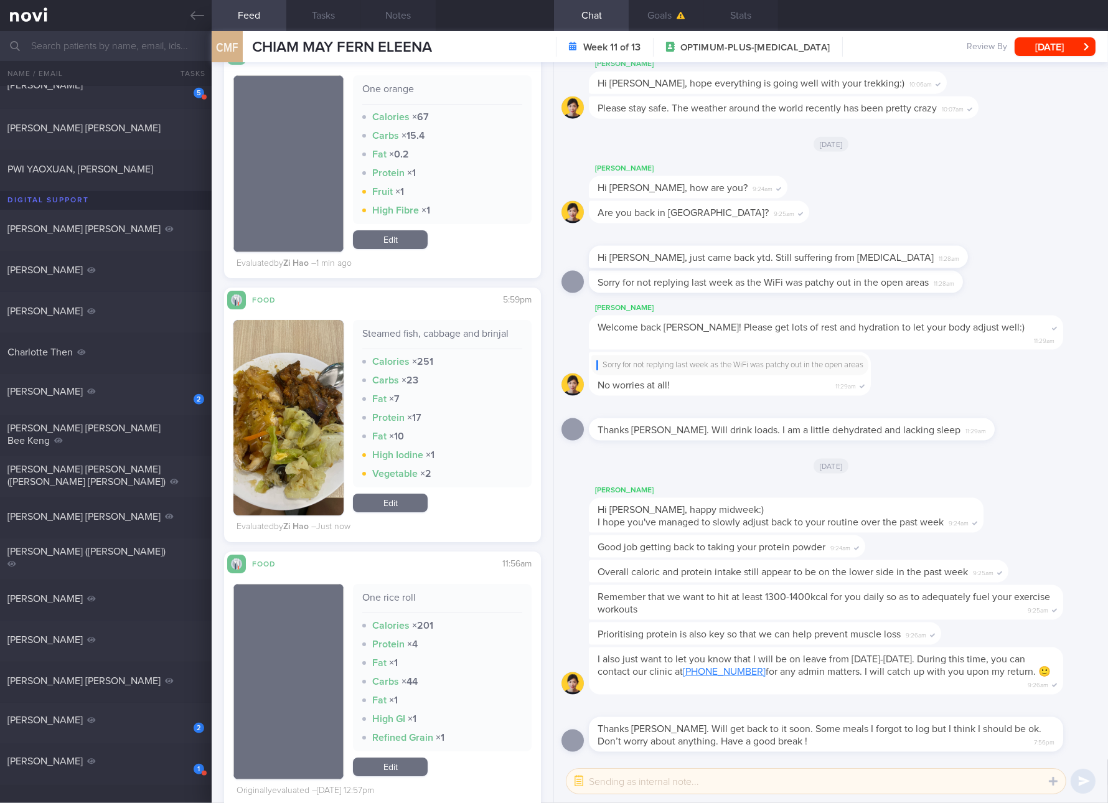
click at [408, 512] on link "Edit" at bounding box center [390, 503] width 75 height 19
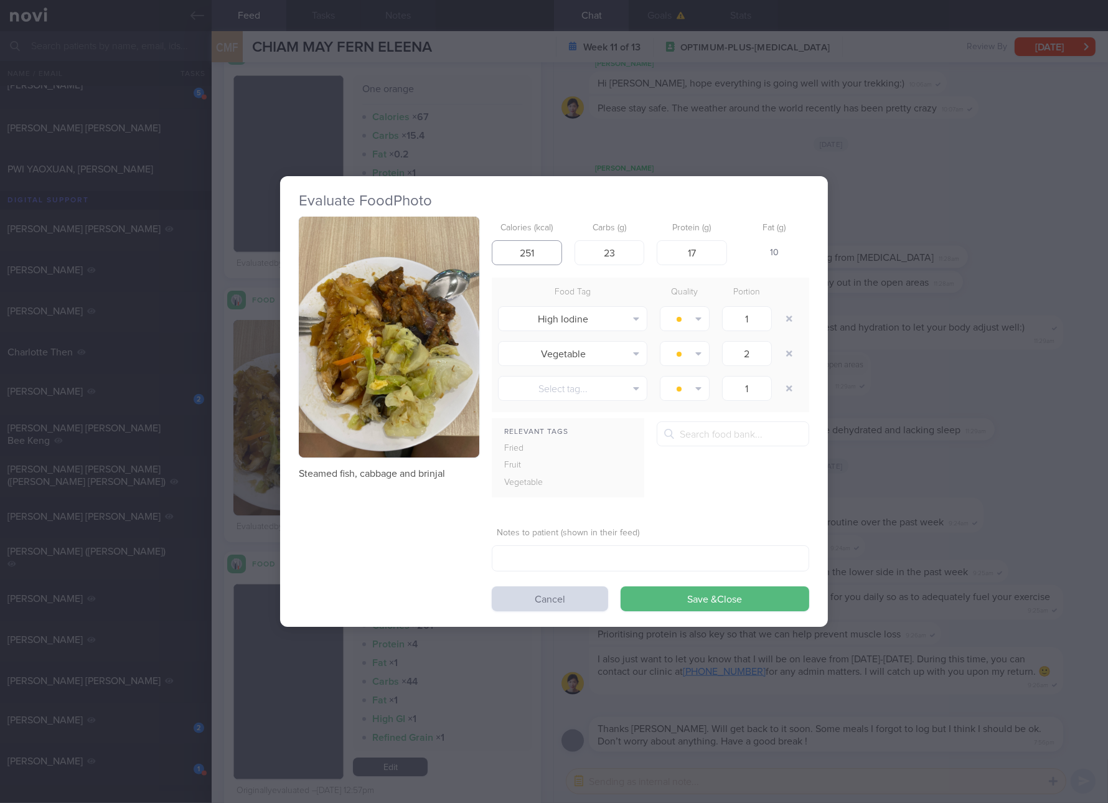
click at [514, 245] on input "251" at bounding box center [527, 252] width 70 height 25
type input "183"
type input "9"
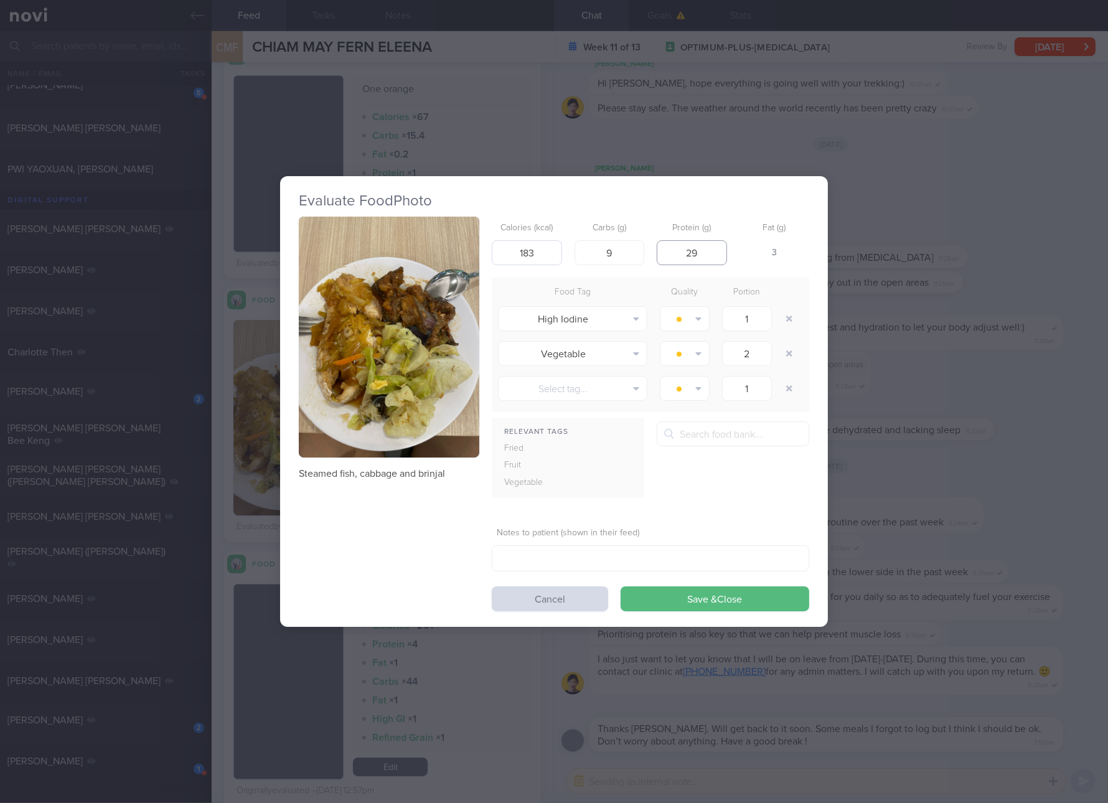
type input "29"
click at [621, 587] on button "Save & Close" at bounding box center [715, 599] width 189 height 25
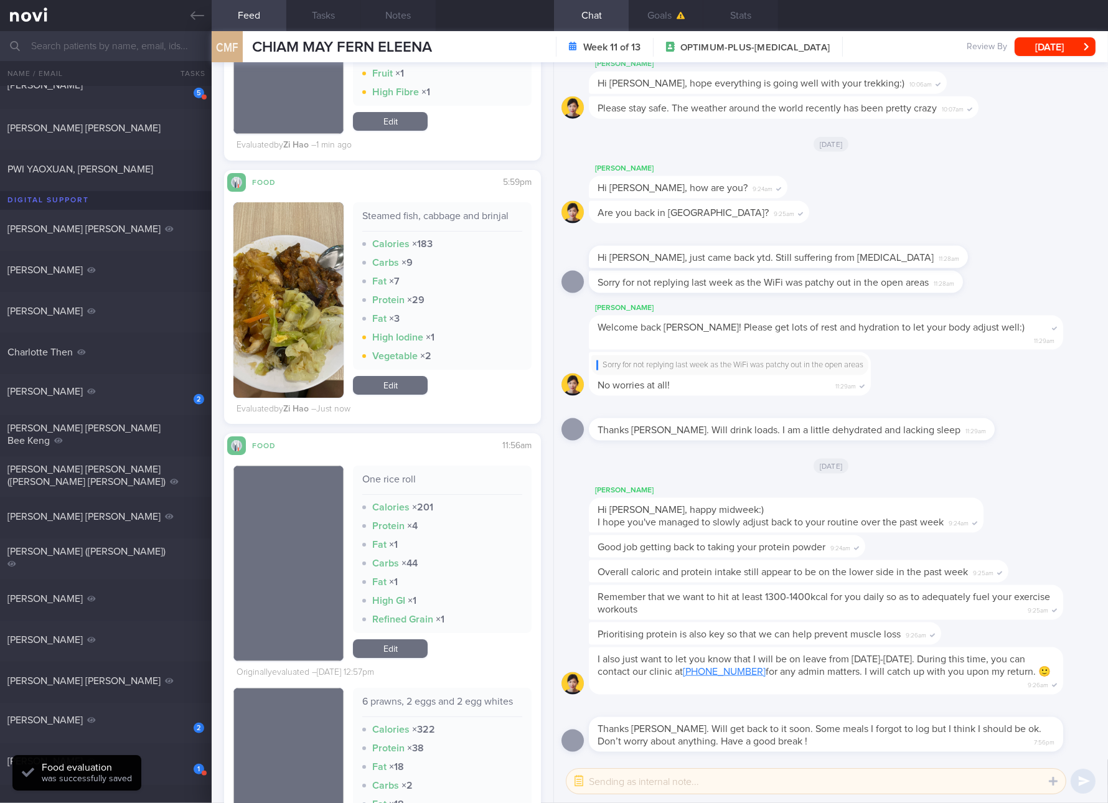
scroll to position [6719, 0]
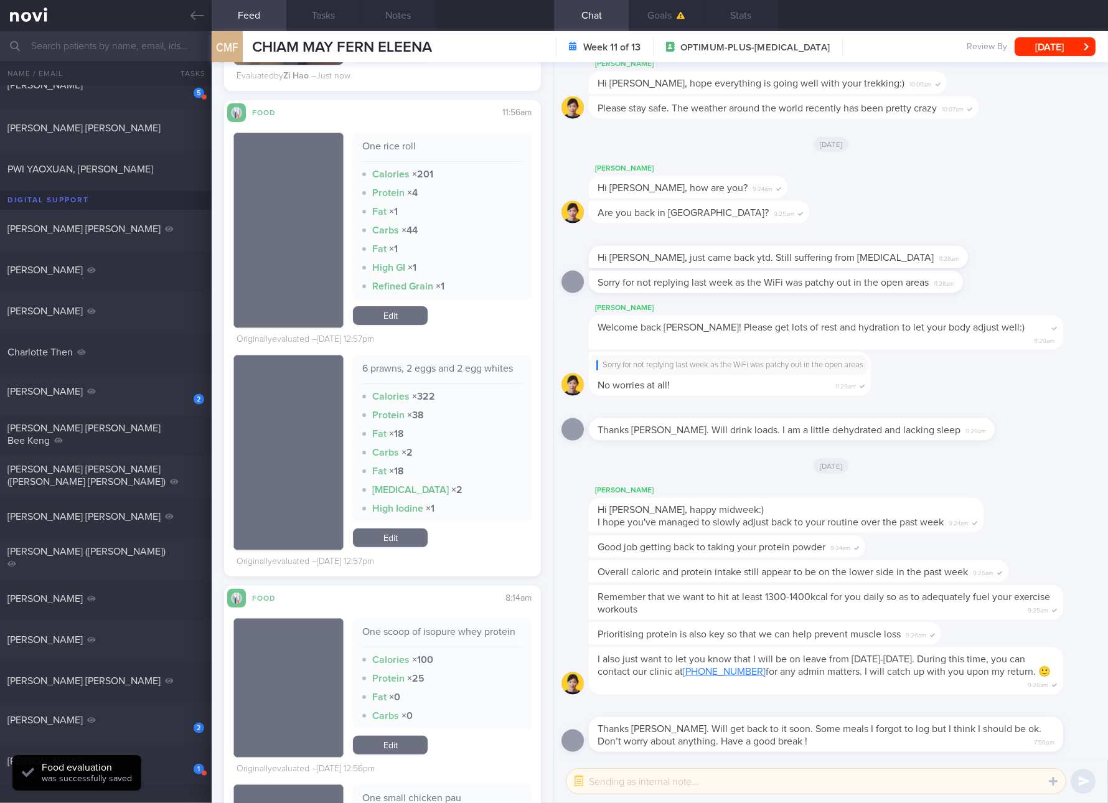
click at [447, 368] on div "6 prawns, 2 eggs and 2 egg whites" at bounding box center [442, 373] width 160 height 22
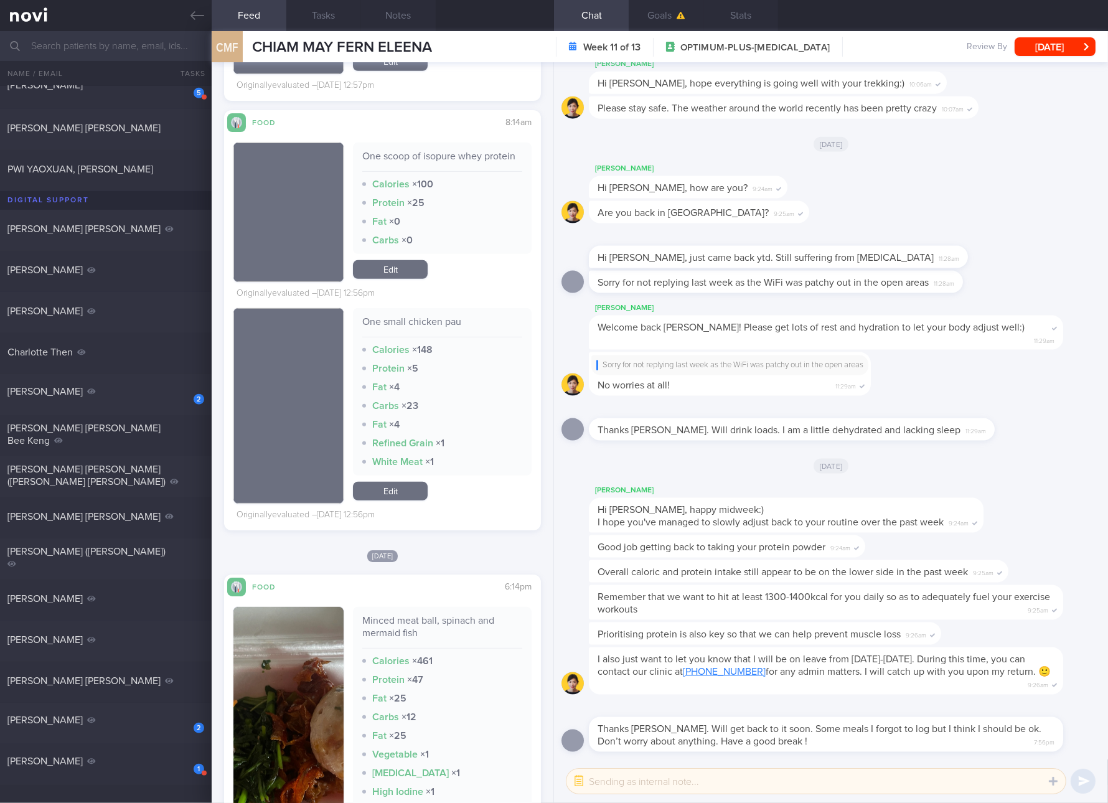
scroll to position [7419, 0]
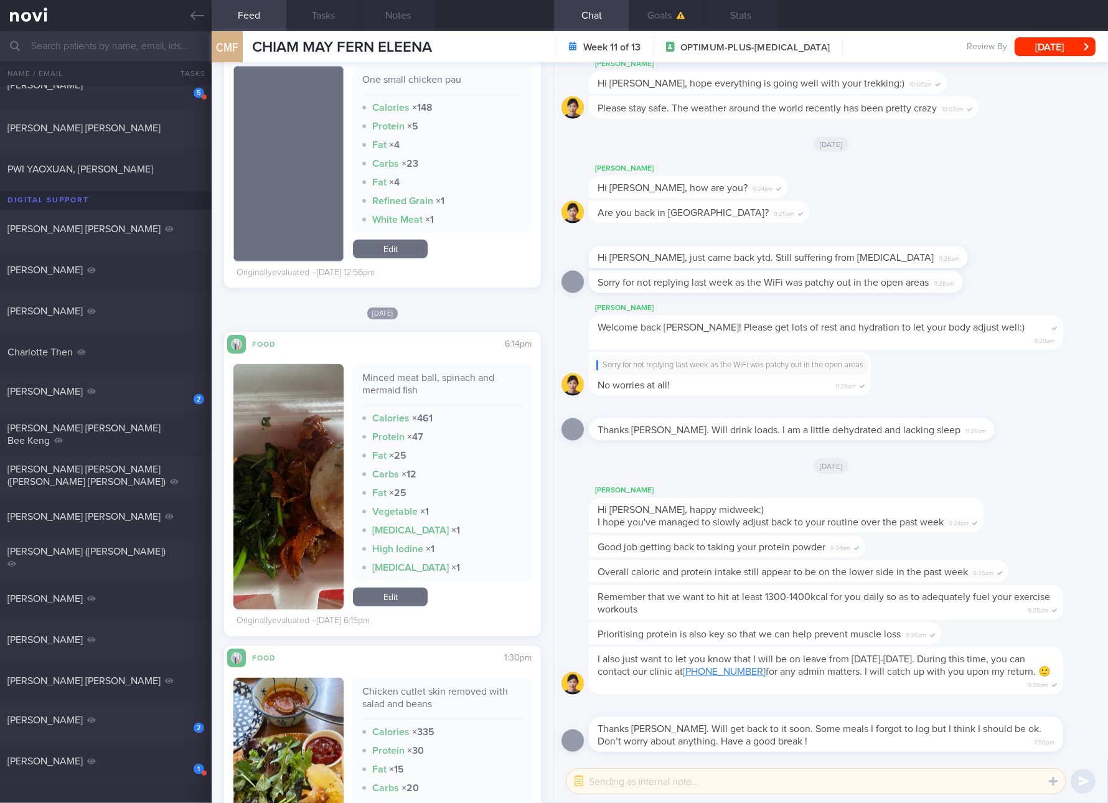
click at [445, 406] on div "Minced meat ball, spinach and mermaid fish" at bounding box center [442, 389] width 160 height 34
click at [266, 538] on button "button" at bounding box center [288, 486] width 110 height 245
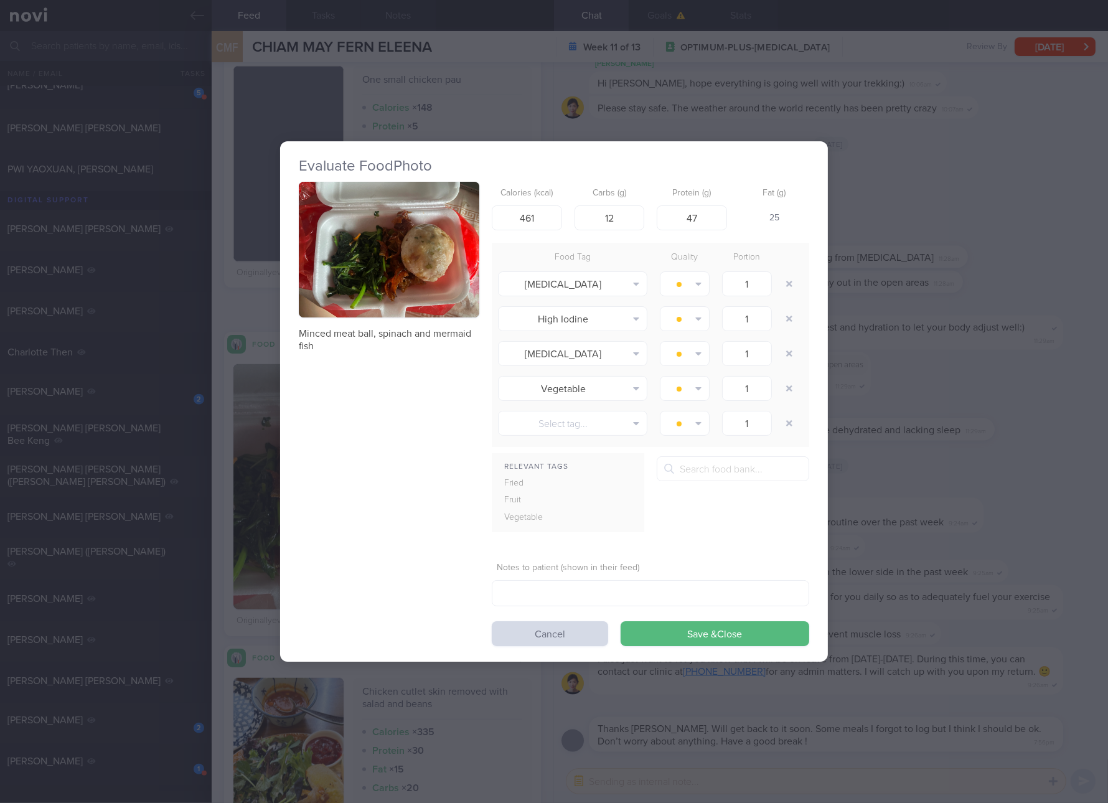
click at [411, 167] on h2 "Evaluate Food Photo" at bounding box center [554, 166] width 511 height 19
click at [439, 248] on button "button" at bounding box center [389, 250] width 181 height 136
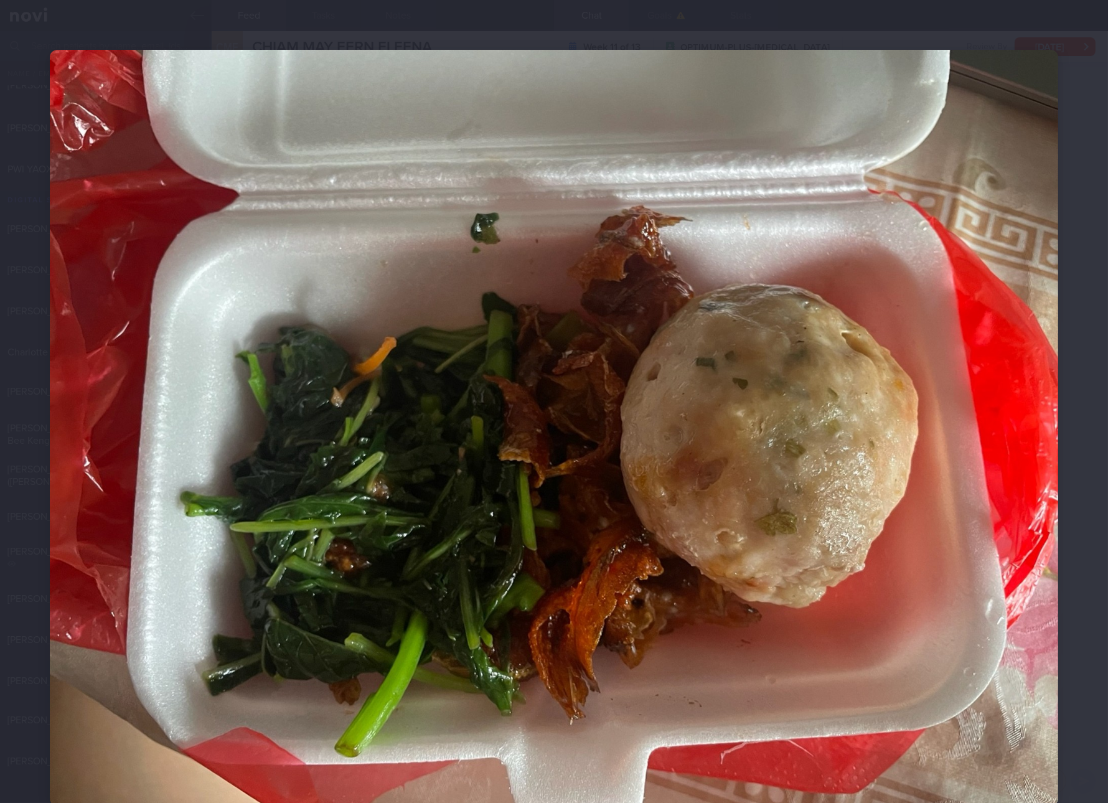
click at [1013, 356] on img at bounding box center [554, 428] width 1009 height 756
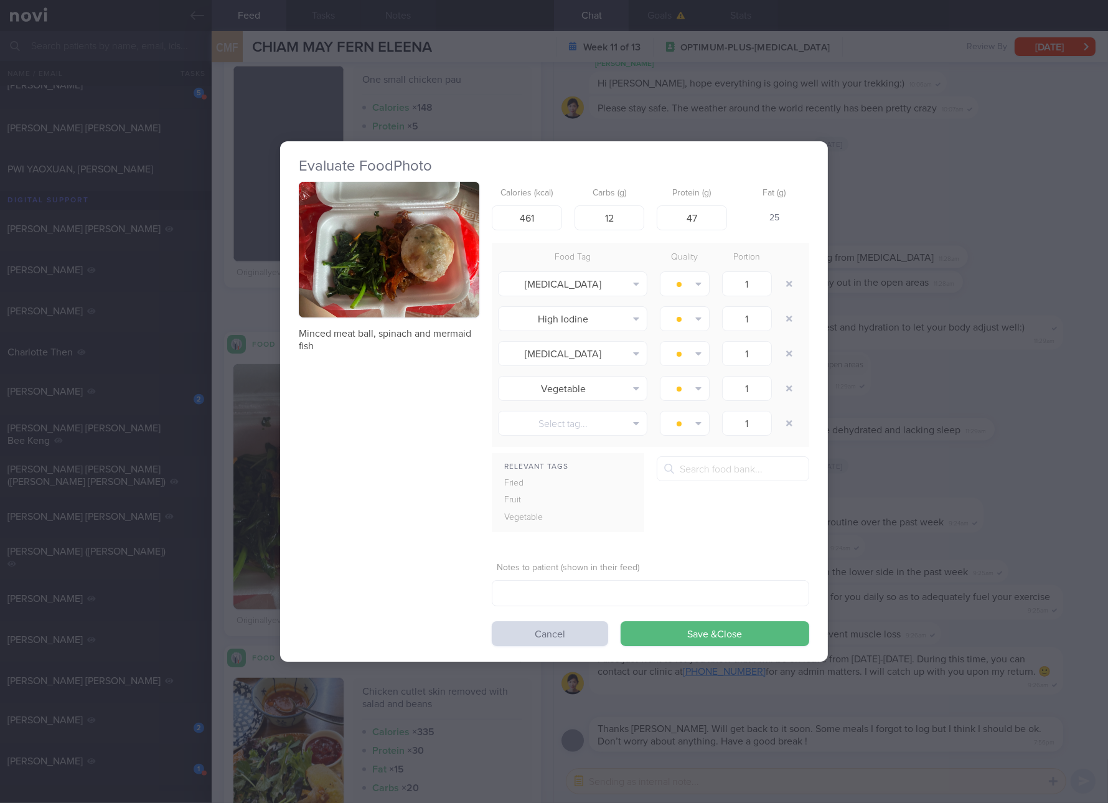
click at [393, 285] on button "button" at bounding box center [389, 250] width 181 height 136
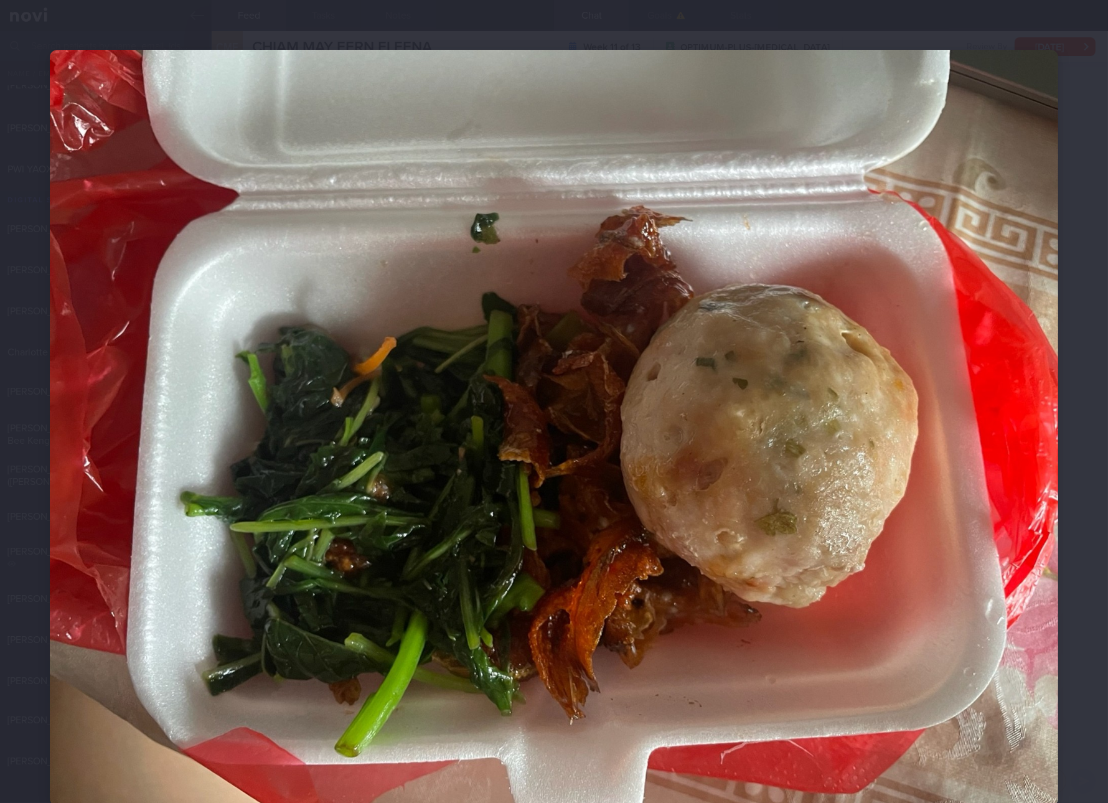
click at [1044, 451] on img at bounding box center [554, 428] width 1009 height 756
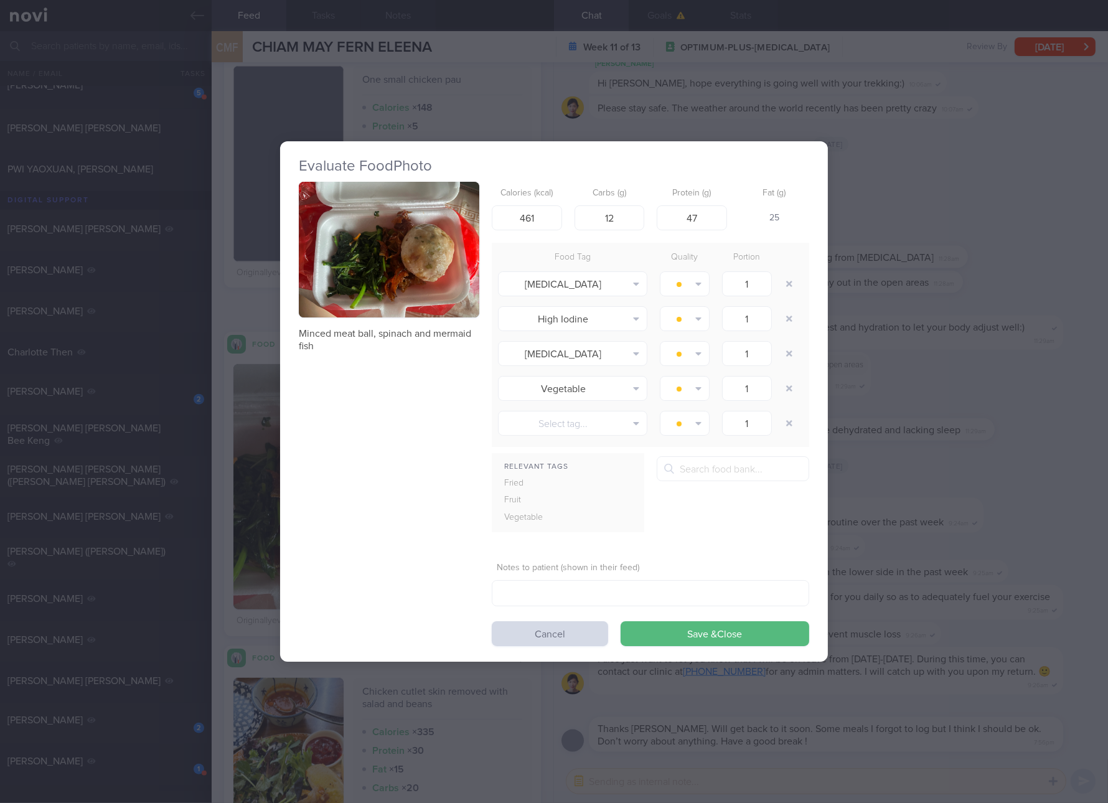
click at [935, 473] on div "Evaluate Food Photo Minced meat ball, spinach and mermaid fish Calories (kcal) …" at bounding box center [554, 401] width 1108 height 803
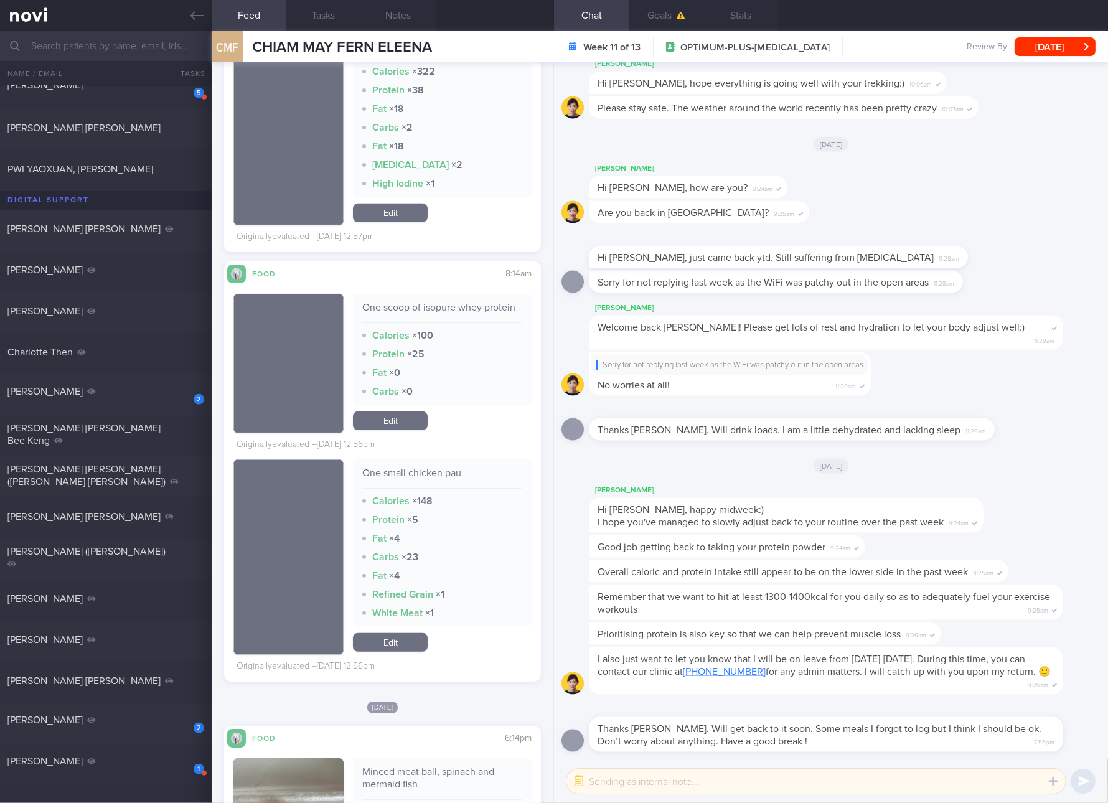
scroll to position [6952, 0]
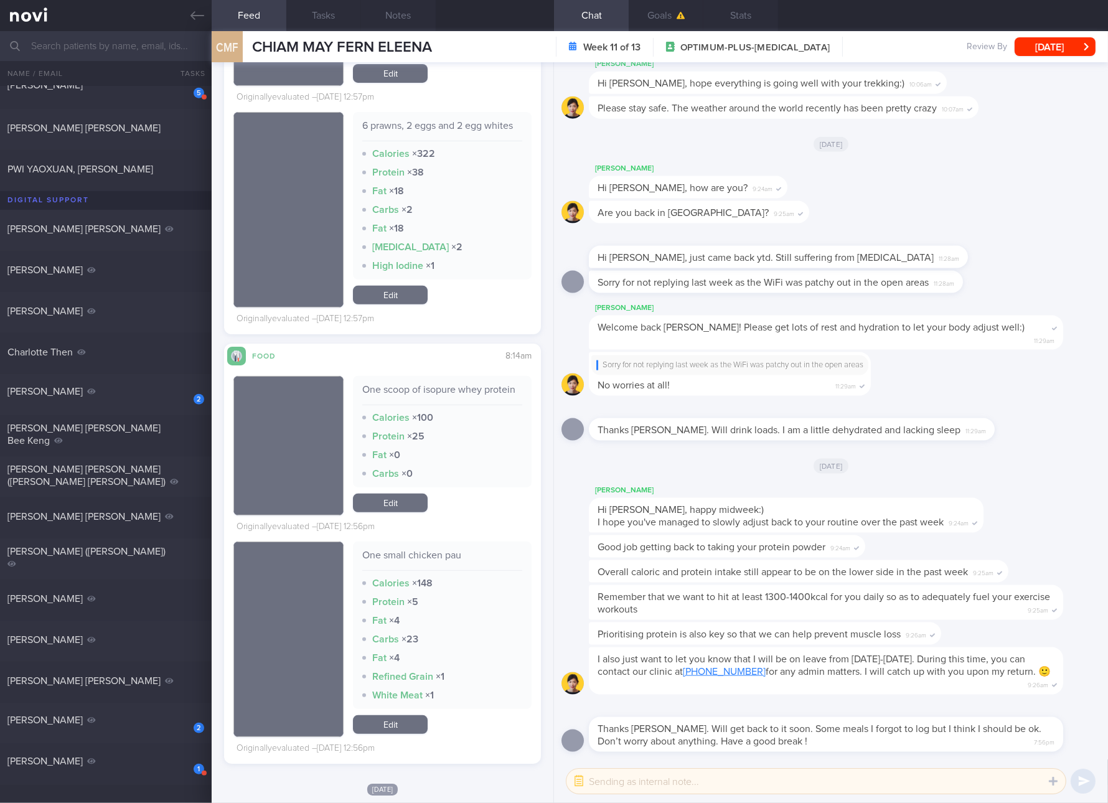
click at [404, 301] on link "Edit" at bounding box center [390, 295] width 75 height 19
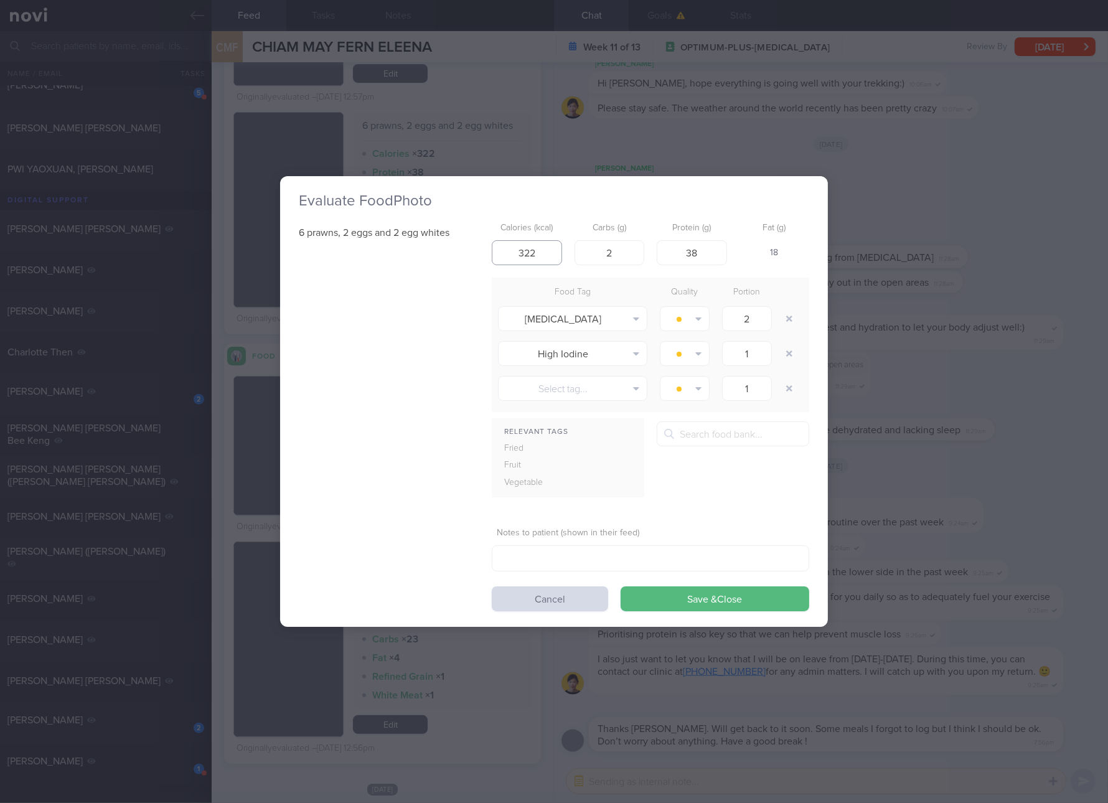
click at [520, 248] on input "322" at bounding box center [527, 252] width 70 height 25
type input "241"
type input "1"
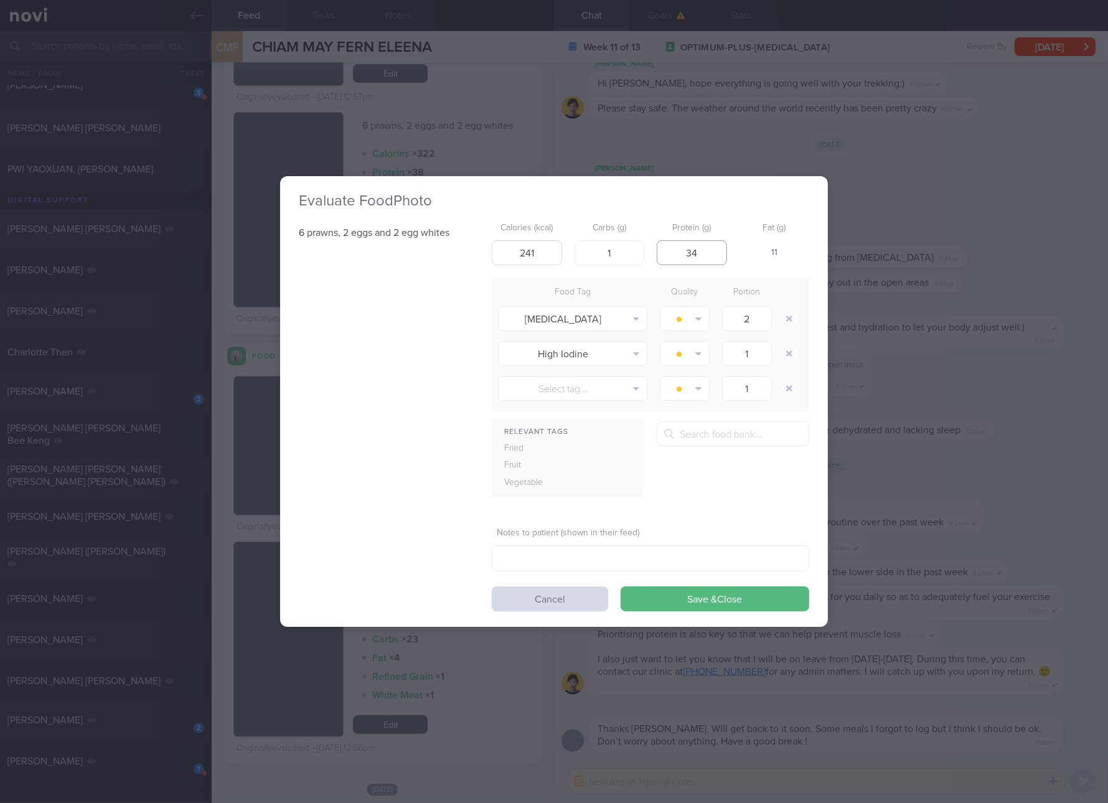
type input "34"
click at [621, 587] on button "Save & Close" at bounding box center [715, 599] width 189 height 25
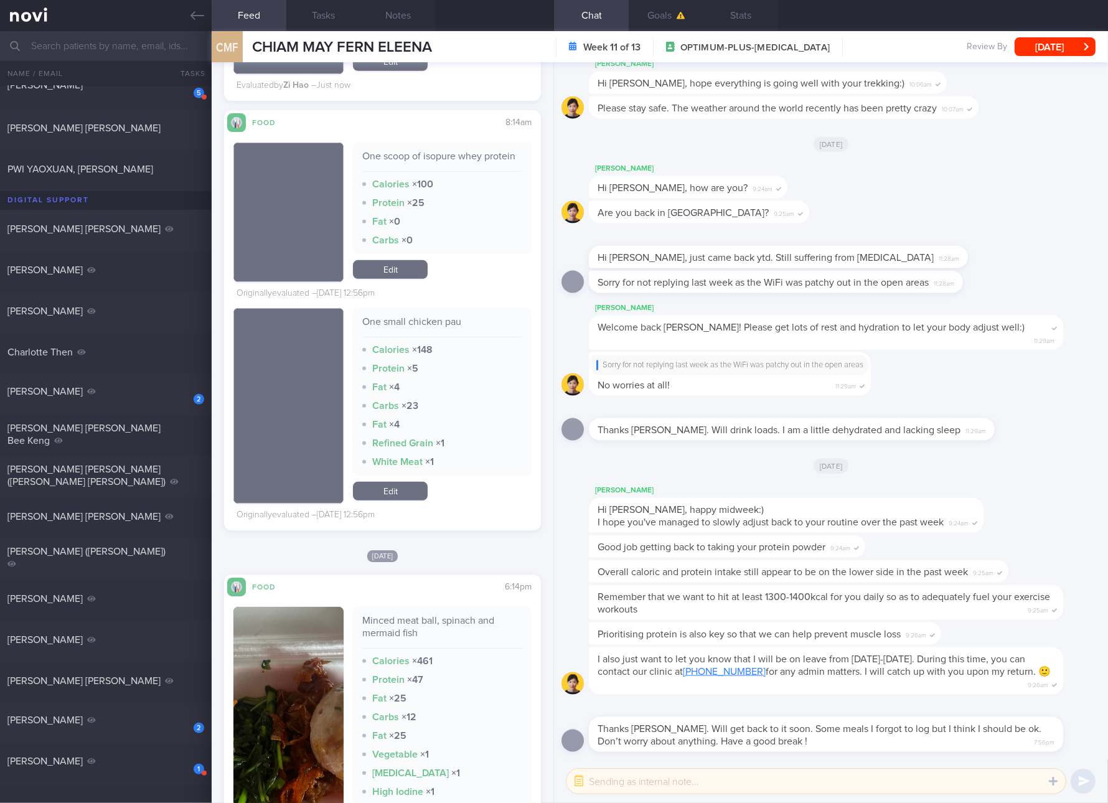
scroll to position [7419, 0]
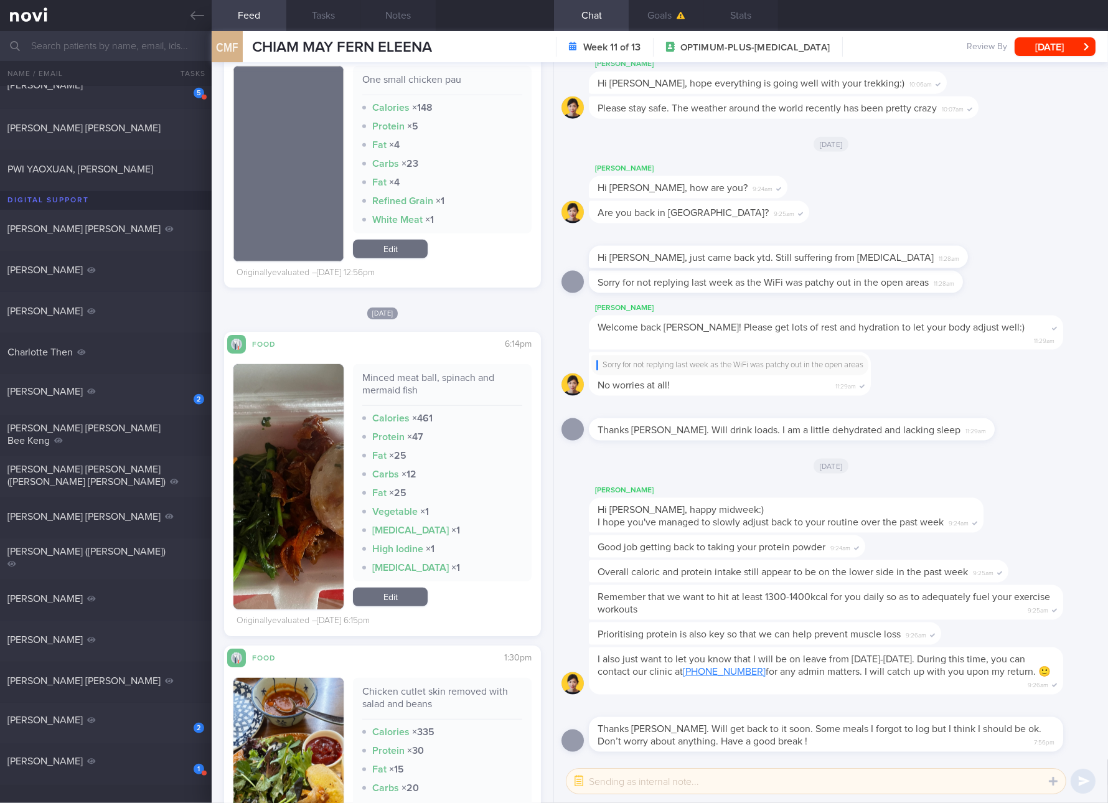
click at [387, 606] on link "Edit" at bounding box center [390, 597] width 75 height 19
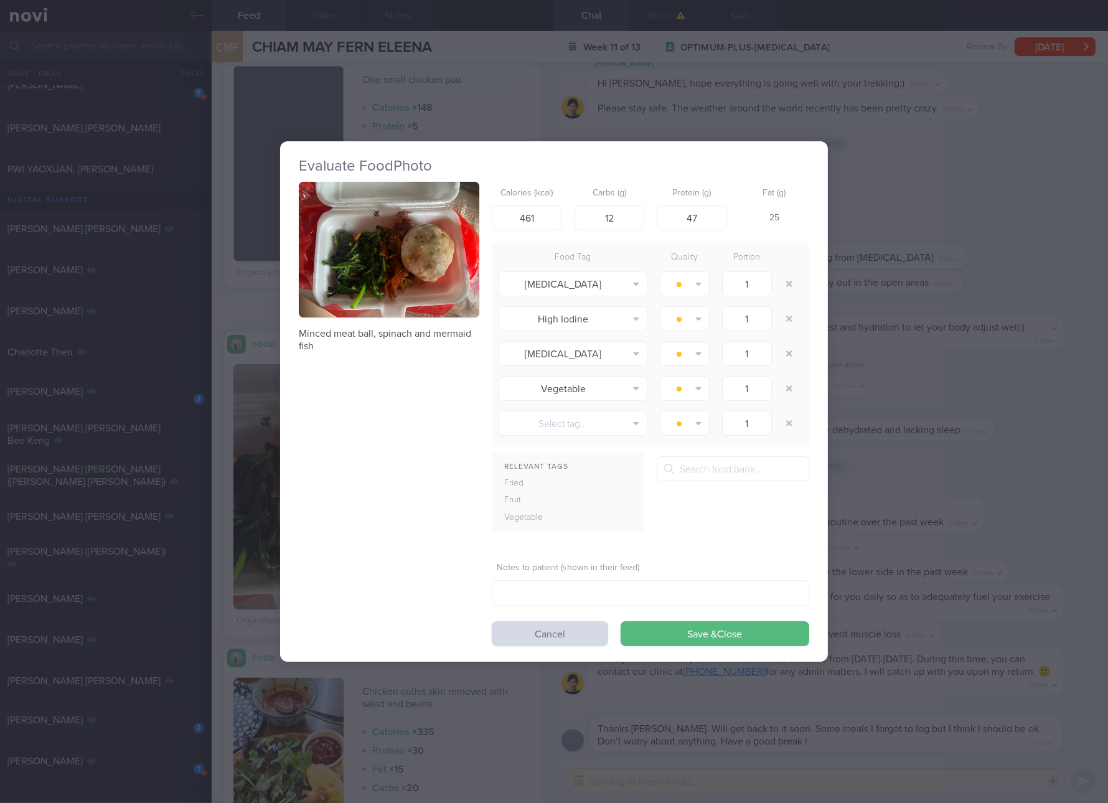
click at [959, 450] on div "Evaluate Food Photo Minced meat ball, spinach and mermaid fish Calories (kcal) …" at bounding box center [554, 401] width 1108 height 803
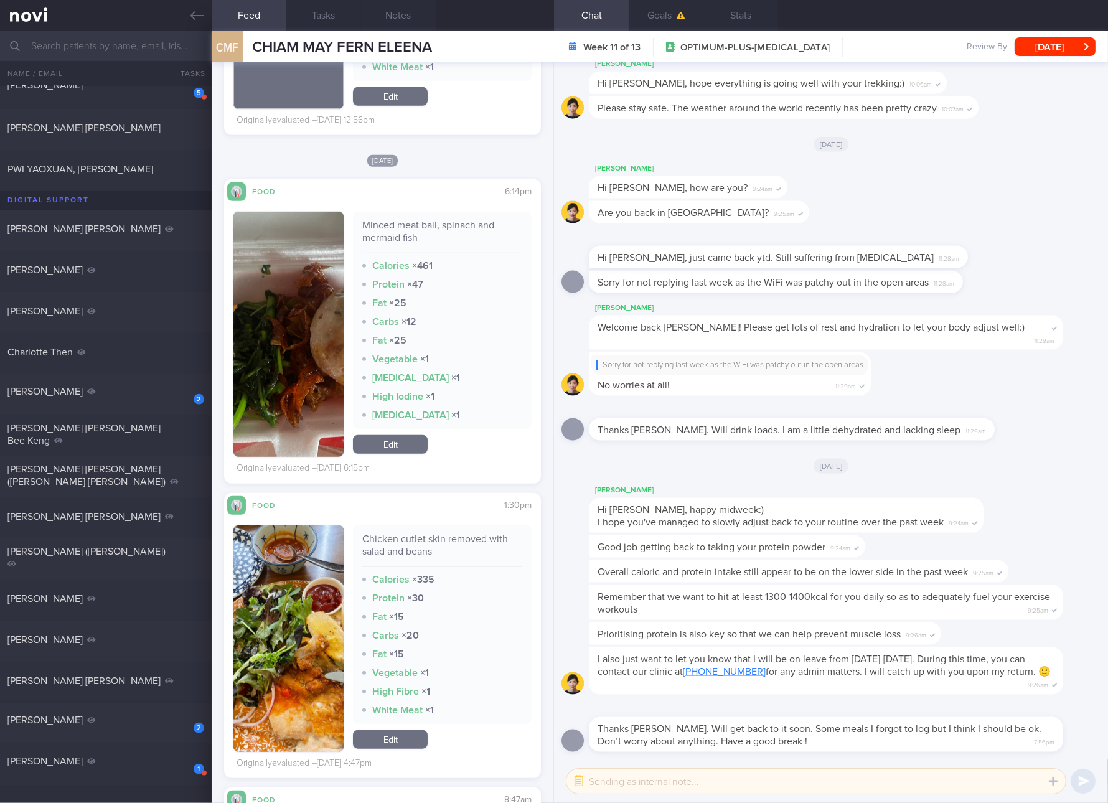
scroll to position [7653, 0]
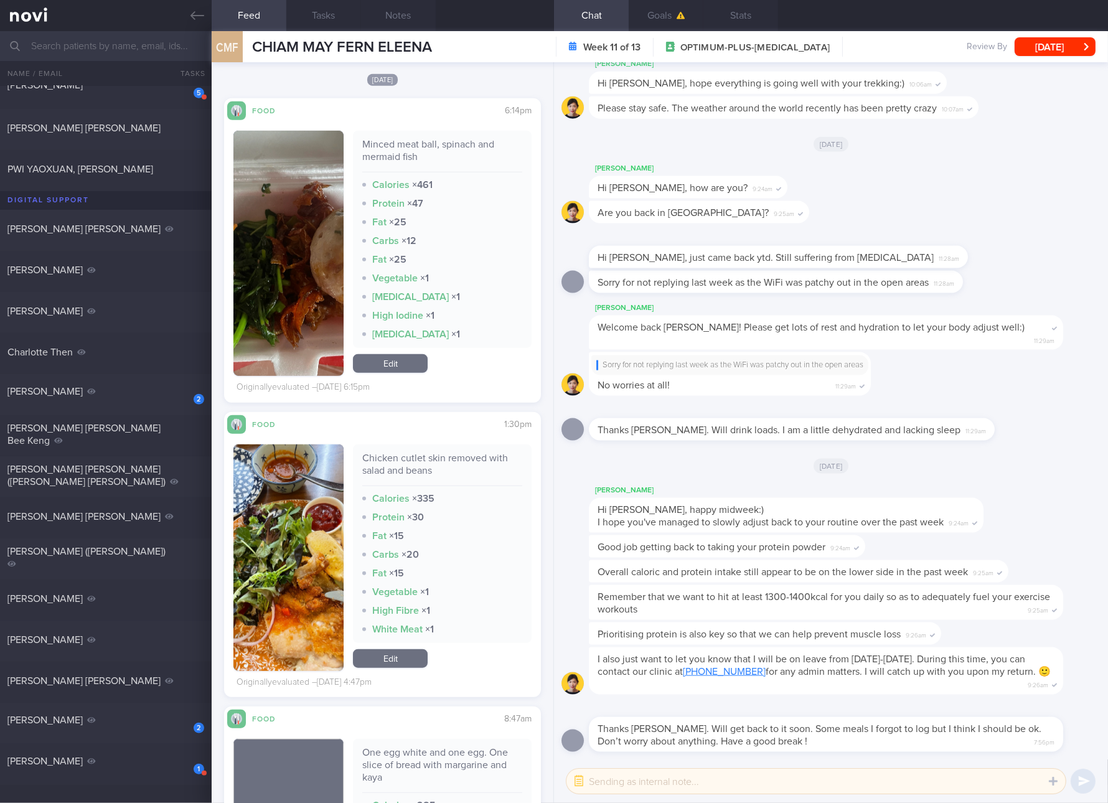
click at [398, 373] on link "Edit" at bounding box center [390, 363] width 75 height 19
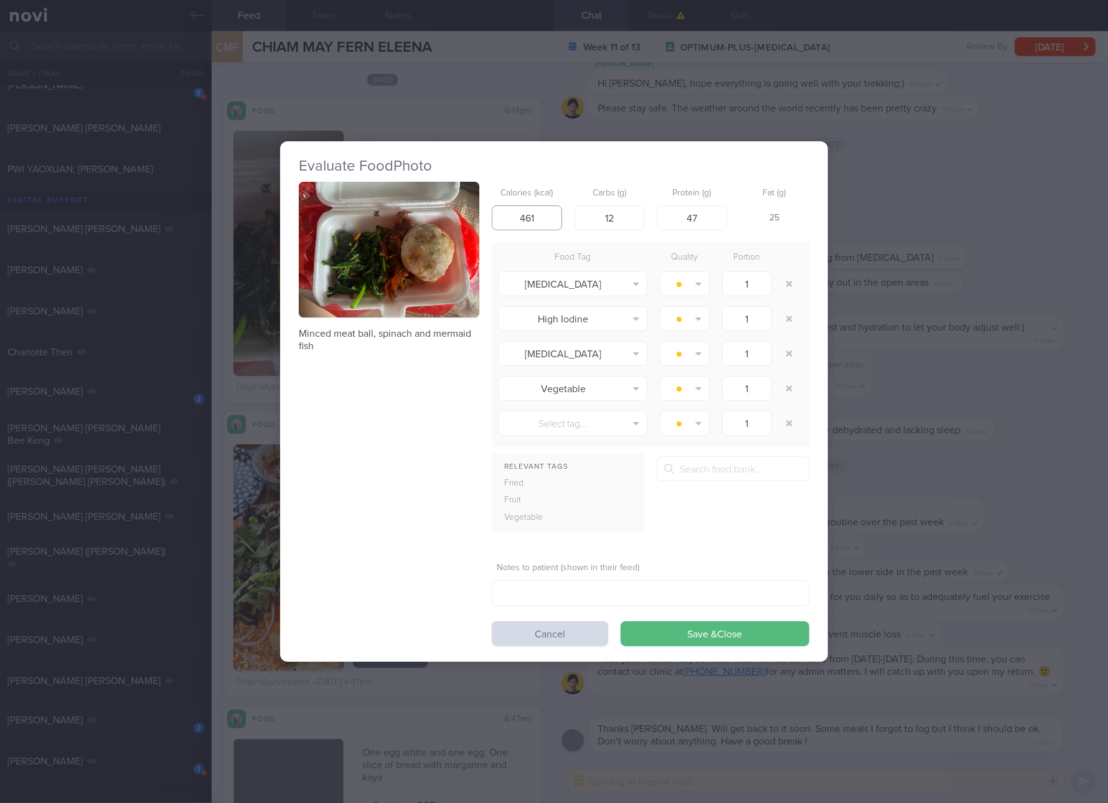
click at [535, 213] on input "461" at bounding box center [527, 217] width 70 height 25
type input "308"
type input "13"
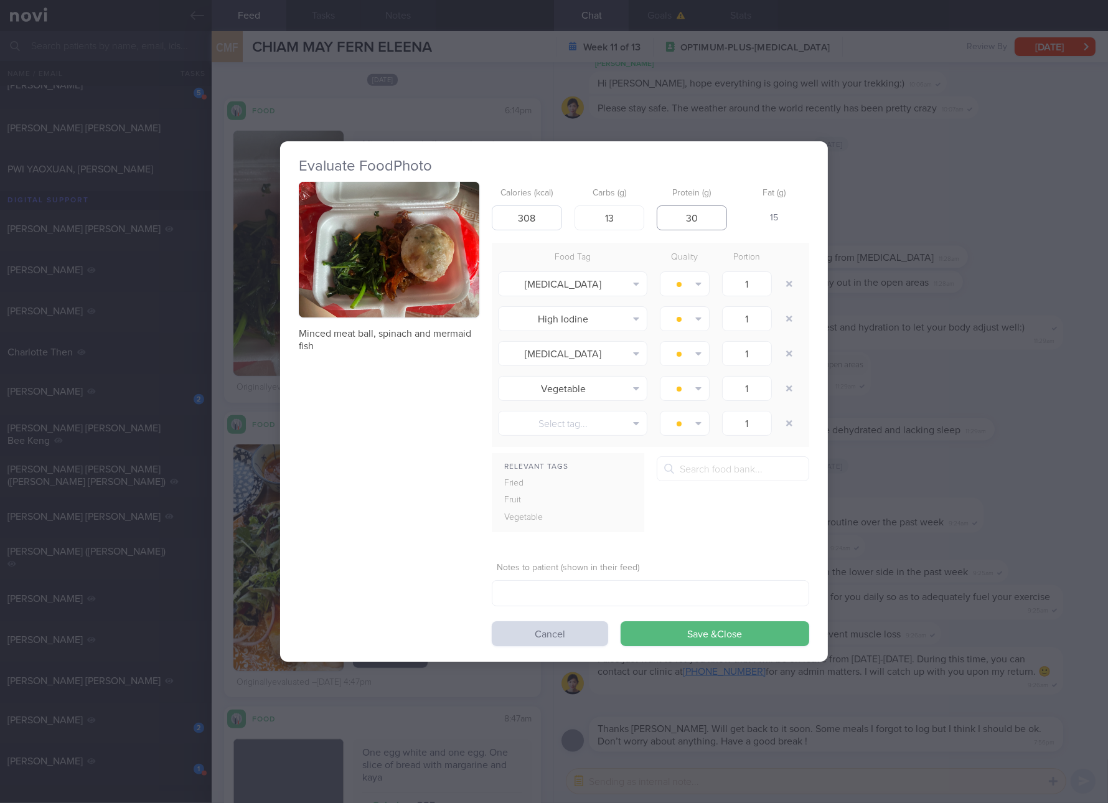
type input "30"
click at [621, 621] on button "Save & Close" at bounding box center [715, 633] width 189 height 25
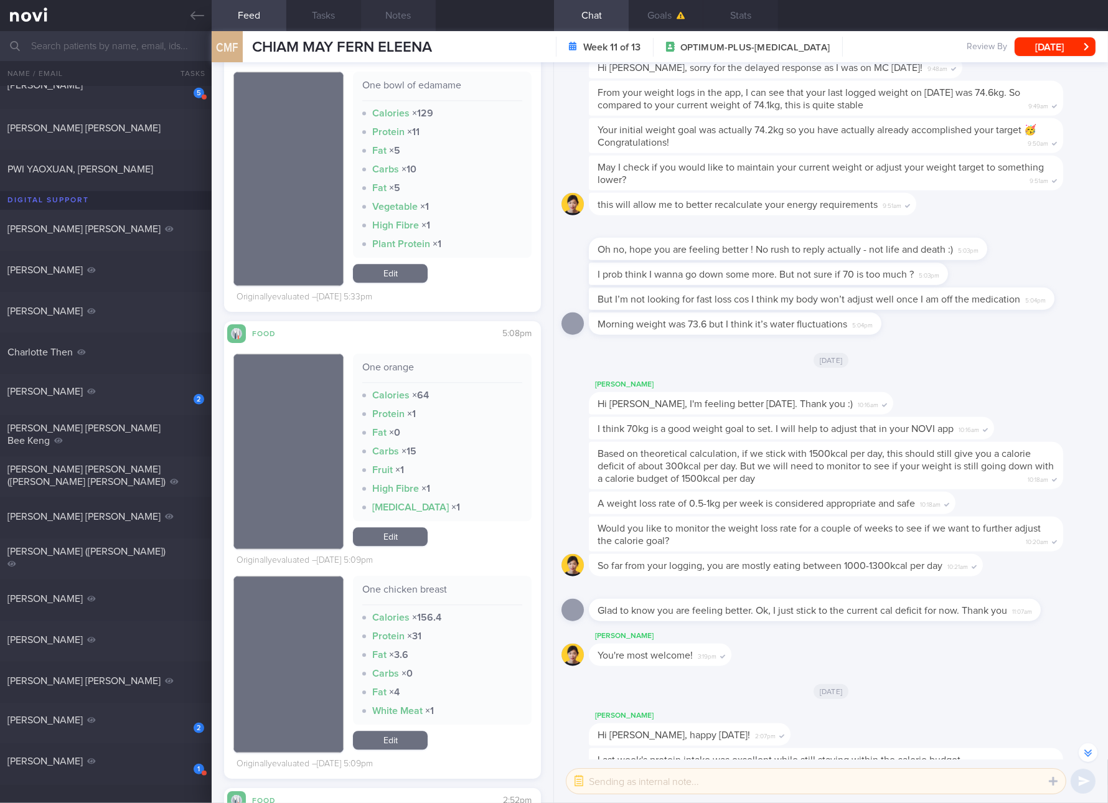
scroll to position [-2537, 0]
